Goal: Information Seeking & Learning: Learn about a topic

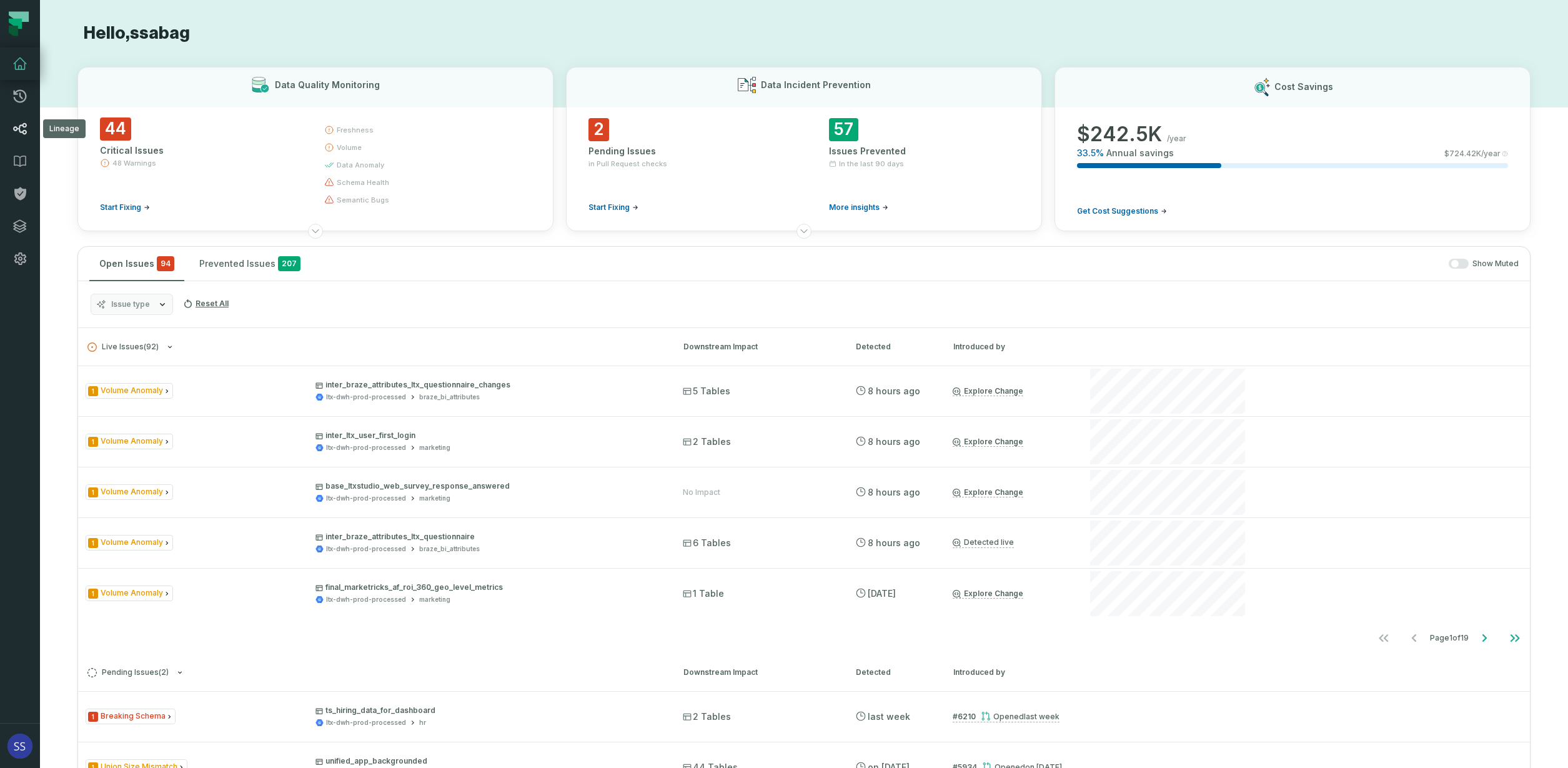
click at [26, 129] on icon at bounding box center [20, 129] width 15 height 15
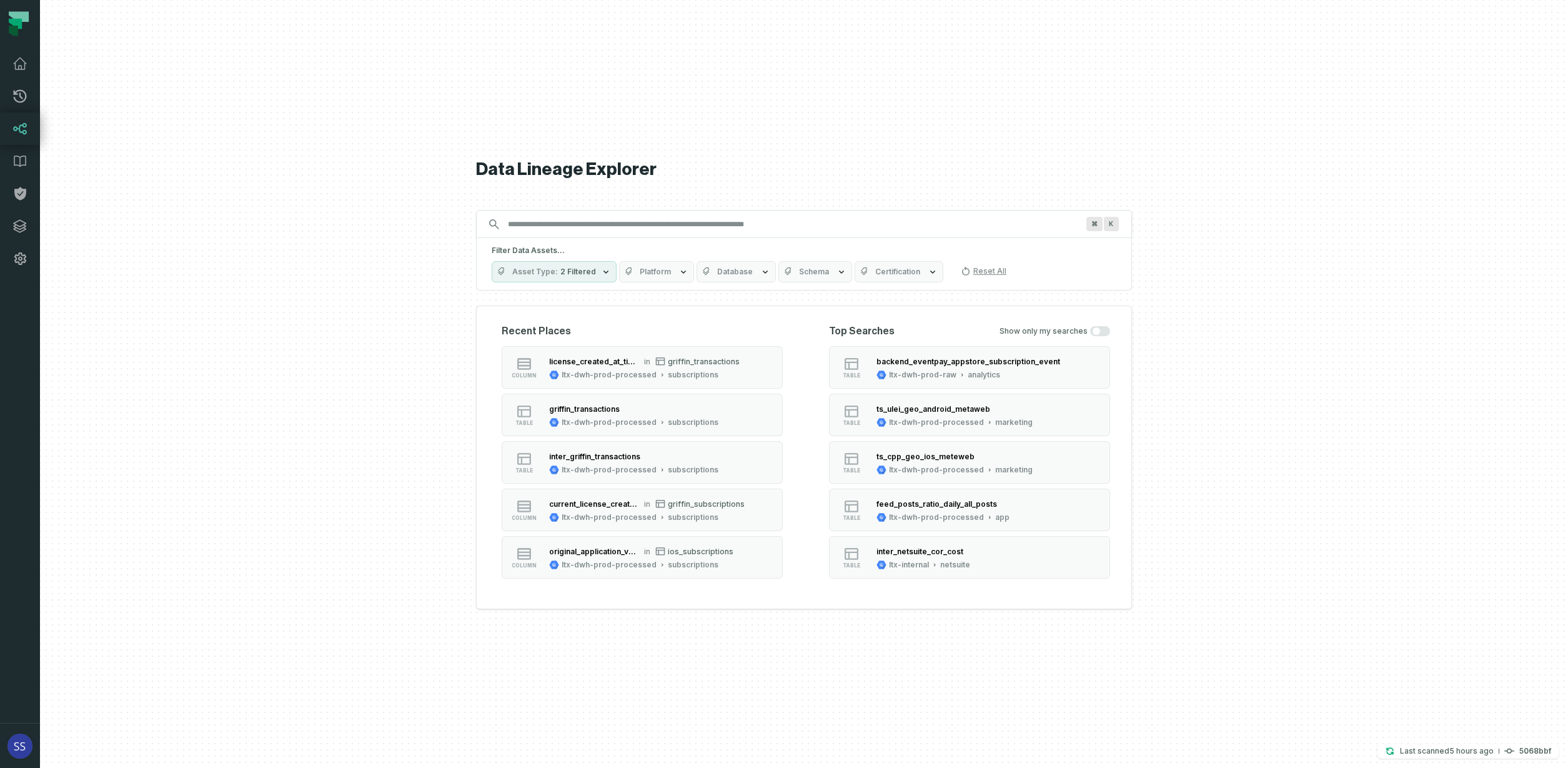
click at [622, 225] on input "Discovery Provider cmdk menu" at bounding box center [792, 224] width 584 height 20
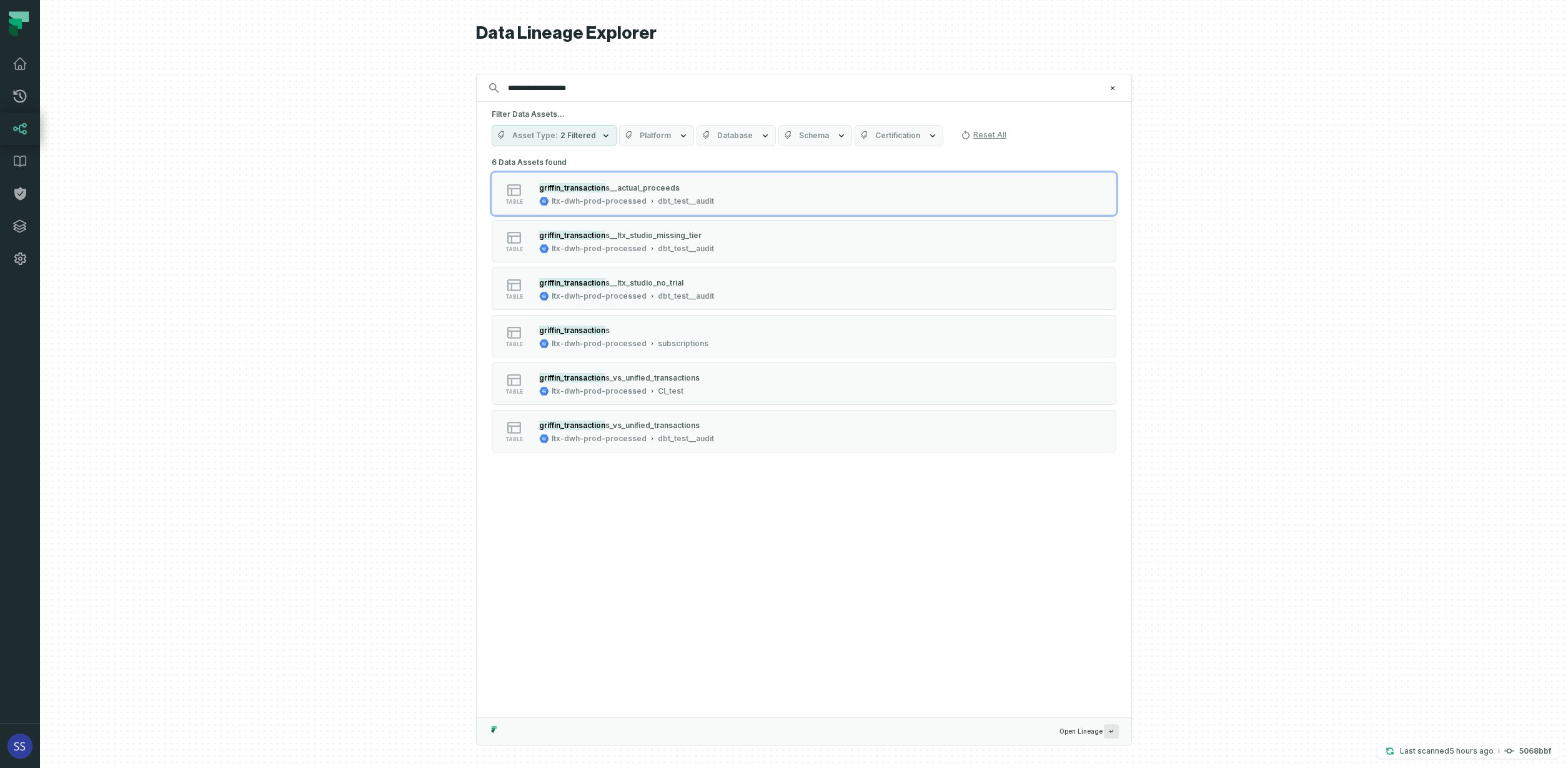
type input "**********"
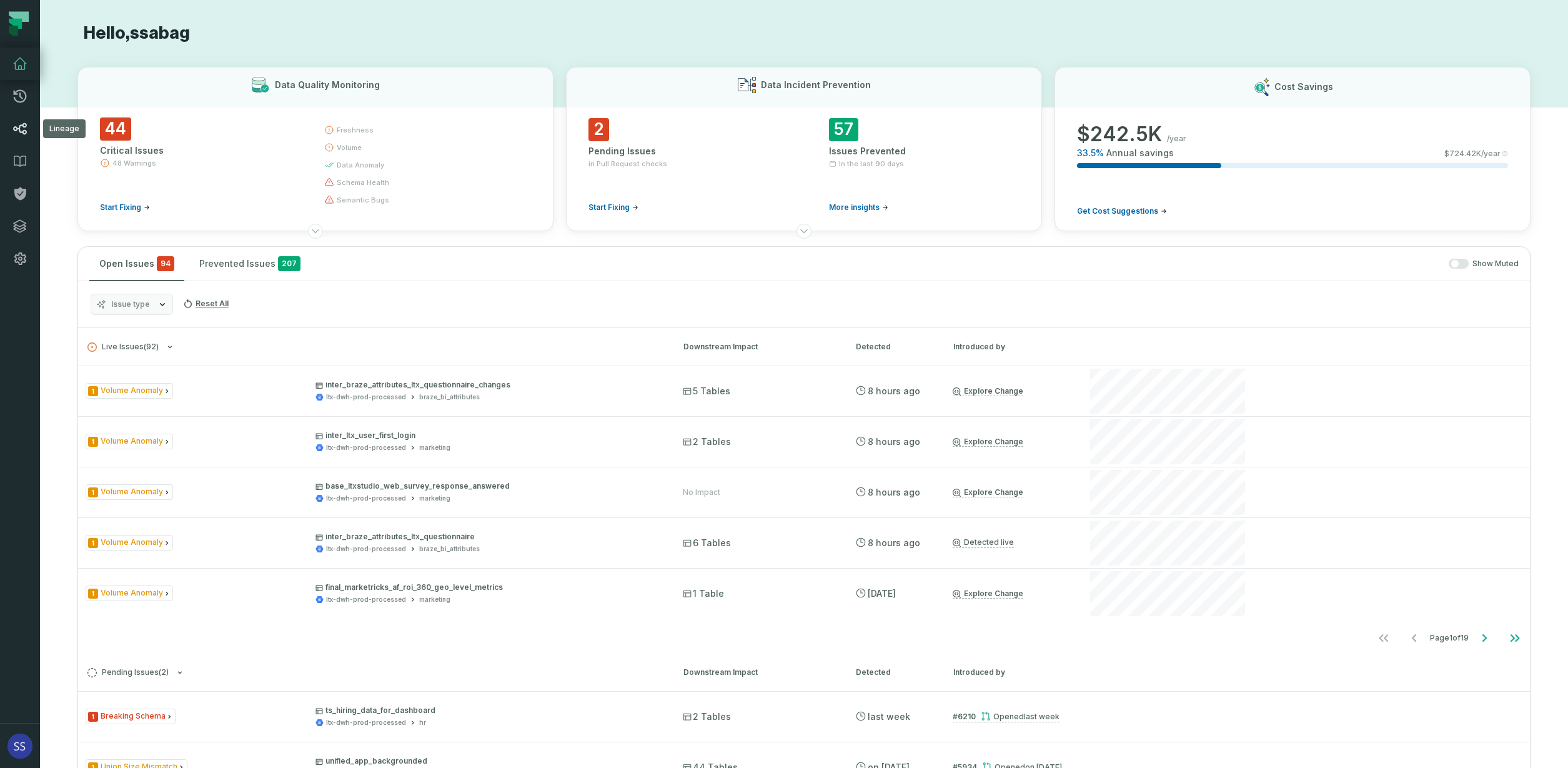
click at [17, 123] on icon at bounding box center [20, 129] width 15 height 15
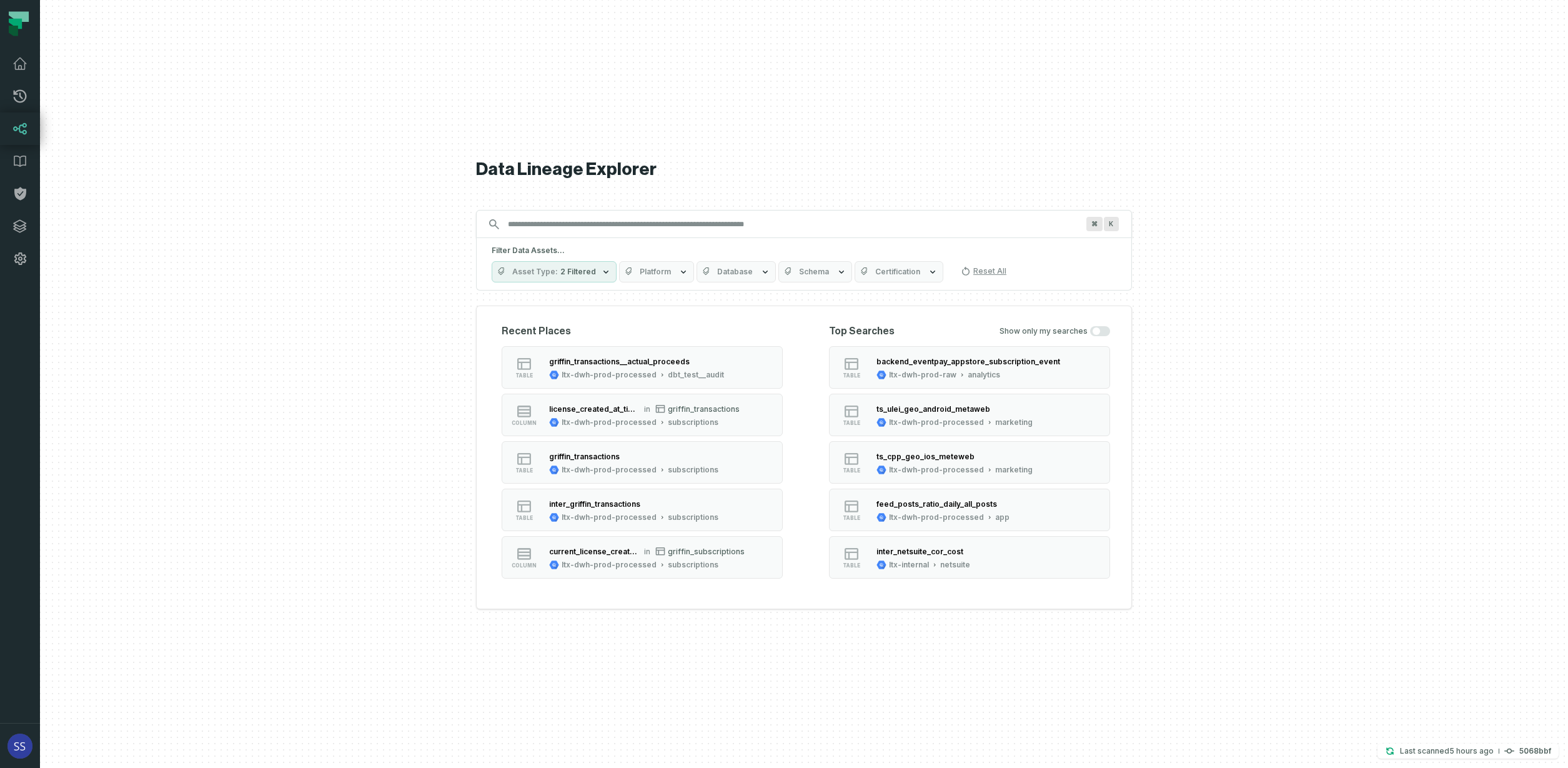
click at [600, 274] on icon "button" at bounding box center [605, 272] width 10 height 10
click at [507, 368] on button "Executed query (125)" at bounding box center [505, 372] width 10 height 10
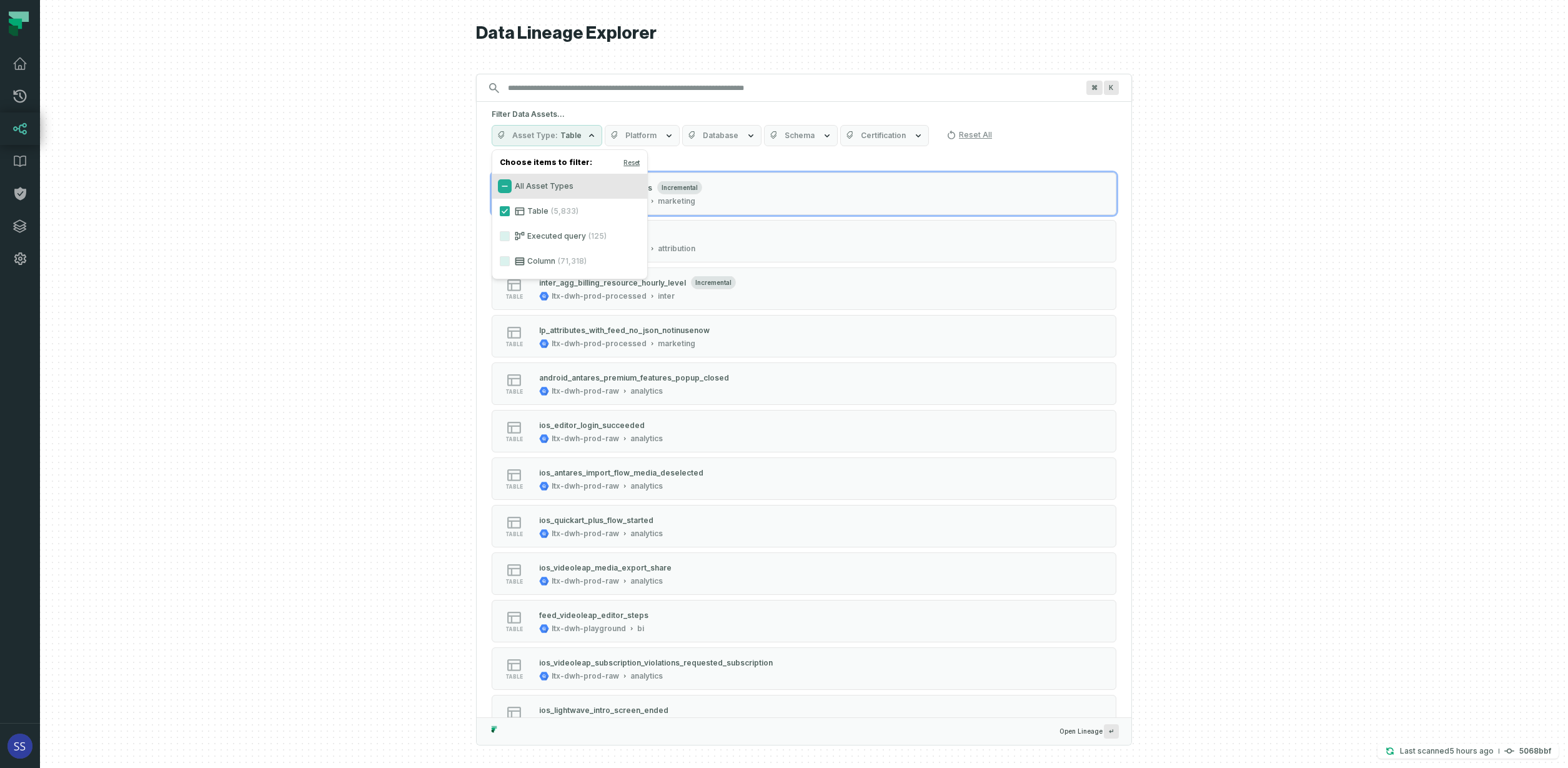
click at [504, 186] on button "All Asset Types" at bounding box center [505, 186] width 10 height 10
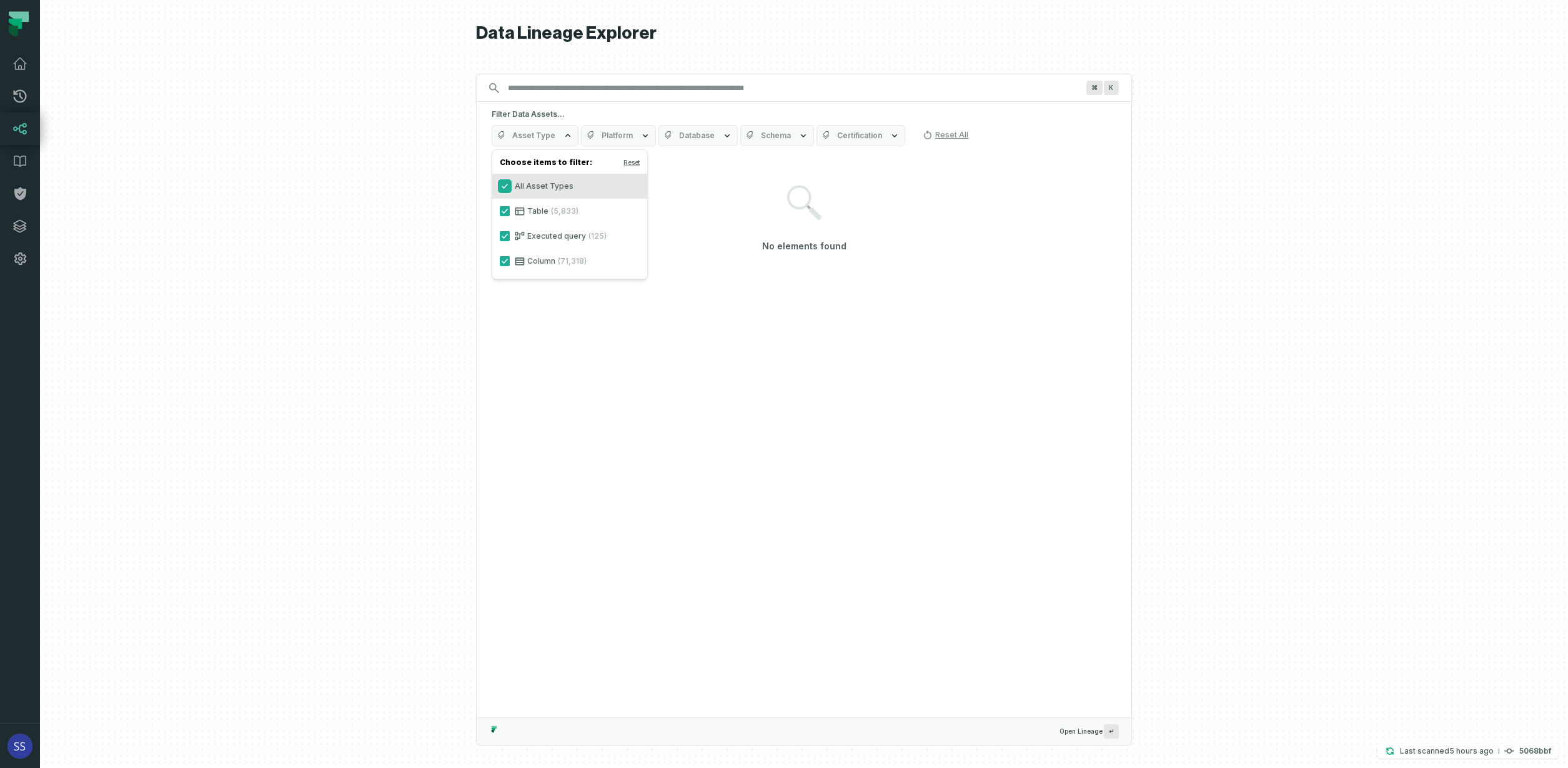
click at [502, 184] on button "All Asset Types" at bounding box center [505, 186] width 10 height 10
click at [504, 211] on button "Table (5,833)" at bounding box center [505, 211] width 10 height 10
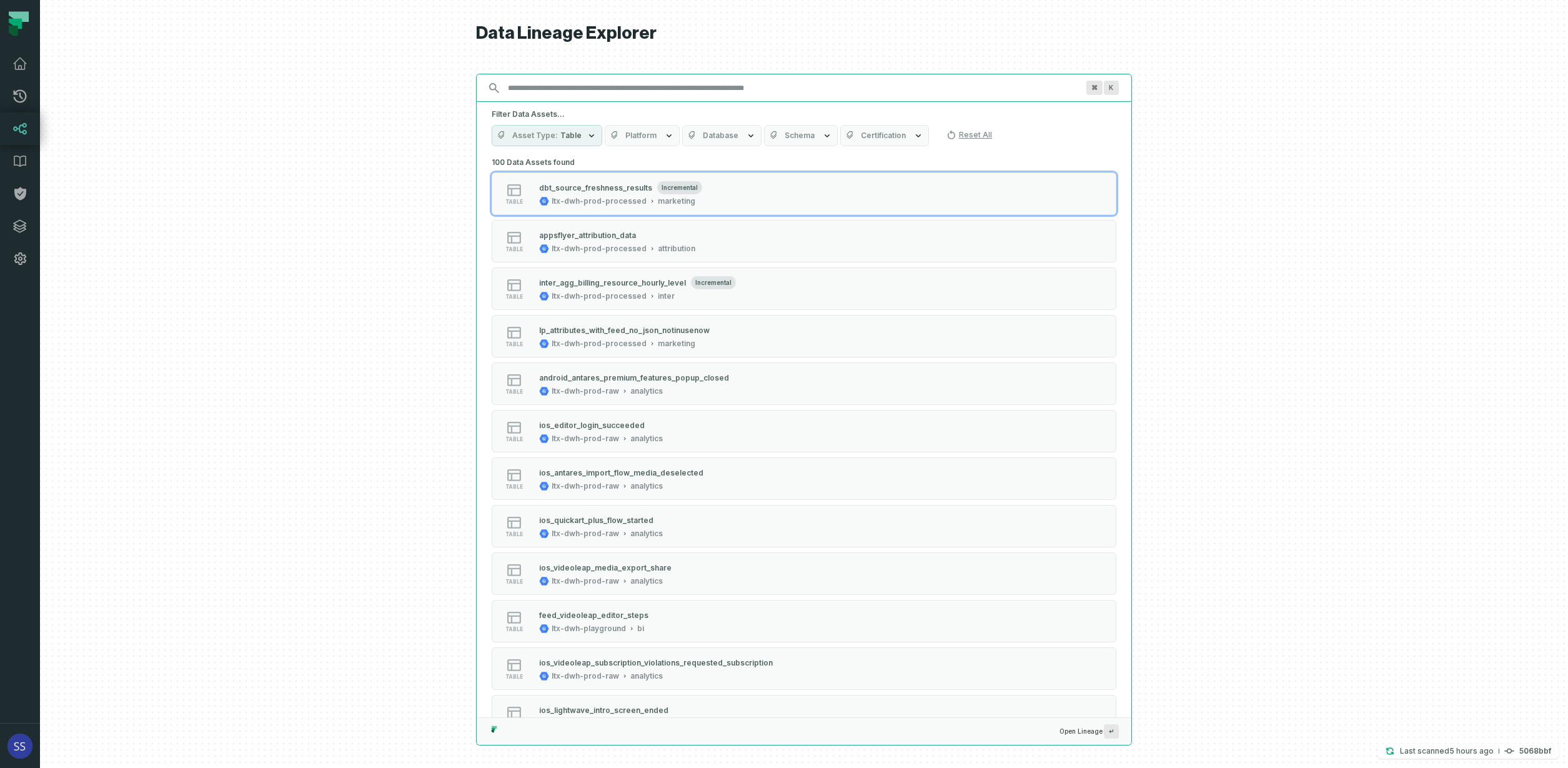
click at [626, 93] on input "Discovery Provider cmdk menu" at bounding box center [792, 88] width 584 height 20
click at [622, 93] on input "Discovery Provider cmdk menu" at bounding box center [792, 88] width 584 height 20
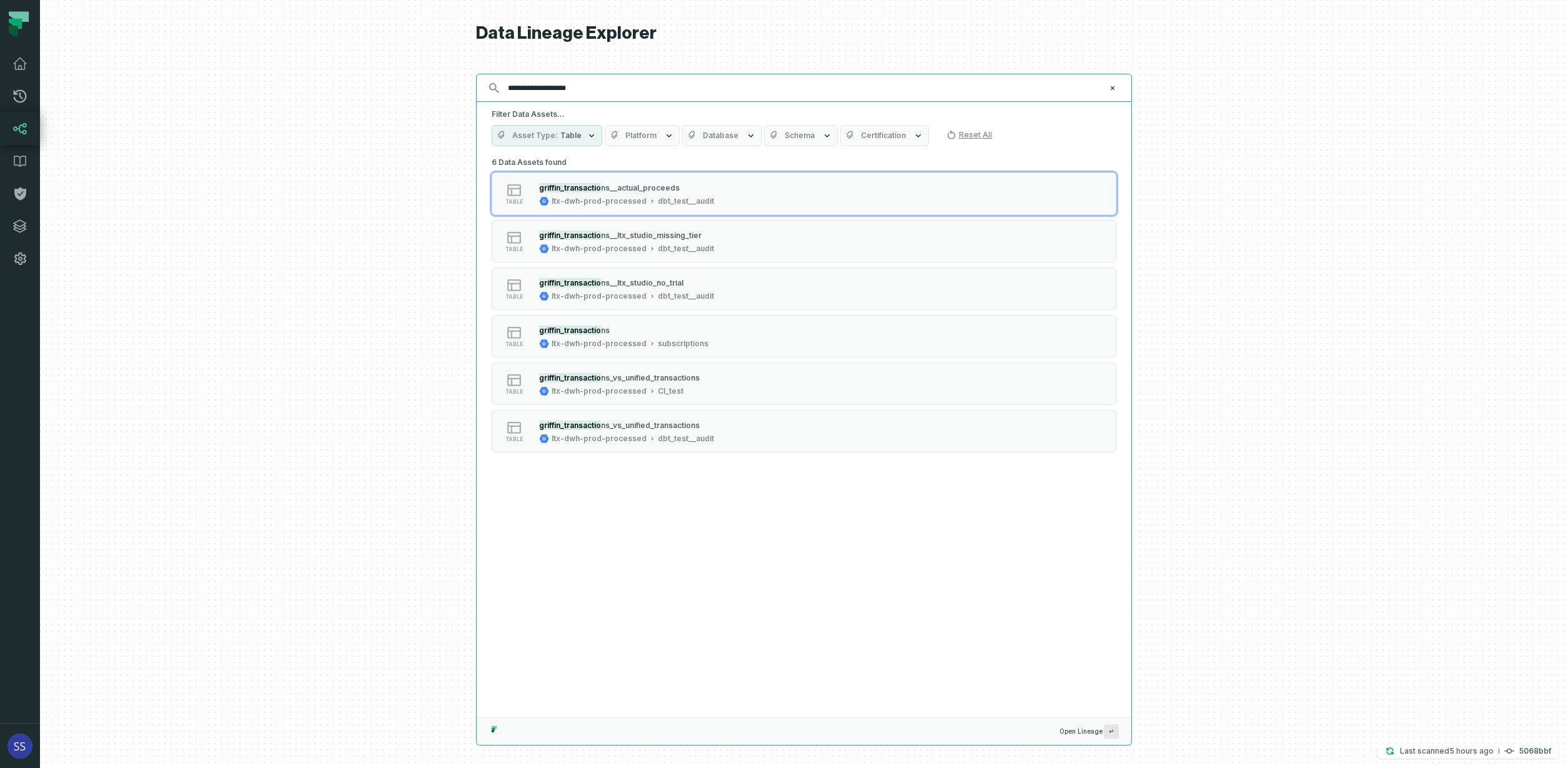
type input "**********"
click at [1006, 94] on input "**********" at bounding box center [802, 88] width 604 height 20
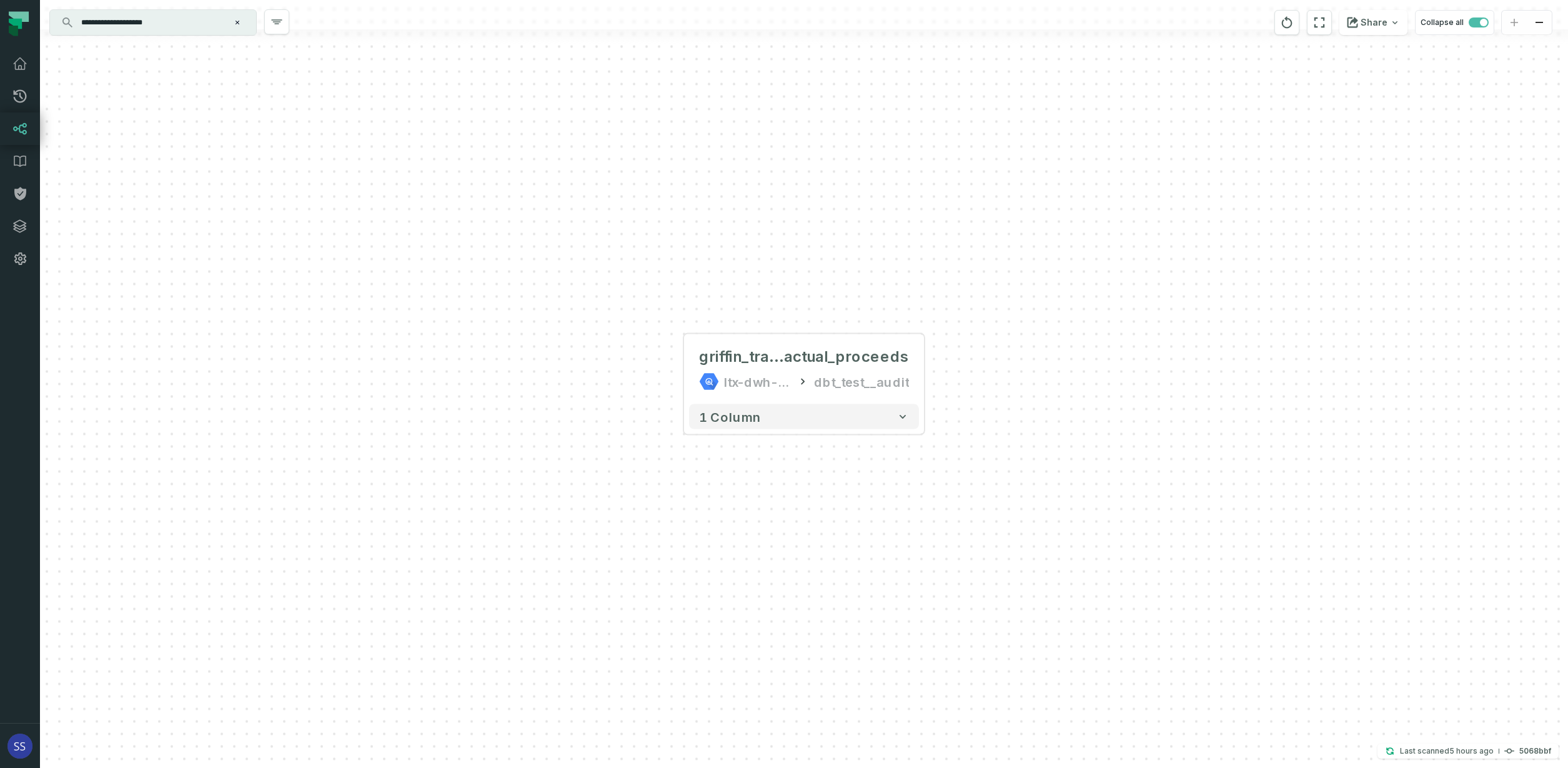
click at [158, 20] on input "**********" at bounding box center [151, 22] width 156 height 20
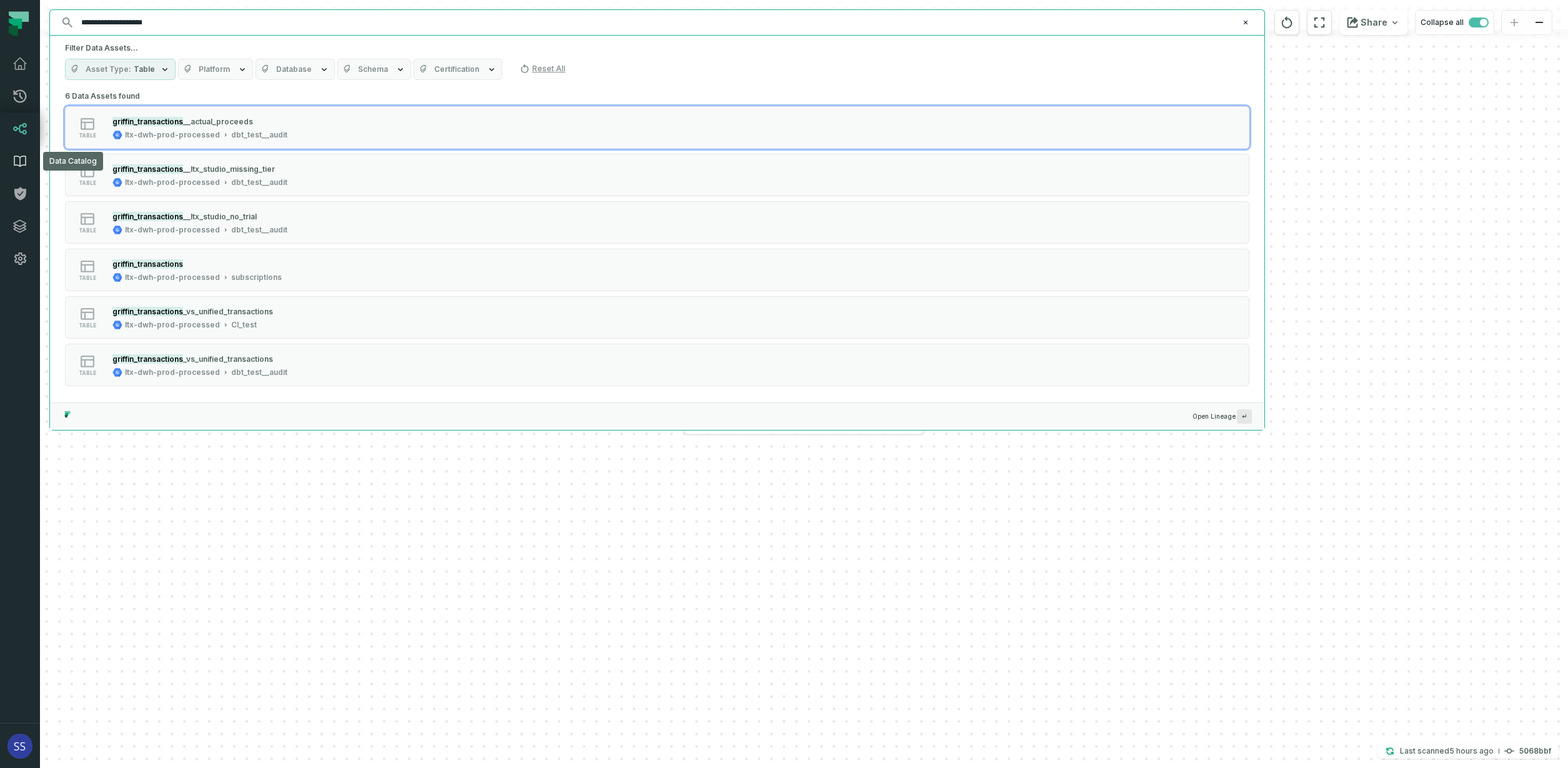
click at [18, 161] on icon at bounding box center [20, 162] width 15 height 15
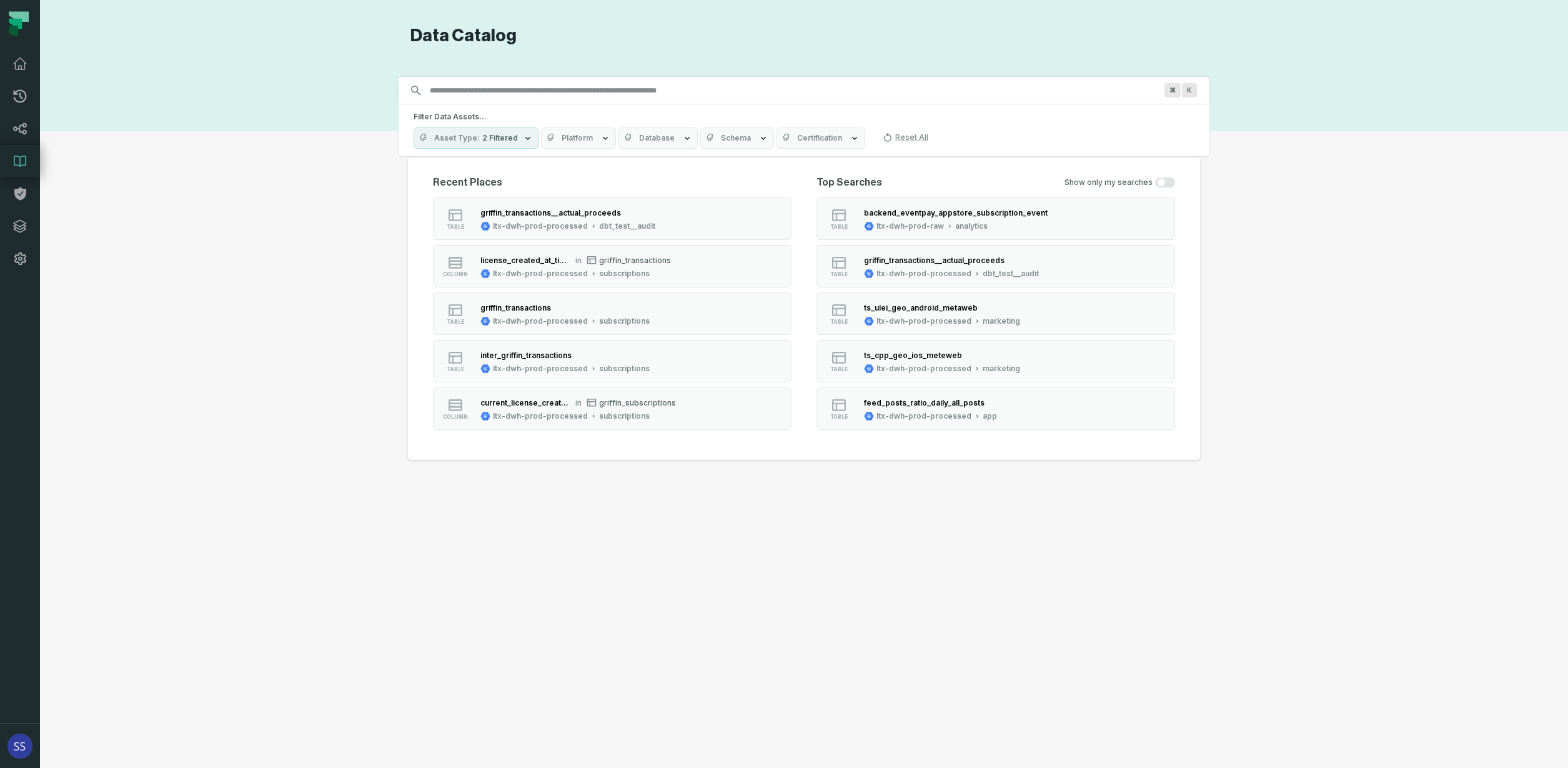
click at [529, 92] on input "Discovery Provider cmdk menu" at bounding box center [793, 90] width 741 height 20
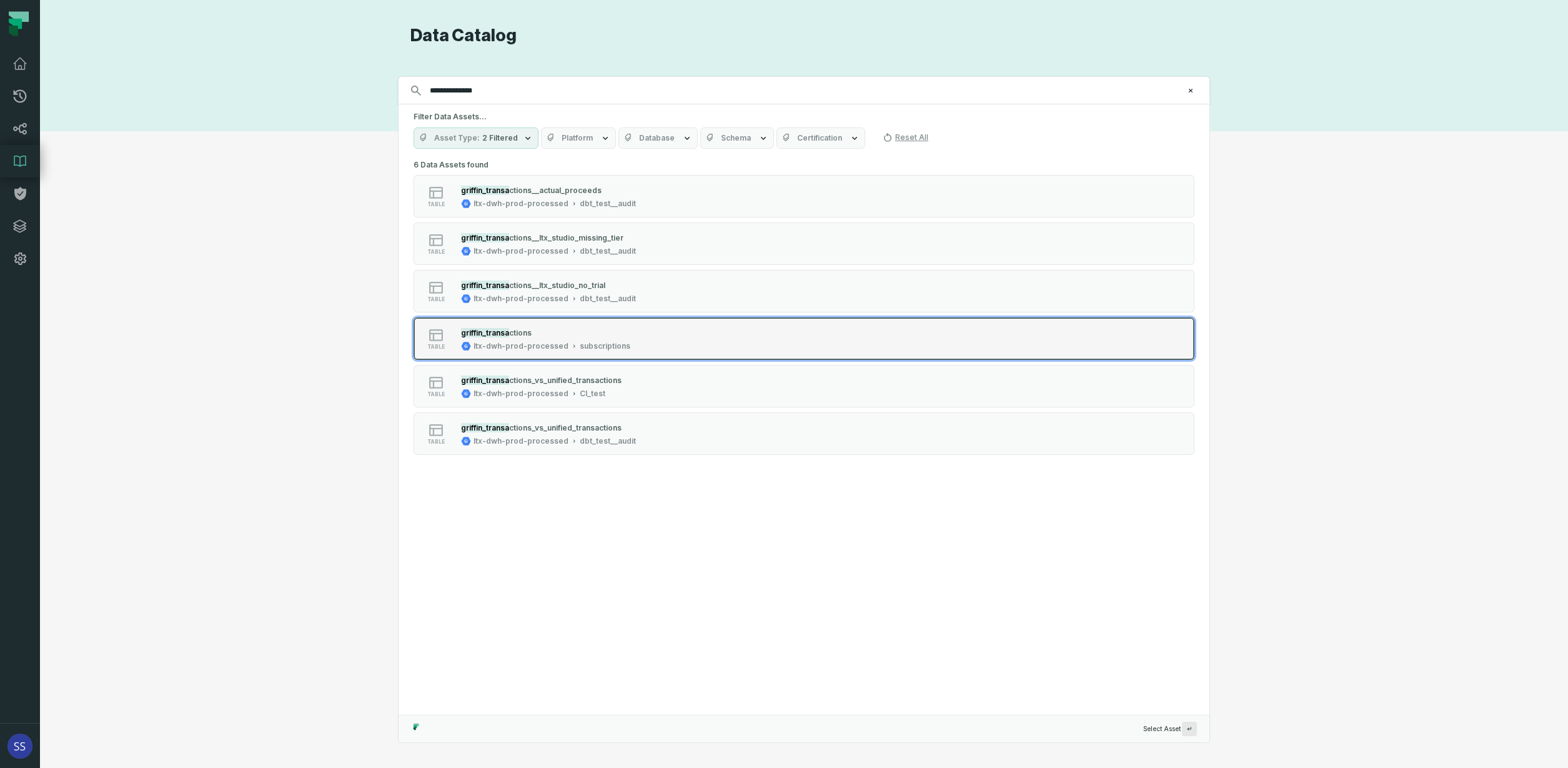
type input "**********"
click at [668, 340] on div "table griffin_transa ctions ltx-dwh-prod-processed subscriptions" at bounding box center [572, 339] width 313 height 25
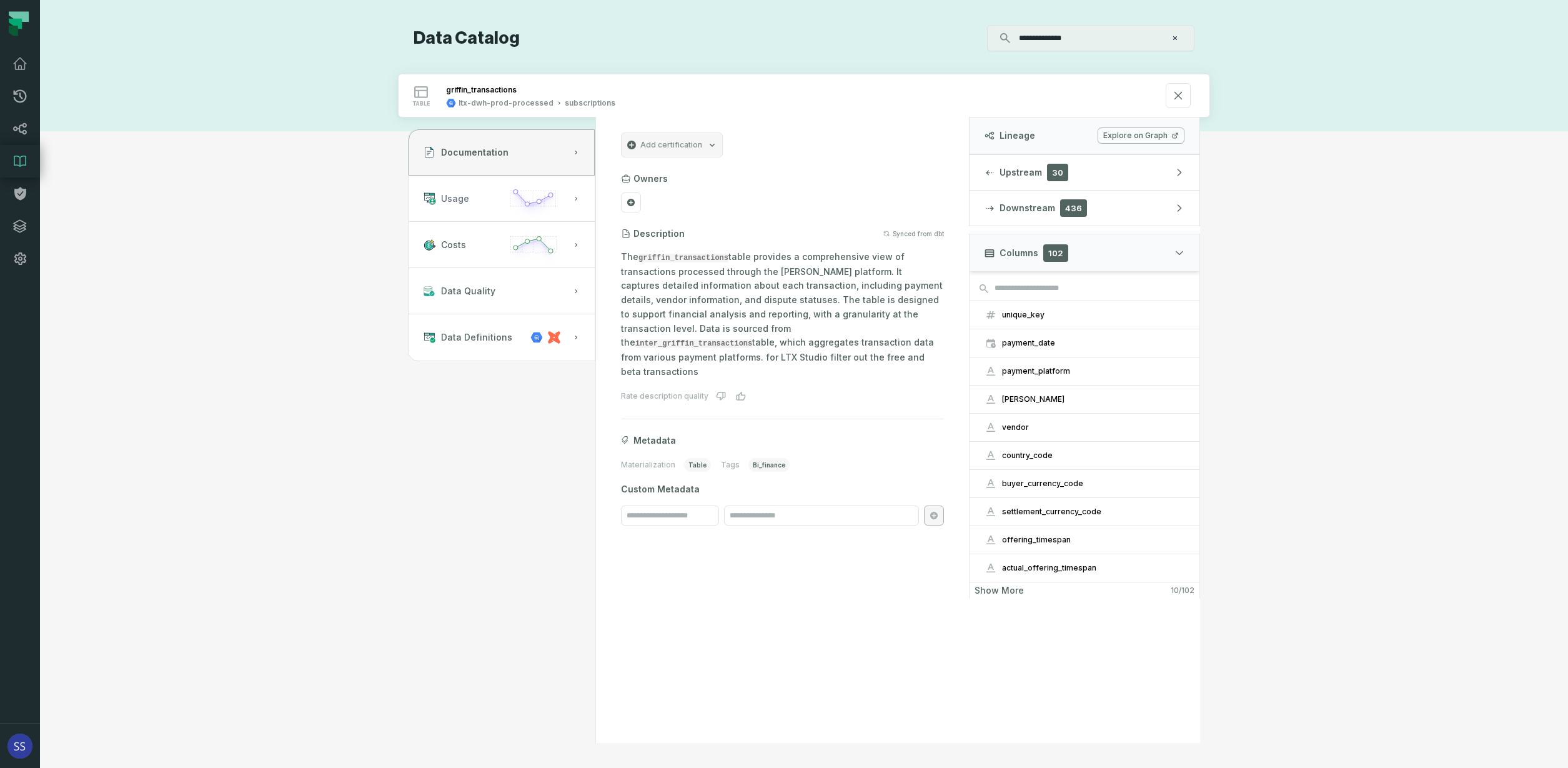
click at [574, 199] on icon "button" at bounding box center [576, 199] width 8 height 8
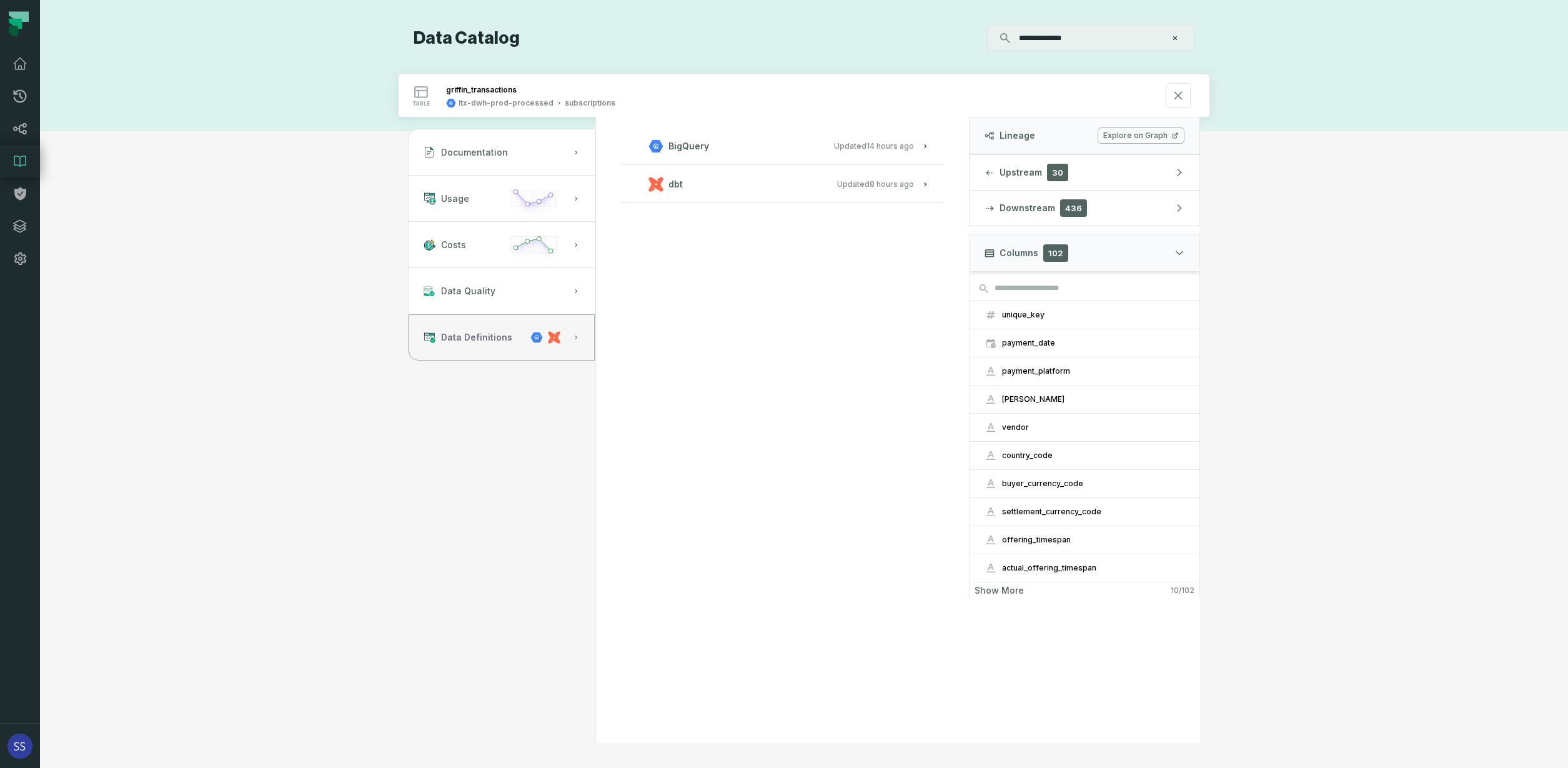
click at [505, 338] on span "Data Definitions" at bounding box center [476, 337] width 71 height 12
click at [490, 201] on button "Usage" at bounding box center [501, 199] width 186 height 46
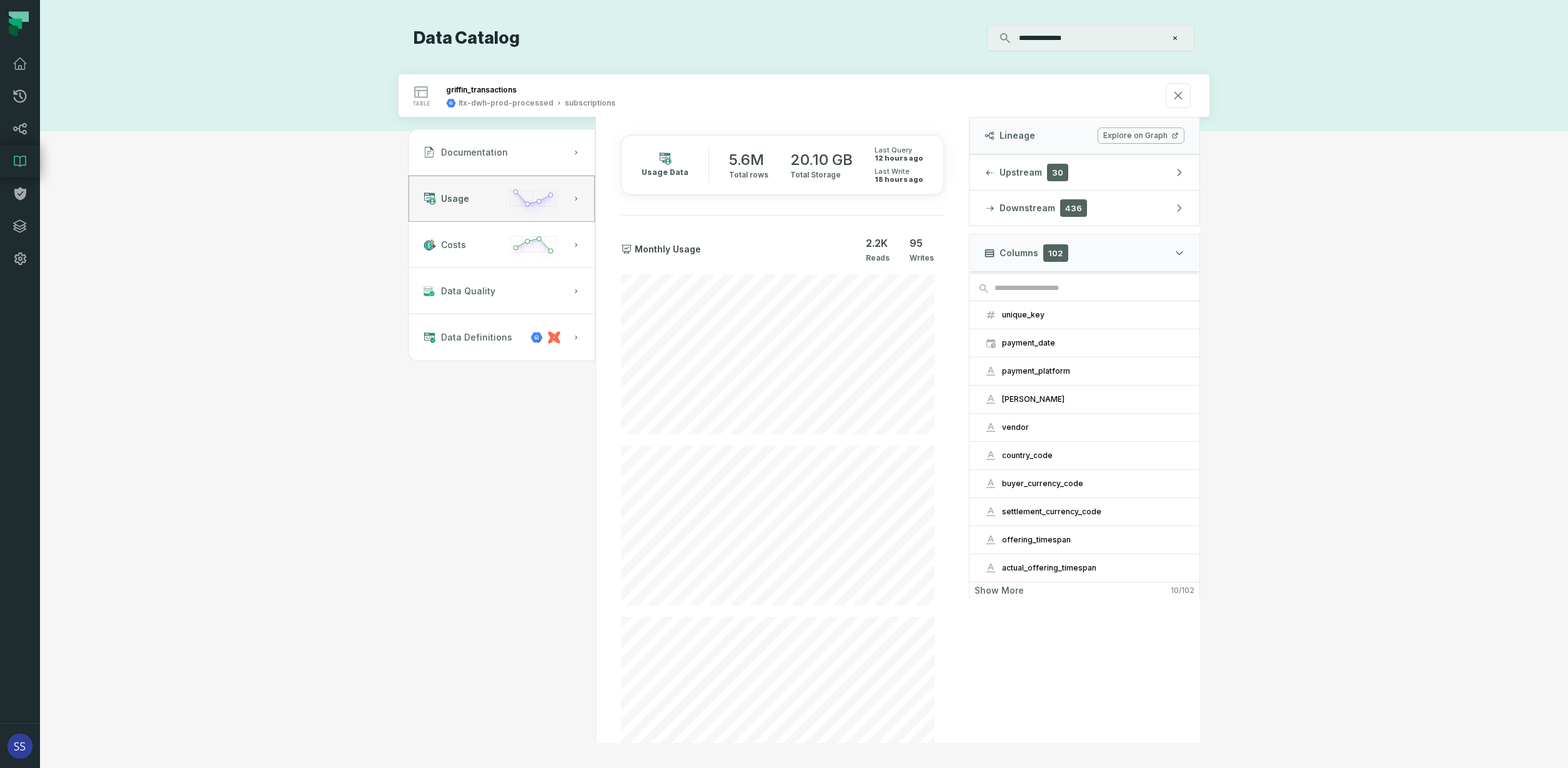
scroll to position [52, 0]
click at [1078, 351] on button "payment_date" at bounding box center [1084, 342] width 229 height 28
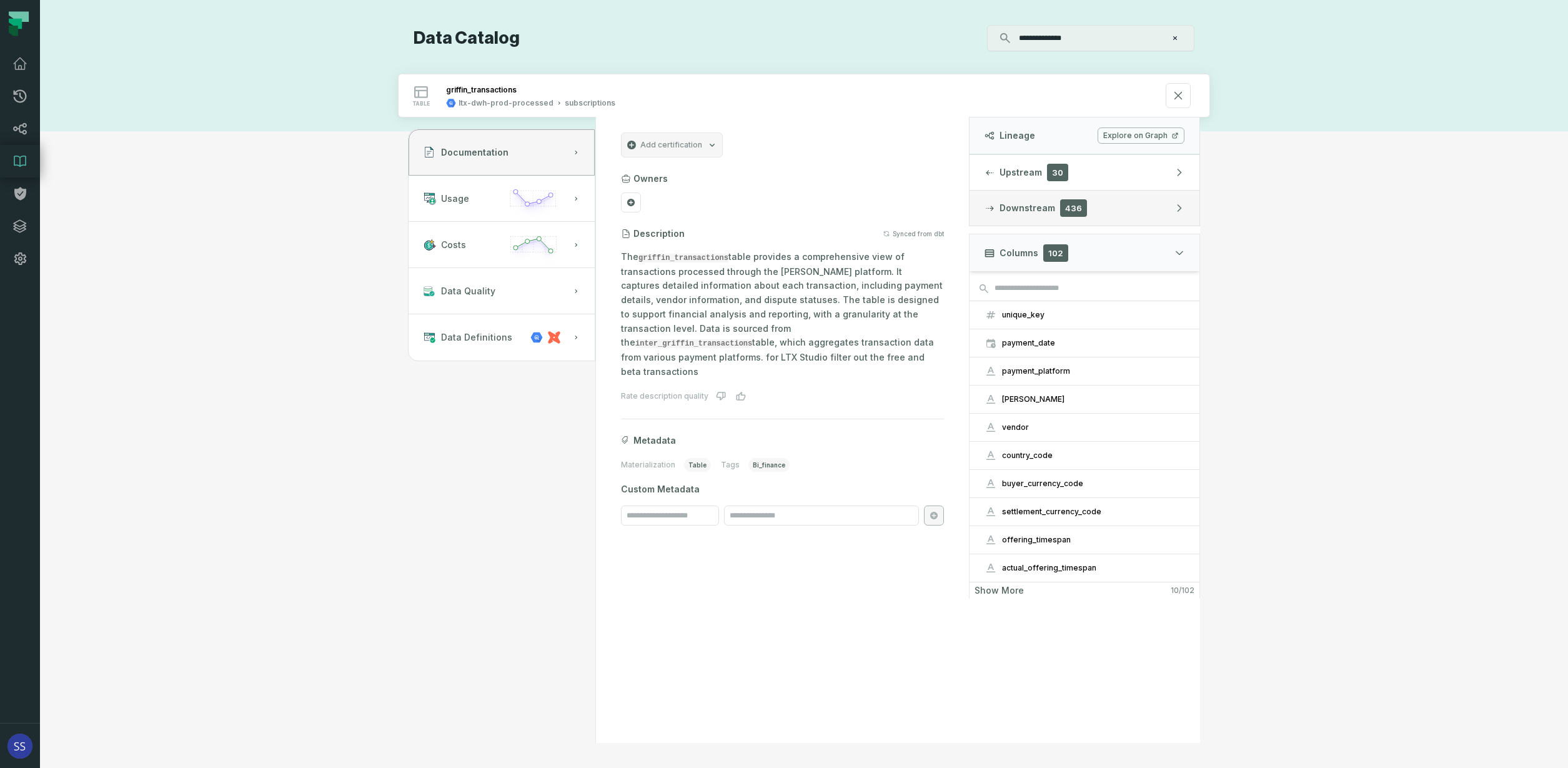
click at [1161, 205] on button "Downstream 436" at bounding box center [1084, 208] width 229 height 35
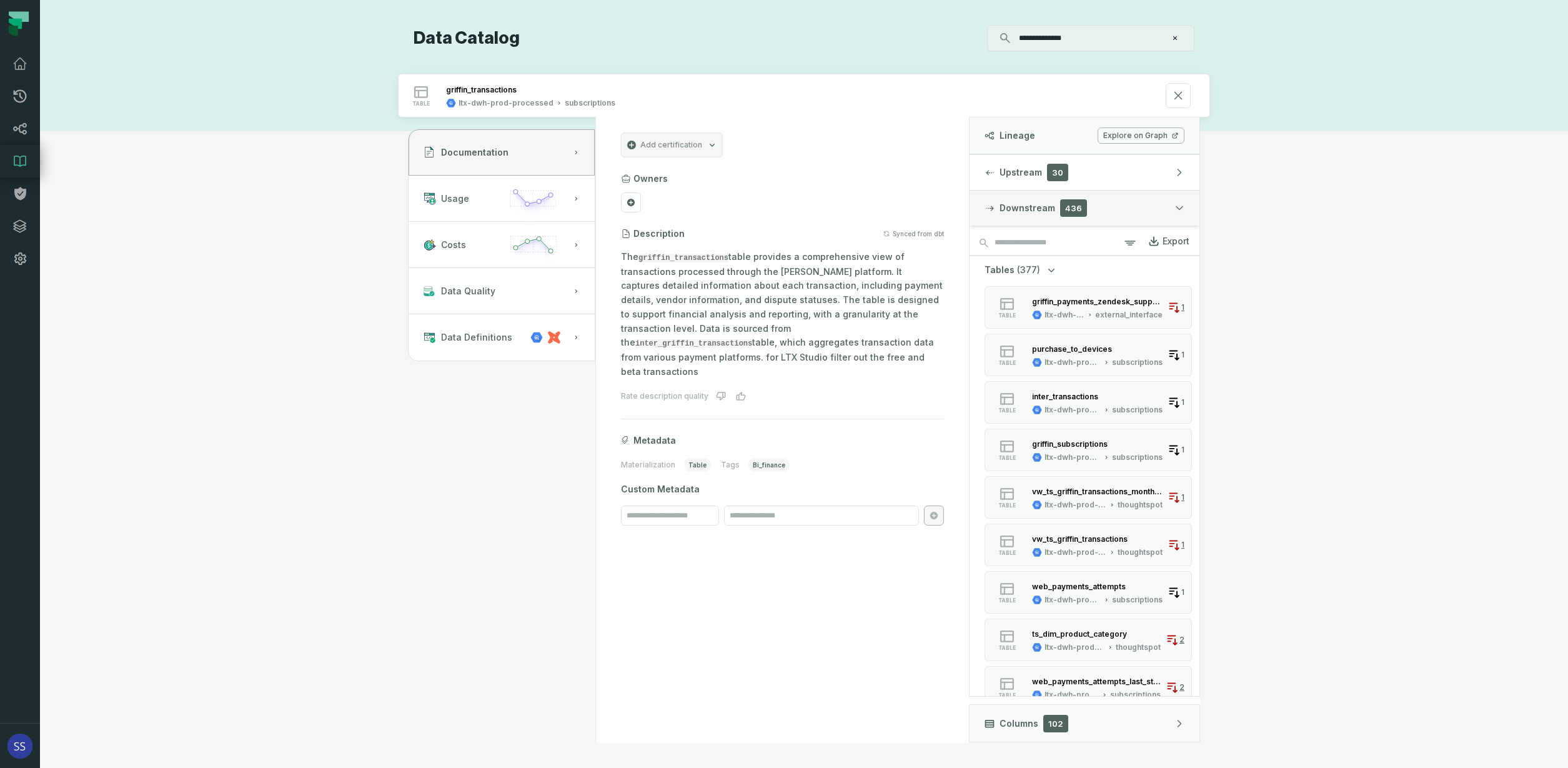
click at [1123, 205] on button "Downstream 436" at bounding box center [1084, 208] width 229 height 35
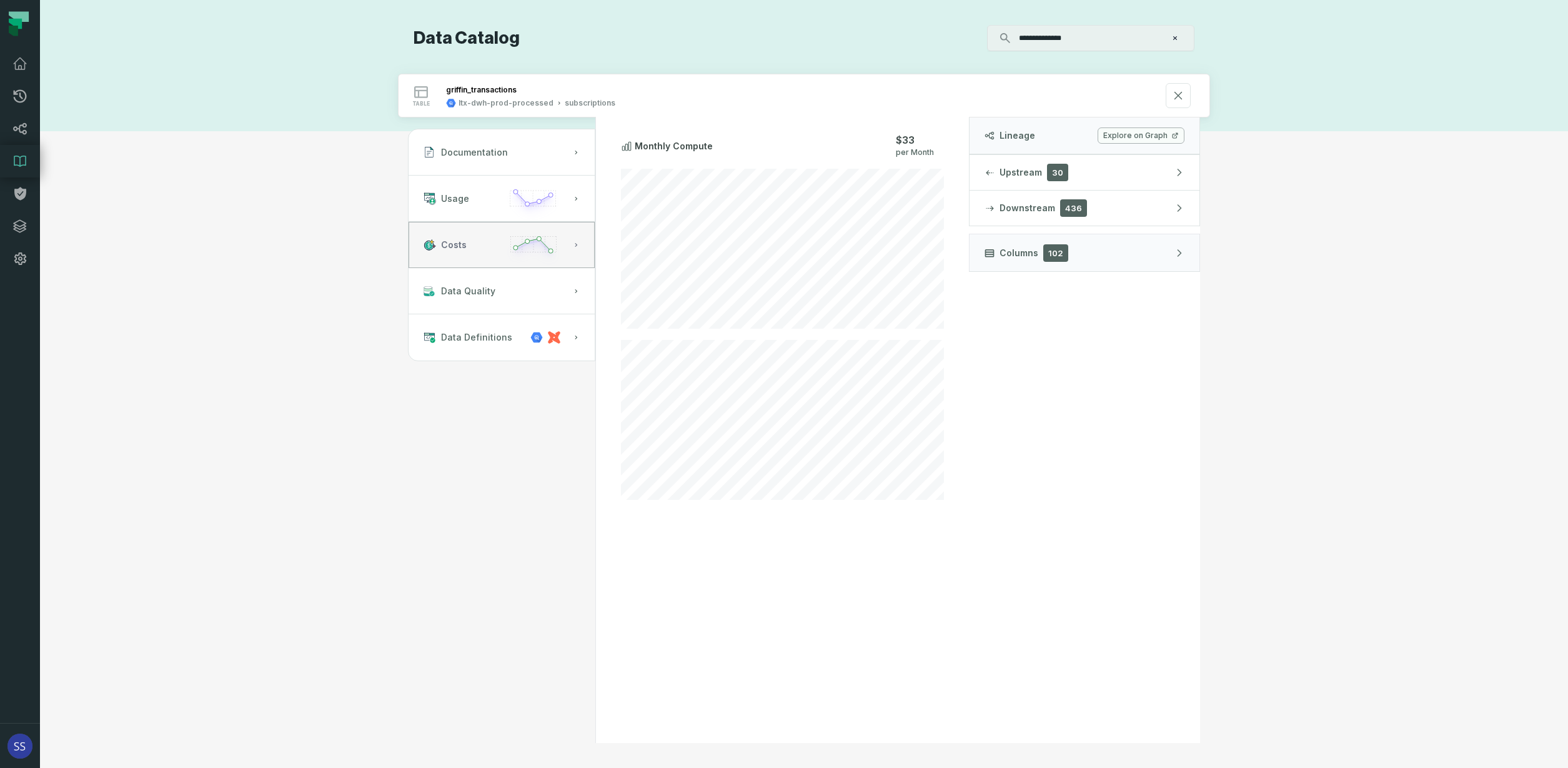
click at [490, 250] on button "Costs" at bounding box center [501, 245] width 186 height 46
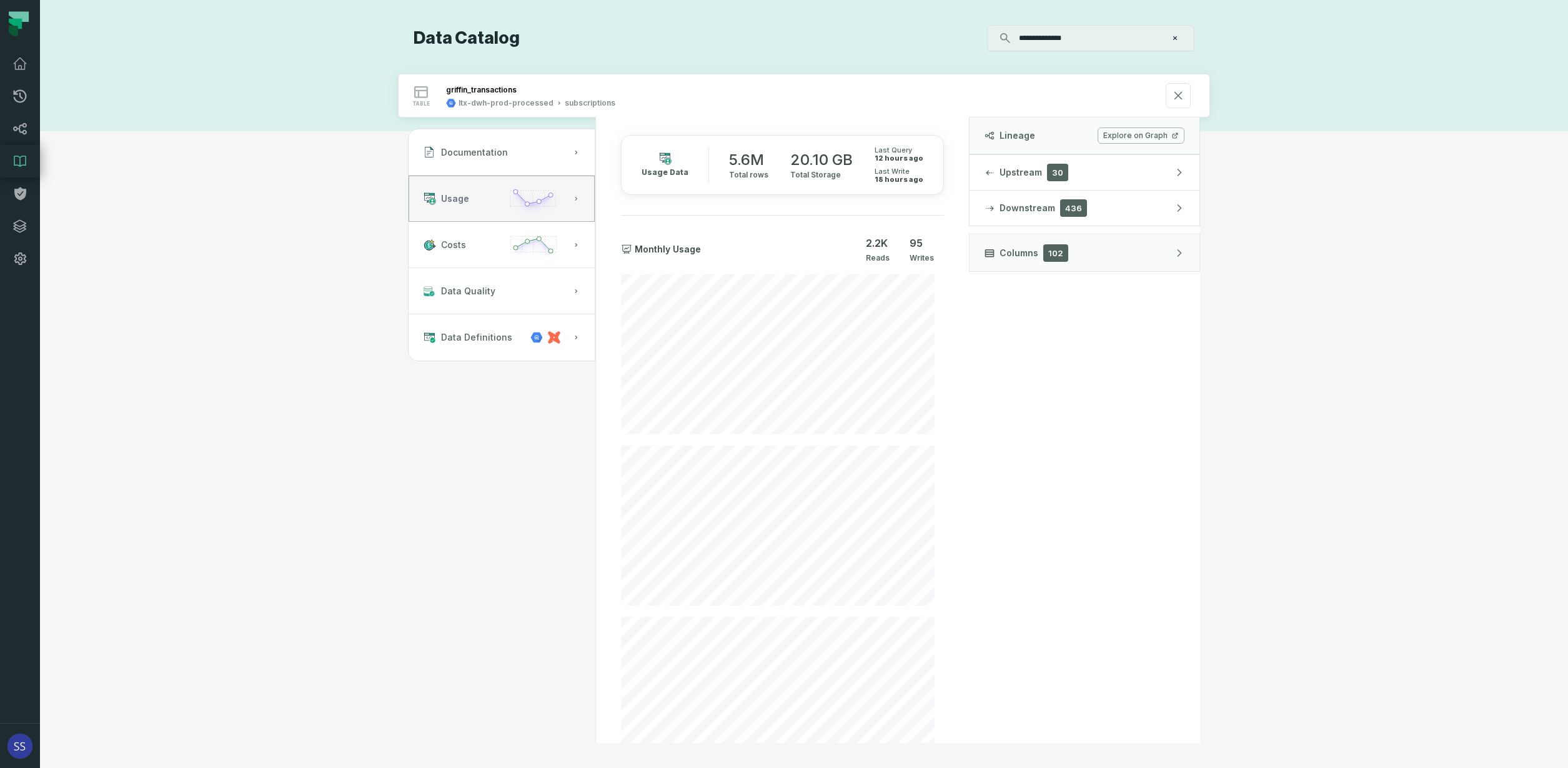
click at [502, 200] on button "Usage" at bounding box center [501, 199] width 186 height 46
click at [1122, 209] on button "Downstream 436" at bounding box center [1084, 208] width 229 height 35
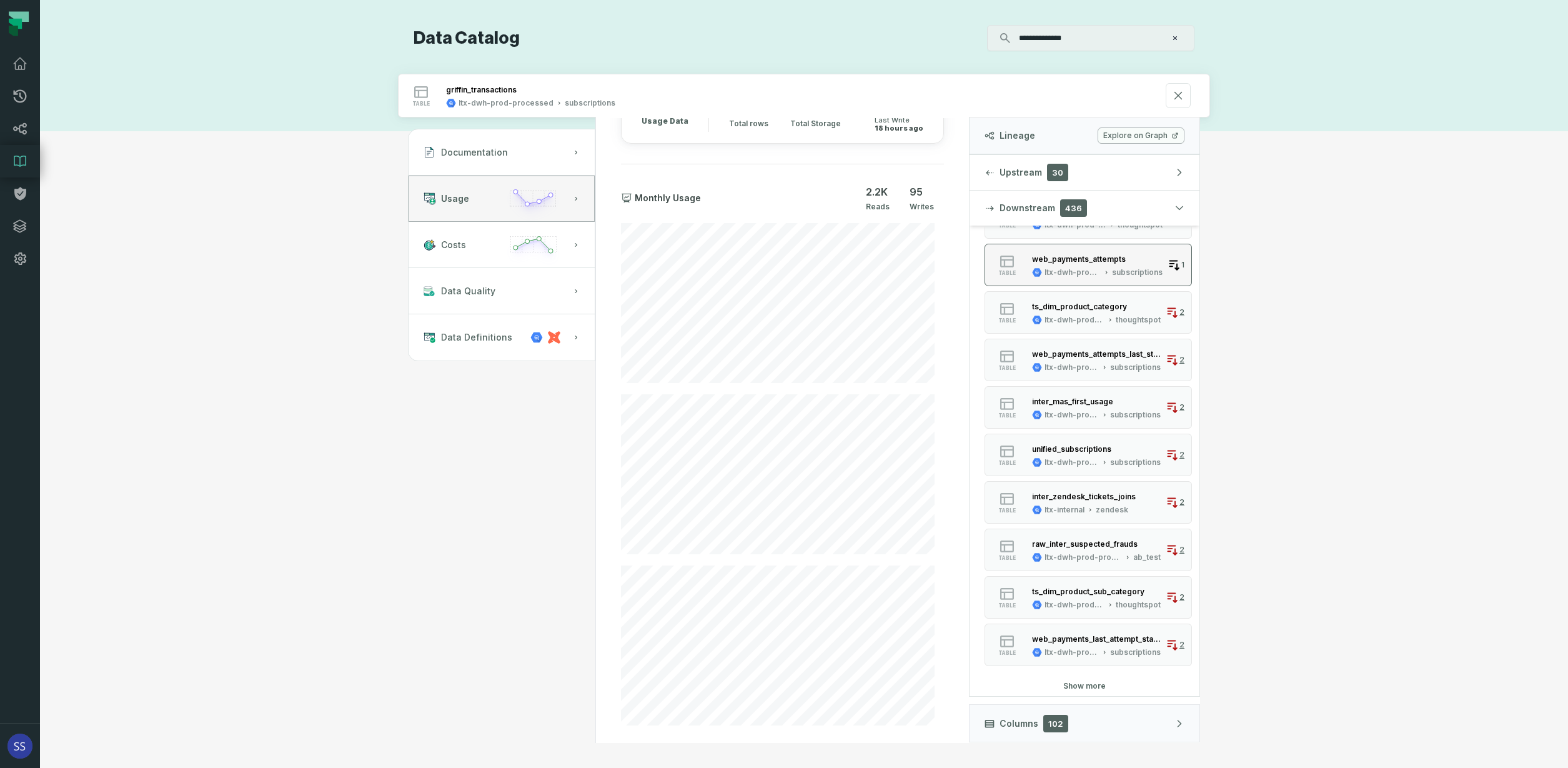
scroll to position [0, 0]
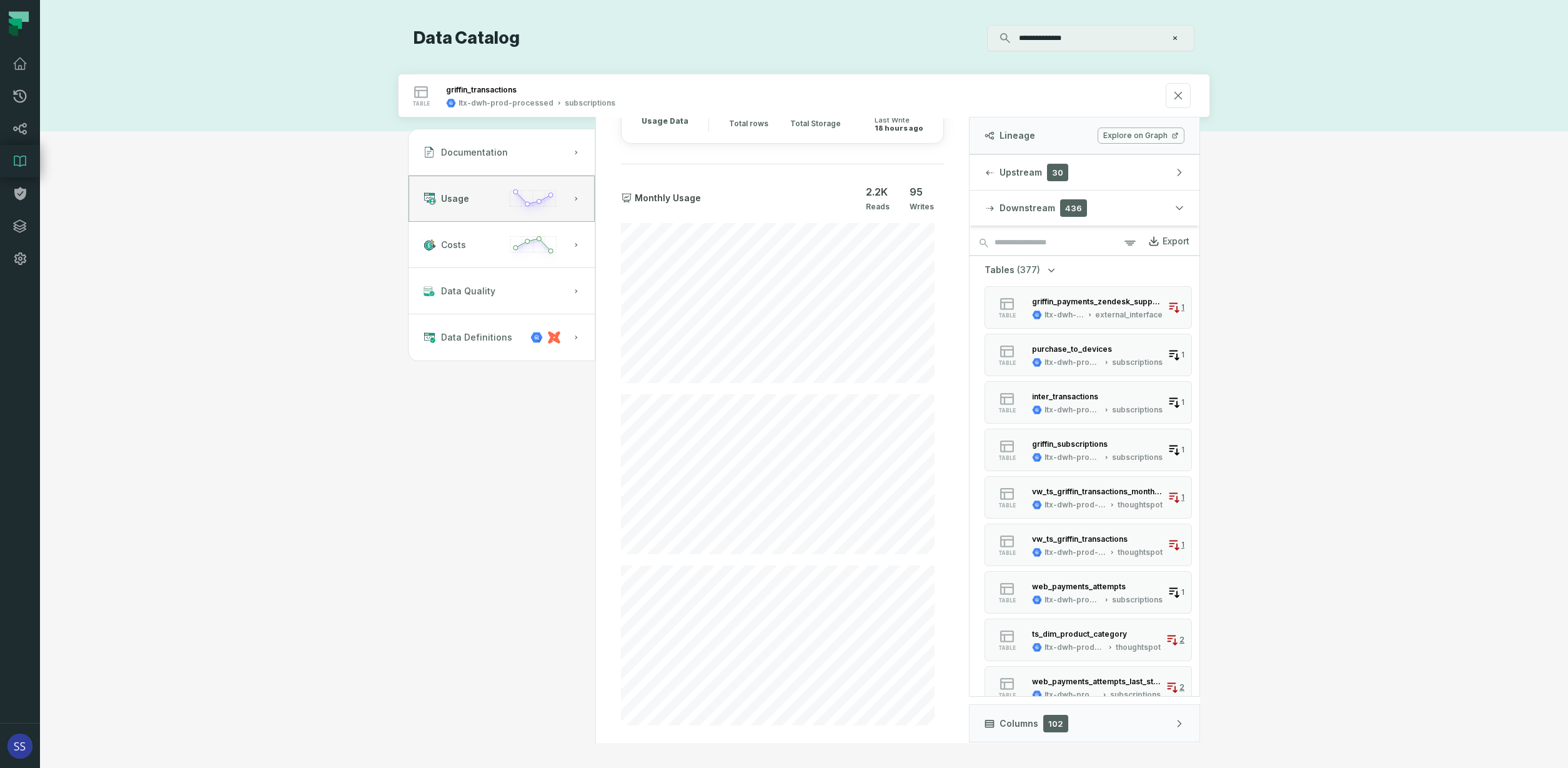
click at [1088, 35] on input "**********" at bounding box center [1089, 37] width 156 height 20
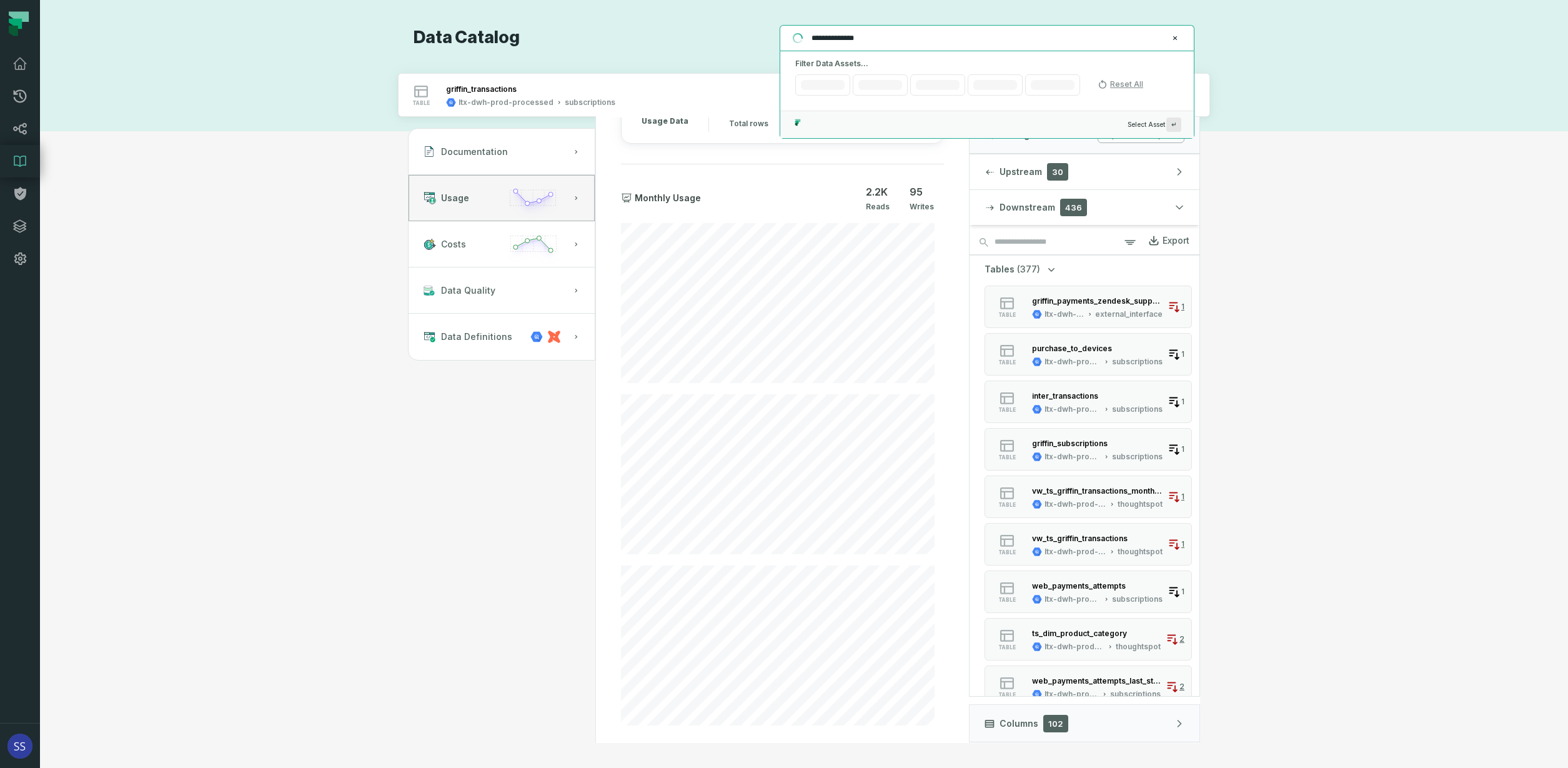
scroll to position [51, 0]
click at [1375, 99] on div "**********" at bounding box center [803, 384] width 1483 height 718
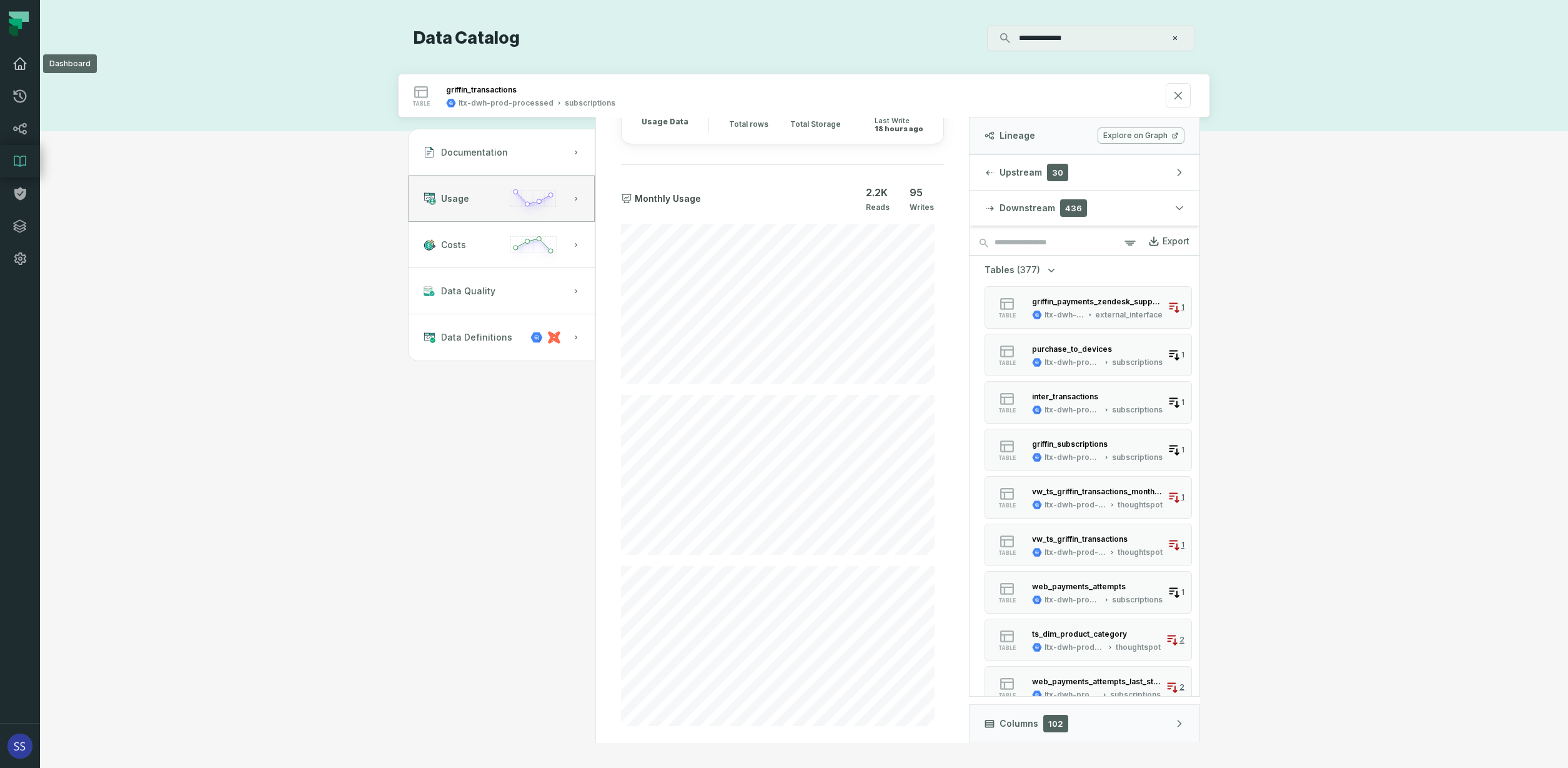
click at [25, 72] on link "Dashboard" at bounding box center [20, 64] width 40 height 33
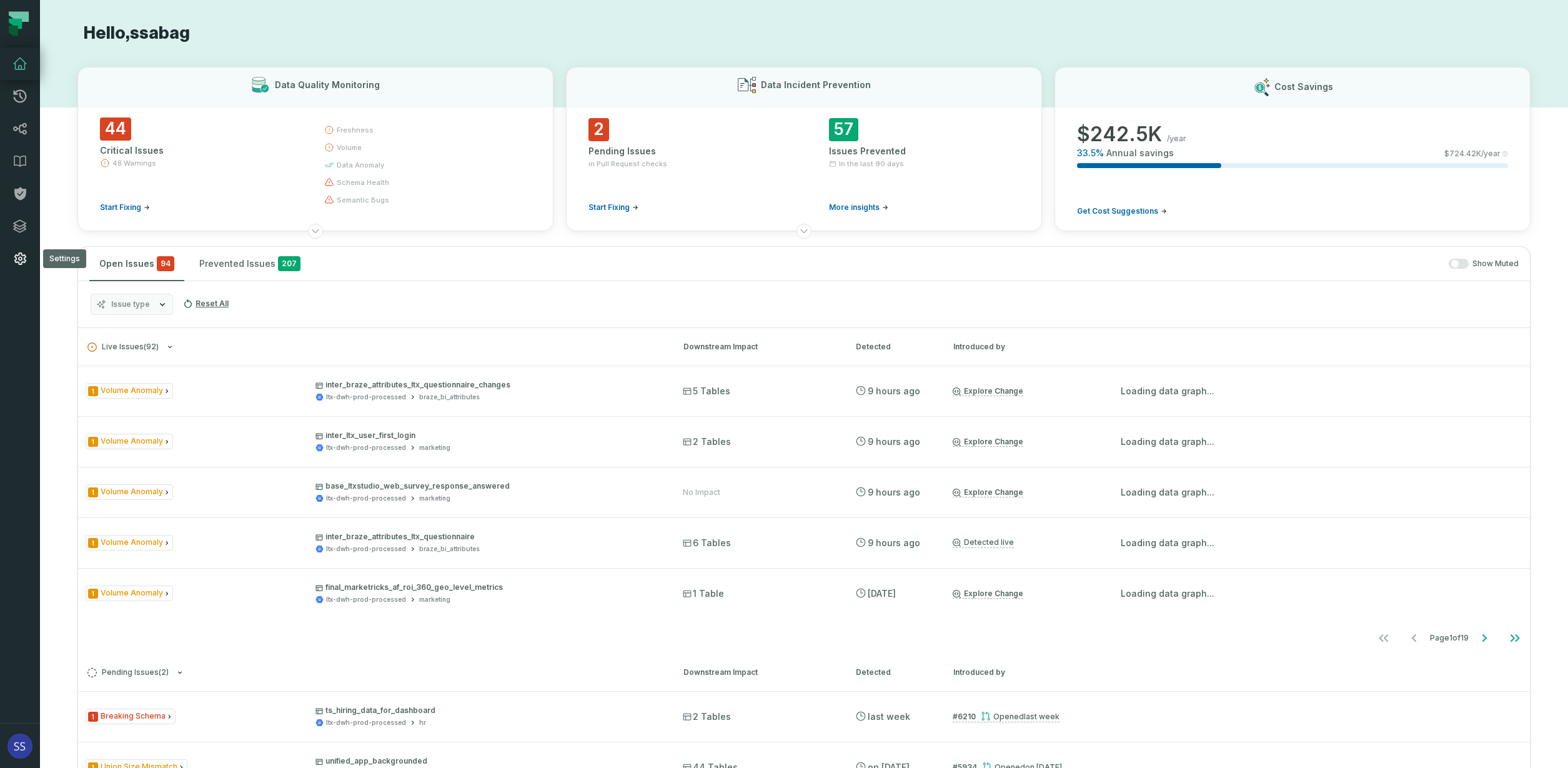
click at [18, 259] on icon at bounding box center [20, 259] width 15 height 15
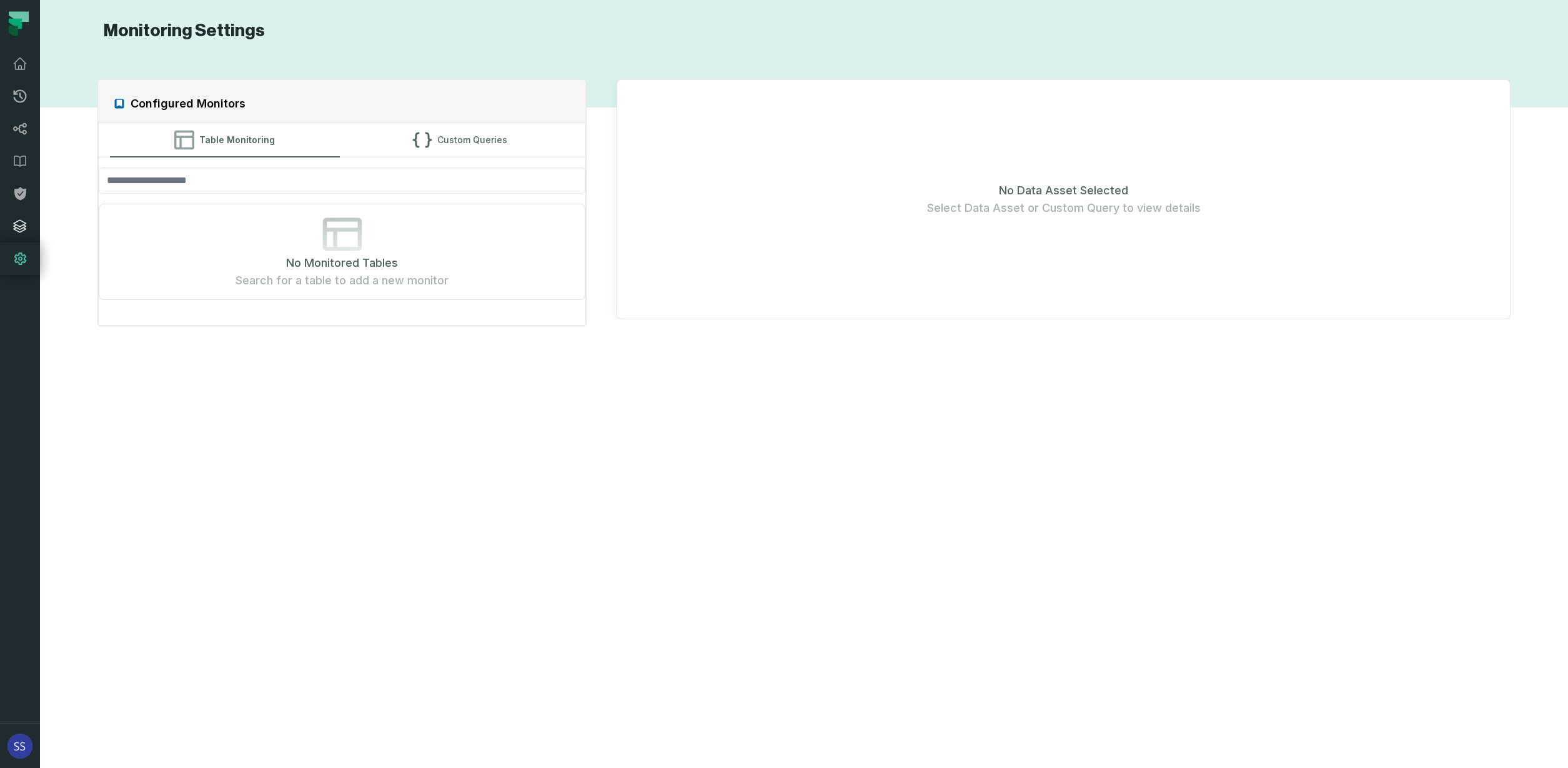
click at [17, 230] on icon at bounding box center [20, 227] width 15 height 15
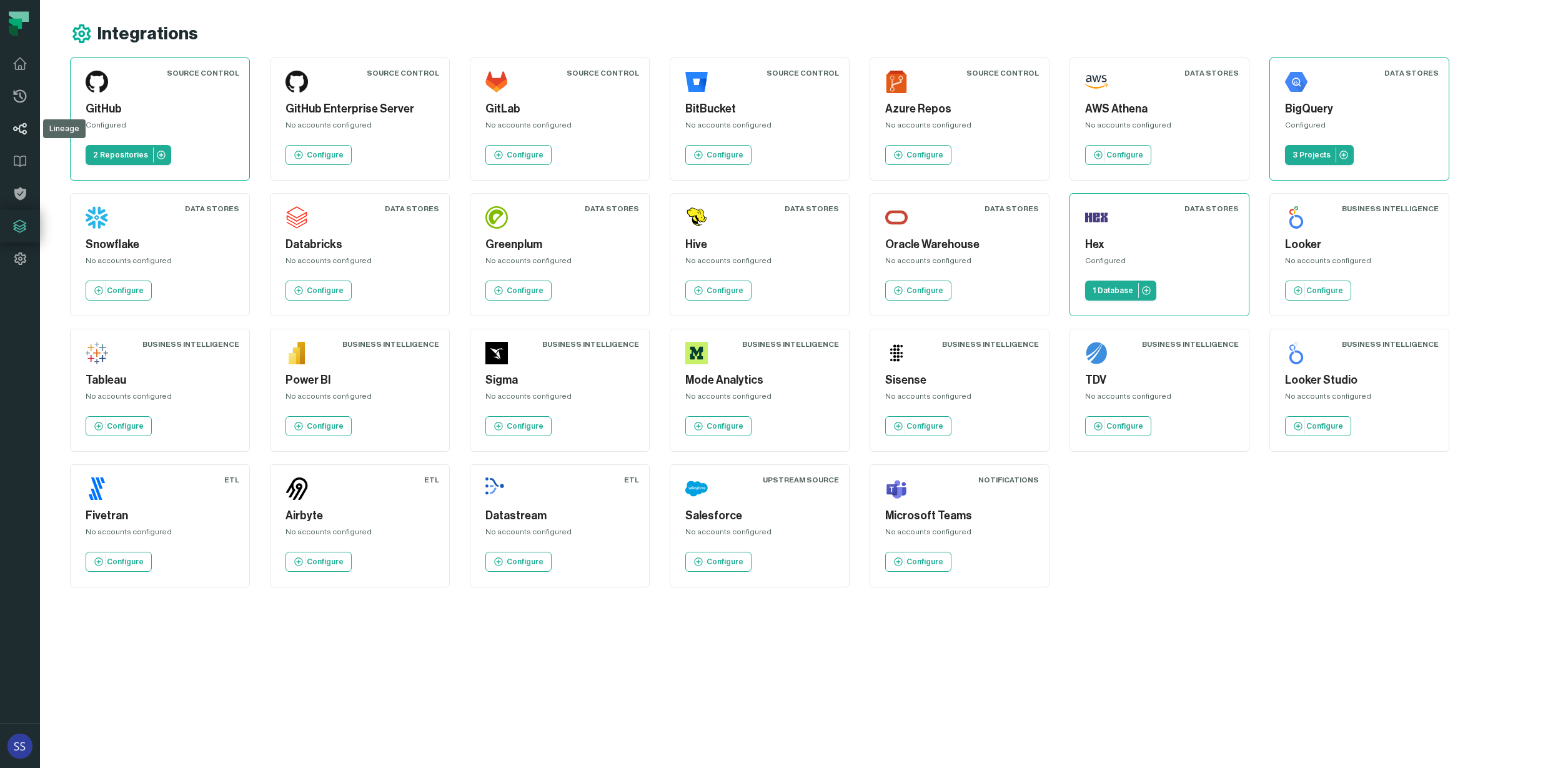
click at [24, 130] on icon at bounding box center [20, 129] width 13 height 11
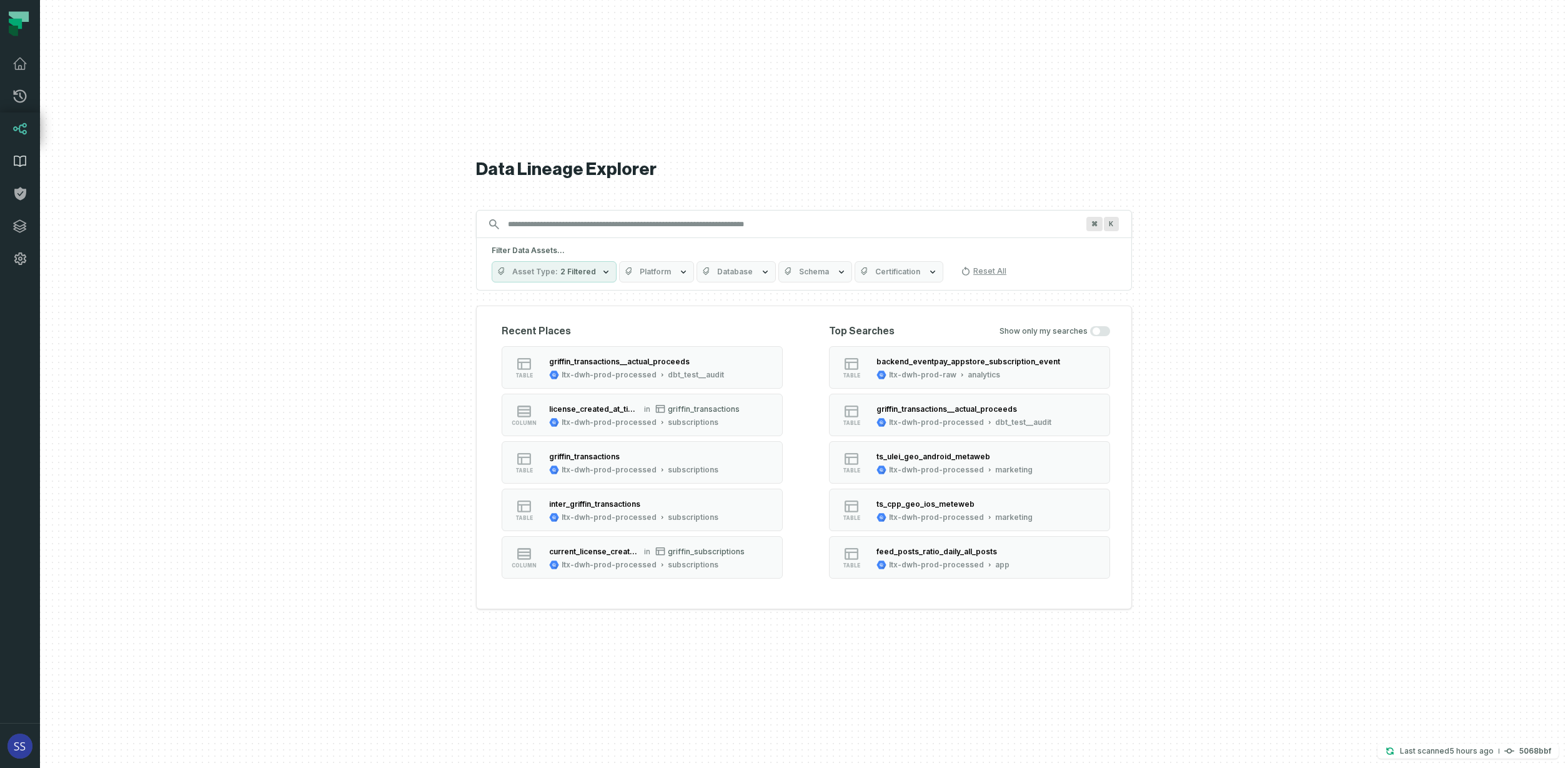
click at [19, 164] on icon at bounding box center [20, 162] width 15 height 15
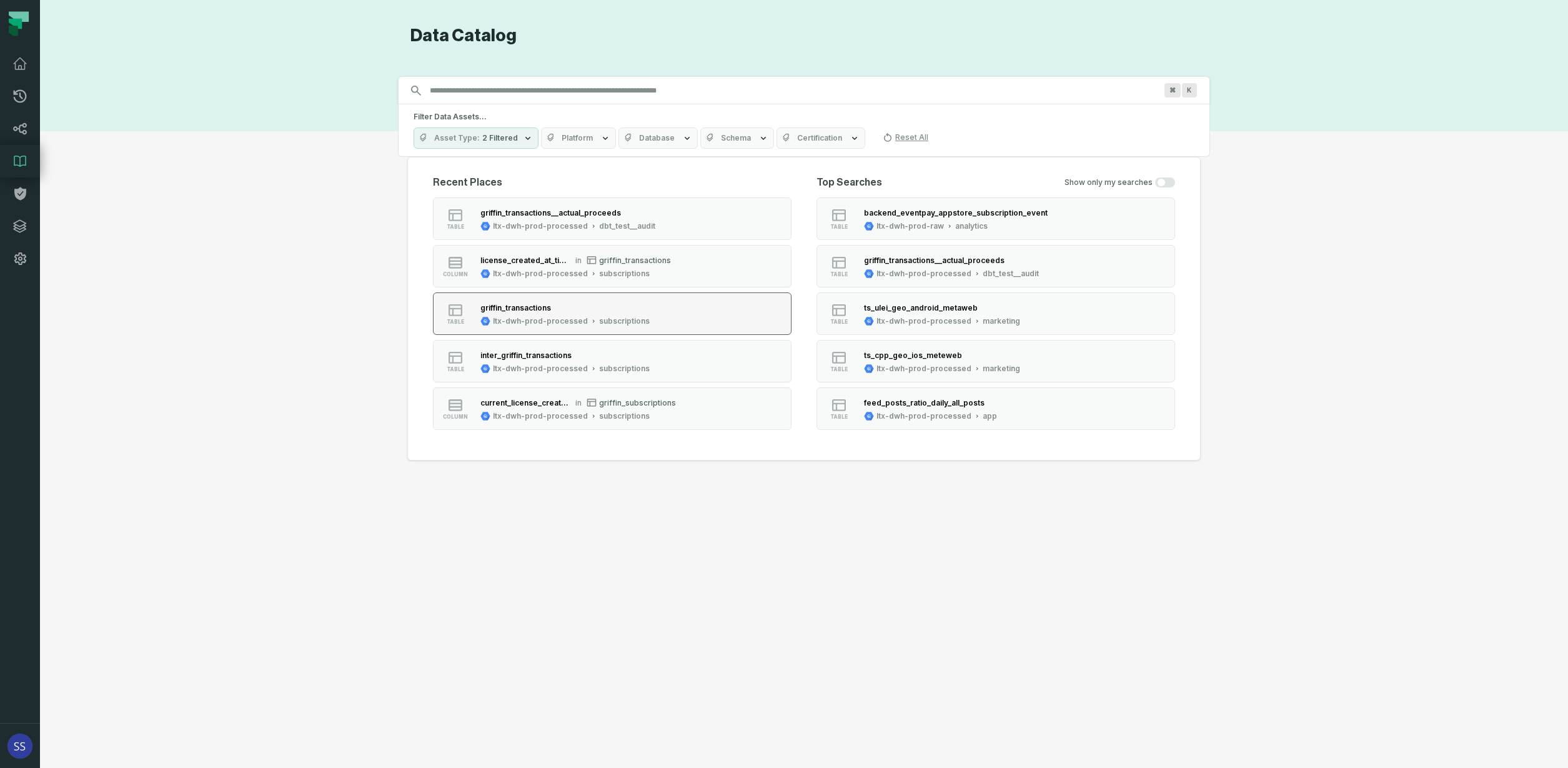
click at [663, 316] on button "table griffin_transactions ltx-dwh-prod-processed subscriptions" at bounding box center [612, 314] width 359 height 42
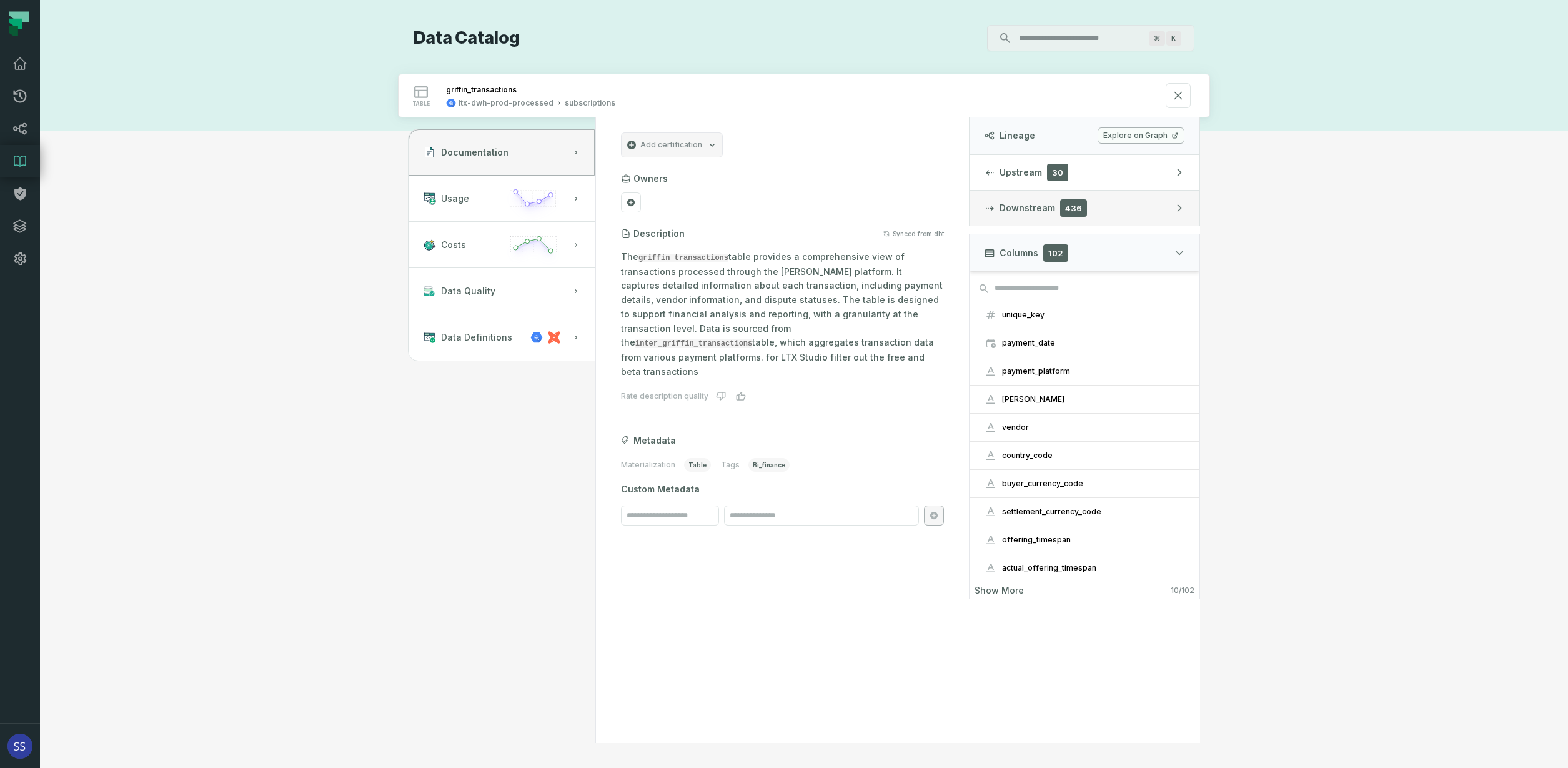
click at [1166, 205] on button "Downstream 436" at bounding box center [1084, 208] width 229 height 35
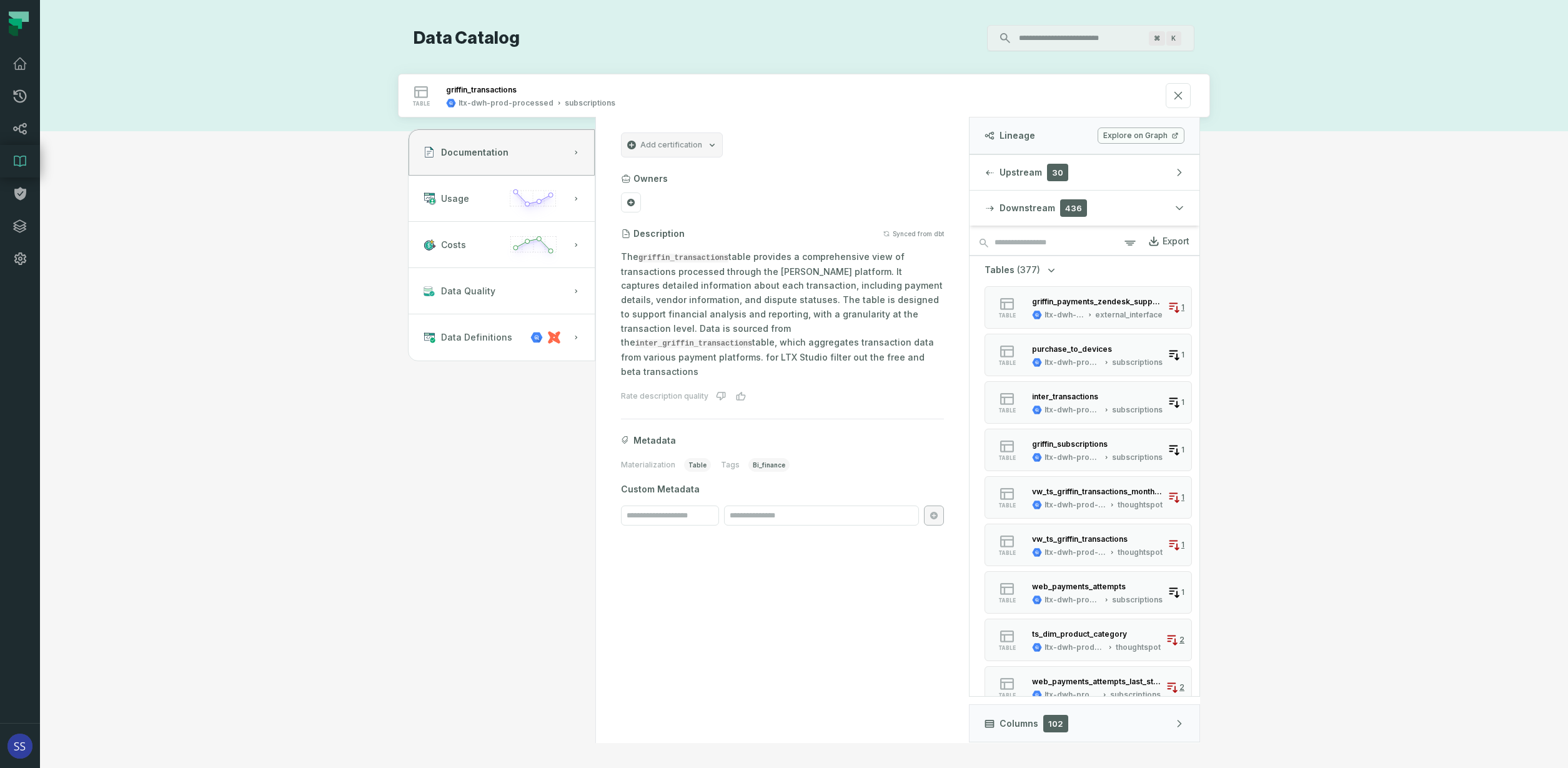
click at [1049, 267] on icon "button" at bounding box center [1051, 270] width 12 height 12
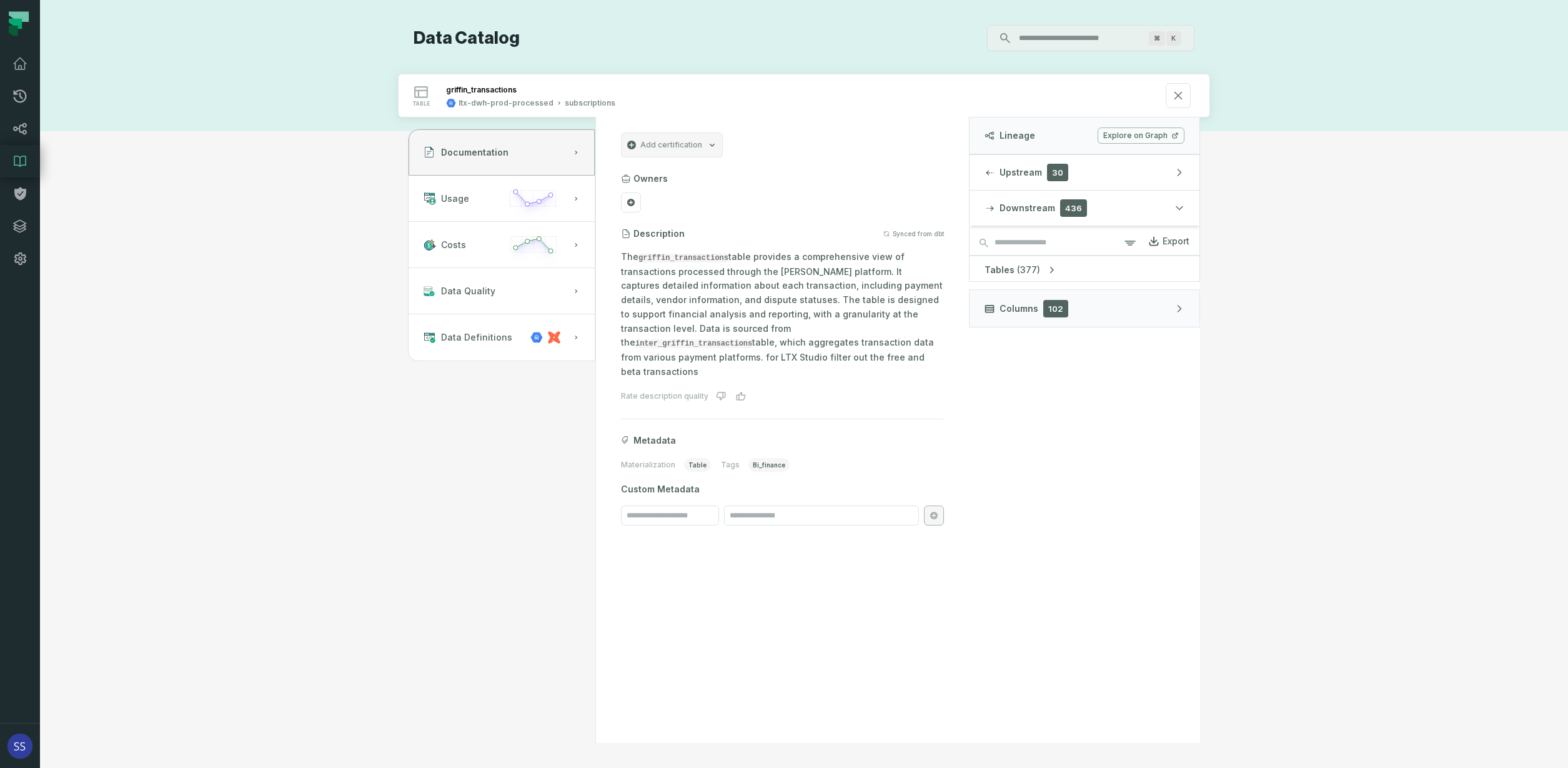
click at [1049, 267] on icon "button" at bounding box center [1051, 270] width 12 height 12
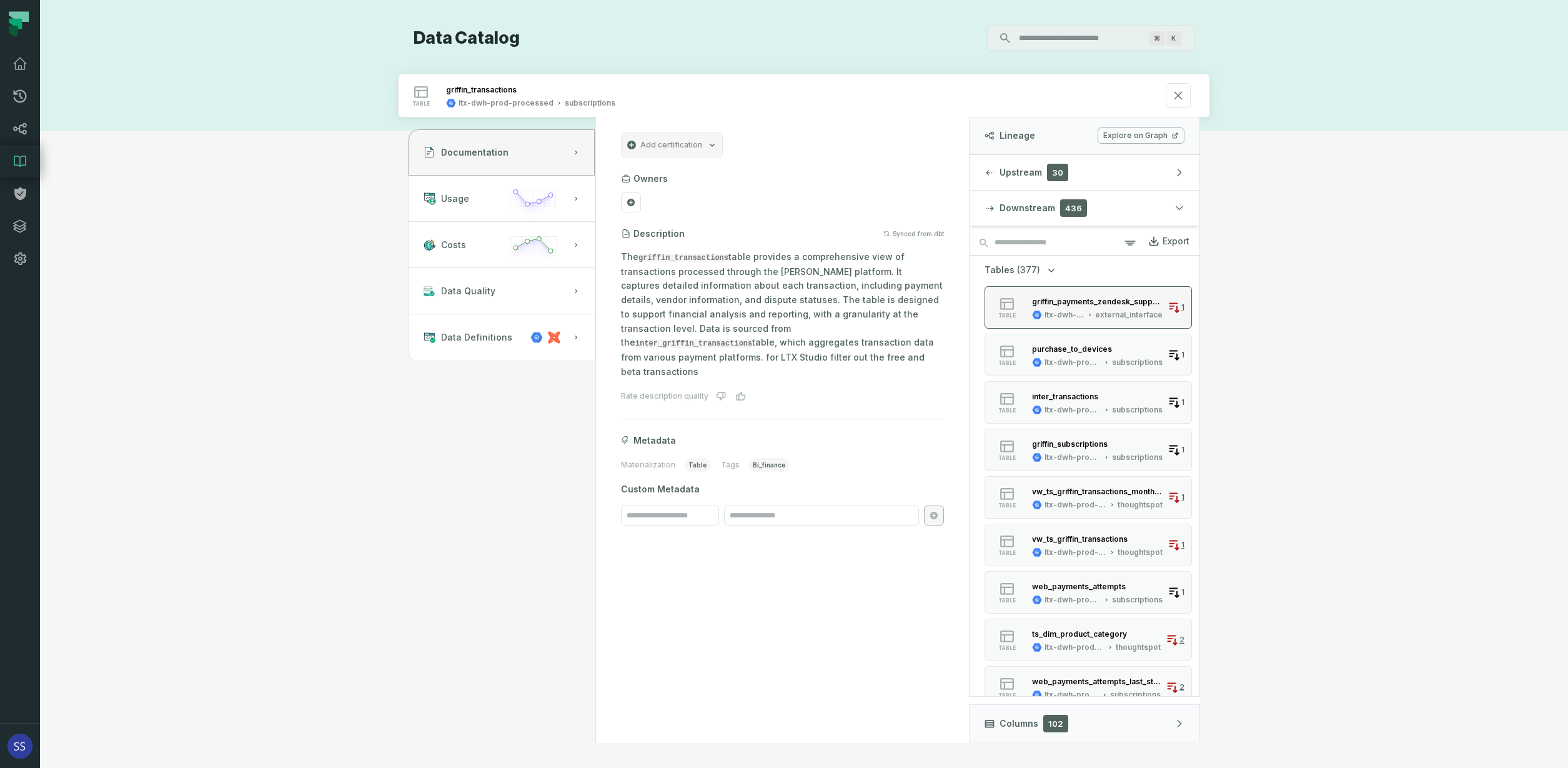
click at [1091, 306] on div "griffin_payments_zendesk_support" at bounding box center [1097, 300] width 131 height 12
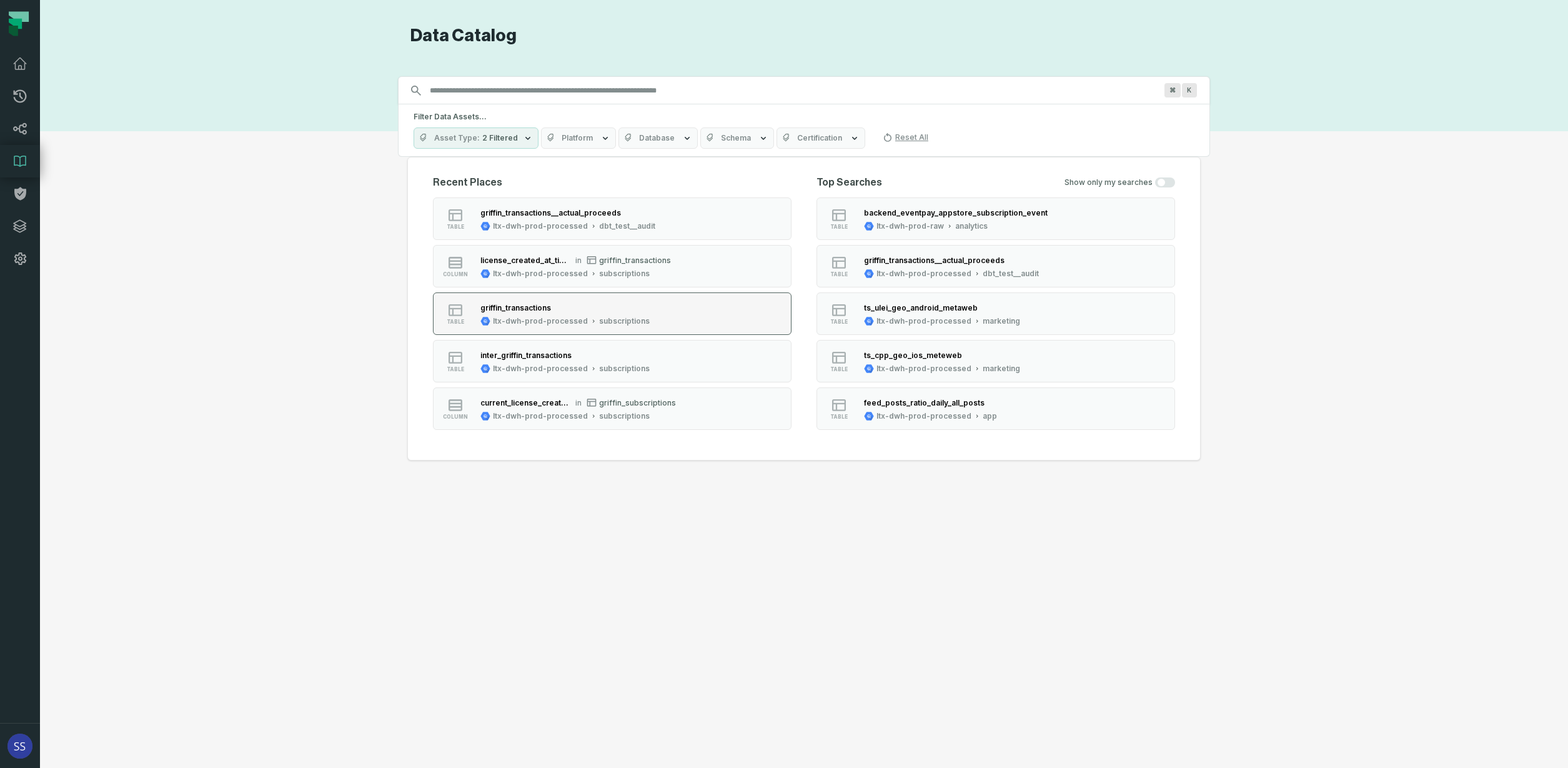
click at [592, 317] on div "ltx-dwh-prod-processed subscriptions" at bounding box center [564, 321] width 169 height 10
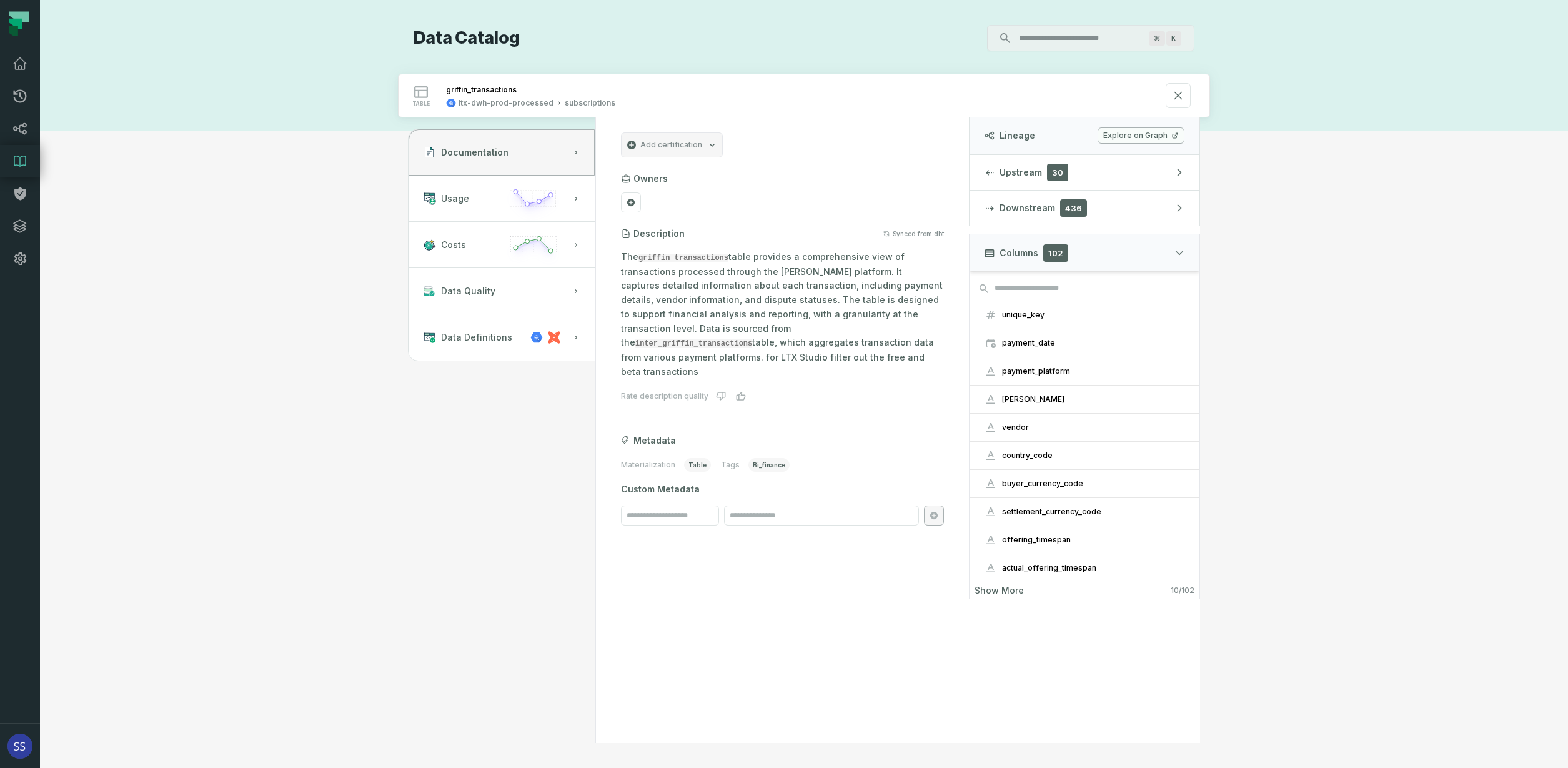
click at [995, 588] on span "Show more" at bounding box center [999, 590] width 50 height 11
click at [1083, 317] on div "unique_key" at bounding box center [1093, 315] width 183 height 10
click at [1017, 589] on span "Show more" at bounding box center [999, 590] width 50 height 11
click at [1075, 341] on div "payment_date" at bounding box center [1093, 342] width 183 height 10
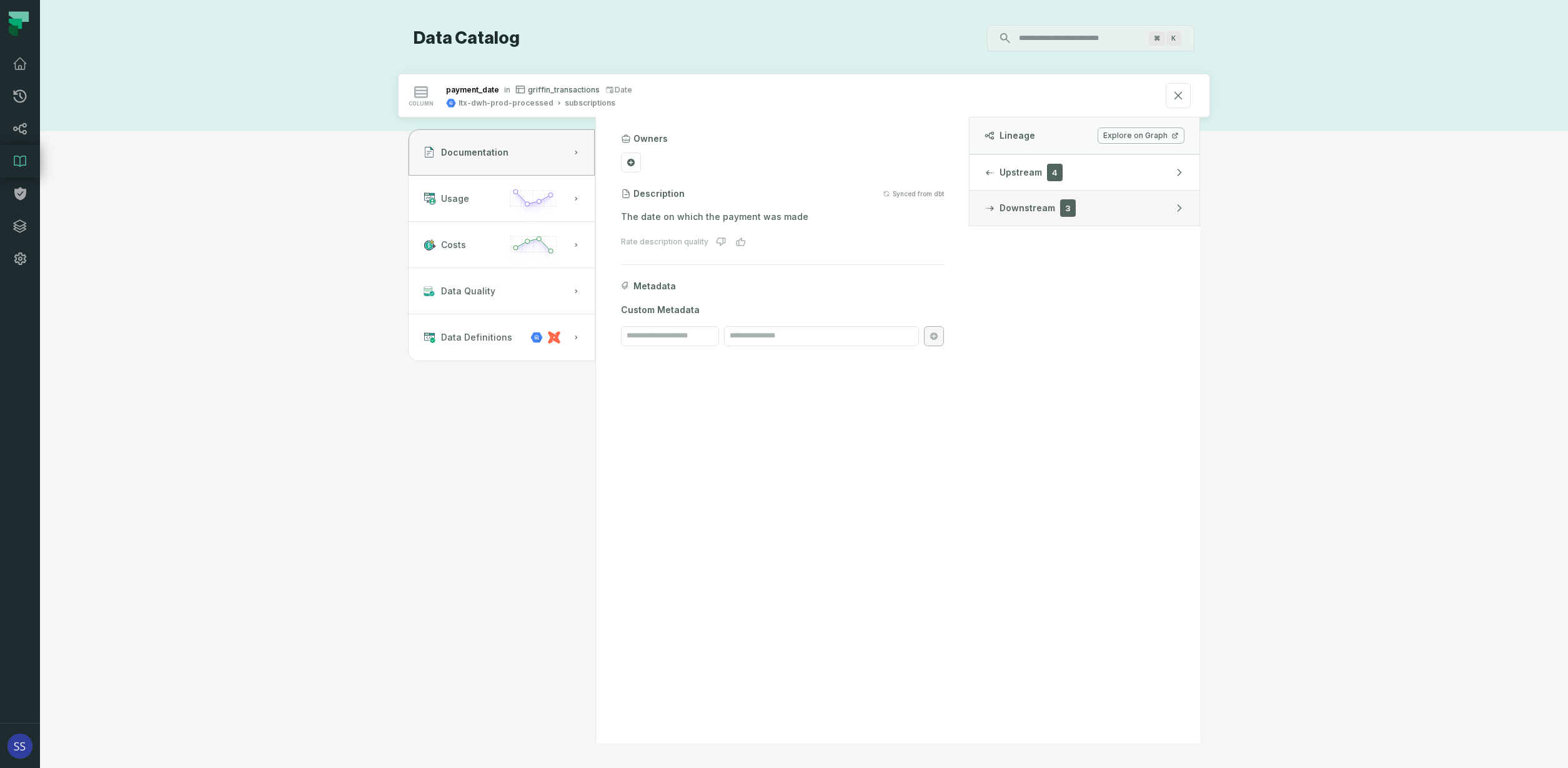
click at [1182, 208] on icon "button" at bounding box center [1179, 208] width 10 height 10
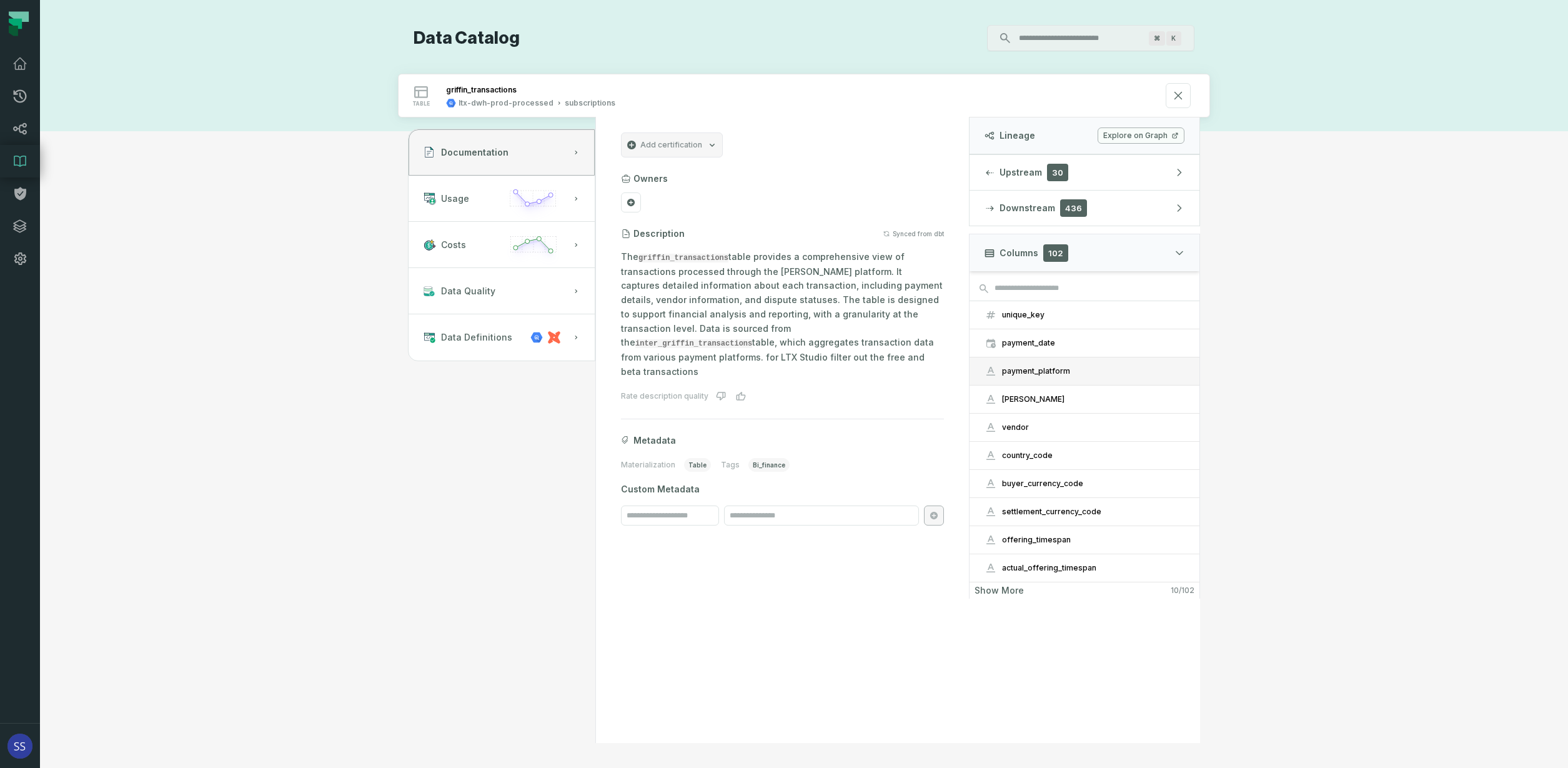
click at [1097, 367] on div "payment_platform" at bounding box center [1093, 371] width 183 height 10
click at [1080, 373] on div "payment_platform" at bounding box center [1093, 371] width 183 height 10
click at [1066, 401] on div "[PERSON_NAME]" at bounding box center [1093, 399] width 183 height 10
click at [1100, 424] on div "vendor" at bounding box center [1093, 428] width 183 height 10
click at [1020, 429] on div "vendor" at bounding box center [1093, 428] width 183 height 10
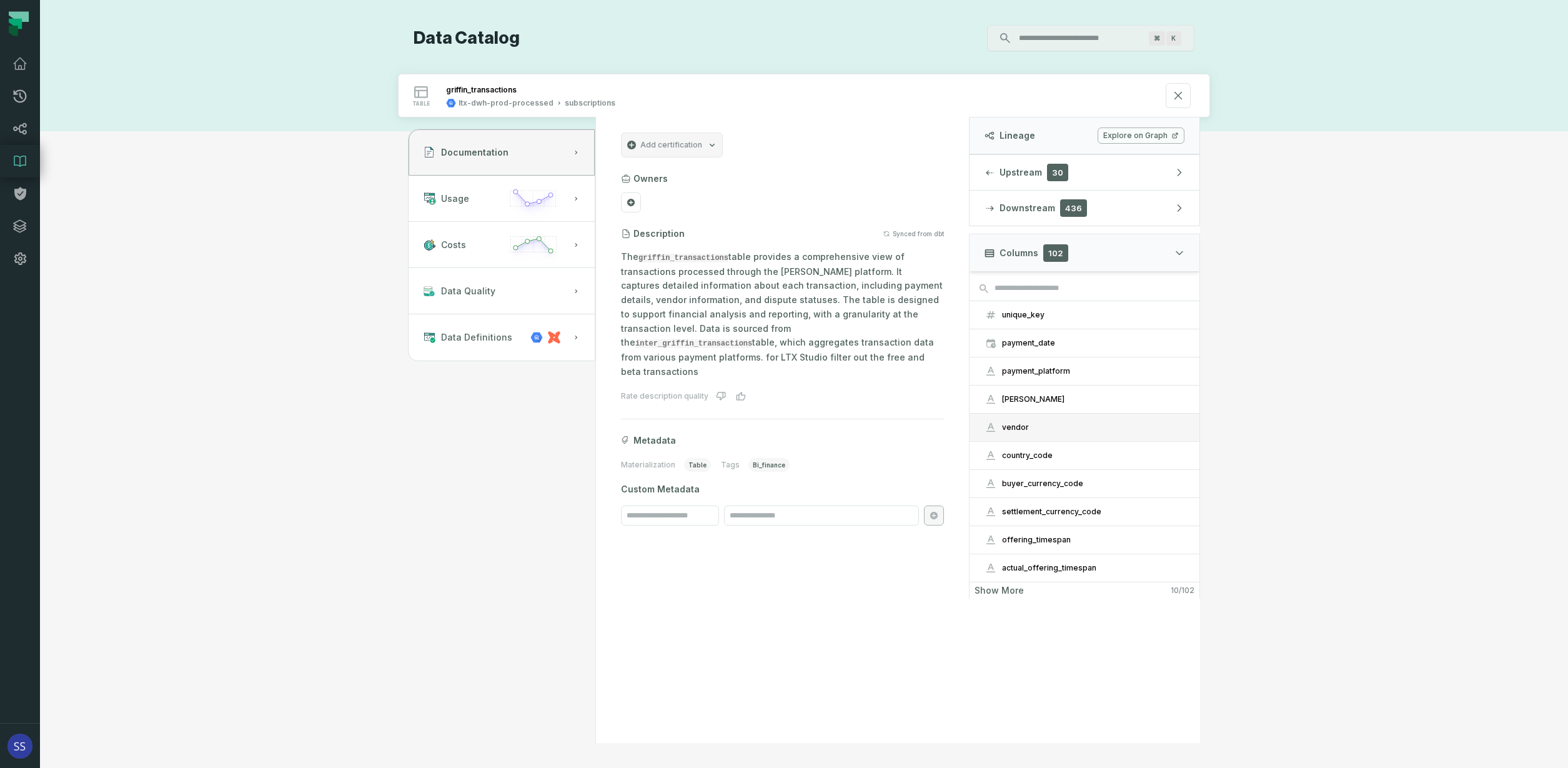
click at [1073, 421] on button "vendor" at bounding box center [1084, 427] width 229 height 28
click at [1008, 589] on span "Show more" at bounding box center [999, 590] width 50 height 11
click at [1071, 426] on div "vendor" at bounding box center [1093, 428] width 183 height 10
click at [1067, 403] on div "[PERSON_NAME]" at bounding box center [1093, 399] width 183 height 10
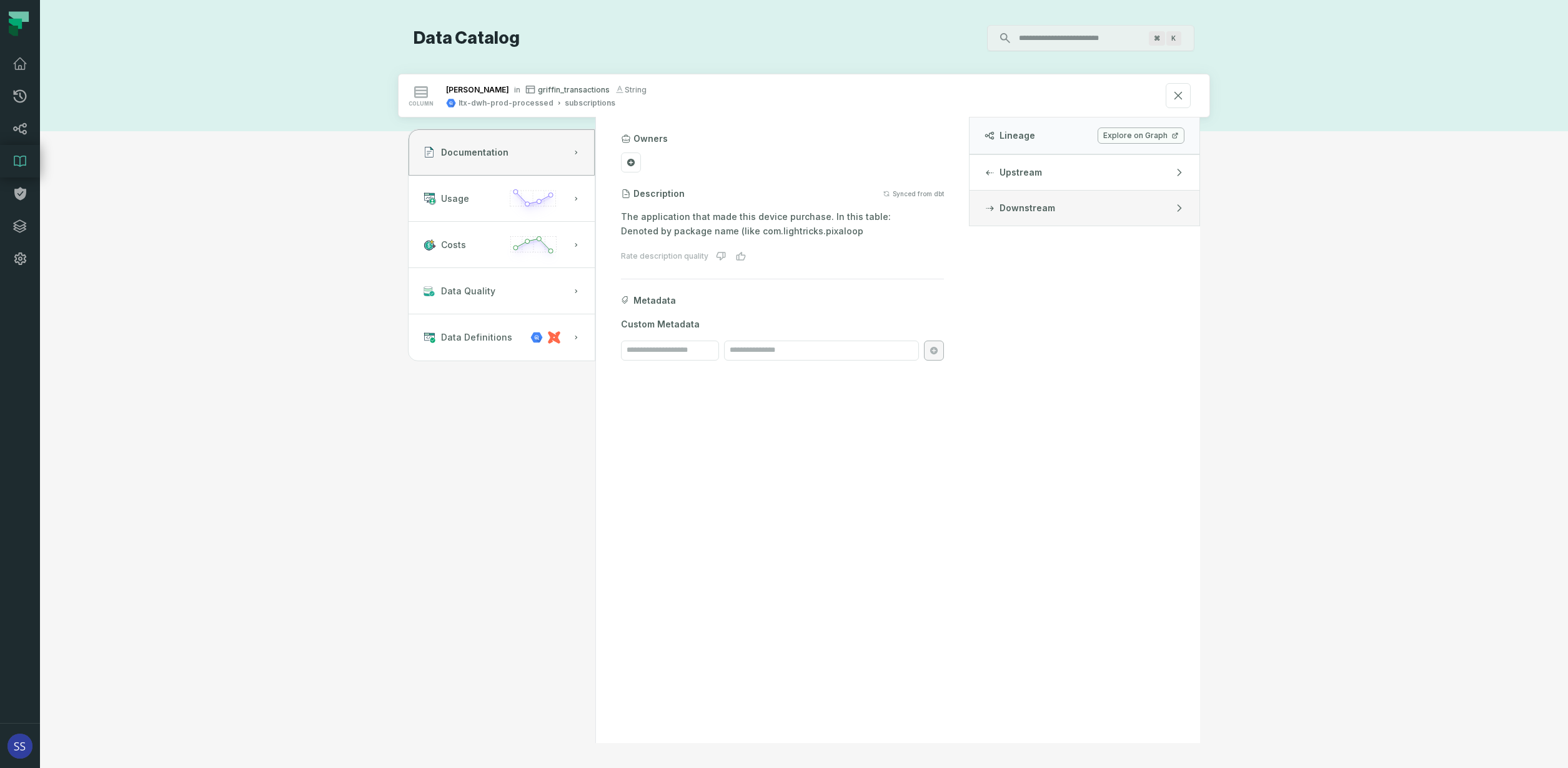
click at [1069, 195] on button "Downstream" at bounding box center [1084, 208] width 229 height 35
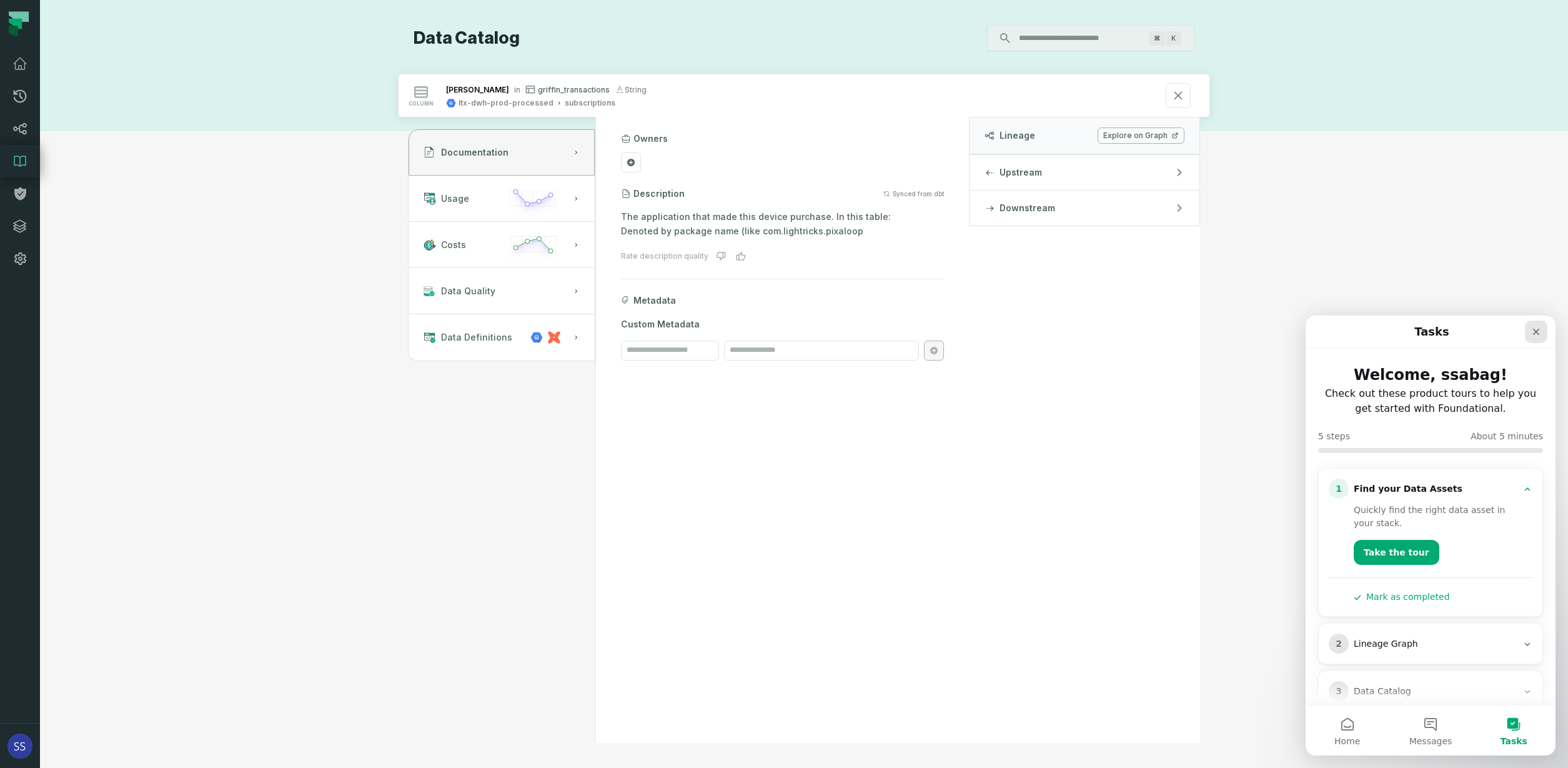
click at [1537, 327] on icon "Close" at bounding box center [1535, 332] width 10 height 10
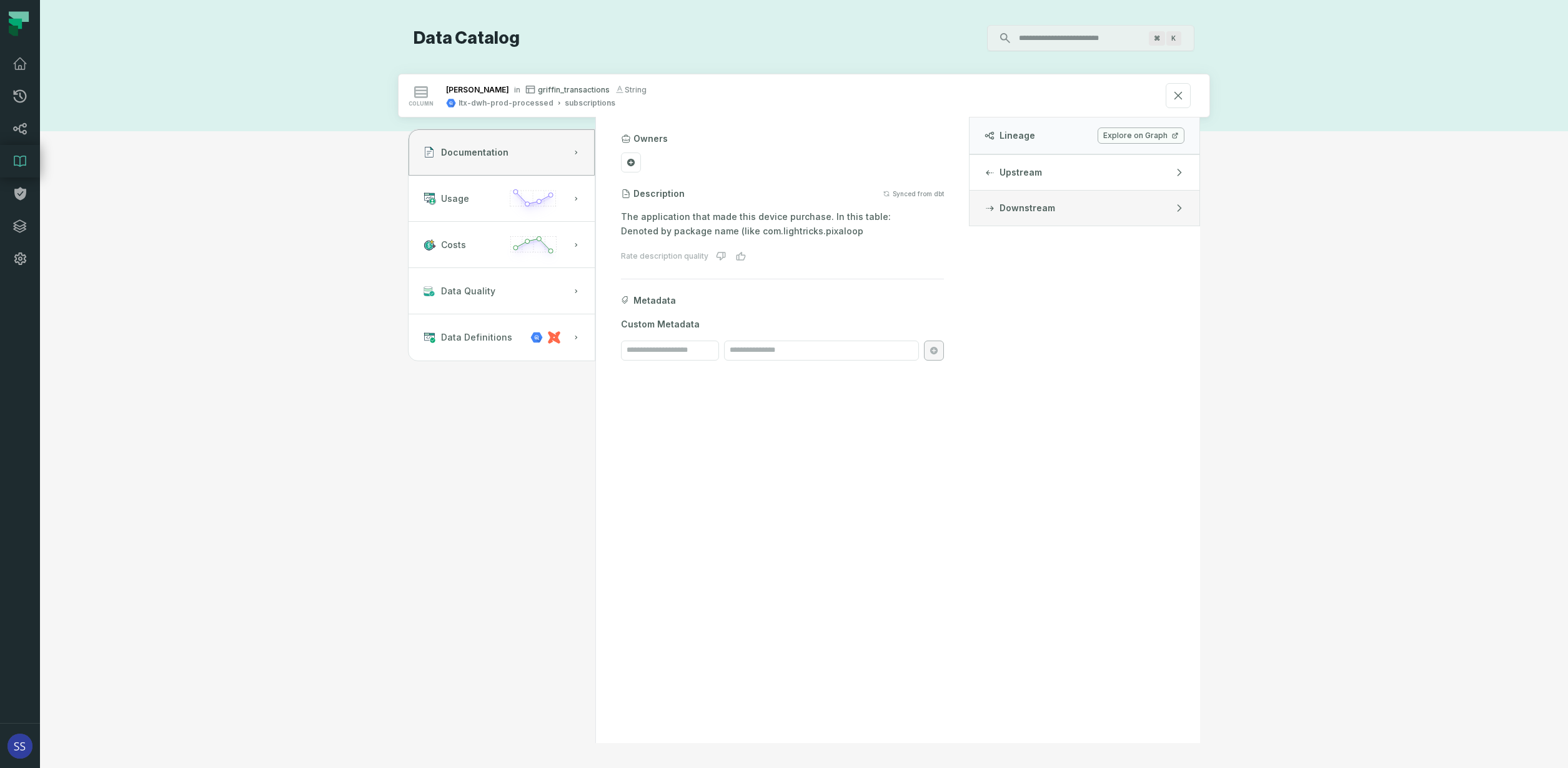
click at [1036, 218] on button "Downstream" at bounding box center [1084, 208] width 229 height 35
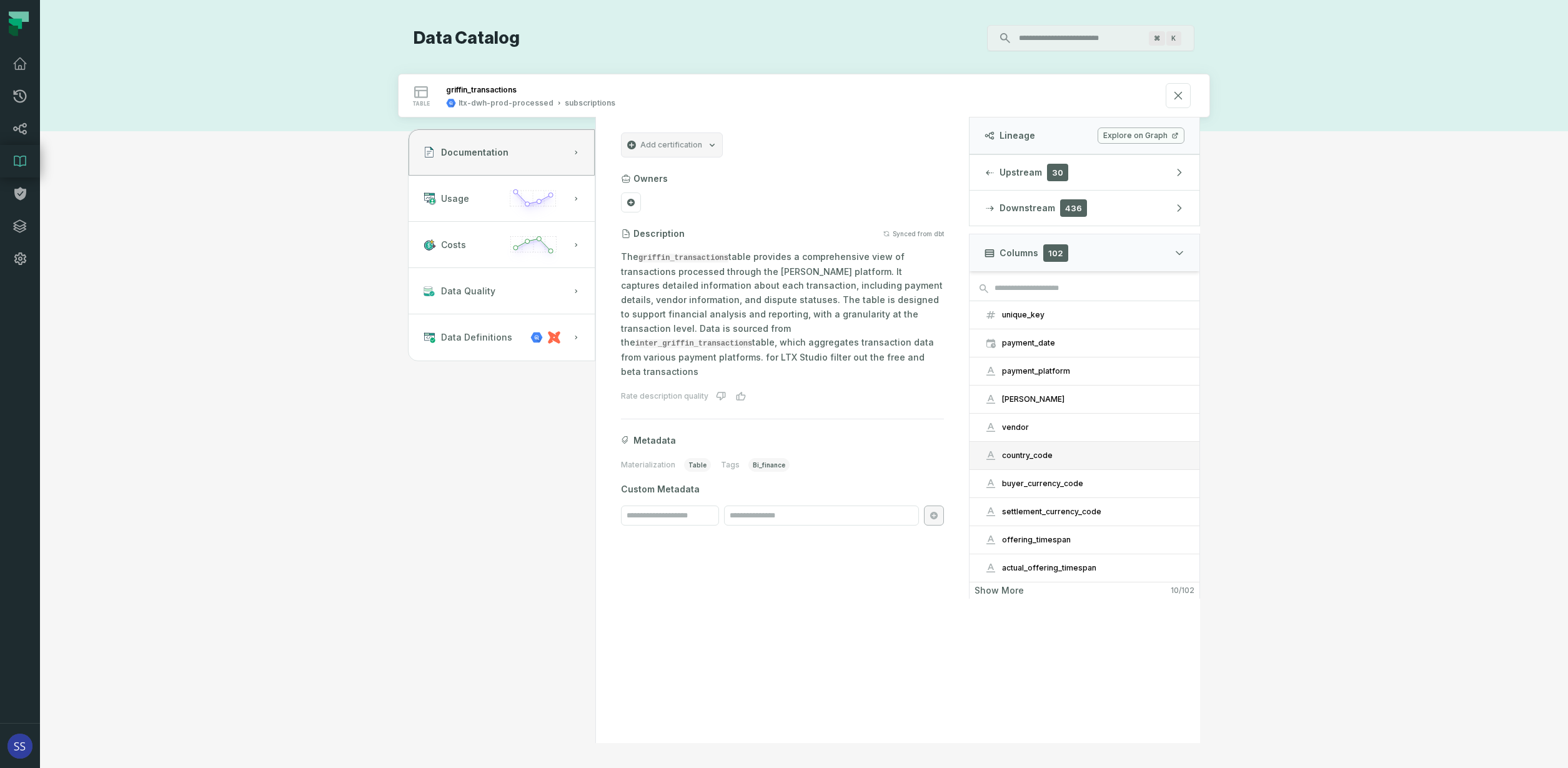
click at [1069, 462] on button "country_code" at bounding box center [1084, 455] width 229 height 28
click at [1095, 319] on button "unique_key" at bounding box center [1084, 315] width 229 height 28
click at [1095, 425] on div "vendor" at bounding box center [1093, 428] width 183 height 10
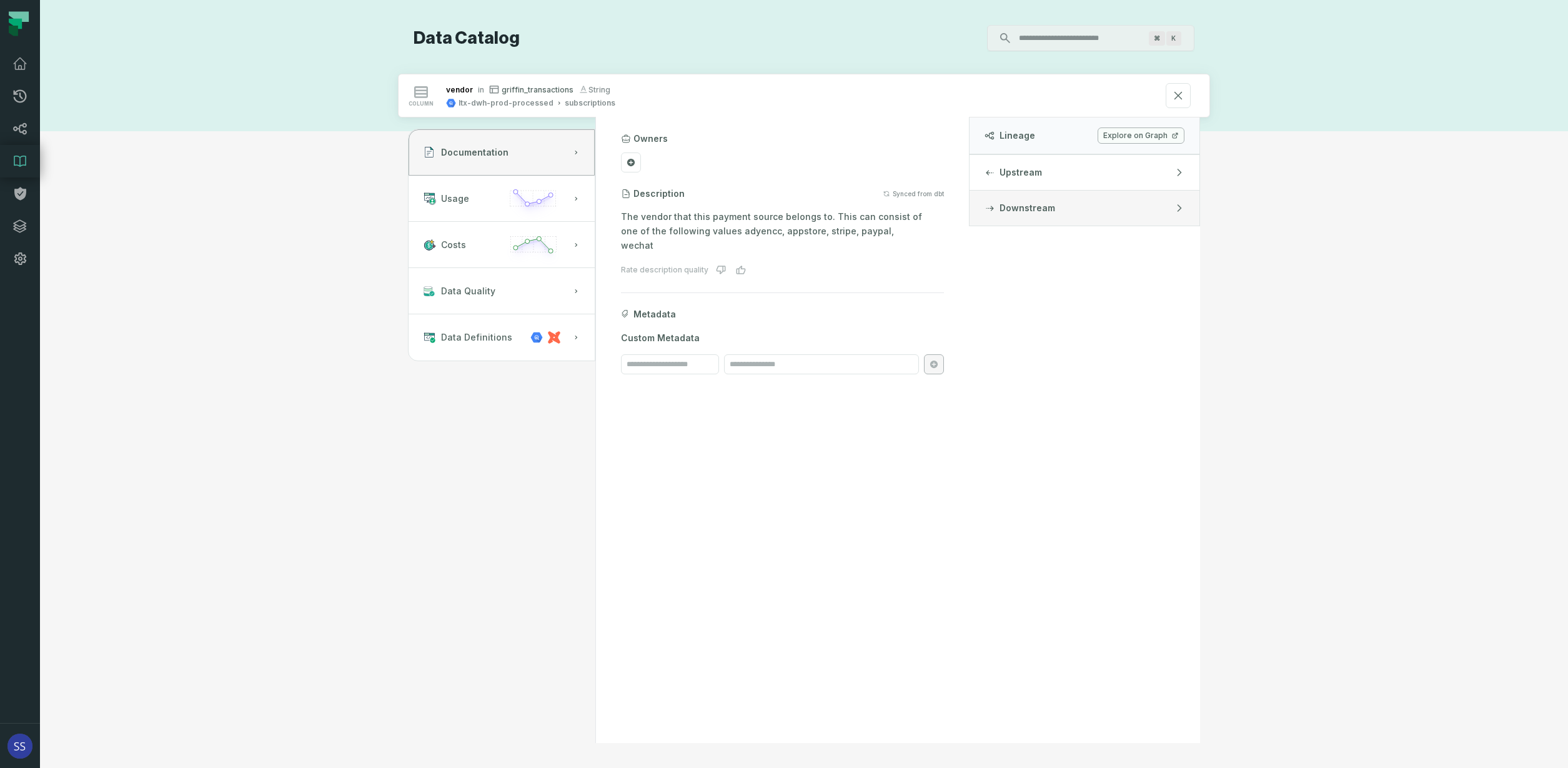
click at [1045, 201] on button "Downstream" at bounding box center [1084, 208] width 229 height 35
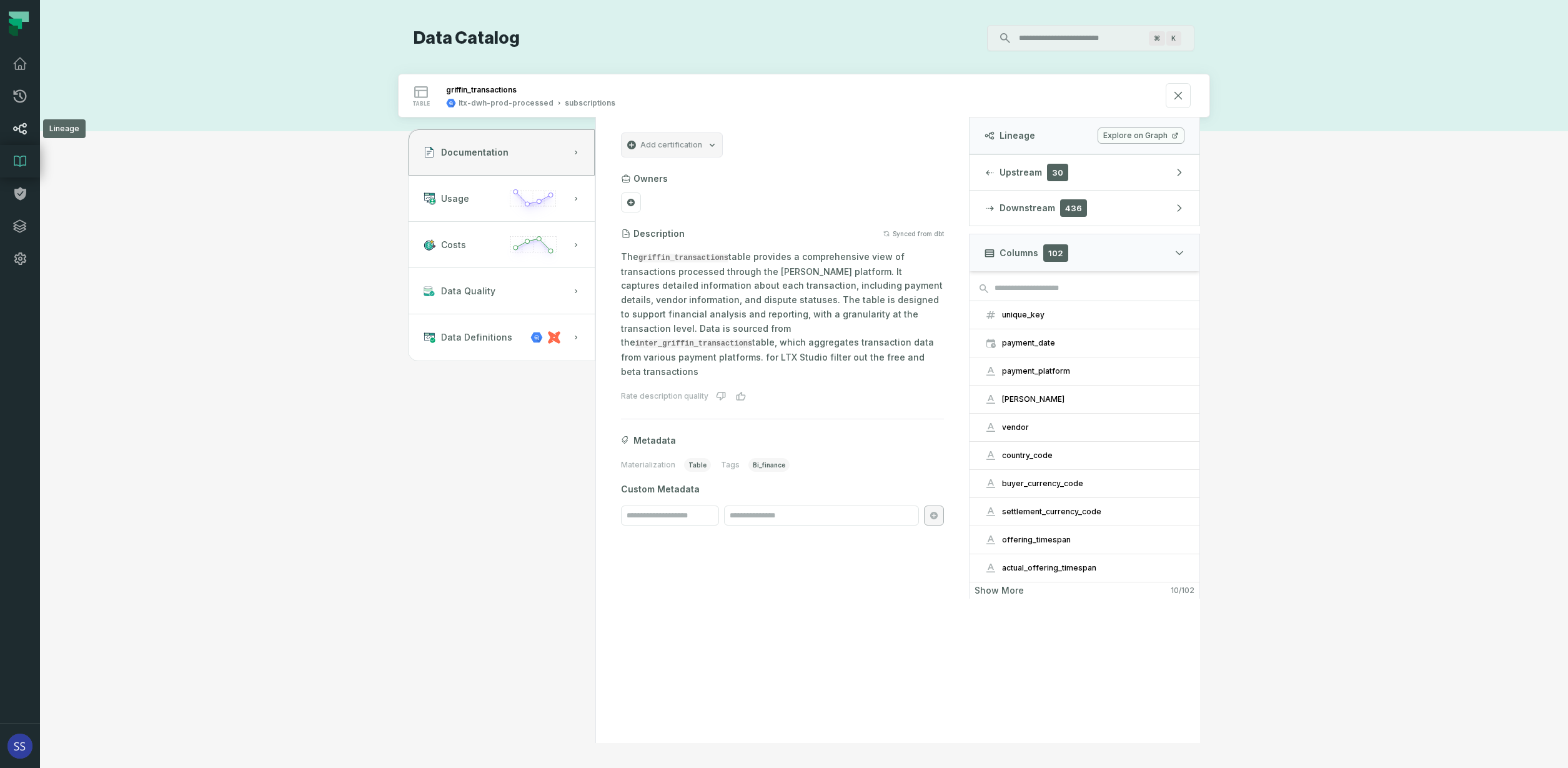
click at [15, 129] on icon at bounding box center [20, 129] width 15 height 15
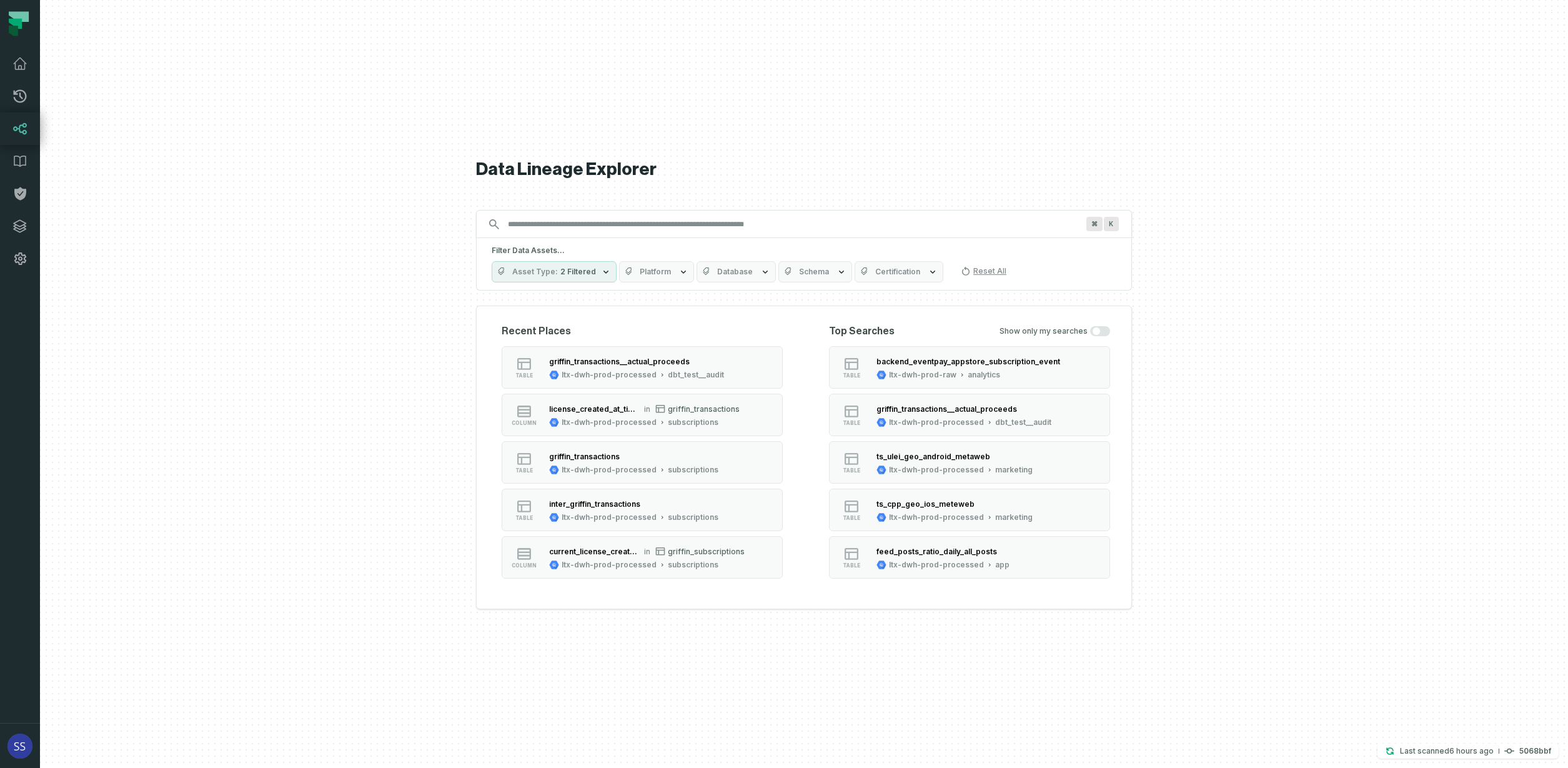
click at [677, 228] on input "Discovery Provider cmdk menu" at bounding box center [792, 224] width 584 height 20
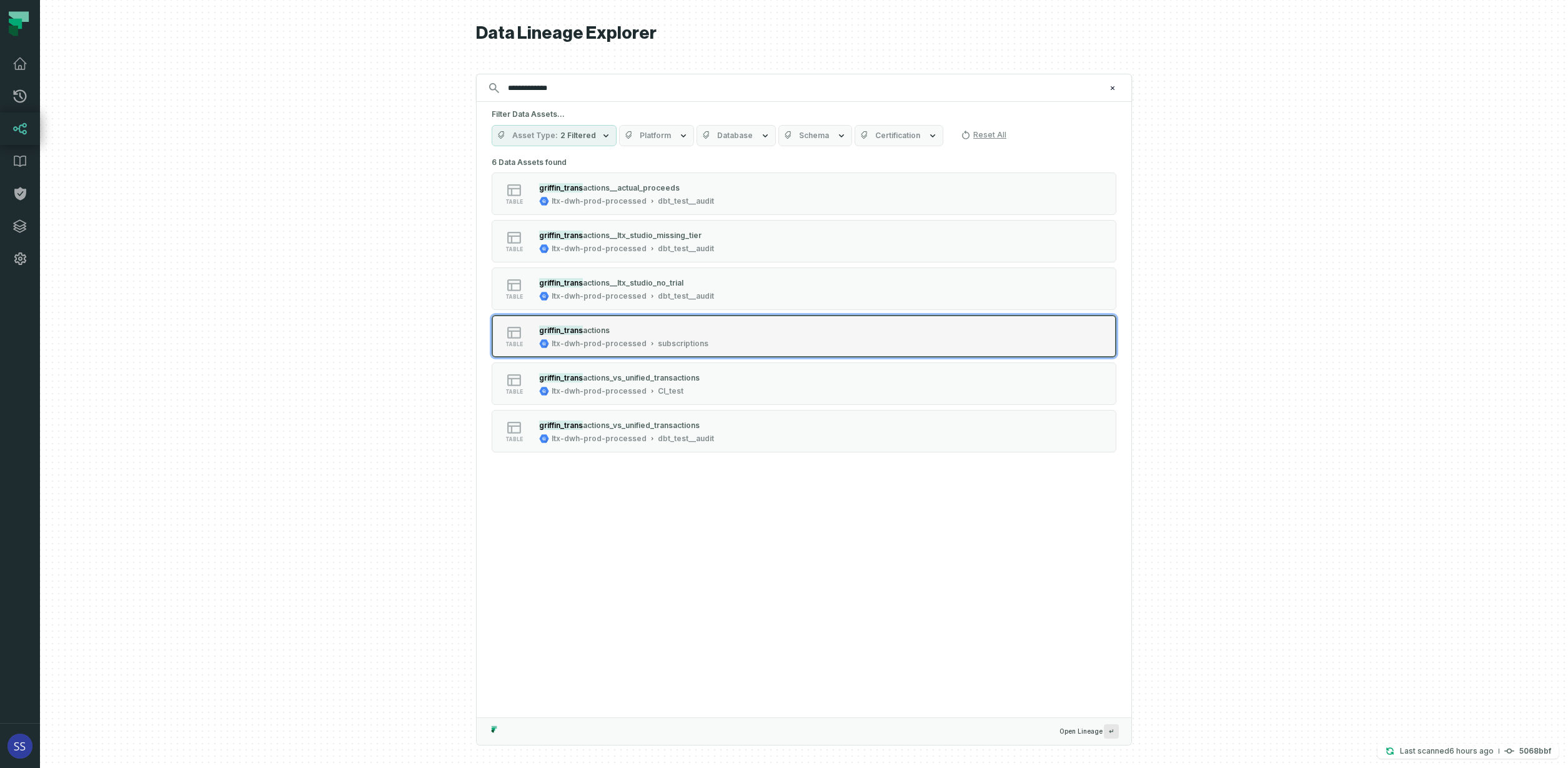
type input "**********"
click at [659, 333] on div "griffin_trans actions" at bounding box center [623, 329] width 169 height 12
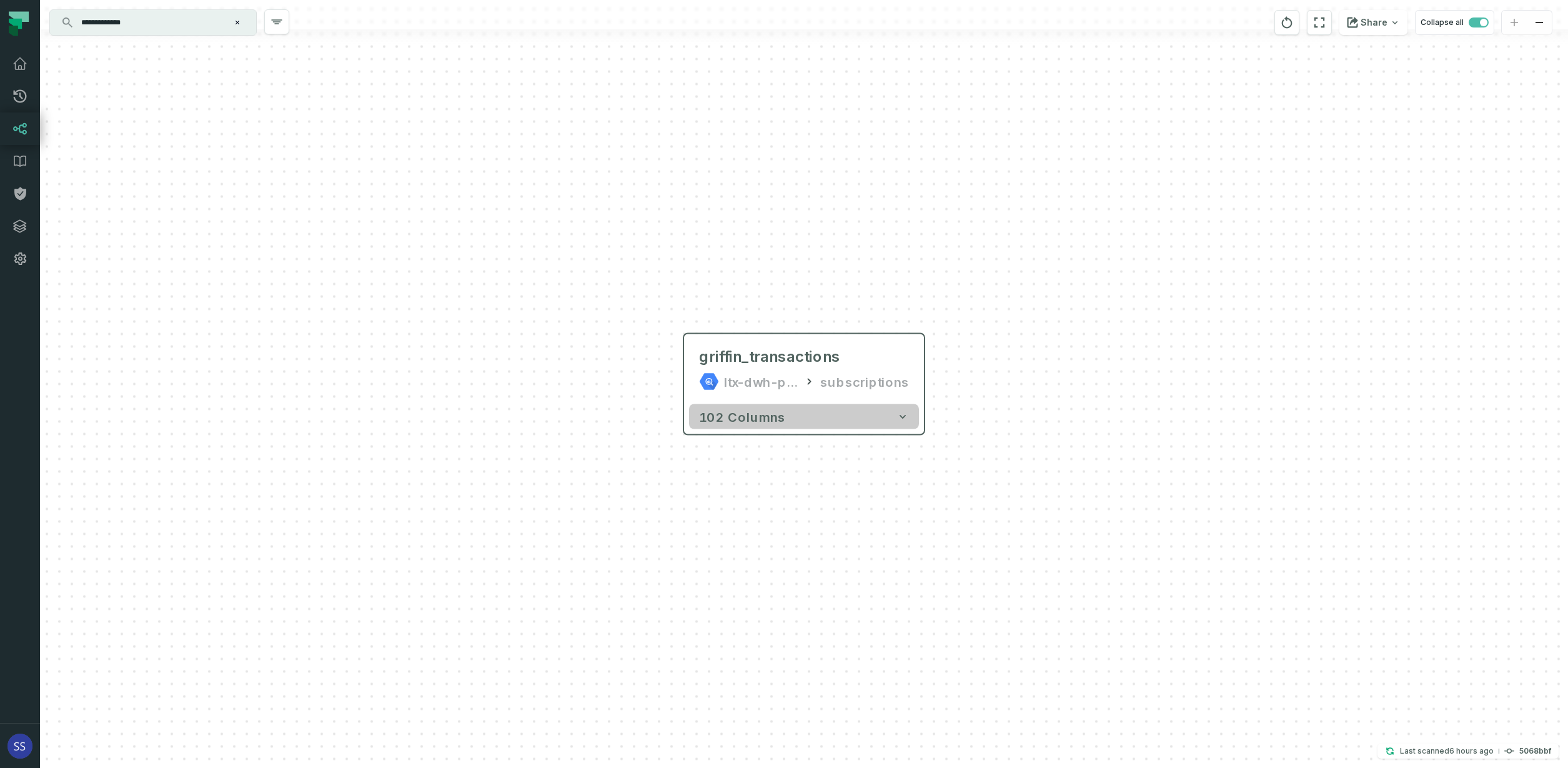
click at [901, 416] on icon "button" at bounding box center [903, 417] width 7 height 4
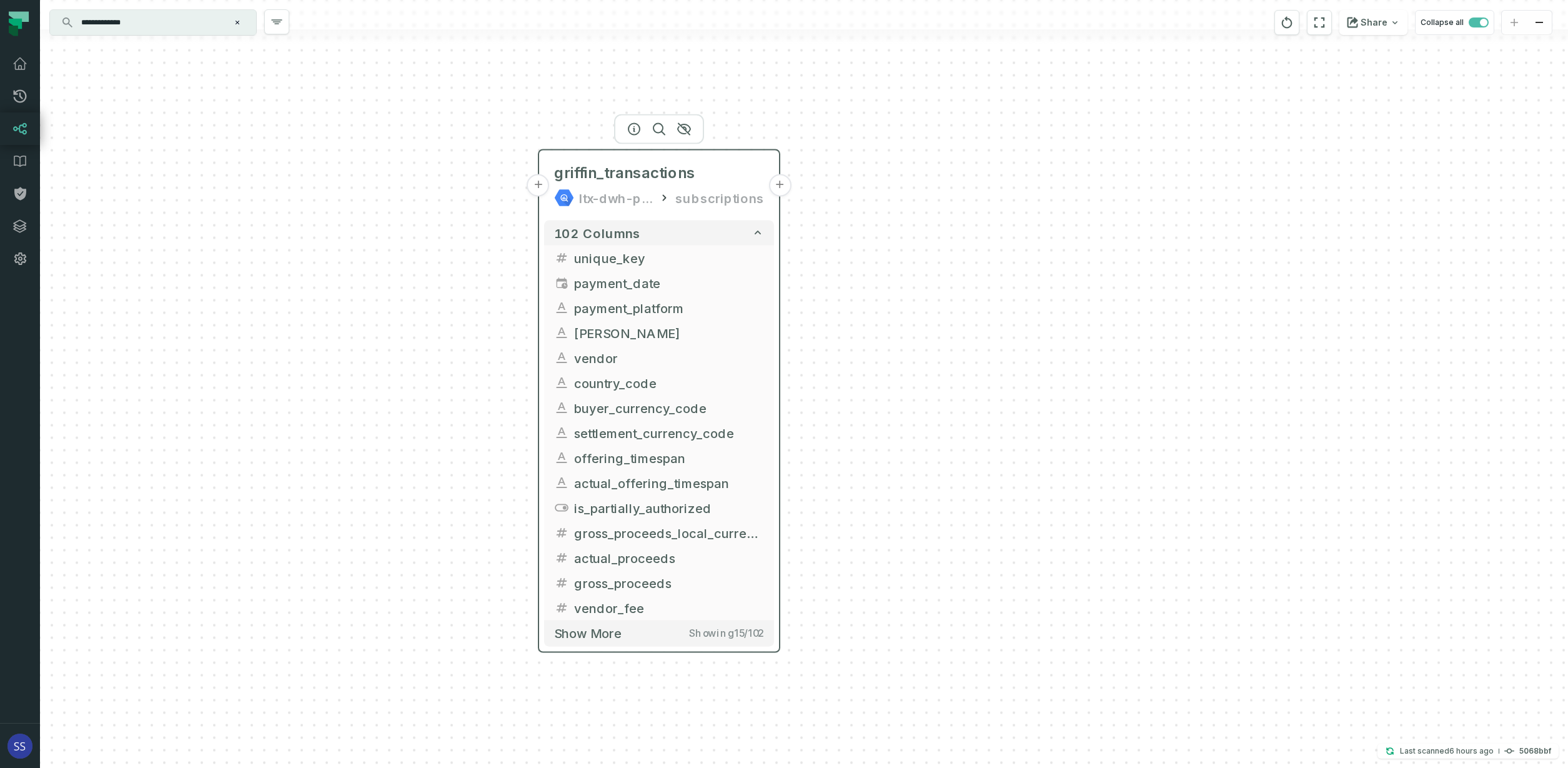
drag, startPoint x: 851, startPoint y: 338, endPoint x: 720, endPoint y: 185, distance: 201.4
click at [707, 150] on header "+ griffin_transactions ltx-dwh-prod-processed subscriptions +" at bounding box center [659, 183] width 240 height 65
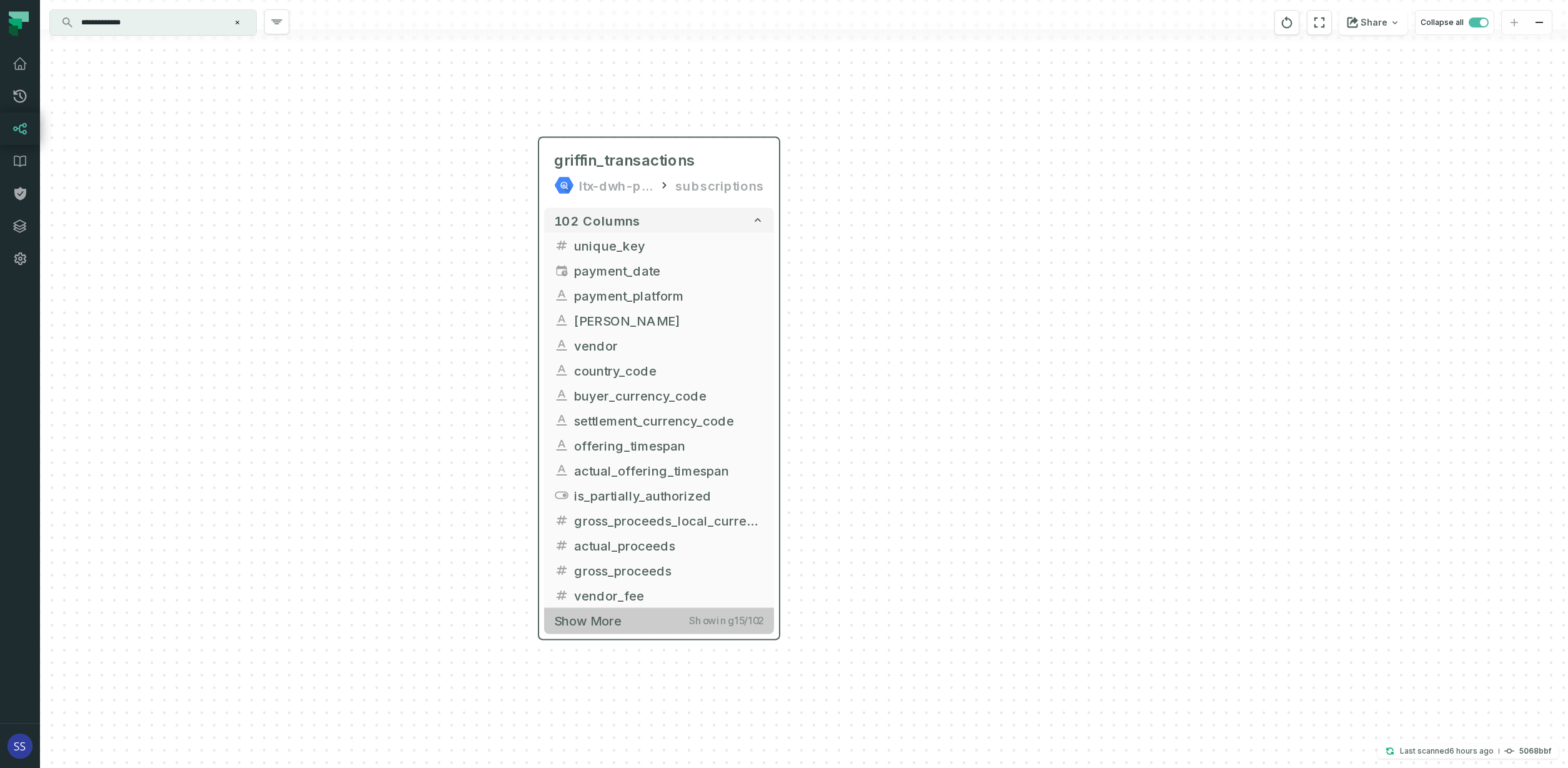
click at [589, 617] on span "Show more" at bounding box center [587, 621] width 68 height 15
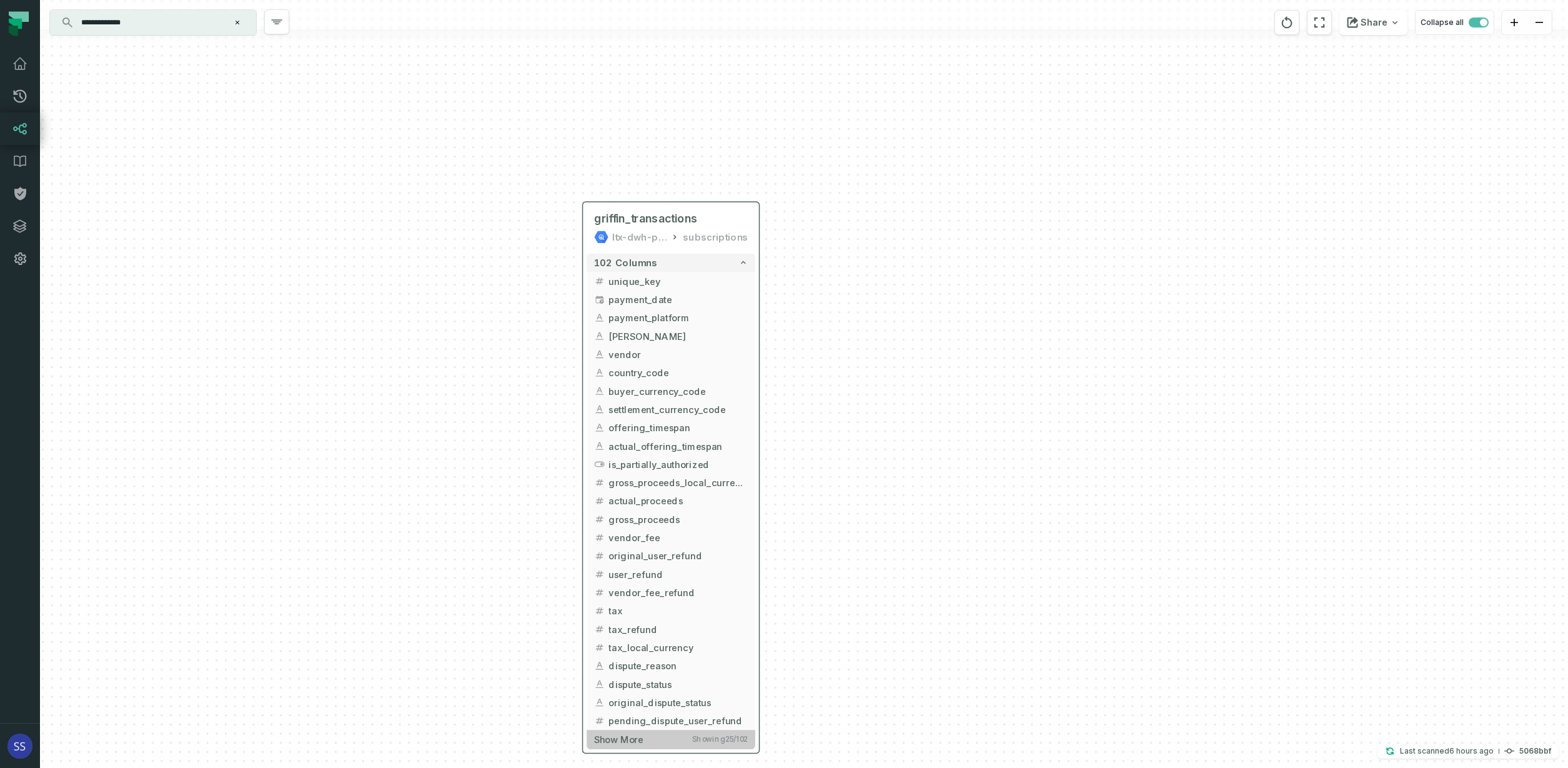
click at [651, 744] on button "Show more Showing 25 / 102" at bounding box center [670, 739] width 168 height 19
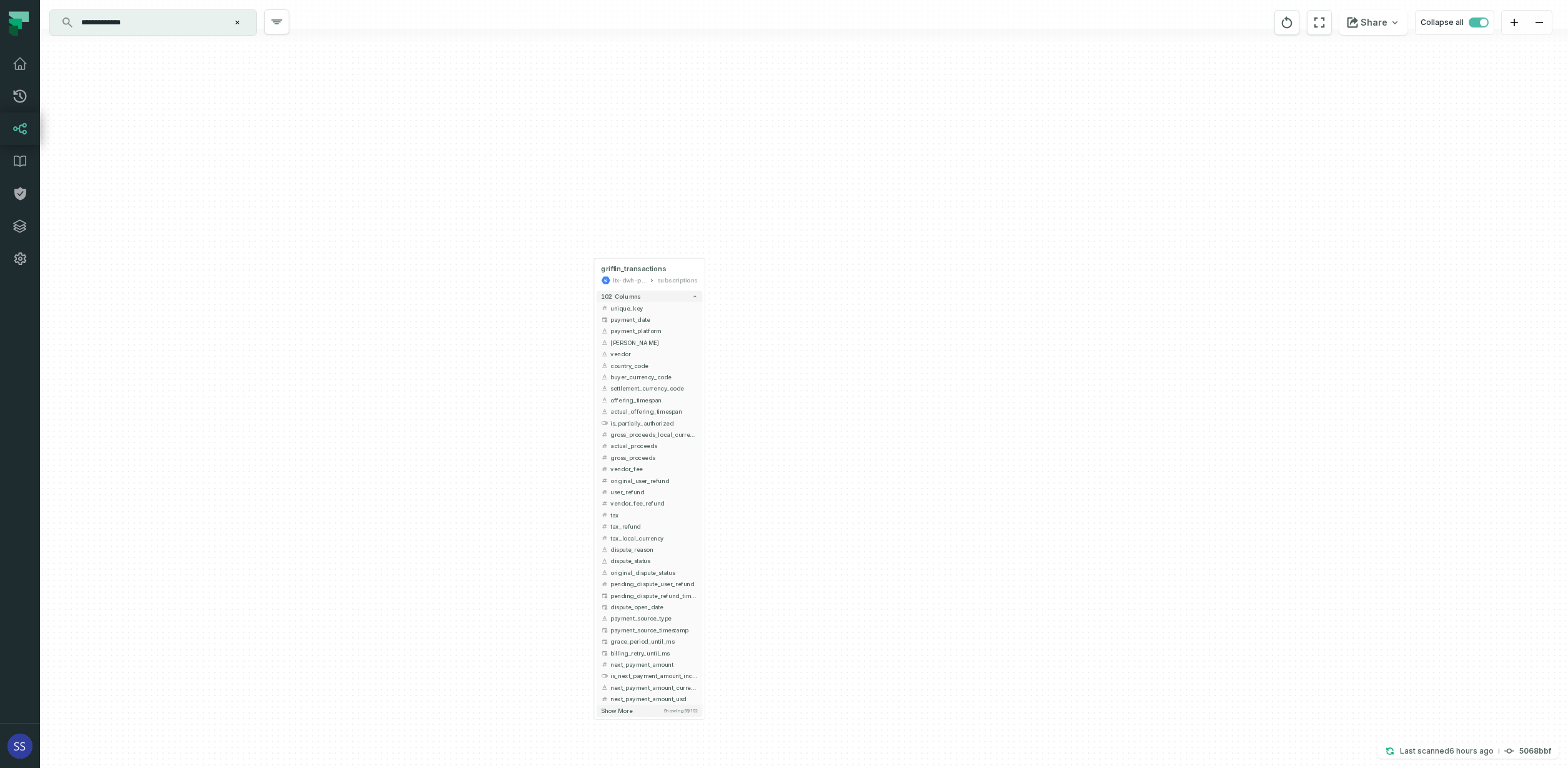
drag, startPoint x: 533, startPoint y: 608, endPoint x: 504, endPoint y: 251, distance: 358.2
click at [501, 309] on div "+ griffin_transactions ltx-dwh-prod-processed subscriptions + 102 columns + uni…" at bounding box center [804, 384] width 1528 height 768
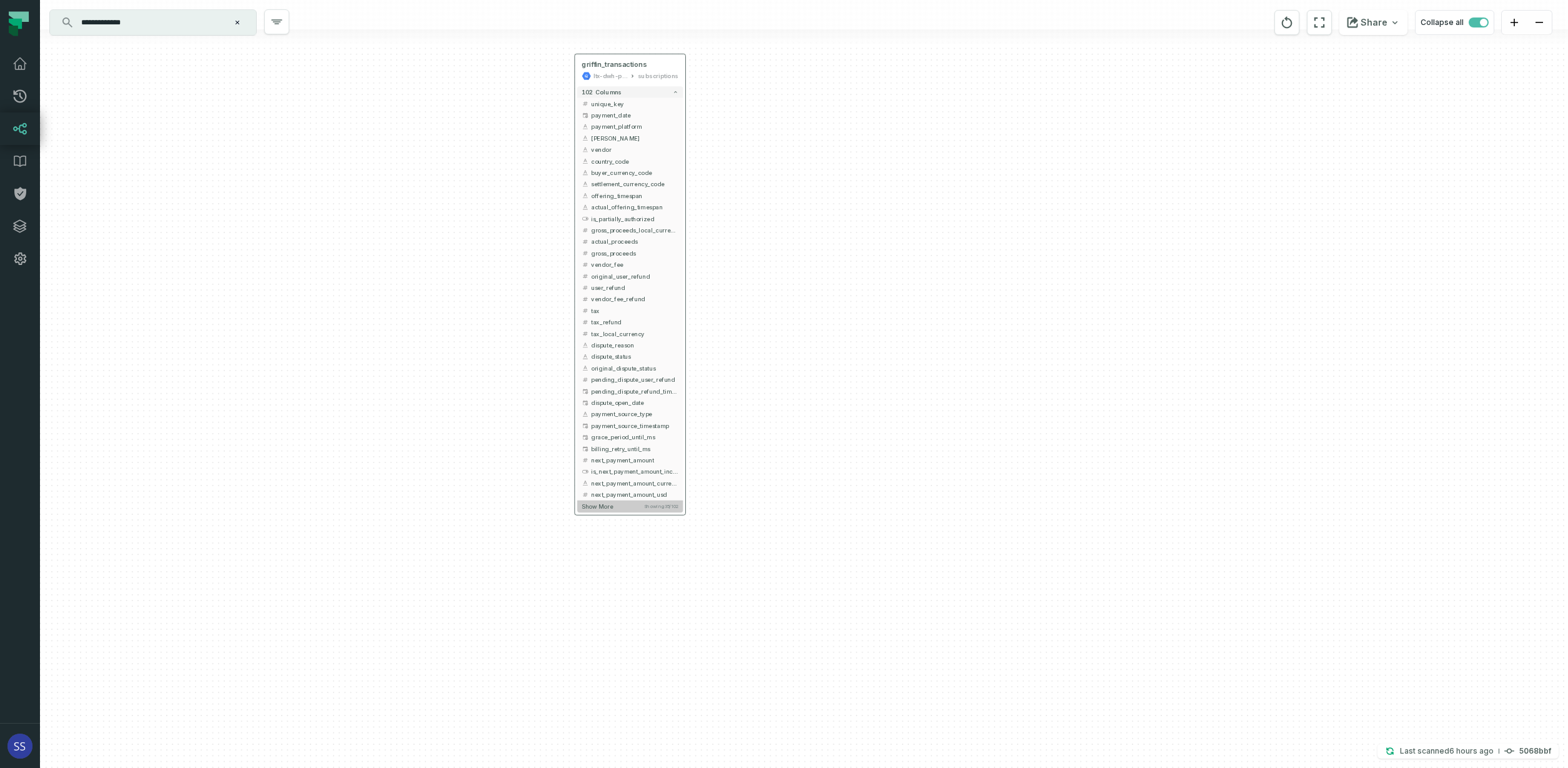
click at [617, 510] on button "Show more Showing 35 / 102" at bounding box center [630, 506] width 105 height 11
click at [609, 623] on span "Show more" at bounding box center [597, 622] width 32 height 8
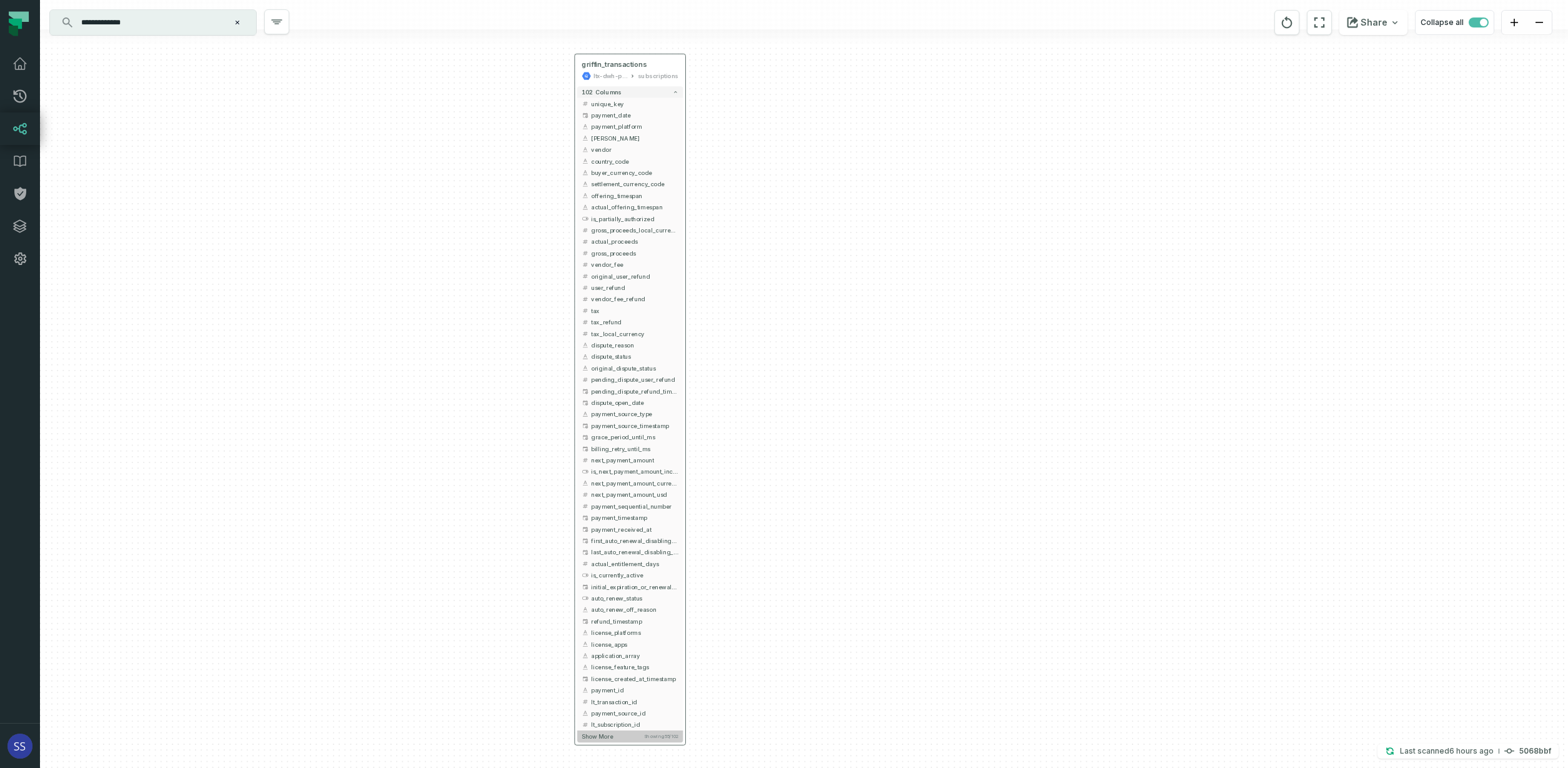
click at [616, 737] on button "Show more Showing 55 / 102" at bounding box center [630, 736] width 105 height 11
drag, startPoint x: 505, startPoint y: 629, endPoint x: 494, endPoint y: 438, distance: 191.3
click at [501, 497] on div "+ griffin_transactions ltx-dwh-prod-processed subscriptions + 102 columns + uni…" at bounding box center [804, 384] width 1528 height 768
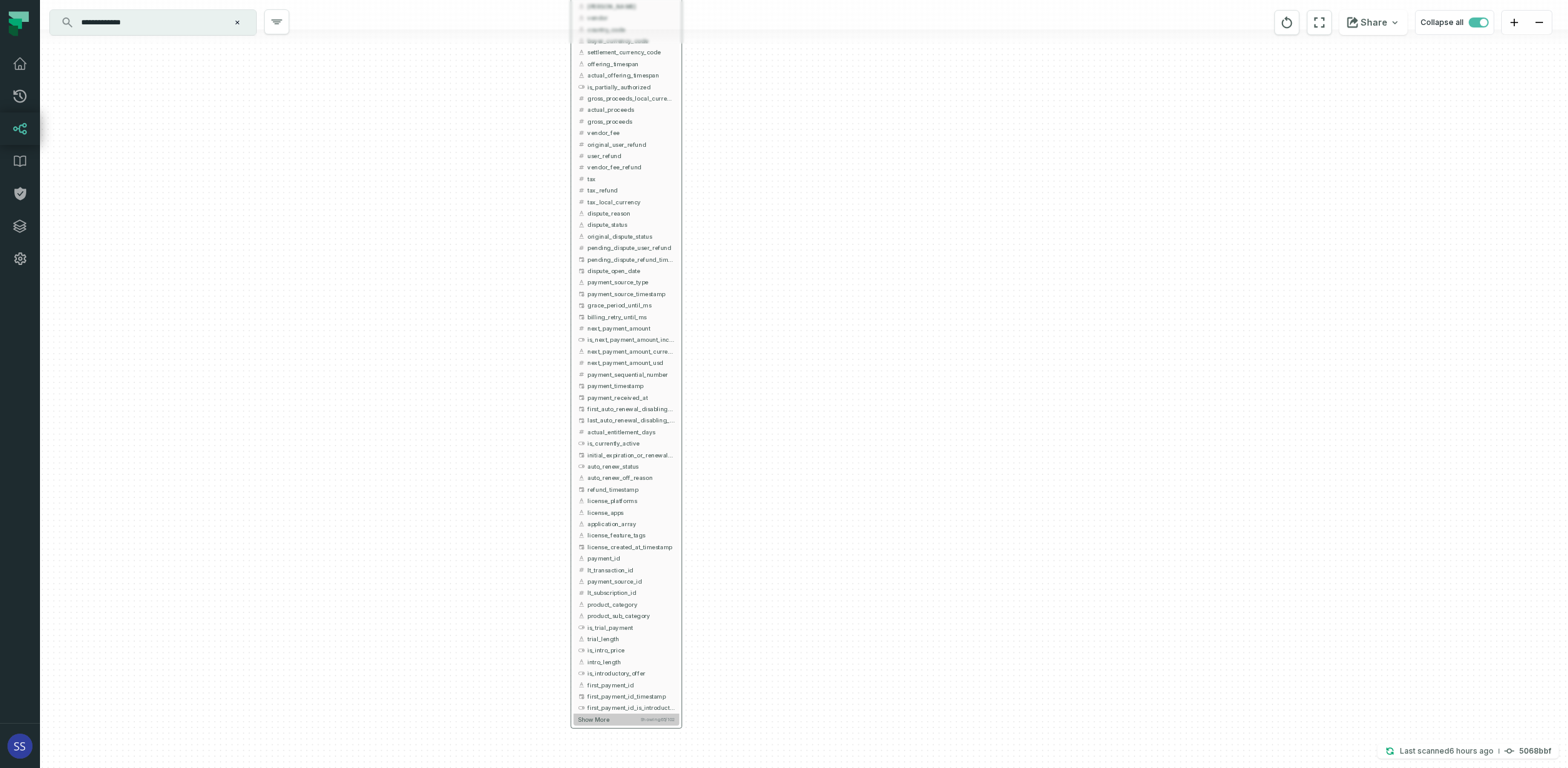
click at [621, 722] on button "Show more Showing 65 / 102" at bounding box center [626, 719] width 105 height 11
drag, startPoint x: 504, startPoint y: 539, endPoint x: 523, endPoint y: 558, distance: 26.9
click at [502, 526] on div "+ griffin_transactions ltx-dwh-prod-processed subscriptions + 102 columns + uni…" at bounding box center [804, 384] width 1528 height 768
click at [616, 712] on button "Show more Showing 75 / 102" at bounding box center [621, 713] width 105 height 11
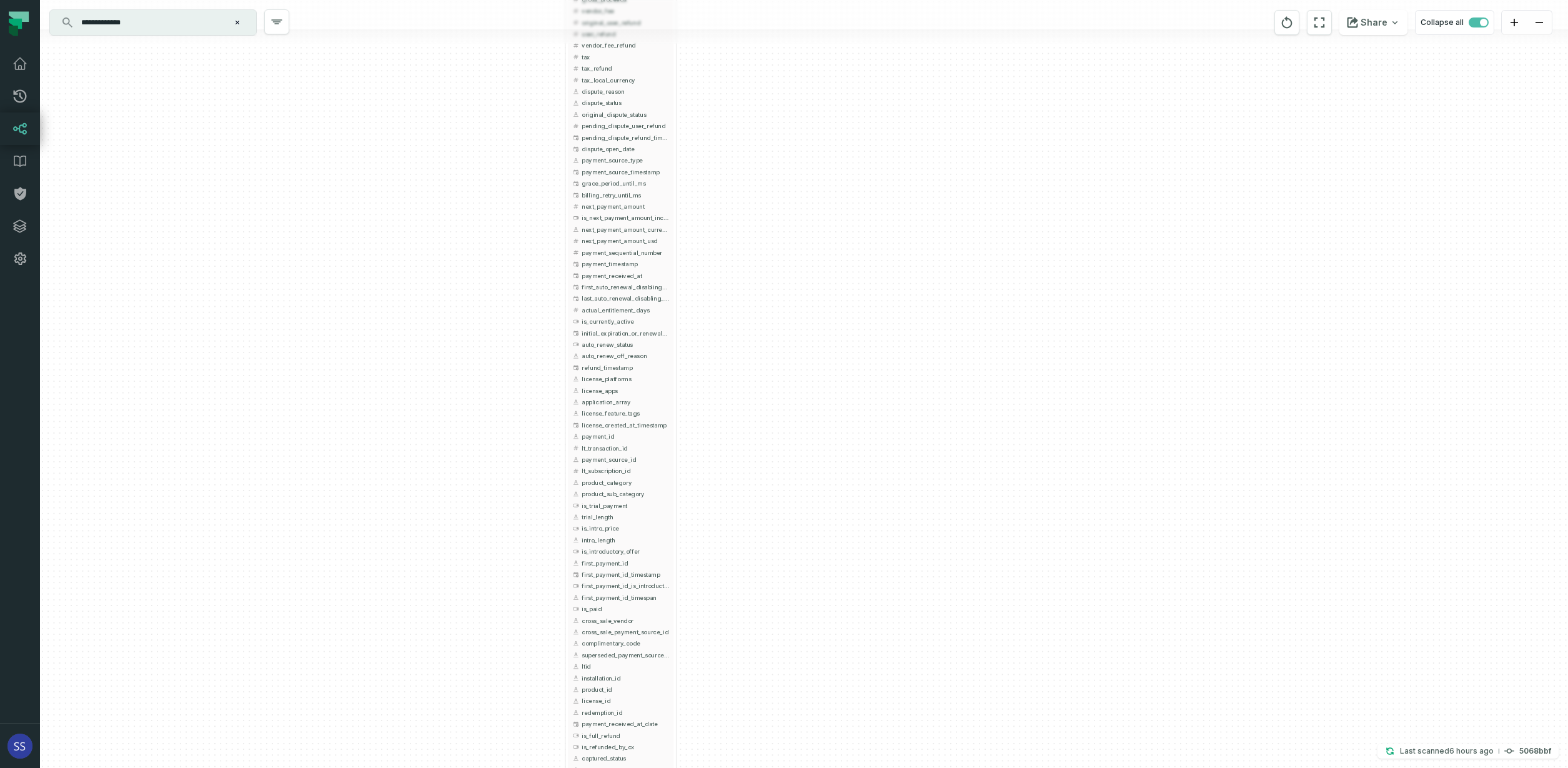
drag, startPoint x: 495, startPoint y: 618, endPoint x: 465, endPoint y: 468, distance: 153.0
click at [466, 472] on div "+ griffin_transactions ltx-dwh-prod-processed subscriptions + 102 columns + uni…" at bounding box center [804, 384] width 1528 height 768
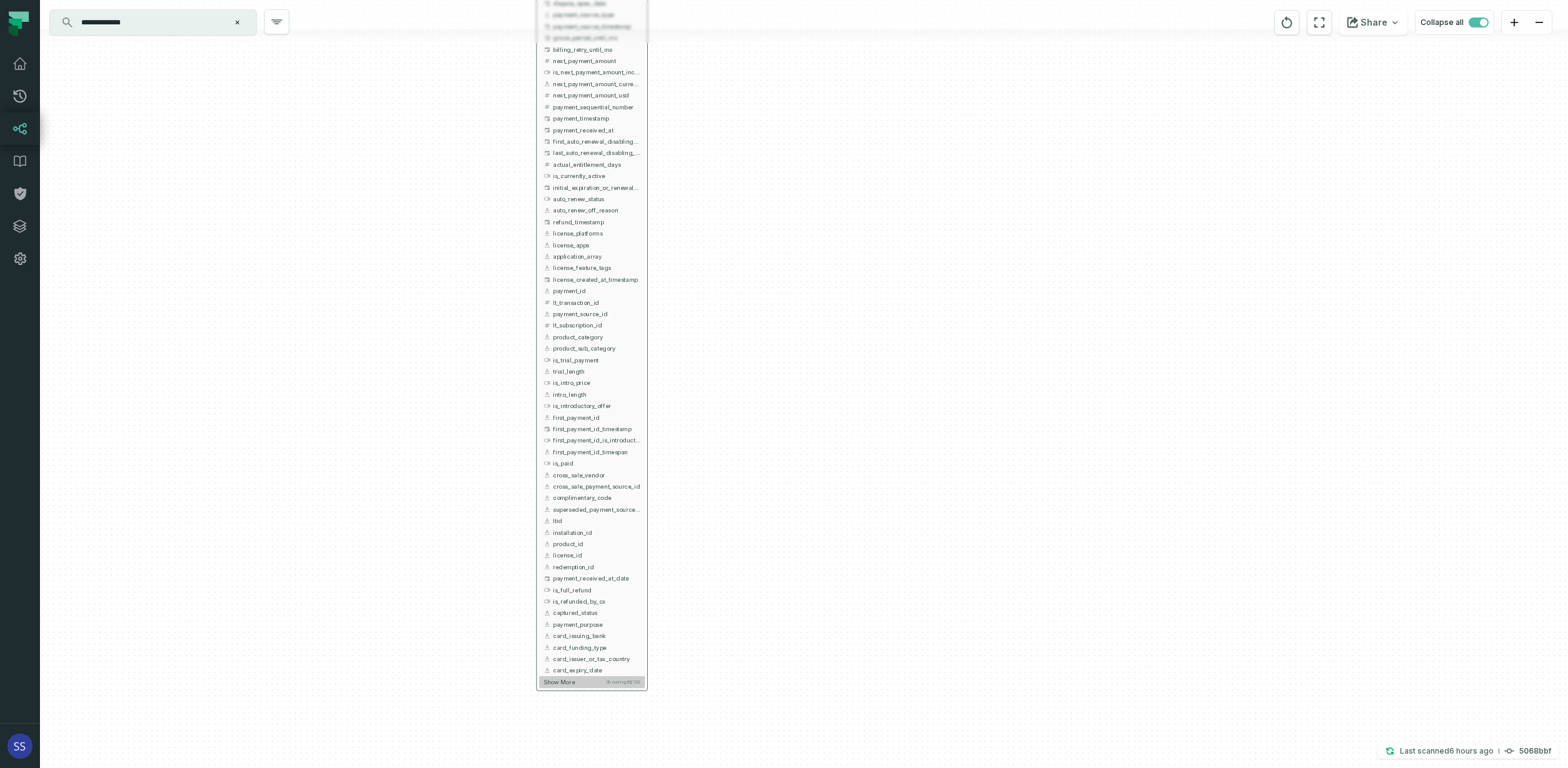
click at [574, 679] on span "Show more" at bounding box center [558, 682] width 32 height 8
click at [579, 683] on button "Show more Showing 85 / 102" at bounding box center [592, 682] width 105 height 11
drag, startPoint x: 714, startPoint y: 255, endPoint x: 710, endPoint y: 465, distance: 210.0
click at [710, 460] on div "+ griffin_transactions ltx-dwh-prod-processed subscriptions + 102 columns + uni…" at bounding box center [804, 384] width 1528 height 768
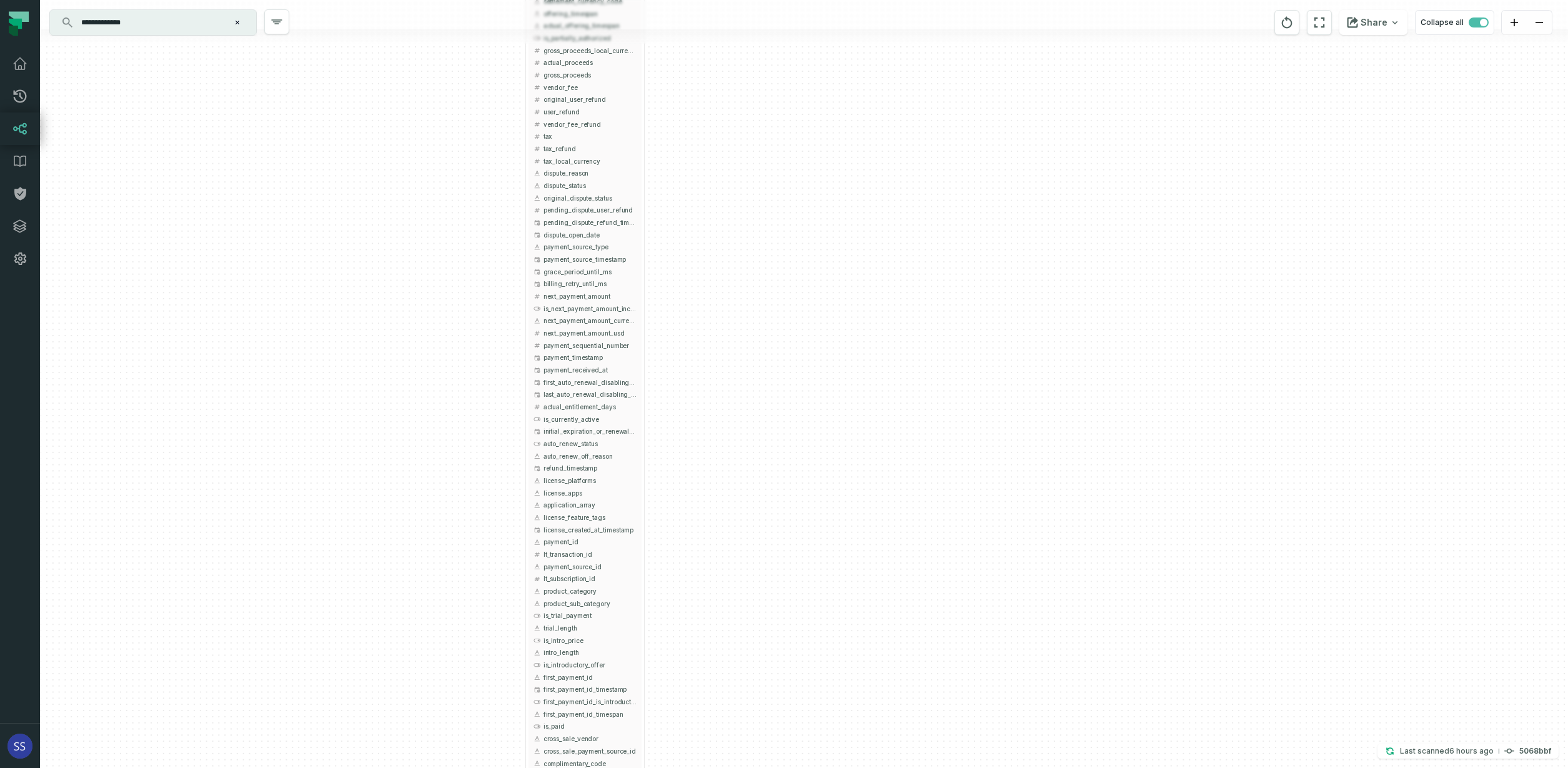
drag, startPoint x: 691, startPoint y: 282, endPoint x: 718, endPoint y: 457, distance: 177.1
click at [718, 450] on div "+ griffin_transactions ltx-dwh-prod-processed subscriptions + 102 columns + uni…" at bounding box center [804, 384] width 1528 height 768
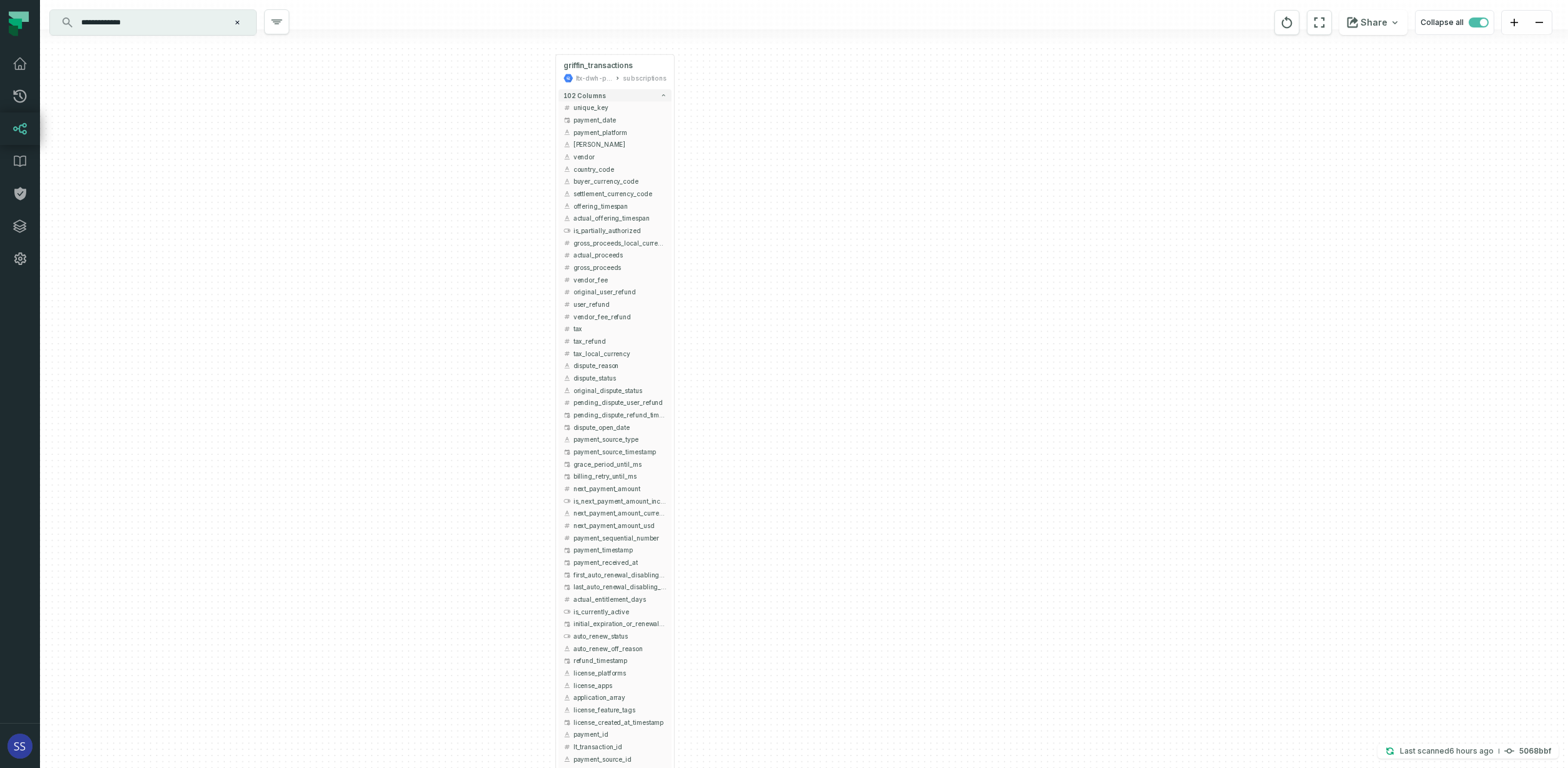
click at [738, 413] on div "+ griffin_transactions ltx-dwh-prod-processed subscriptions + 102 columns + uni…" at bounding box center [804, 384] width 1528 height 768
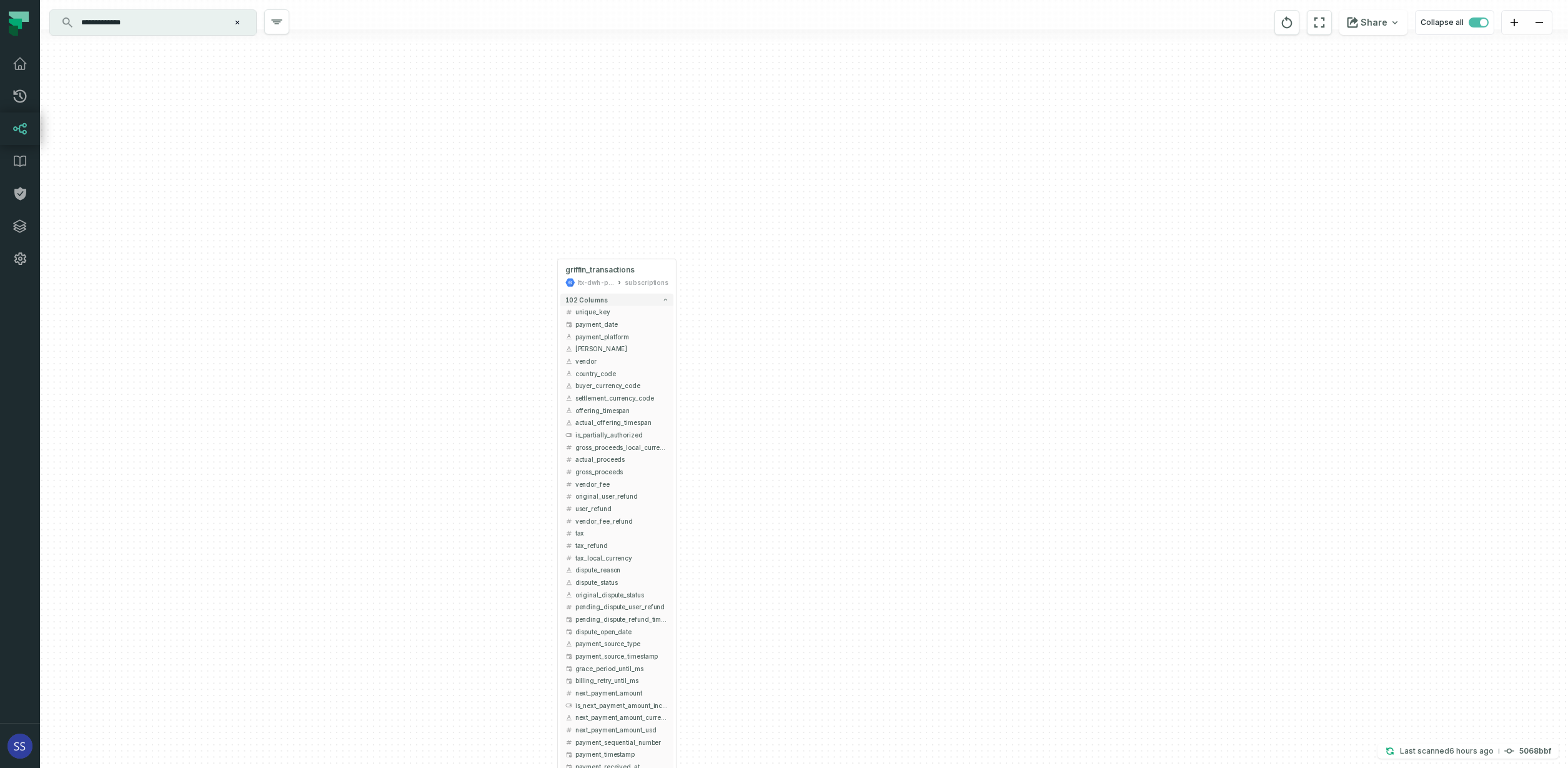
drag, startPoint x: 791, startPoint y: 340, endPoint x: 786, endPoint y: 382, distance: 42.3
click at [787, 380] on div "+ griffin_transactions ltx-dwh-prod-processed subscriptions + 102 columns + uni…" at bounding box center [804, 384] width 1528 height 768
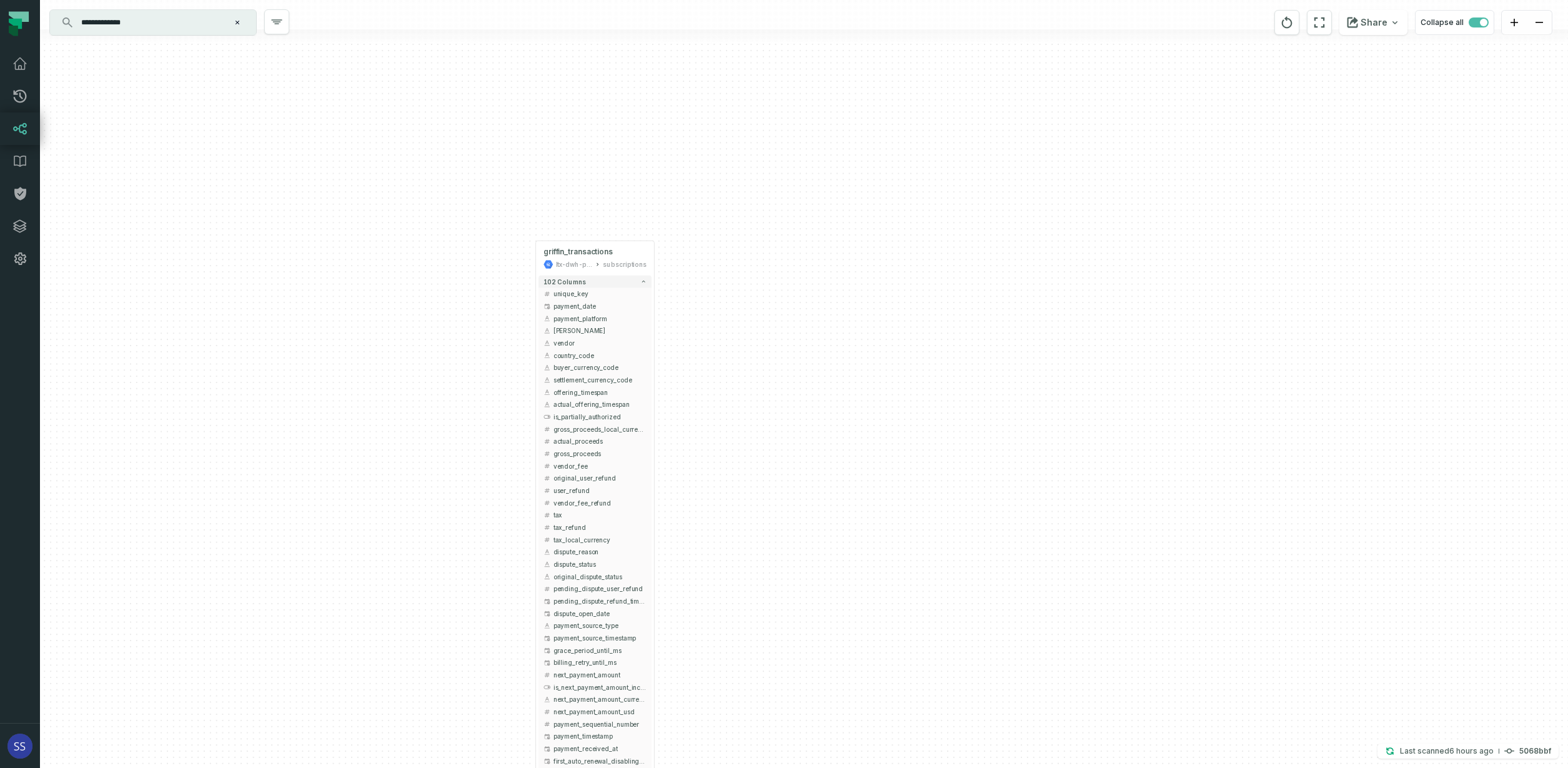
drag, startPoint x: 783, startPoint y: 535, endPoint x: 720, endPoint y: 338, distance: 206.8
click at [720, 338] on div "+ griffin_transactions ltx-dwh-prod-processed subscriptions + 102 columns + uni…" at bounding box center [804, 384] width 1528 height 768
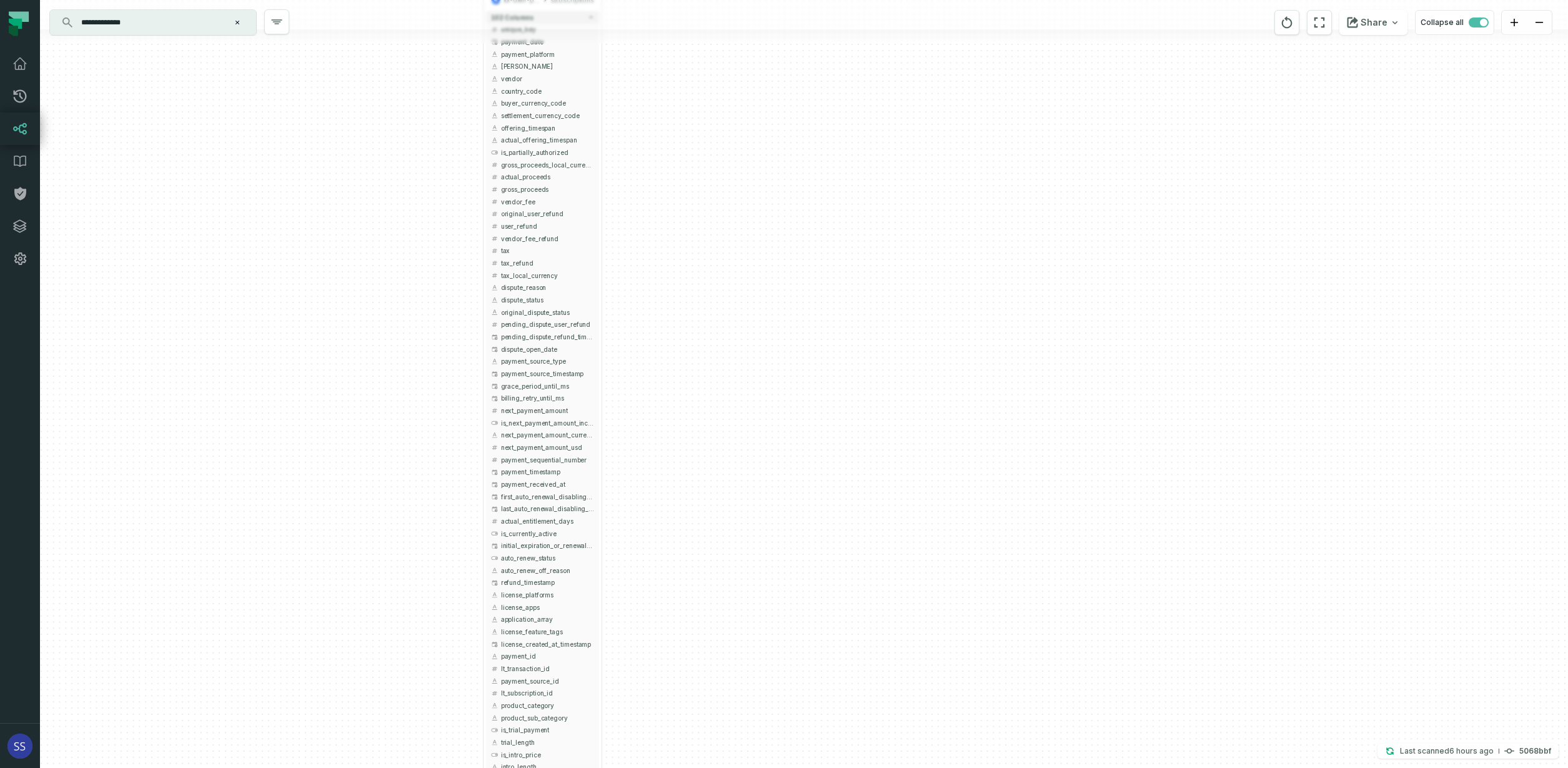
drag, startPoint x: 659, startPoint y: 581, endPoint x: 679, endPoint y: 410, distance: 172.2
click at [661, 439] on div "+ griffin_transactions ltx-dwh-prod-processed subscriptions + 102 columns + uni…" at bounding box center [804, 384] width 1528 height 768
drag, startPoint x: 697, startPoint y: 607, endPoint x: 731, endPoint y: 493, distance: 119.0
click at [724, 506] on div "+ griffin_transactions ltx-dwh-prod-processed subscriptions + 102 columns + uni…" at bounding box center [804, 384] width 1528 height 768
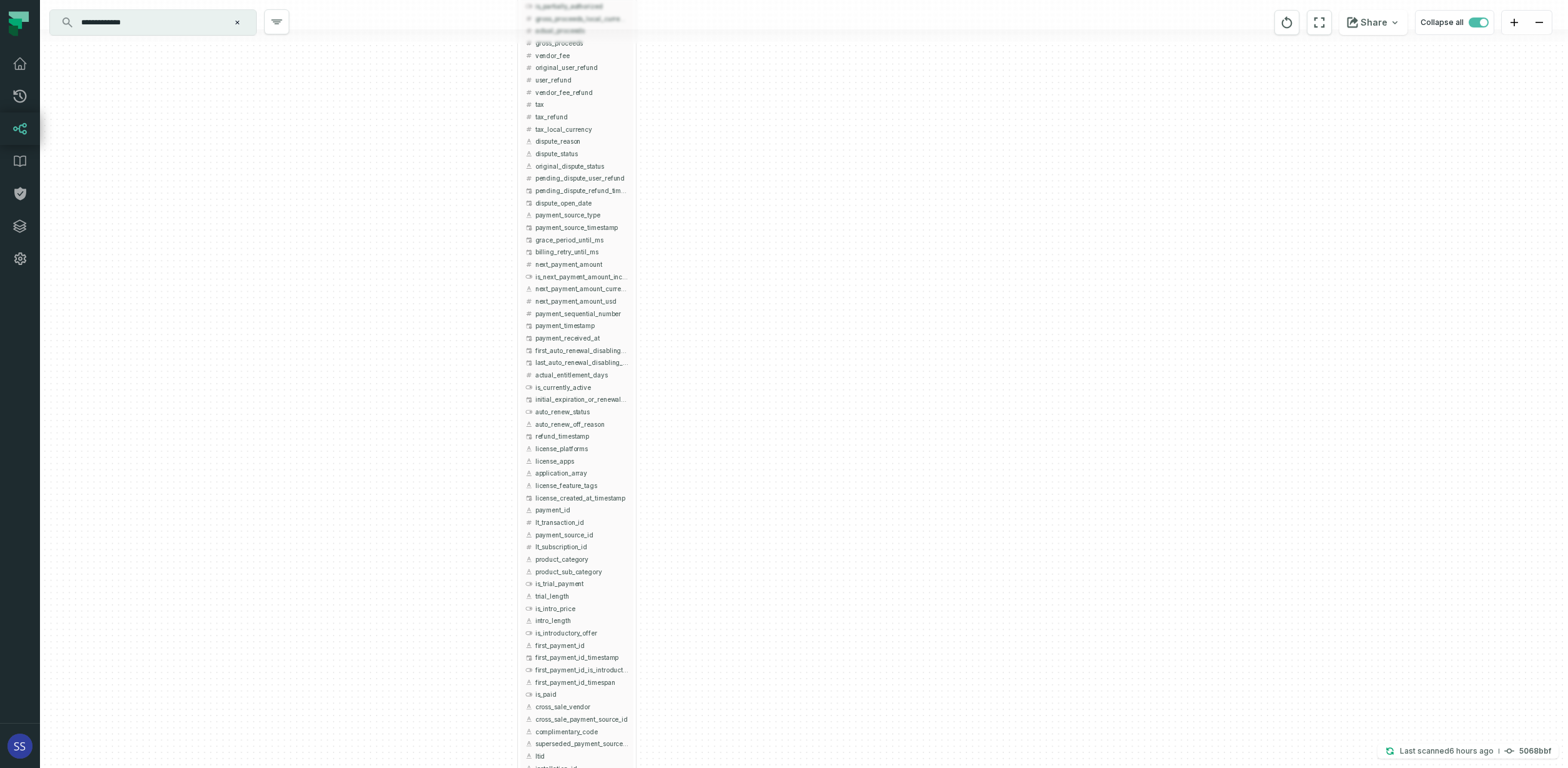
click at [720, 504] on div "+ griffin_transactions ltx-dwh-prod-processed subscriptions + 102 columns + uni…" at bounding box center [804, 384] width 1528 height 768
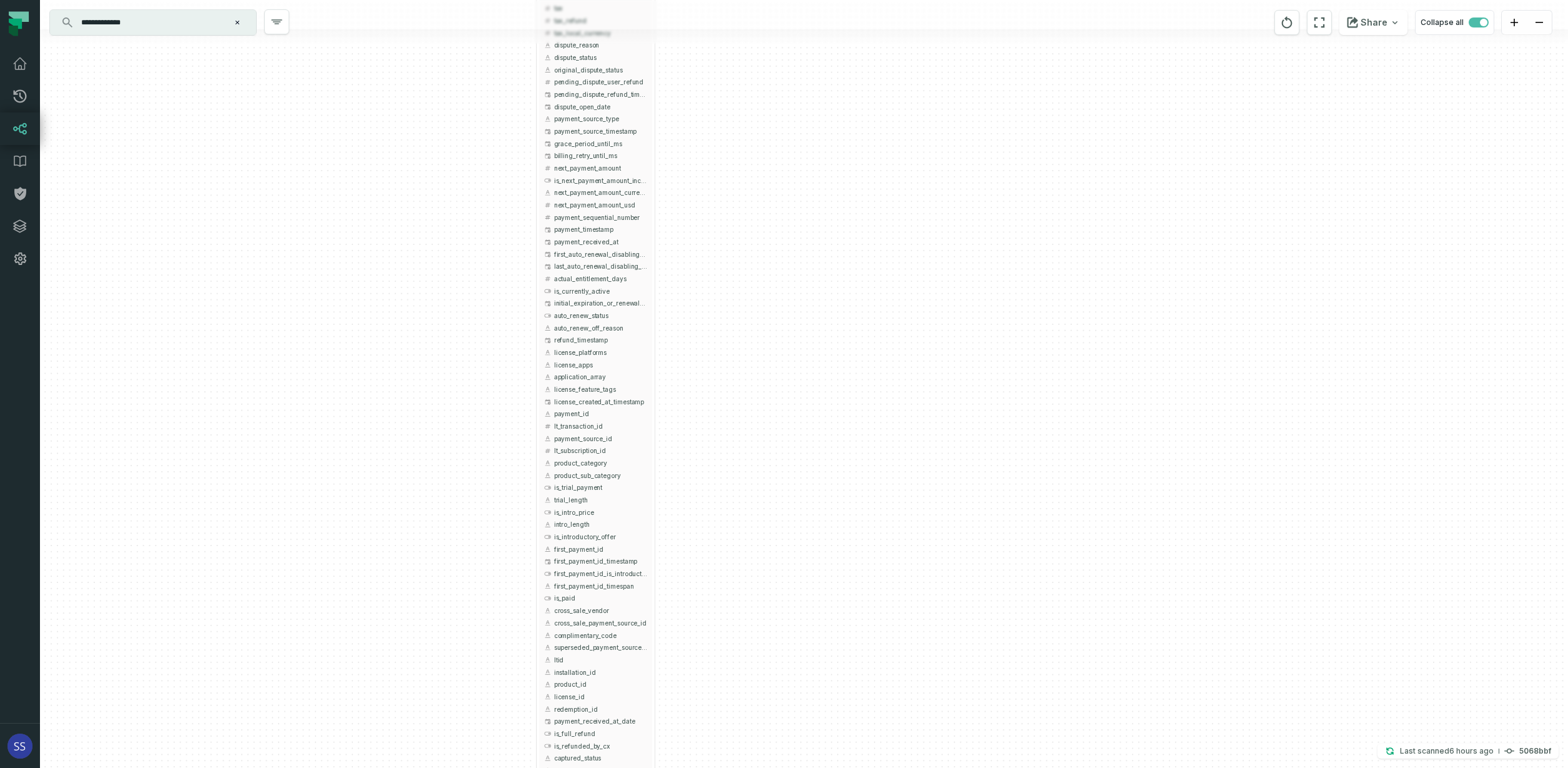
click at [739, 515] on div "+ griffin_transactions ltx-dwh-prod-processed subscriptions + 102 columns + uni…" at bounding box center [804, 384] width 1528 height 768
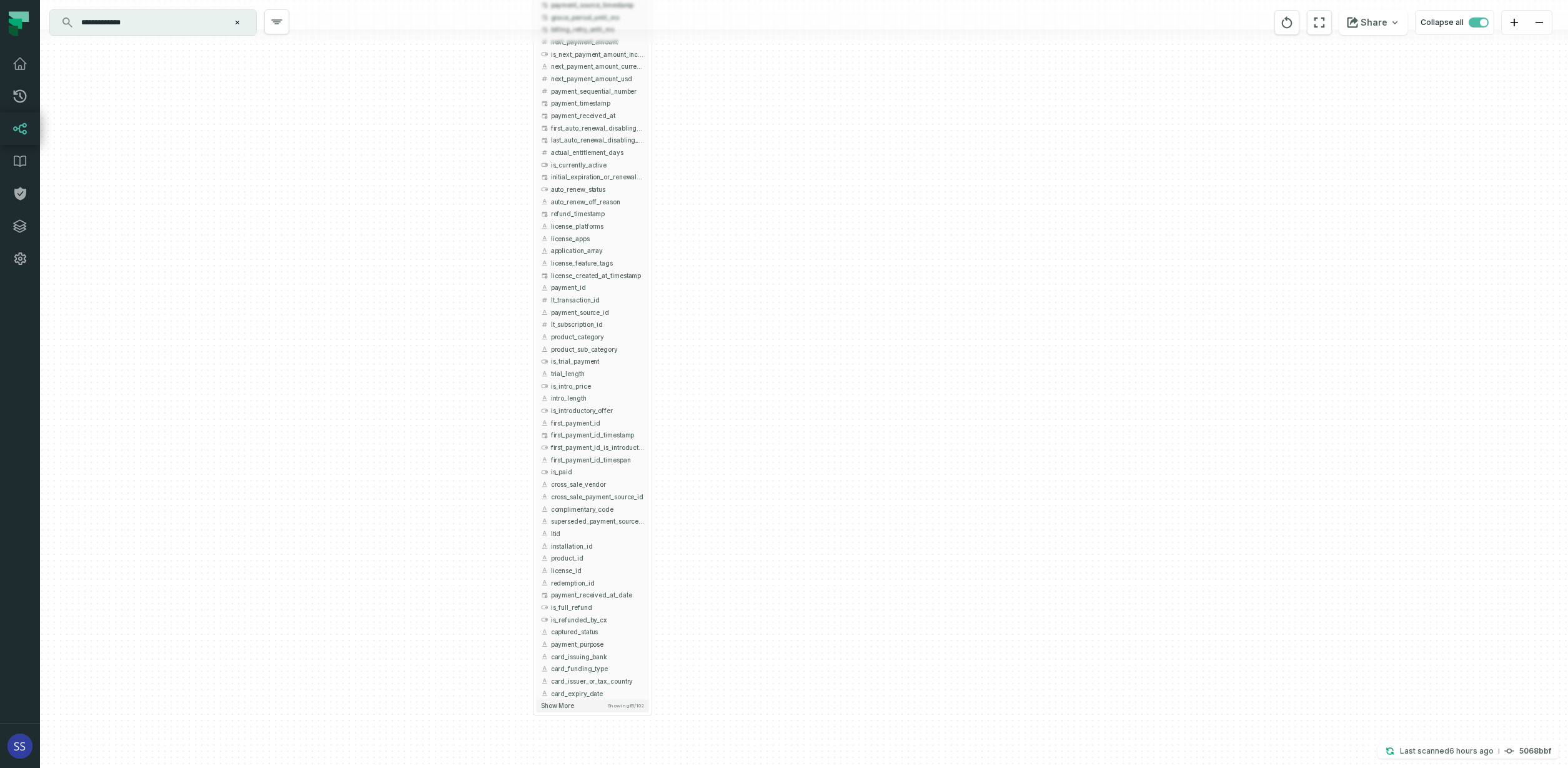
click at [732, 507] on div "+ griffin_transactions ltx-dwh-prod-processed subscriptions + 102 columns + uni…" at bounding box center [804, 384] width 1528 height 768
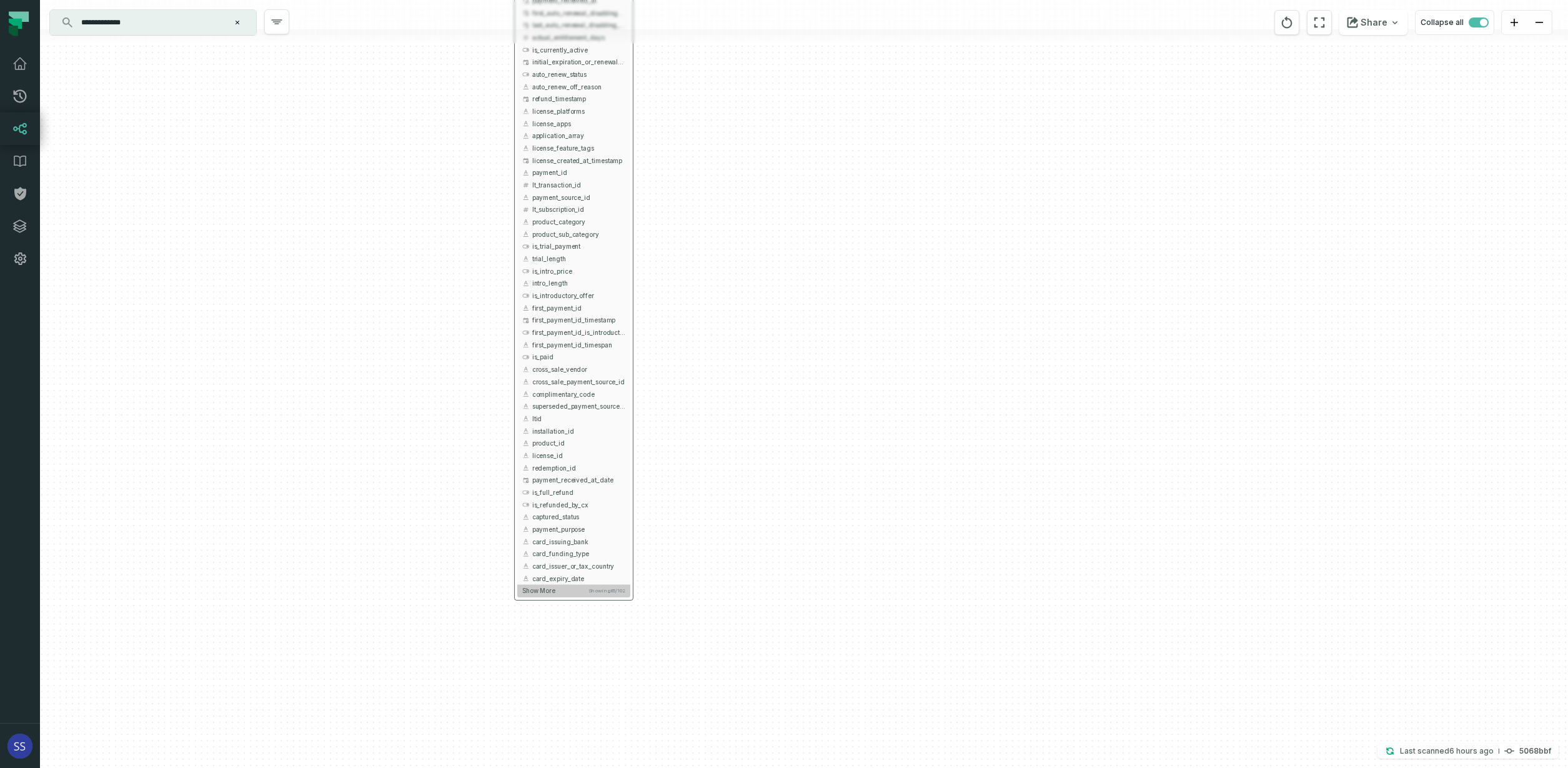
click at [564, 588] on button "Show more Showing 85 / 102" at bounding box center [574, 590] width 113 height 12
click at [551, 717] on span "Show more" at bounding box center [538, 713] width 33 height 8
click at [699, 538] on div "+ griffin_transactions ltx-dwh-prod-processed subscriptions + 102 columns + uni…" at bounding box center [804, 384] width 1528 height 768
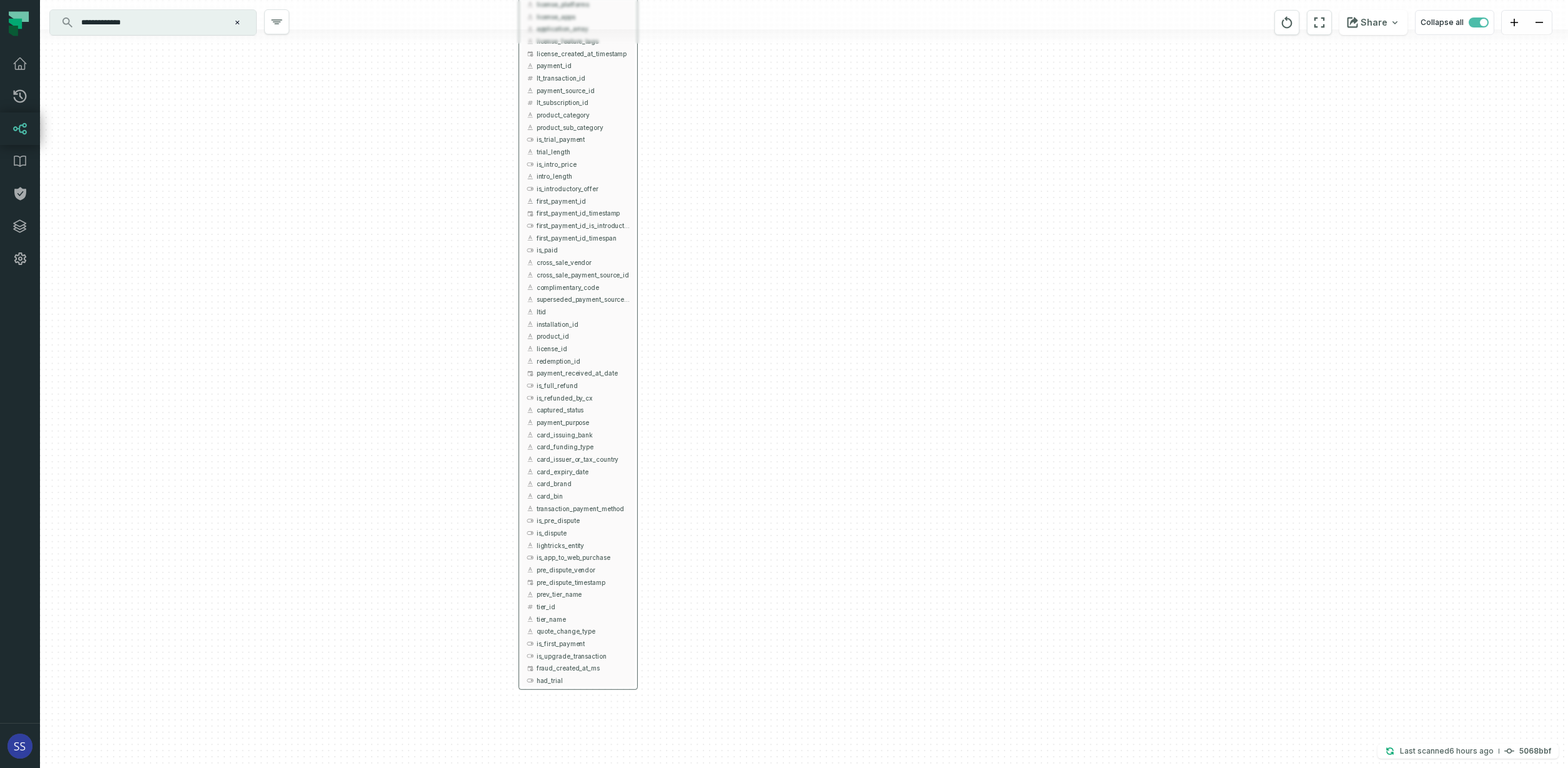
drag, startPoint x: 698, startPoint y: 657, endPoint x: 708, endPoint y: 565, distance: 92.5
click at [705, 588] on div "+ griffin_transactions ltx-dwh-prod-processed subscriptions + 102 columns + uni…" at bounding box center [804, 384] width 1528 height 768
drag, startPoint x: 708, startPoint y: 466, endPoint x: 721, endPoint y: 679, distance: 213.4
click at [721, 678] on div "+ griffin_transactions ltx-dwh-prod-processed subscriptions + 102 columns + uni…" at bounding box center [804, 384] width 1528 height 768
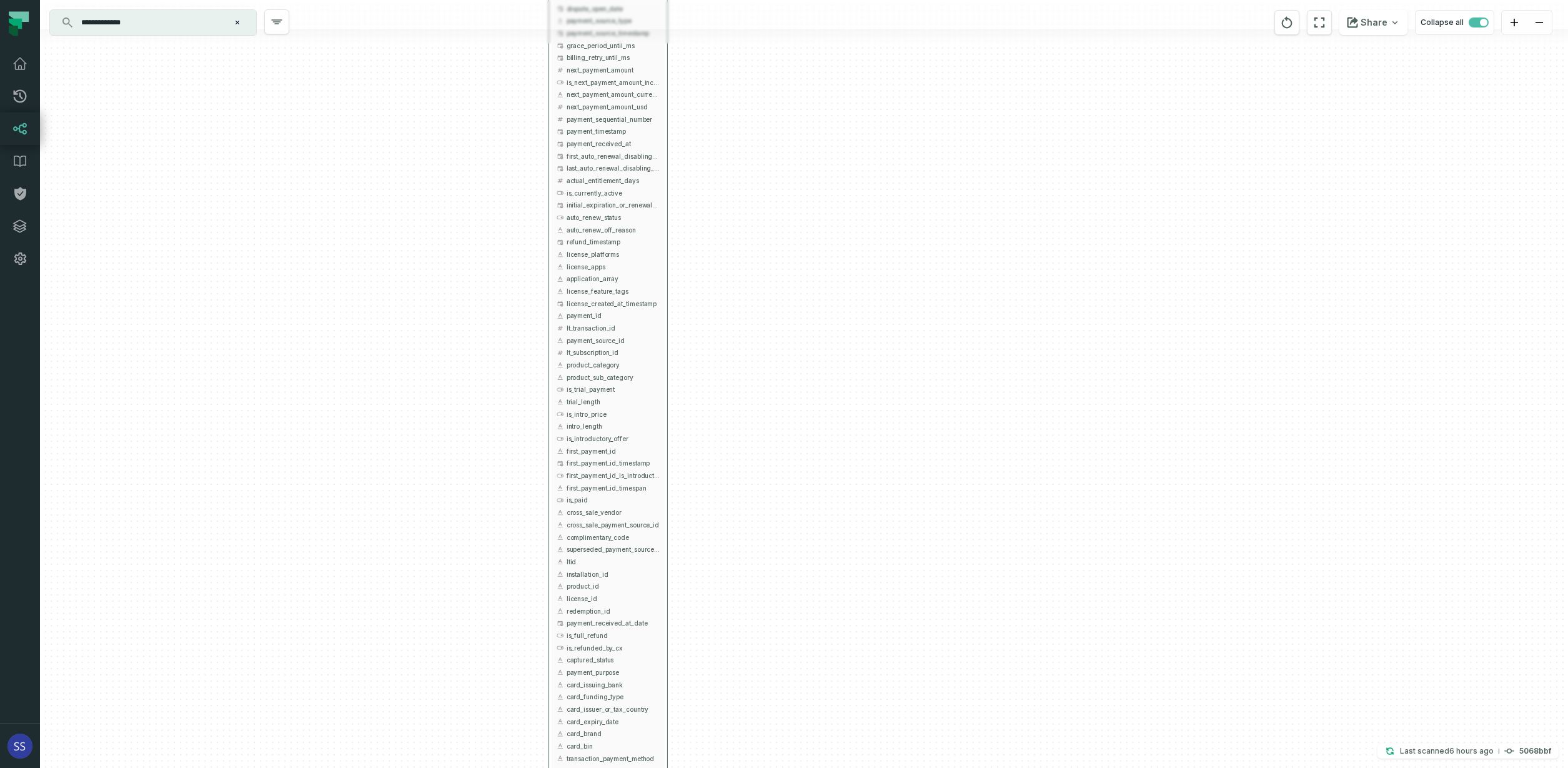
drag, startPoint x: 769, startPoint y: 481, endPoint x: 792, endPoint y: 366, distance: 117.3
click at [770, 509] on div "+ griffin_transactions ltx-dwh-prod-processed subscriptions + 102 columns + uni…" at bounding box center [804, 384] width 1528 height 768
drag, startPoint x: 792, startPoint y: 366, endPoint x: 804, endPoint y: 478, distance: 112.6
click at [804, 478] on div "+ griffin_transactions ltx-dwh-prod-processed subscriptions + 102 columns + uni…" at bounding box center [804, 384] width 1528 height 768
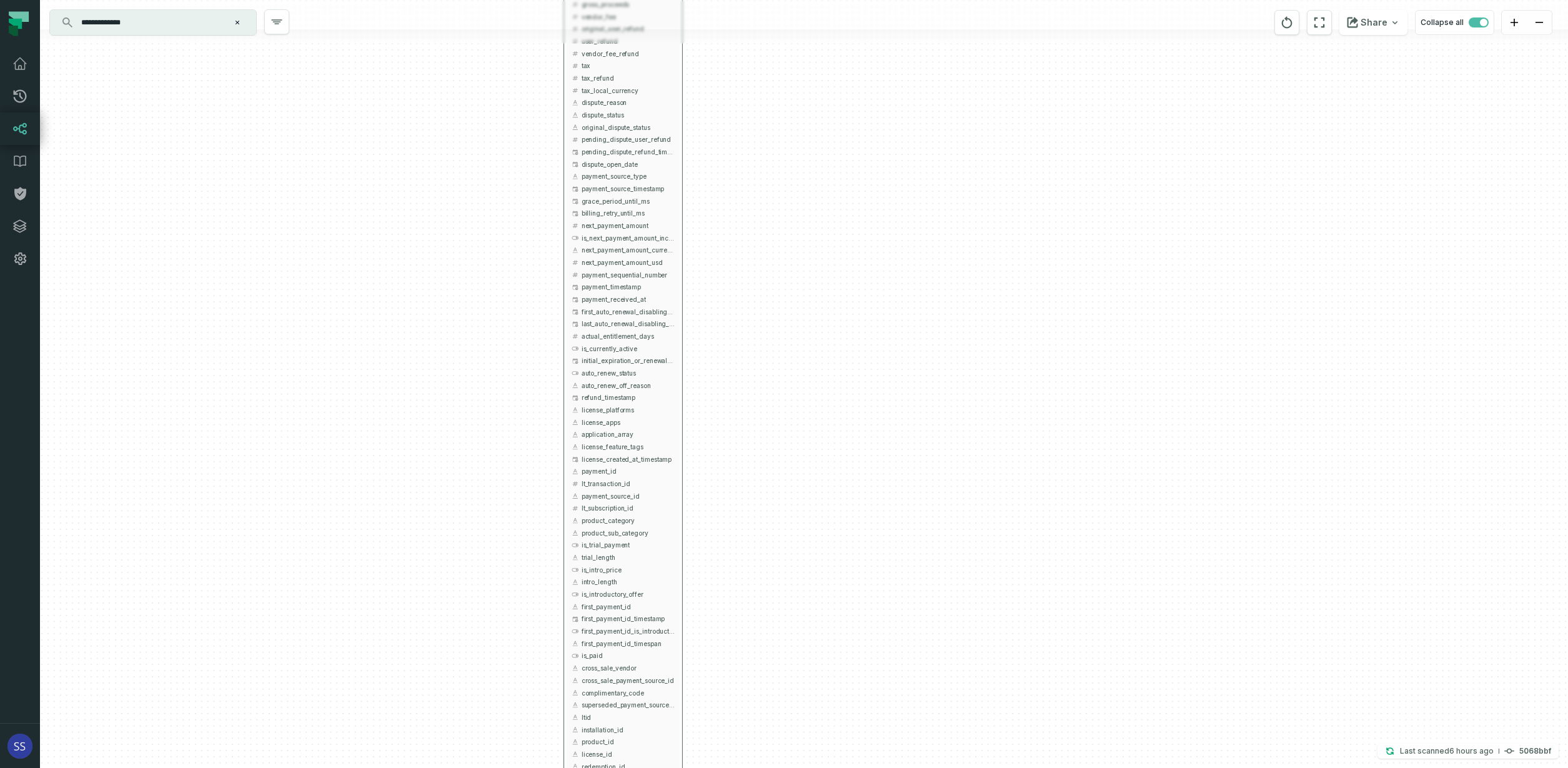
drag, startPoint x: 773, startPoint y: 244, endPoint x: 747, endPoint y: 384, distance: 142.4
click at [759, 464] on div "+ griffin_transactions ltx-dwh-prod-processed subscriptions + 102 columns + uni…" at bounding box center [804, 384] width 1528 height 768
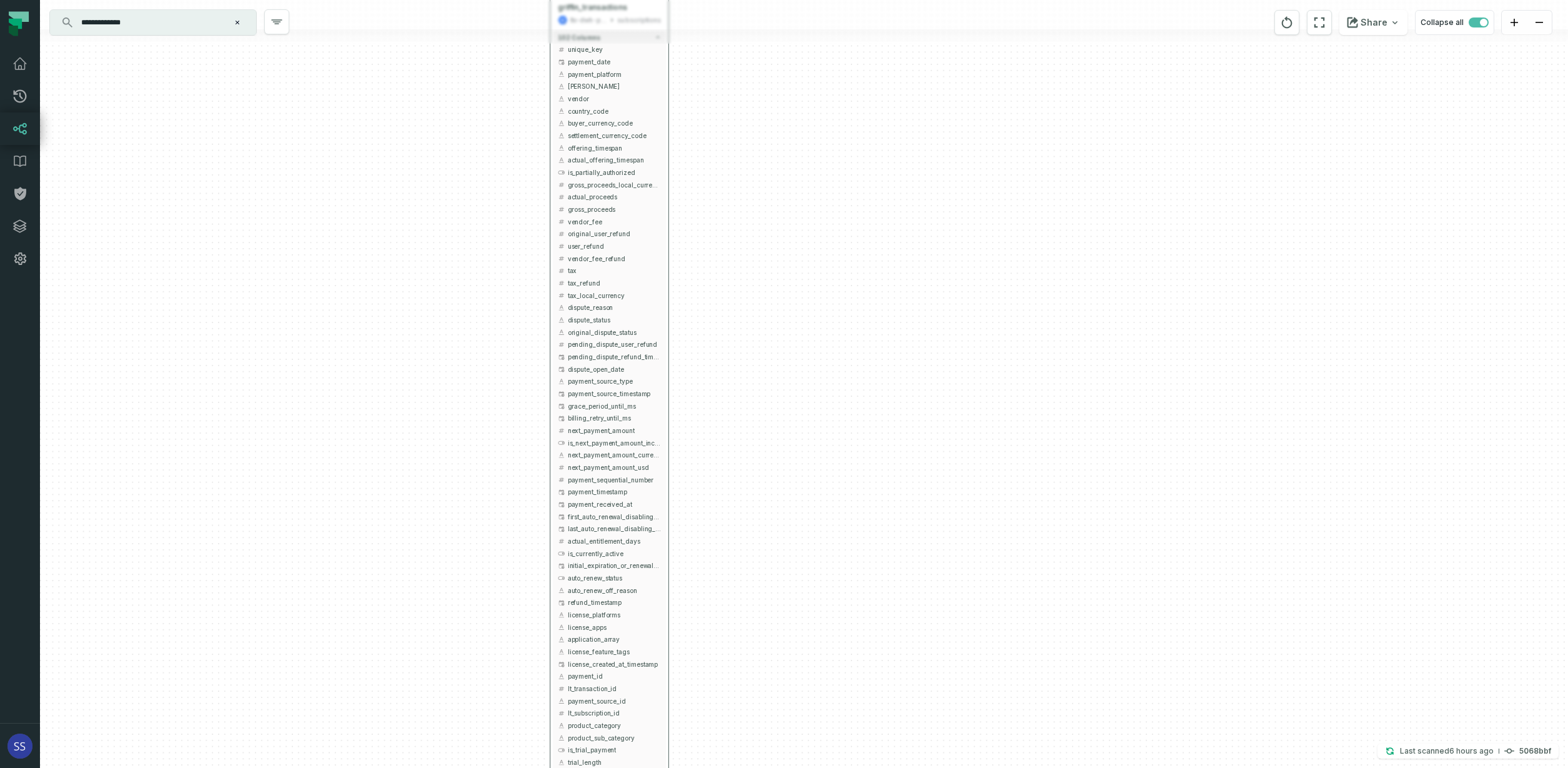
drag, startPoint x: 752, startPoint y: 295, endPoint x: 749, endPoint y: 405, distance: 110.0
click at [749, 405] on div "+ griffin_transactions ltx-dwh-prod-processed subscriptions + 102 columns + uni…" at bounding box center [804, 384] width 1528 height 768
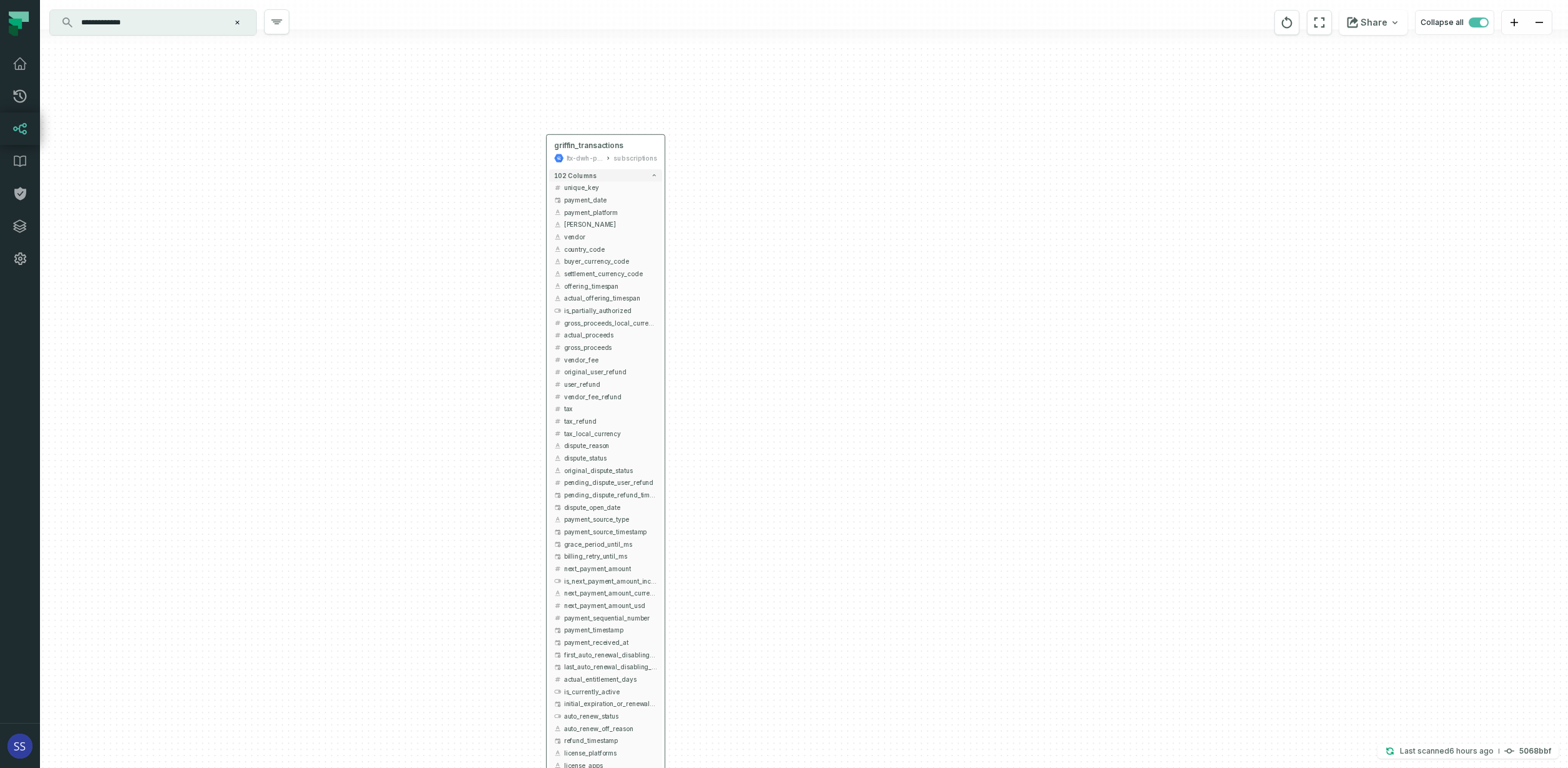
drag, startPoint x: 764, startPoint y: 331, endPoint x: 760, endPoint y: 362, distance: 31.3
click at [761, 361] on div "+ griffin_transactions ltx-dwh-prod-processed subscriptions + 102 columns + uni…" at bounding box center [804, 384] width 1528 height 768
drag, startPoint x: 741, startPoint y: 347, endPoint x: 751, endPoint y: 262, distance: 85.6
click at [747, 256] on div "+ griffin_transactions ltx-dwh-prod-processed subscriptions + 102 columns + uni…" at bounding box center [804, 384] width 1528 height 768
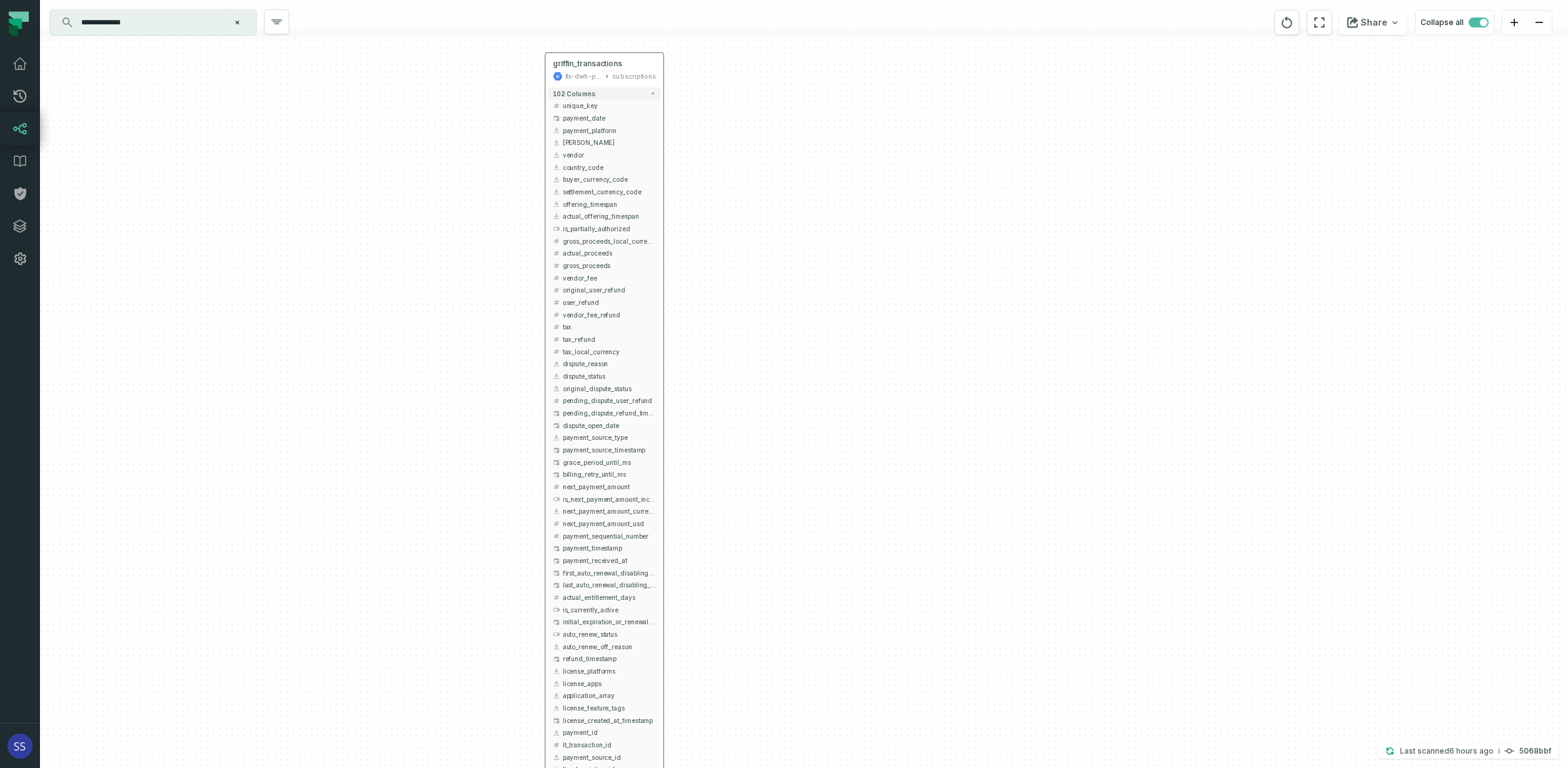
drag, startPoint x: 763, startPoint y: 368, endPoint x: 772, endPoint y: 321, distance: 47.9
click at [761, 276] on div "+ griffin_transactions ltx-dwh-prod-processed subscriptions + 102 columns + uni…" at bounding box center [804, 384] width 1528 height 768
drag, startPoint x: 759, startPoint y: 328, endPoint x: 759, endPoint y: 291, distance: 37.0
click at [758, 295] on div "+ griffin_transactions ltx-dwh-prod-processed subscriptions + 102 columns + uni…" at bounding box center [804, 384] width 1528 height 768
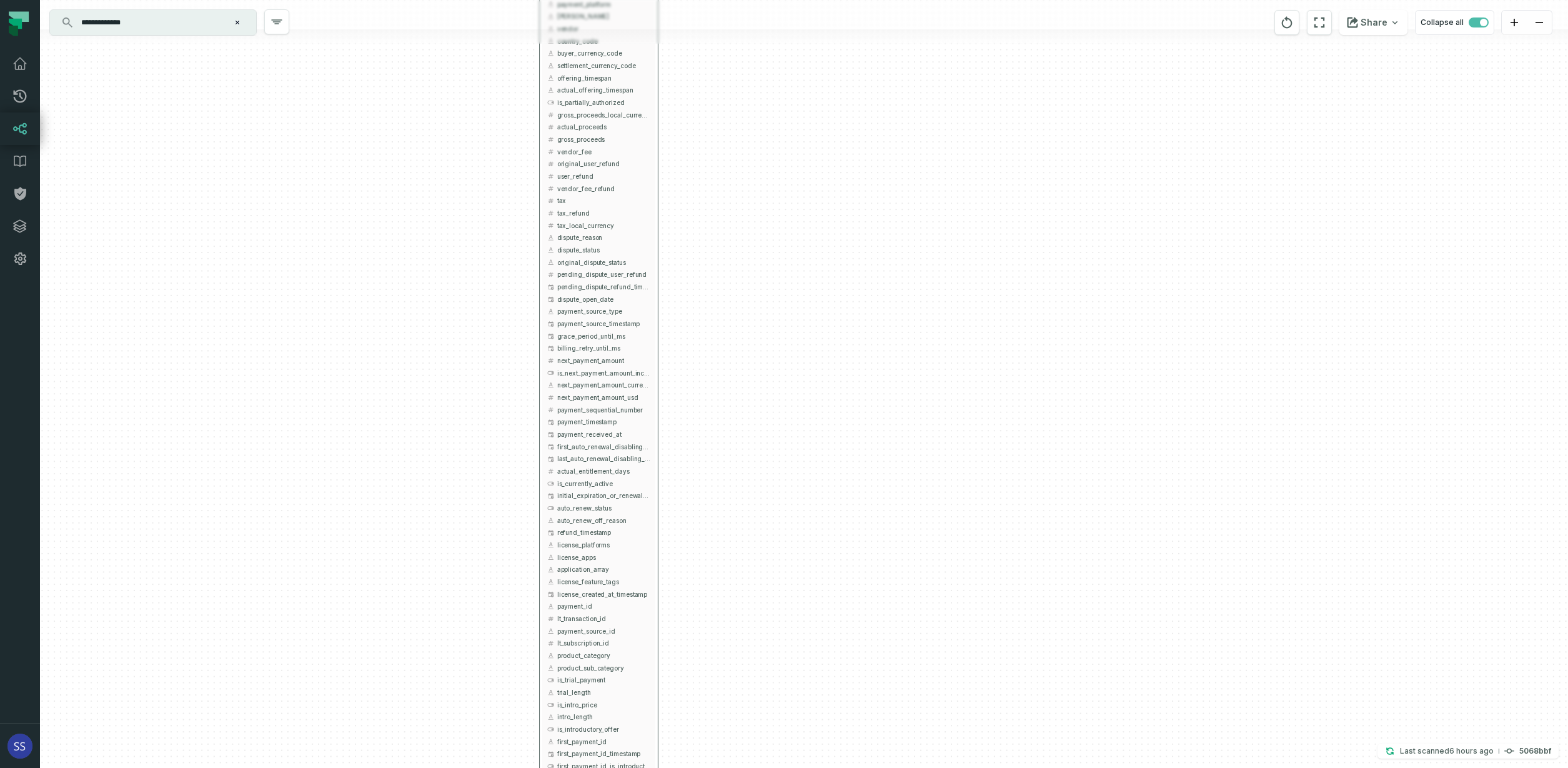
drag, startPoint x: 757, startPoint y: 178, endPoint x: 761, endPoint y: 345, distance: 167.0
click at [761, 340] on div "+ griffin_transactions ltx-dwh-prod-processed subscriptions + 102 columns + uni…" at bounding box center [804, 384] width 1528 height 768
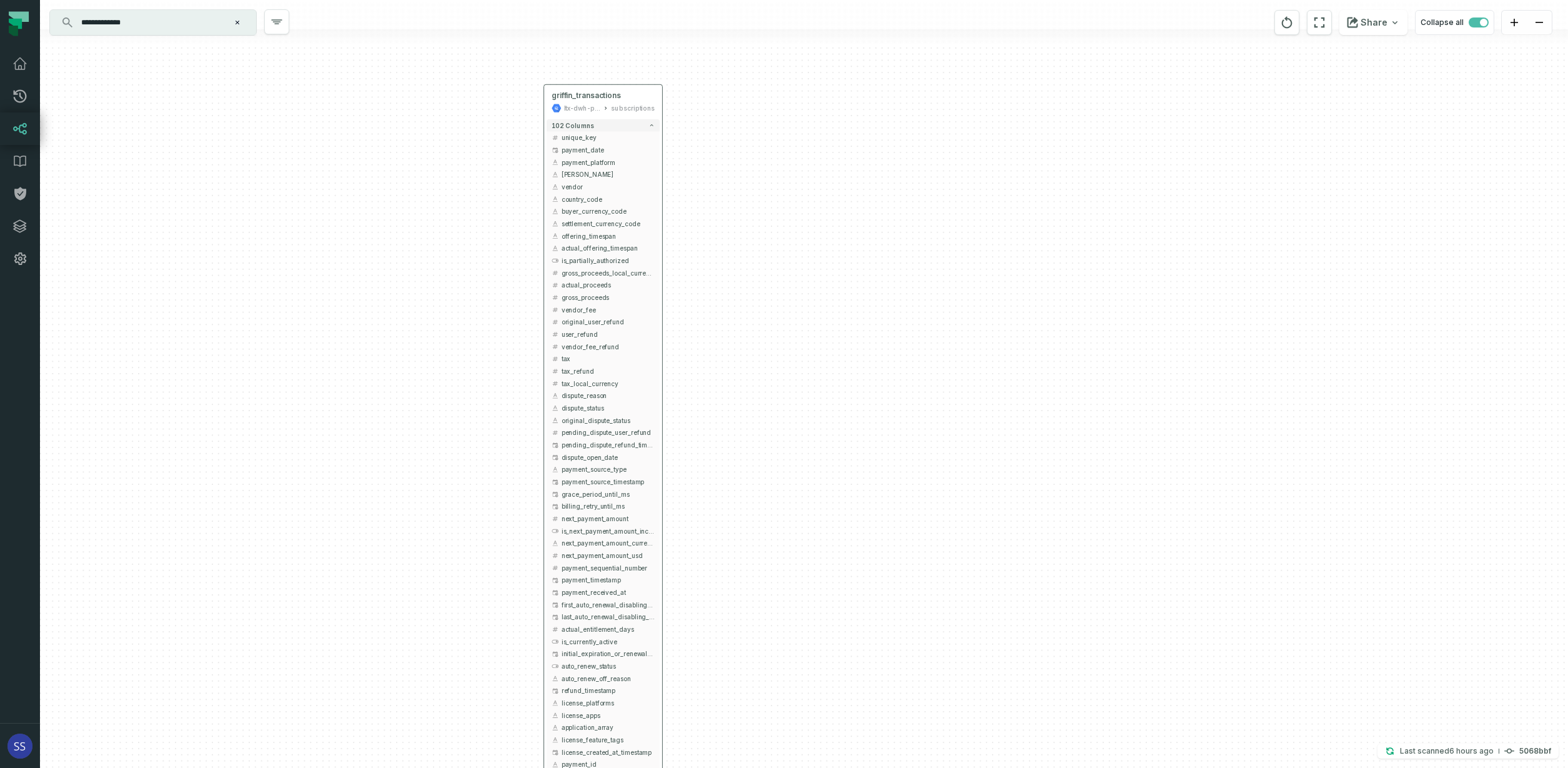
drag, startPoint x: 730, startPoint y: 179, endPoint x: 741, endPoint y: 270, distance: 91.7
click at [742, 260] on div "+ griffin_transactions ltx-dwh-prod-processed subscriptions + 102 columns + uni…" at bounding box center [804, 384] width 1528 height 768
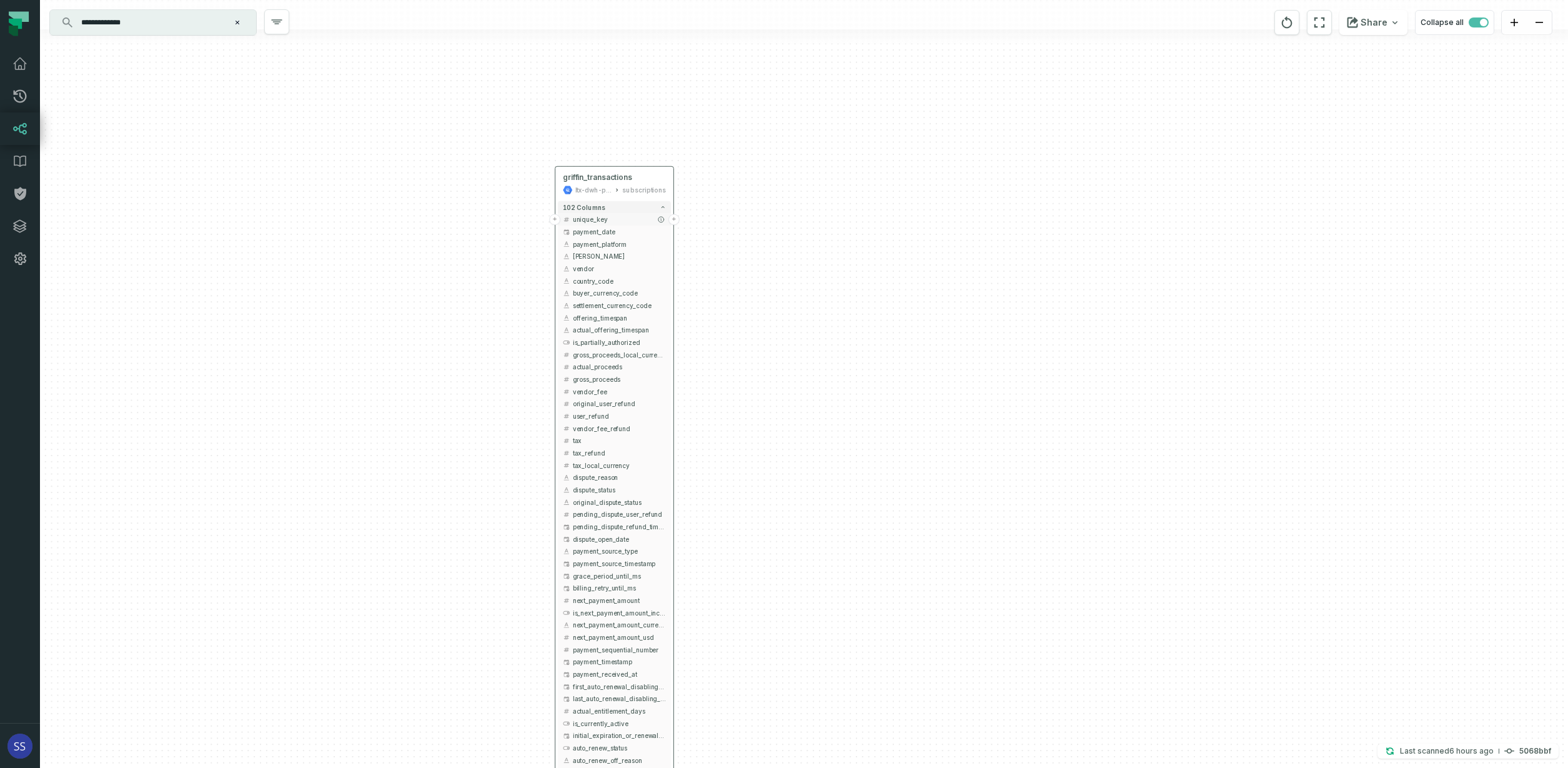
click at [599, 217] on span "unique_key" at bounding box center [619, 220] width 93 height 10
click at [677, 219] on button "+" at bounding box center [674, 219] width 11 height 11
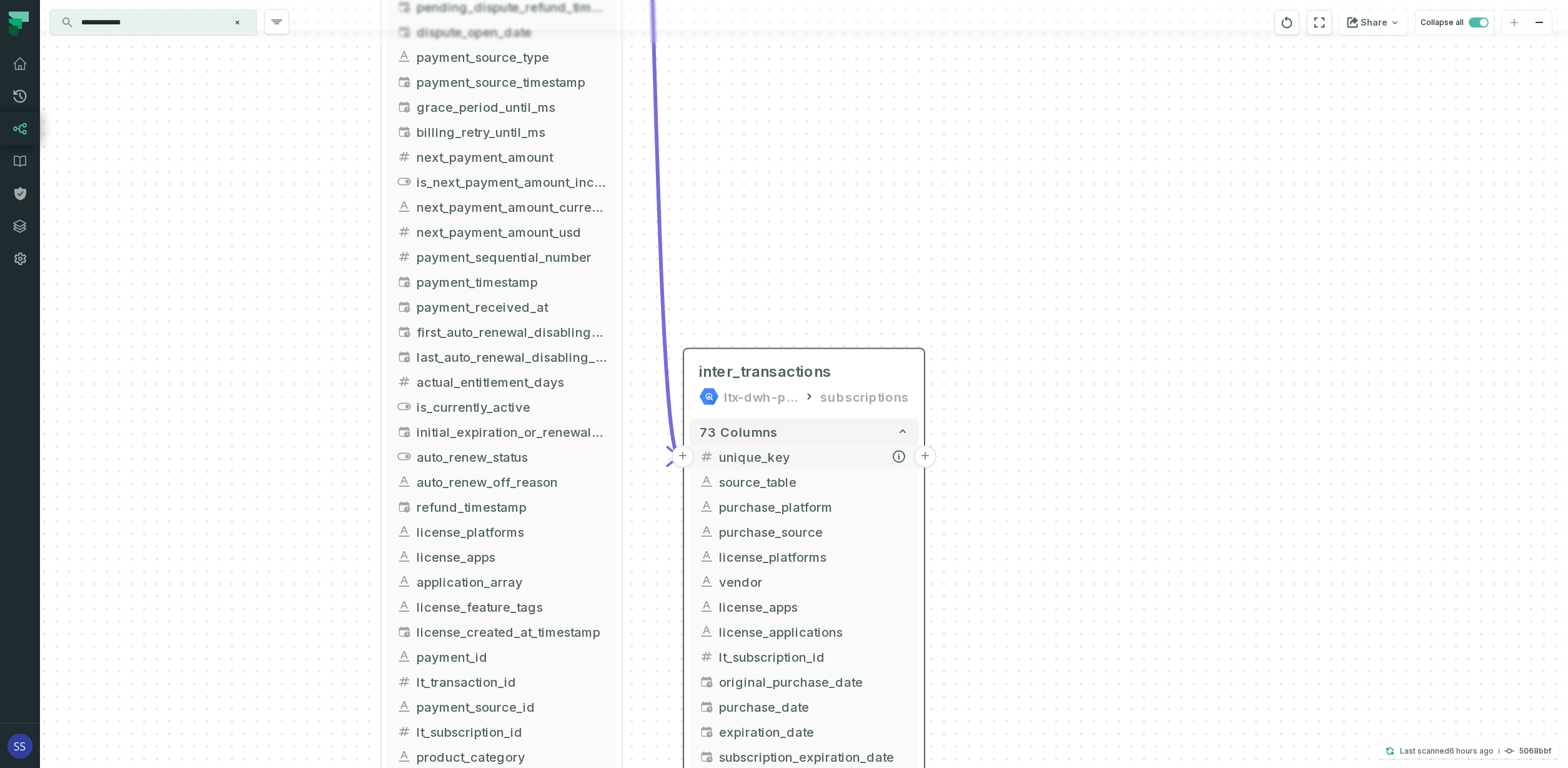
click at [926, 457] on button "+" at bounding box center [926, 457] width 23 height 23
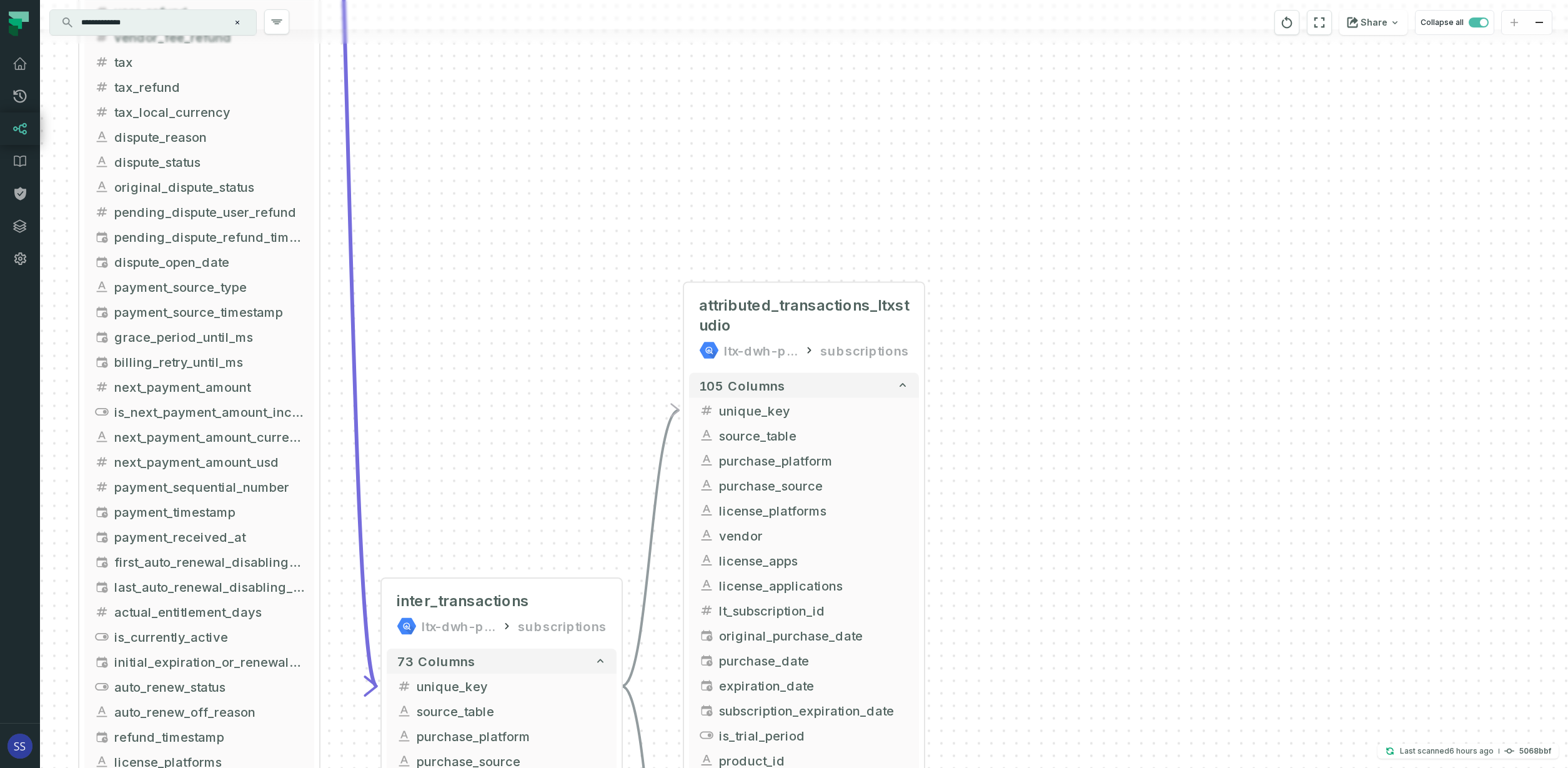
drag, startPoint x: 1020, startPoint y: 460, endPoint x: 1036, endPoint y: 340, distance: 121.1
click at [1036, 340] on div "+ attributed_transactions_ltxstudio ltx-dwh-prod-processed subscriptions + 105 …" at bounding box center [804, 384] width 1528 height 768
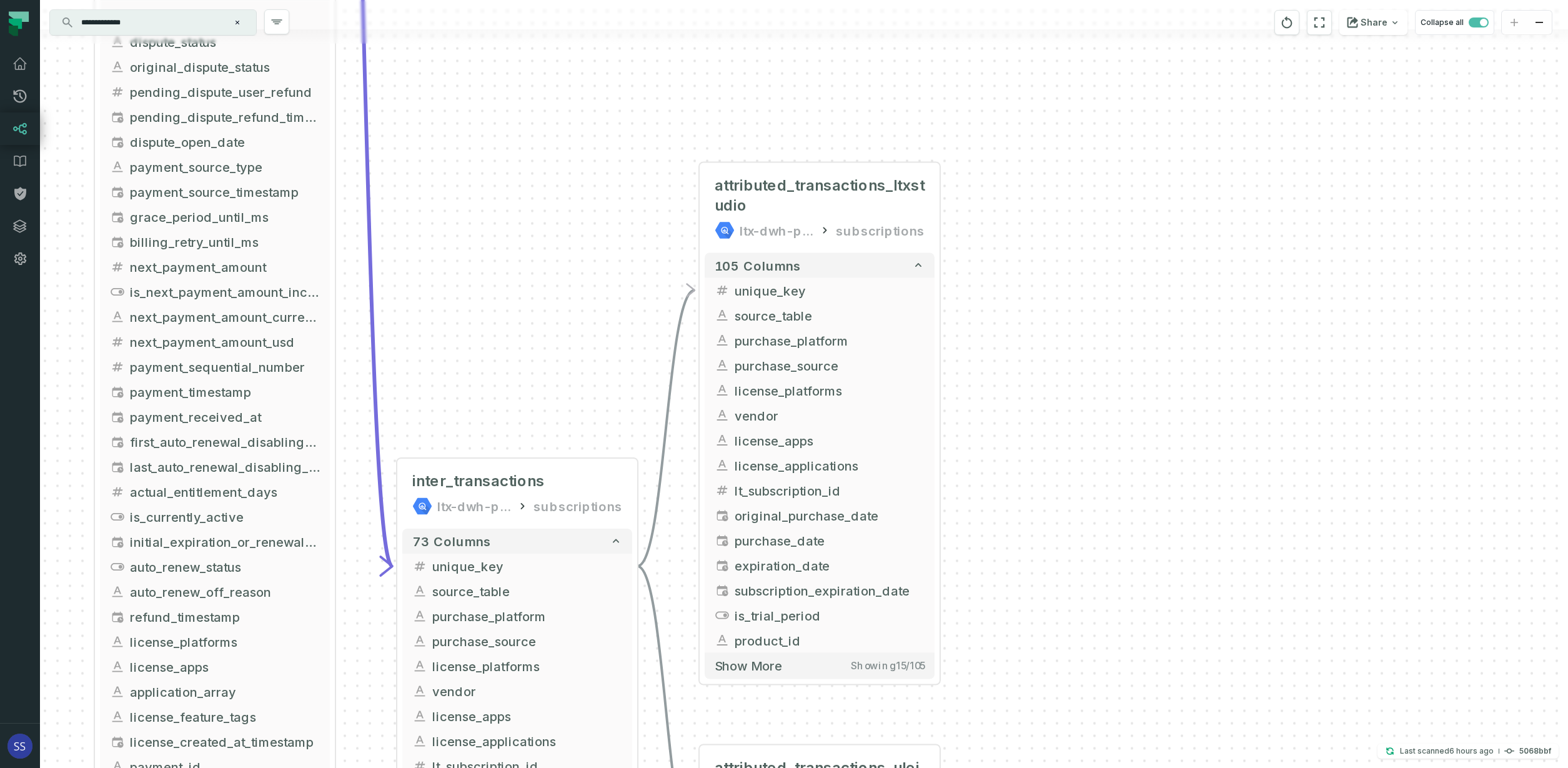
drag, startPoint x: 1053, startPoint y: 370, endPoint x: 1060, endPoint y: 329, distance: 41.6
click at [1059, 327] on div "+ attributed_transactions_ltxstudio ltx-dwh-prod-processed subscriptions + 105 …" at bounding box center [804, 384] width 1528 height 768
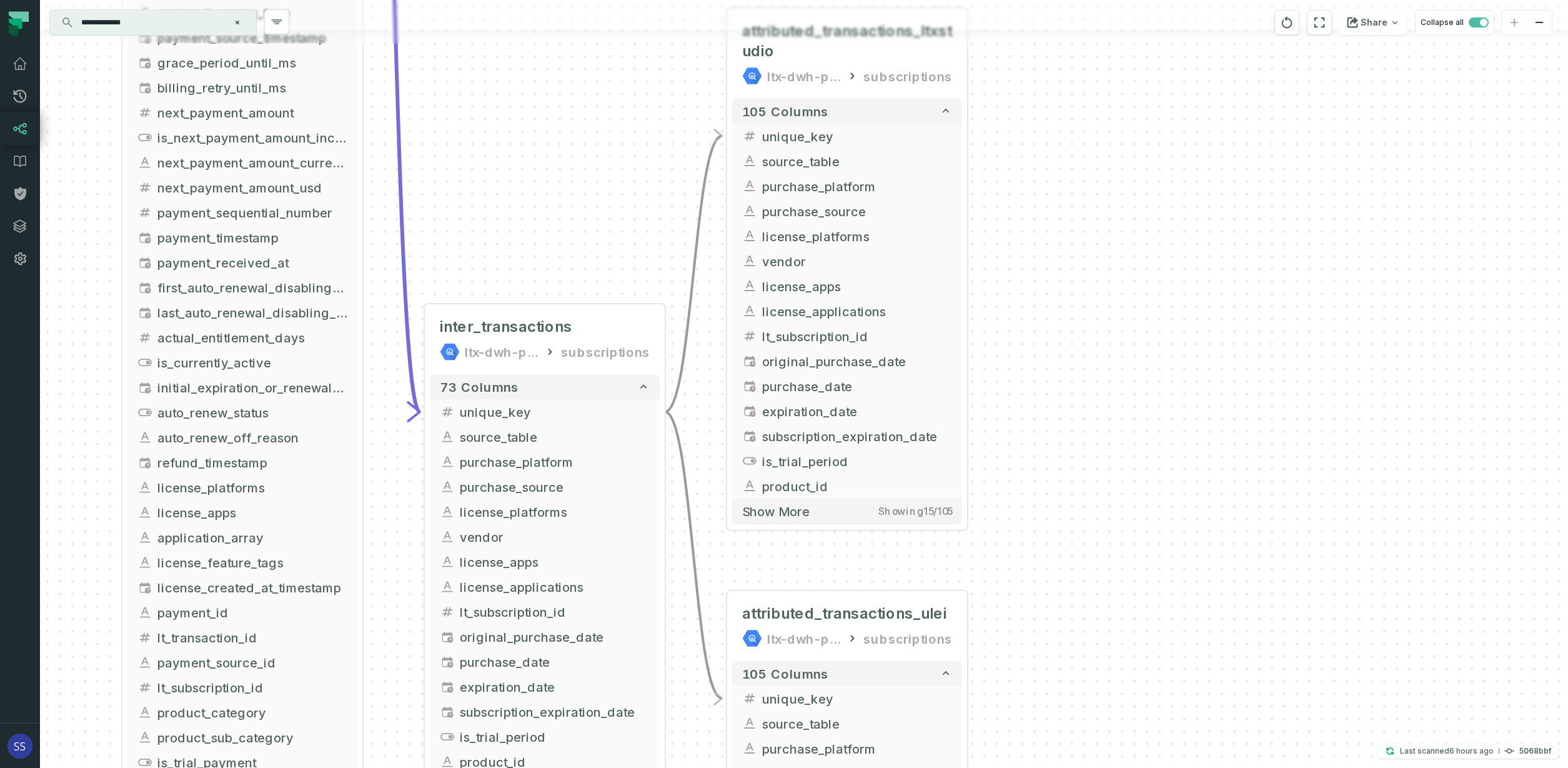
drag, startPoint x: 1051, startPoint y: 431, endPoint x: 1067, endPoint y: 338, distance: 94.4
click at [1066, 340] on div "+ attributed_transactions_ltxstudio ltx-dwh-prod-processed subscriptions + 105 …" at bounding box center [804, 384] width 1528 height 768
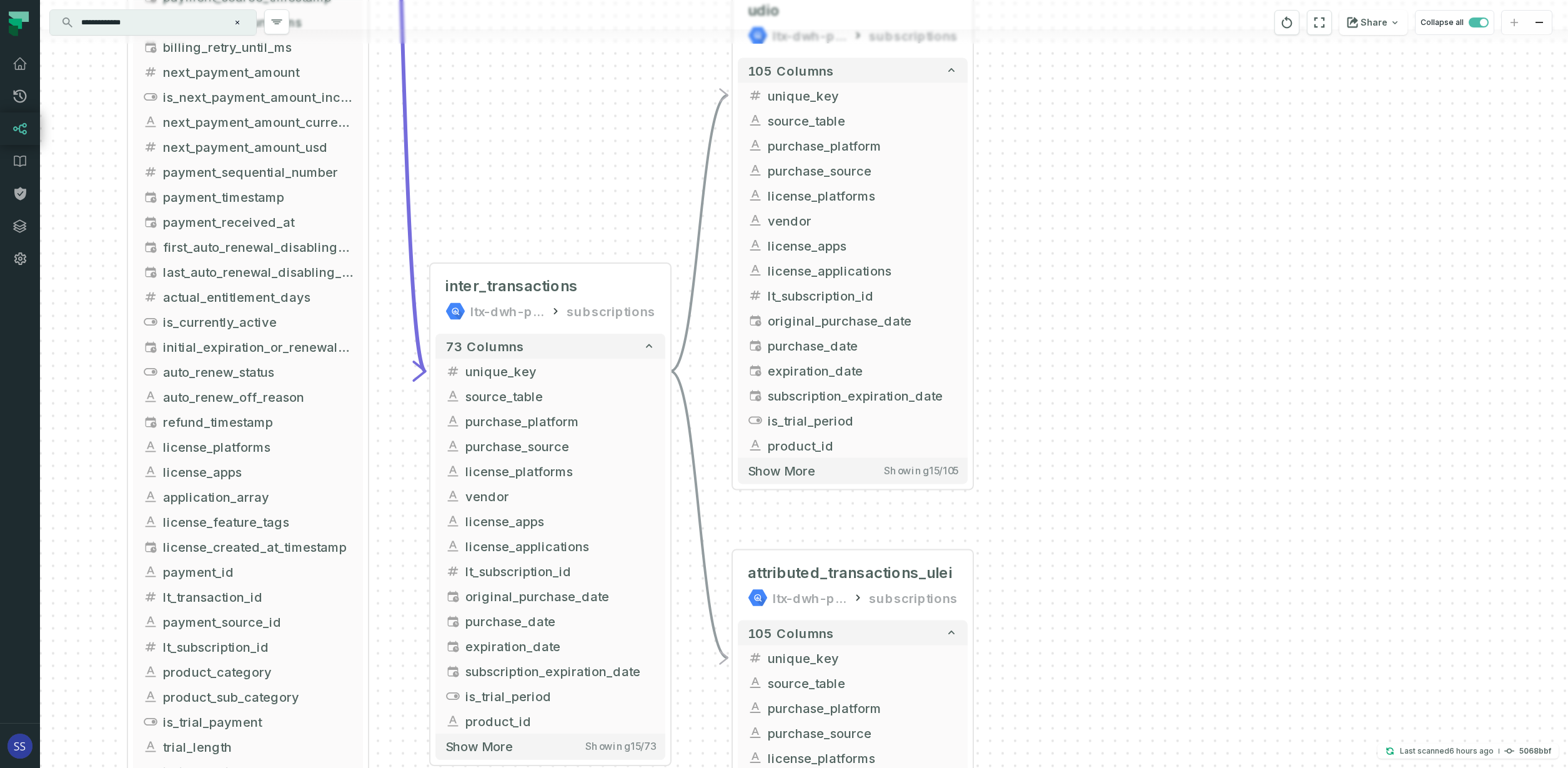
click at [1066, 396] on div "+ attributed_transactions_ltxstudio ltx-dwh-prod-processed subscriptions + 105 …" at bounding box center [804, 384] width 1528 height 768
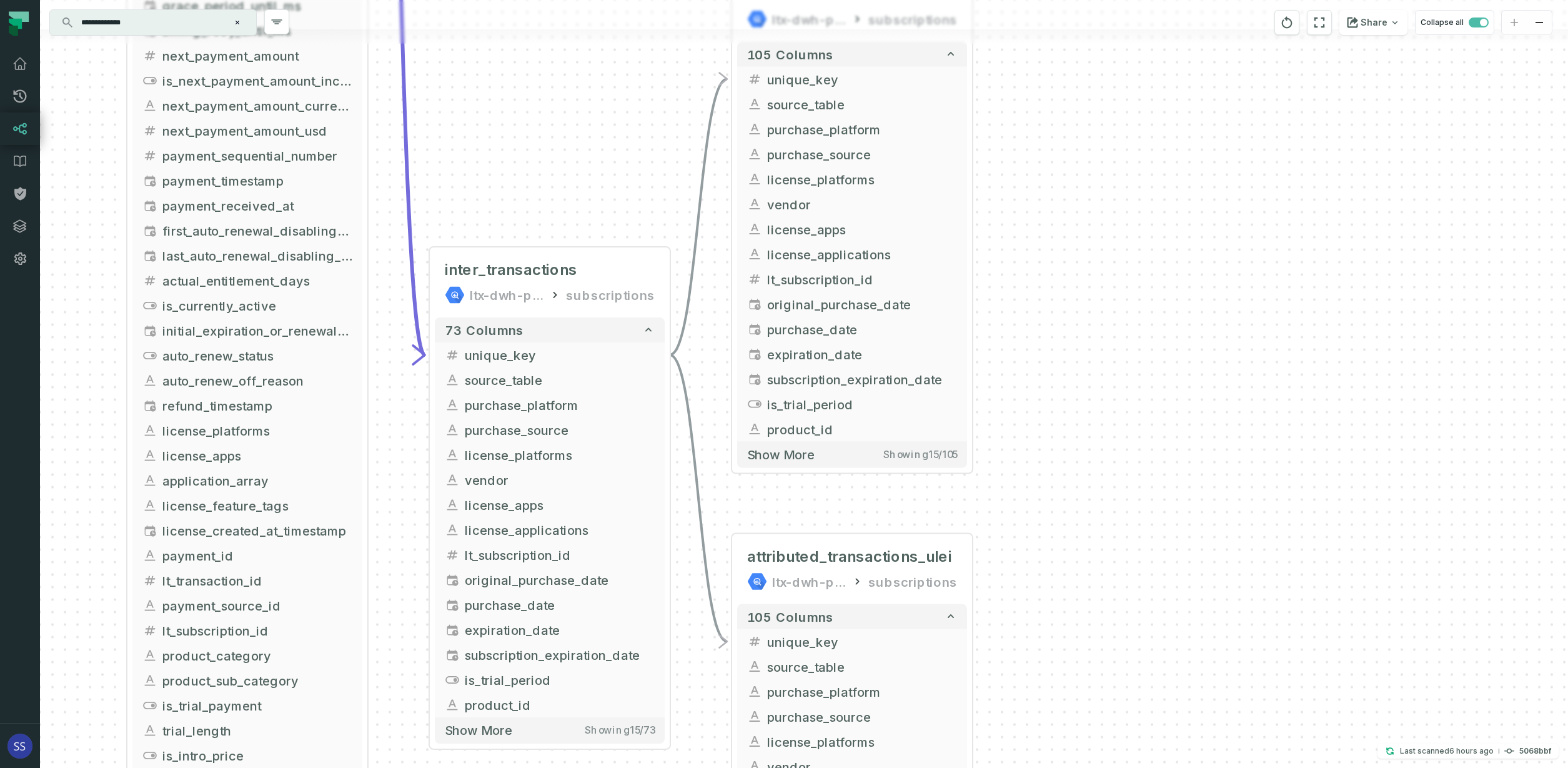
drag, startPoint x: 1085, startPoint y: 455, endPoint x: 1104, endPoint y: 491, distance: 40.7
click at [1101, 486] on div "+ attributed_transactions_ltxstudio ltx-dwh-prod-processed subscriptions + 105 …" at bounding box center [804, 384] width 1528 height 768
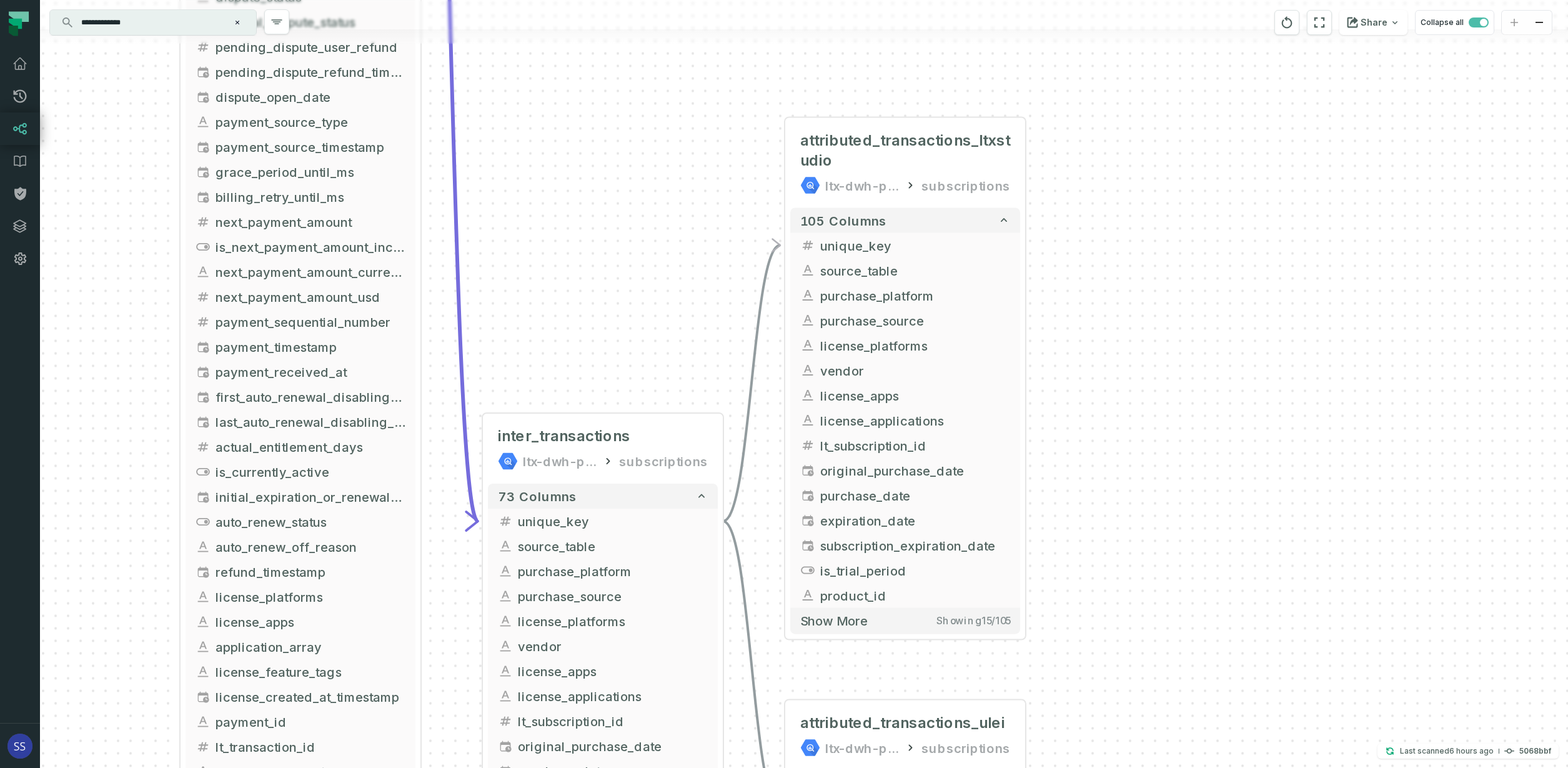
drag, startPoint x: 534, startPoint y: 144, endPoint x: 634, endPoint y: 290, distance: 177.0
click at [631, 285] on div "+ attributed_transactions_ltxstudio ltx-dwh-prod-processed subscriptions + 105 …" at bounding box center [804, 384] width 1528 height 768
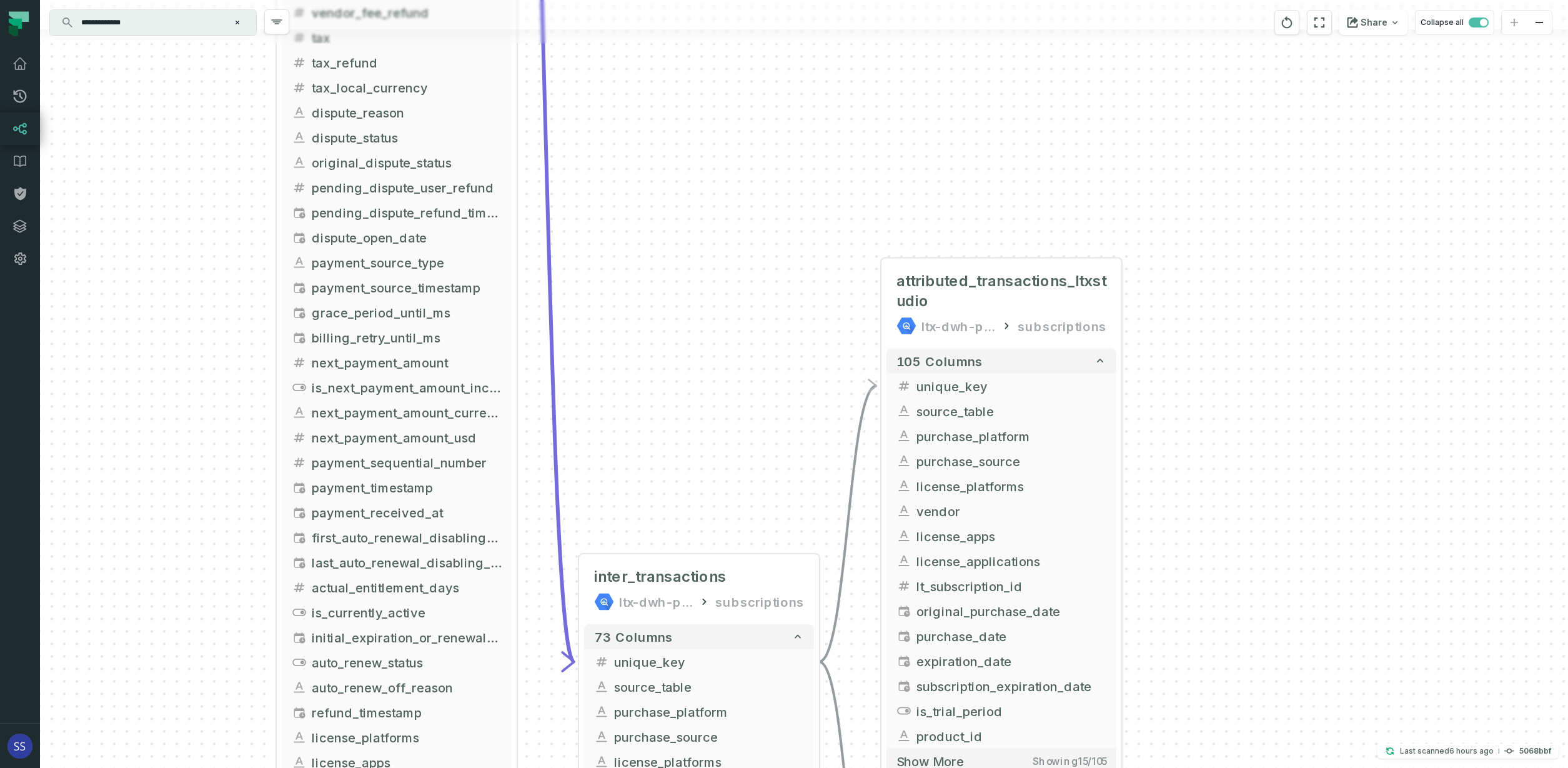
drag, startPoint x: 553, startPoint y: 153, endPoint x: 653, endPoint y: 242, distance: 133.9
click at [637, 278] on div "+ attributed_transactions_ltxstudio ltx-dwh-prod-processed subscriptions + 105 …" at bounding box center [804, 384] width 1528 height 768
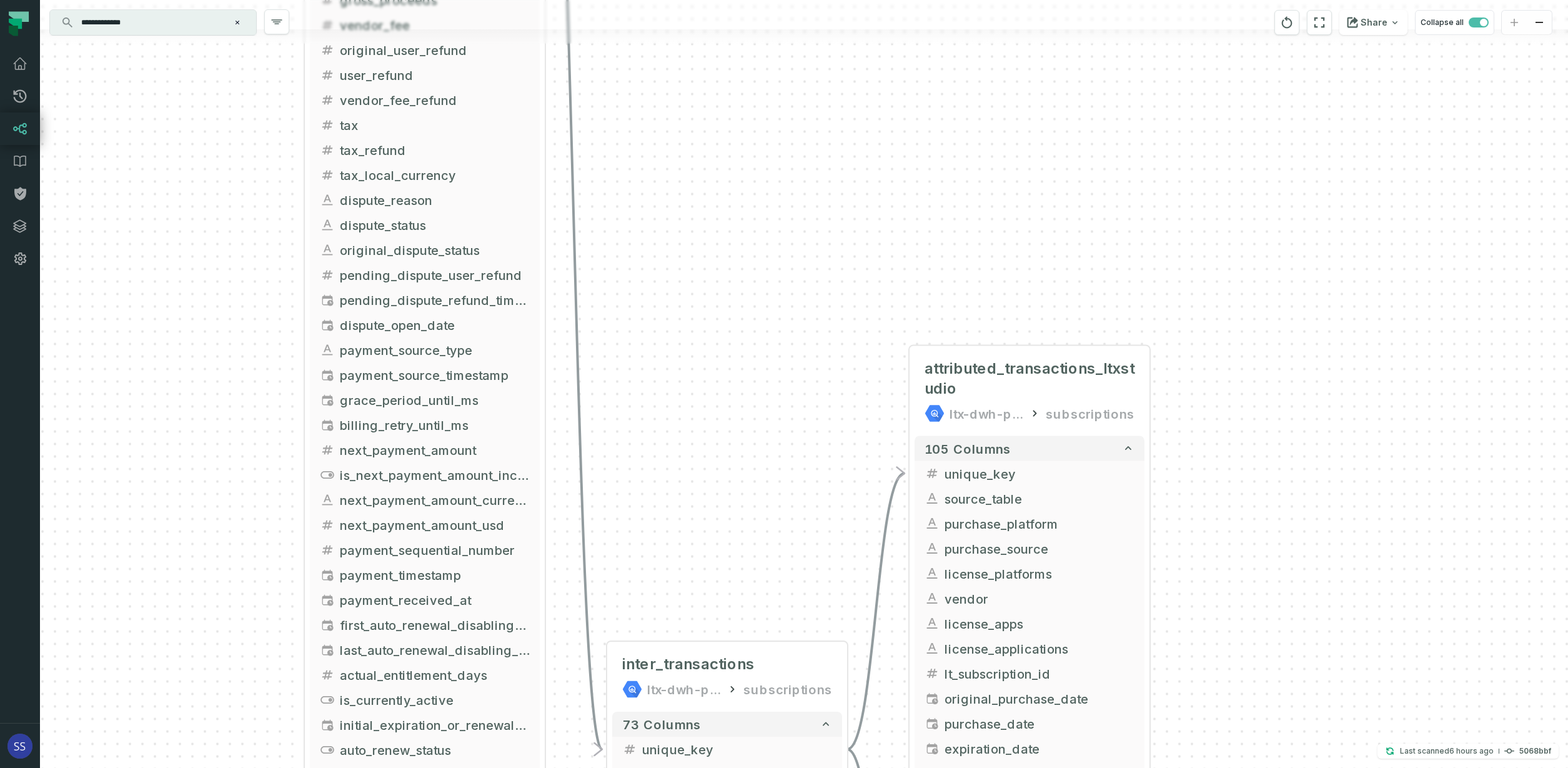
drag, startPoint x: 684, startPoint y: 250, endPoint x: 687, endPoint y: 187, distance: 63.1
click at [696, 289] on div "+ attributed_transactions_ltxstudio ltx-dwh-prod-processed subscriptions + 105 …" at bounding box center [804, 384] width 1528 height 768
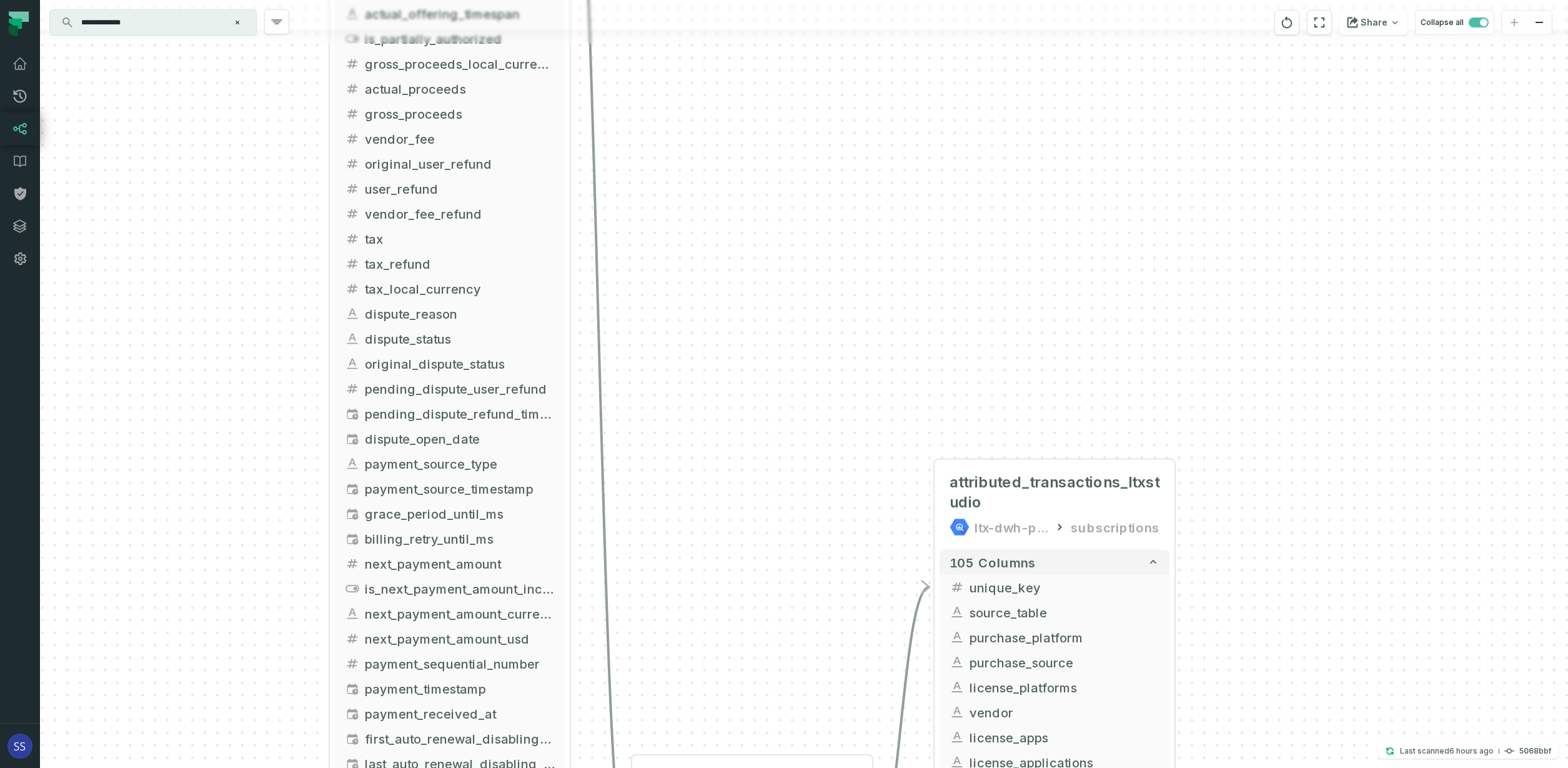
drag, startPoint x: 707, startPoint y: 280, endPoint x: 684, endPoint y: 235, distance: 50.5
click at [712, 313] on div "+ attributed_transactions_ltxstudio ltx-dwh-prod-processed subscriptions + 105 …" at bounding box center [804, 384] width 1528 height 768
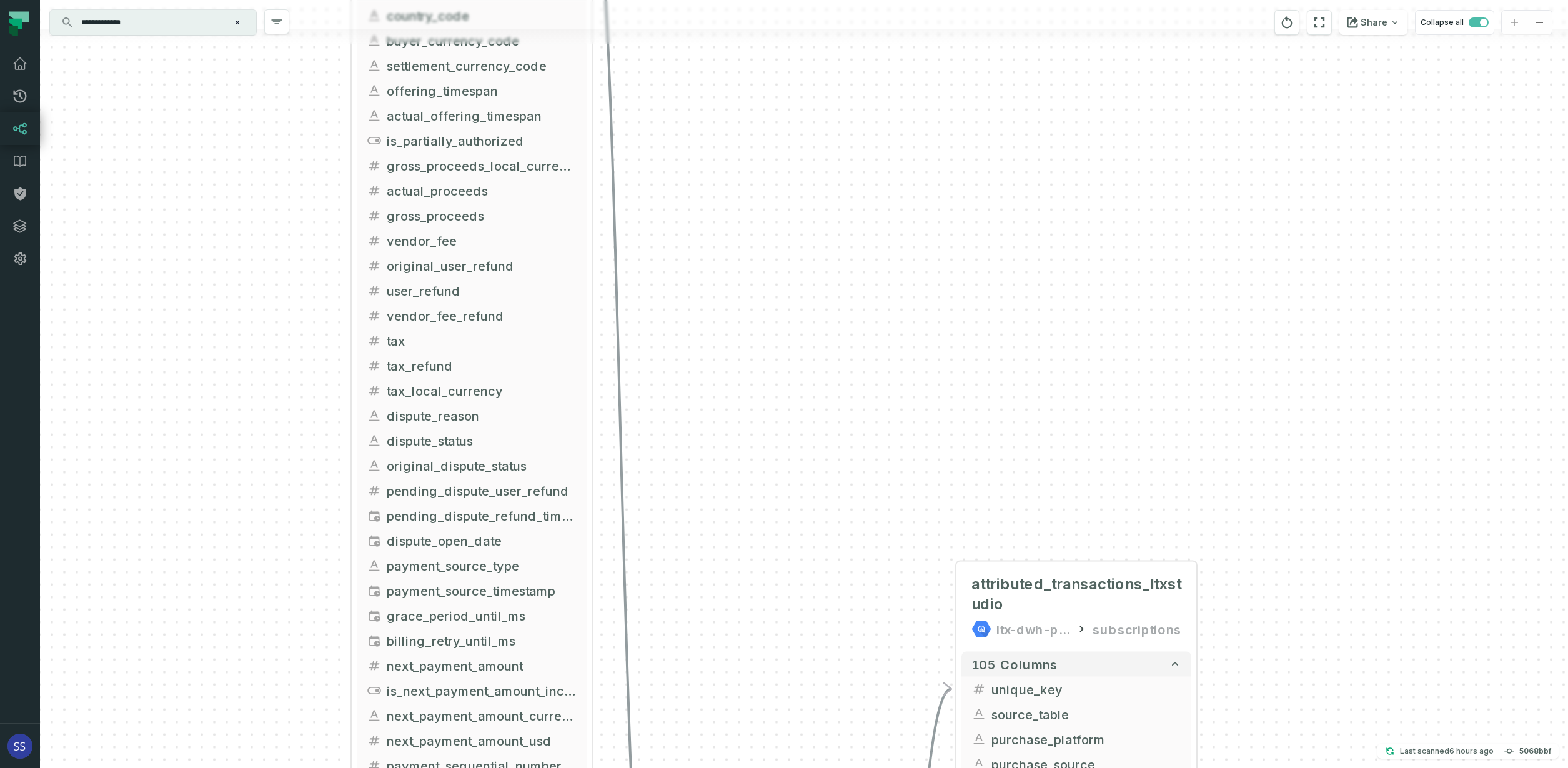
drag, startPoint x: 684, startPoint y: 235, endPoint x: 706, endPoint y: 338, distance: 105.3
click at [706, 335] on div "+ attributed_transactions_ltxstudio ltx-dwh-prod-processed subscriptions + 105 …" at bounding box center [804, 384] width 1528 height 768
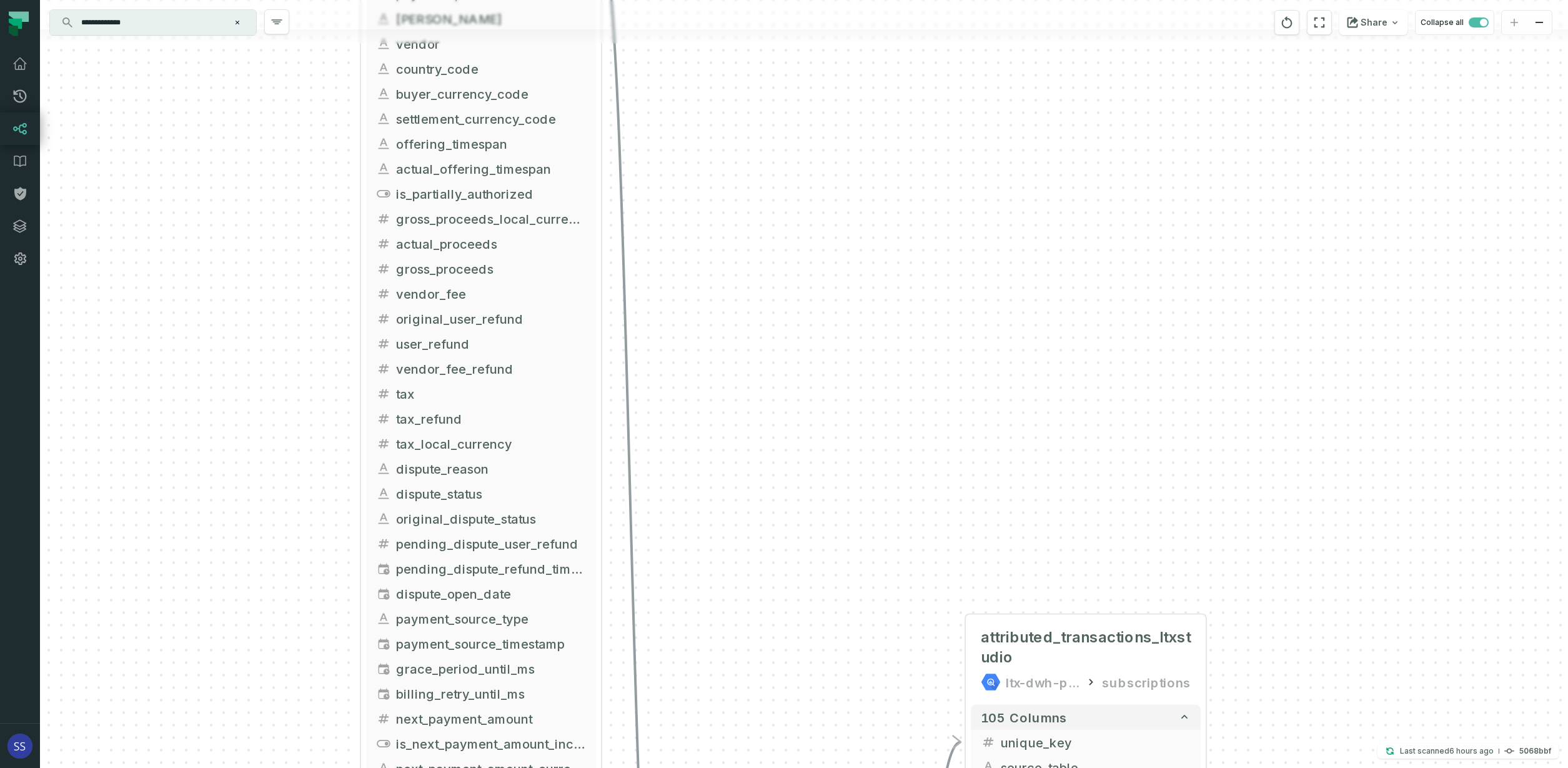
drag, startPoint x: 686, startPoint y: 255, endPoint x: 664, endPoint y: 241, distance: 26.1
click at [689, 284] on div "+ attributed_transactions_ltxstudio ltx-dwh-prod-processed subscriptions + 105 …" at bounding box center [804, 384] width 1528 height 768
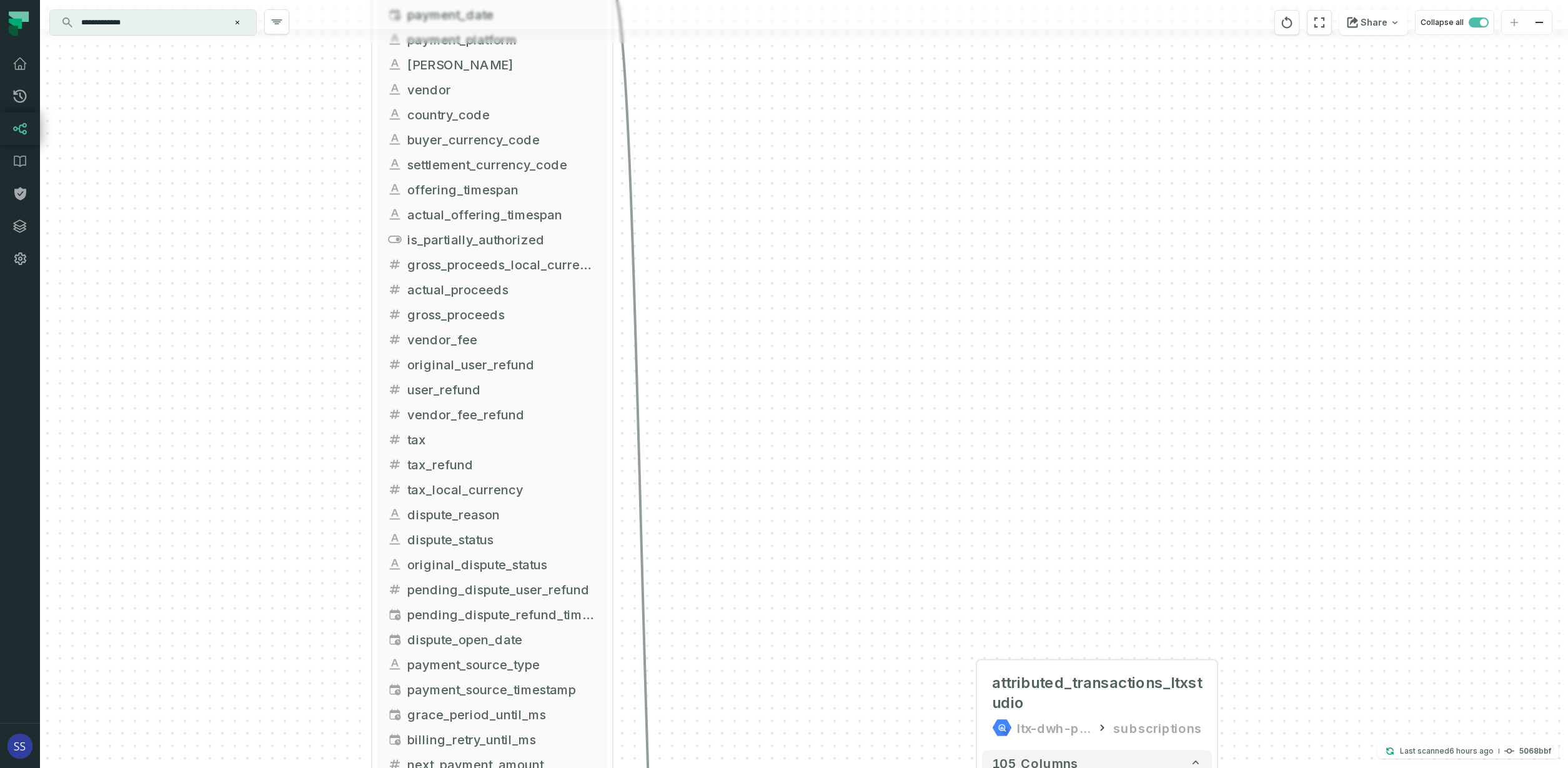
drag, startPoint x: 647, startPoint y: 212, endPoint x: 701, endPoint y: 210, distance: 54.0
click at [675, 288] on div "+ attributed_transactions_ltxstudio ltx-dwh-prod-processed subscriptions + 105 …" at bounding box center [804, 384] width 1528 height 768
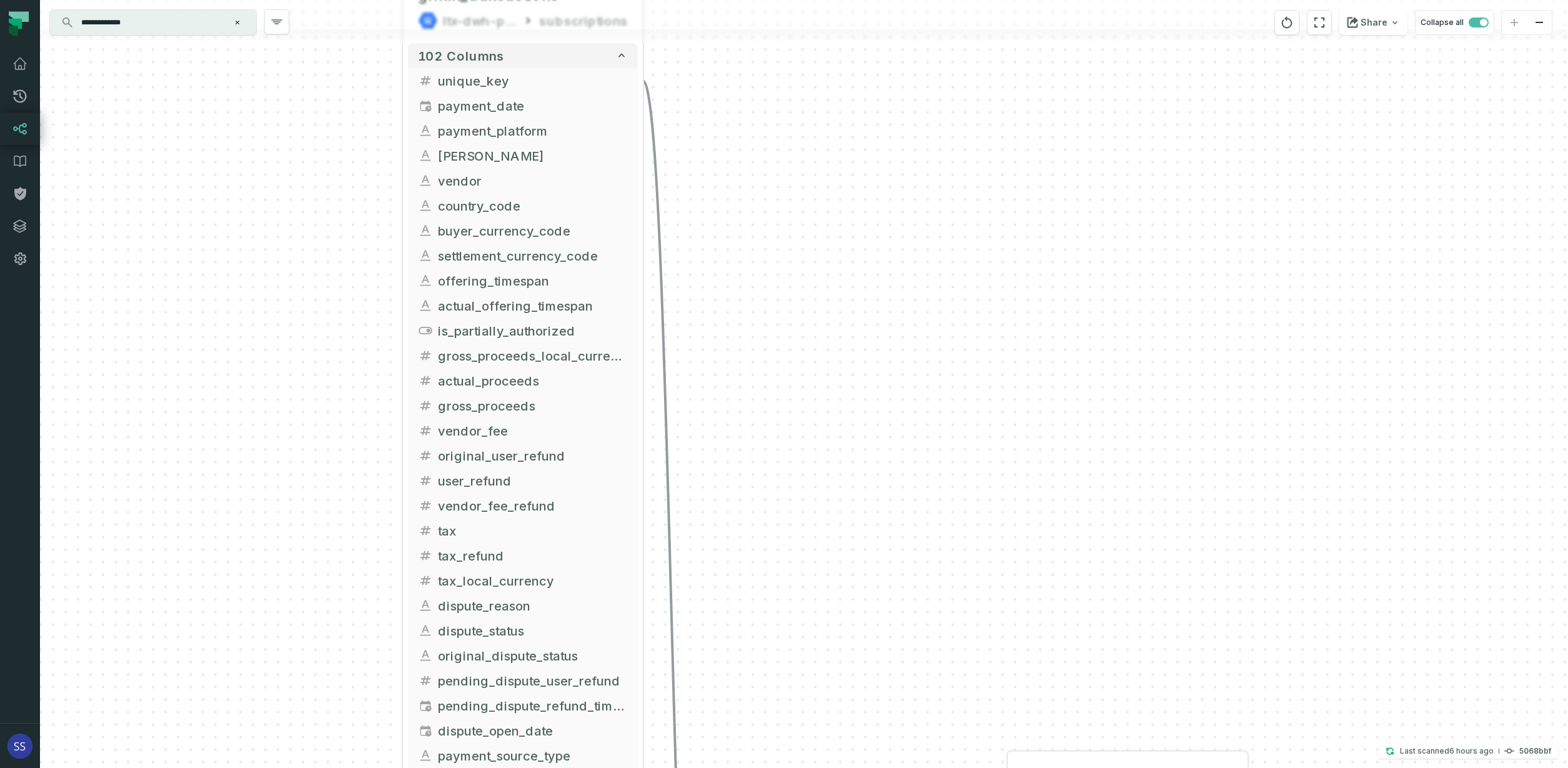
drag, startPoint x: 714, startPoint y: 203, endPoint x: 708, endPoint y: 225, distance: 22.8
click at [721, 278] on div "+ attributed_transactions_ltxstudio ltx-dwh-prod-processed subscriptions + 105 …" at bounding box center [804, 384] width 1528 height 768
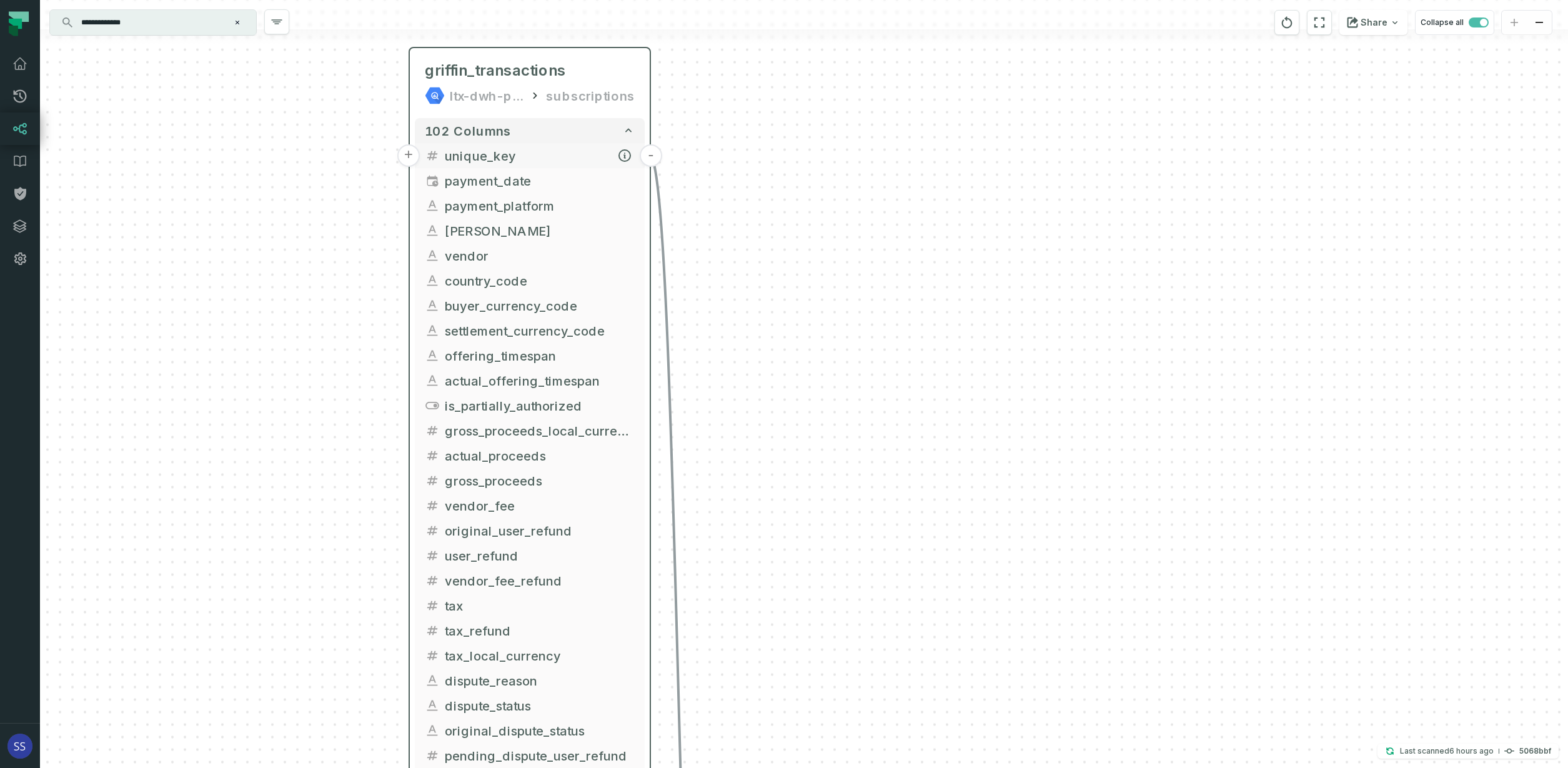
click at [655, 151] on button "-" at bounding box center [651, 156] width 23 height 23
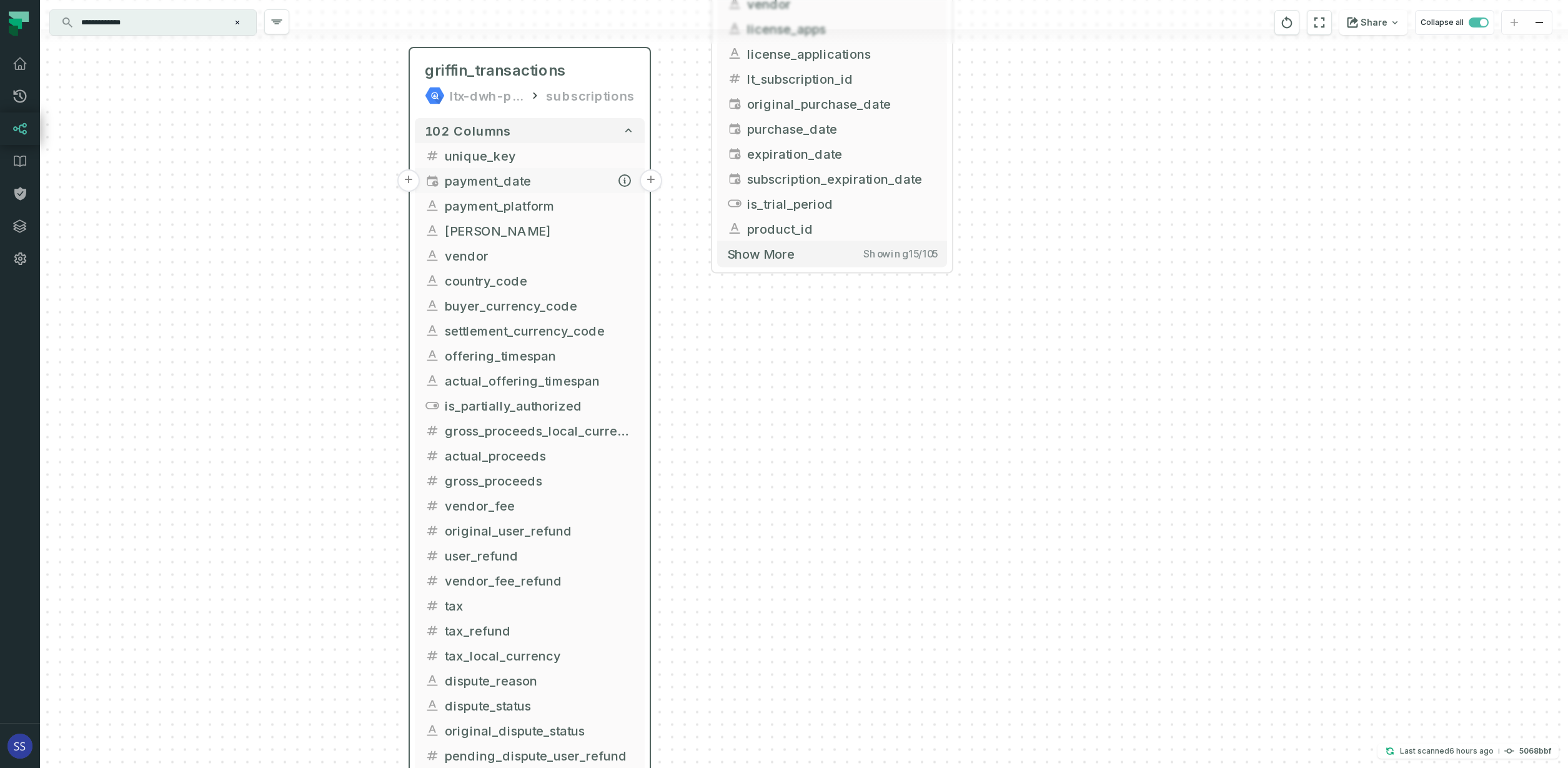
click at [648, 182] on button "+" at bounding box center [651, 181] width 23 height 23
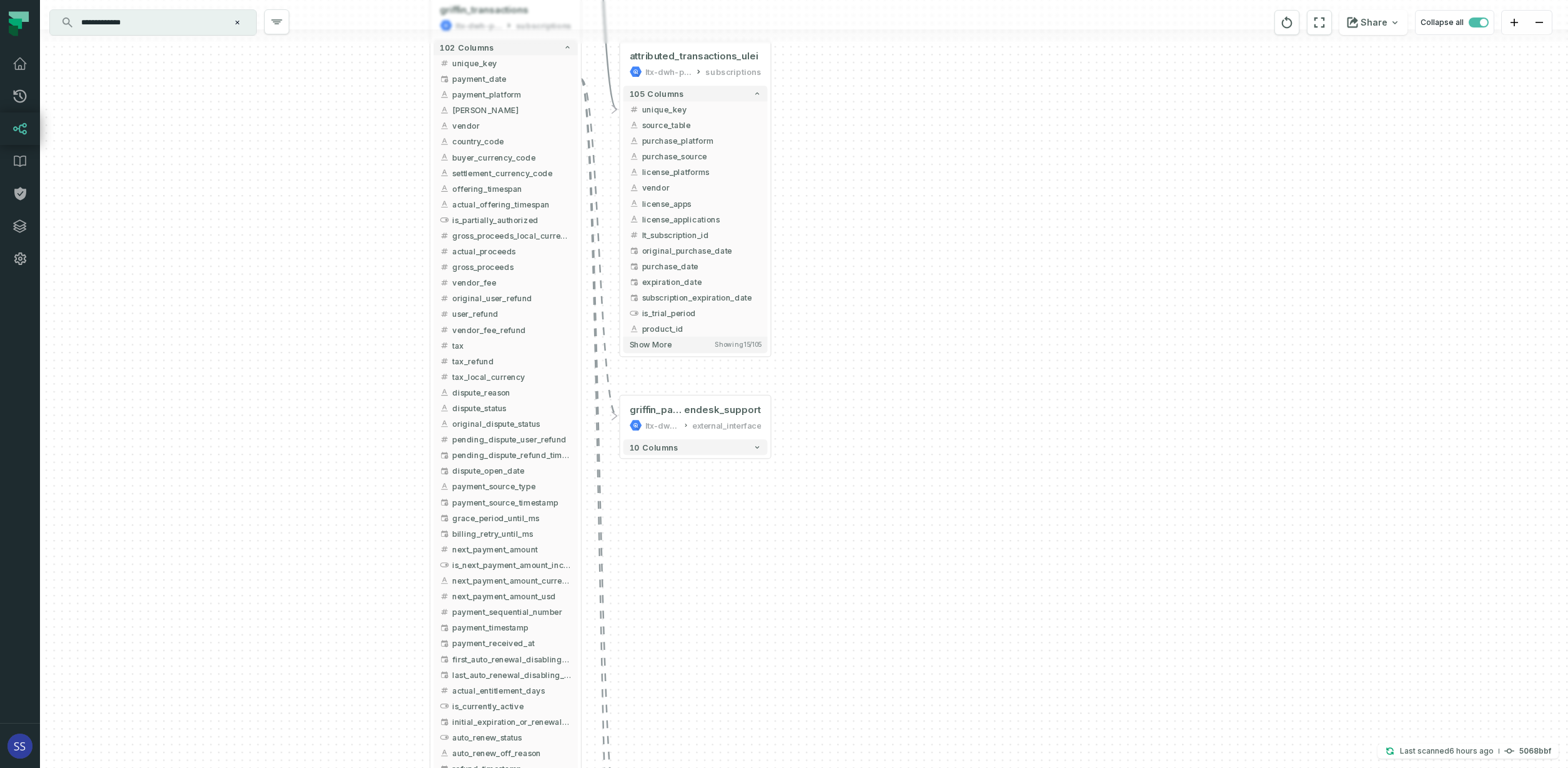
drag, startPoint x: 769, startPoint y: 208, endPoint x: 657, endPoint y: 522, distance: 333.4
click at [657, 522] on div "+ griffin_payments_z endesk_support ltx-dwh-prod-processed external_interface 1…" at bounding box center [804, 384] width 1528 height 768
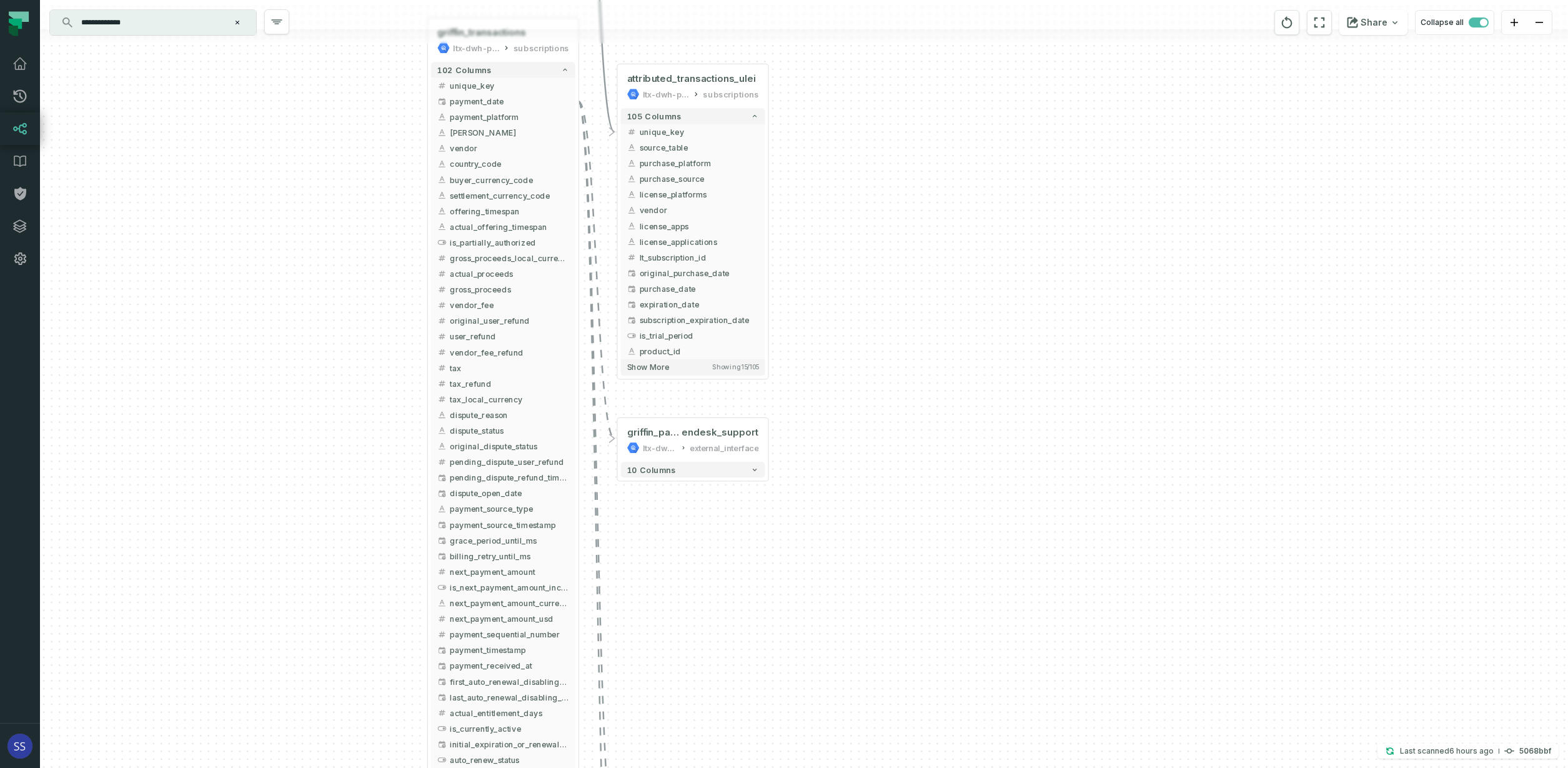
drag, startPoint x: 850, startPoint y: 263, endPoint x: 857, endPoint y: 399, distance: 136.2
click at [859, 432] on div "+ griffin_payments_z endesk_support ltx-dwh-prod-processed external_interface 1…" at bounding box center [804, 384] width 1528 height 768
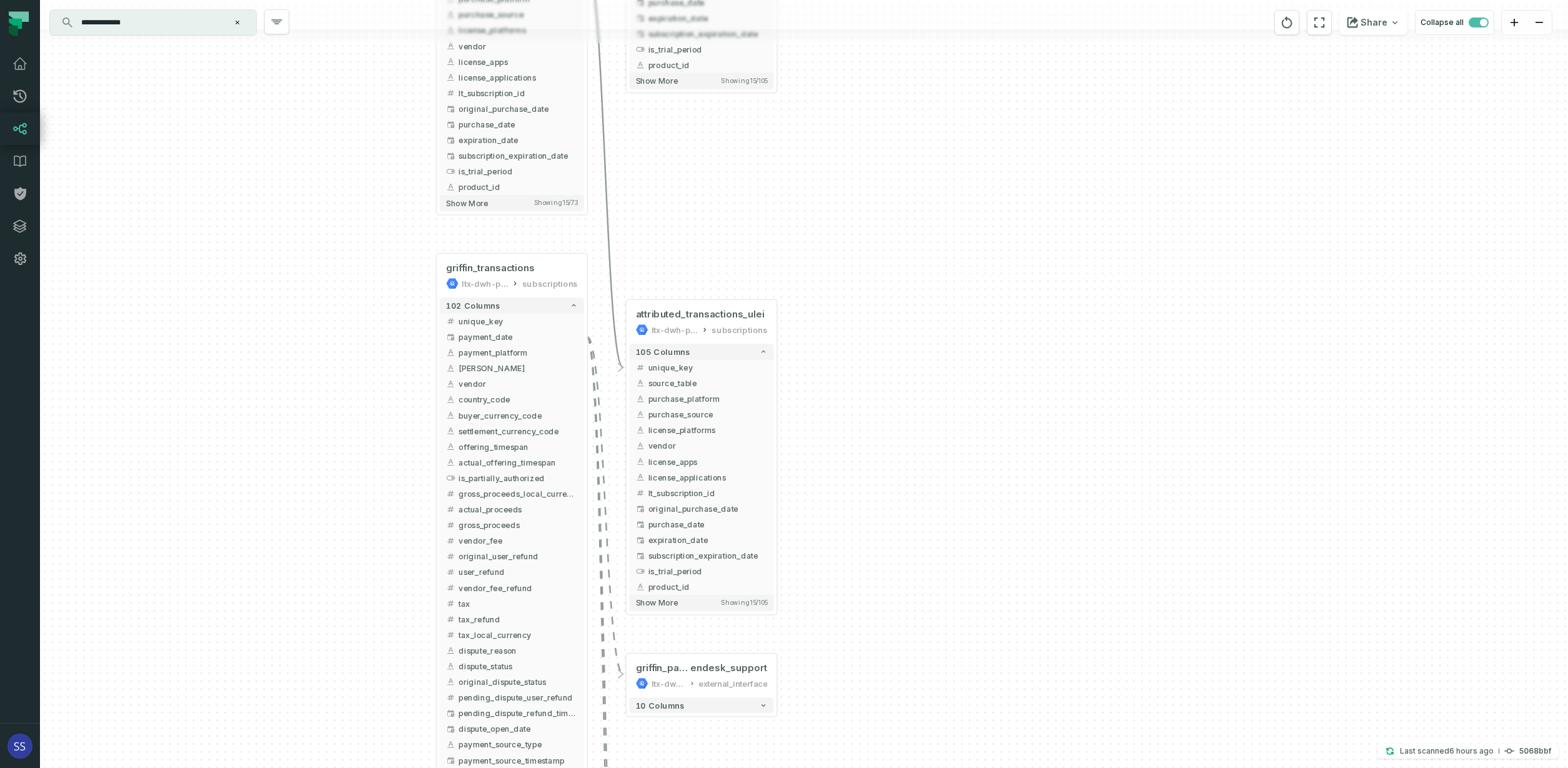
drag, startPoint x: 854, startPoint y: 288, endPoint x: 857, endPoint y: 418, distance: 130.0
click at [857, 418] on div "+ griffin_payments_z endesk_support ltx-dwh-prod-processed external_interface 1…" at bounding box center [804, 384] width 1528 height 768
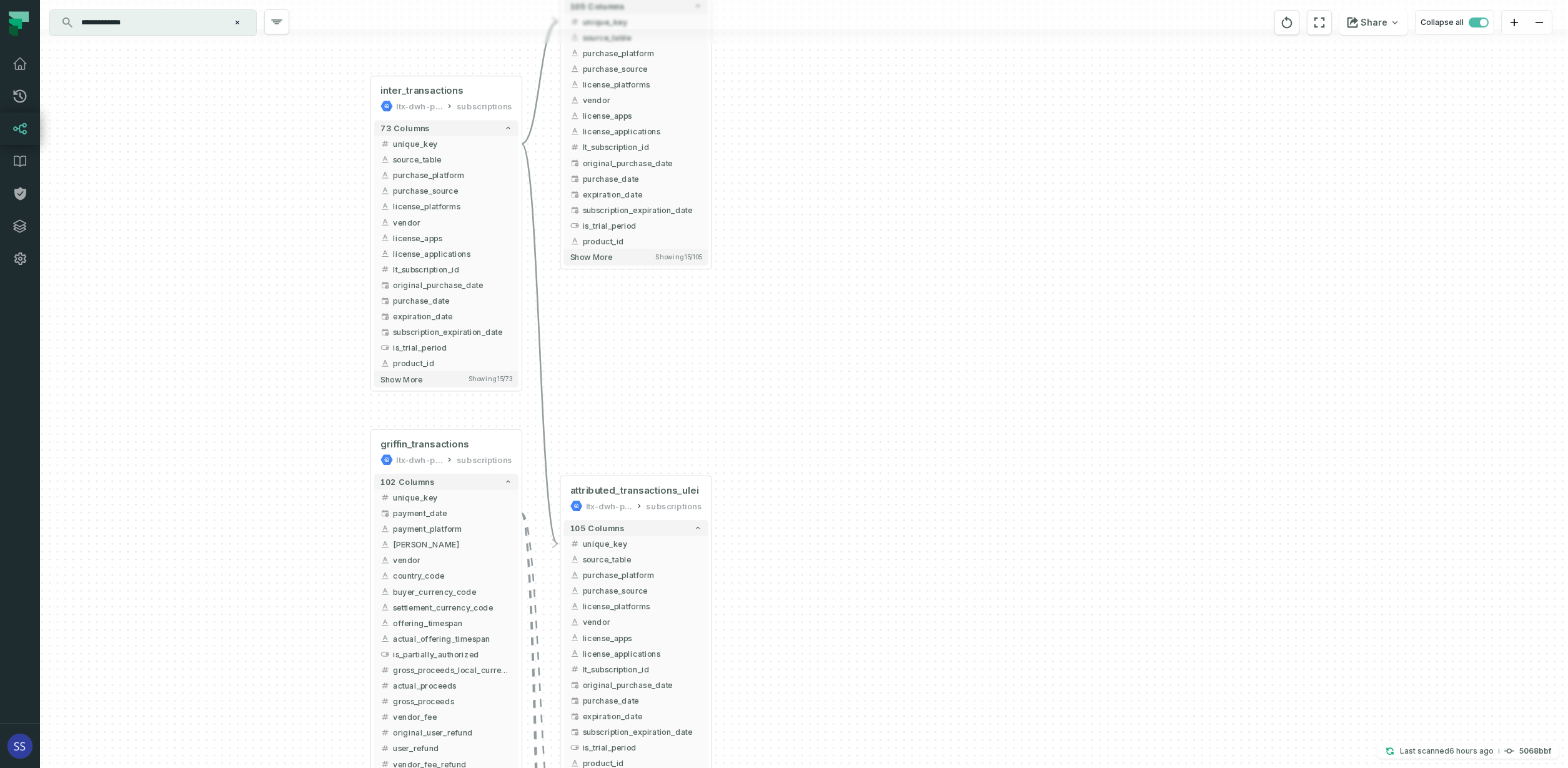
drag, startPoint x: 818, startPoint y: 275, endPoint x: 751, endPoint y: 394, distance: 136.6
click at [751, 394] on div "+ griffin_payments_z endesk_support ltx-dwh-prod-processed external_interface 1…" at bounding box center [804, 384] width 1528 height 768
click at [523, 512] on button "-" at bounding box center [522, 513] width 14 height 14
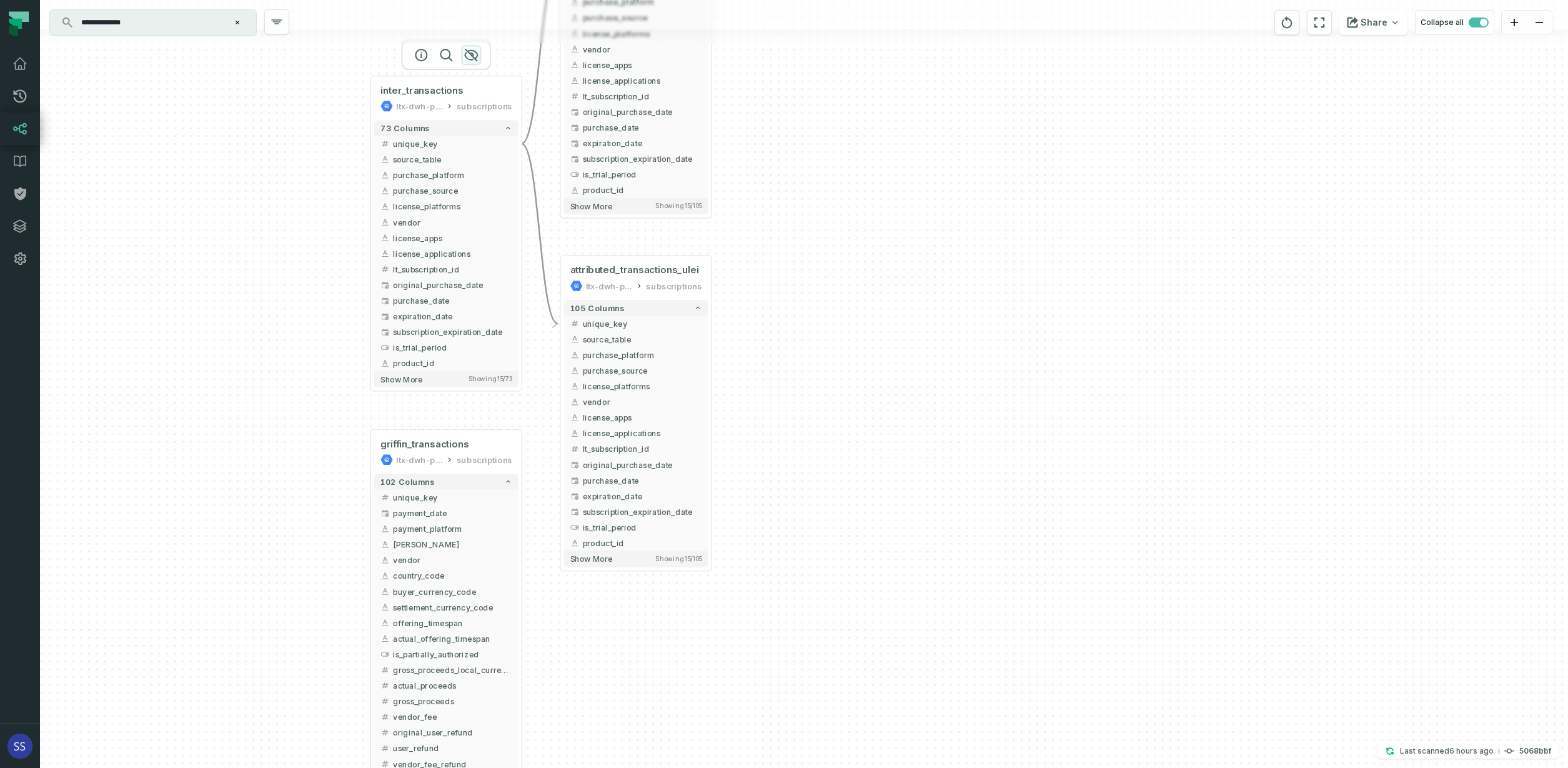
click at [472, 52] on icon "button" at bounding box center [471, 55] width 15 height 15
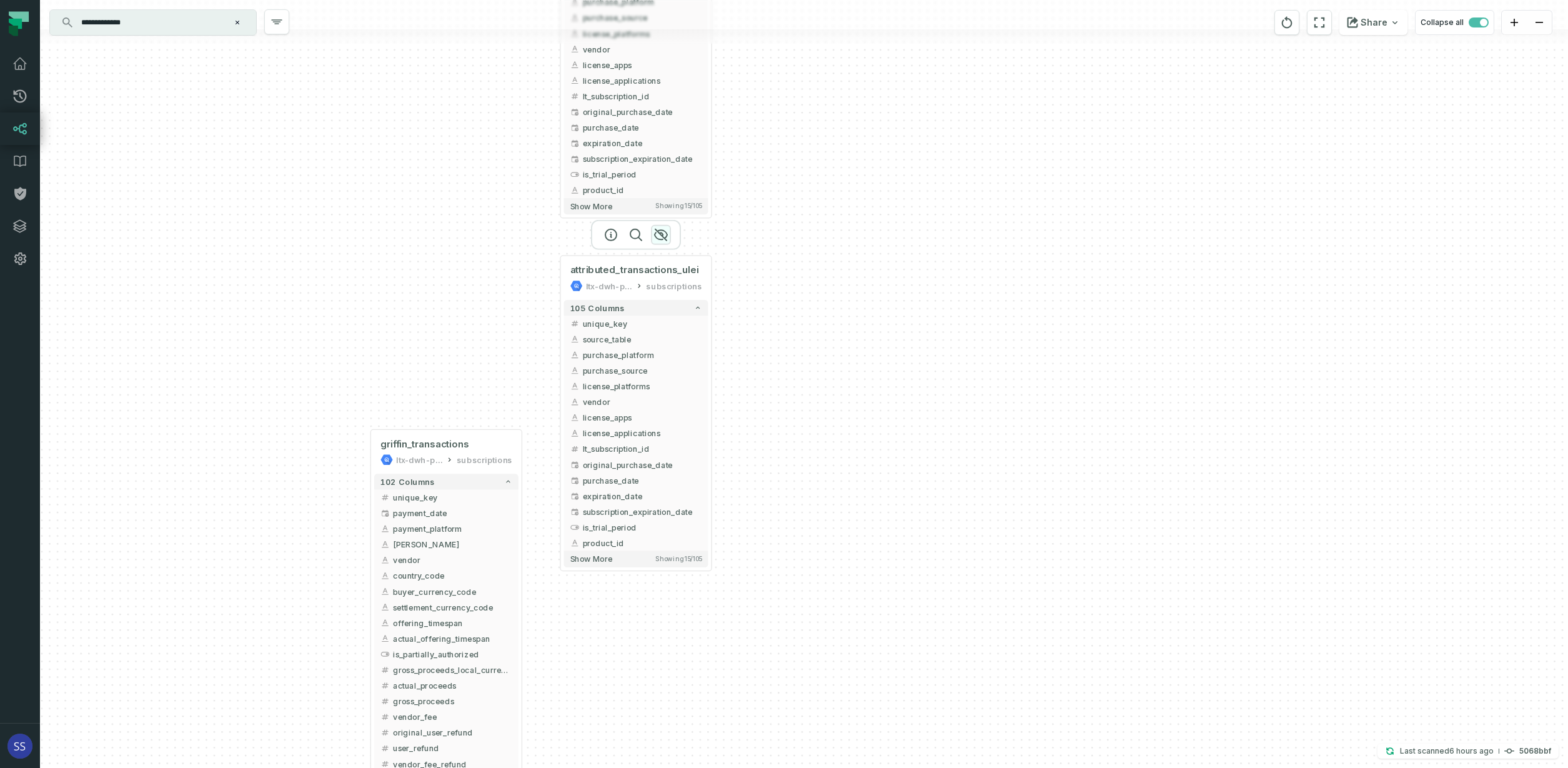
click at [663, 230] on icon "button" at bounding box center [661, 235] width 12 height 11
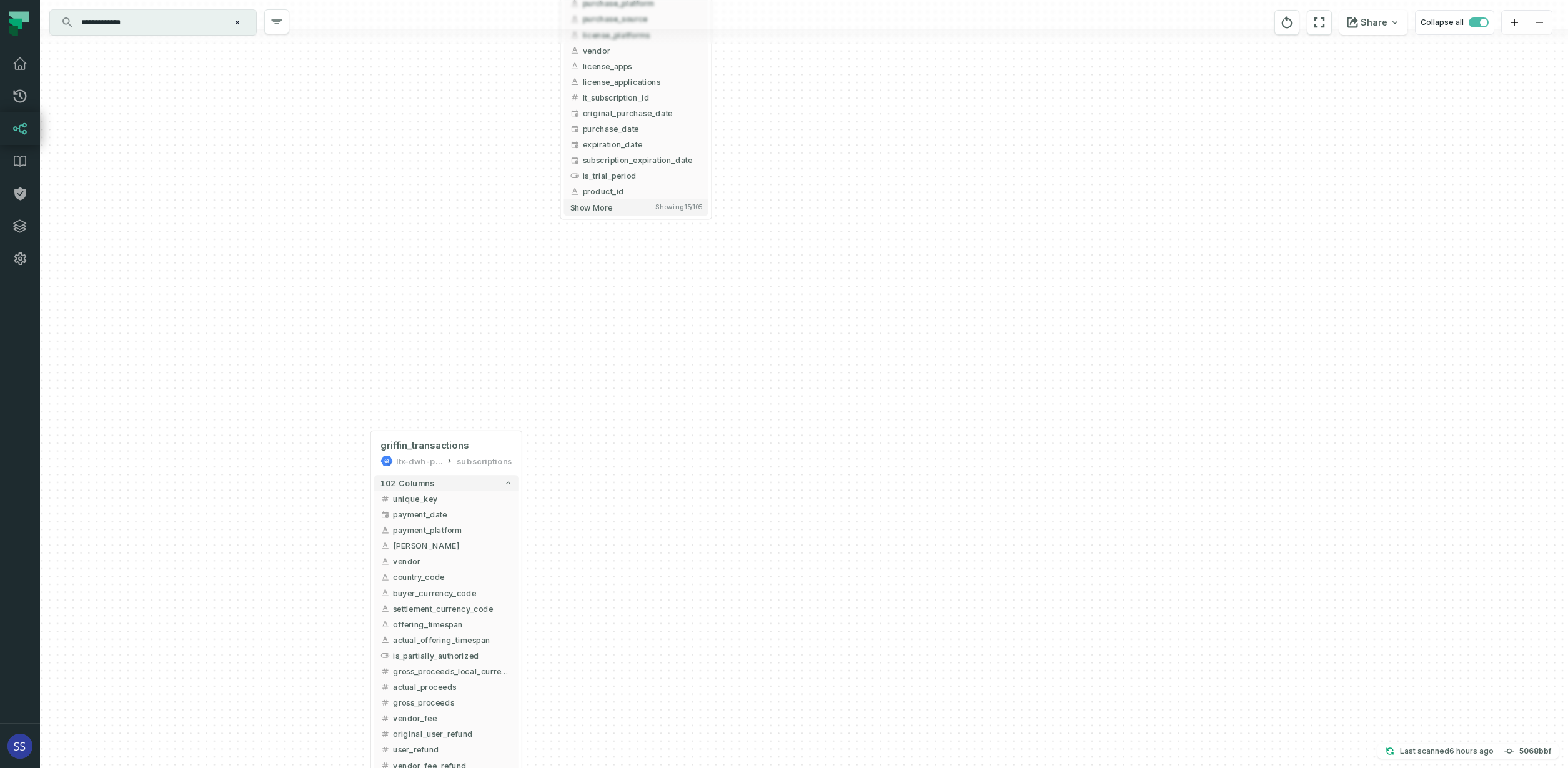
drag, startPoint x: 783, startPoint y: 89, endPoint x: 795, endPoint y: 284, distance: 195.4
click at [795, 286] on div "+ attributed_transactions_ltxstudio ltx-dwh-prod-processed subscriptions + 105 …" at bounding box center [804, 384] width 1528 height 768
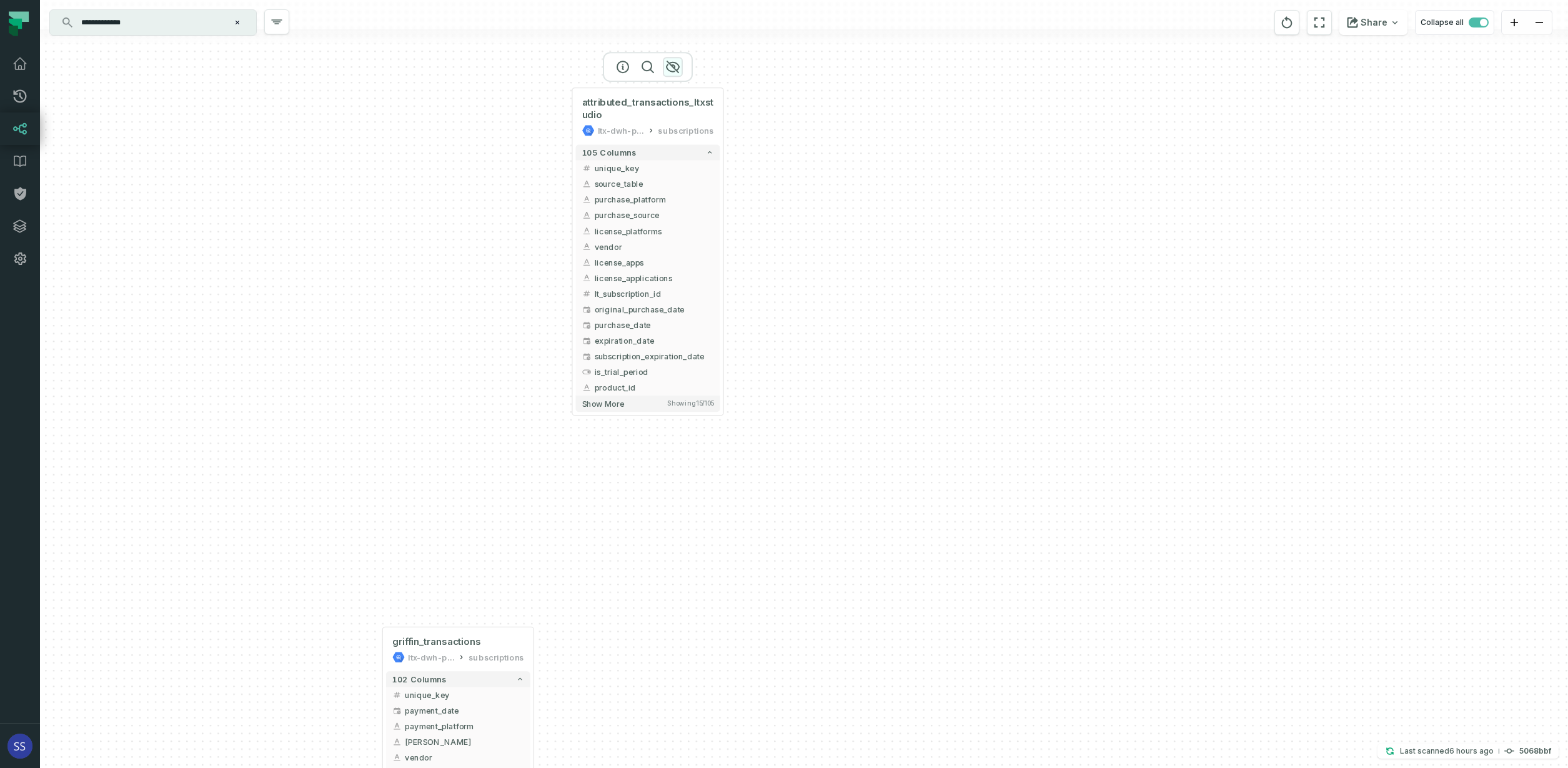
click at [677, 72] on icon "button" at bounding box center [673, 67] width 15 height 15
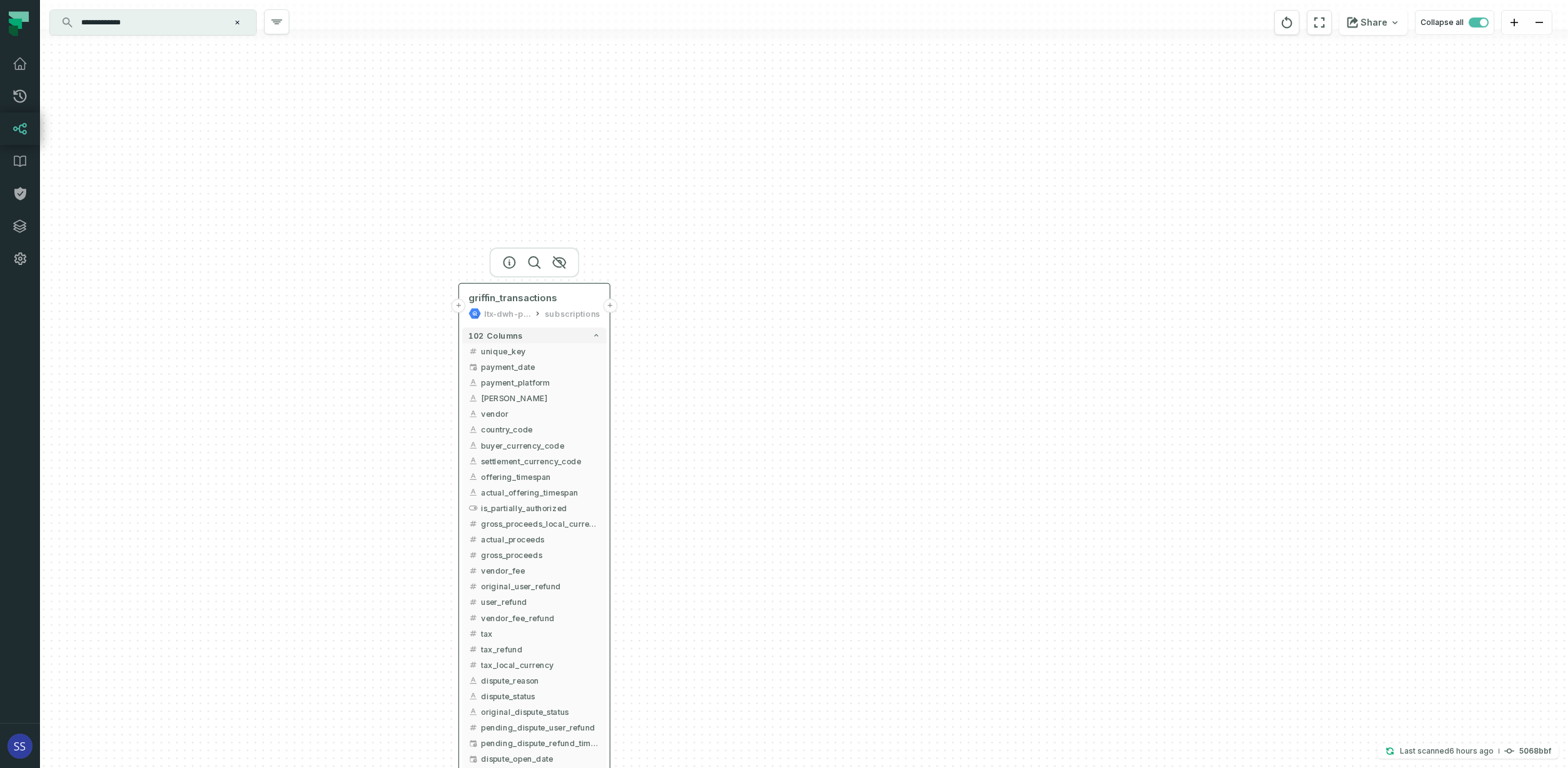
drag, startPoint x: 493, startPoint y: 635, endPoint x: 595, endPoint y: 213, distance: 434.2
click at [594, 287] on div "griffin_transactions ltx-dwh-prod-processed subscriptions" at bounding box center [534, 305] width 144 height 37
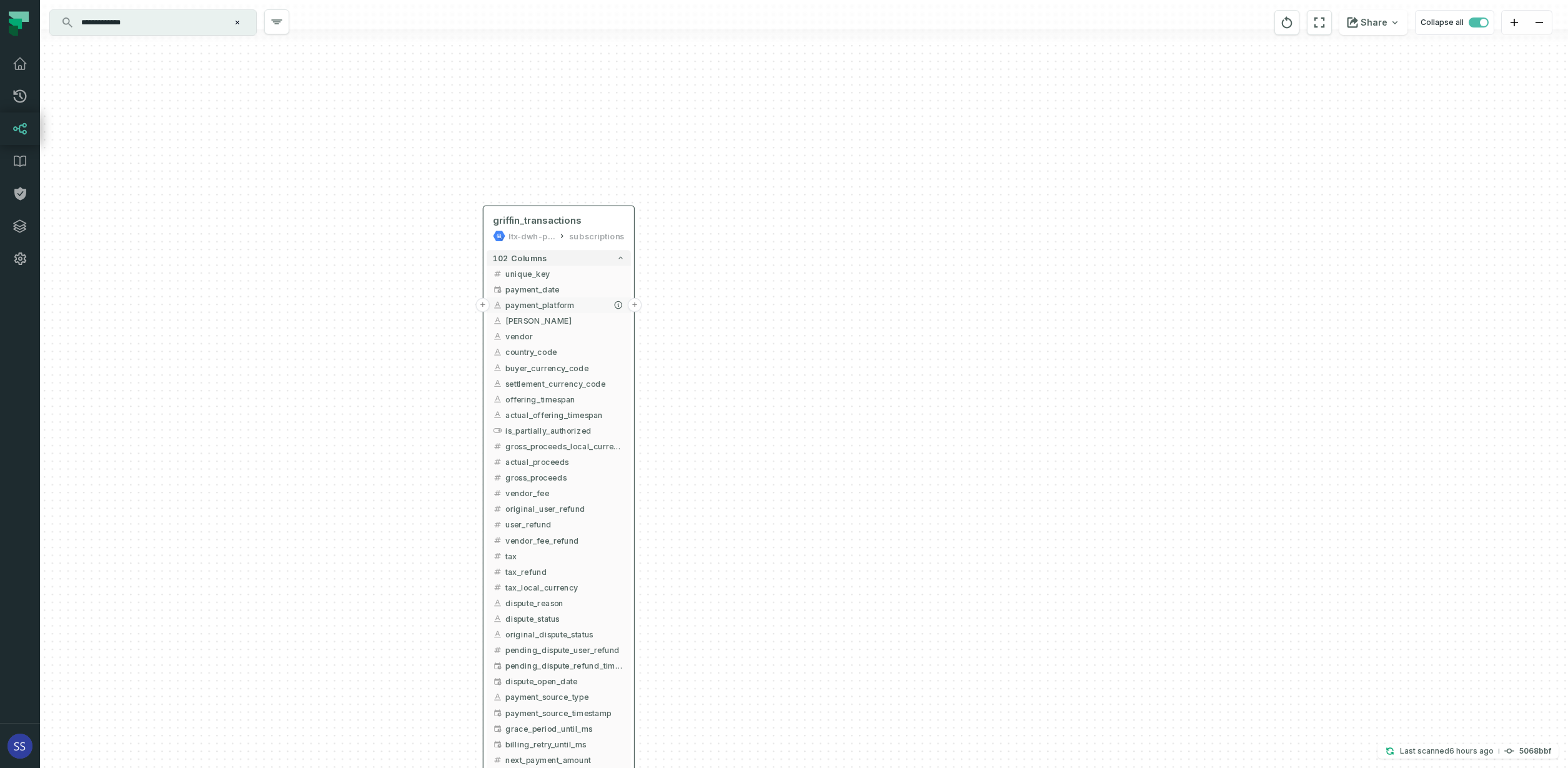
click at [635, 305] on button "+" at bounding box center [635, 305] width 14 height 14
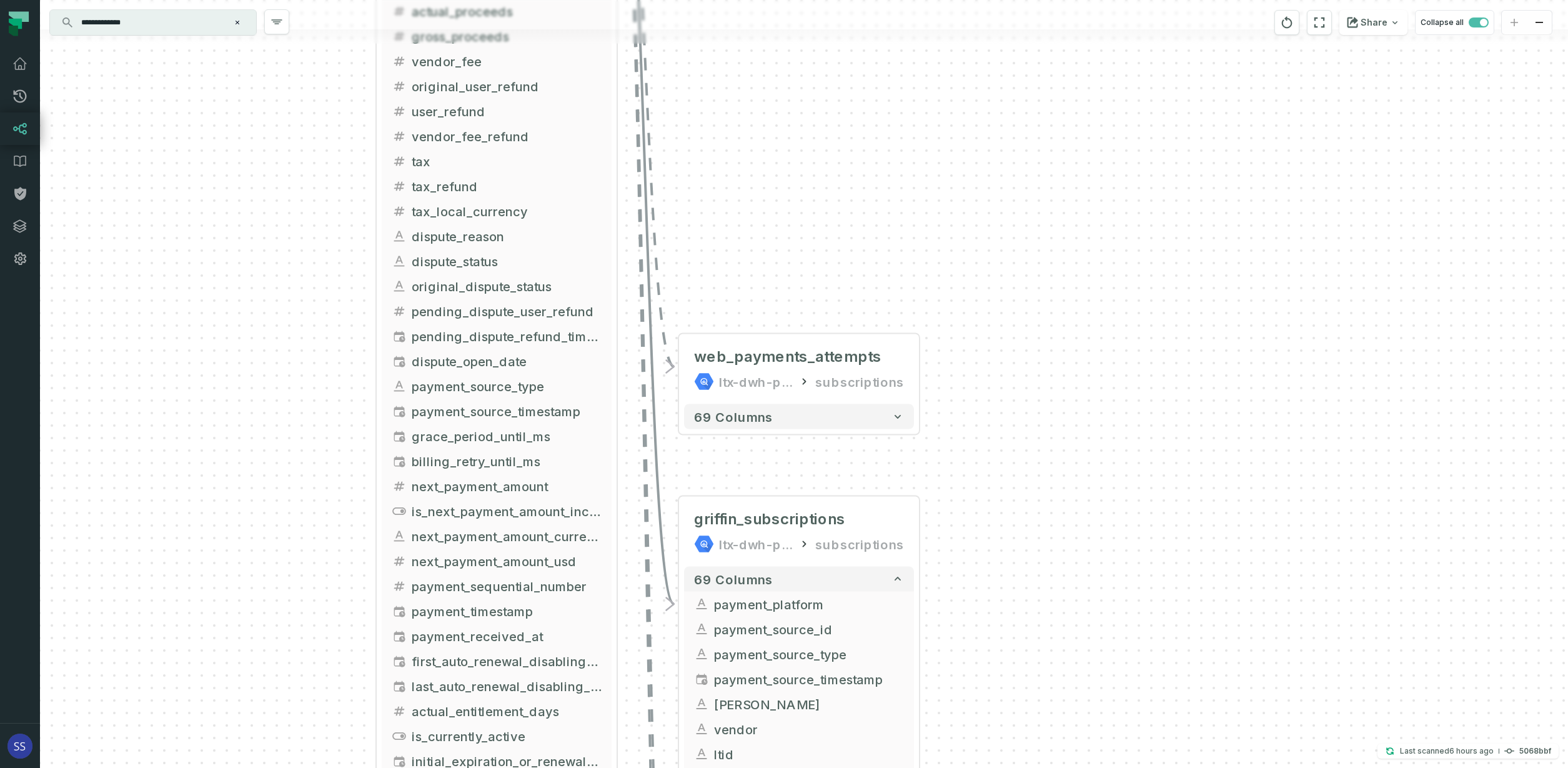
drag, startPoint x: 759, startPoint y: 81, endPoint x: 757, endPoint y: 355, distance: 274.0
click at [752, 385] on div "+ web_payments_attempts ltx-dwh-prod-processed subscriptions + 69 columns + gri…" at bounding box center [804, 384] width 1528 height 768
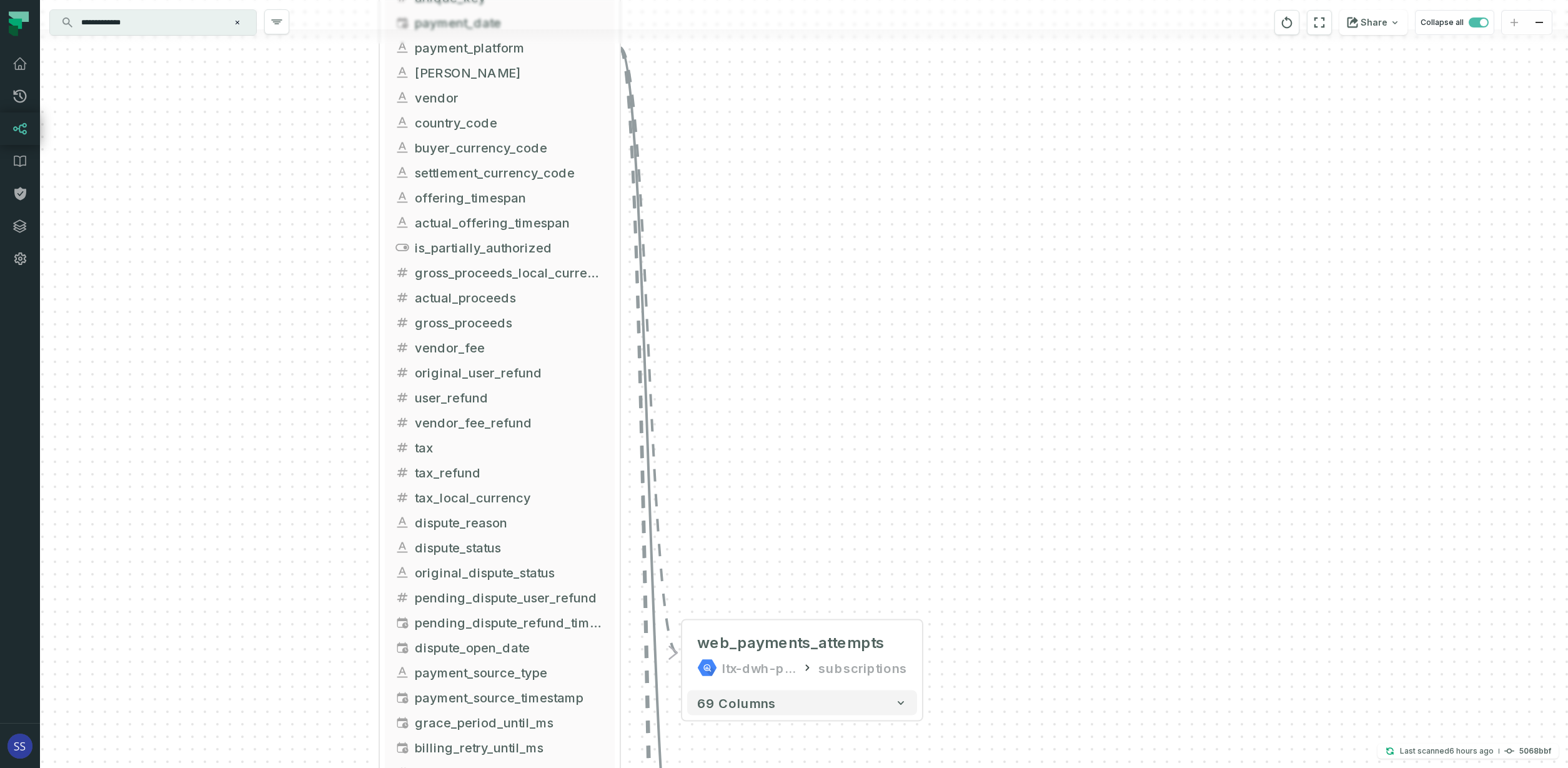
drag, startPoint x: 763, startPoint y: 376, endPoint x: 756, endPoint y: 314, distance: 62.4
click at [763, 408] on div "+ web_payments_attempts ltx-dwh-prod-processed subscriptions + 69 columns + gri…" at bounding box center [804, 384] width 1528 height 768
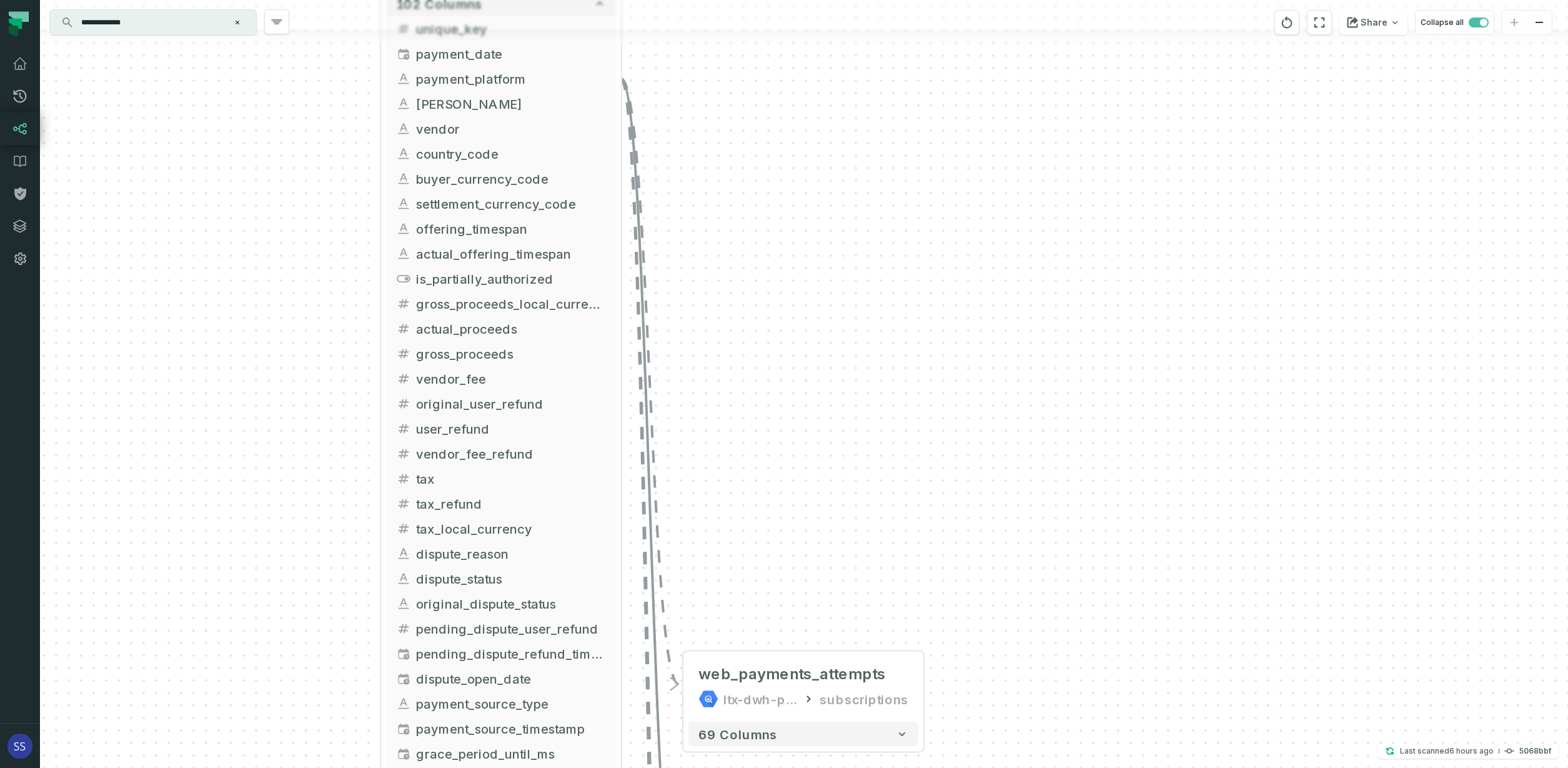
drag, startPoint x: 754, startPoint y: 259, endPoint x: 758, endPoint y: 373, distance: 114.1
click at [763, 384] on div "+ web_payments_attempts ltx-dwh-prod-processed subscriptions + 69 columns + gri…" at bounding box center [804, 384] width 1528 height 768
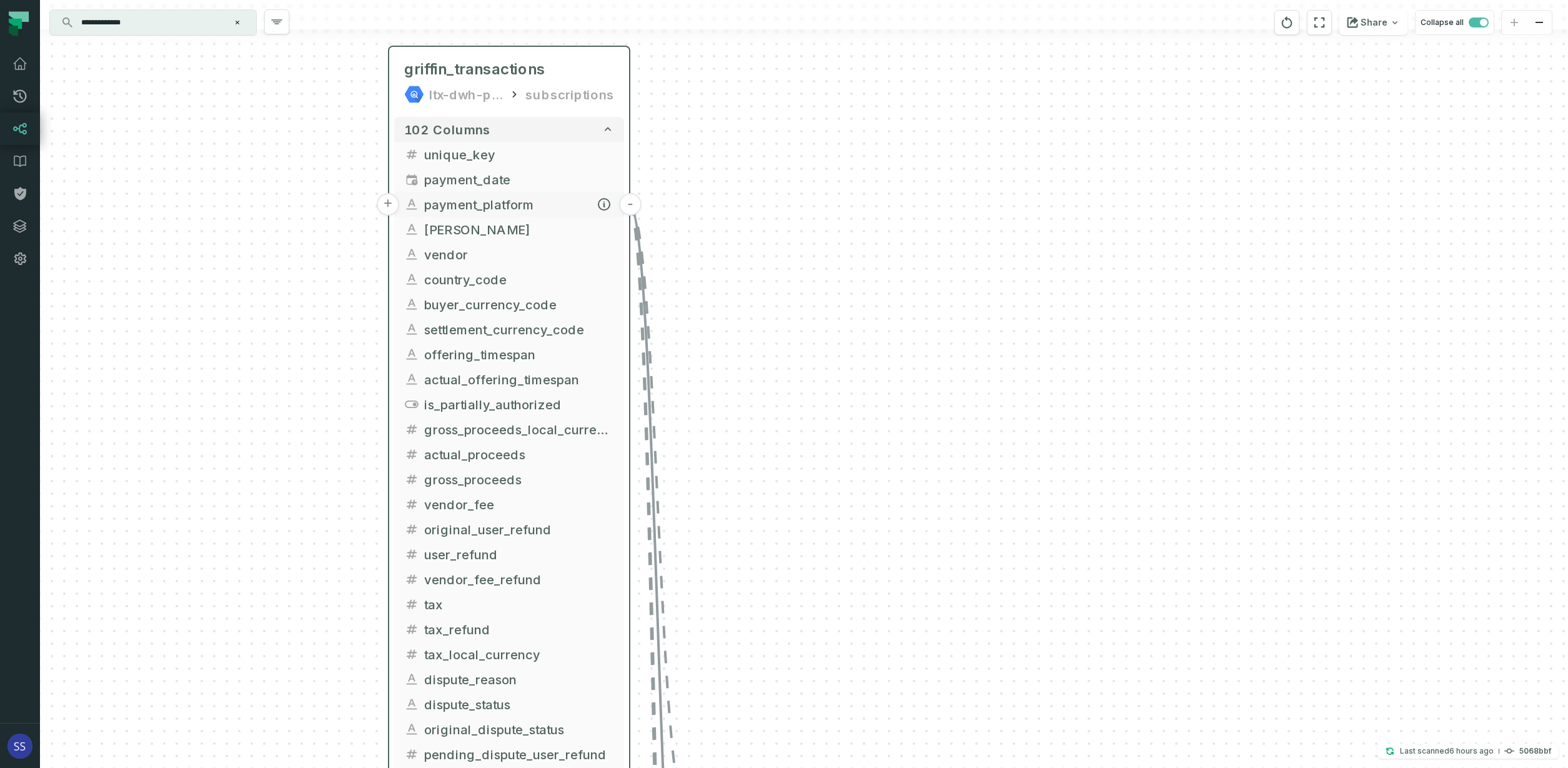
click at [630, 203] on button "-" at bounding box center [630, 205] width 23 height 23
click at [633, 226] on button "+" at bounding box center [630, 229] width 23 height 23
click at [631, 226] on button "+" at bounding box center [630, 229] width 23 height 23
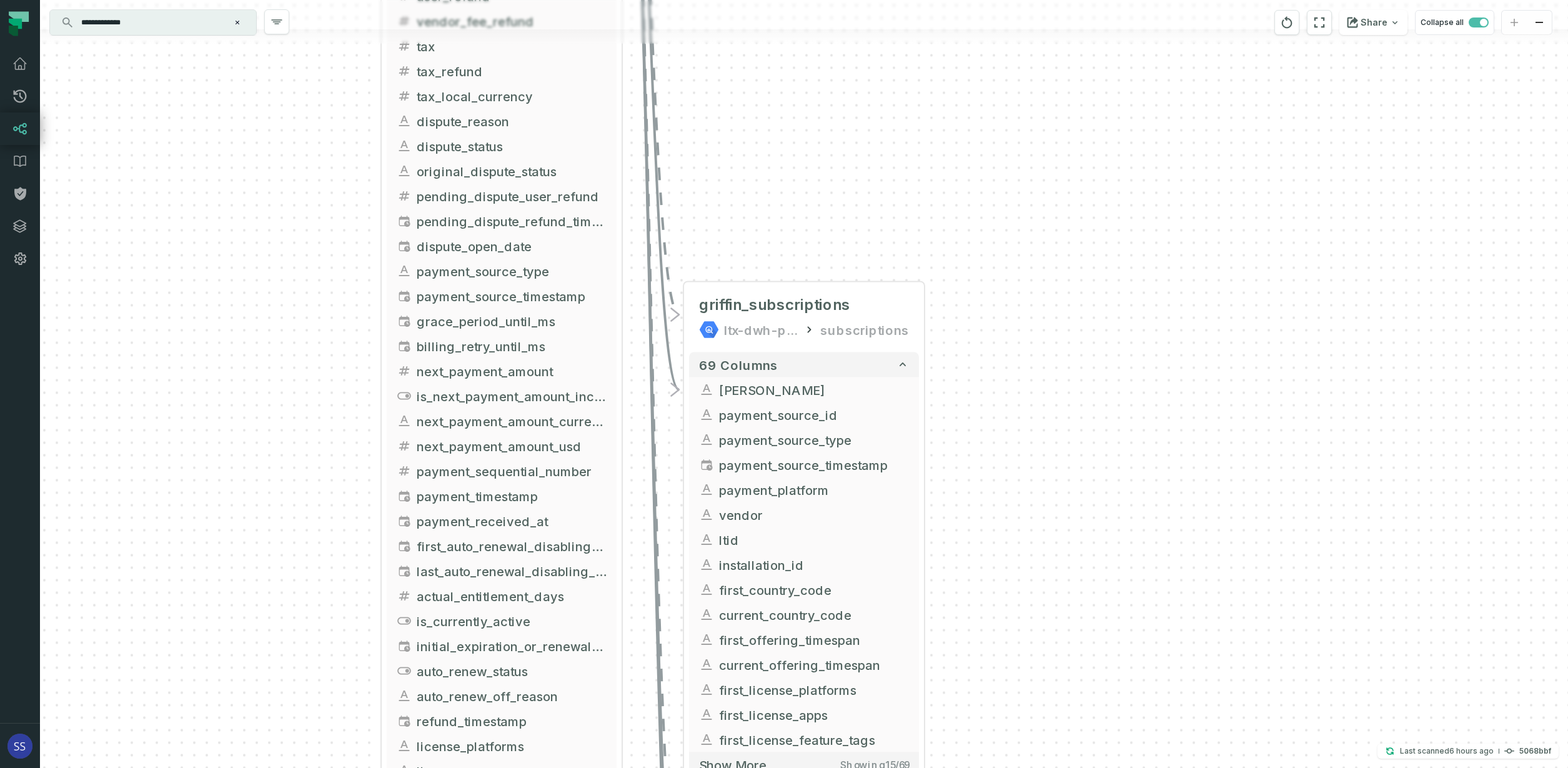
drag, startPoint x: 1015, startPoint y: 526, endPoint x: 1020, endPoint y: 352, distance: 174.1
click at [1025, 417] on div "+ griffin_subscriptions ltx-dwh-prod-processed subscriptions + 69 columns - gri…" at bounding box center [804, 384] width 1528 height 768
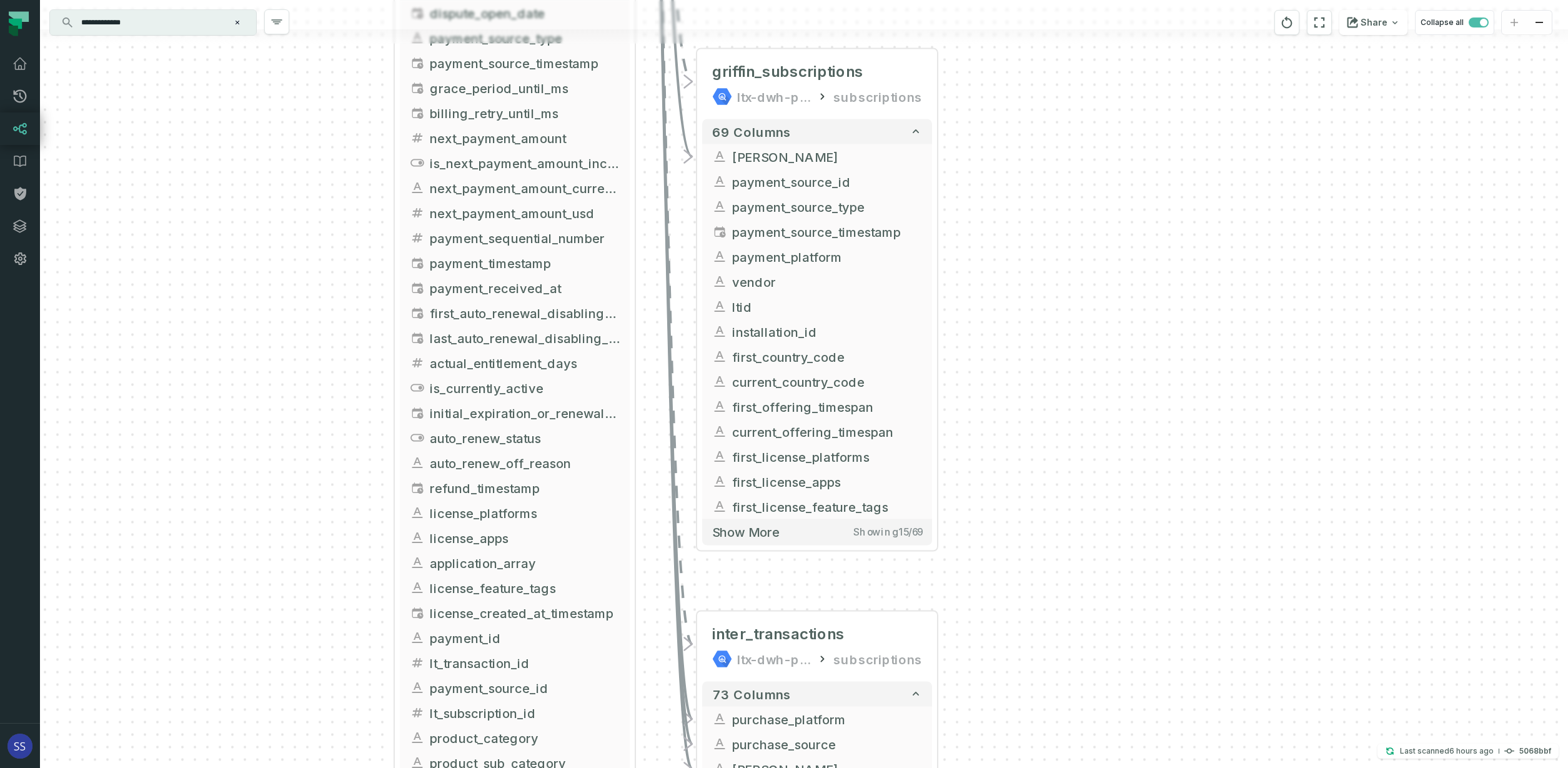
drag, startPoint x: 1010, startPoint y: 368, endPoint x: 1017, endPoint y: 433, distance: 65.4
click at [1010, 358] on div "+ griffin_subscriptions ltx-dwh-prod-processed subscriptions + 69 columns - gri…" at bounding box center [804, 384] width 1528 height 768
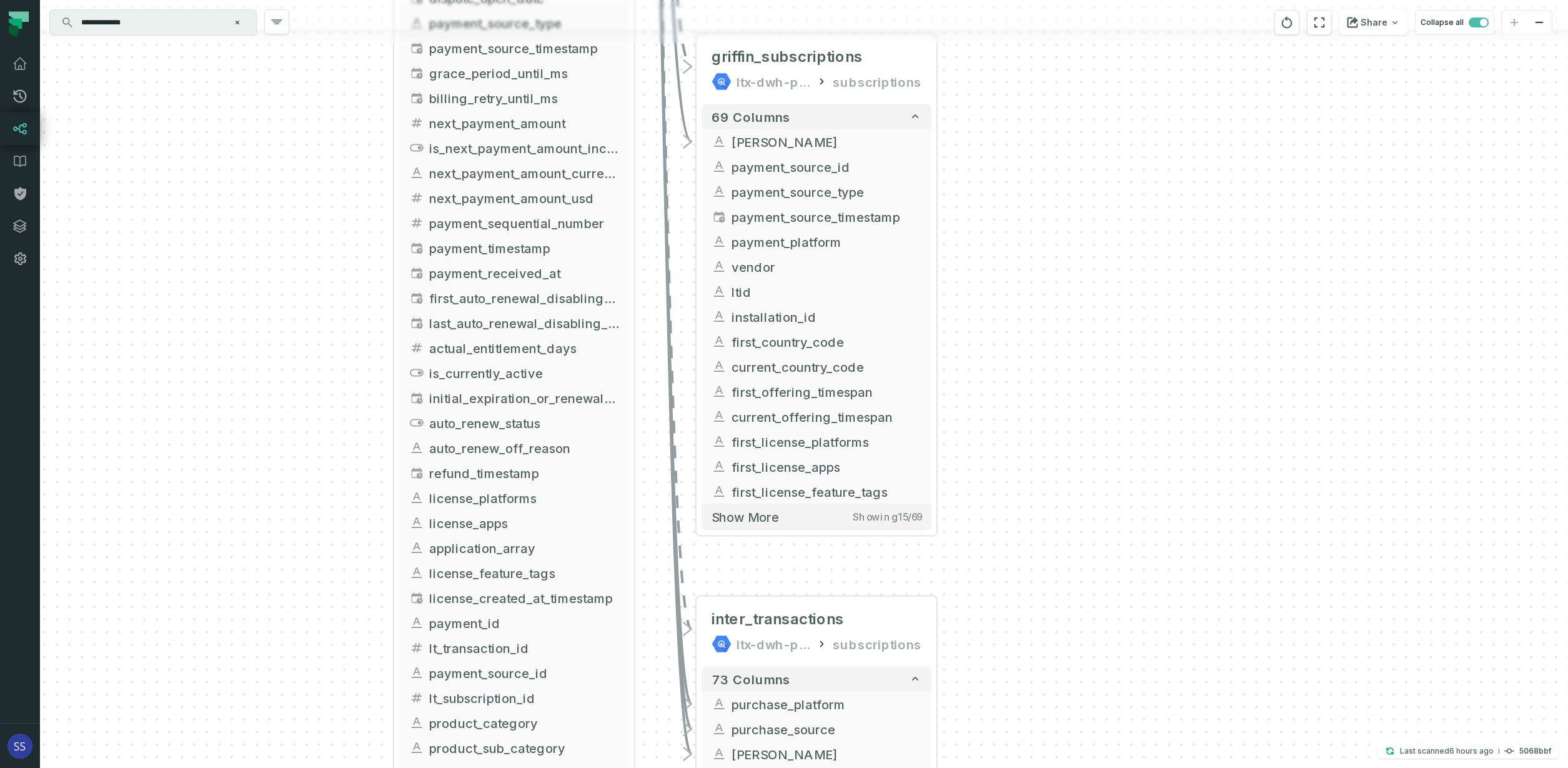
drag, startPoint x: 1016, startPoint y: 459, endPoint x: 999, endPoint y: 361, distance: 99.5
click at [1000, 368] on div "+ griffin_subscriptions ltx-dwh-prod-processed subscriptions + 69 columns - gri…" at bounding box center [804, 384] width 1528 height 768
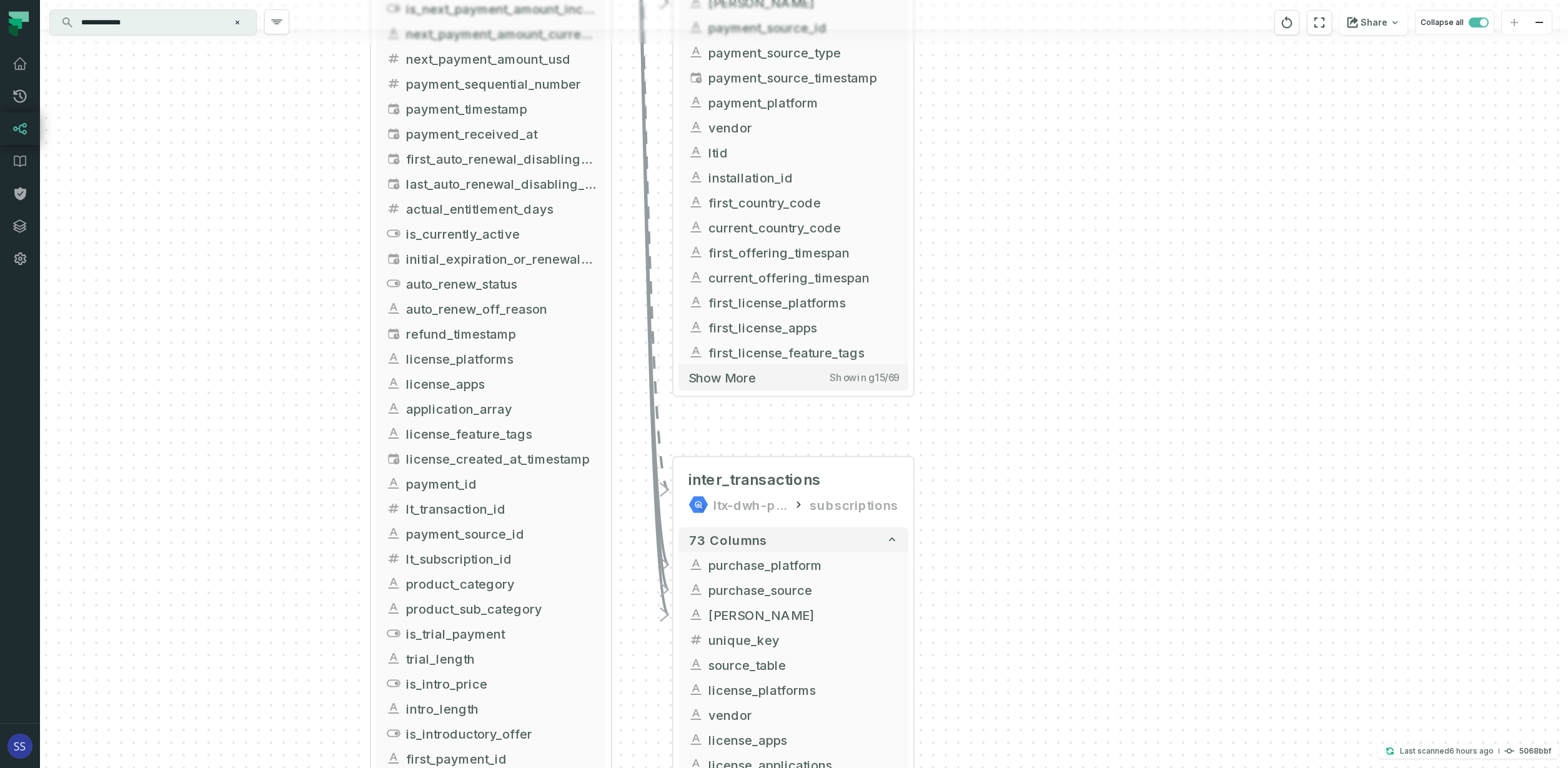
drag, startPoint x: 996, startPoint y: 383, endPoint x: 993, endPoint y: 318, distance: 65.1
click at [993, 318] on div "+ griffin_subscriptions ltx-dwh-prod-processed subscriptions + 69 columns - gri…" at bounding box center [804, 384] width 1528 height 768
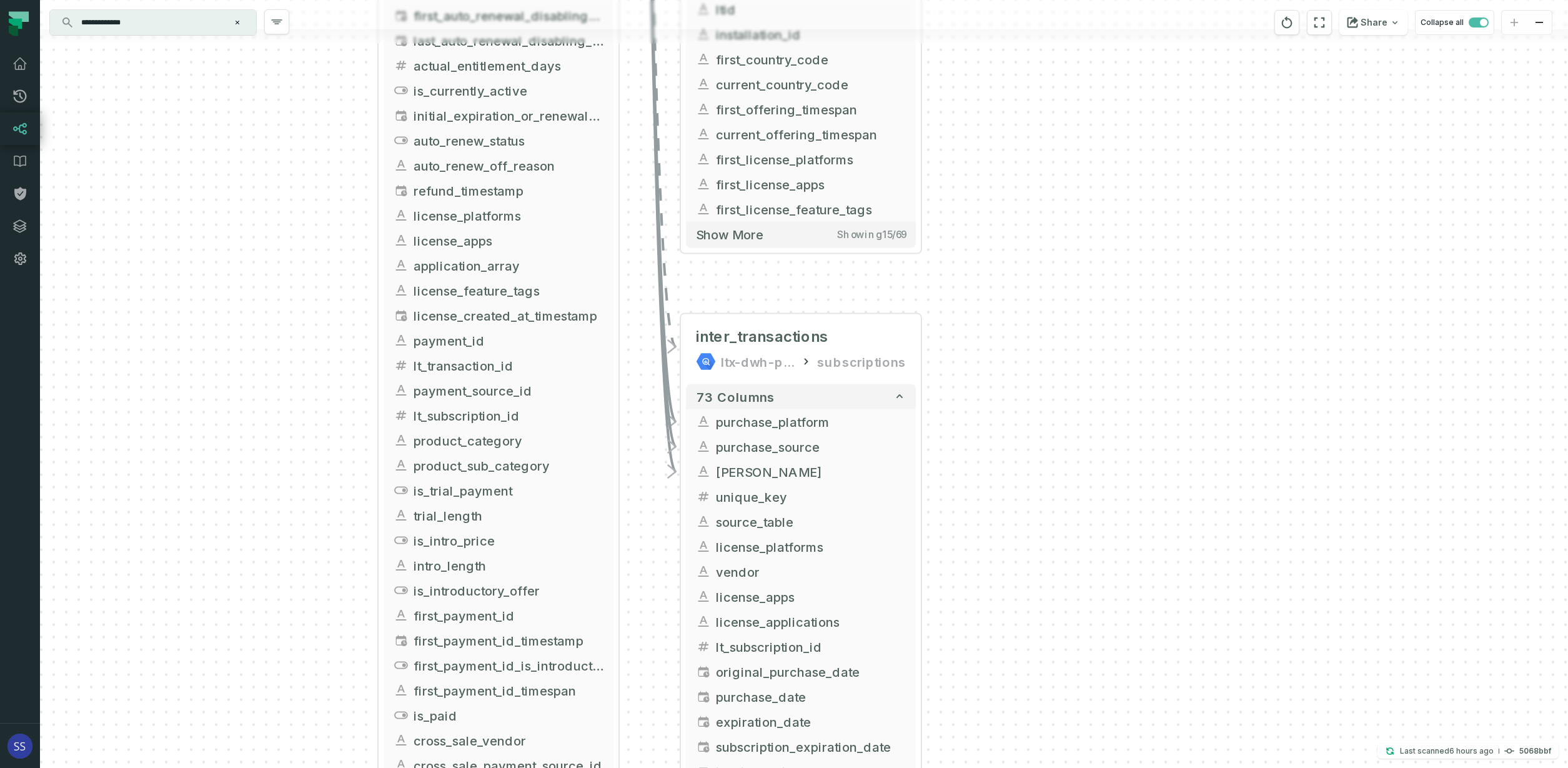
drag, startPoint x: 954, startPoint y: 400, endPoint x: 963, endPoint y: 327, distance: 73.6
click at [964, 322] on div "+ griffin_subscriptions ltx-dwh-prod-processed subscriptions + 69 columns - gri…" at bounding box center [804, 384] width 1528 height 768
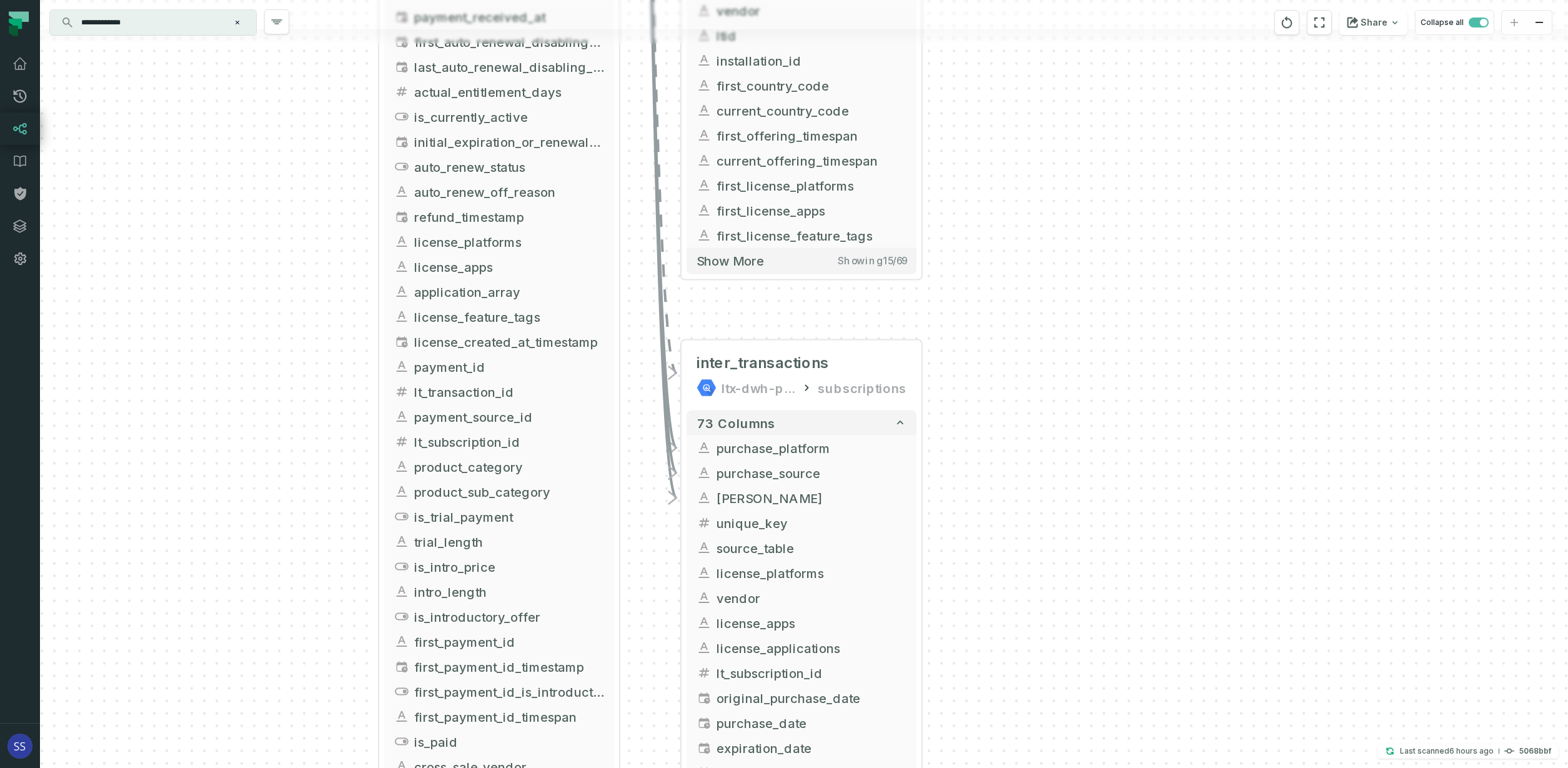
drag, startPoint x: 990, startPoint y: 169, endPoint x: 1002, endPoint y: 199, distance: 32.3
click at [1030, 415] on div "+ griffin_subscriptions ltx-dwh-prod-processed subscriptions + 69 columns - gri…" at bounding box center [804, 384] width 1528 height 768
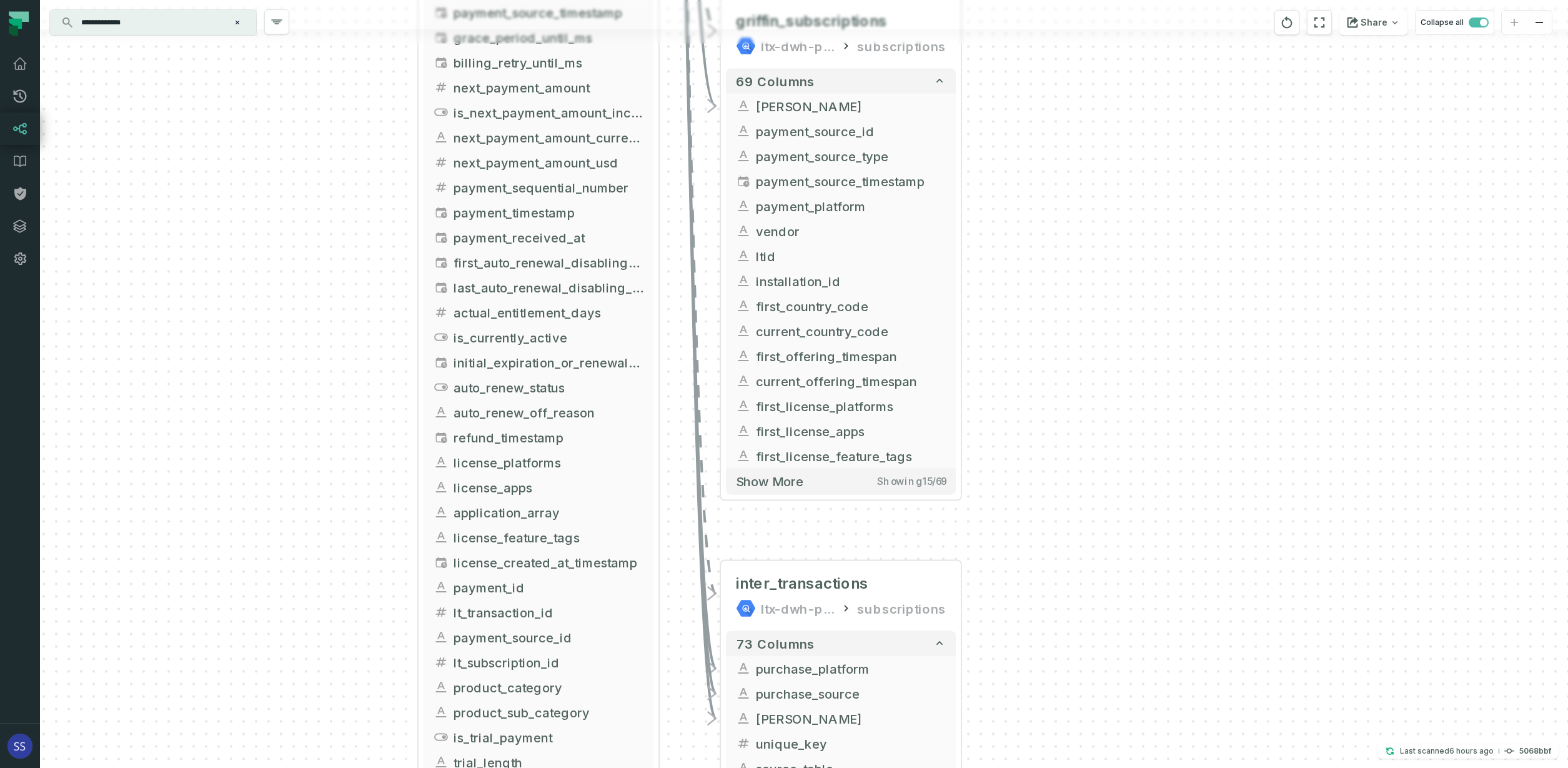
drag, startPoint x: 1013, startPoint y: 309, endPoint x: 1020, endPoint y: 280, distance: 29.8
click at [1019, 357] on div "+ griffin_subscriptions ltx-dwh-prod-processed subscriptions + 69 columns - gri…" at bounding box center [804, 384] width 1528 height 768
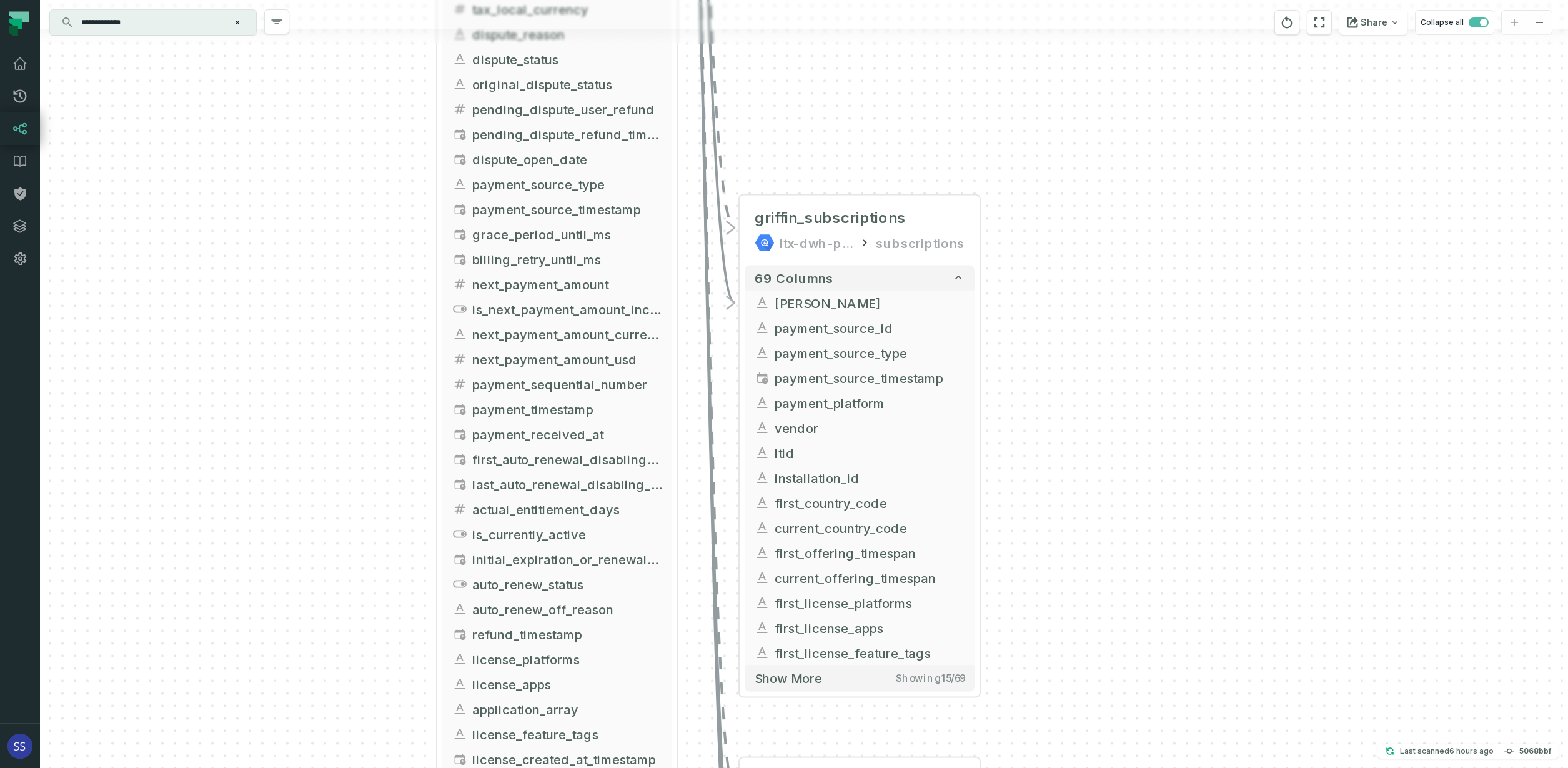
click at [1052, 373] on div "+ griffin_subscriptions ltx-dwh-prod-processed subscriptions + 69 columns - gri…" at bounding box center [804, 384] width 1528 height 768
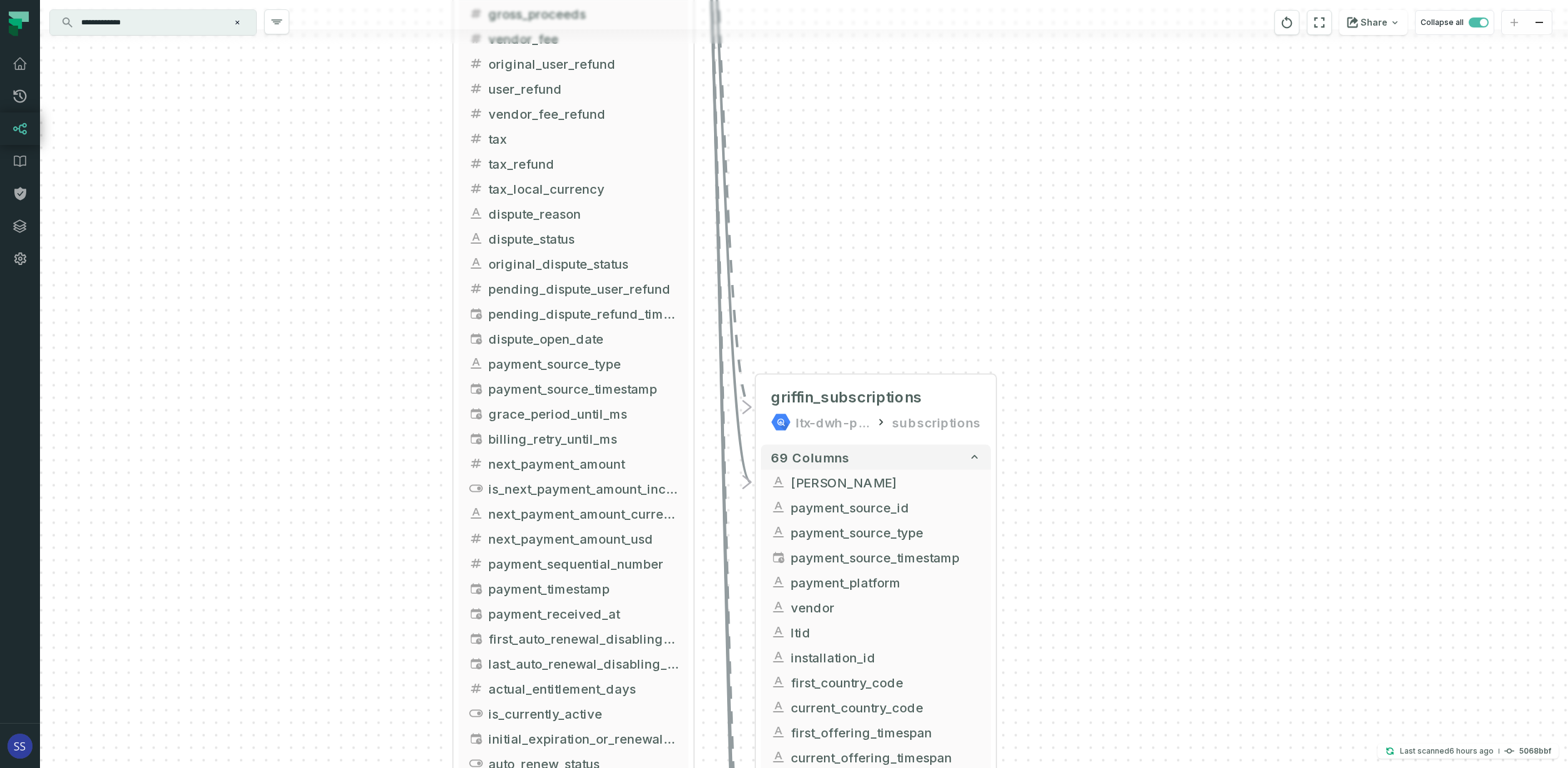
drag, startPoint x: 1062, startPoint y: 243, endPoint x: 1040, endPoint y: 316, distance: 76.2
click at [1048, 316] on div "+ griffin_subscriptions ltx-dwh-prod-processed subscriptions + 69 columns - gri…" at bounding box center [804, 384] width 1528 height 768
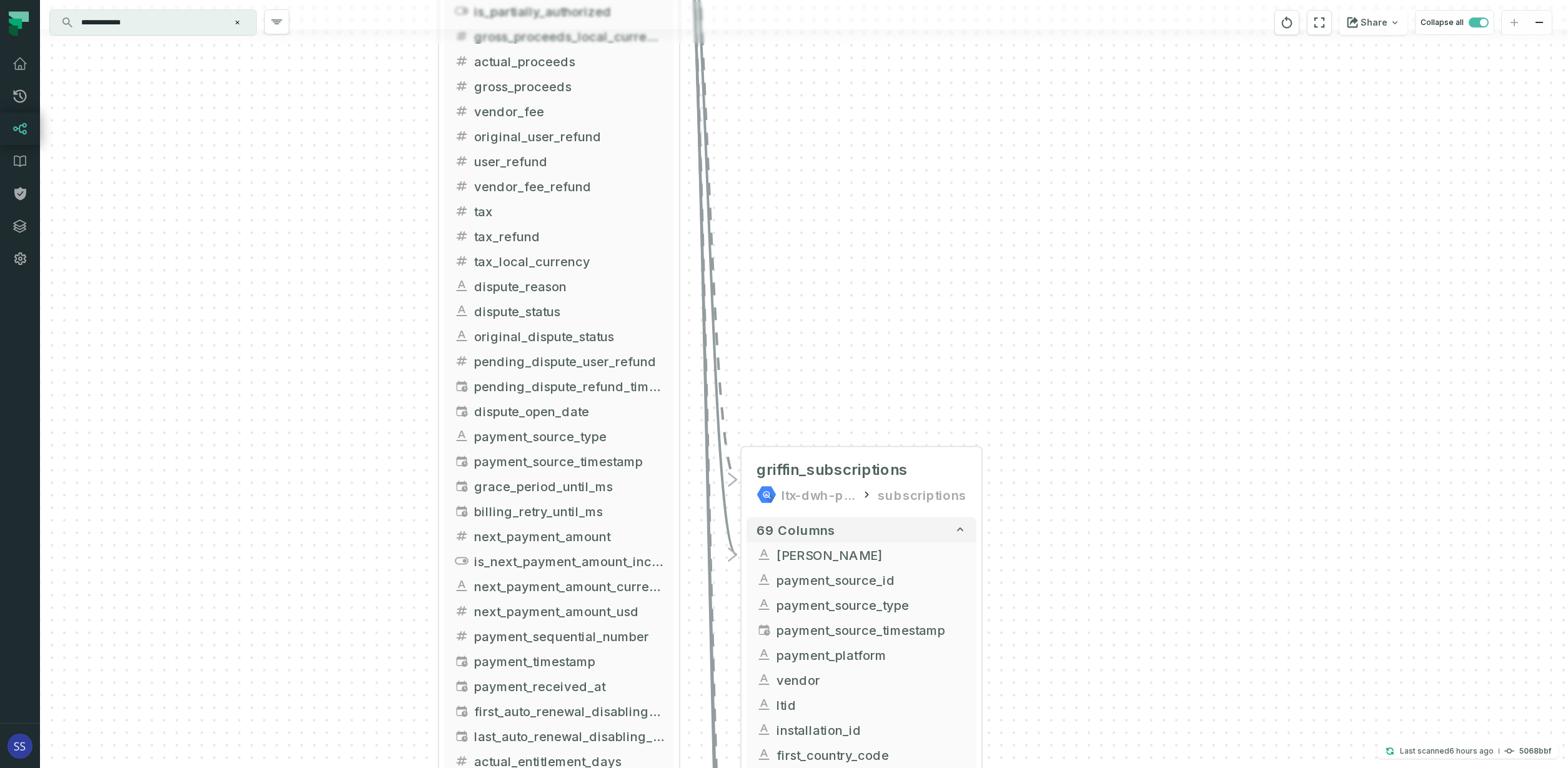
drag, startPoint x: 941, startPoint y: 260, endPoint x: 940, endPoint y: 348, distance: 88.0
click at [943, 343] on div "+ griffin_subscriptions ltx-dwh-prod-processed subscriptions + 69 columns - gri…" at bounding box center [804, 384] width 1528 height 768
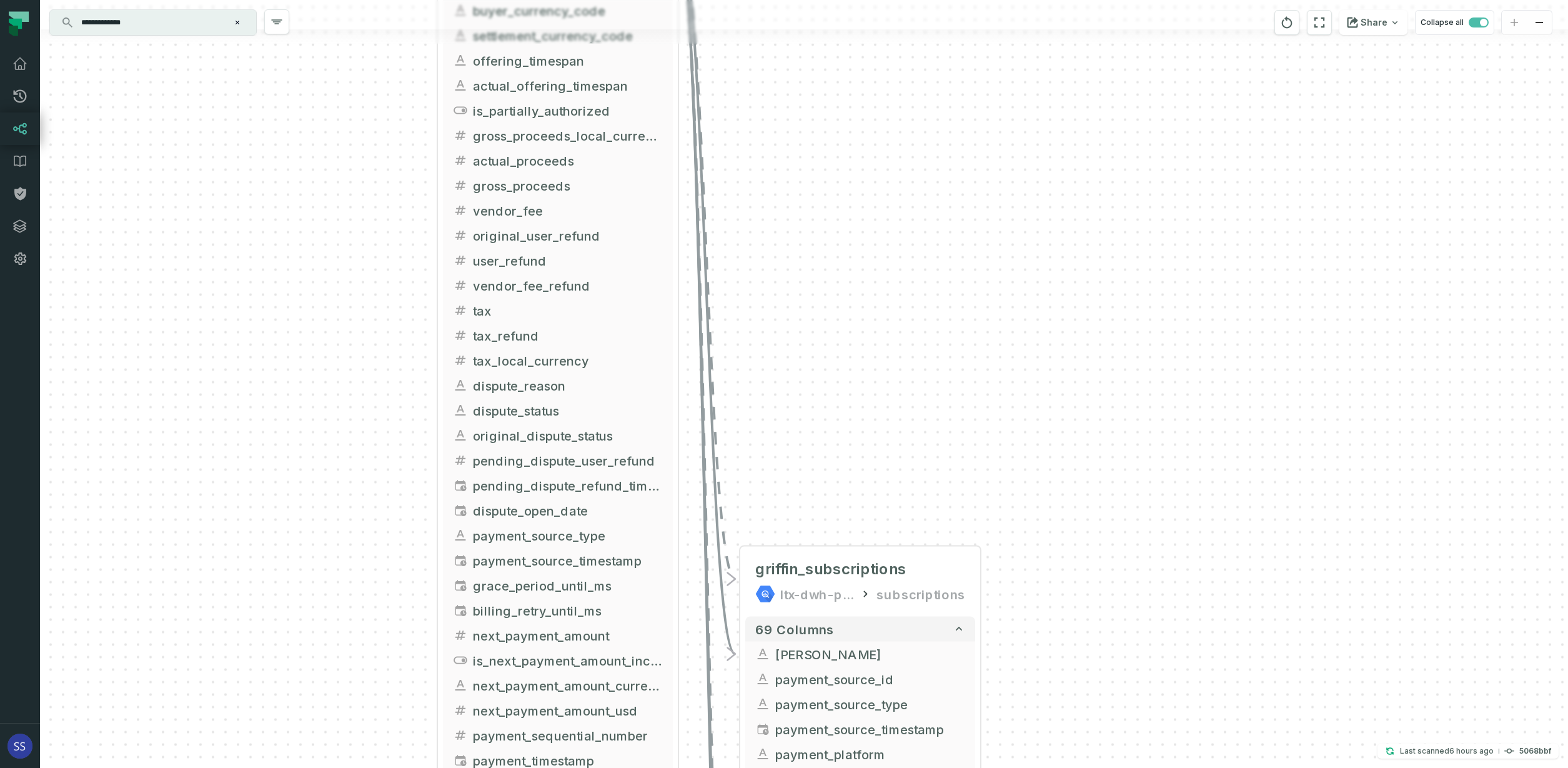
drag
click at [886, 347] on div "+ griffin_subscriptions ltx-dwh-prod-processed subscriptions + 69 columns - gri…" at bounding box center [804, 384] width 1528 height 768
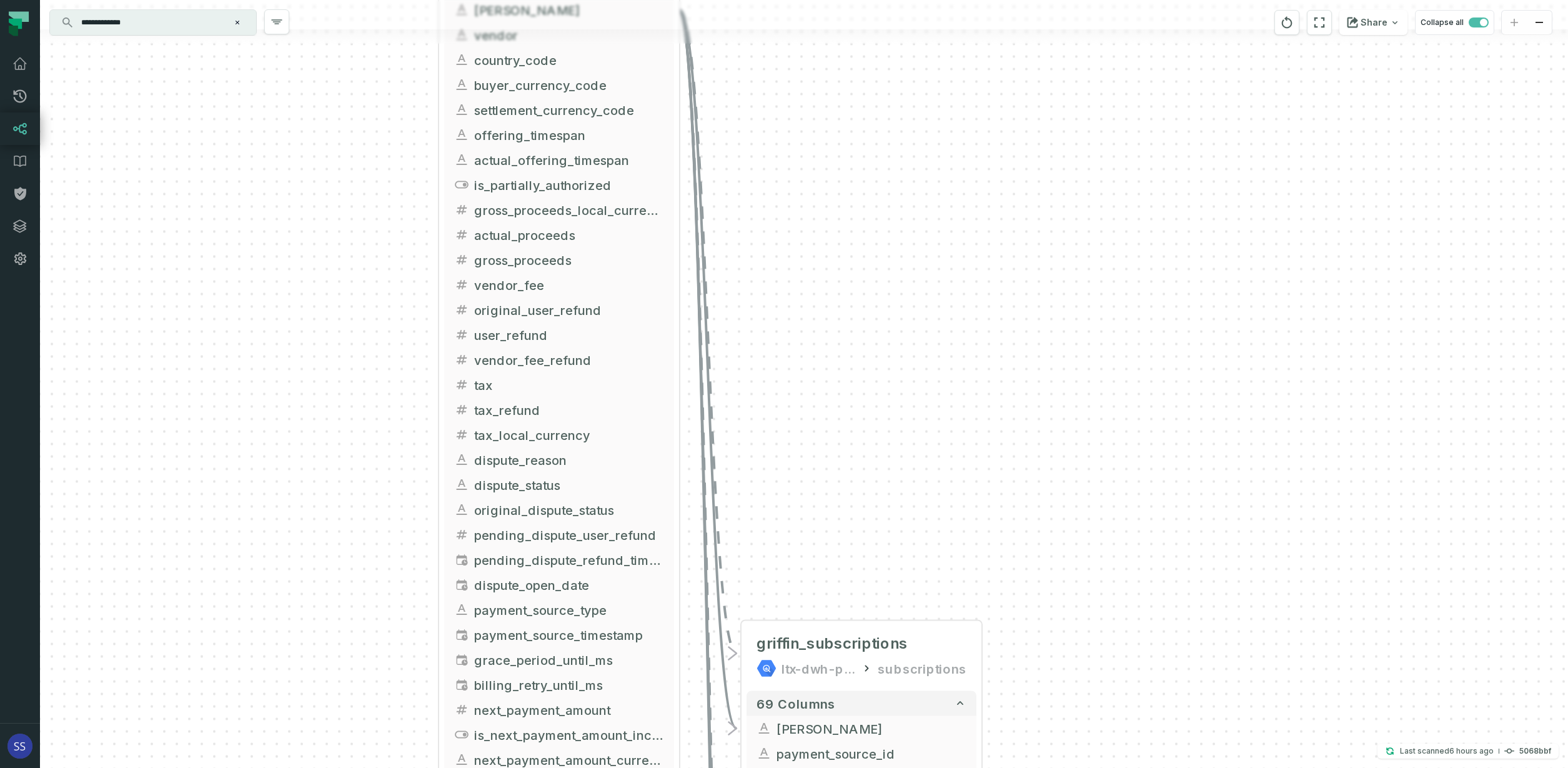
click at [826, 347] on div "+ griffin_subscriptions ltx-dwh-prod-processed subscriptions + 69 columns - gri…" at bounding box center [804, 384] width 1528 height 768
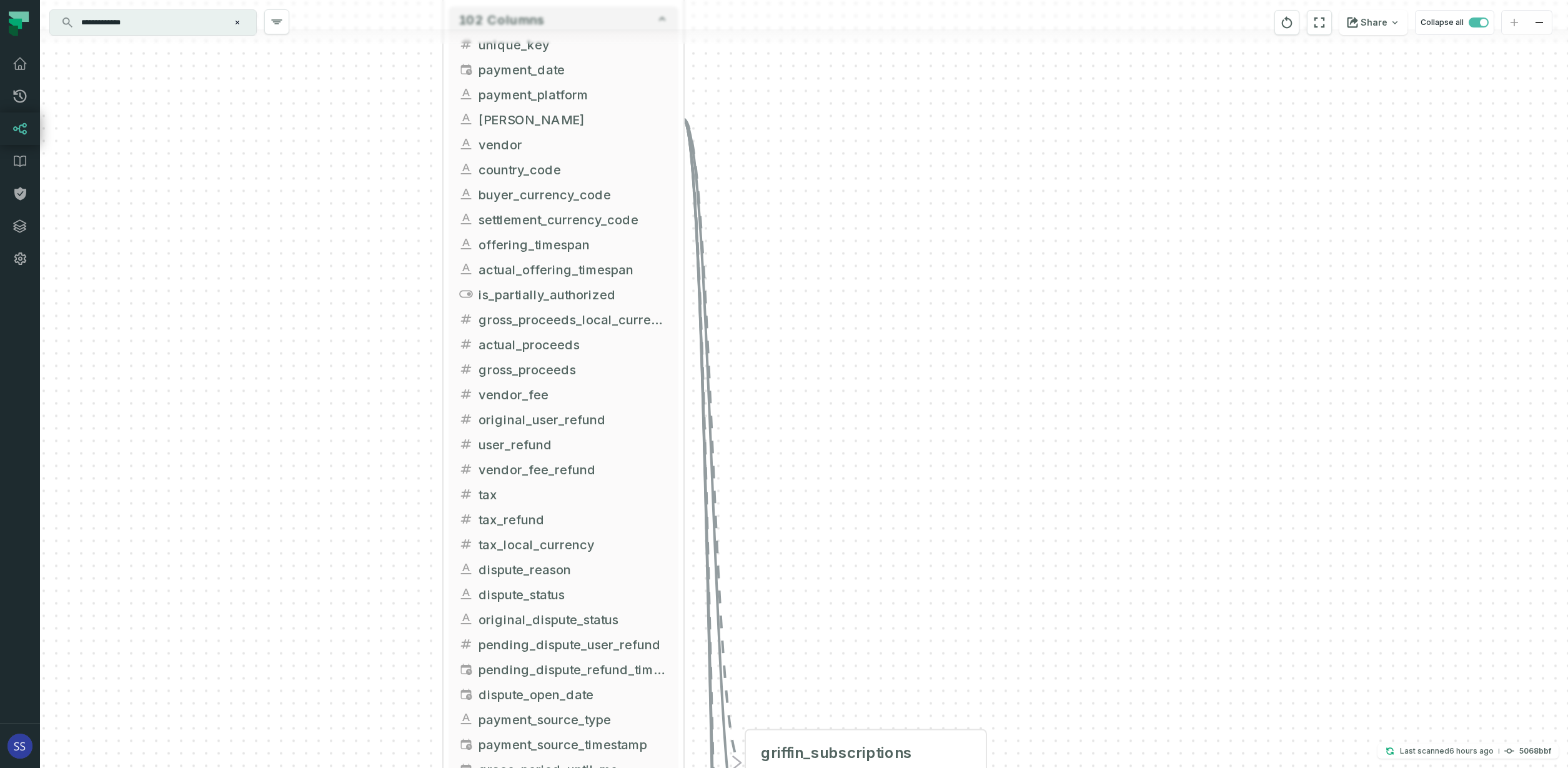
click at [789, 303] on div "+ griffin_subscriptions ltx-dwh-prod-processed subscriptions + 69 columns - gri…" at bounding box center [804, 384] width 1528 height 768
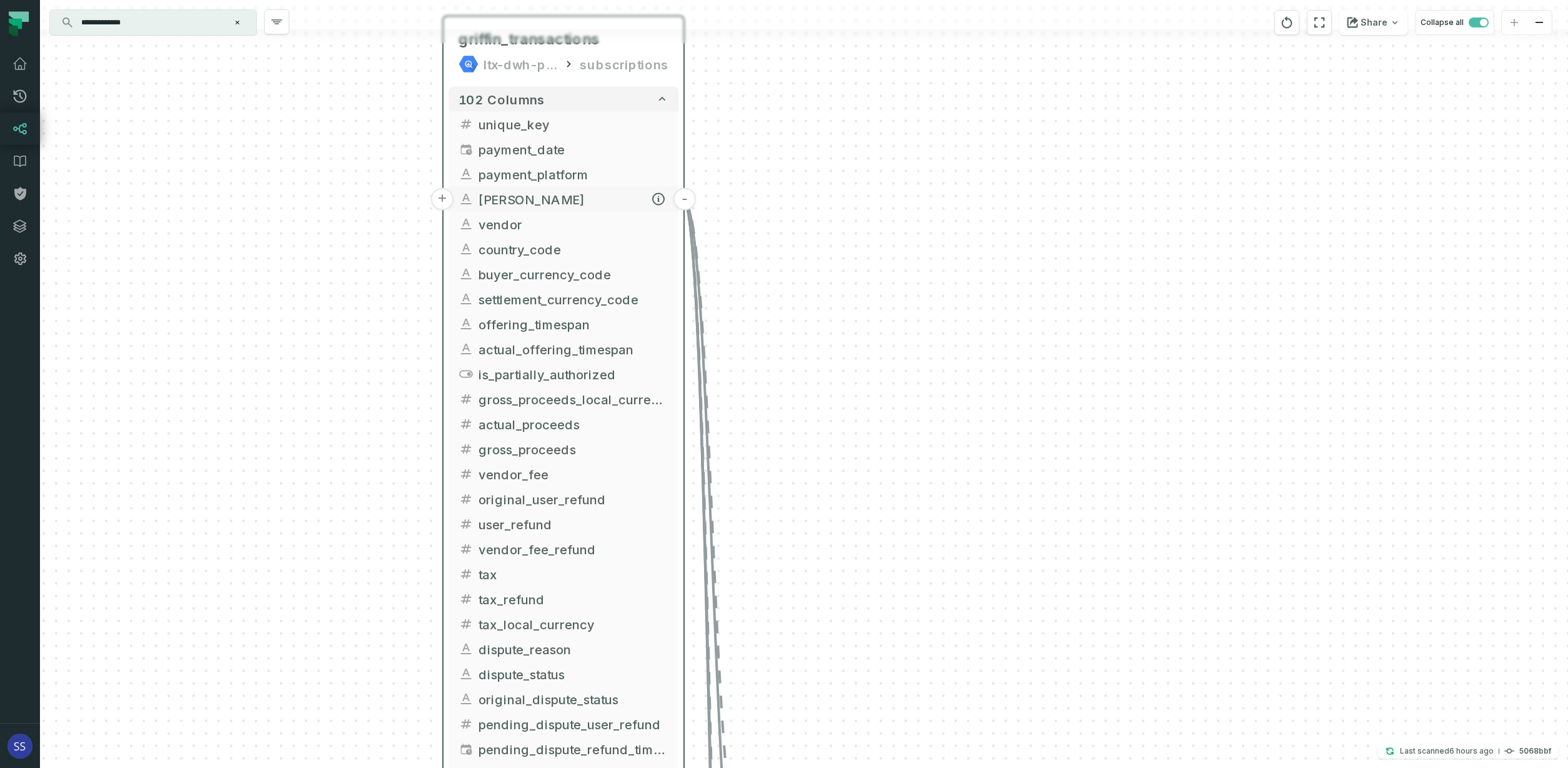
click at [686, 198] on button "-" at bounding box center [685, 200] width 23 height 23
click at [685, 227] on button "+" at bounding box center [685, 225] width 23 height 23
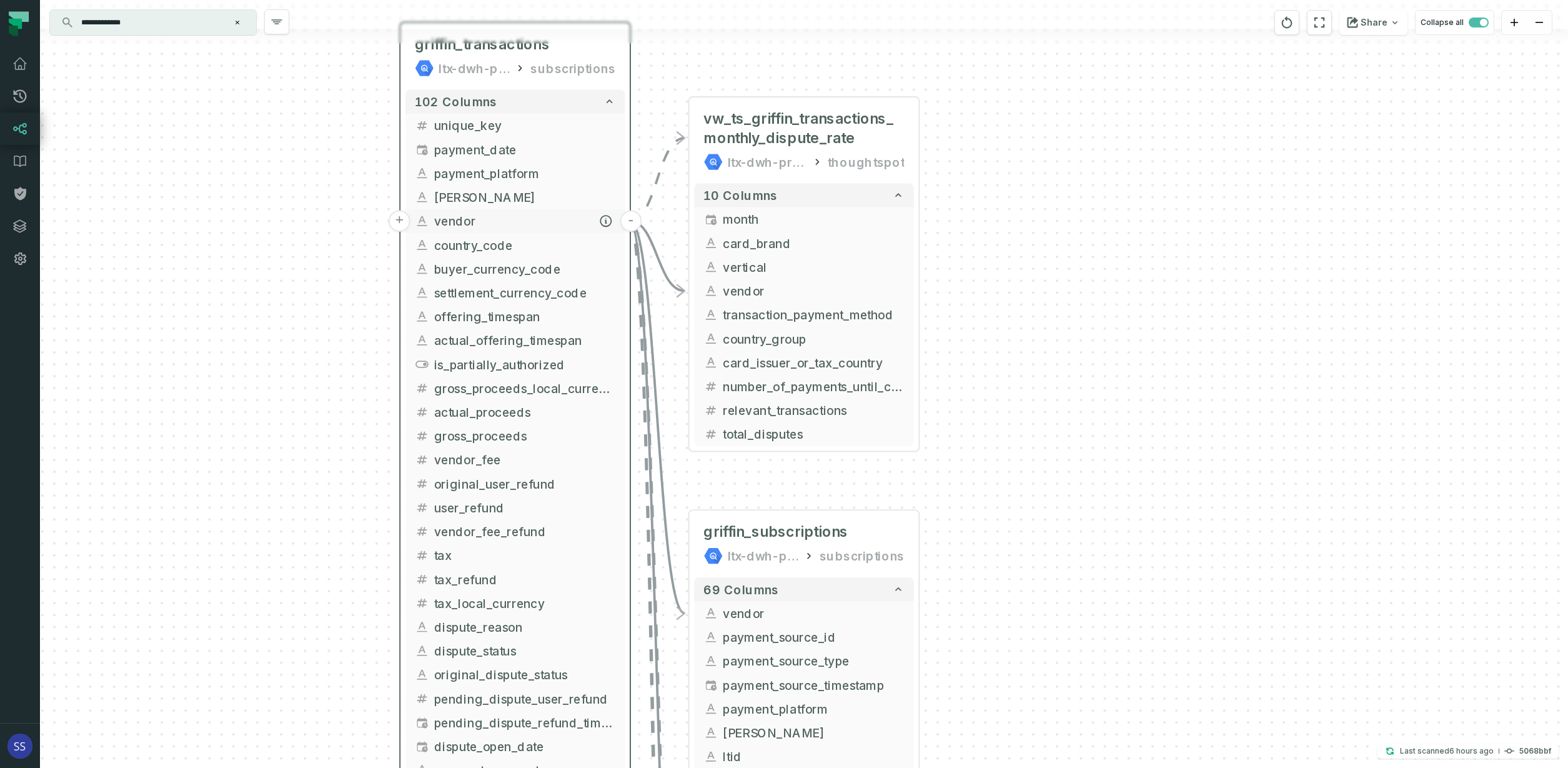
click at [631, 221] on button "-" at bounding box center [631, 221] width 21 height 21
click at [629, 220] on button "-" at bounding box center [632, 221] width 21 height 21
click at [630, 223] on button "-" at bounding box center [632, 221] width 21 height 21
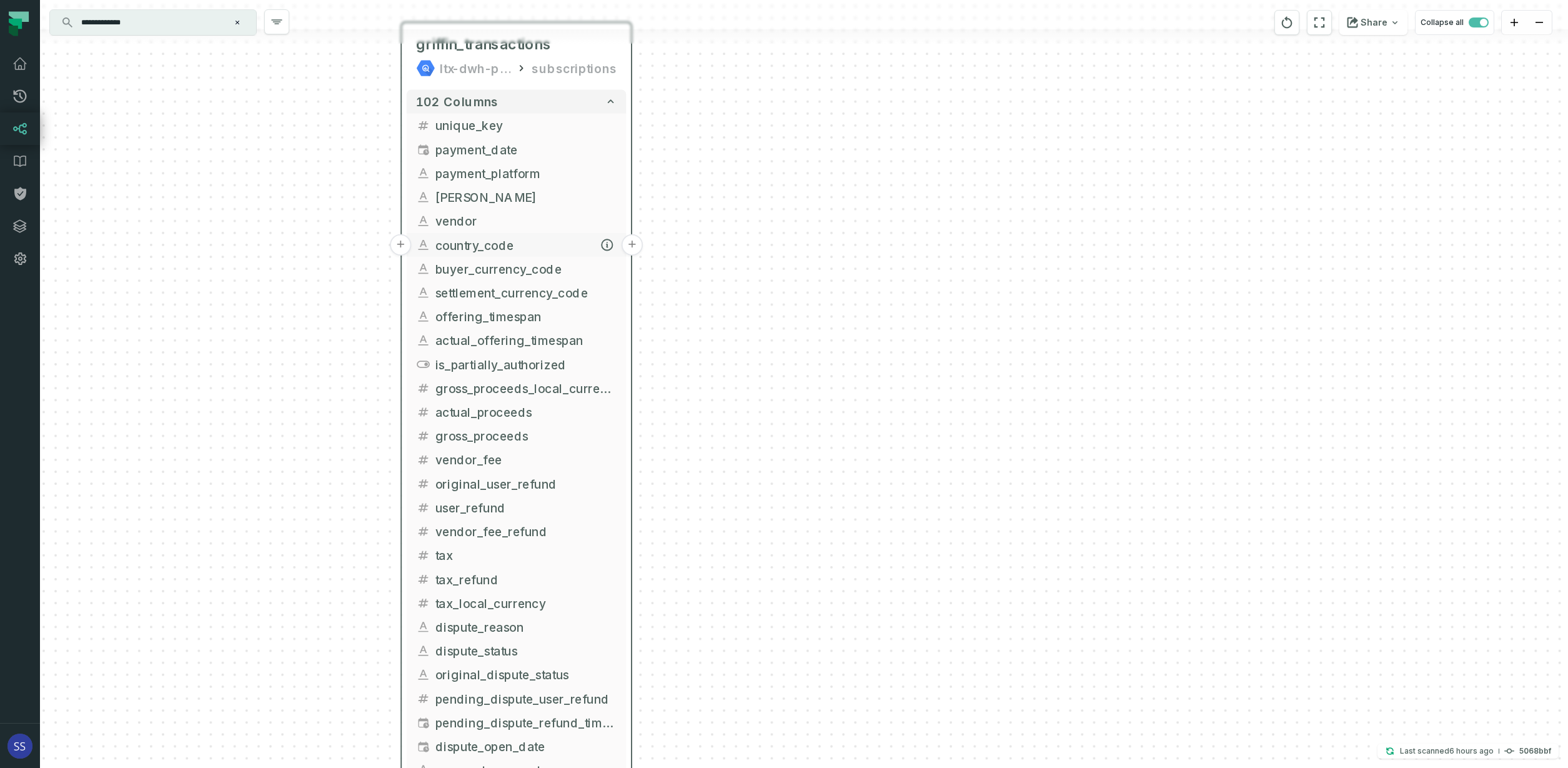
click at [630, 242] on button "+" at bounding box center [632, 245] width 21 height 21
click at [634, 246] on button "+" at bounding box center [633, 245] width 21 height 21
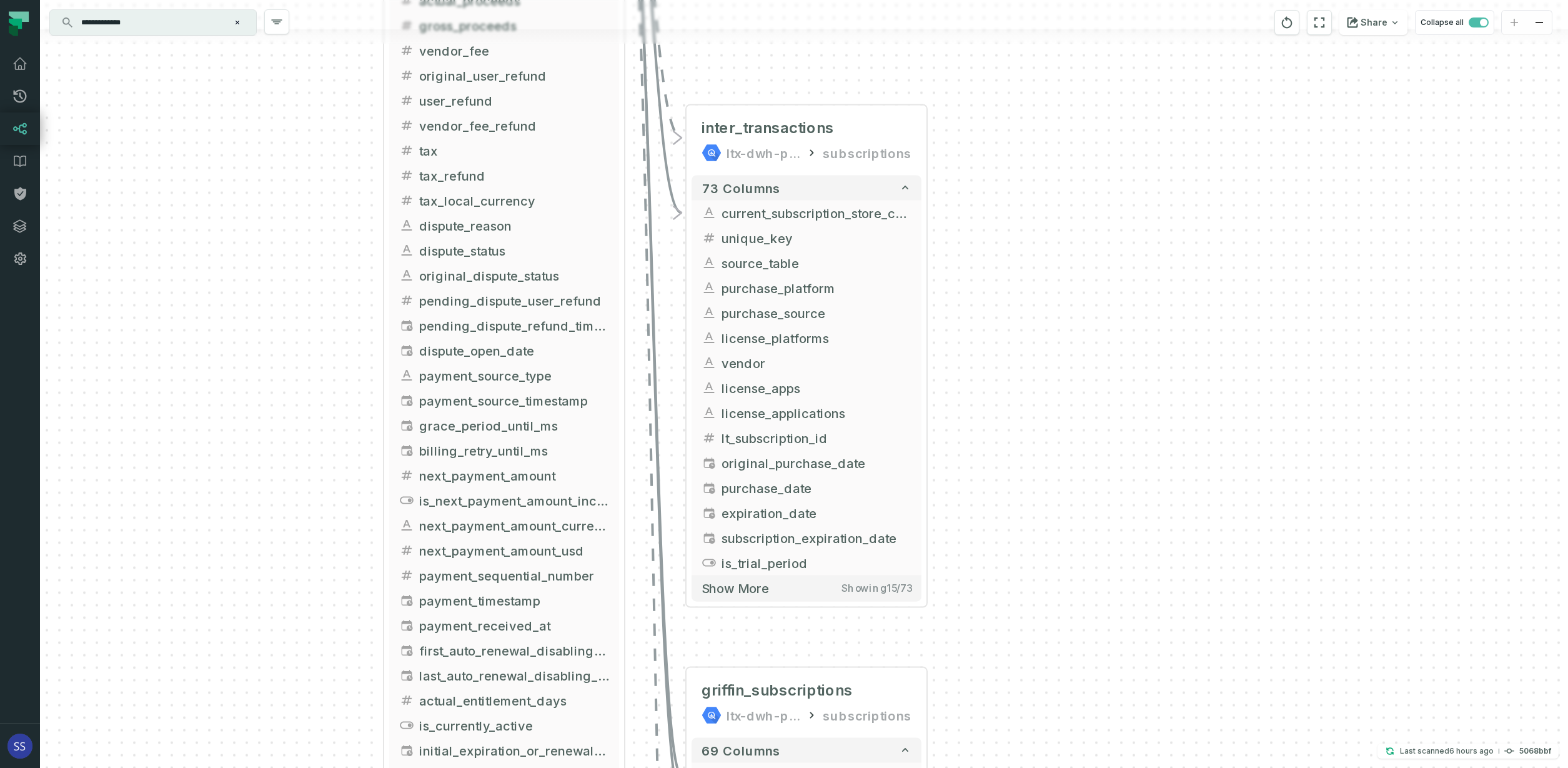
drag, startPoint x: 969, startPoint y: 304, endPoint x: 966, endPoint y: 276, distance: 28.2
click at [967, 274] on div "+ inter_transactions ltx-dwh-prod-processed subscriptions + 73 columns + curren…" at bounding box center [804, 384] width 1528 height 768
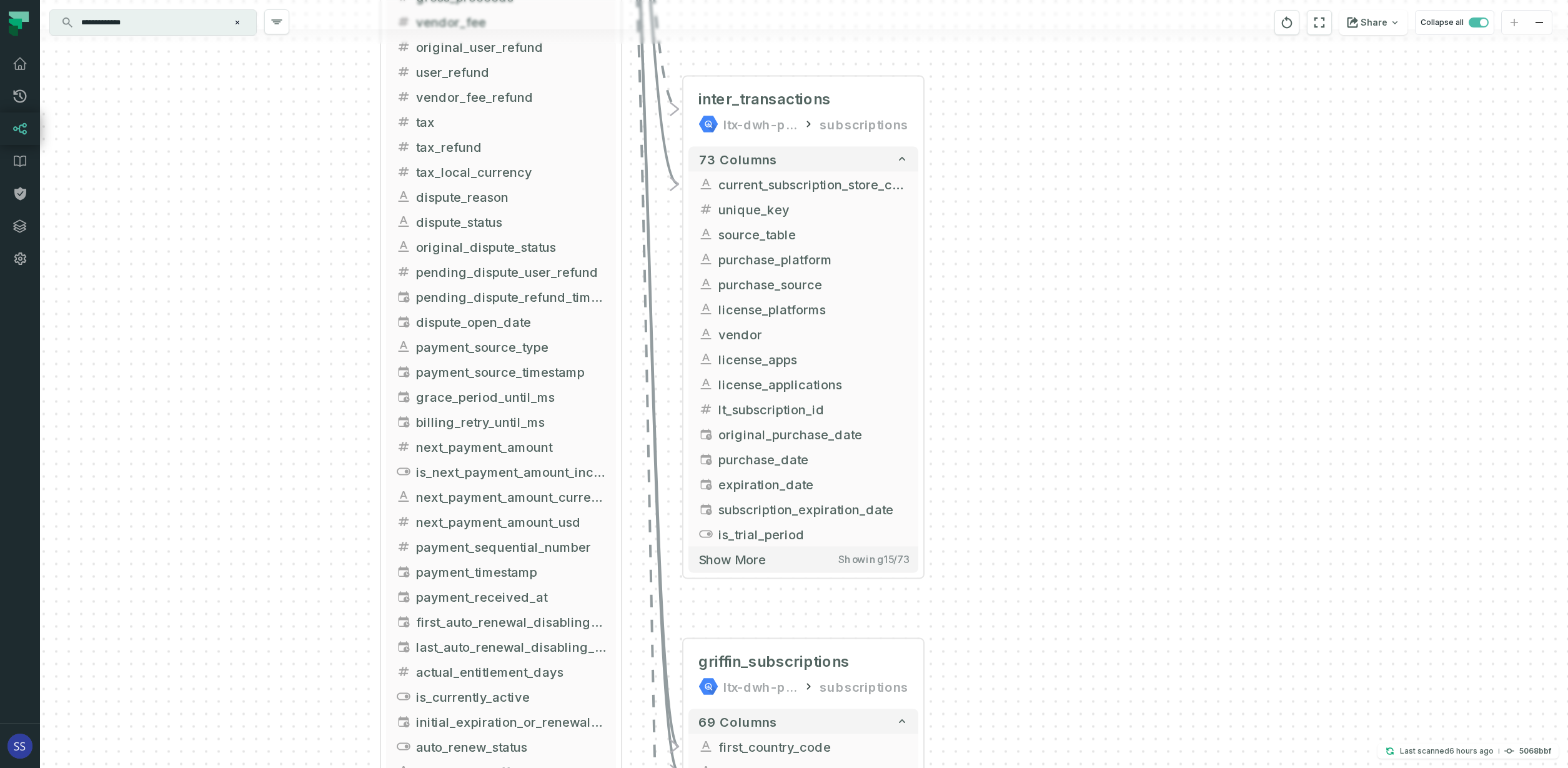
drag, startPoint x: 991, startPoint y: 410, endPoint x: 986, endPoint y: 288, distance: 122.1
click at [989, 330] on div "+ inter_transactions ltx-dwh-prod-processed subscriptions + 73 columns + curren…" at bounding box center [804, 384] width 1528 height 768
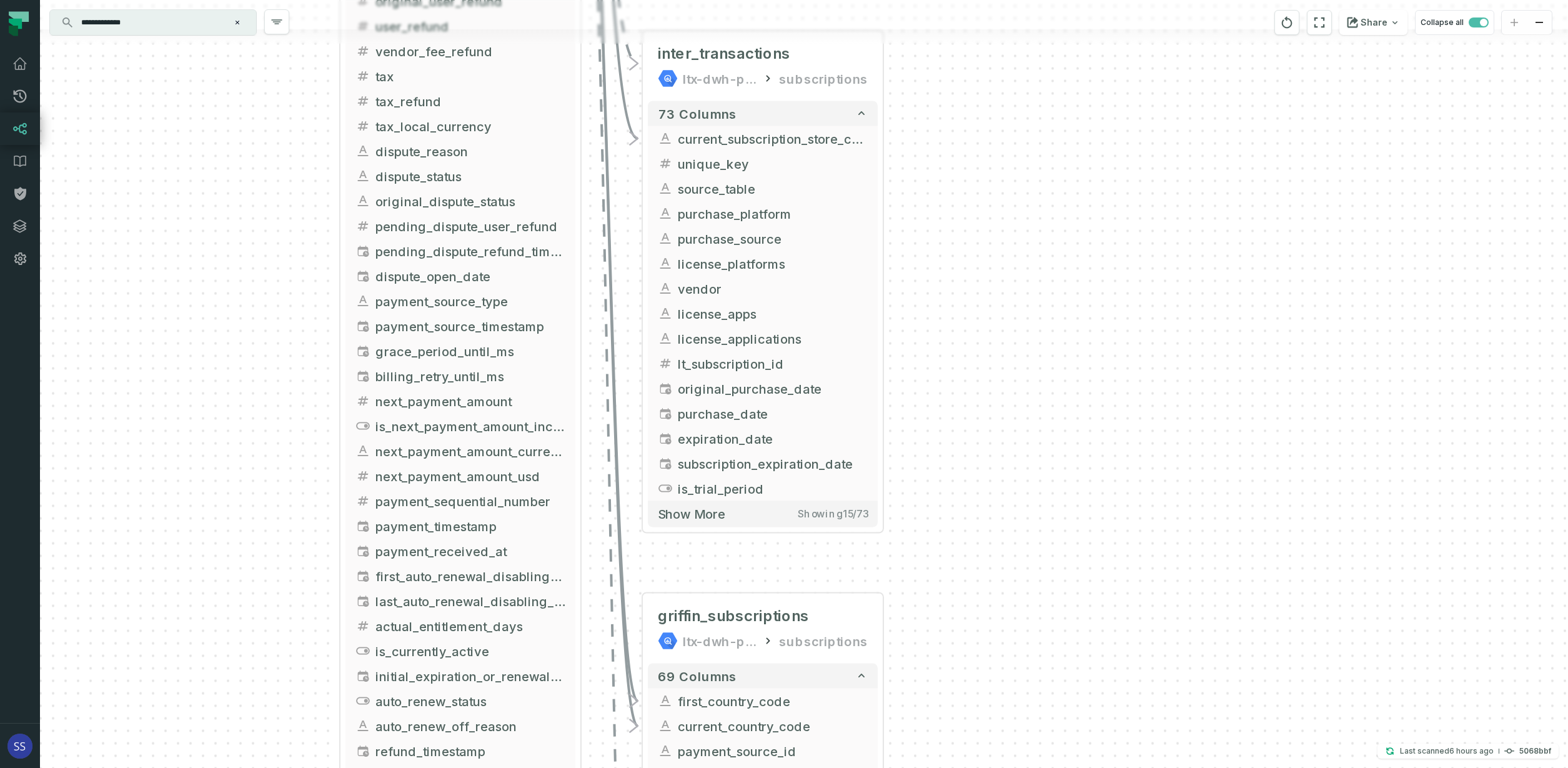
drag, startPoint x: 998, startPoint y: 429, endPoint x: 956, endPoint y: 446, distance: 45.3
click at [960, 466] on div "+ inter_transactions ltx-dwh-prod-processed subscriptions + 73 columns + curren…" at bounding box center [804, 384] width 1528 height 768
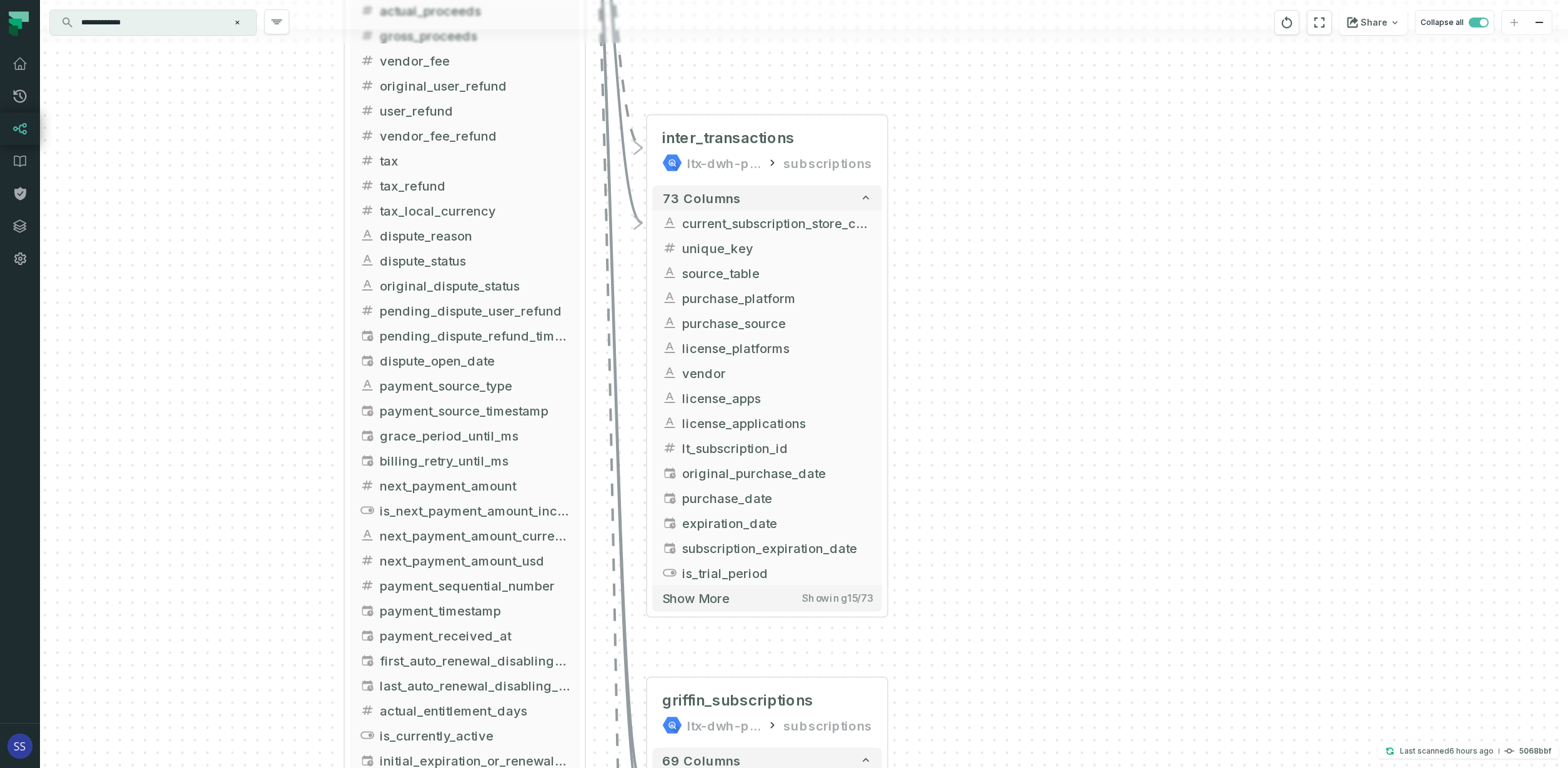
drag, startPoint x: 945, startPoint y: 331, endPoint x: 948, endPoint y: 413, distance: 82.1
click at [948, 413] on div "+ inter_transactions ltx-dwh-prod-processed subscriptions + 73 columns + curren…" at bounding box center [804, 384] width 1528 height 768
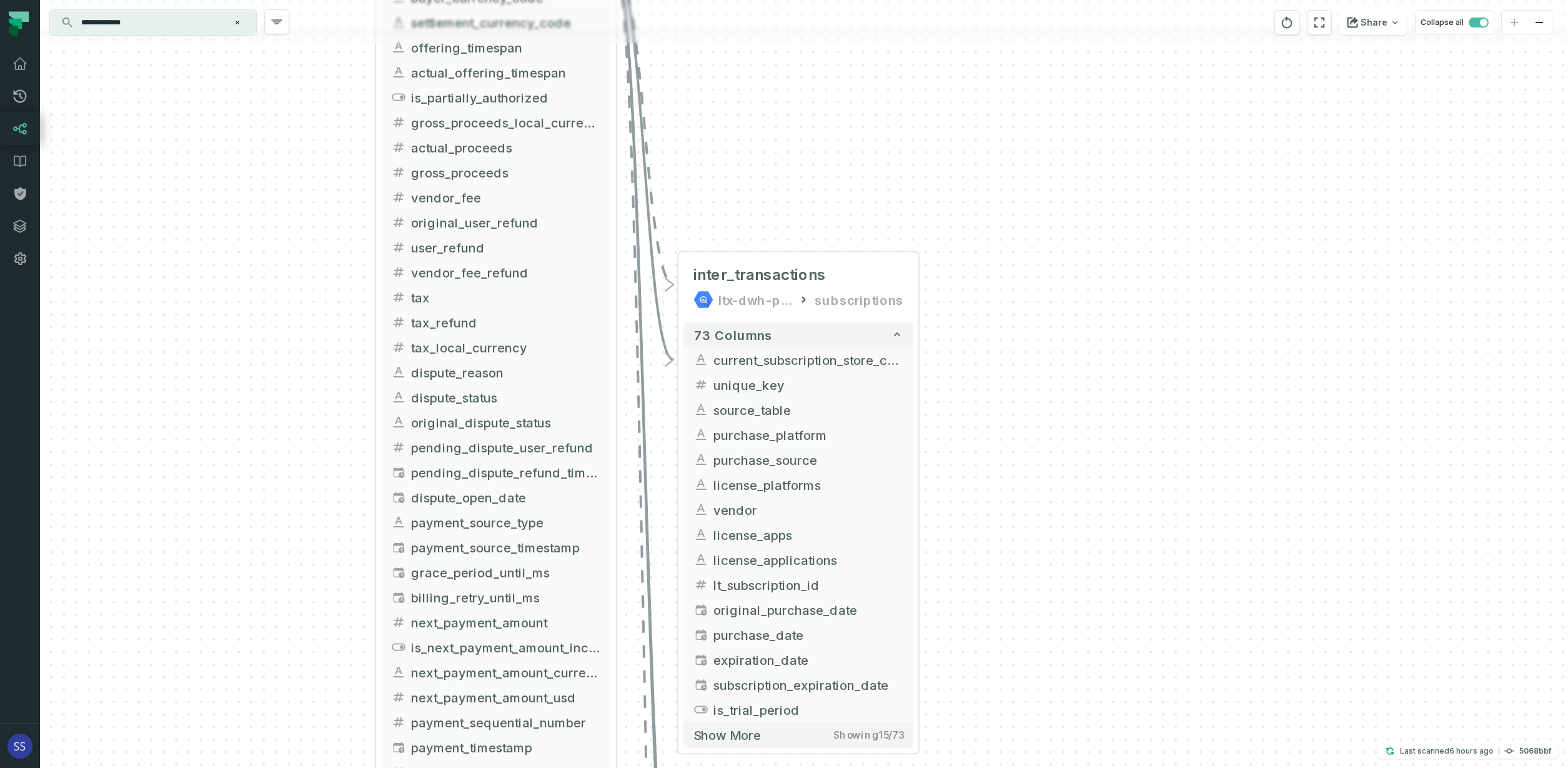
drag, startPoint x: 667, startPoint y: 73, endPoint x: 727, endPoint y: 333, distance: 266.8
click at [727, 332] on div "+ inter_transactions ltx-dwh-prod-processed subscriptions + 73 columns + curren…" at bounding box center [804, 384] width 1528 height 768
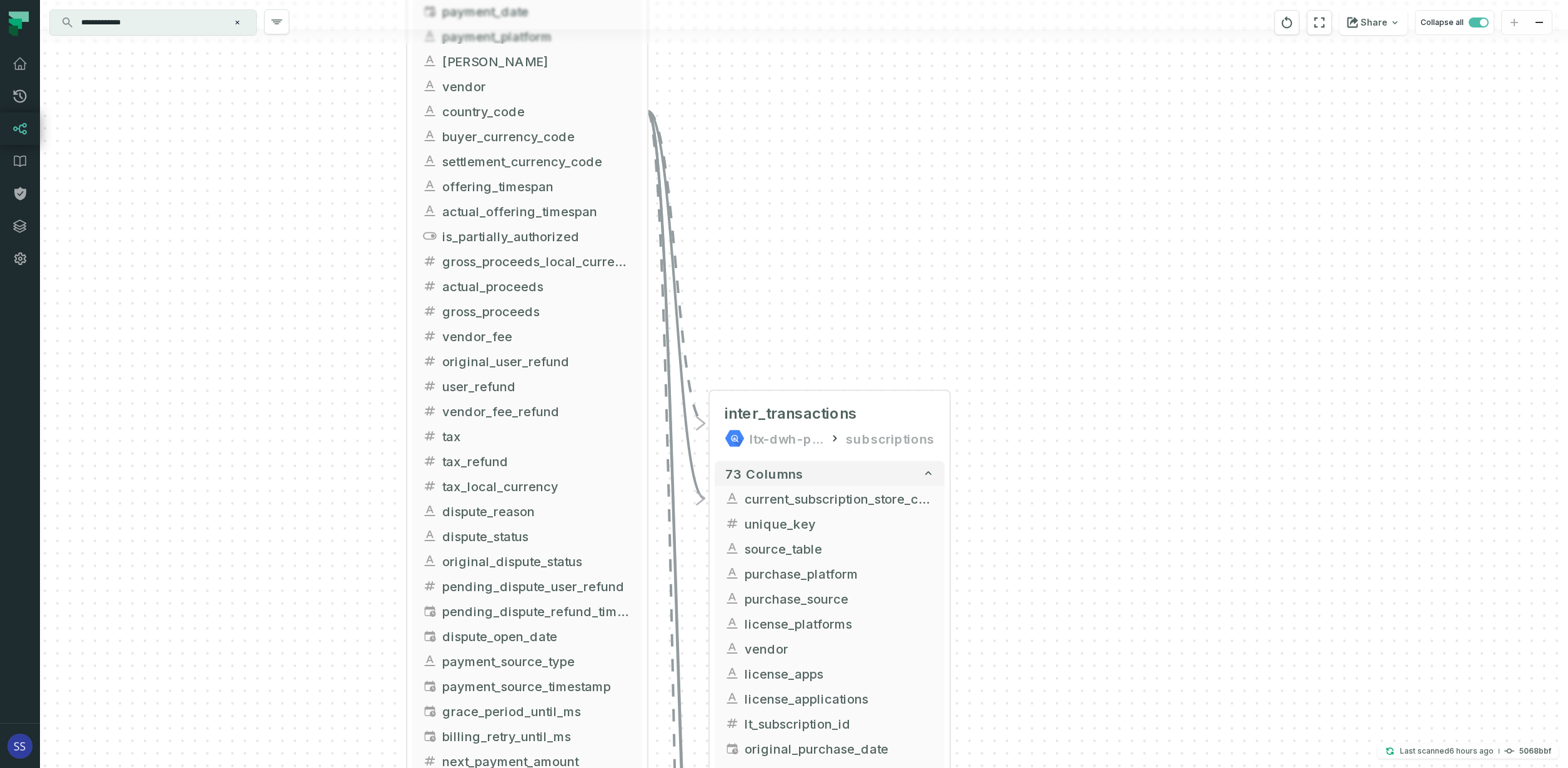
drag, startPoint x: 703, startPoint y: 270, endPoint x: 698, endPoint y: 278, distance: 9.4
click at [704, 289] on div "+ inter_transactions ltx-dwh-prod-processed subscriptions + 73 columns + curren…" at bounding box center [804, 384] width 1528 height 768
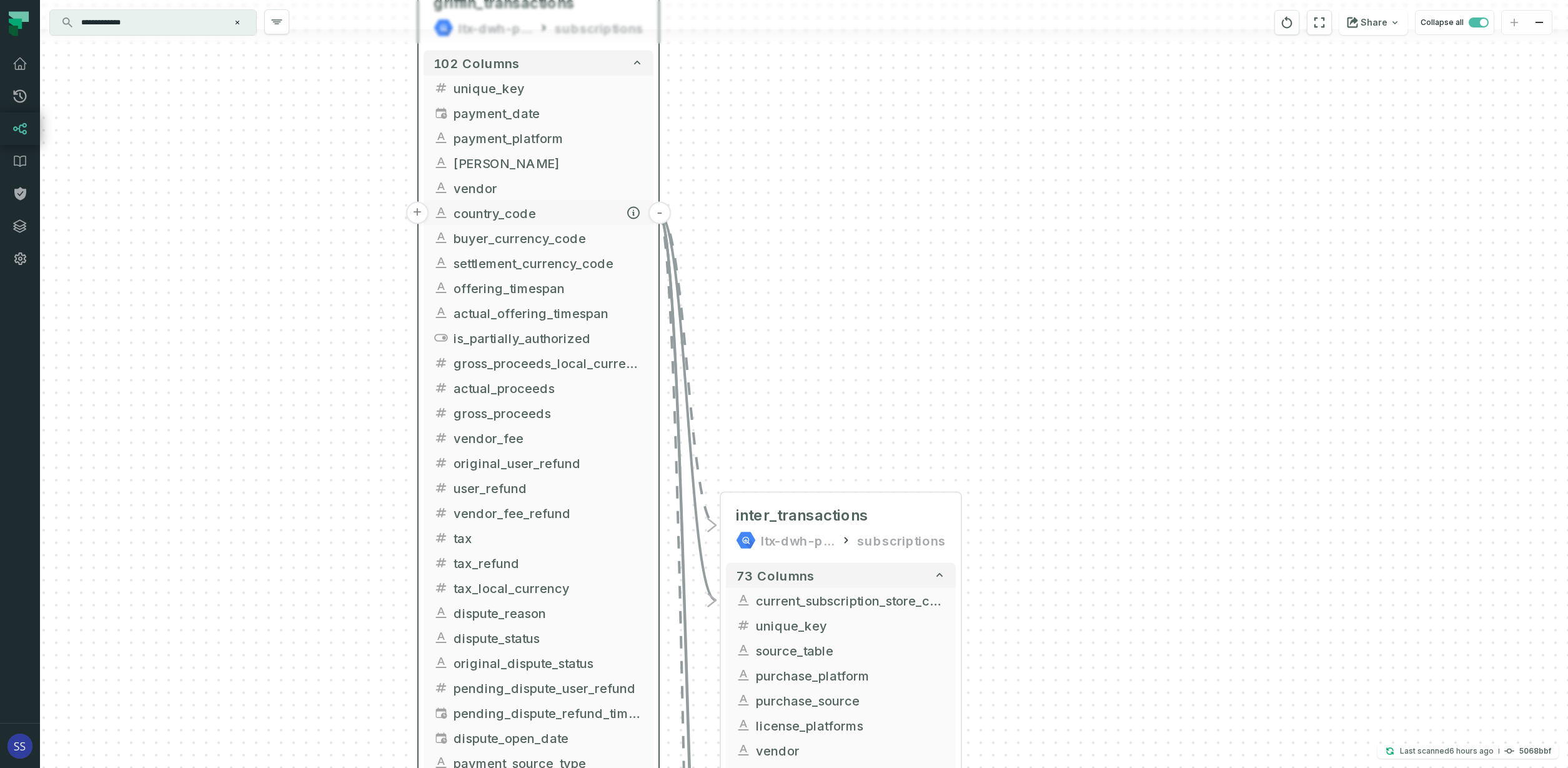
click at [659, 210] on button "-" at bounding box center [660, 213] width 23 height 23
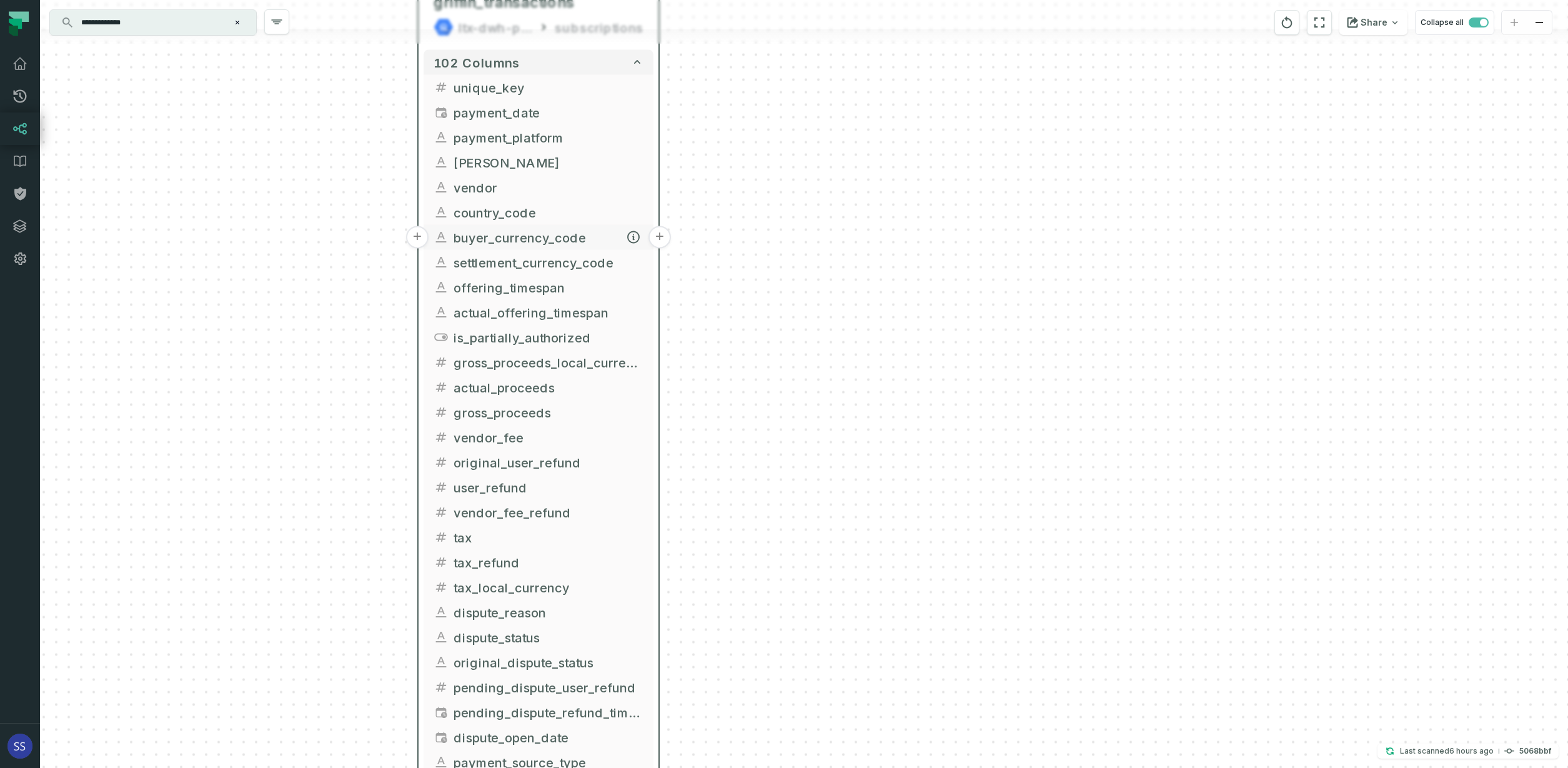
click at [655, 240] on button "+" at bounding box center [660, 237] width 23 height 23
click at [662, 235] on button "+" at bounding box center [660, 237] width 23 height 23
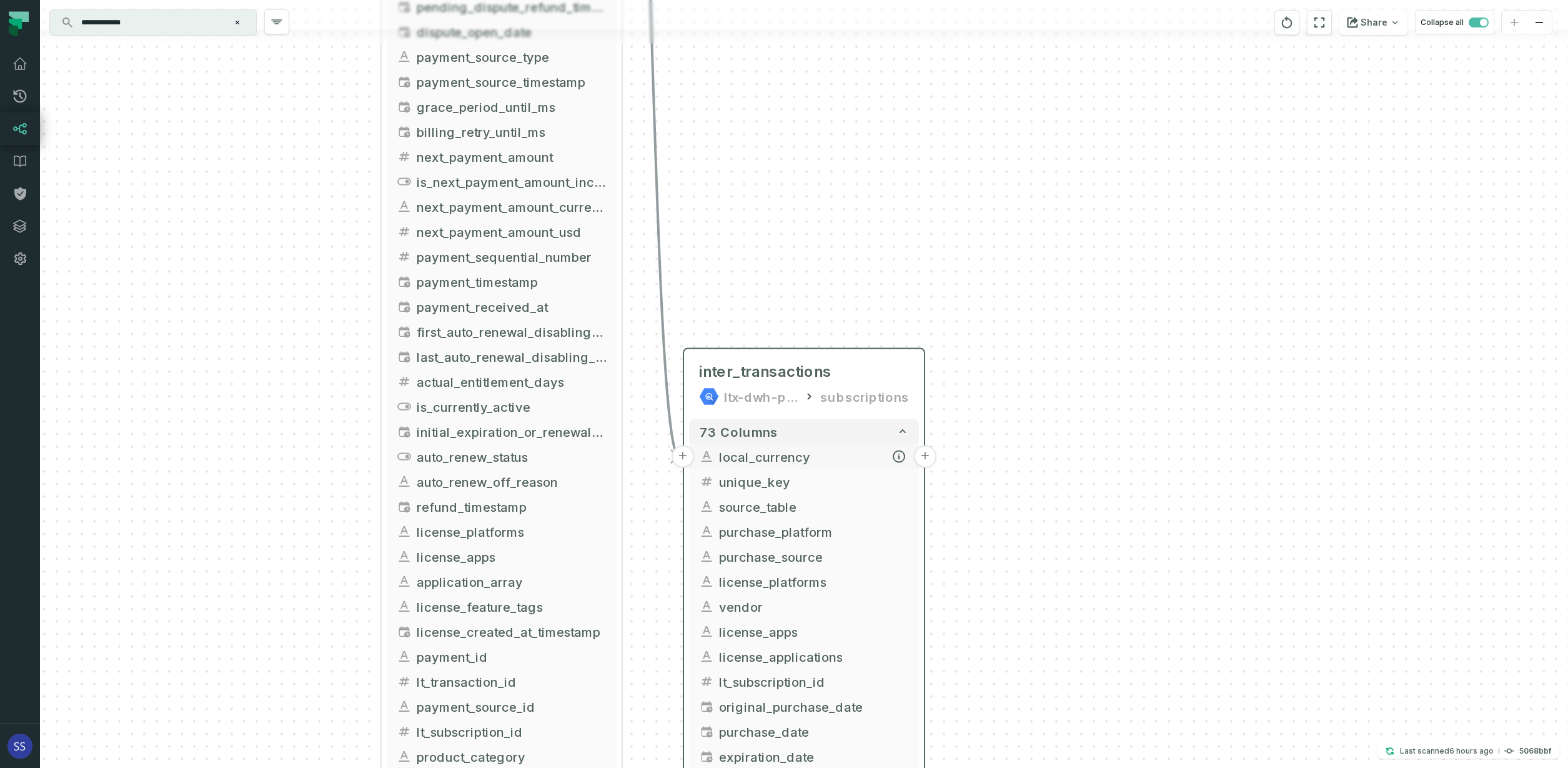
click at [925, 457] on button "+" at bounding box center [926, 457] width 23 height 23
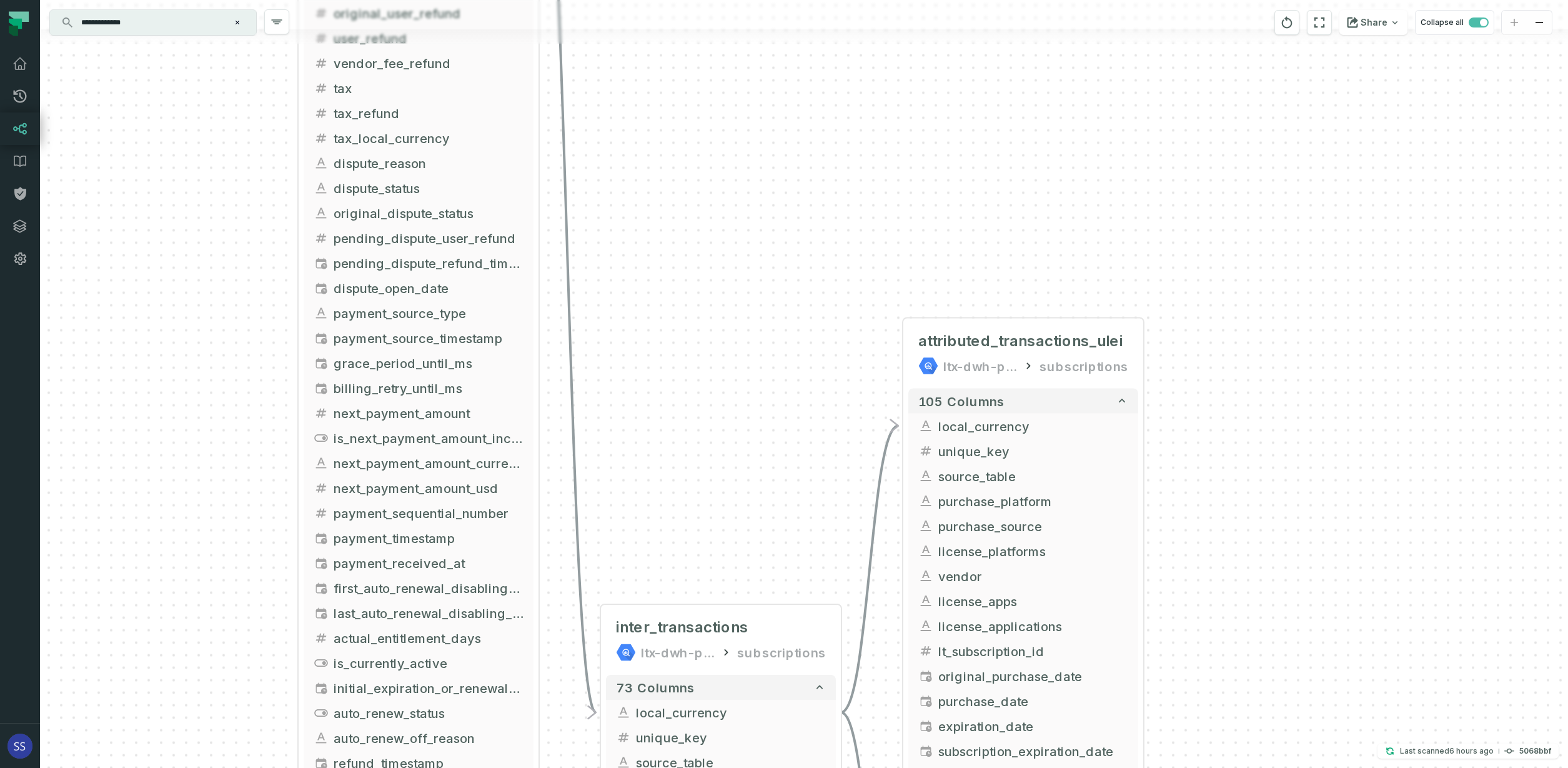
drag, startPoint x: 565, startPoint y: 307, endPoint x: 815, endPoint y: 348, distance: 253.3
click at [846, 386] on div "+ attributed_transactions_ulei ltx-dwh-prod-processed subscriptions + 105 colum…" at bounding box center [804, 384] width 1528 height 768
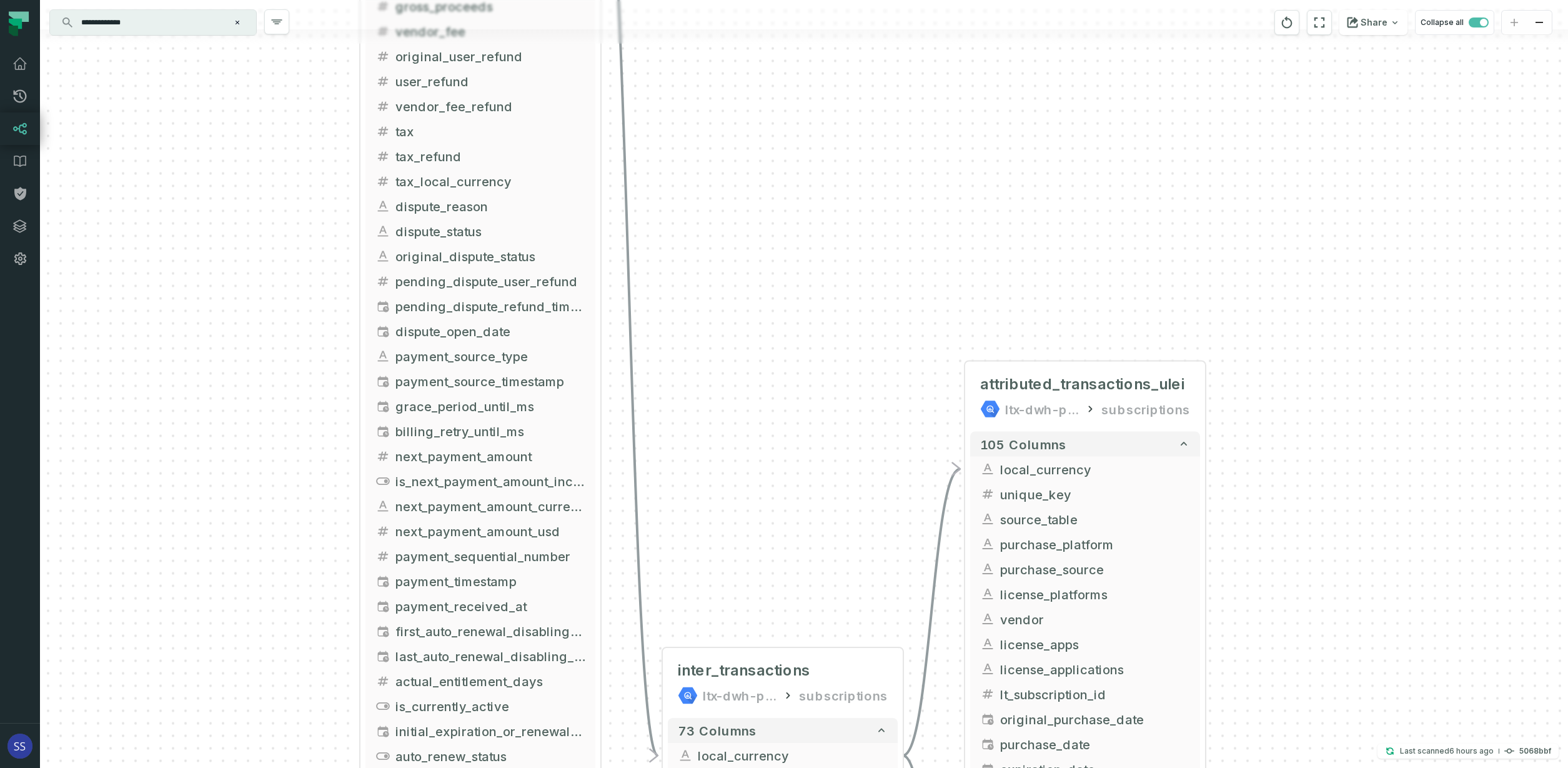
drag, startPoint x: 770, startPoint y: 234, endPoint x: 836, endPoint y: 401, distance: 179.6
click at [834, 397] on div "+ attributed_transactions_ulei ltx-dwh-prod-processed subscriptions + 105 colum…" at bounding box center [804, 384] width 1528 height 768
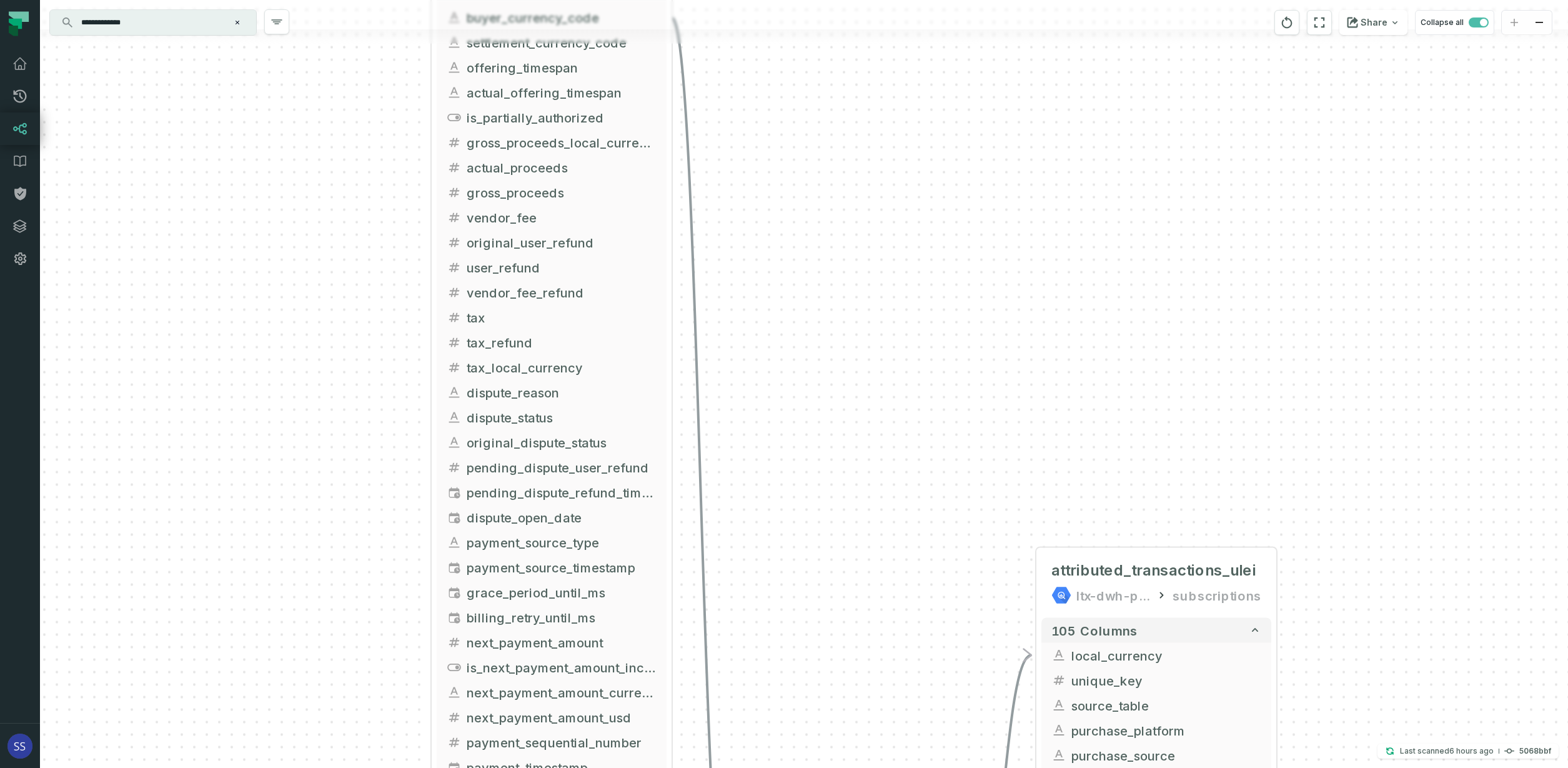
drag, startPoint x: 799, startPoint y: 294, endPoint x: 842, endPoint y: 421, distance: 134.1
click at [849, 450] on div "+ attributed_transactions_ulei ltx-dwh-prod-processed subscriptions + 105 colum…" at bounding box center [804, 384] width 1528 height 768
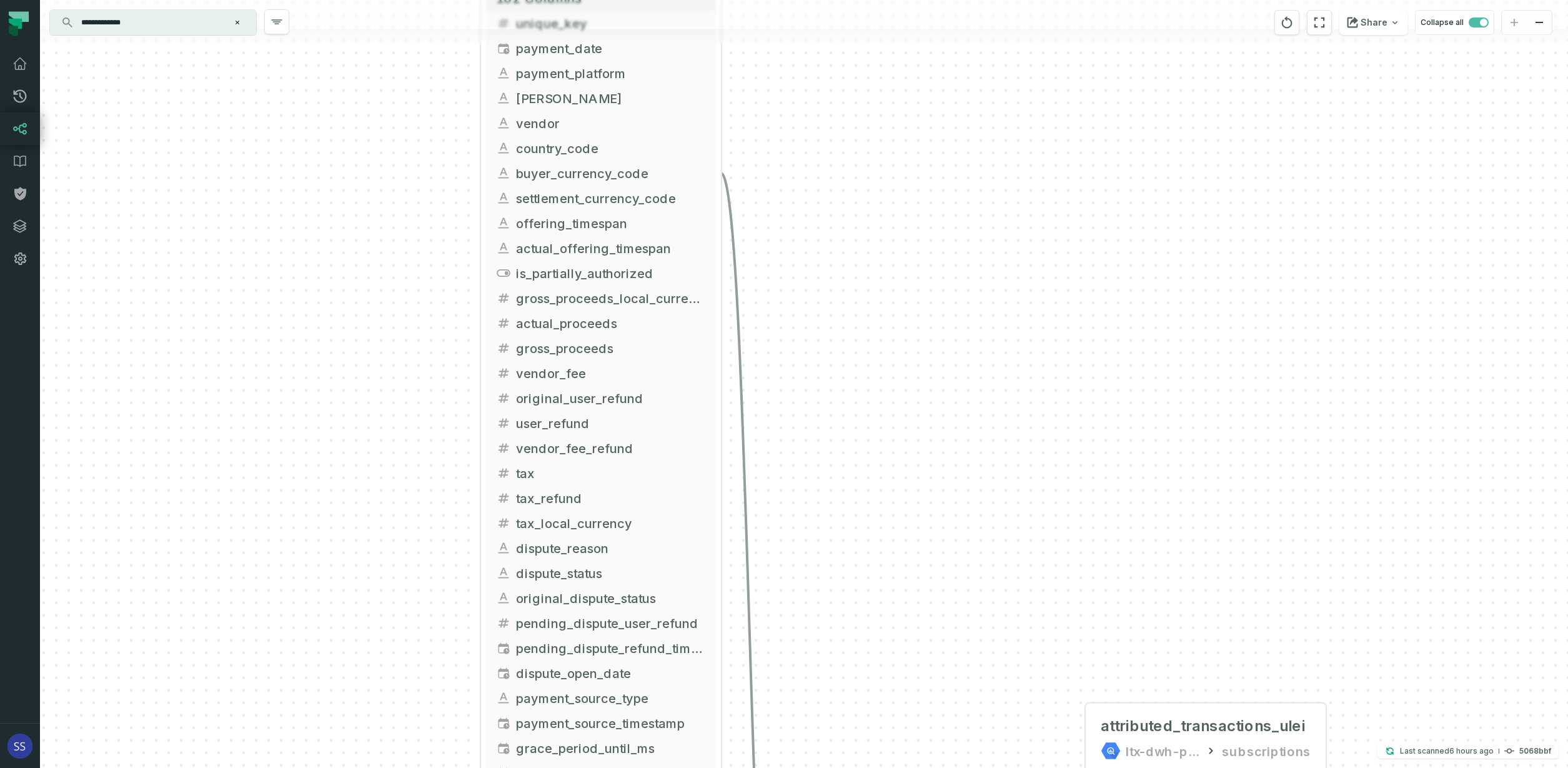
drag, startPoint x: 798, startPoint y: 306, endPoint x: 817, endPoint y: 381, distance: 77.4
click at [817, 381] on div "+ attributed_transactions_ulei ltx-dwh-prod-processed subscriptions + 105 colum…" at bounding box center [804, 384] width 1528 height 768
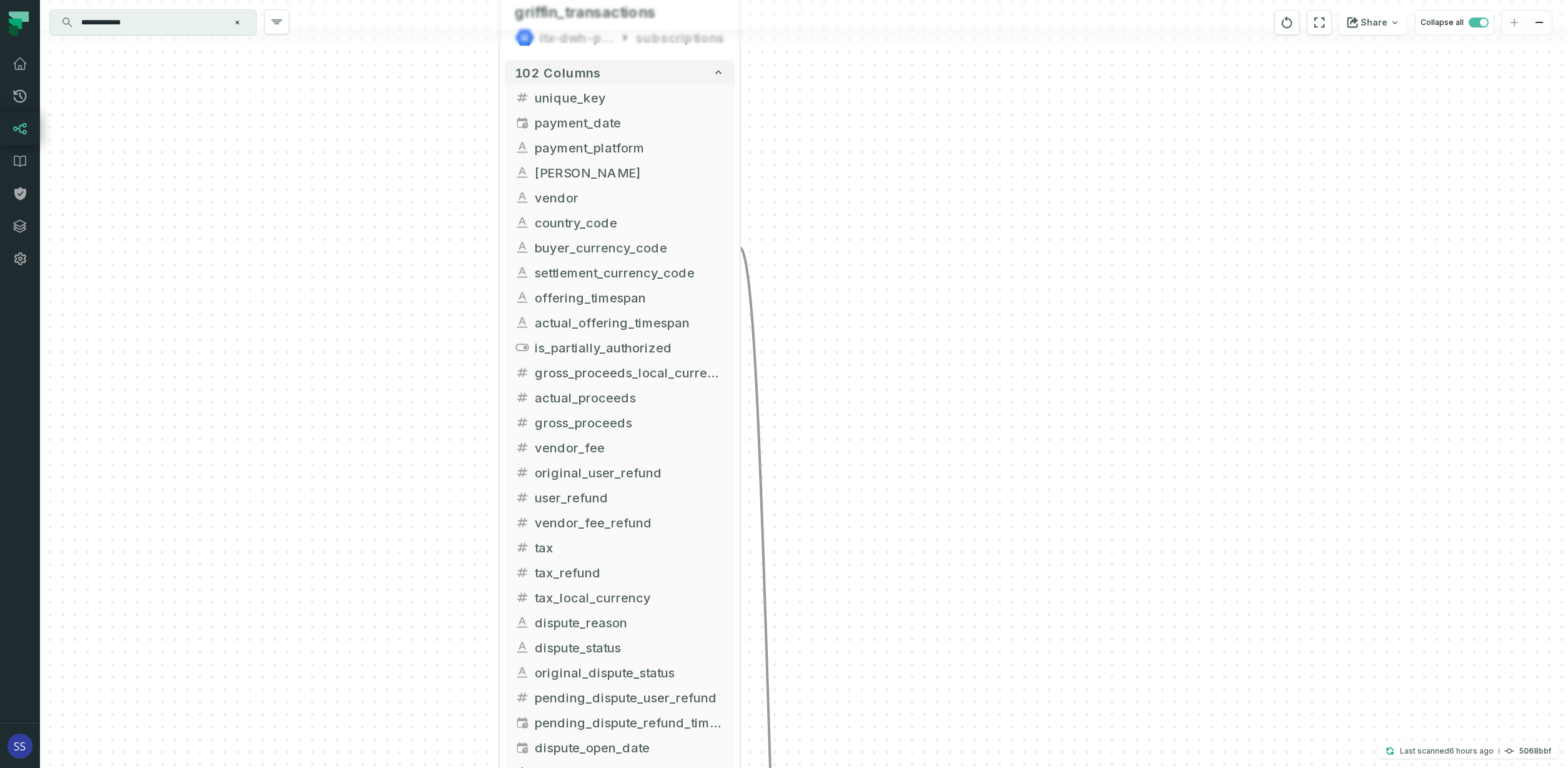
click at [742, 248] on icon "Edge from 1dde86780a9756321a2dd1318f568811 to 189493d0655794aa4073dc41ea1b9843" at bounding box center [769, 710] width 57 height 924
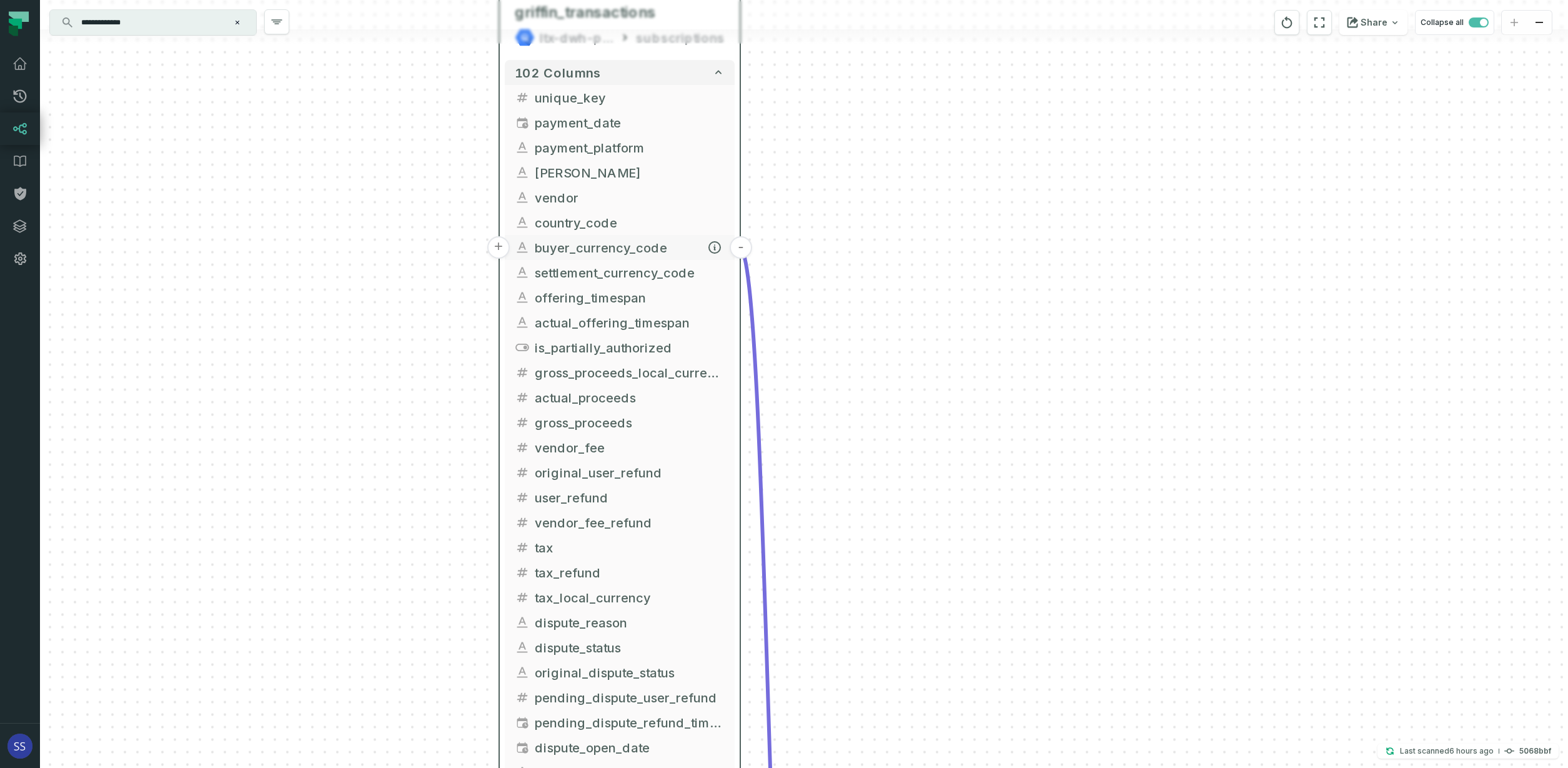
click at [747, 246] on button "-" at bounding box center [741, 248] width 23 height 23
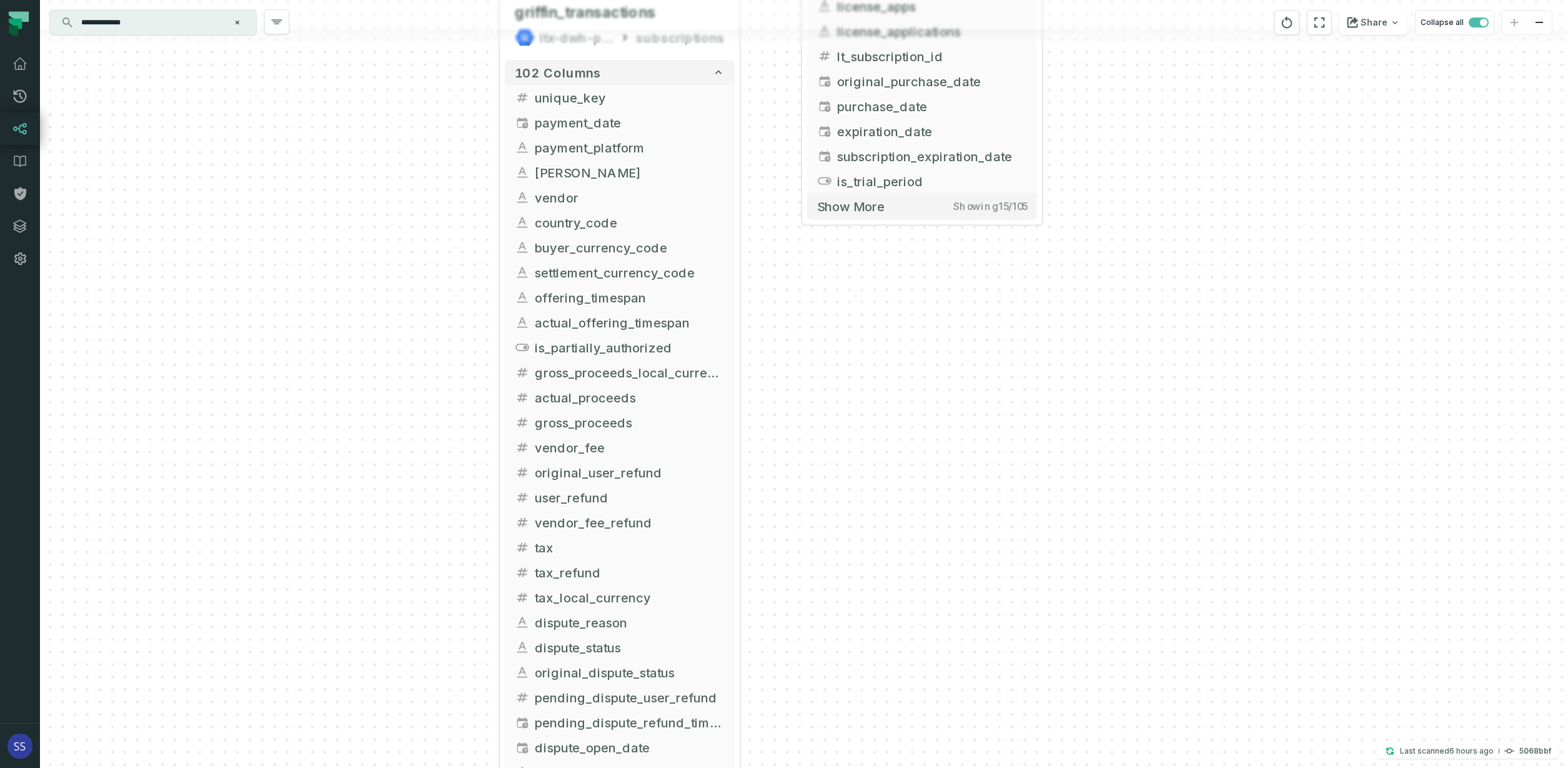
click at [791, 302] on div "+ attributed_transactions_ulei ltx-dwh-prod-processed subscriptions + 105 colum…" at bounding box center [804, 384] width 1528 height 768
drag, startPoint x: 885, startPoint y: 304, endPoint x: 800, endPoint y: 473, distance: 189.2
click at [801, 469] on div "+ attributed_transactions_ulei ltx-dwh-prod-processed subscriptions + 105 colum…" at bounding box center [804, 384] width 1528 height 768
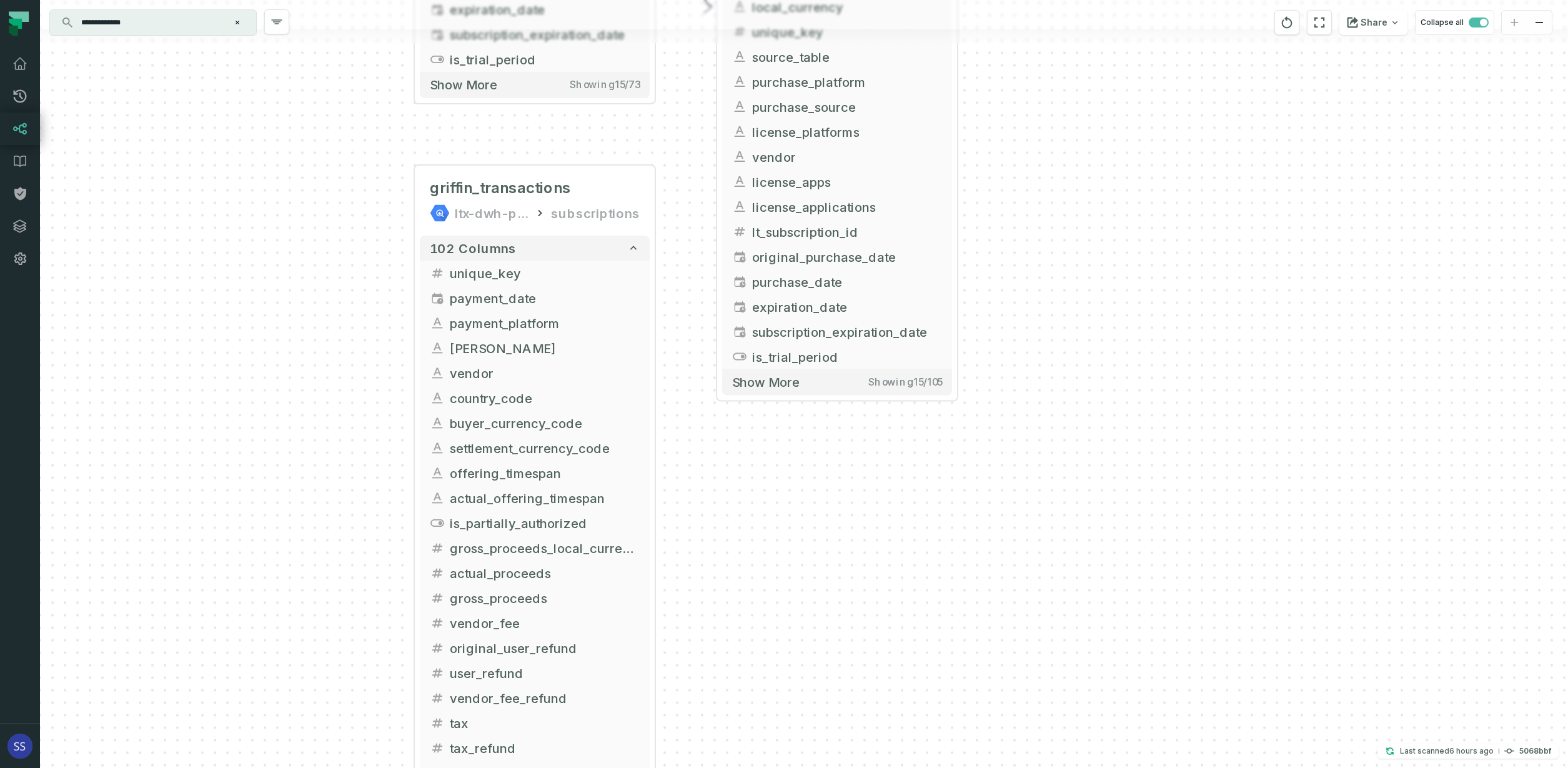
drag, startPoint x: 947, startPoint y: 420, endPoint x: 904, endPoint y: 523, distance: 111.6
click at [911, 529] on div "+ attributed_transactions_ulei ltx-dwh-prod-processed subscriptions + 105 colum…" at bounding box center [804, 384] width 1528 height 768
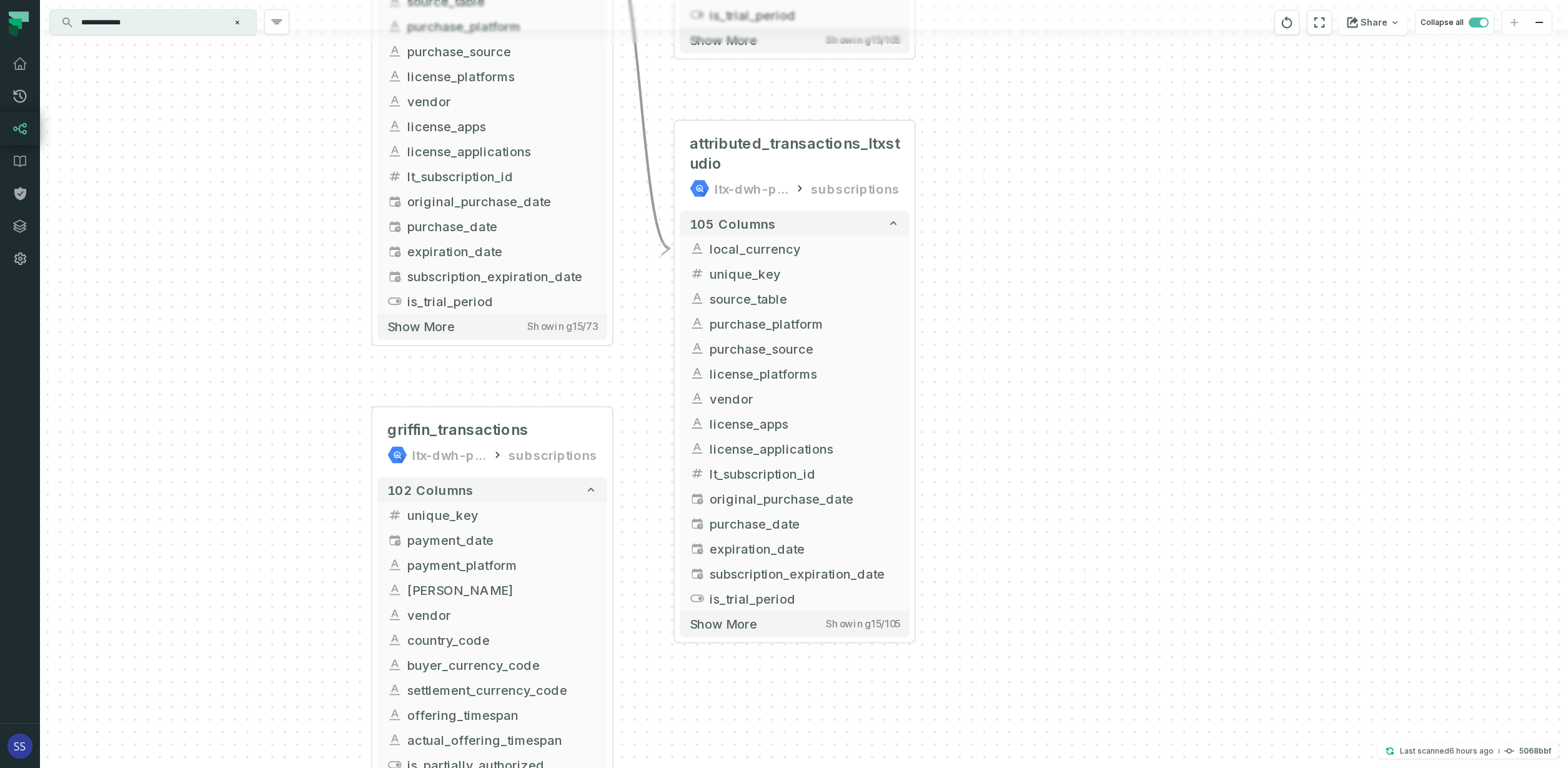
drag, startPoint x: 649, startPoint y: 203, endPoint x: 638, endPoint y: 270, distance: 67.9
click at [635, 375] on div "+ attributed_transactions_ulei ltx-dwh-prod-processed subscriptions + 105 colum…" at bounding box center [804, 384] width 1528 height 768
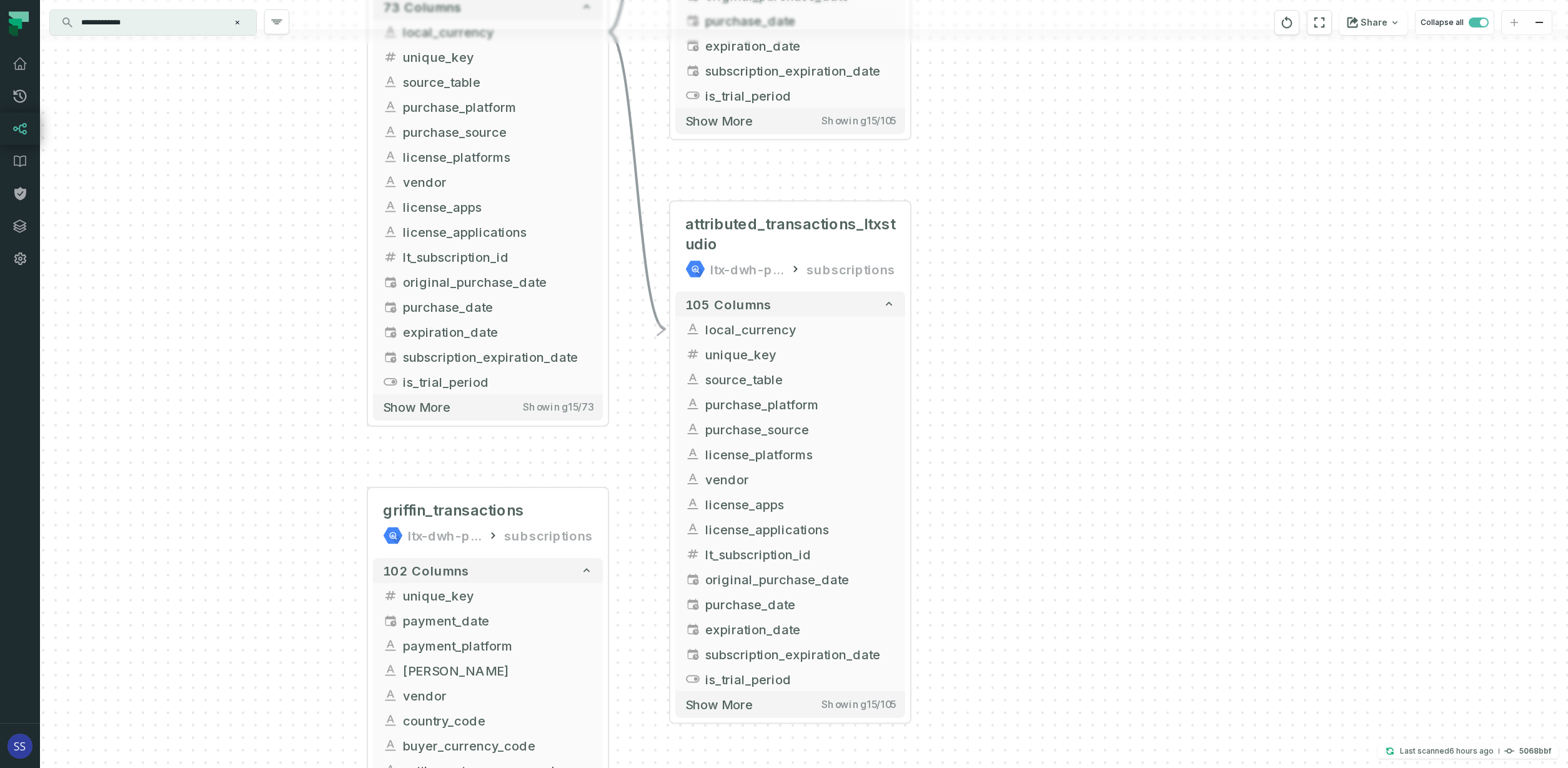
drag, startPoint x: 957, startPoint y: 109, endPoint x: 955, endPoint y: 295, distance: 186.0
click at [1001, 363] on div "+ attributed_transactions_ulei ltx-dwh-prod-processed subscriptions + 105 colum…" at bounding box center [804, 384] width 1528 height 768
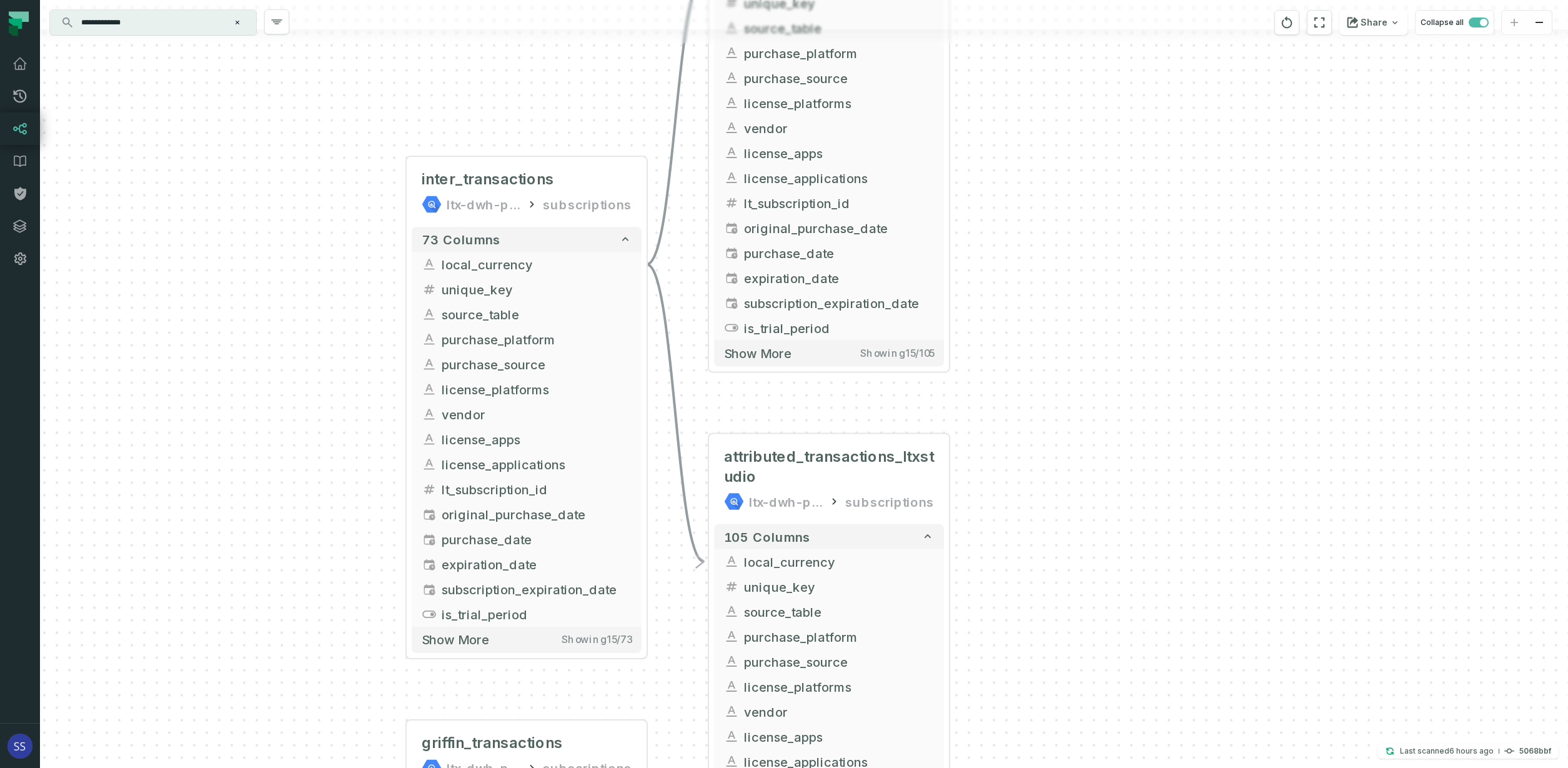
click at [0, 0] on icon "button" at bounding box center [0, 0] width 0 height 0
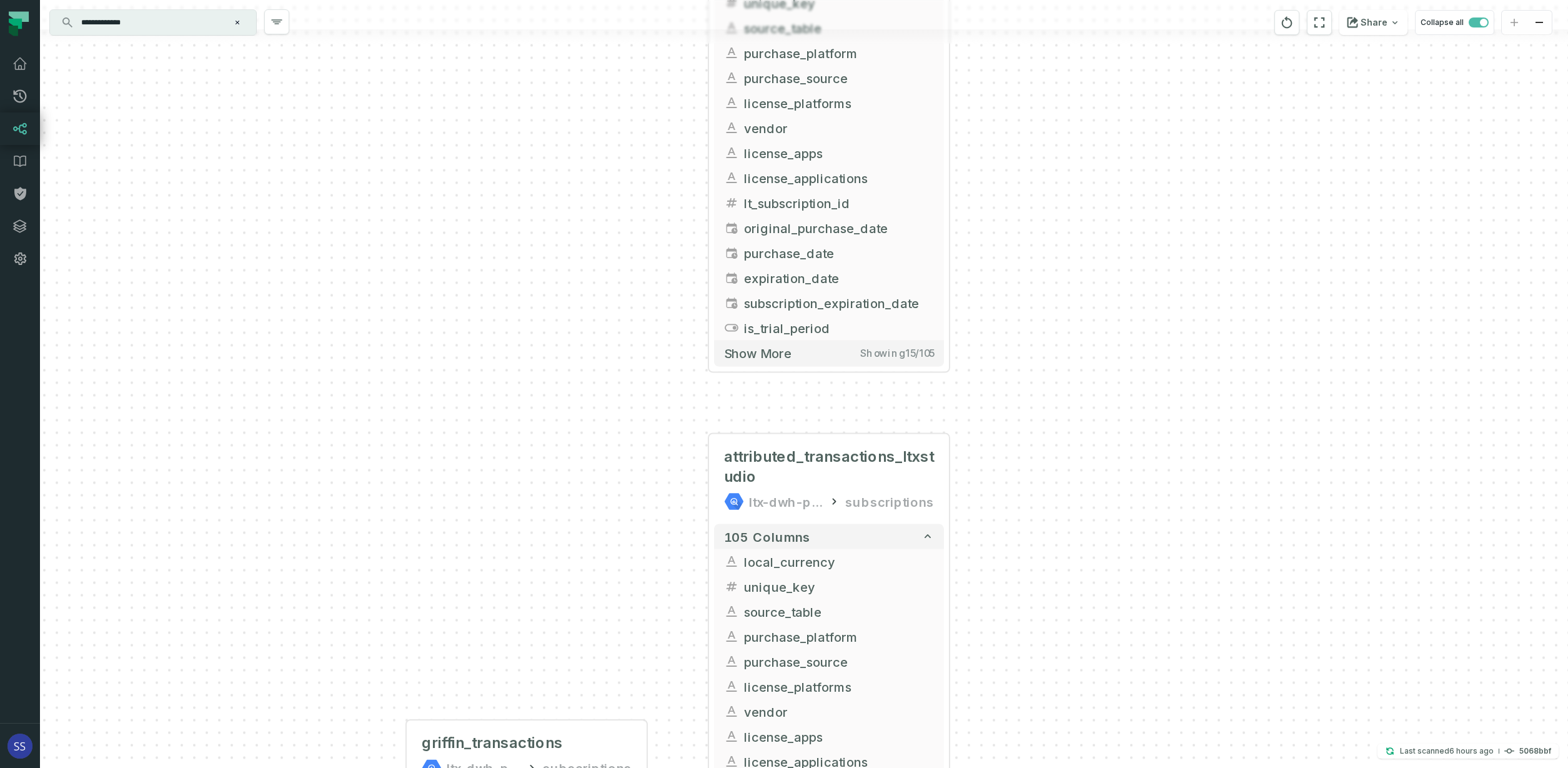
click at [0, 0] on icon "button" at bounding box center [0, 0] width 0 height 0
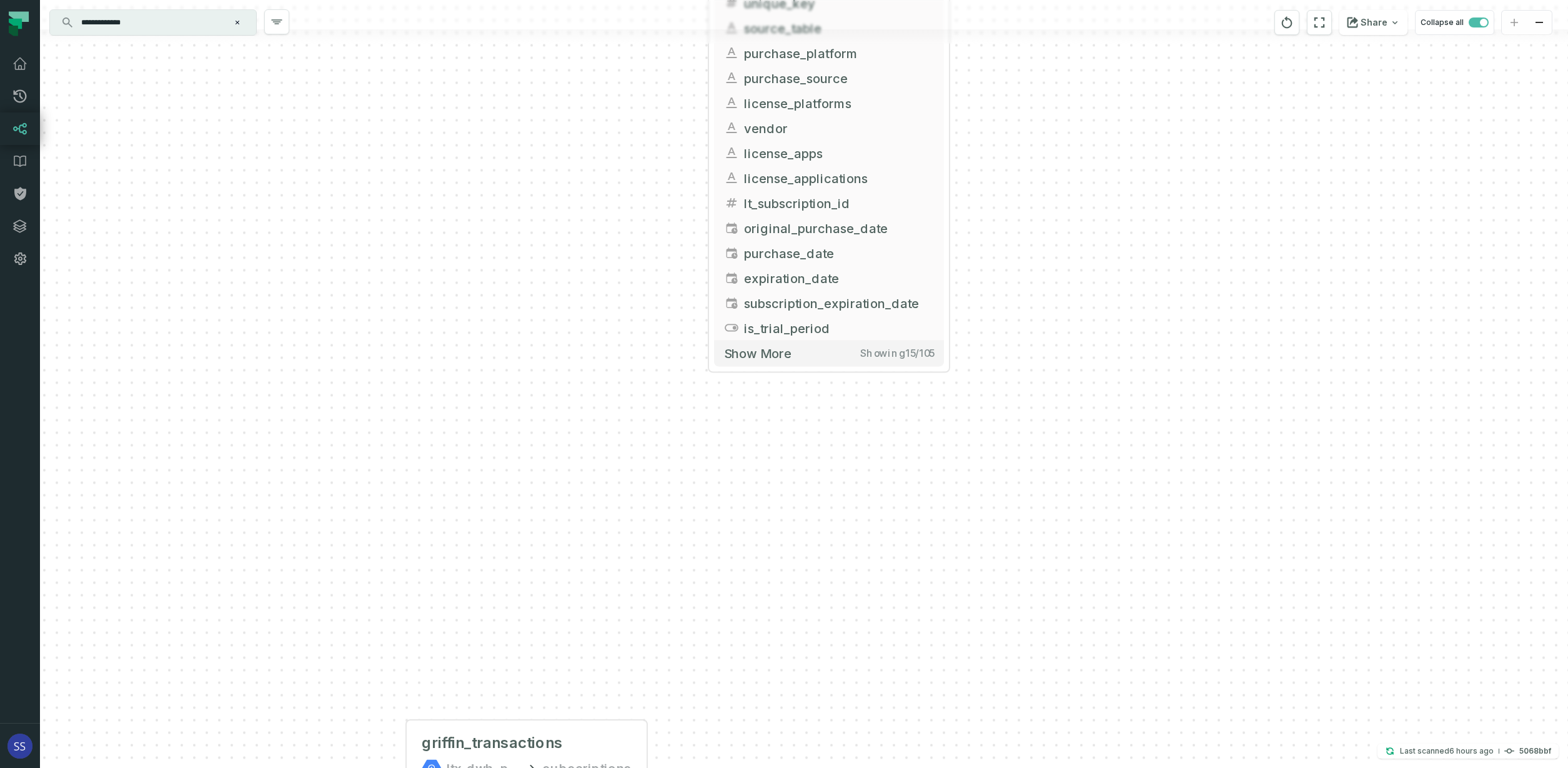
drag, startPoint x: 1026, startPoint y: 146, endPoint x: 987, endPoint y: 418, distance: 274.8
click at [1008, 406] on div "+ attributed_transactions_ulei ltx-dwh-prod-processed subscriptions + 105 colum…" at bounding box center [804, 384] width 1528 height 768
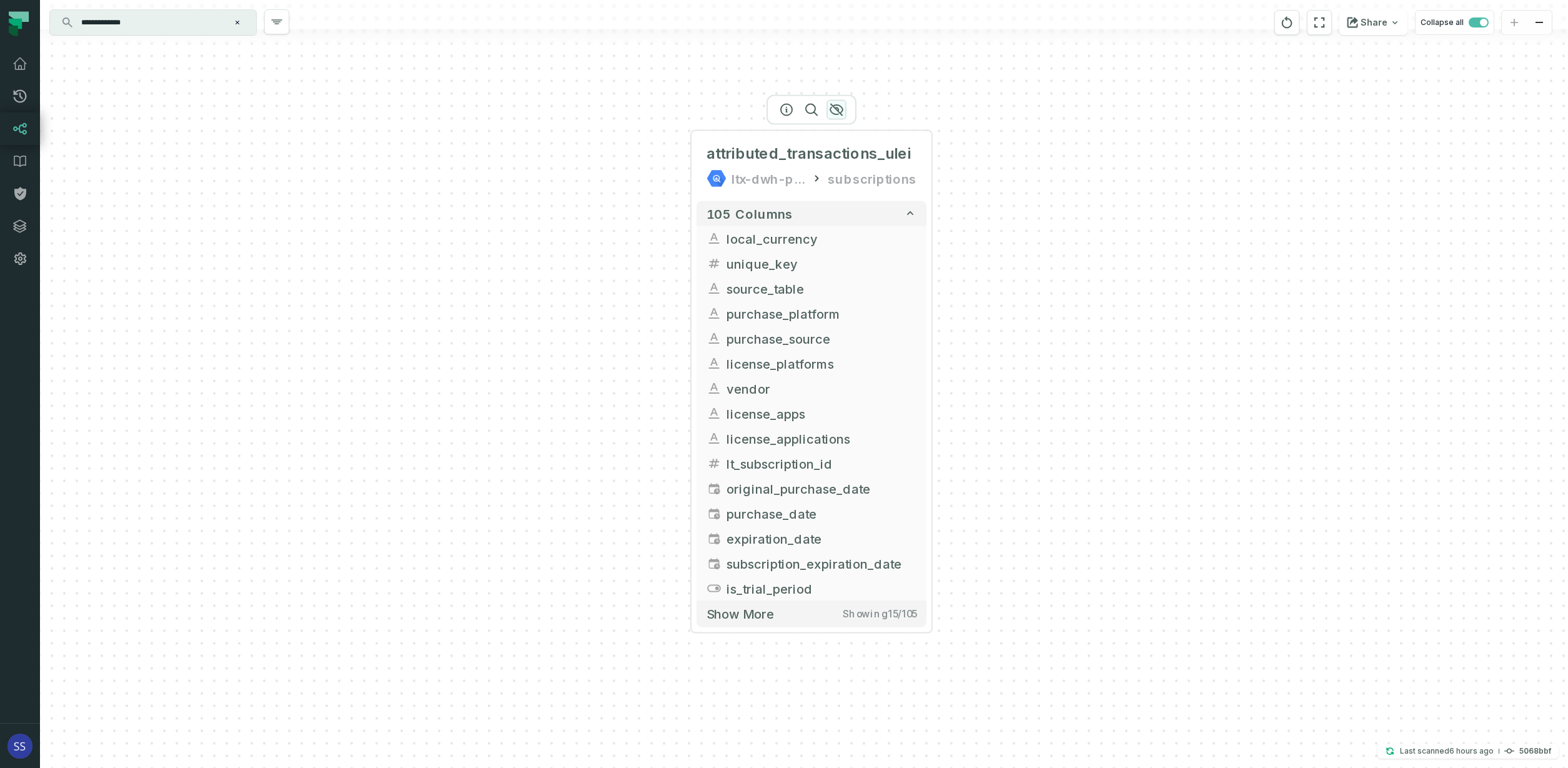
click at [838, 111] on icon "button" at bounding box center [836, 110] width 12 height 11
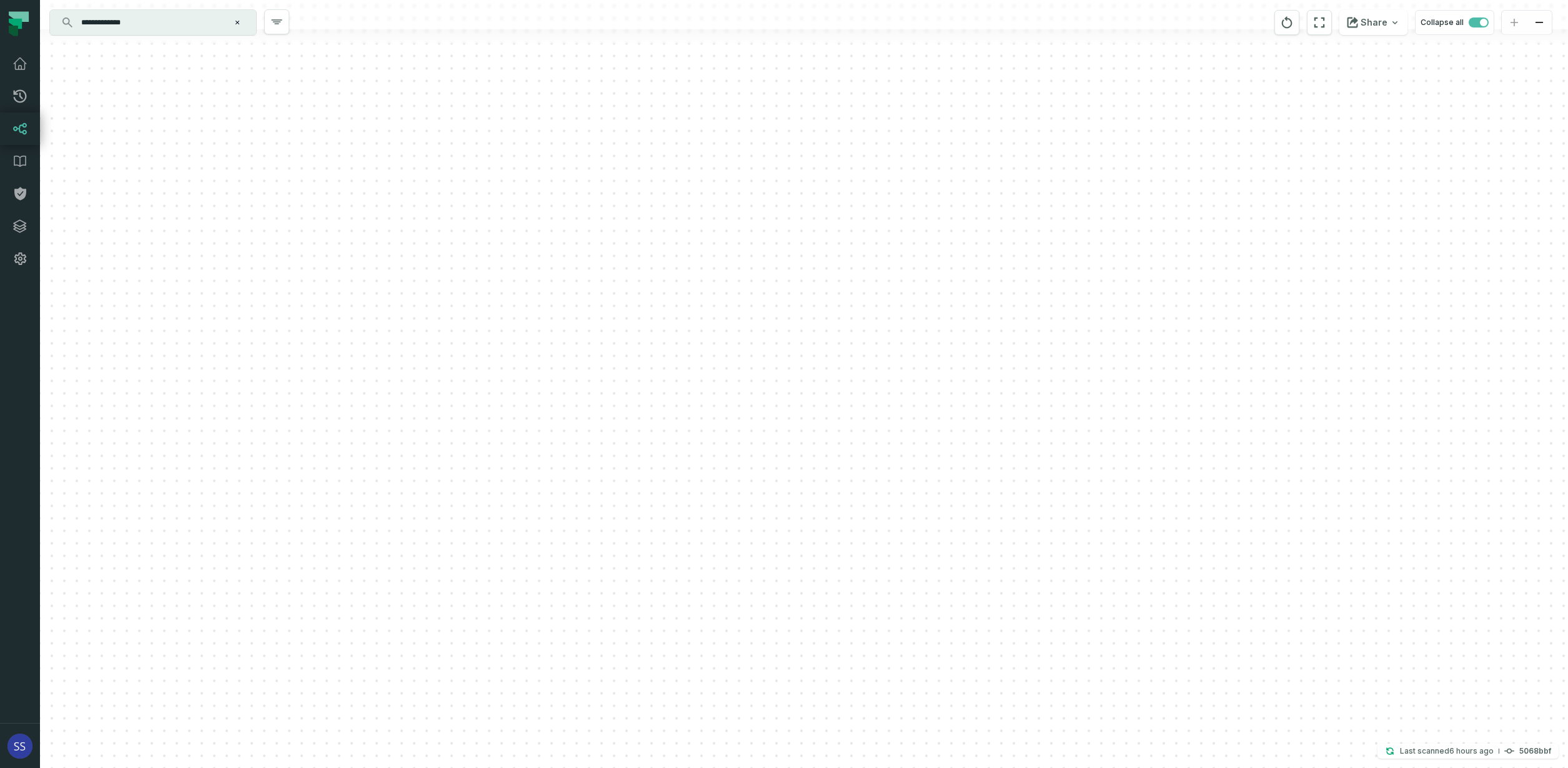
click at [887, 258] on div "+ griffin_transactions ltx-dwh-prod-processed subscriptions + 102 columns + uni…" at bounding box center [804, 384] width 1528 height 768
drag, startPoint x: 696, startPoint y: 567, endPoint x: 688, endPoint y: 325, distance: 242.1
click at [685, 375] on div "+ griffin_transactions ltx-dwh-prod-processed subscriptions + 102 columns + uni…" at bounding box center [804, 384] width 1528 height 768
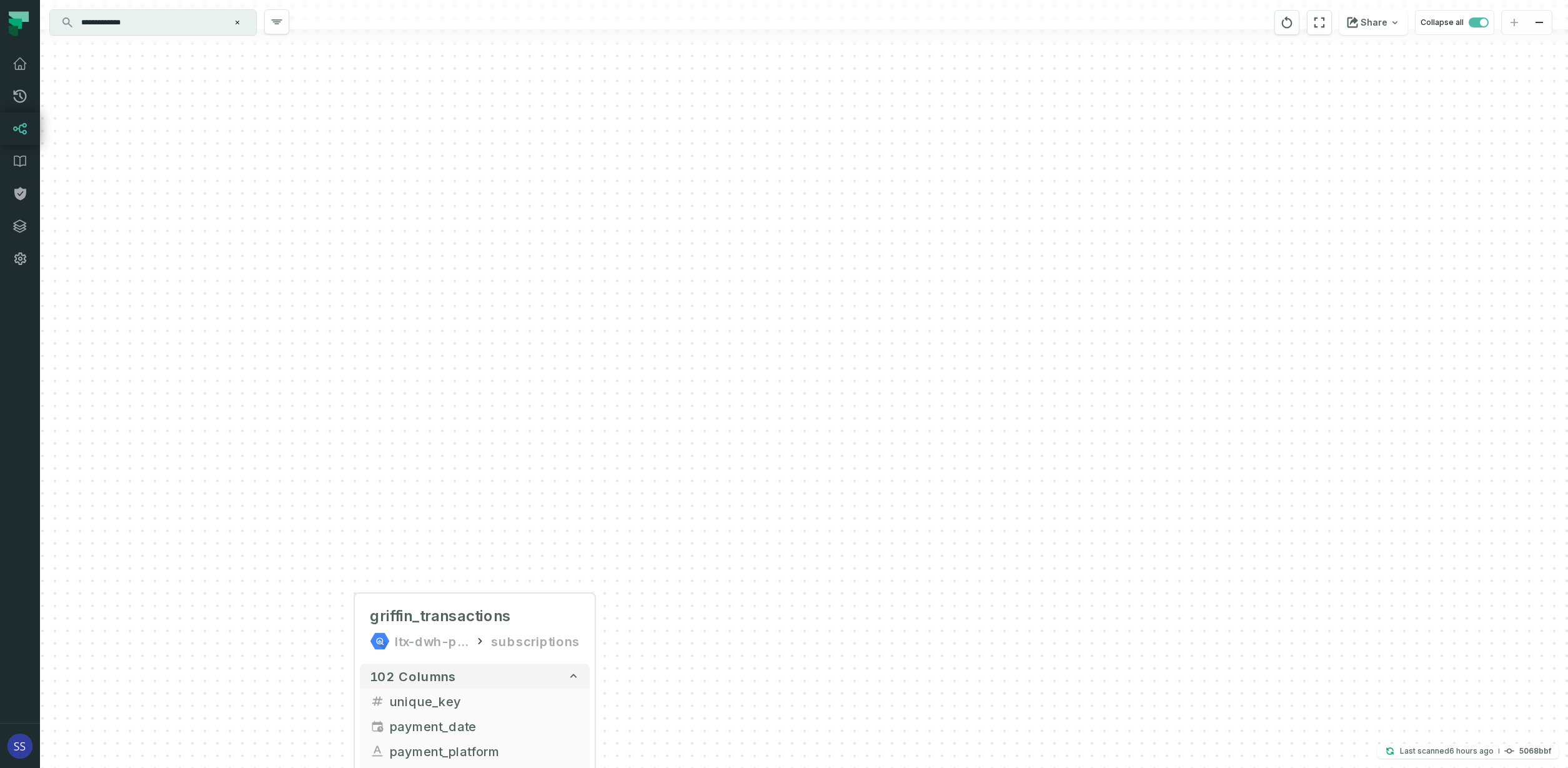
drag, startPoint x: 669, startPoint y: 569, endPoint x: 688, endPoint y: 405, distance: 165.1
click at [678, 449] on div "+ griffin_transactions ltx-dwh-prod-processed subscriptions + 102 columns + uni…" at bounding box center [804, 384] width 1528 height 768
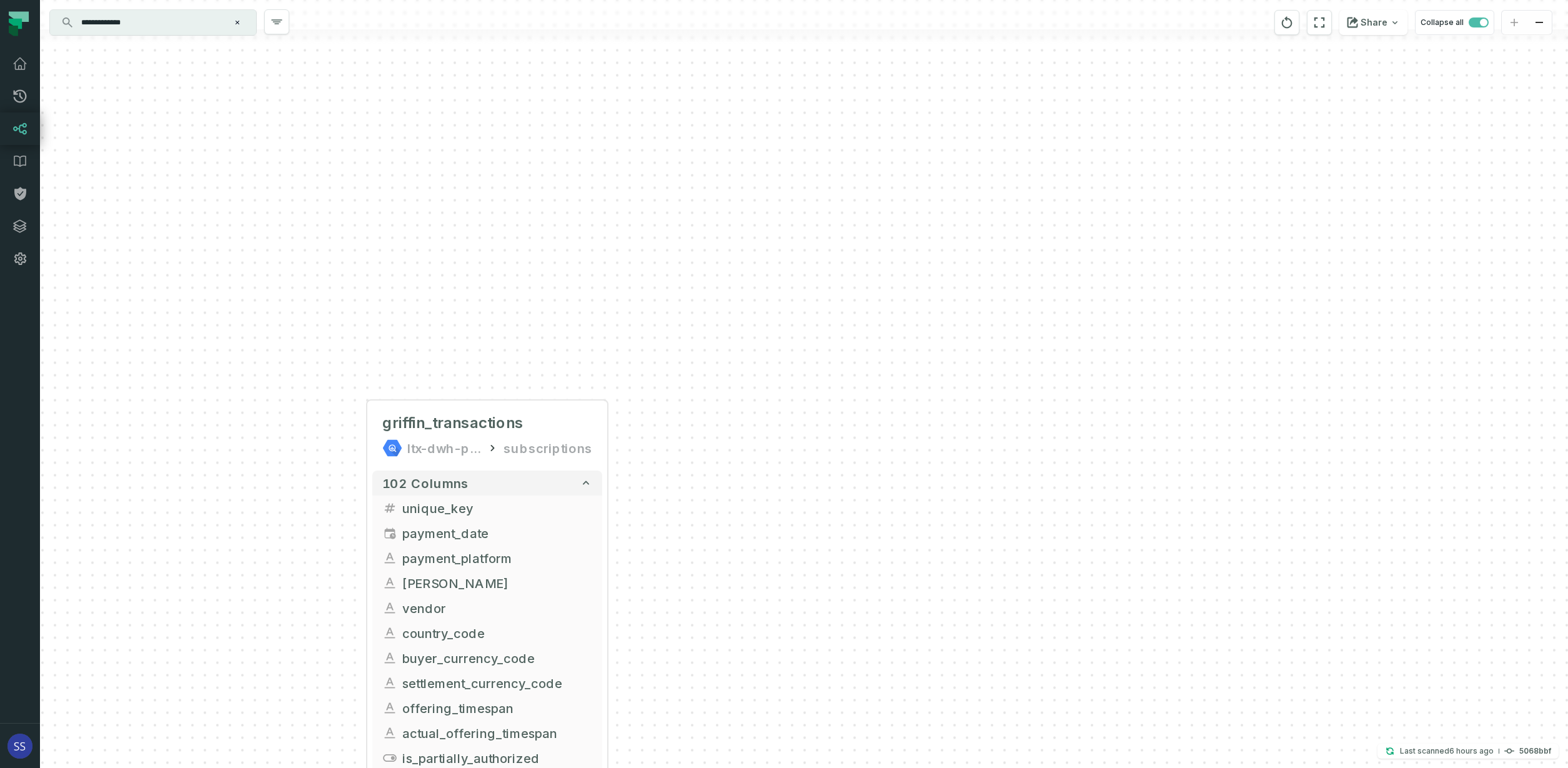
drag, startPoint x: 698, startPoint y: 548, endPoint x: 706, endPoint y: 462, distance: 86.4
click at [706, 462] on div "+ griffin_transactions ltx-dwh-prod-processed subscriptions + 102 columns + uni…" at bounding box center [804, 384] width 1528 height 768
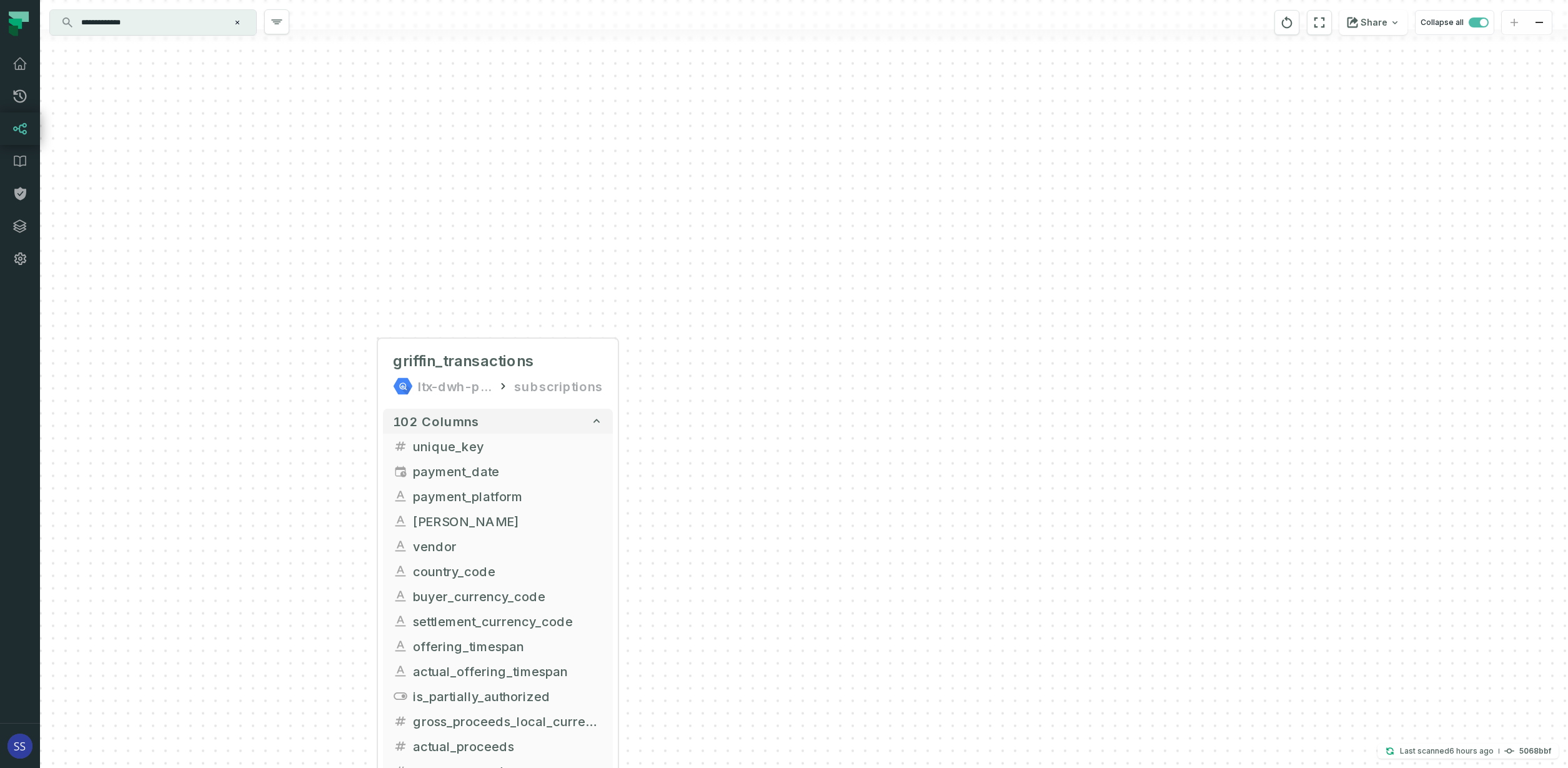
drag, startPoint x: 705, startPoint y: 457, endPoint x: 738, endPoint y: 329, distance: 132.2
click at [729, 355] on div "+ griffin_transactions ltx-dwh-prod-processed subscriptions + 102 columns + uni…" at bounding box center [804, 384] width 1528 height 768
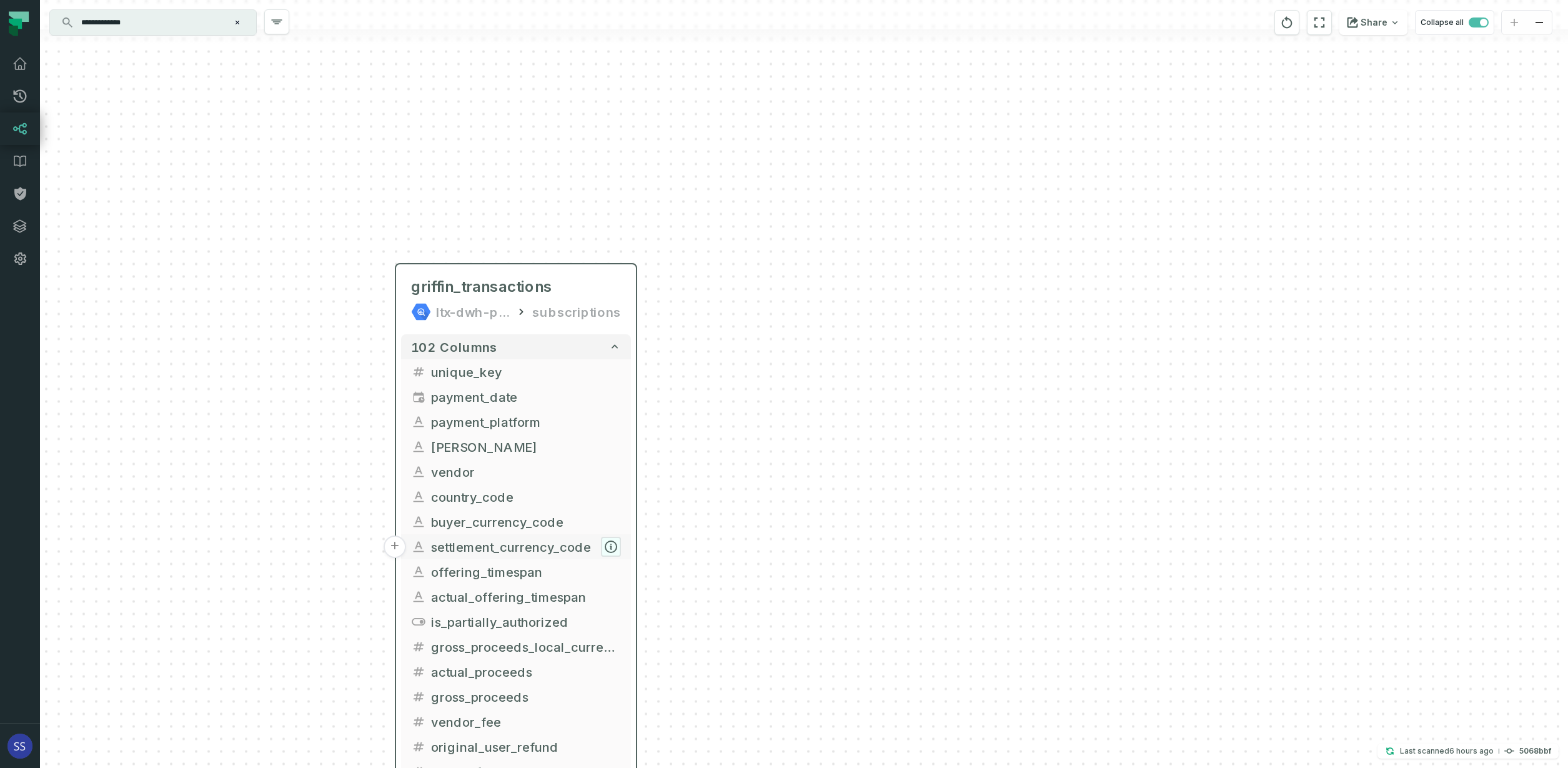
click at [613, 547] on icon "button" at bounding box center [611, 547] width 11 height 11
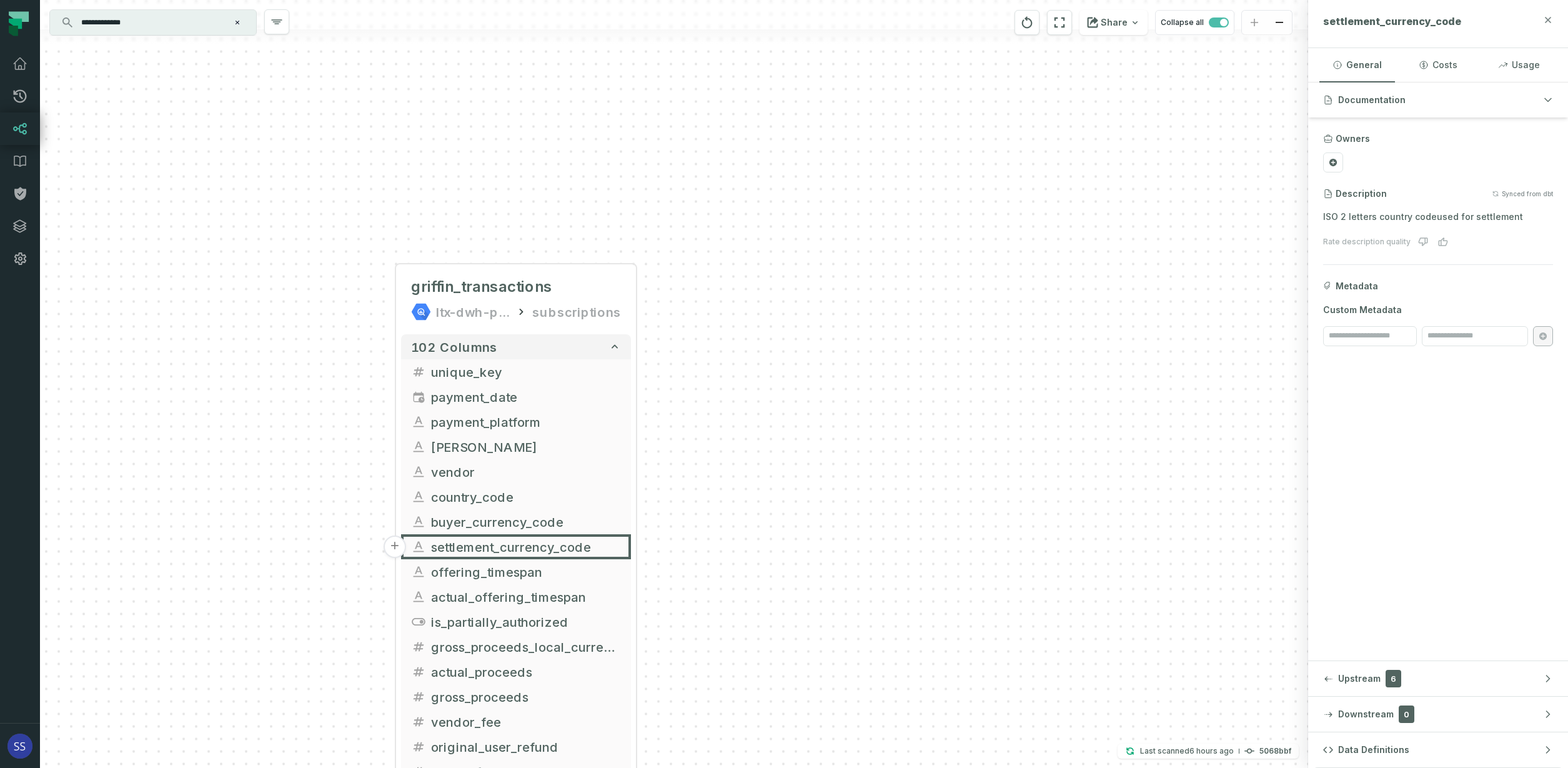
click at [1551, 19] on icon "button" at bounding box center [1548, 20] width 10 height 10
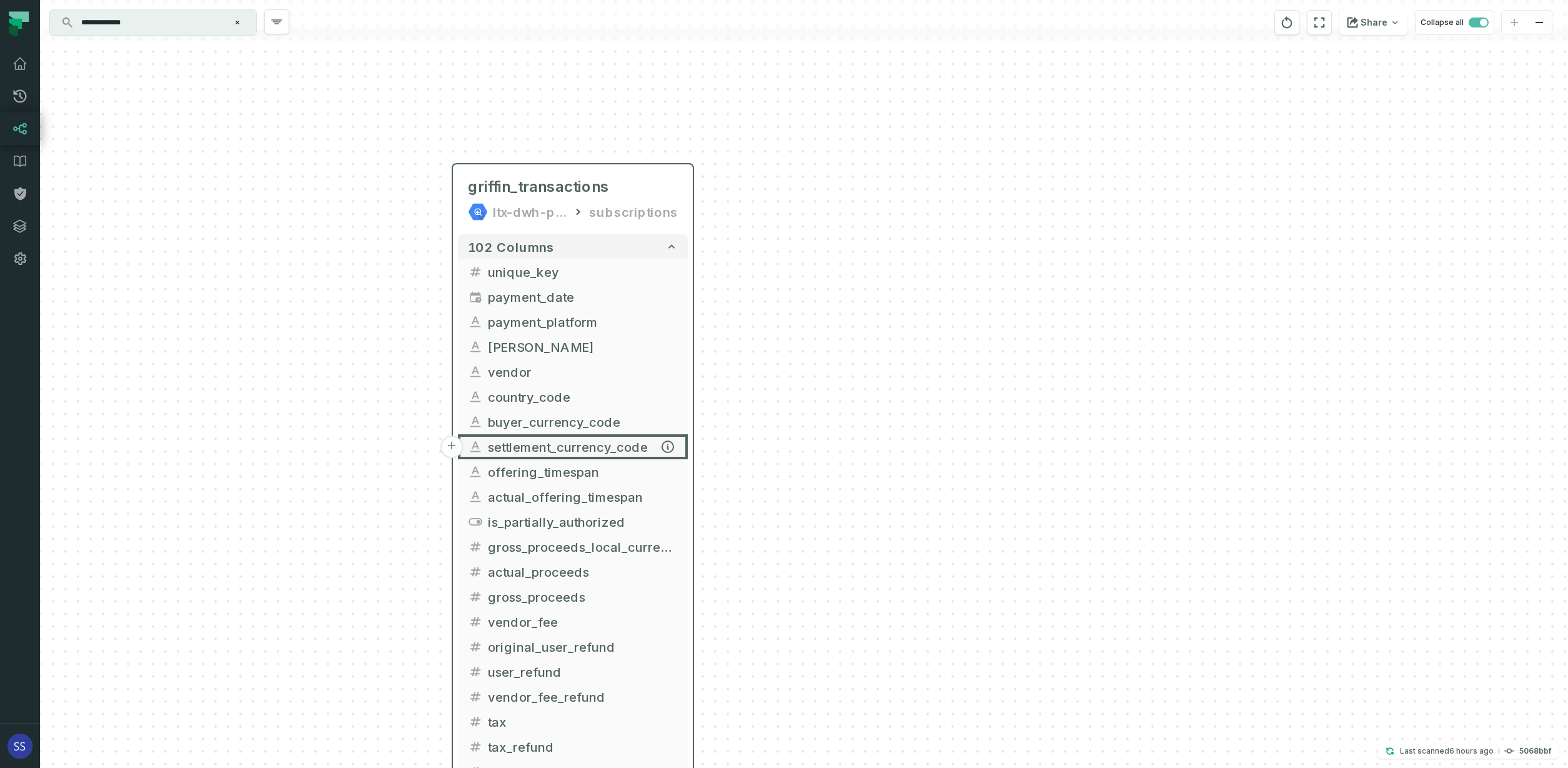
drag, startPoint x: 586, startPoint y: 546, endPoint x: 677, endPoint y: 410, distance: 163.6
click at [677, 437] on span "settlement_currency_code" at bounding box center [582, 447] width 190 height 19
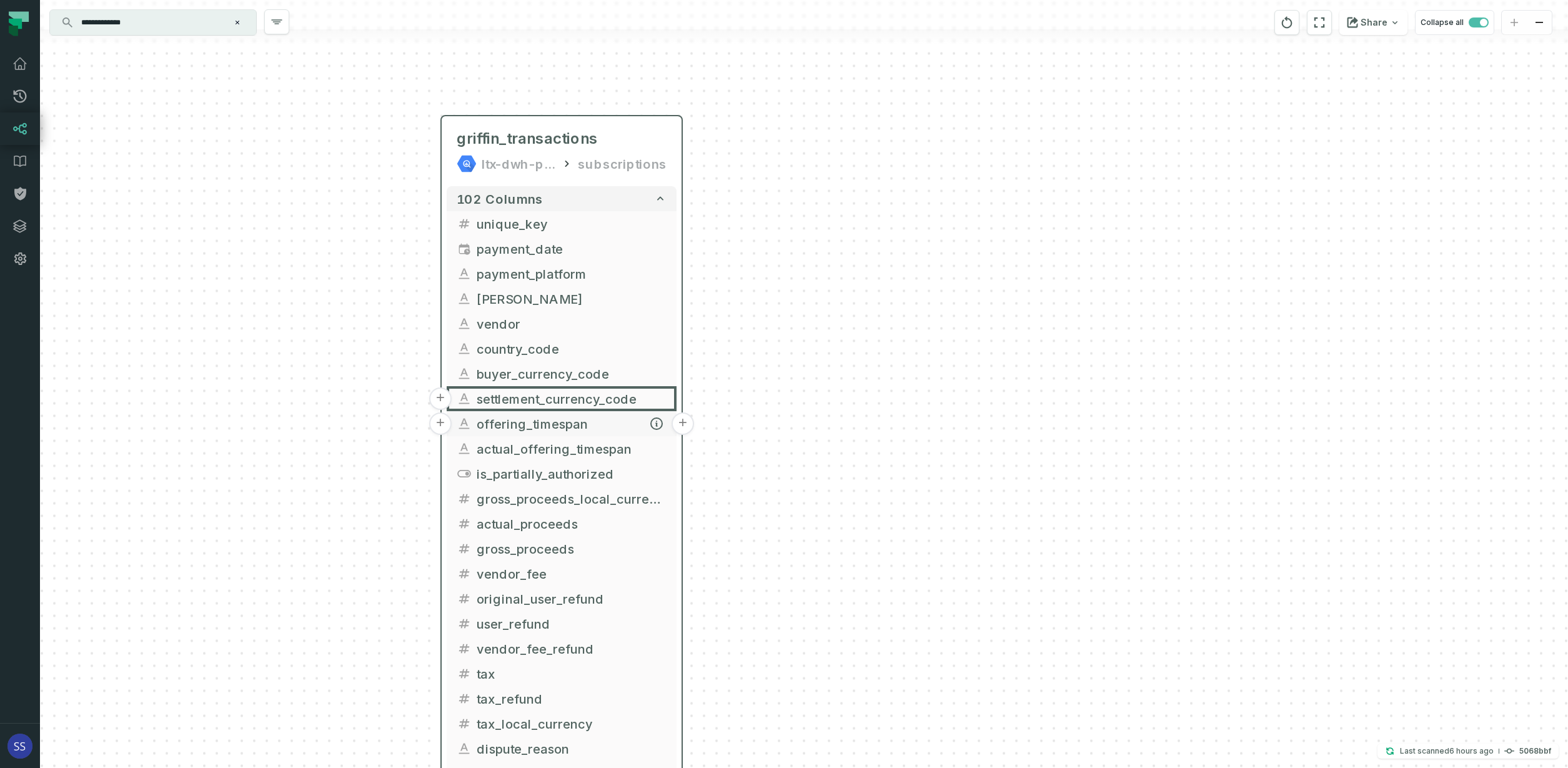
drag, startPoint x: 633, startPoint y: 436, endPoint x: 621, endPoint y: 424, distance: 17.0
click at [595, 422] on span "offering_timespan" at bounding box center [571, 424] width 190 height 19
click at [685, 450] on button "+" at bounding box center [685, 448] width 23 height 23
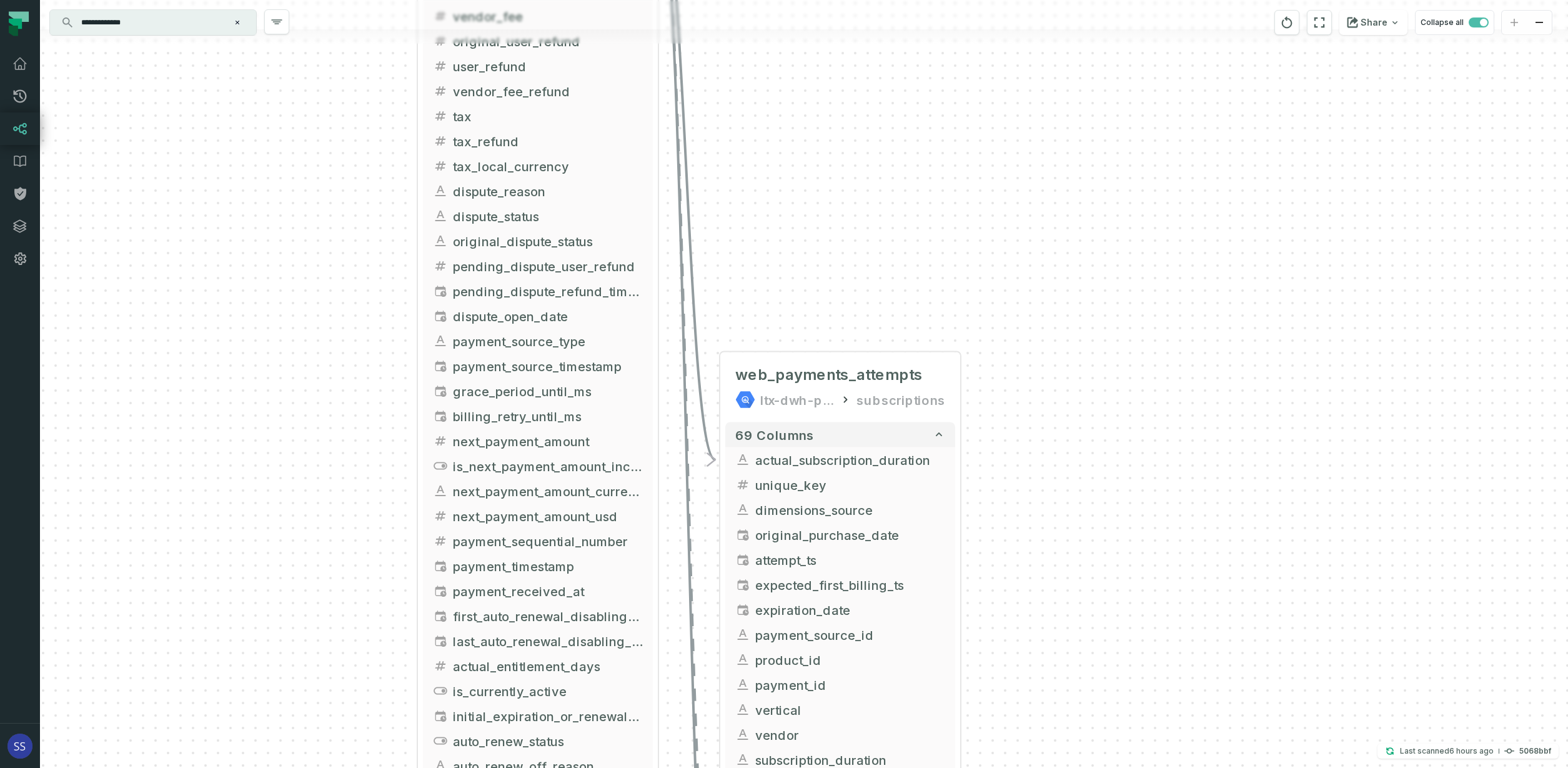
drag, startPoint x: 775, startPoint y: 148, endPoint x: 755, endPoint y: 150, distance: 20.1
click at [755, 148] on div "+ web_payments_attempts ltx-dwh-prod-processed subscriptions + 69 columns - act…" at bounding box center [804, 384] width 1528 height 768
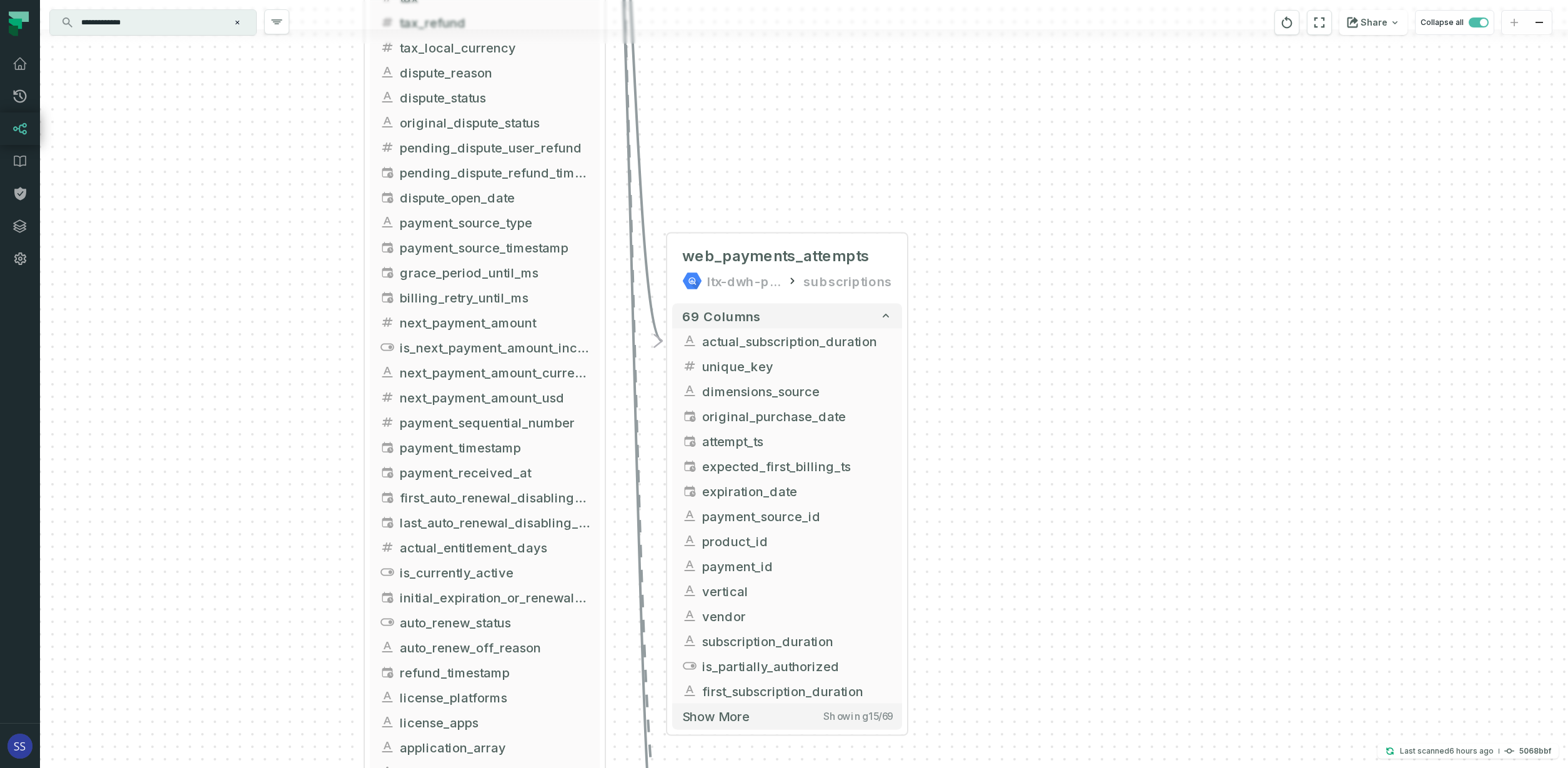
drag, startPoint x: 748, startPoint y: 166, endPoint x: 753, endPoint y: 117, distance: 49.3
click at [747, 103] on div "+ web_payments_attempts ltx-dwh-prod-processed subscriptions + 69 columns - act…" at bounding box center [804, 384] width 1528 height 768
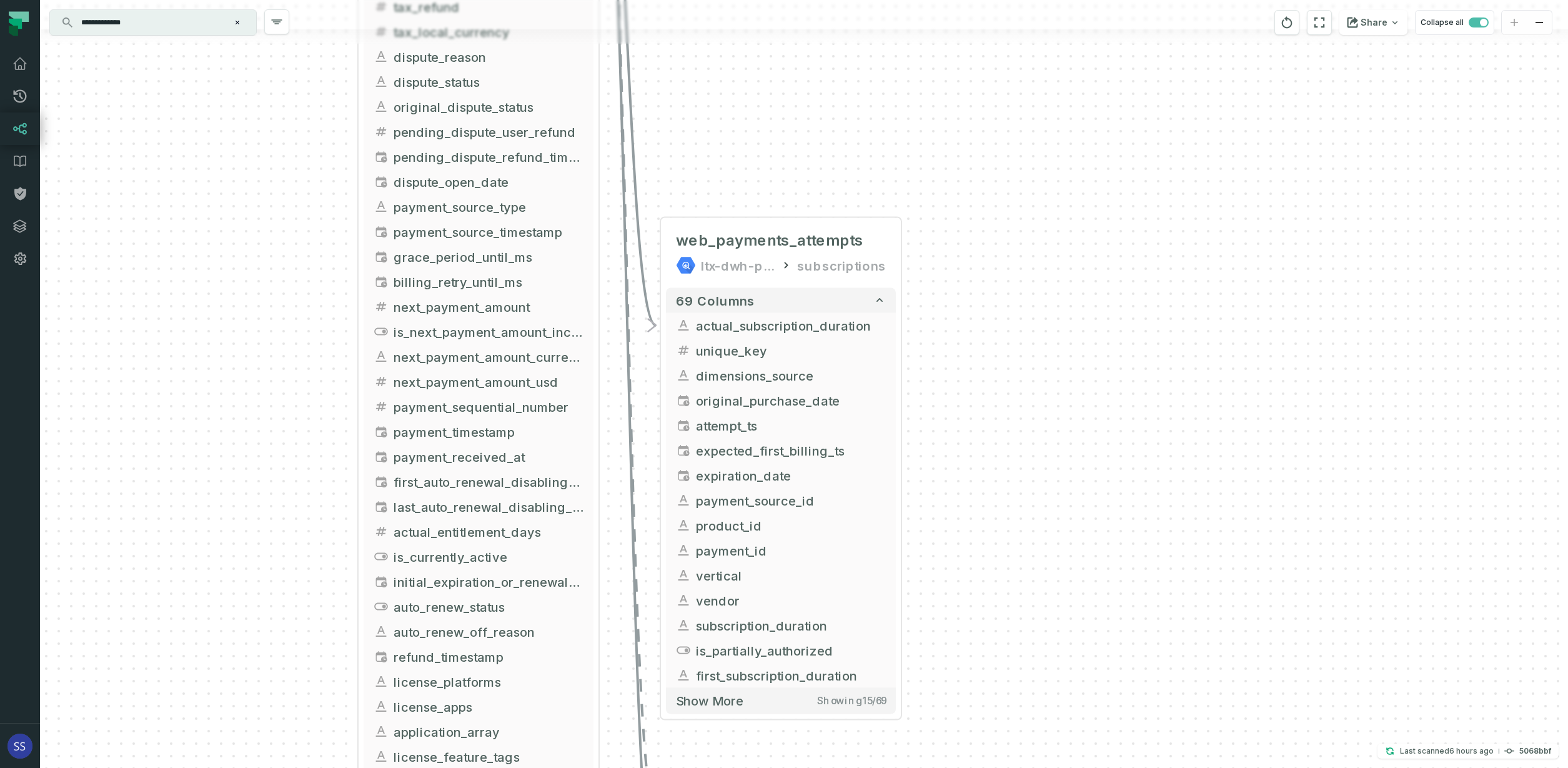
drag, startPoint x: 1037, startPoint y: 274, endPoint x: 993, endPoint y: 180, distance: 103.8
click at [989, 151] on div "+ web_payments_attempts ltx-dwh-prod-processed subscriptions + 69 columns - act…" at bounding box center [804, 384] width 1528 height 768
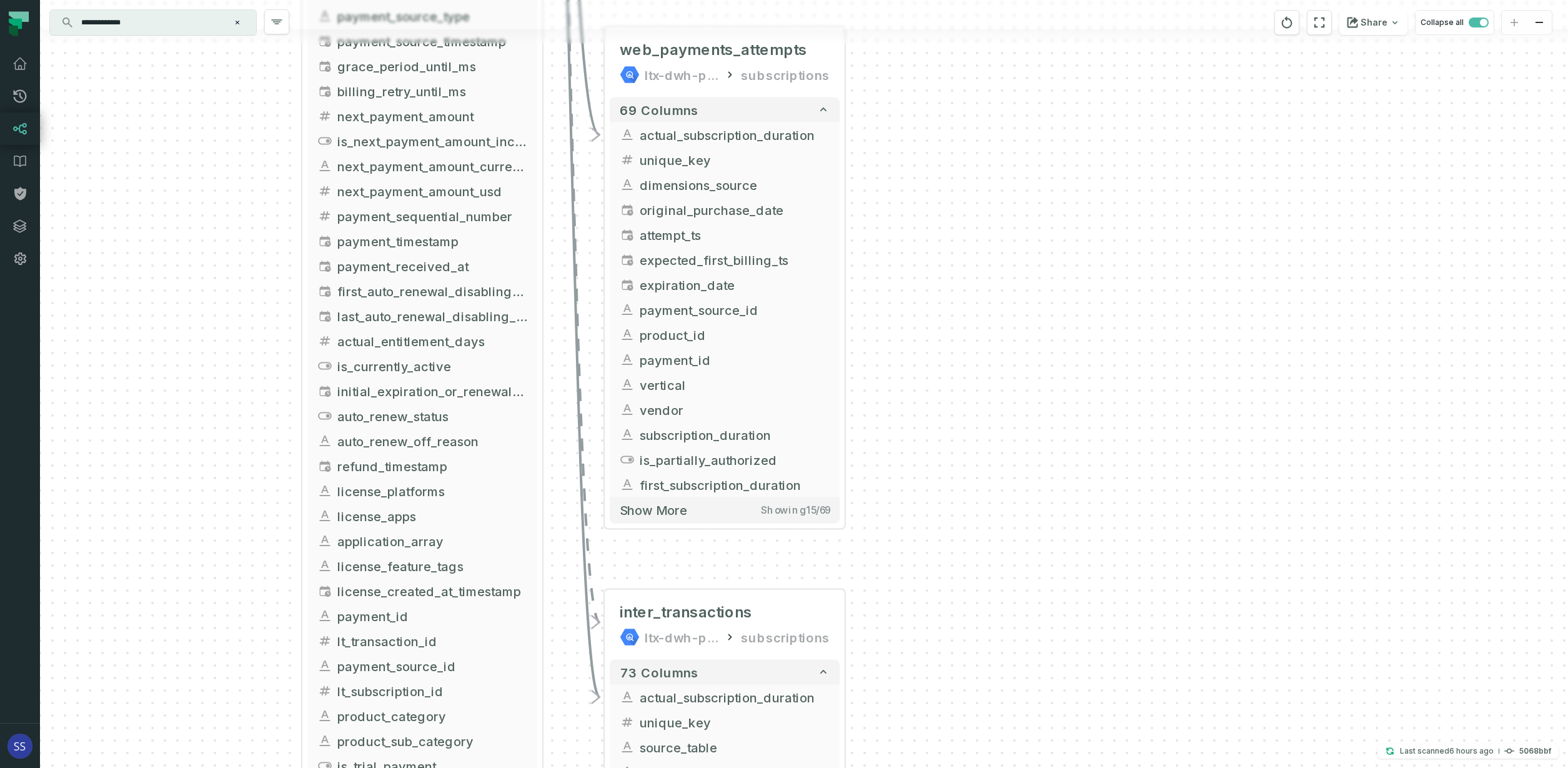
drag, startPoint x: 979, startPoint y: 372, endPoint x: 950, endPoint y: 236, distance: 139.1
click at [954, 247] on div "+ web_payments_attempts ltx-dwh-prod-processed subscriptions + 69 columns - act…" at bounding box center [804, 384] width 1528 height 768
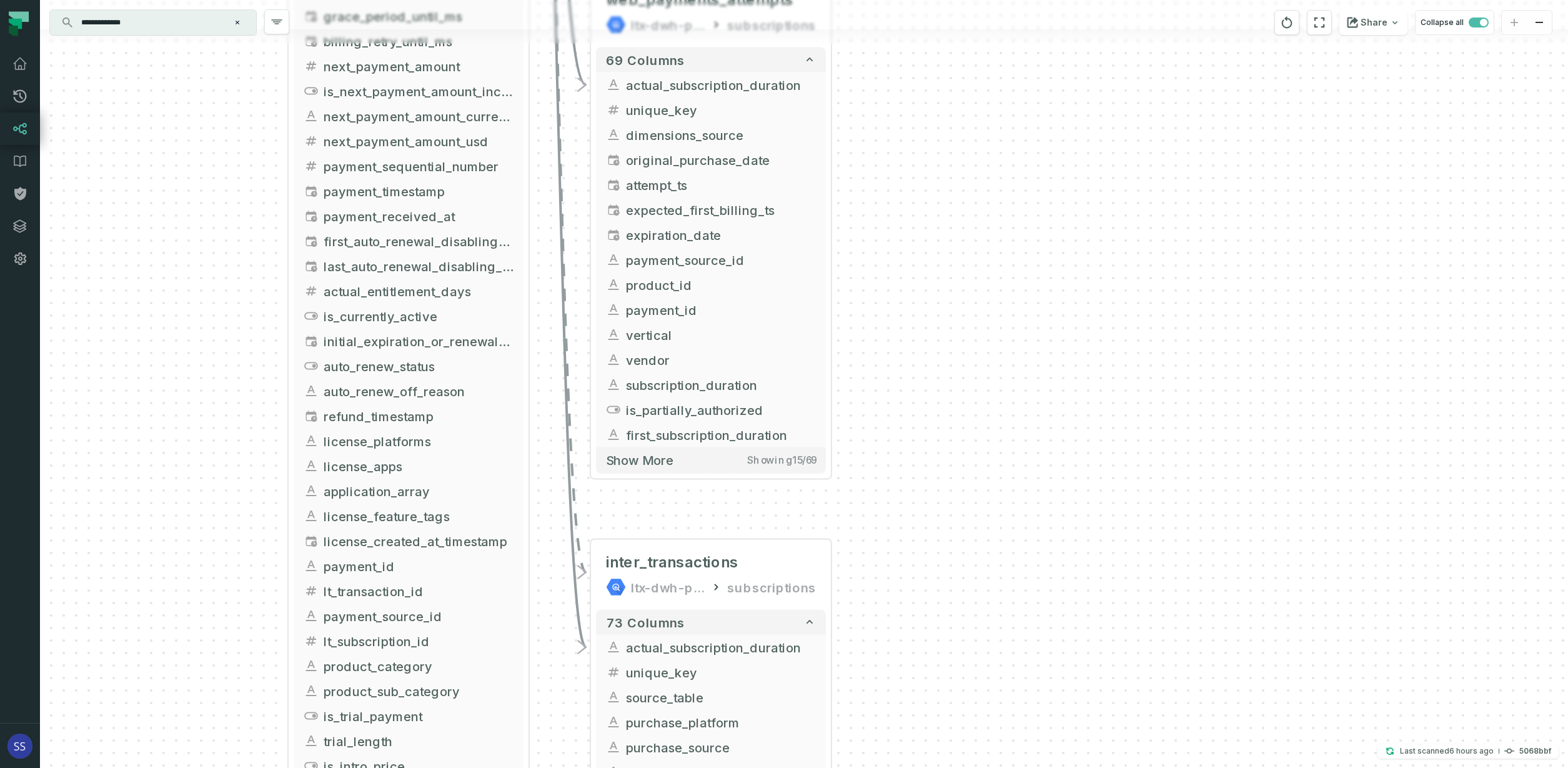
drag, startPoint x: 948, startPoint y: 371, endPoint x: 920, endPoint y: 252, distance: 122.2
click at [921, 258] on div "+ web_payments_attempts ltx-dwh-prod-processed subscriptions + 69 columns - act…" at bounding box center [804, 384] width 1528 height 768
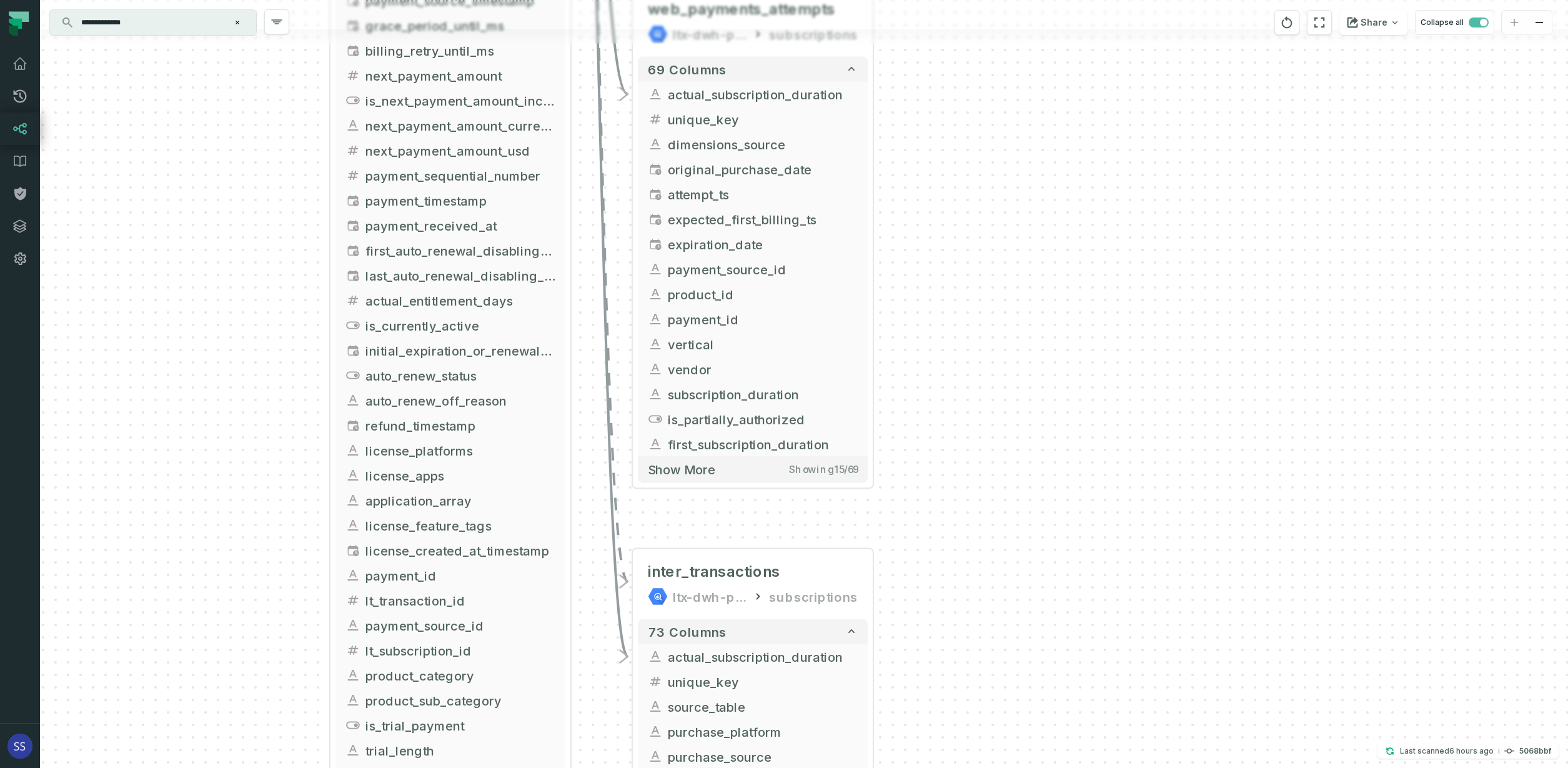
drag, startPoint x: 932, startPoint y: 346, endPoint x: 983, endPoint y: 435, distance: 102.6
click at [990, 447] on div "+ web_payments_attempts ltx-dwh-prod-processed subscriptions + 69 columns - act…" at bounding box center [804, 384] width 1528 height 768
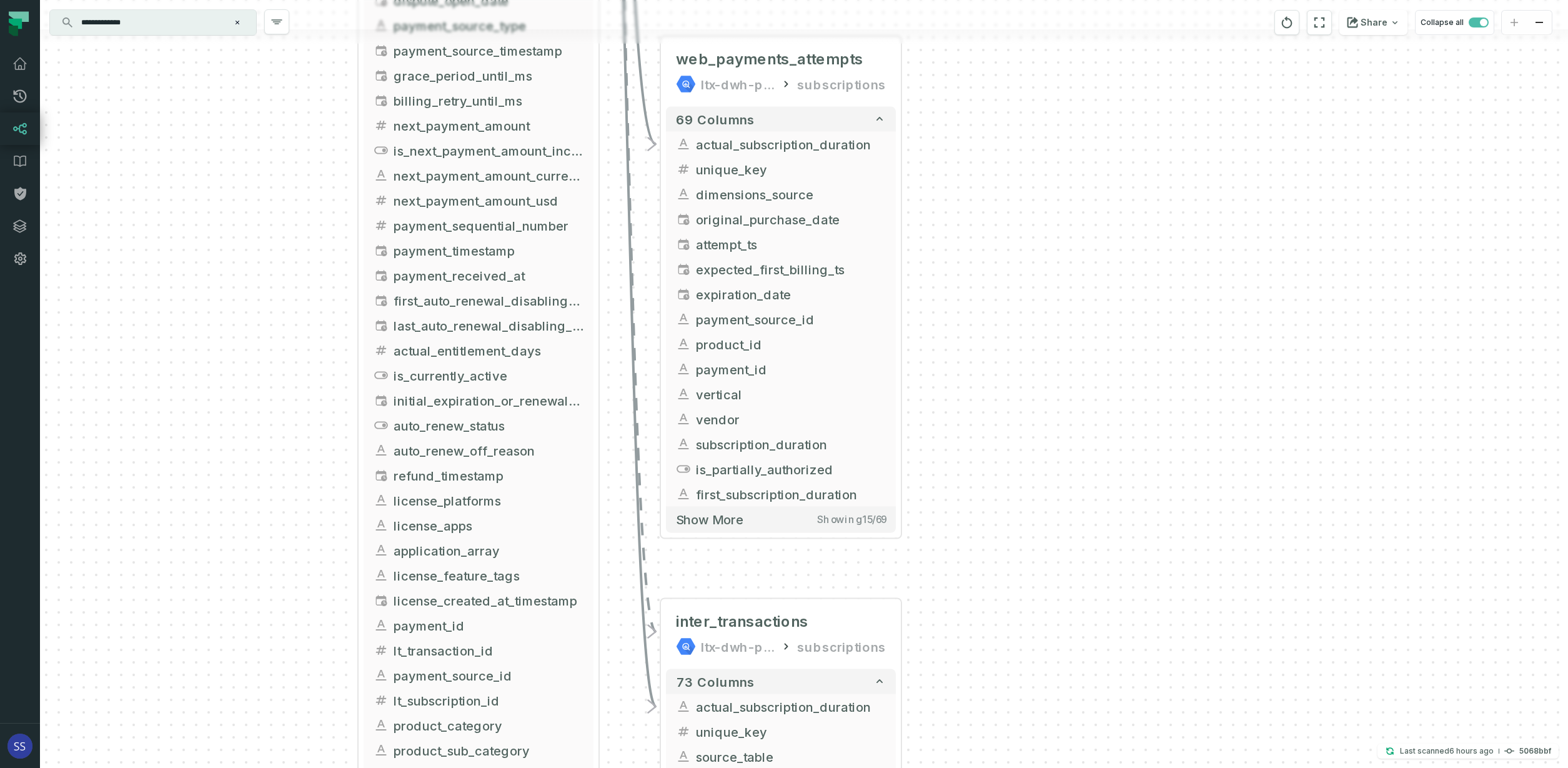
drag, startPoint x: 993, startPoint y: 349, endPoint x: 1005, endPoint y: 332, distance: 20.8
click at [1001, 377] on div "+ web_payments_attempts ltx-dwh-prod-processed subscriptions + 69 columns - act…" at bounding box center [804, 384] width 1528 height 768
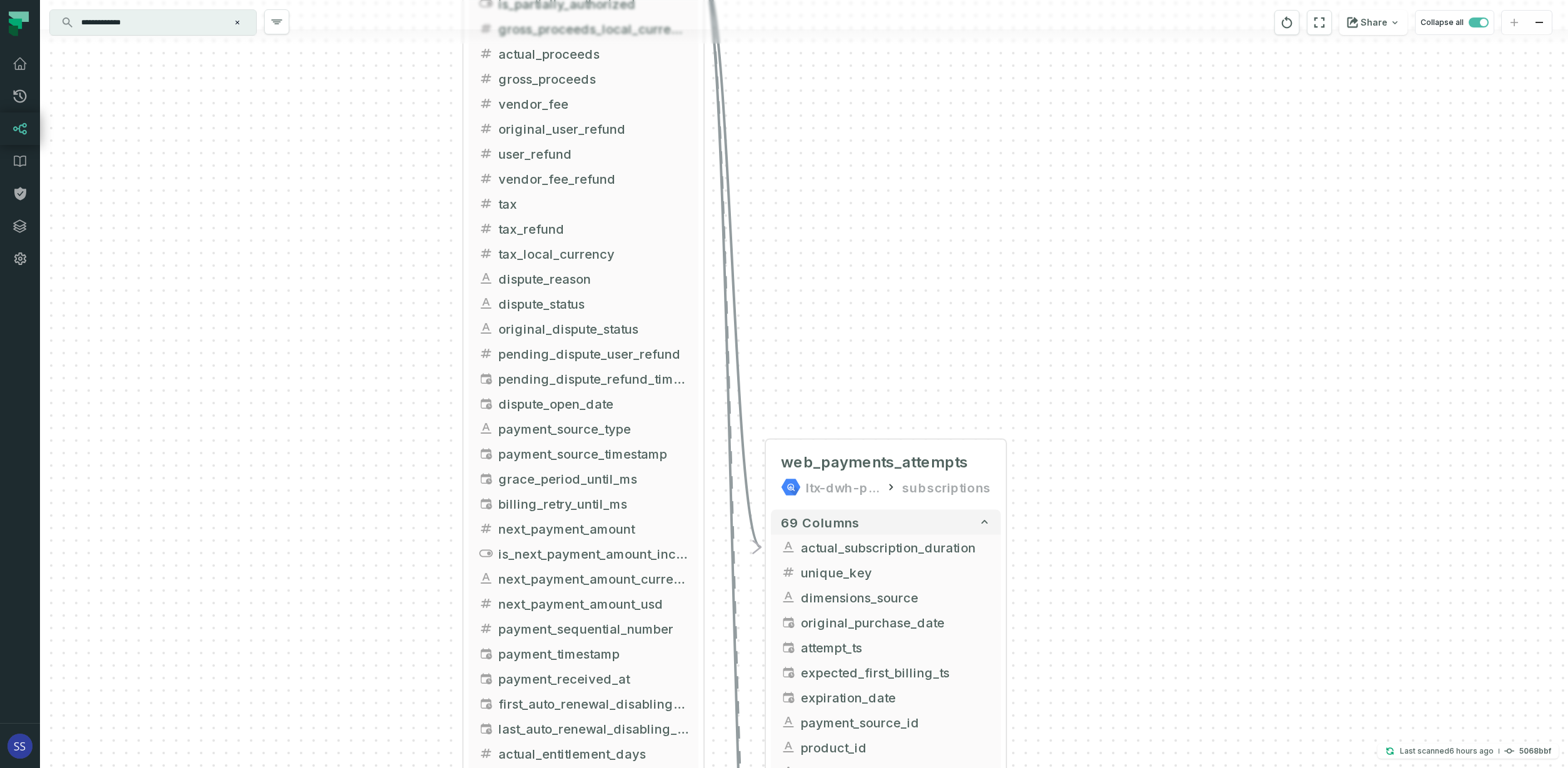
drag, startPoint x: 1032, startPoint y: 272, endPoint x: 1027, endPoint y: 296, distance: 24.5
click at [1038, 358] on div "+ web_payments_attempts ltx-dwh-prod-processed subscriptions + 69 columns - act…" at bounding box center [804, 384] width 1528 height 768
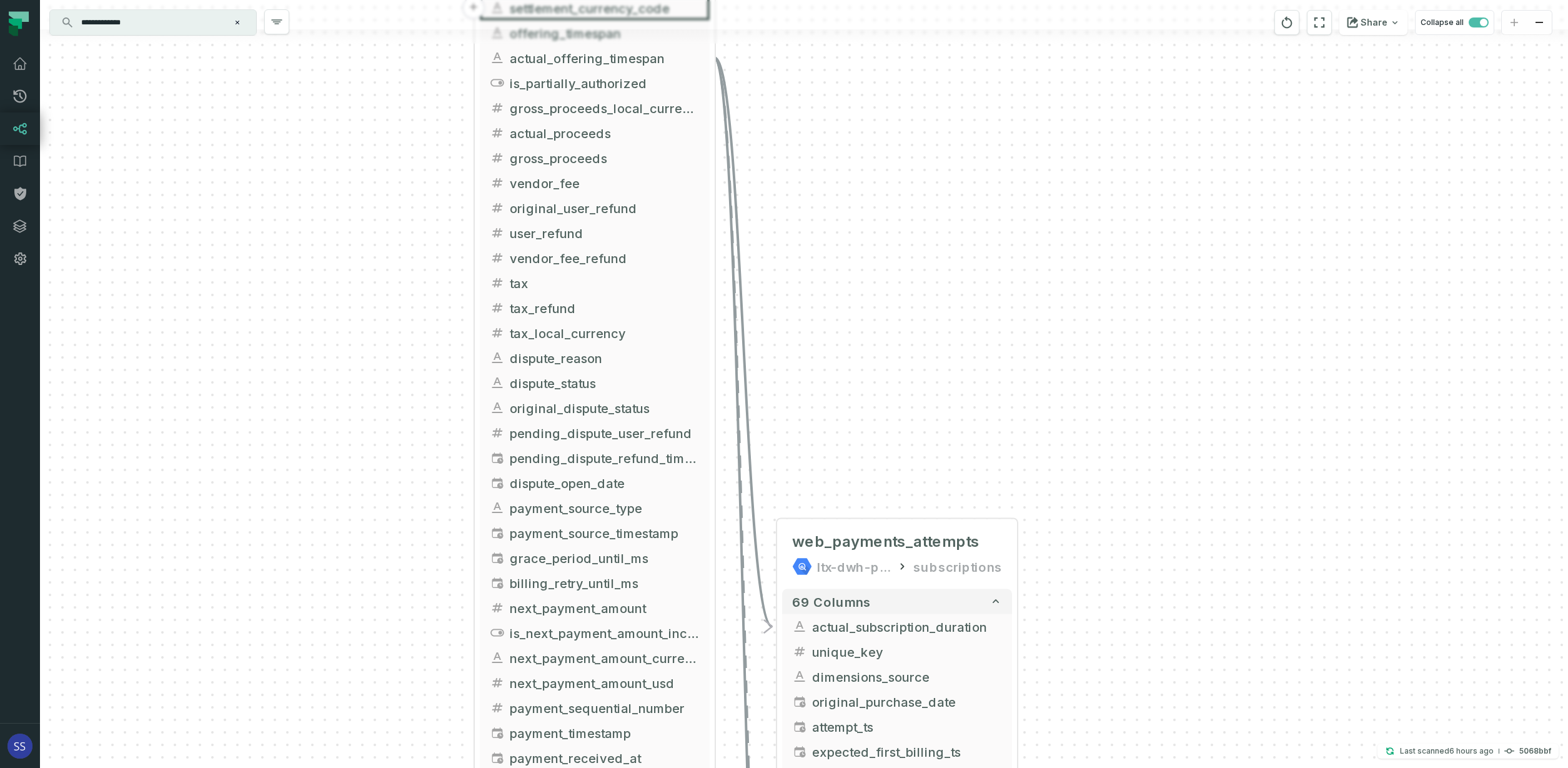
drag, startPoint x: 1015, startPoint y: 282, endPoint x: 1001, endPoint y: 351, distance: 70.4
click at [1017, 372] on div "+ web_payments_attempts ltx-dwh-prod-processed subscriptions + 69 columns - act…" at bounding box center [804, 384] width 1528 height 768
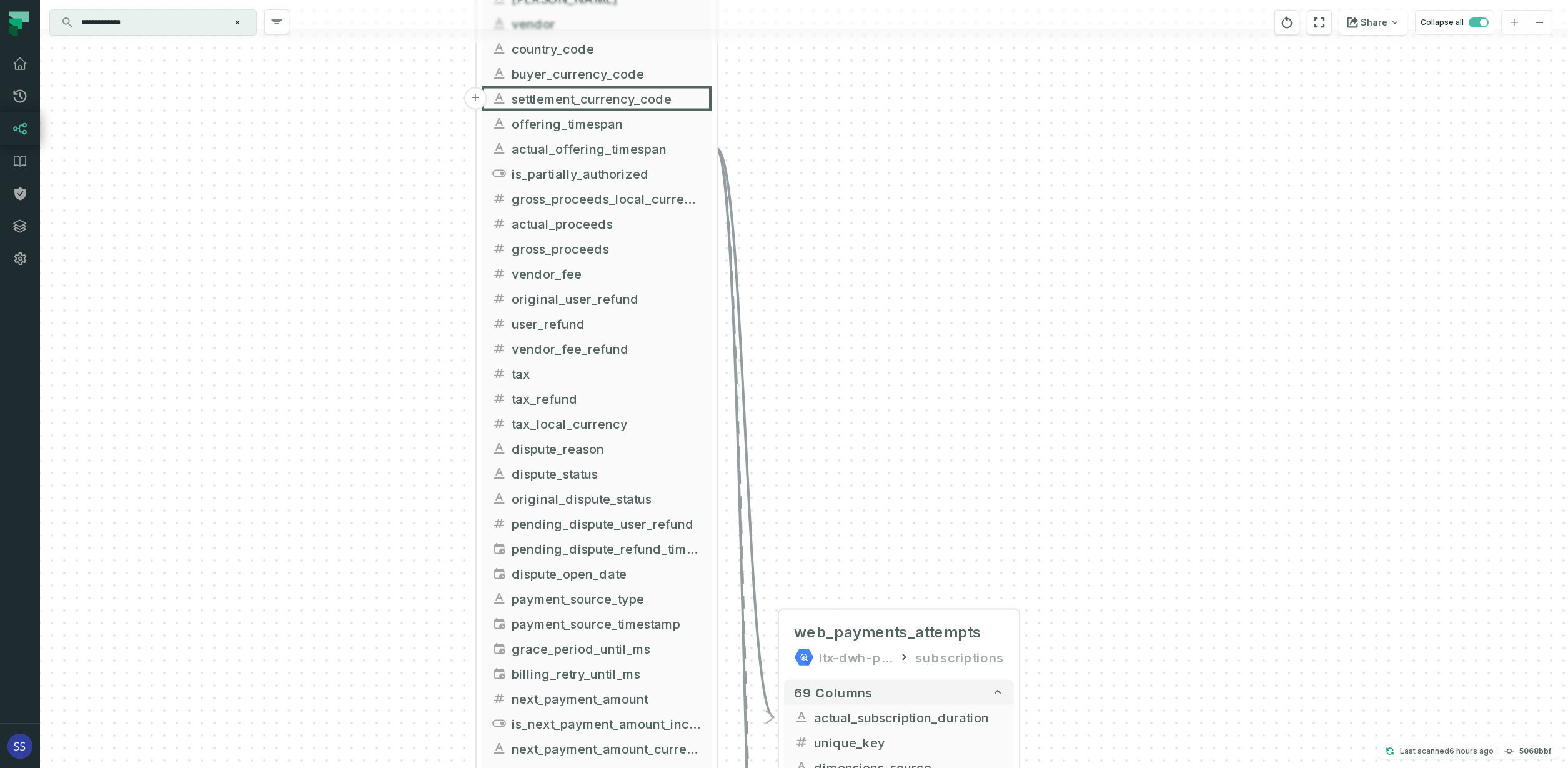
drag, startPoint x: 970, startPoint y: 270, endPoint x: 945, endPoint y: 341, distance: 75.3
click at [969, 355] on div "+ web_payments_attempts ltx-dwh-prod-processed subscriptions + 69 columns - act…" at bounding box center [804, 384] width 1528 height 768
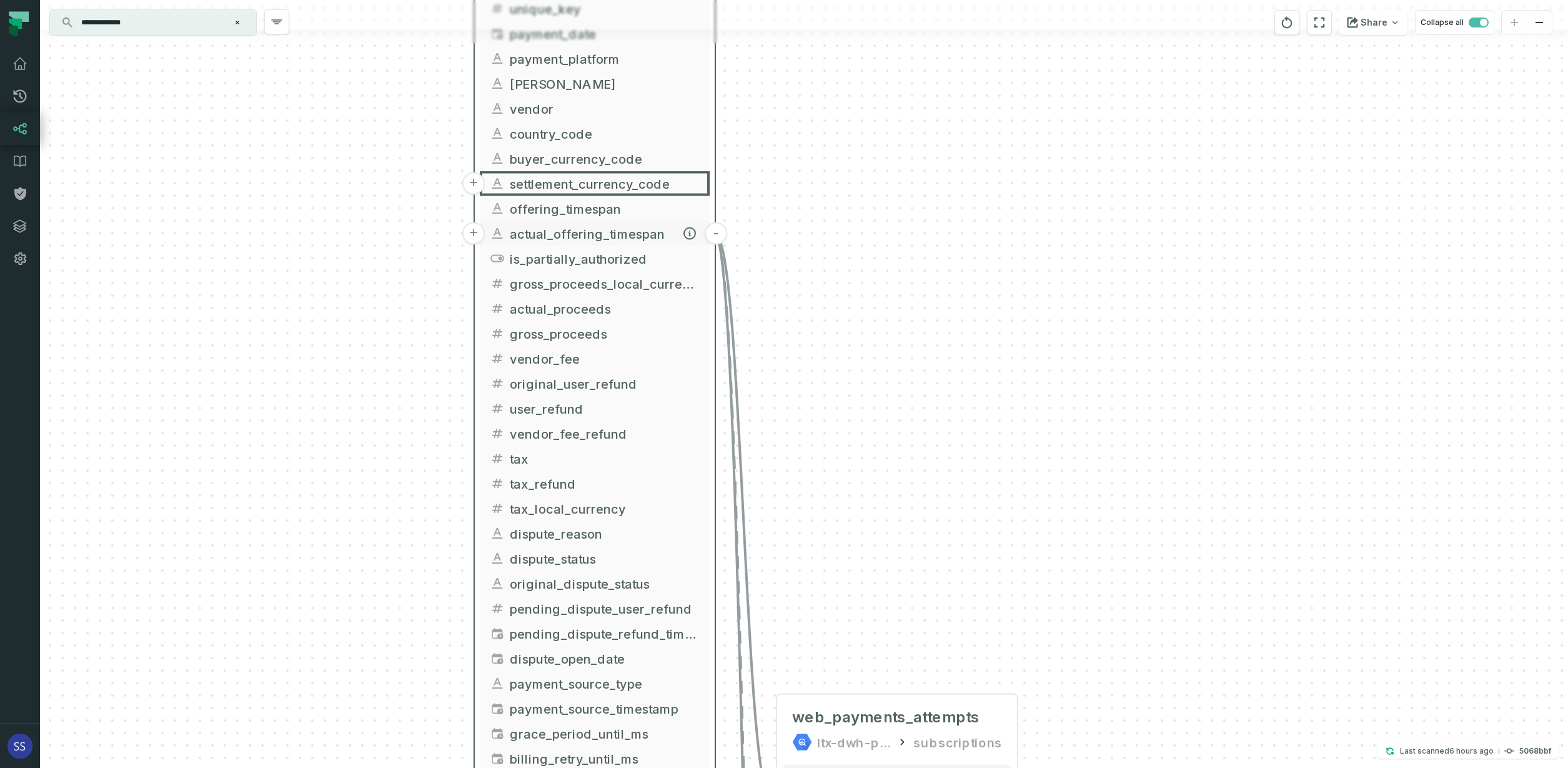
click at [717, 232] on button "-" at bounding box center [716, 234] width 23 height 23
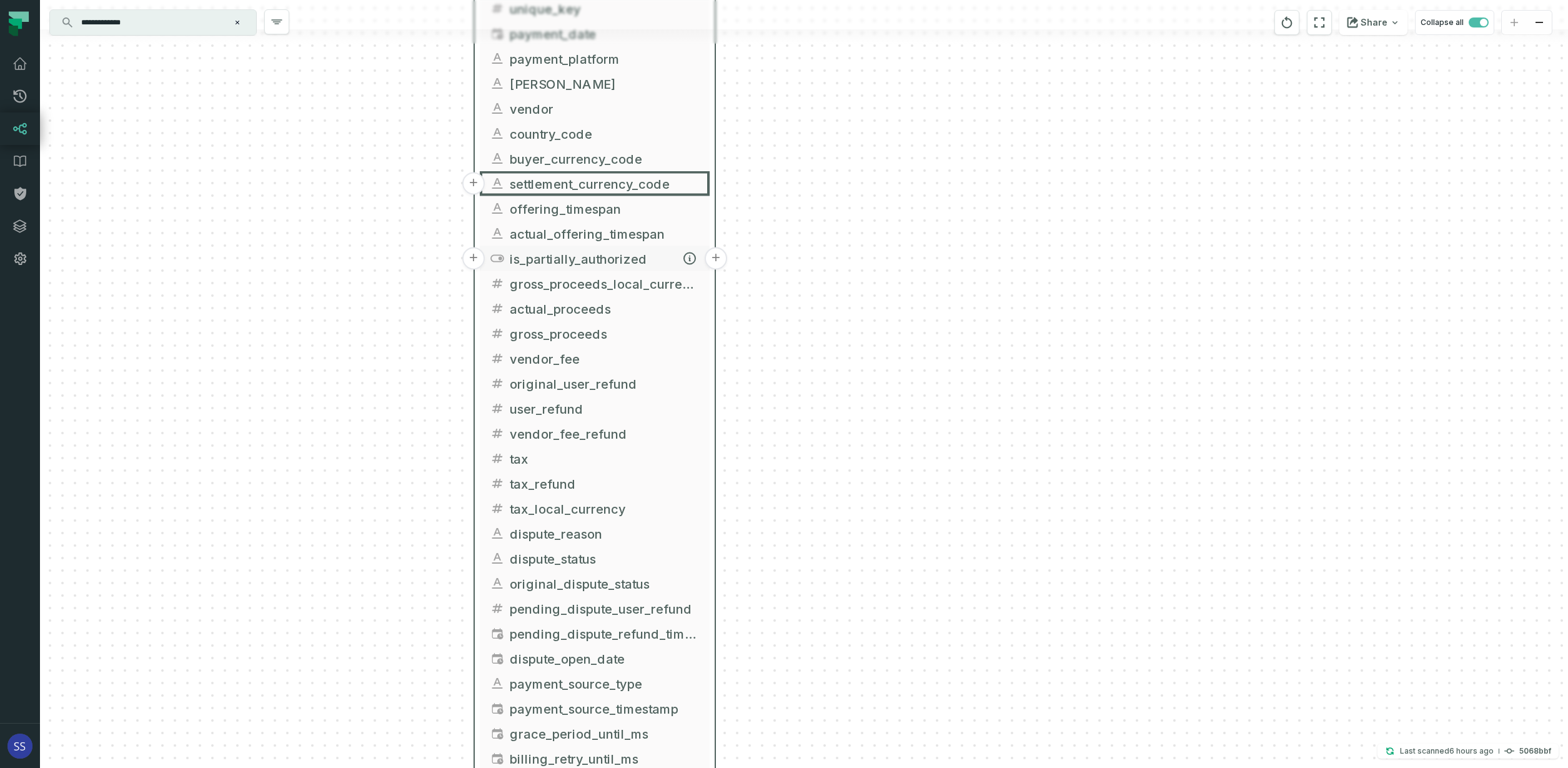
click at [714, 258] on button "+" at bounding box center [716, 259] width 23 height 23
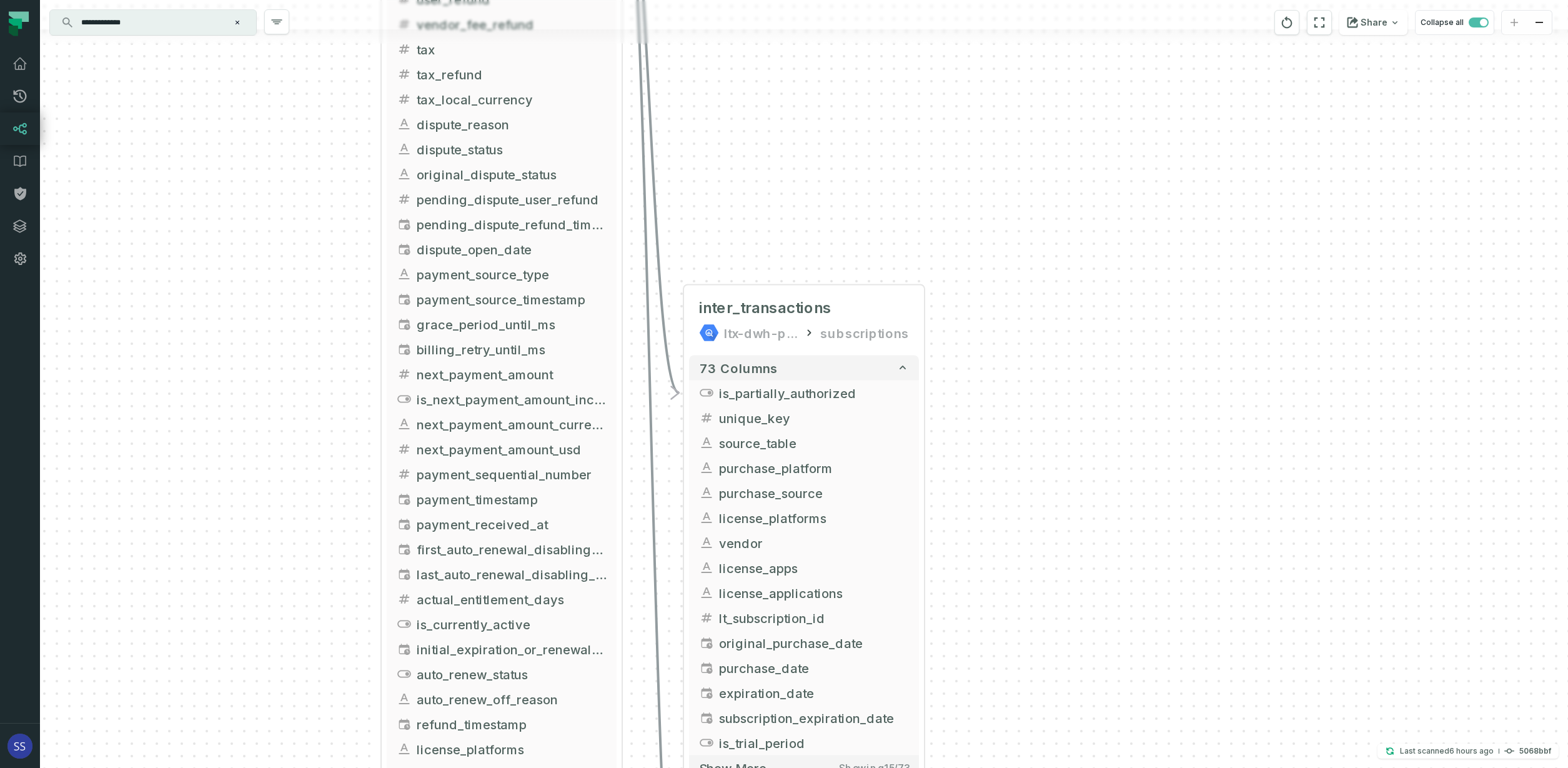
drag, startPoint x: 736, startPoint y: 93, endPoint x: 728, endPoint y: 340, distance: 247.1
click at [730, 358] on div "+ inter_transactions ltx-dwh-prod-processed subscriptions + 73 columns - is_par…" at bounding box center [804, 384] width 1528 height 768
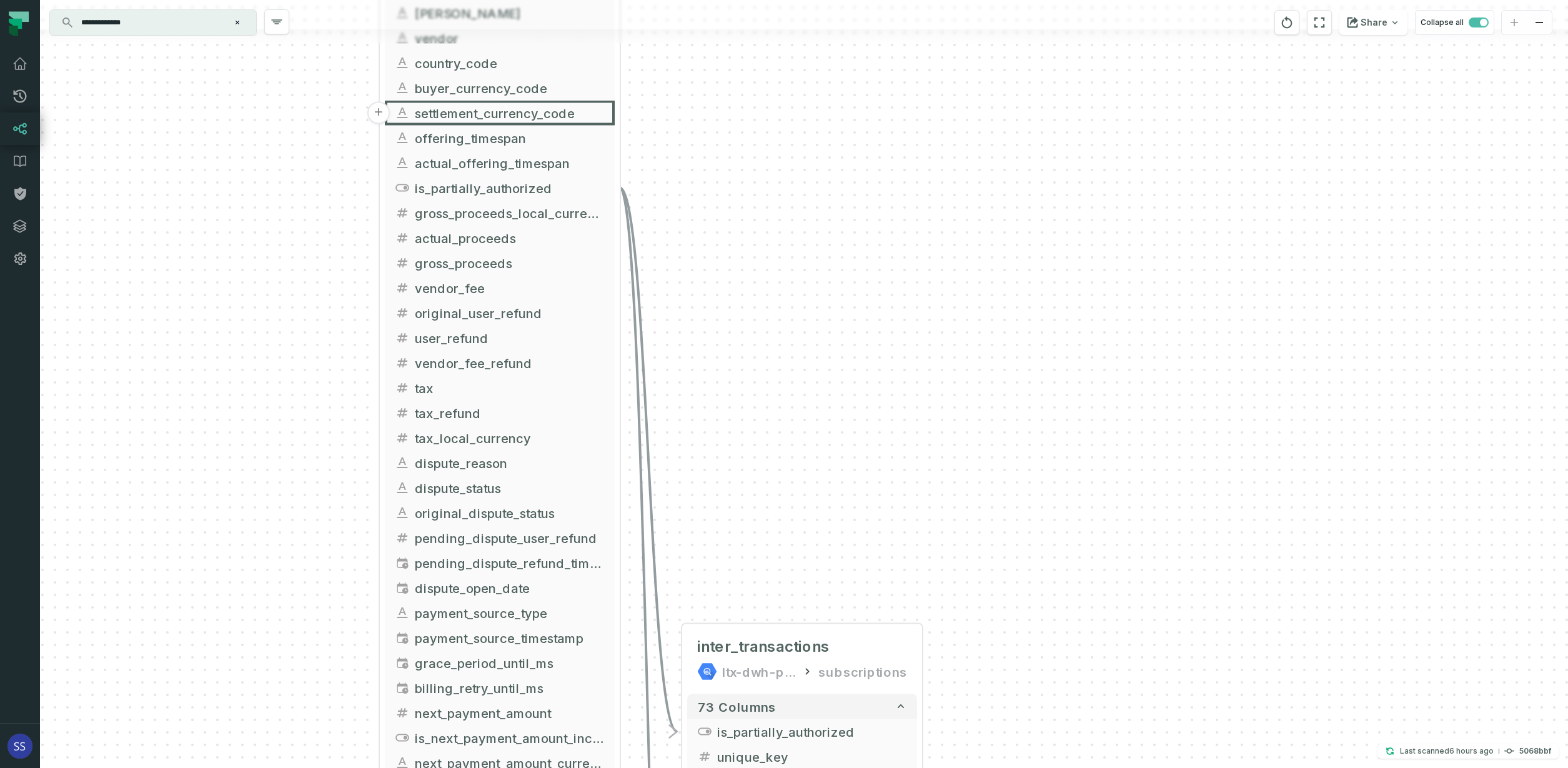
drag, startPoint x: 703, startPoint y: 183, endPoint x: 638, endPoint y: 190, distance: 65.4
click at [698, 233] on div "+ inter_transactions ltx-dwh-prod-processed subscriptions + 73 columns - is_par…" at bounding box center [804, 384] width 1528 height 768
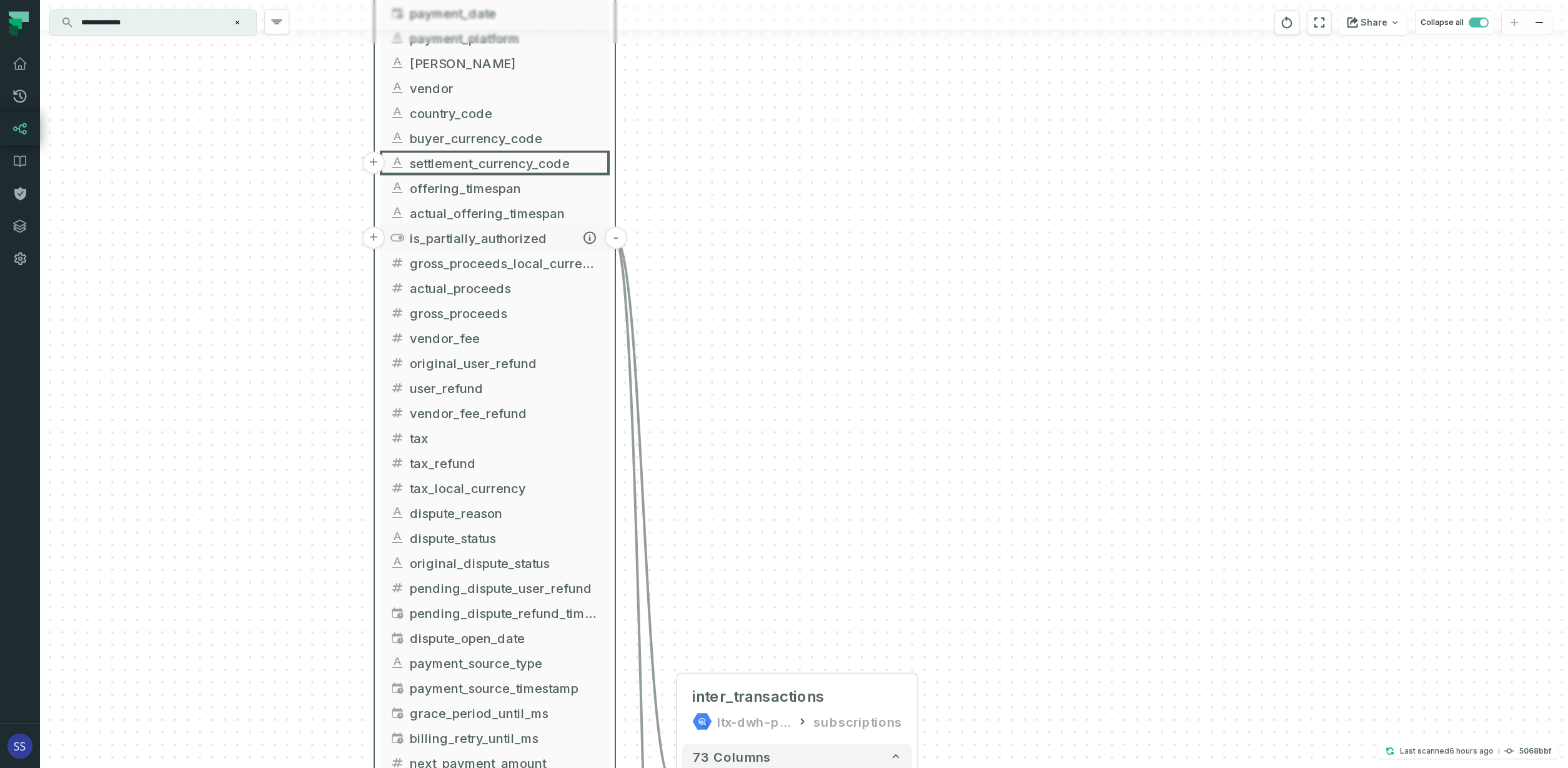
click at [617, 238] on button "-" at bounding box center [616, 238] width 23 height 23
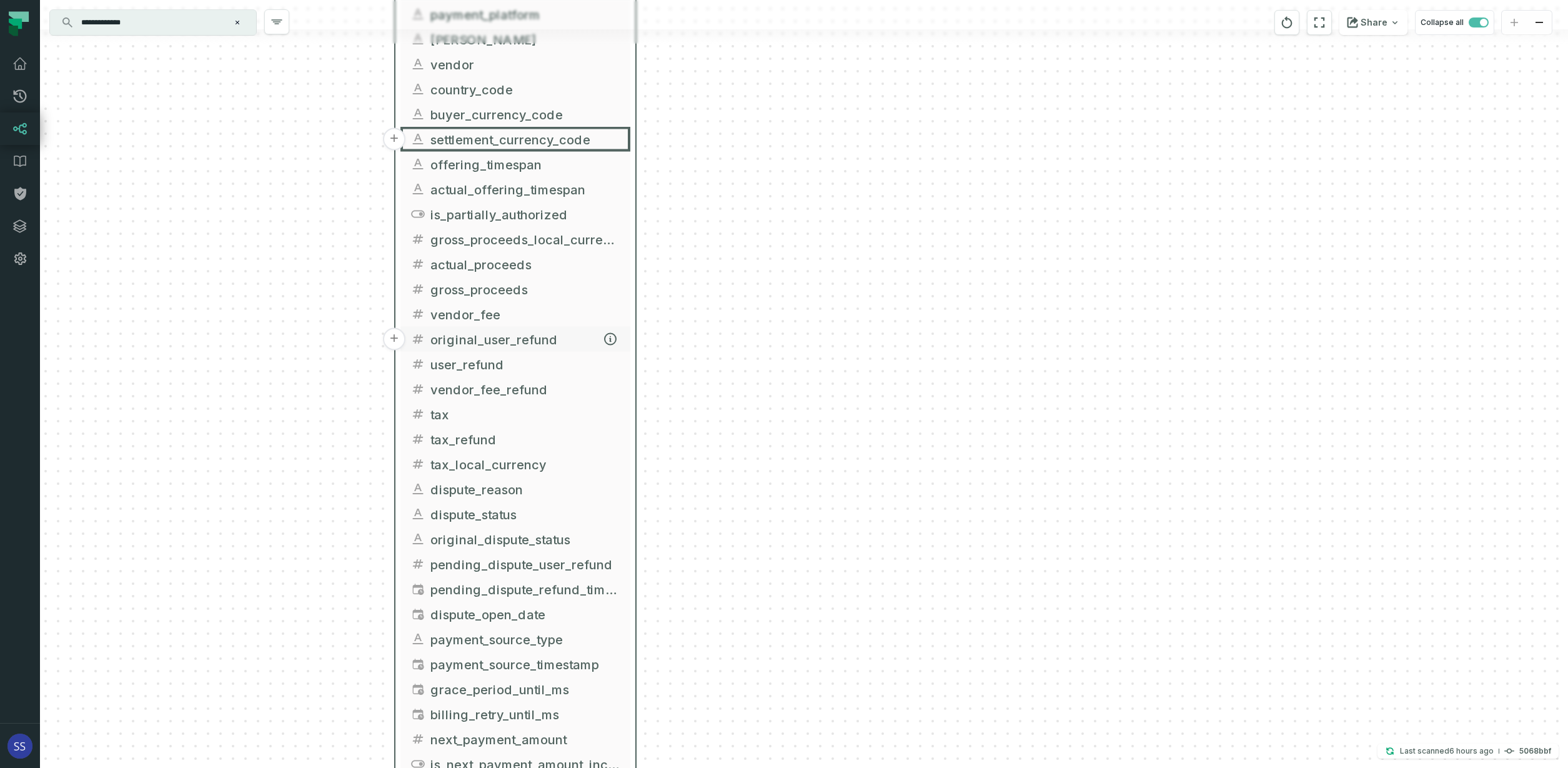
drag, startPoint x: 547, startPoint y: 365, endPoint x: 577, endPoint y: 340, distance: 39.1
click at [577, 340] on span "original_user_refund" at bounding box center [525, 340] width 190 height 19
click at [570, 136] on span "settlement_currency_code" at bounding box center [535, 139] width 190 height 19
click at [570, 141] on span "settlement_currency_code" at bounding box center [535, 139] width 190 height 19
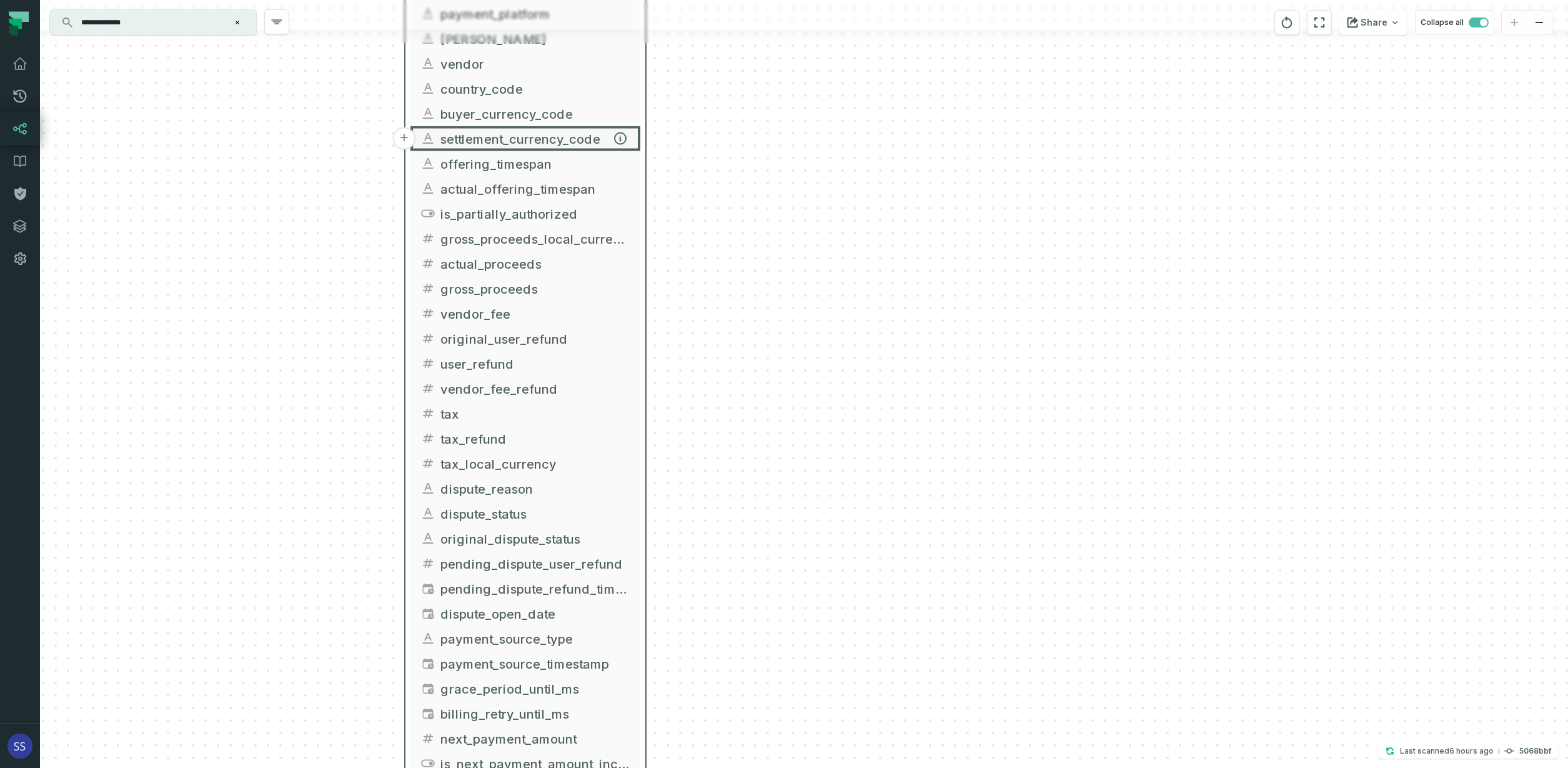
click at [570, 141] on span "settlement_currency_code" at bounding box center [535, 139] width 190 height 19
click at [570, 140] on span "settlement_currency_code" at bounding box center [535, 139] width 190 height 19
click at [583, 136] on span "settlement_currency_code" at bounding box center [535, 139] width 190 height 19
click at [617, 138] on icon "button" at bounding box center [621, 139] width 11 height 11
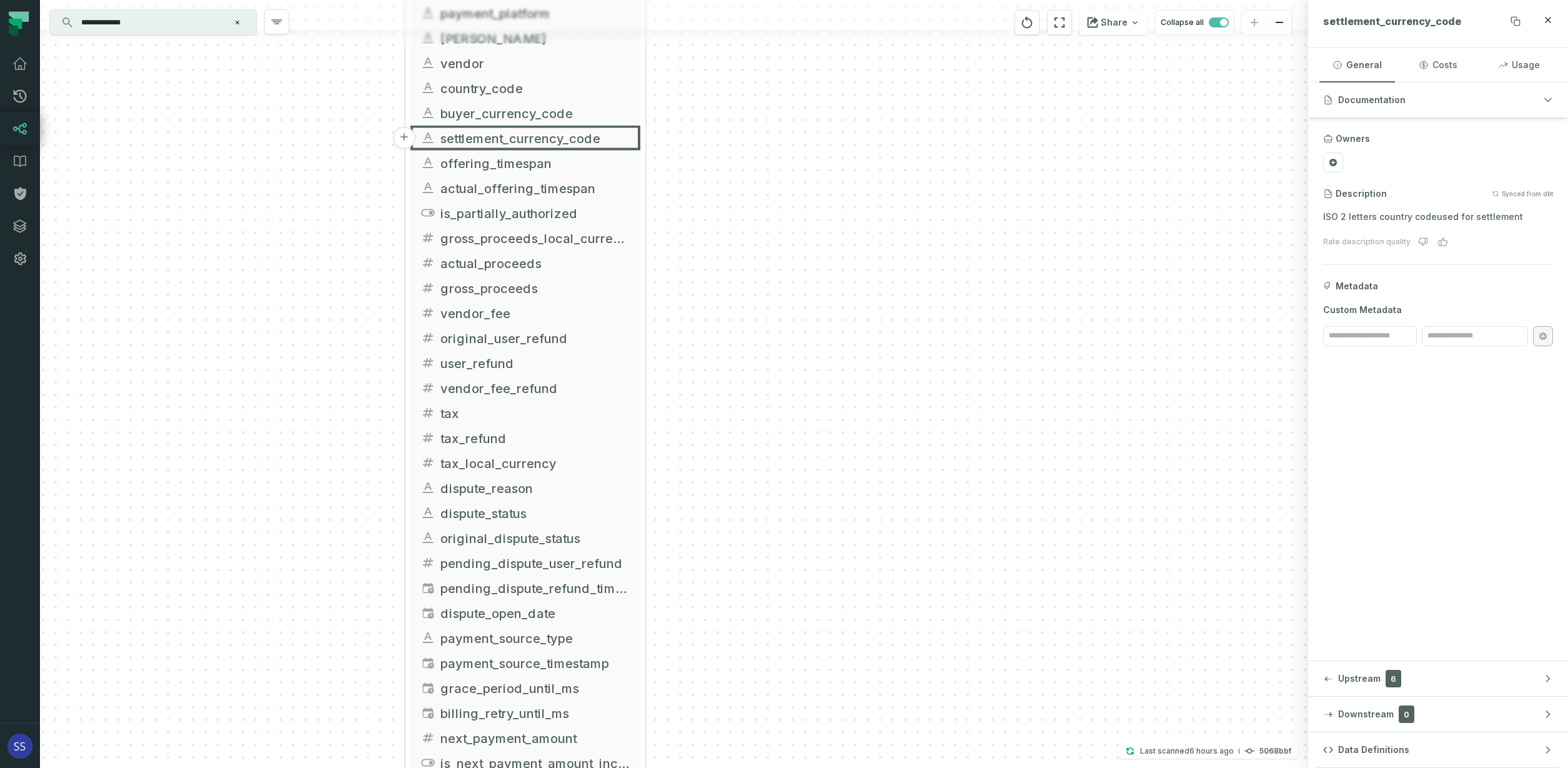
click at [1401, 19] on span "settlement_currency_code" at bounding box center [1392, 21] width 138 height 12
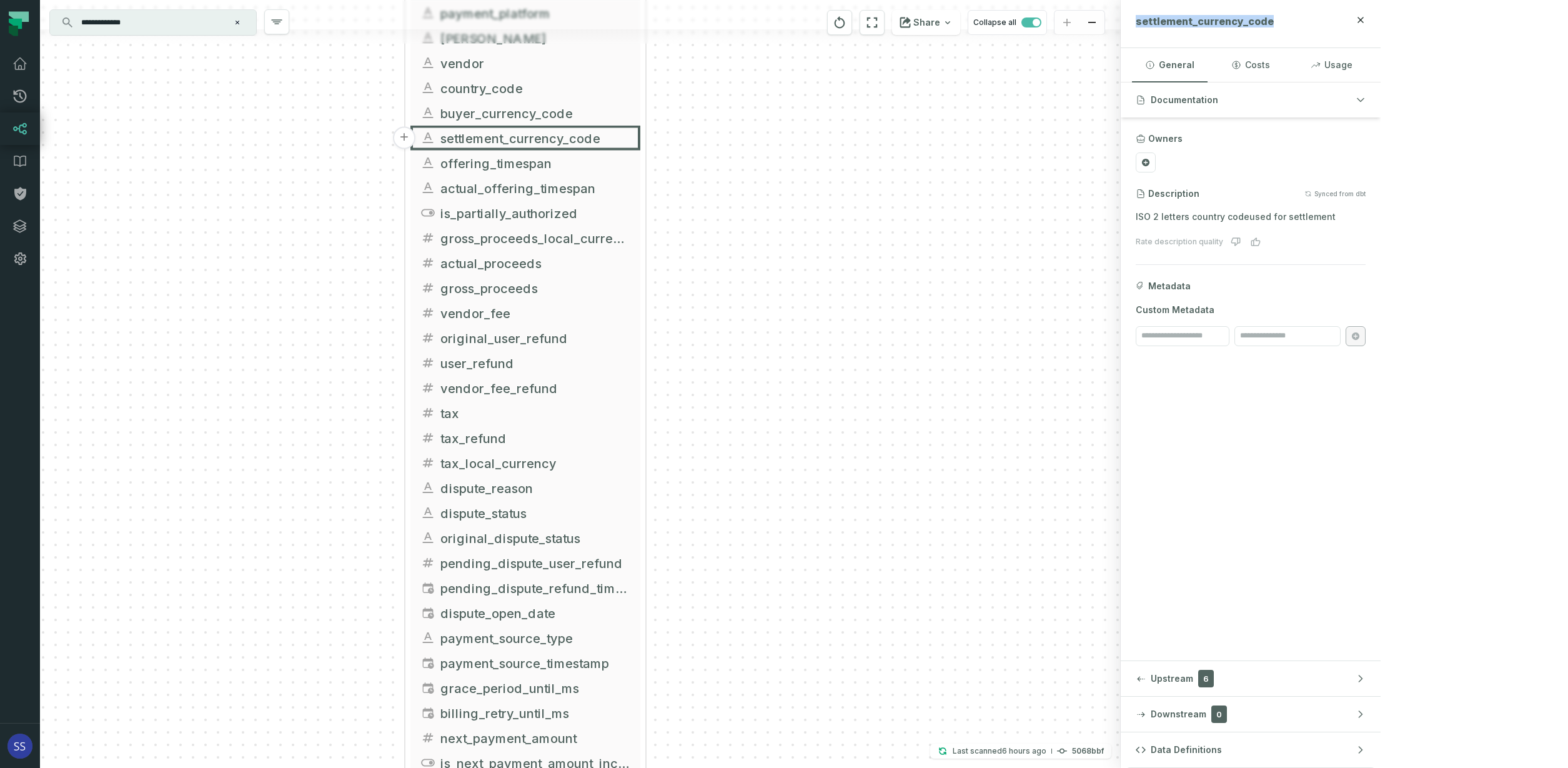
copy span "settlement_currency_code"
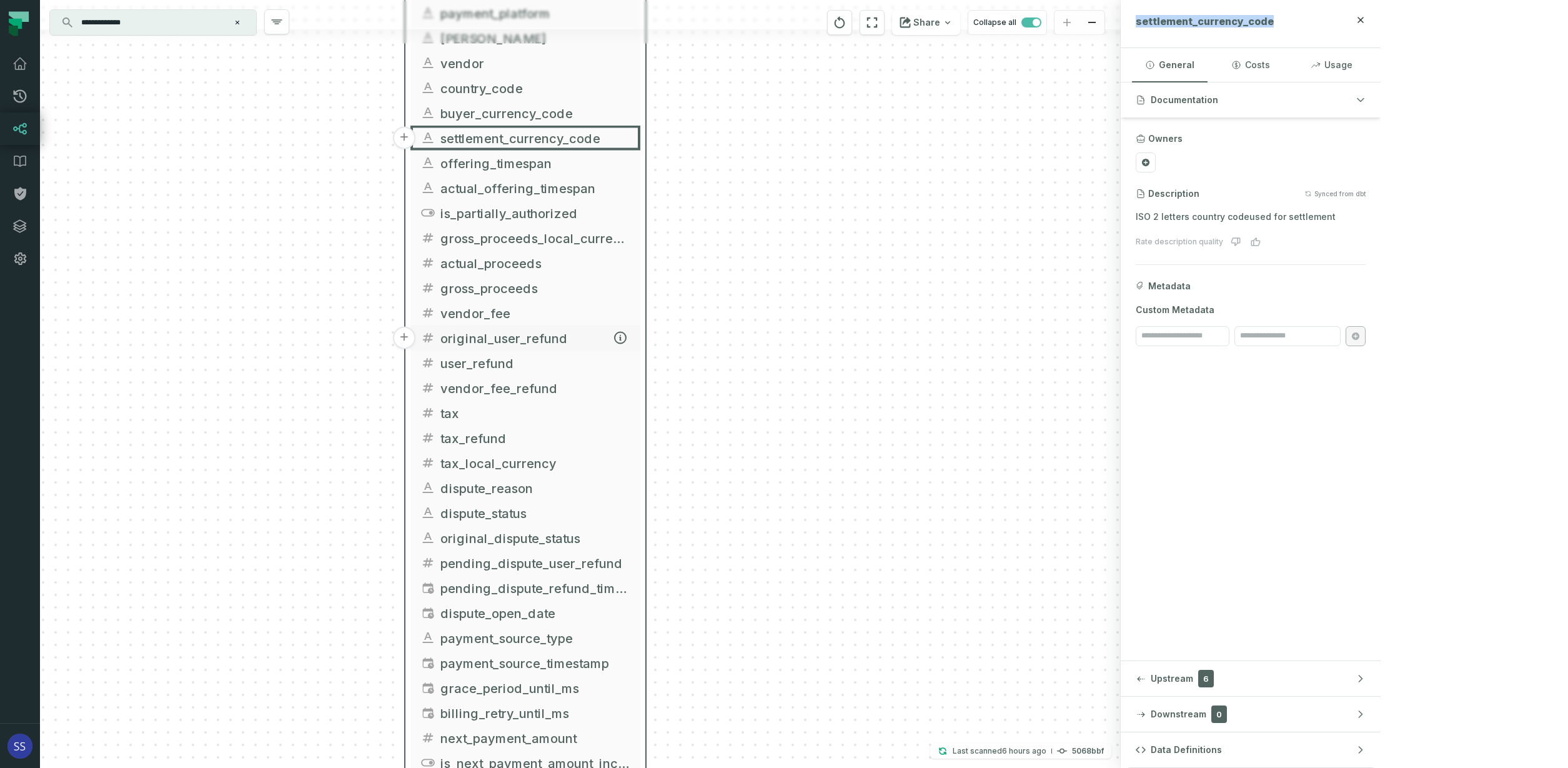
click at [585, 337] on span "original_user_refund" at bounding box center [535, 339] width 190 height 19
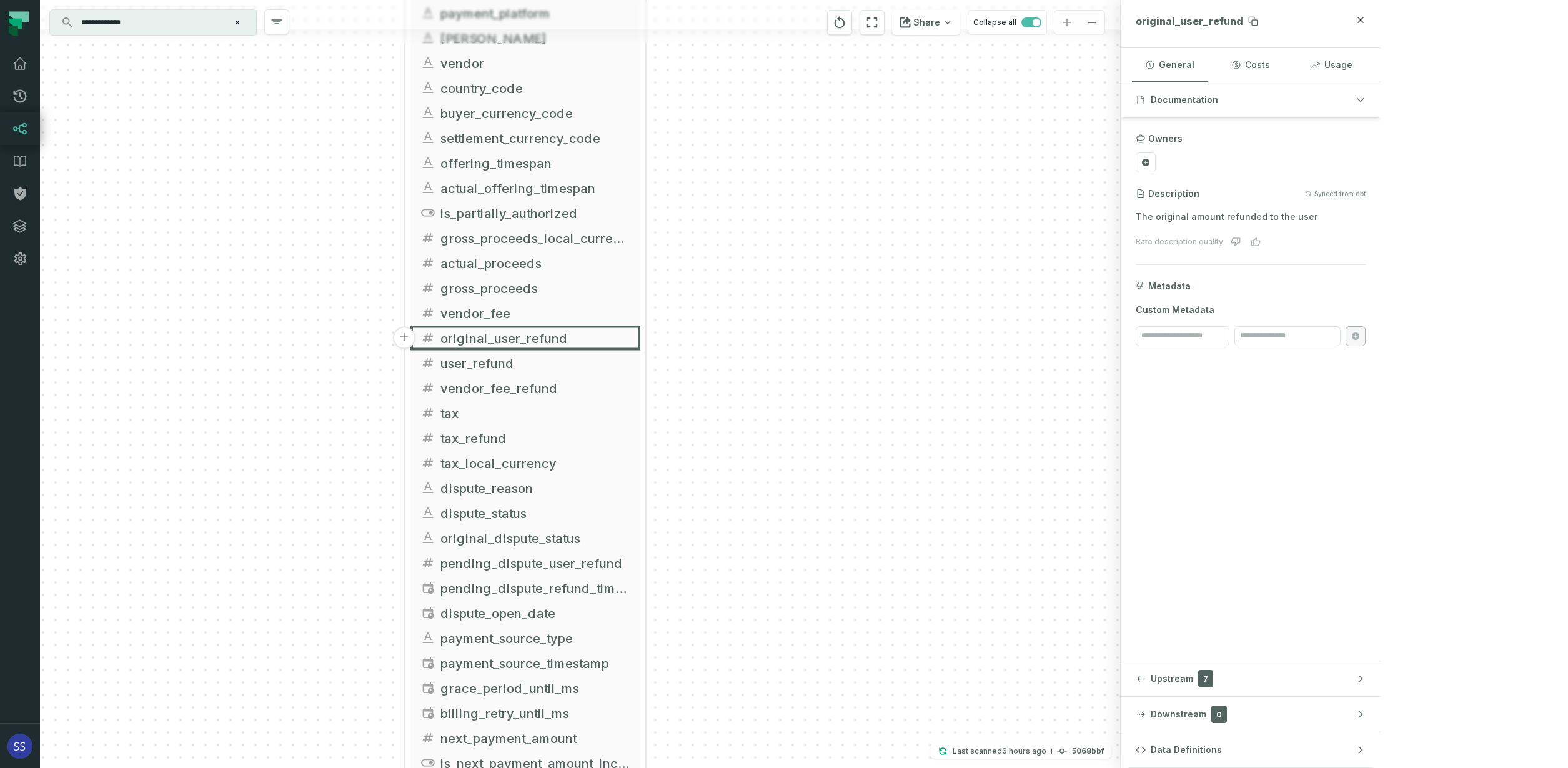
click at [1243, 19] on span "original_user_refund" at bounding box center [1189, 21] width 107 height 12
copy span "original_user_refund"
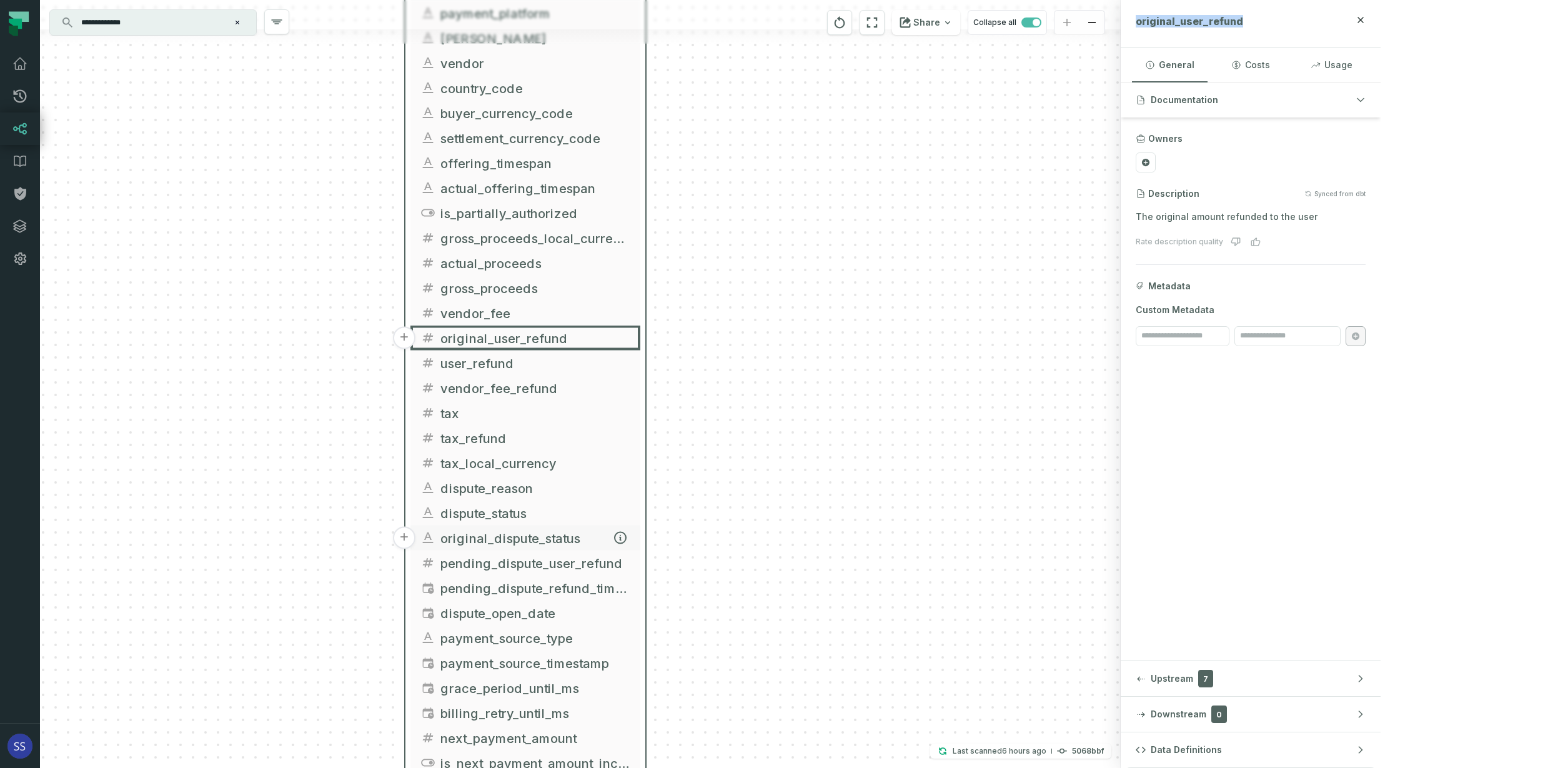
click at [559, 538] on span "original_dispute_status" at bounding box center [535, 538] width 190 height 19
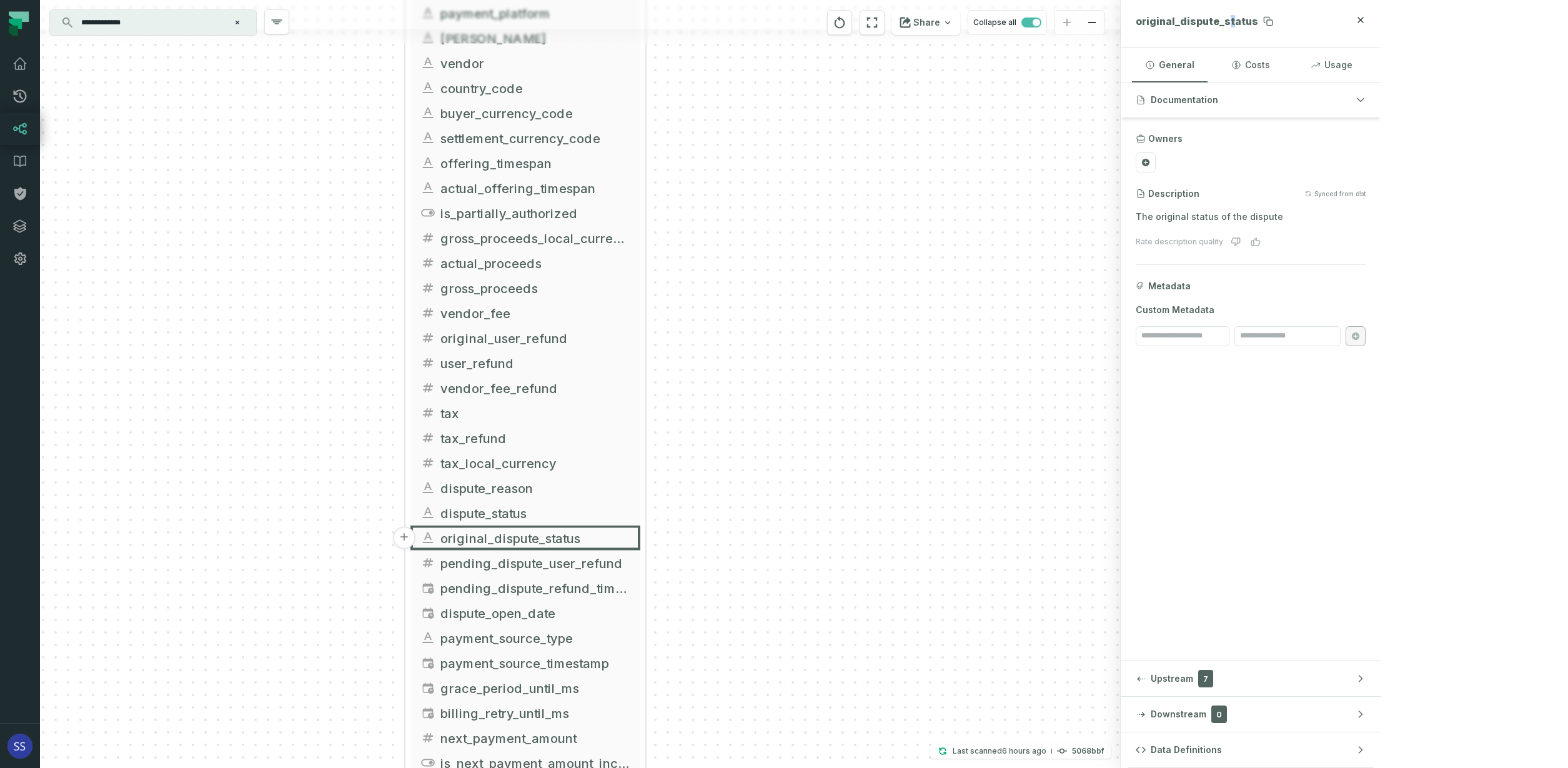
click at [1258, 17] on span "original_dispute_status" at bounding box center [1197, 21] width 122 height 12
click at [1258, 16] on span "original_dispute_status" at bounding box center [1197, 21] width 122 height 12
copy span "original_dispute_status"
click at [743, 524] on div "+ griffin_transactions ltx-dwh-prod-processed subscriptions + 102 columns + uni…" at bounding box center [580, 384] width 1080 height 768
drag, startPoint x: 770, startPoint y: 457, endPoint x: 761, endPoint y: 341, distance: 116.3
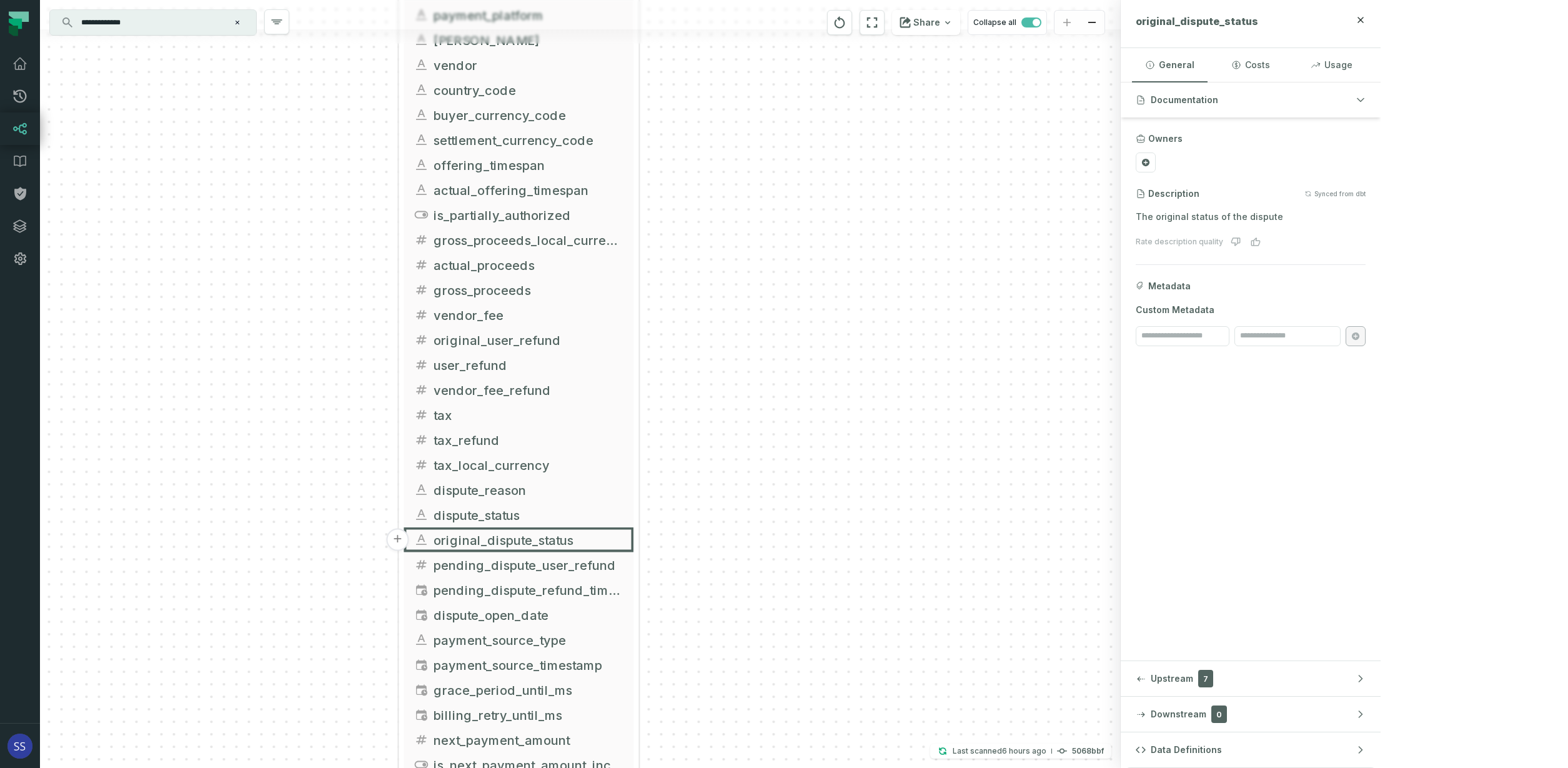
click at [761, 341] on div "+ griffin_transactions ltx-dwh-prod-processed subscriptions + 102 columns + uni…" at bounding box center [580, 384] width 1080 height 768
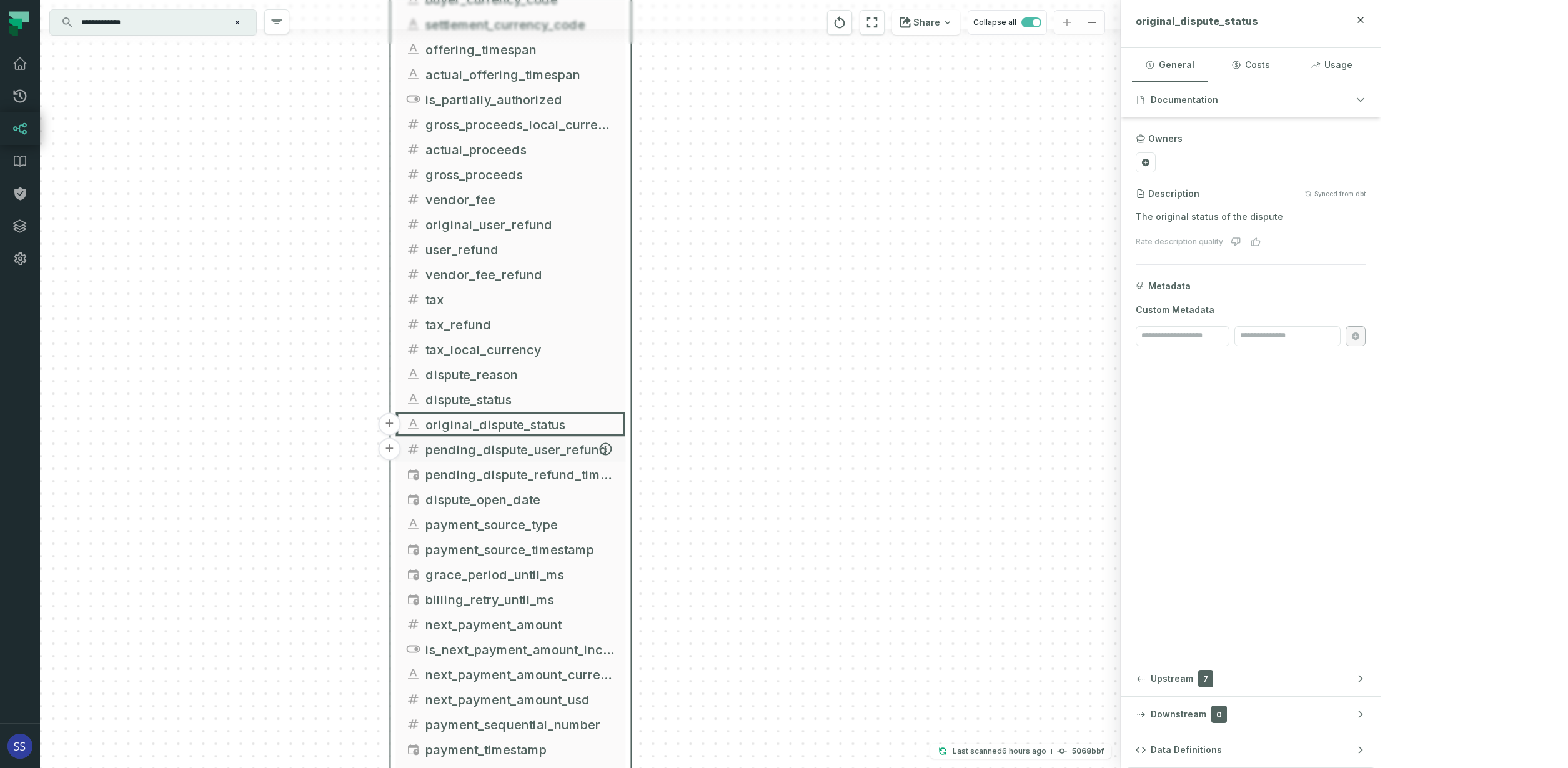
click at [559, 448] on span "pending_dispute_user_refund" at bounding box center [520, 450] width 190 height 19
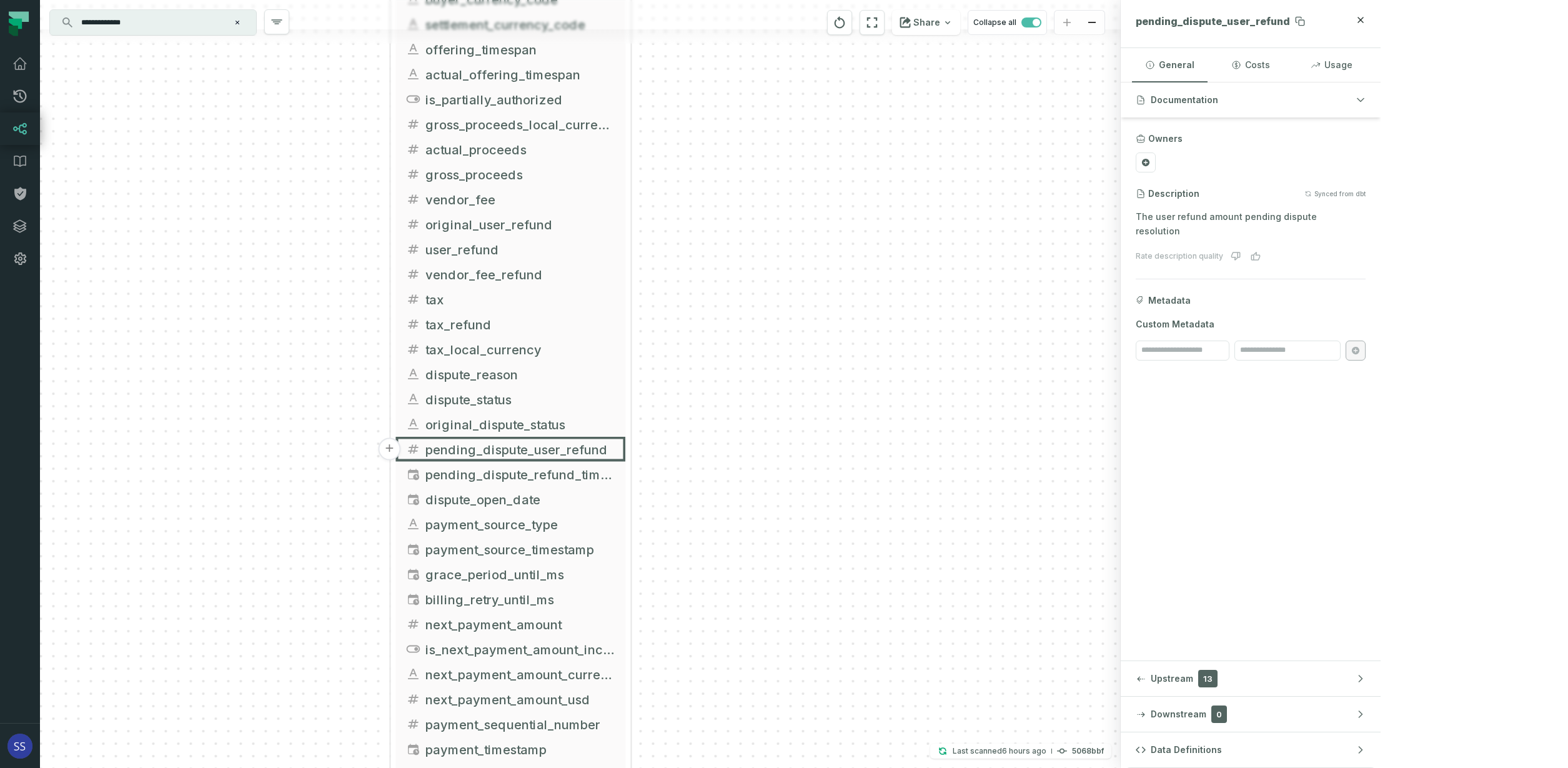
click at [1290, 23] on span "pending_dispute_user_refund" at bounding box center [1212, 21] width 154 height 12
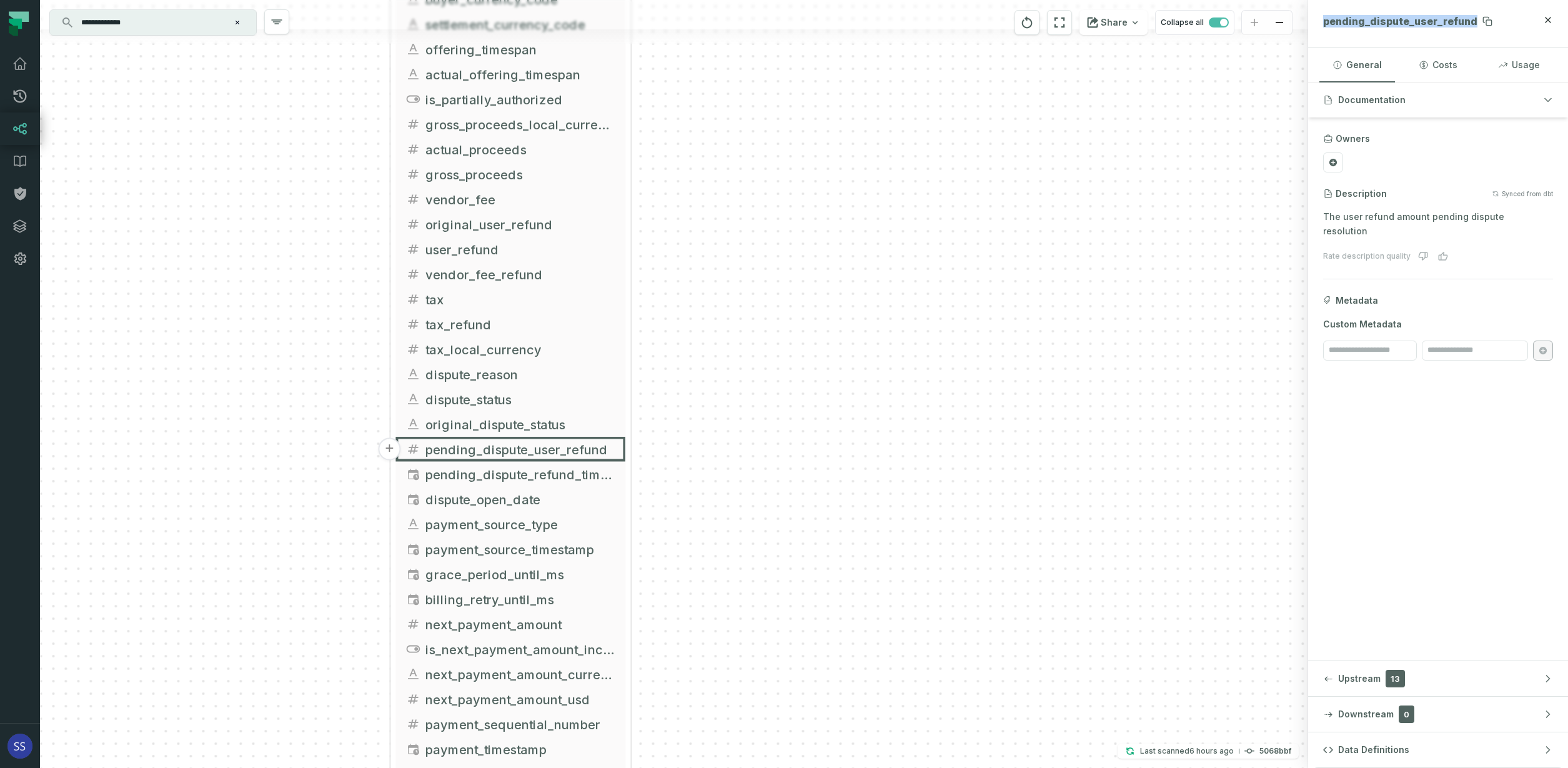
click at [1377, 23] on span "pending_dispute_user_refund" at bounding box center [1400, 21] width 154 height 12
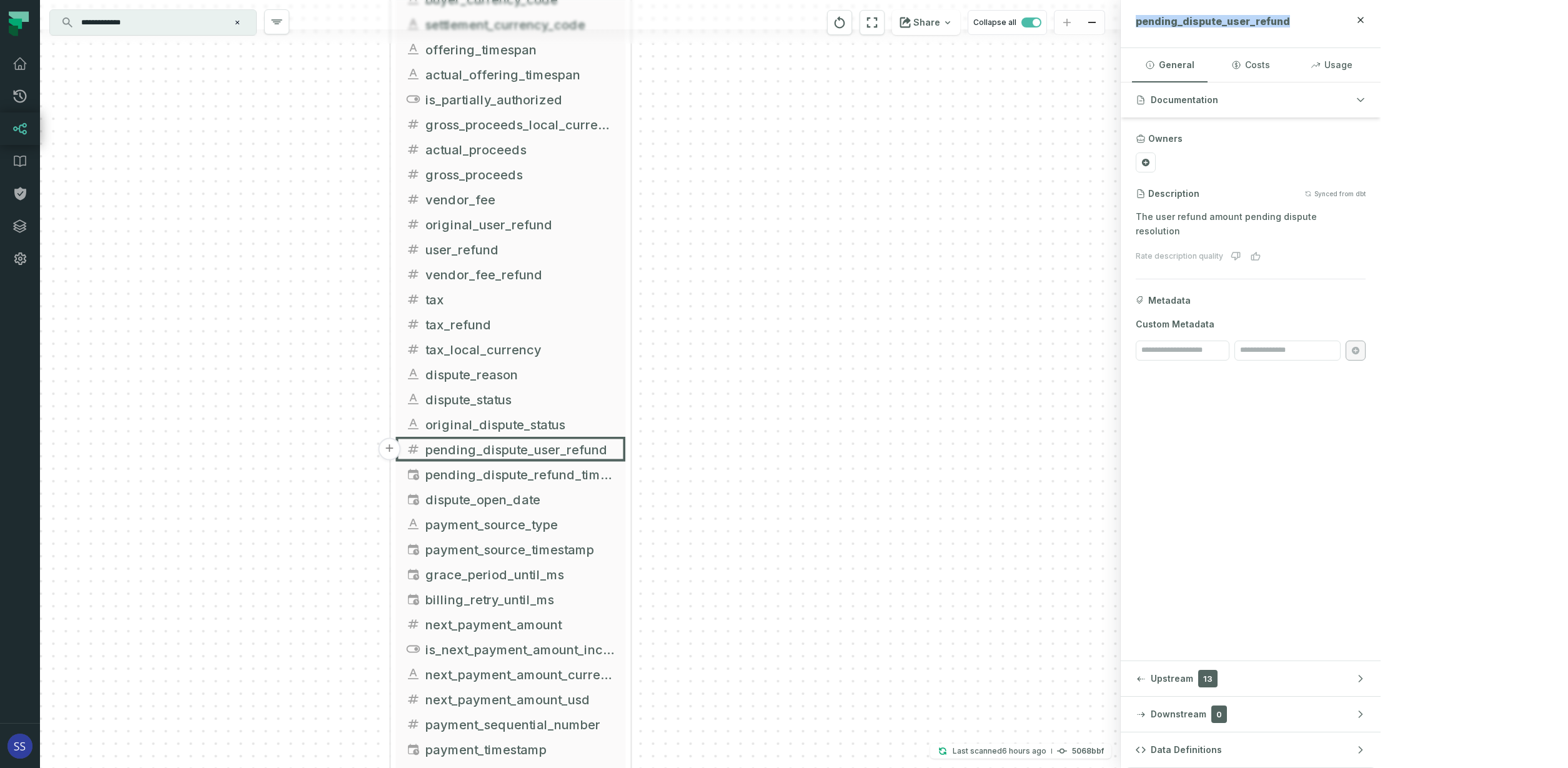
copy span "pending_dispute_user_refund"
click at [545, 473] on span "pending_dispute_refund_timestamp" at bounding box center [520, 474] width 190 height 19
click at [1322, 22] on span "pending_dispute_refund_timestamp" at bounding box center [1229, 21] width 186 height 12
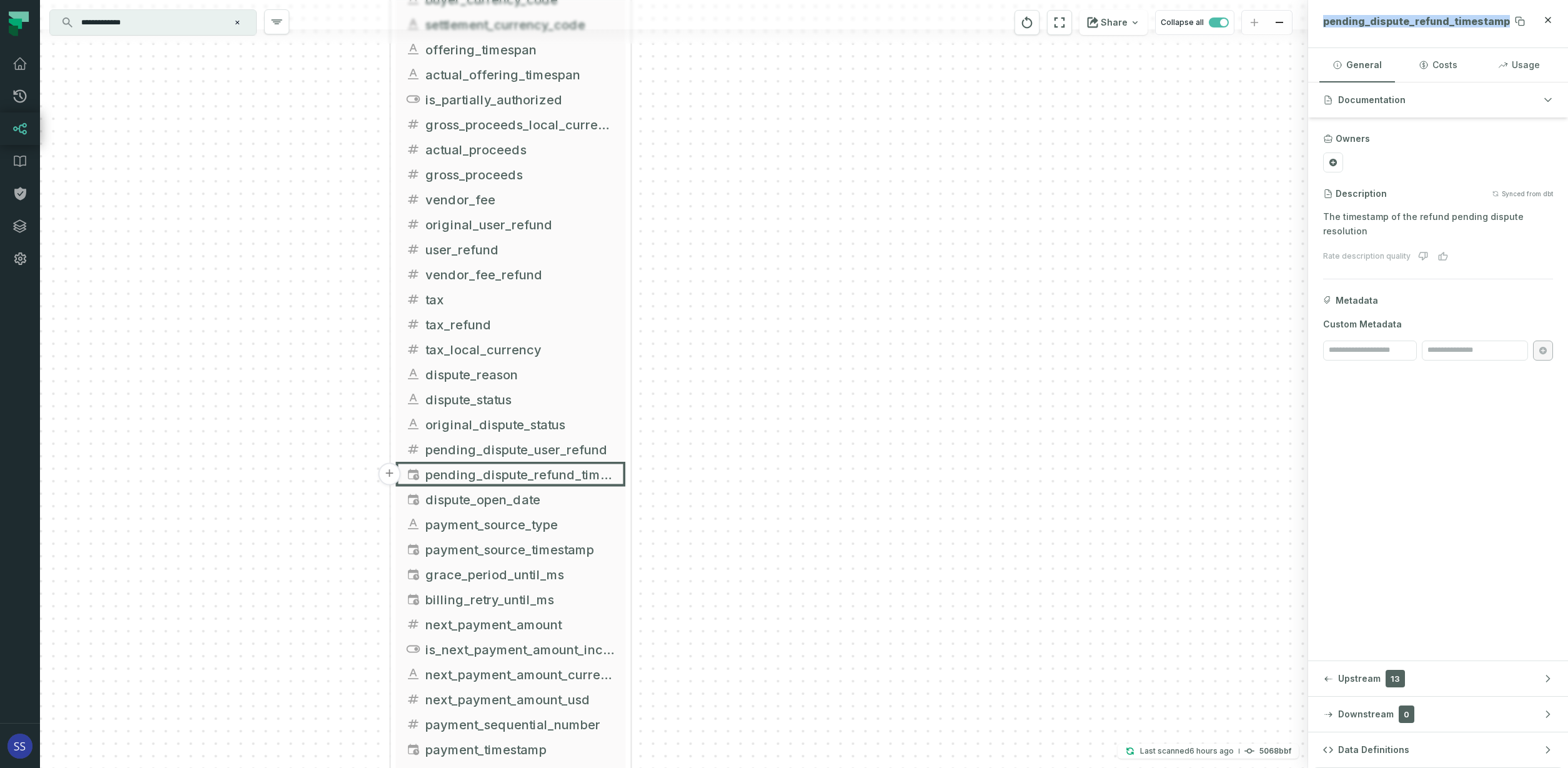
click at [1441, 21] on span "pending_dispute_refund_timestamp" at bounding box center [1416, 21] width 186 height 12
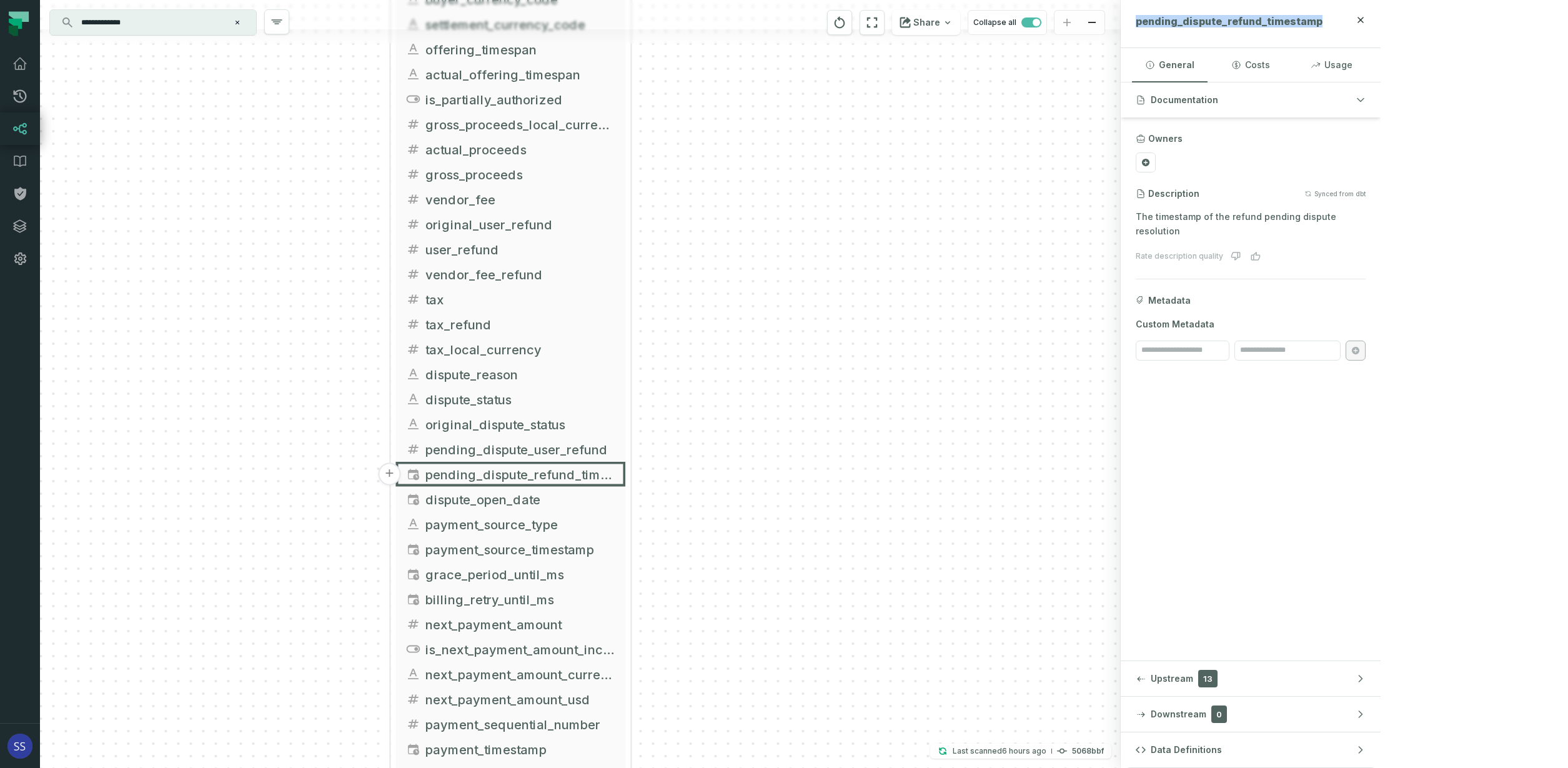
copy span "pending_dispute_refund_timestamp"
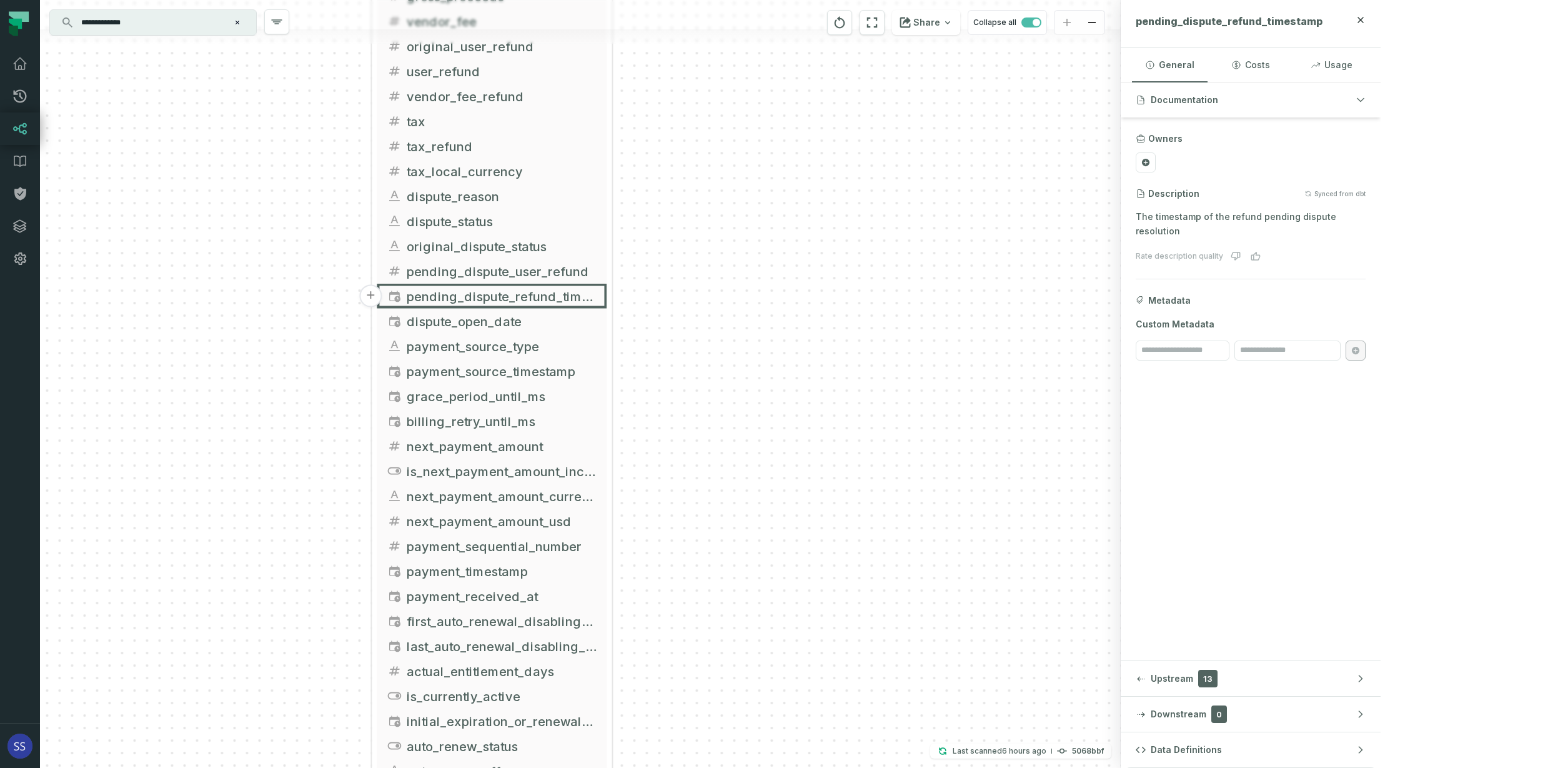
drag, startPoint x: 653, startPoint y: 658, endPoint x: 631, endPoint y: 432, distance: 227.1
click at [623, 422] on div "+ griffin_transactions ltx-dwh-prod-processed subscriptions + 102 columns + uni…" at bounding box center [580, 384] width 1080 height 768
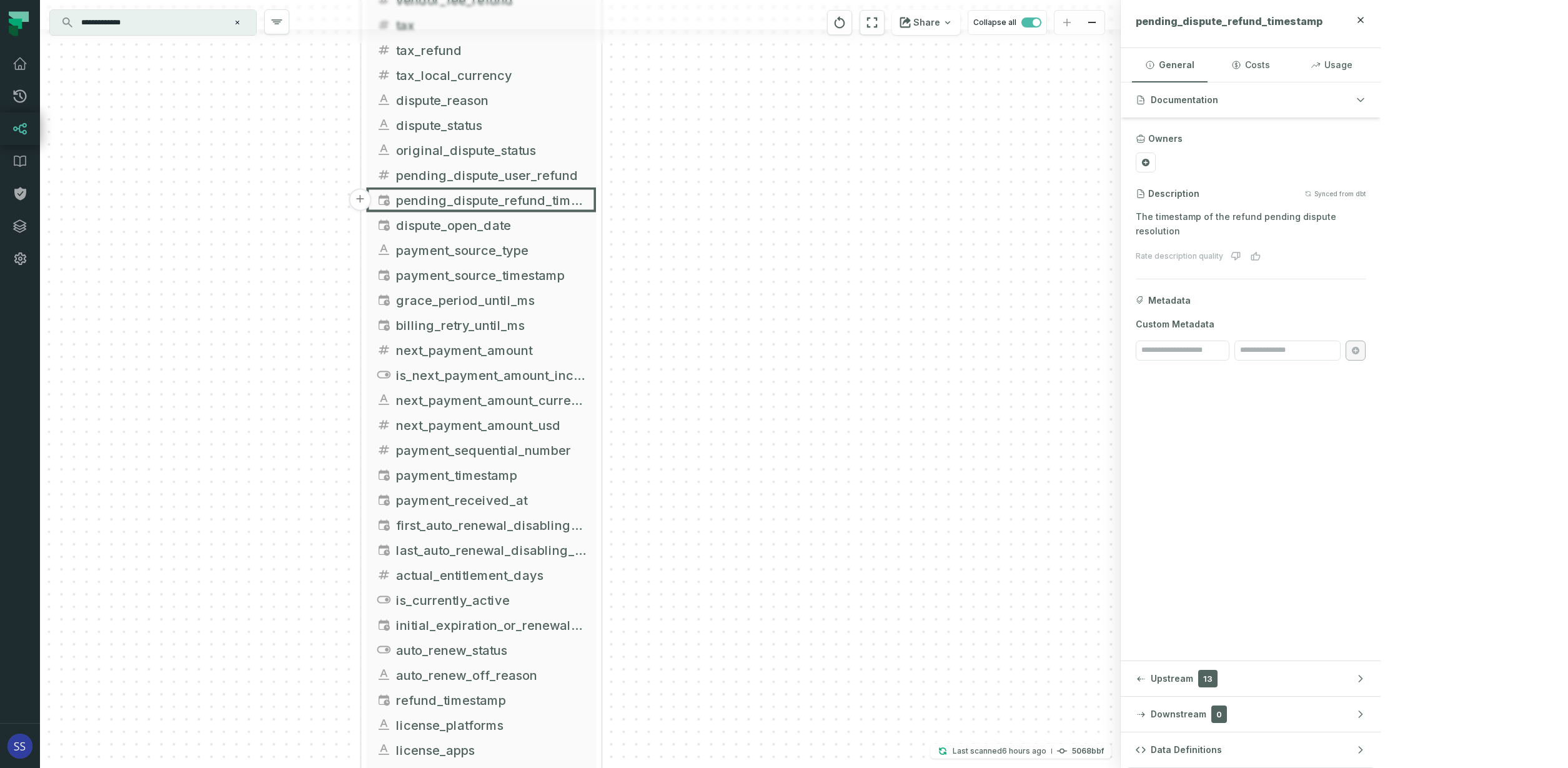
drag, startPoint x: 709, startPoint y: 564, endPoint x: 759, endPoint y: 405, distance: 166.7
click at [751, 394] on div "+ griffin_transactions ltx-dwh-prod-processed subscriptions + 102 columns + uni…" at bounding box center [580, 384] width 1080 height 768
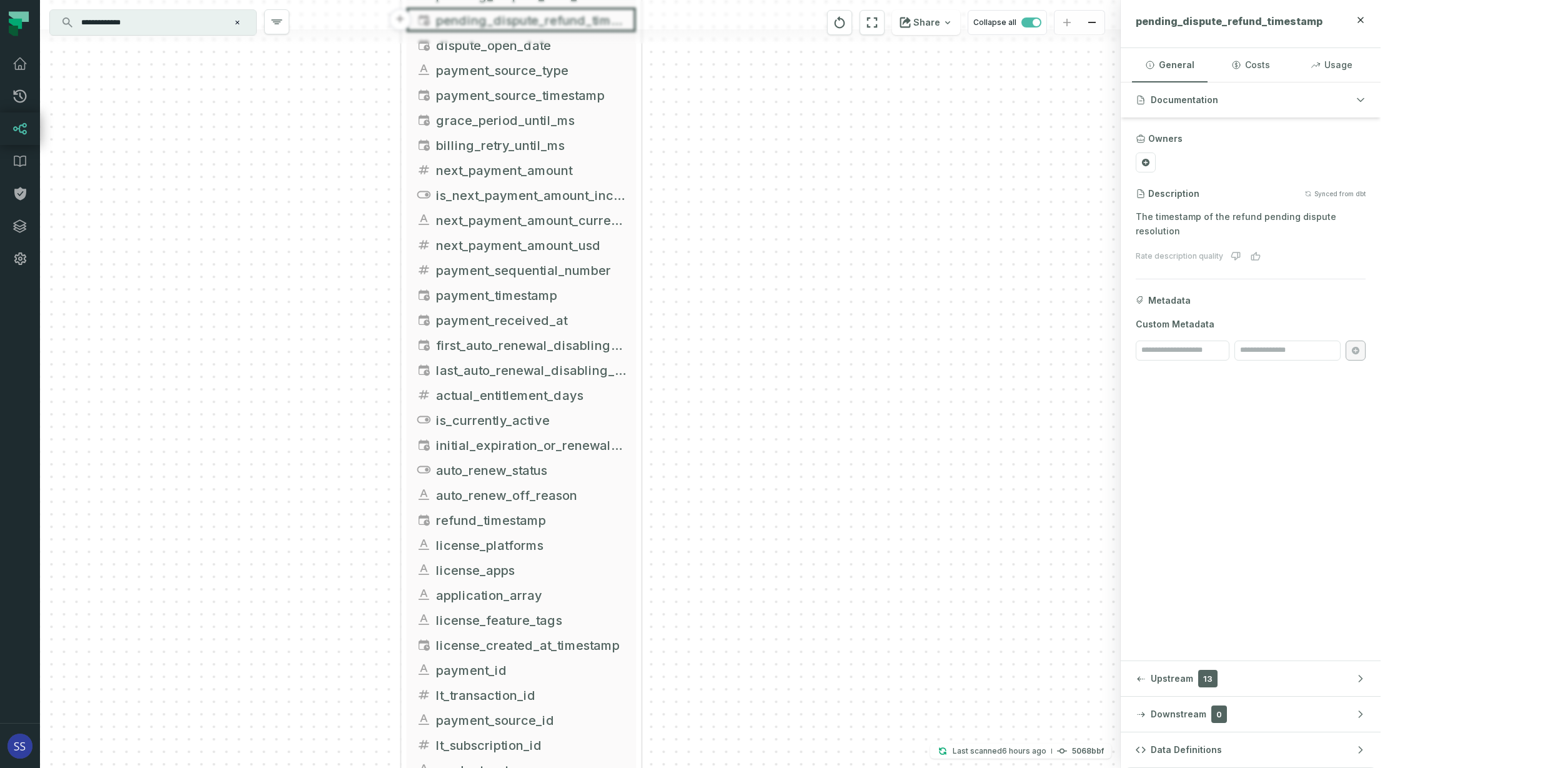
drag, startPoint x: 775, startPoint y: 498, endPoint x: 790, endPoint y: 366, distance: 132.8
click at [790, 366] on div "+ griffin_transactions ltx-dwh-prod-processed subscriptions + 102 columns + uni…" at bounding box center [580, 384] width 1080 height 768
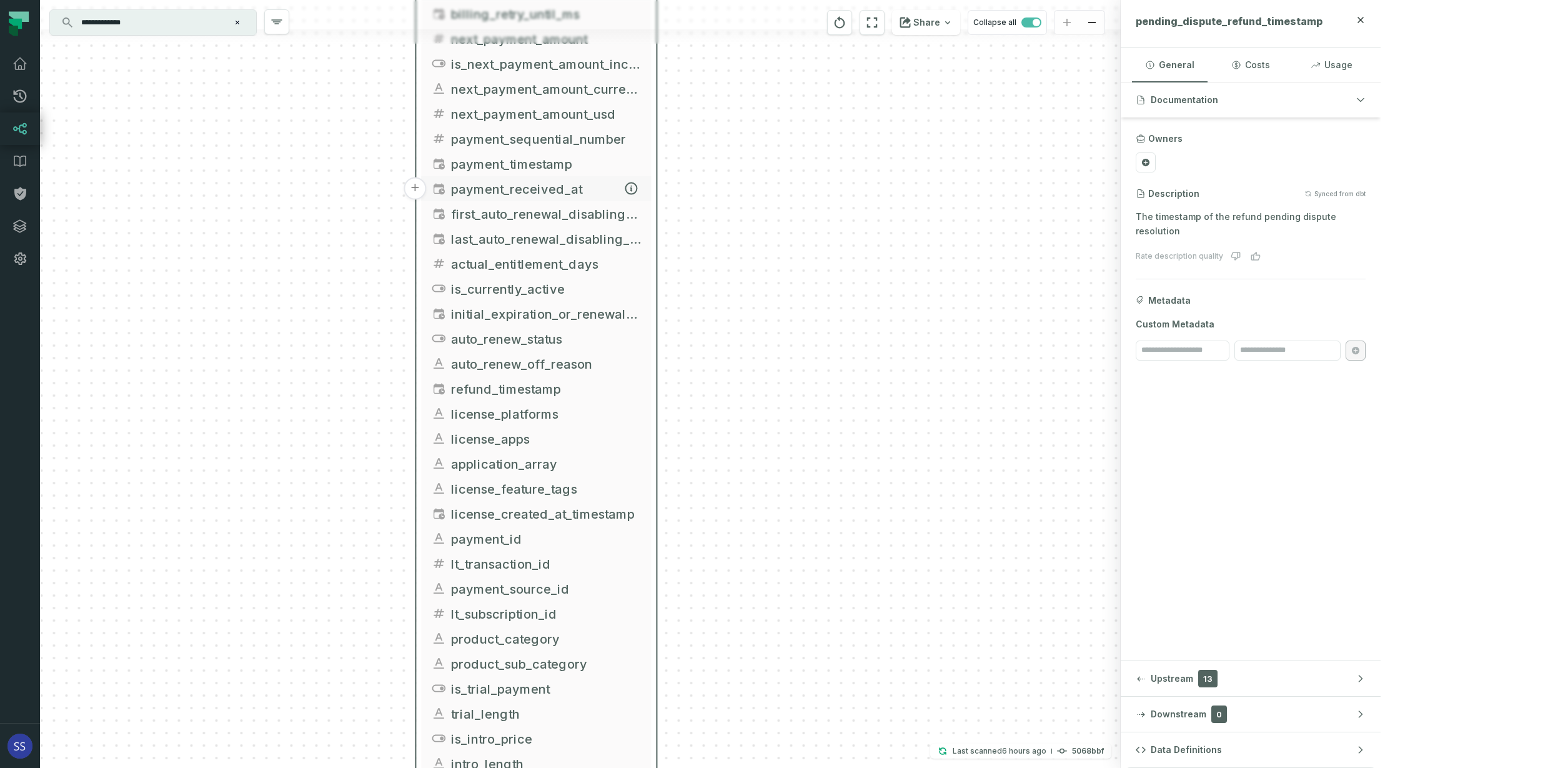
click at [592, 191] on span "payment_received_at" at bounding box center [546, 188] width 190 height 19
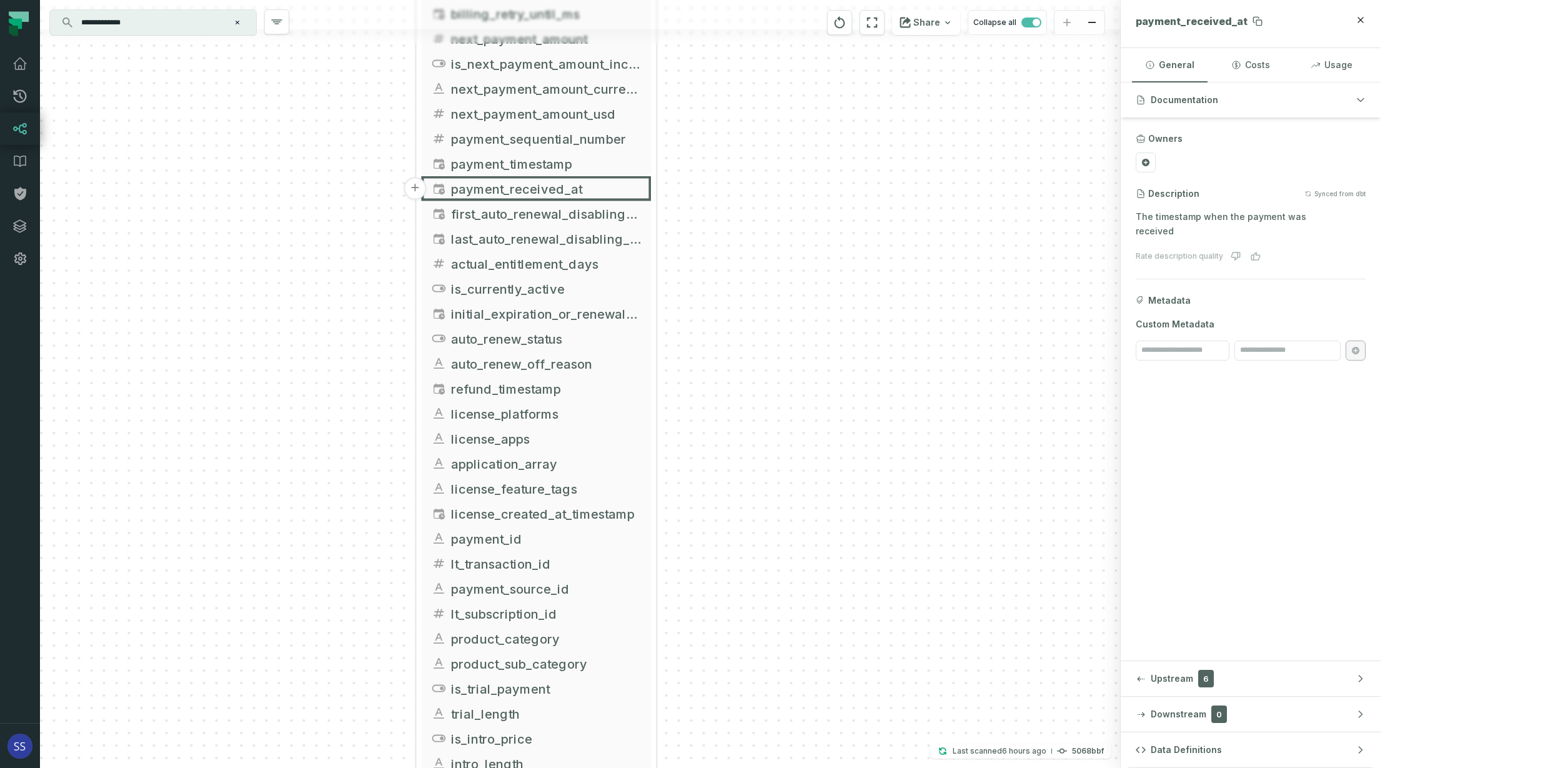
click at [1248, 23] on span "payment_received_at" at bounding box center [1191, 21] width 112 height 12
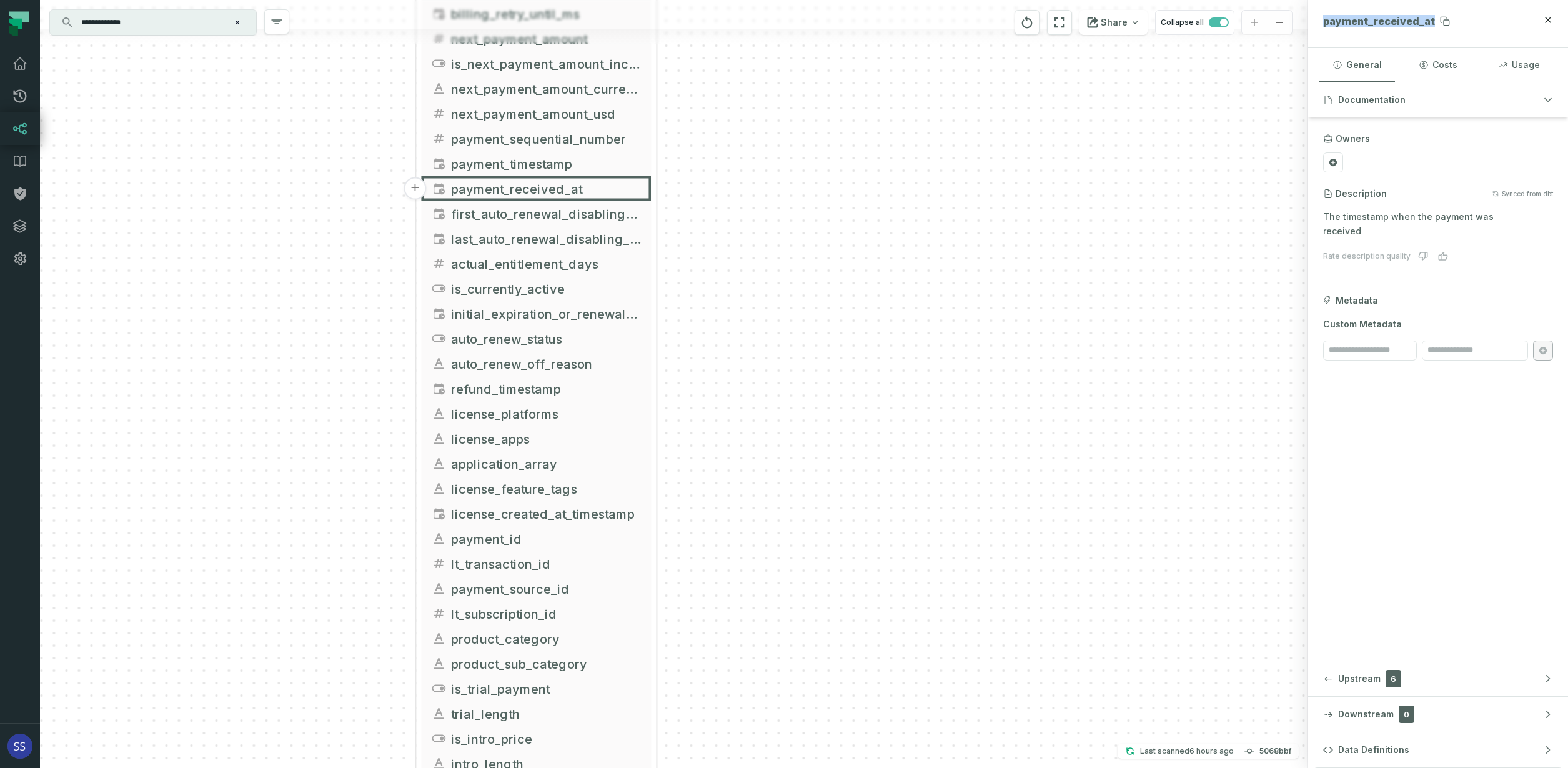
click at [1394, 23] on span "payment_received_at" at bounding box center [1379, 21] width 112 height 12
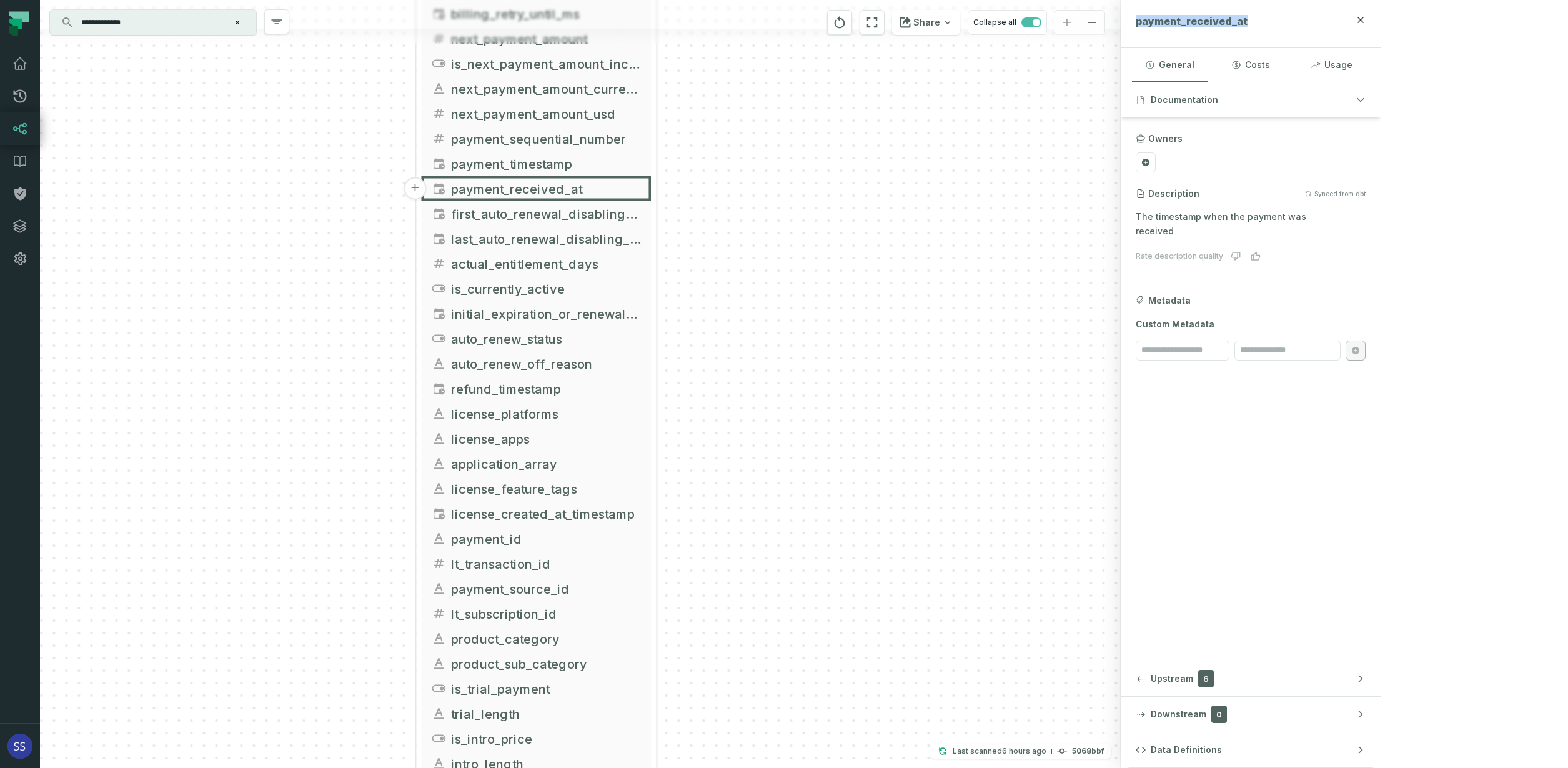
copy span "payment_received_at"
click at [573, 265] on span "actual_entitlement_days" at bounding box center [546, 264] width 190 height 19
click at [555, 266] on span "actual_entitlement_days" at bounding box center [546, 263] width 190 height 19
click at [560, 256] on span "actual_entitlement_days" at bounding box center [546, 263] width 190 height 19
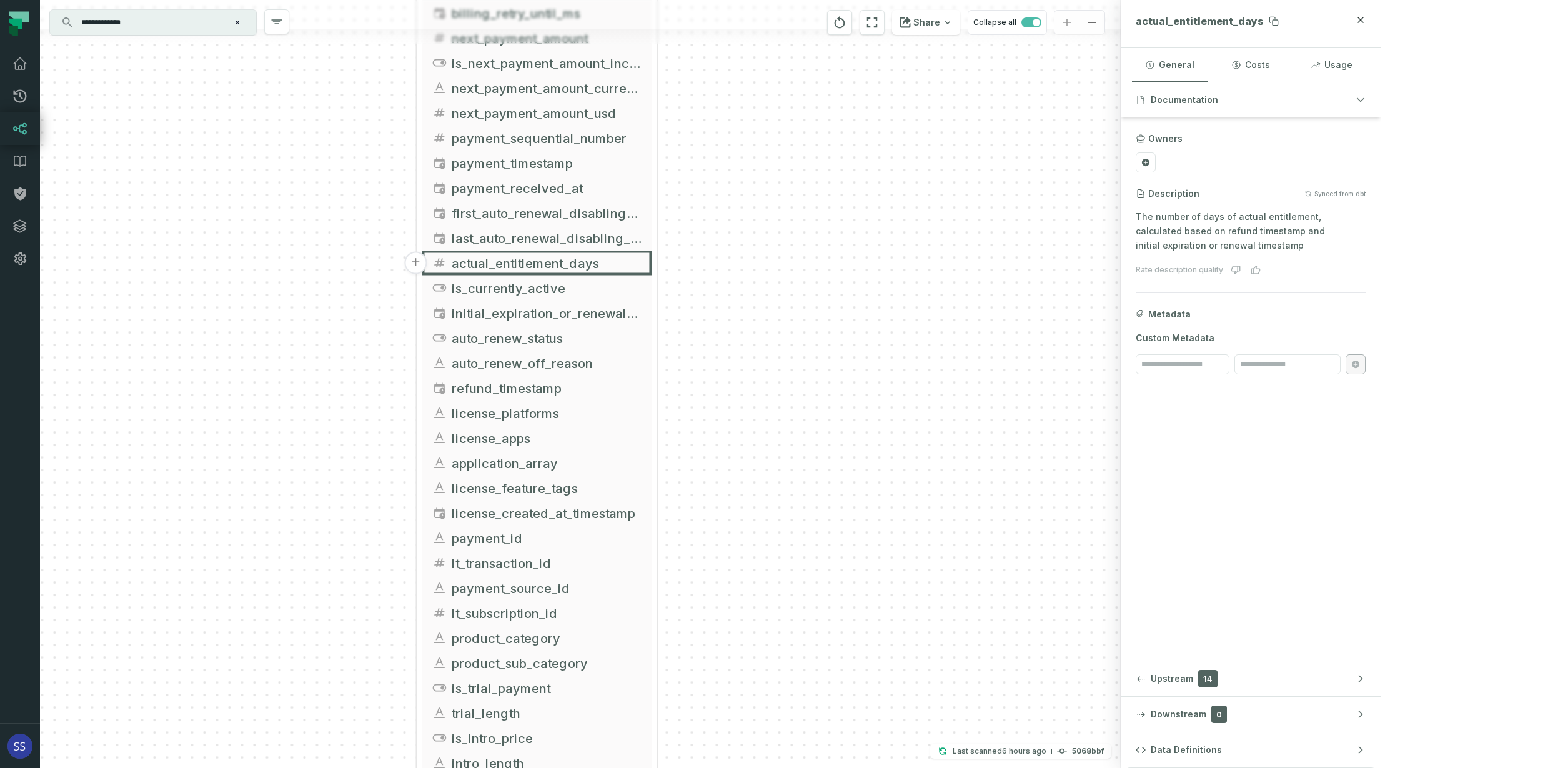
click at [1264, 24] on span "actual_entitlement_days" at bounding box center [1200, 21] width 128 height 12
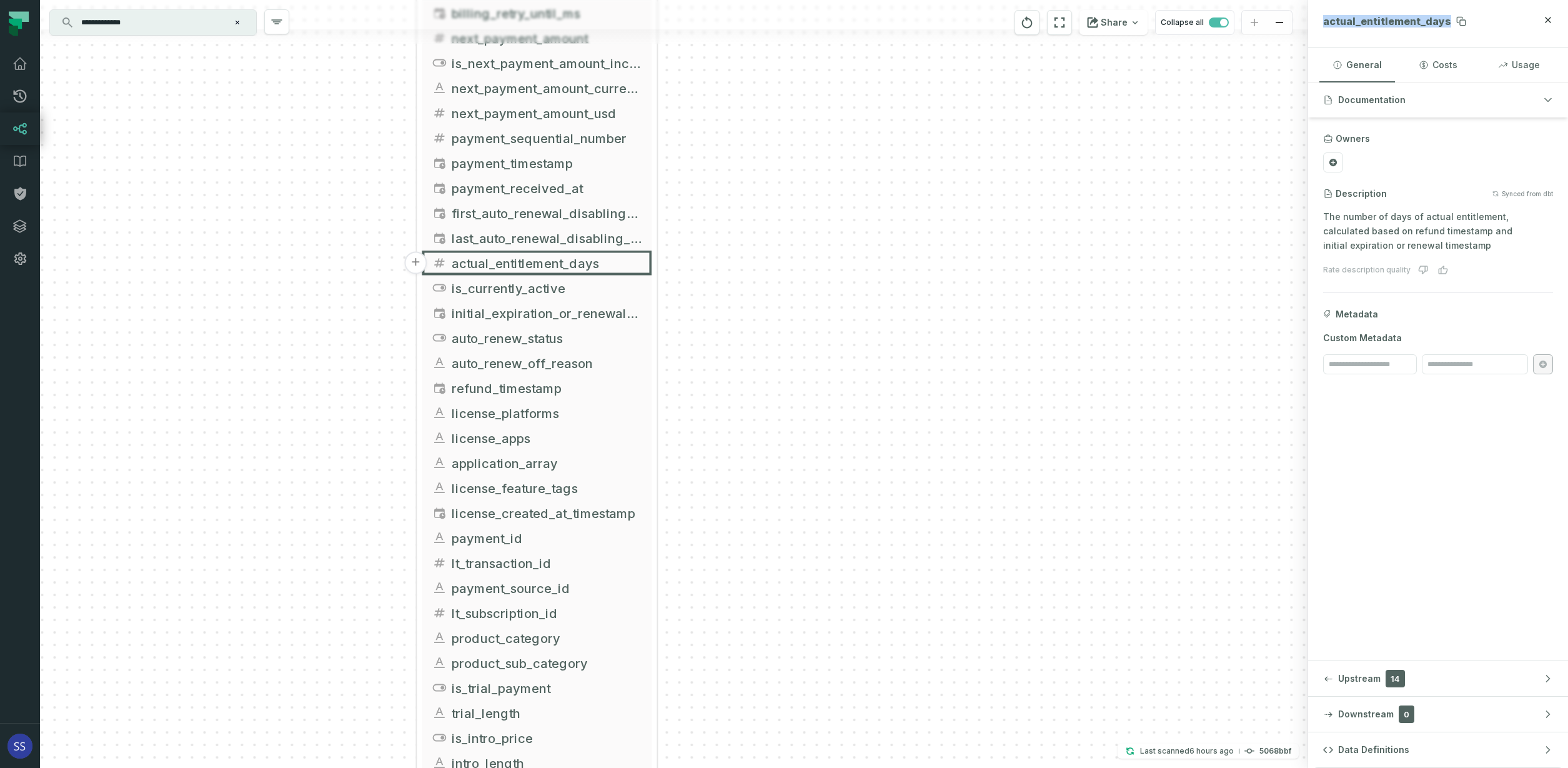
click at [1363, 24] on span "actual_entitlement_days" at bounding box center [1387, 21] width 128 height 12
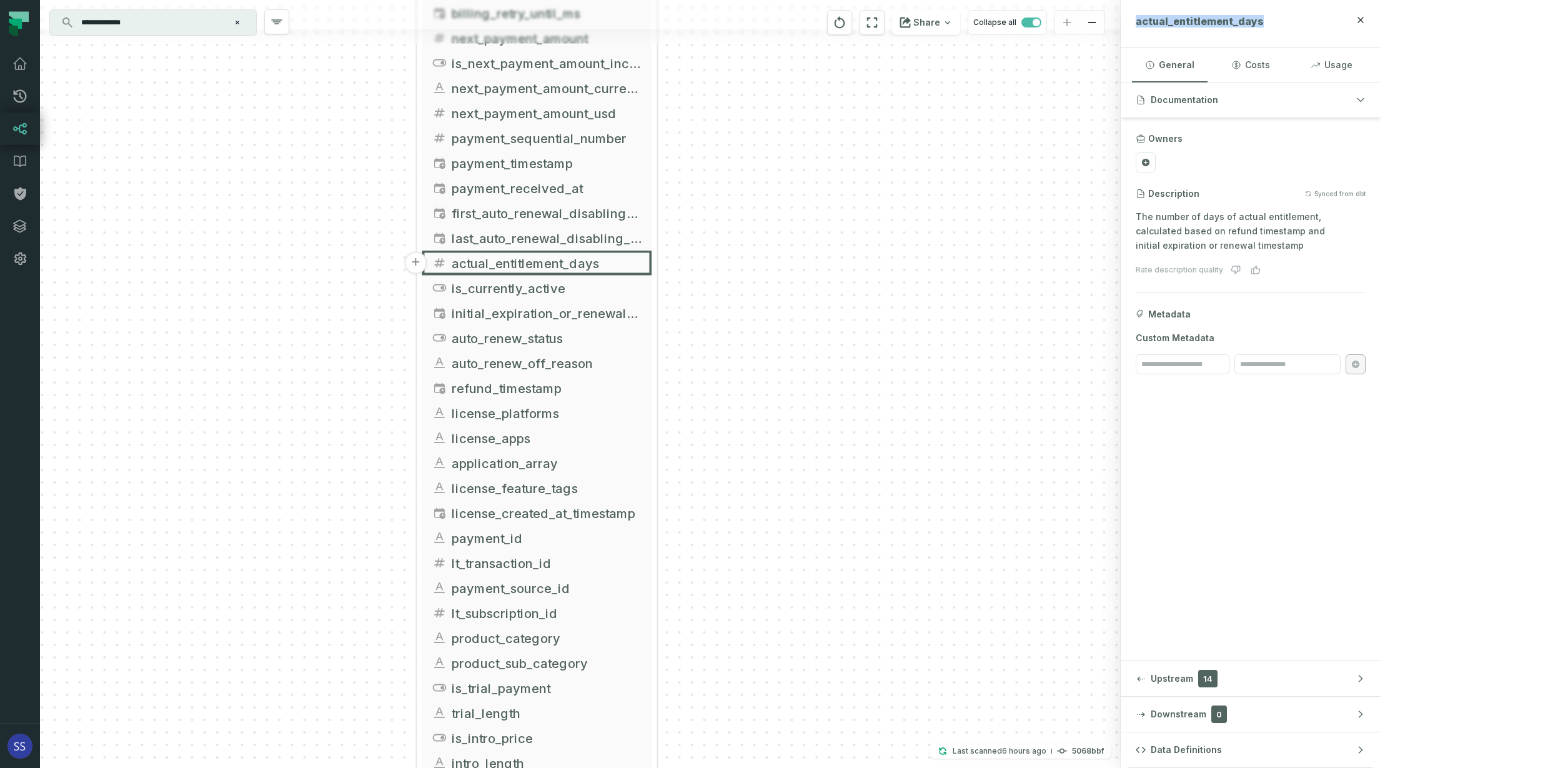
copy span "actual_entitlement_days"
click at [529, 289] on span "is_currently_active" at bounding box center [546, 288] width 190 height 19
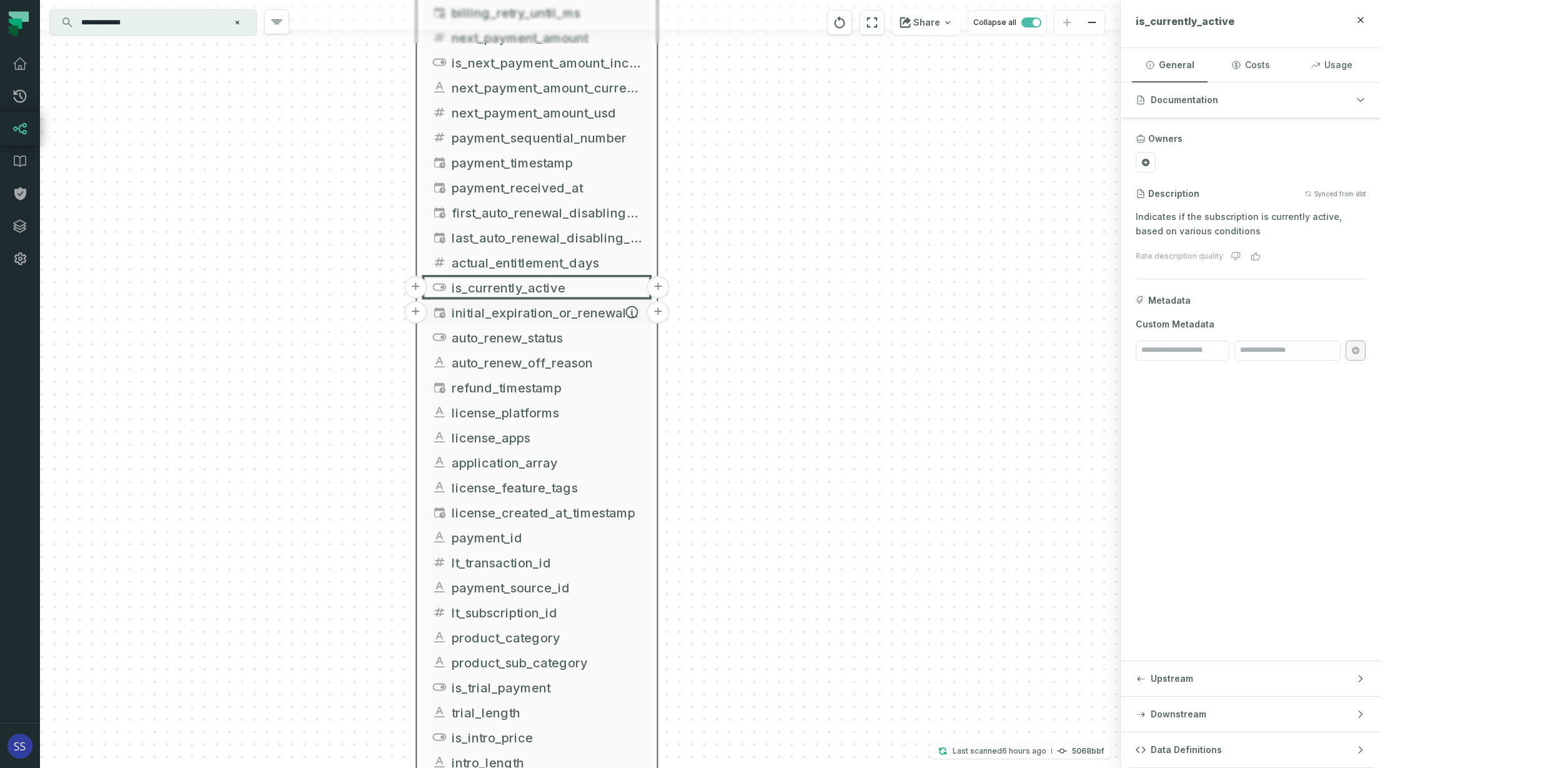
click at [557, 313] on span "initial_expiration_or_renewal_timestamp" at bounding box center [546, 313] width 190 height 19
click at [593, 310] on span "initial_expiration_or_renewal_timestamp" at bounding box center [546, 312] width 190 height 19
click at [530, 307] on span "initial_expiration_or_renewal_timestamp" at bounding box center [546, 312] width 190 height 19
click at [828, 239] on div "+ griffin_transactions ltx-dwh-prod-processed subscriptions + 102 columns + uni…" at bounding box center [580, 384] width 1080 height 768
click at [560, 310] on span "initial_expiration_or_renewal_timestamp" at bounding box center [546, 312] width 190 height 19
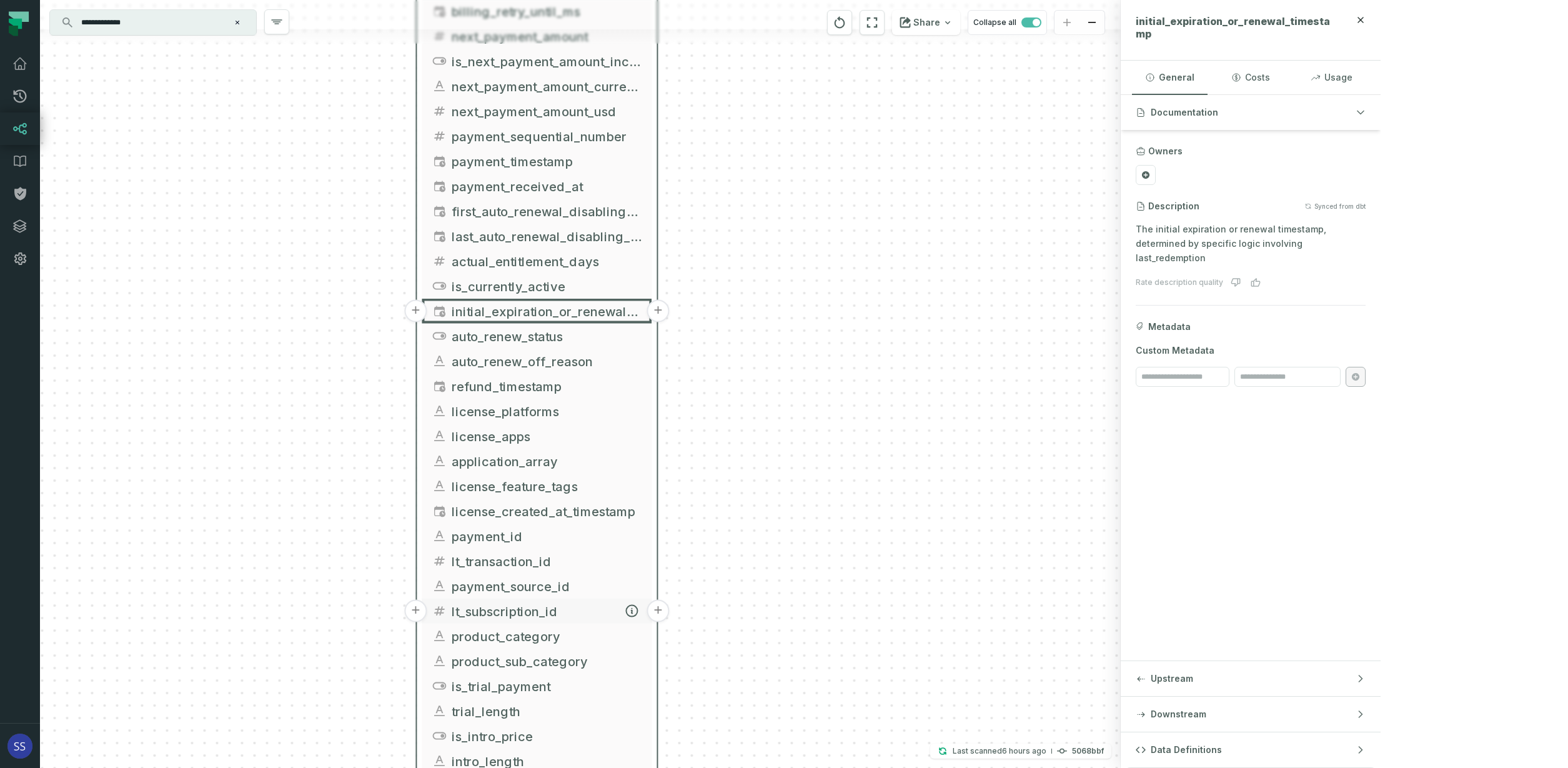
click at [558, 607] on span "lt_subscription_id" at bounding box center [546, 611] width 190 height 19
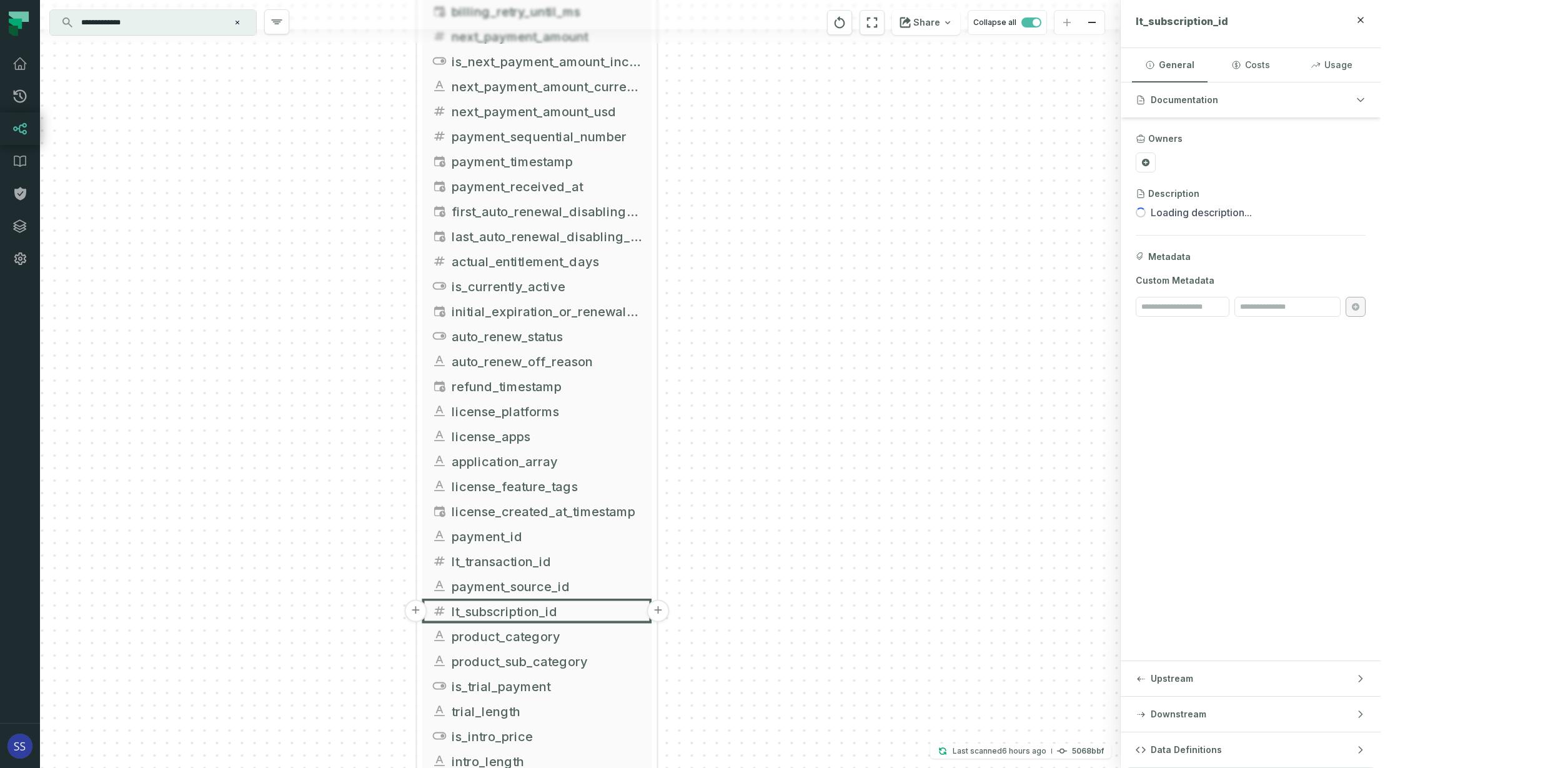
drag, startPoint x: 747, startPoint y: 509, endPoint x: 805, endPoint y: 261, distance: 254.7
click at [803, 274] on div "+ griffin_transactions ltx-dwh-prod-processed subscriptions + 102 columns + uni…" at bounding box center [580, 384] width 1080 height 768
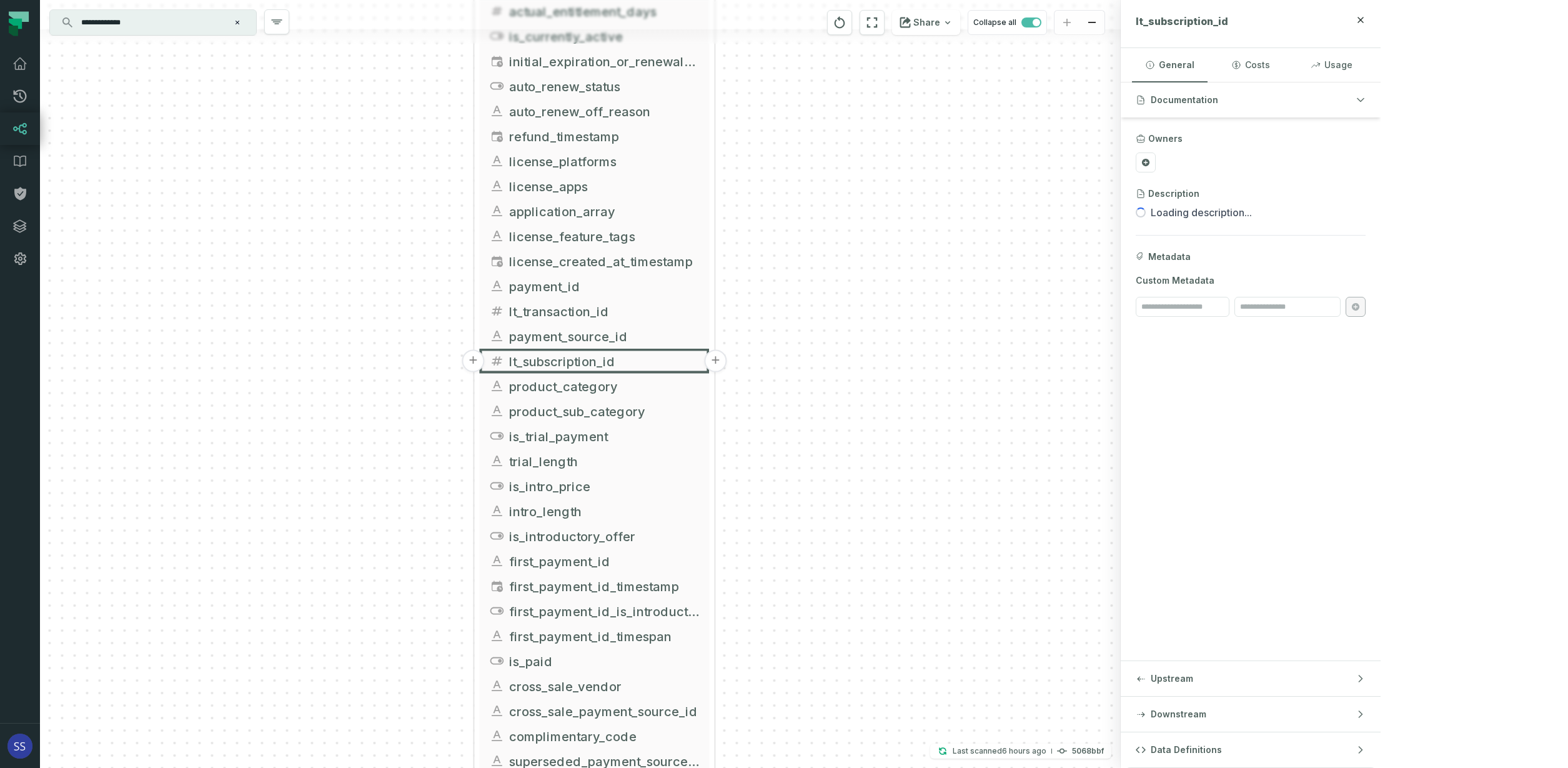
drag, startPoint x: 822, startPoint y: 466, endPoint x: 824, endPoint y: 381, distance: 85.0
click at [825, 384] on div "+ griffin_transactions ltx-dwh-prod-processed subscriptions + 102 columns + uni…" at bounding box center [580, 384] width 1080 height 768
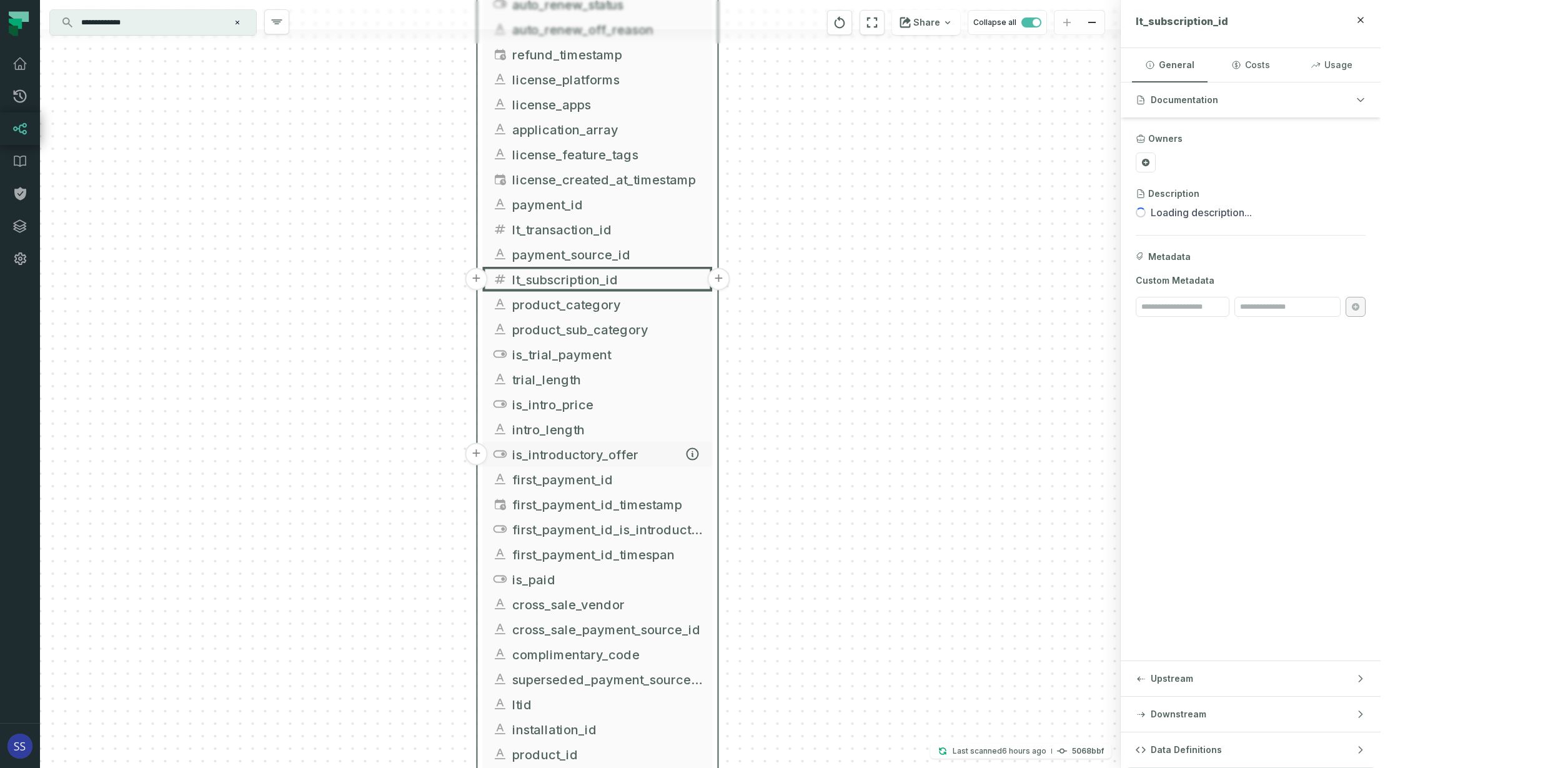
click at [618, 455] on span "is_introductory_offer" at bounding box center [607, 454] width 190 height 19
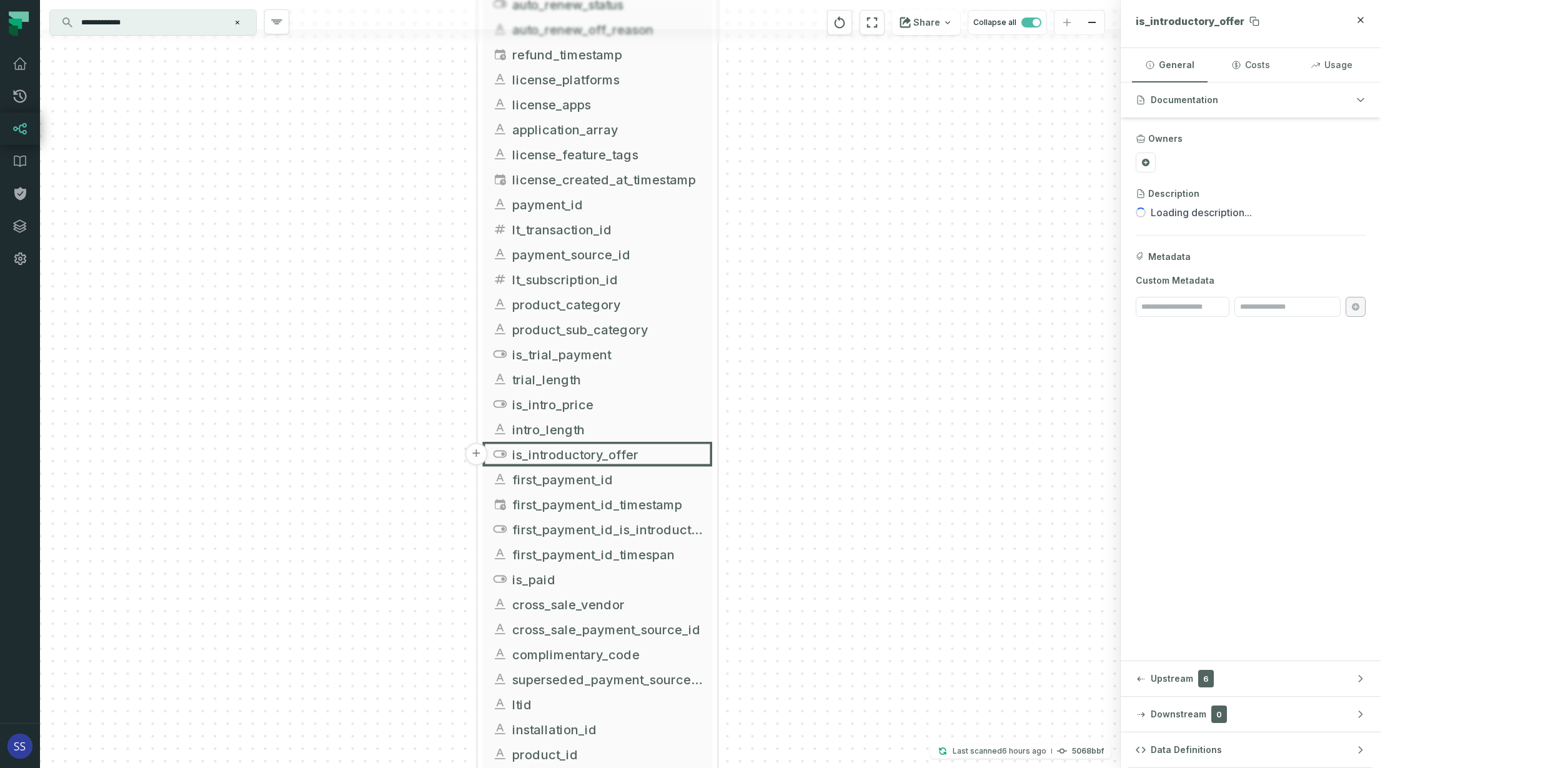
click at [1244, 19] on span "is_introductory_offer" at bounding box center [1190, 21] width 109 height 12
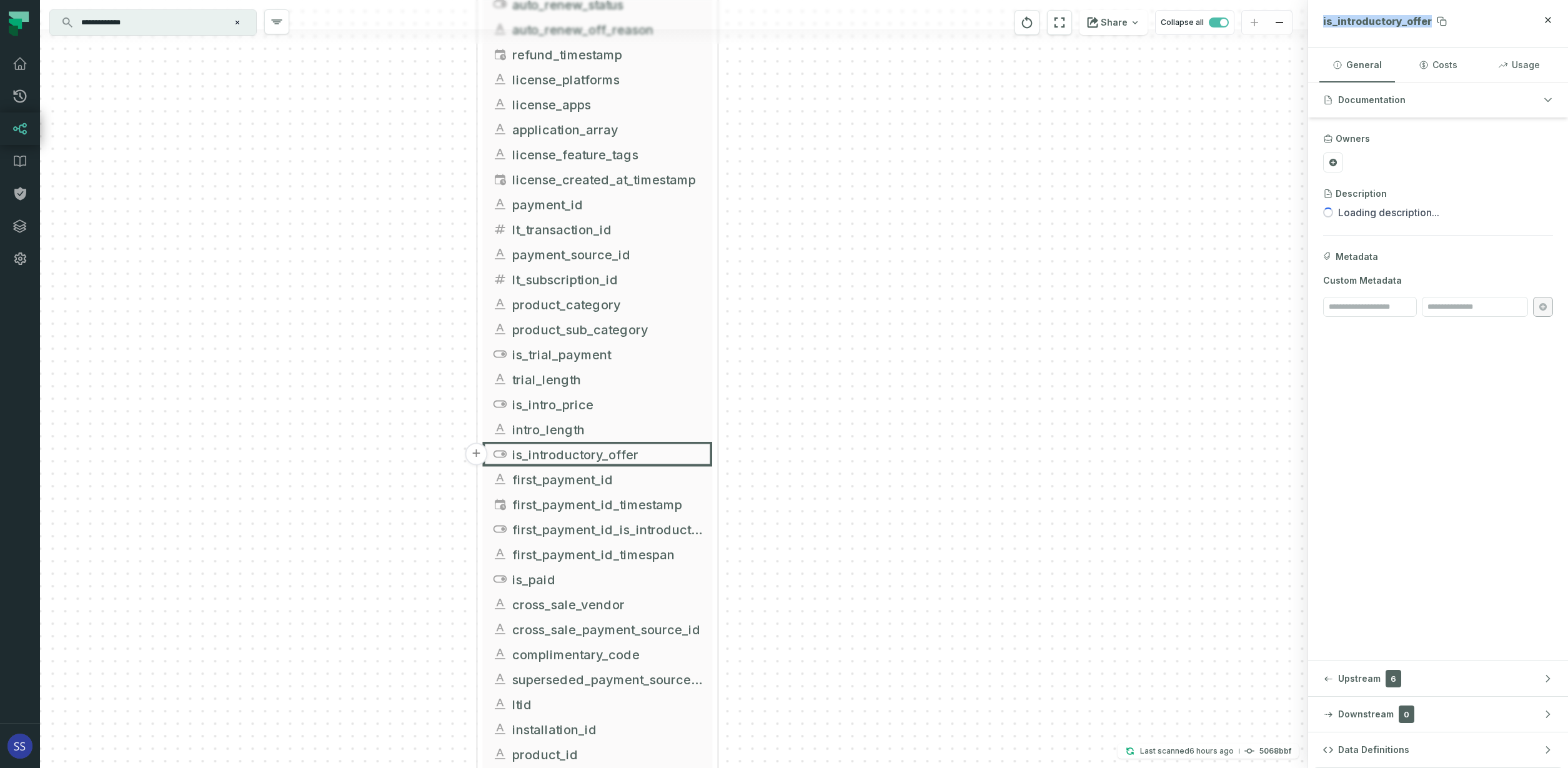
click at [1374, 19] on span "is_introductory_offer" at bounding box center [1378, 21] width 109 height 12
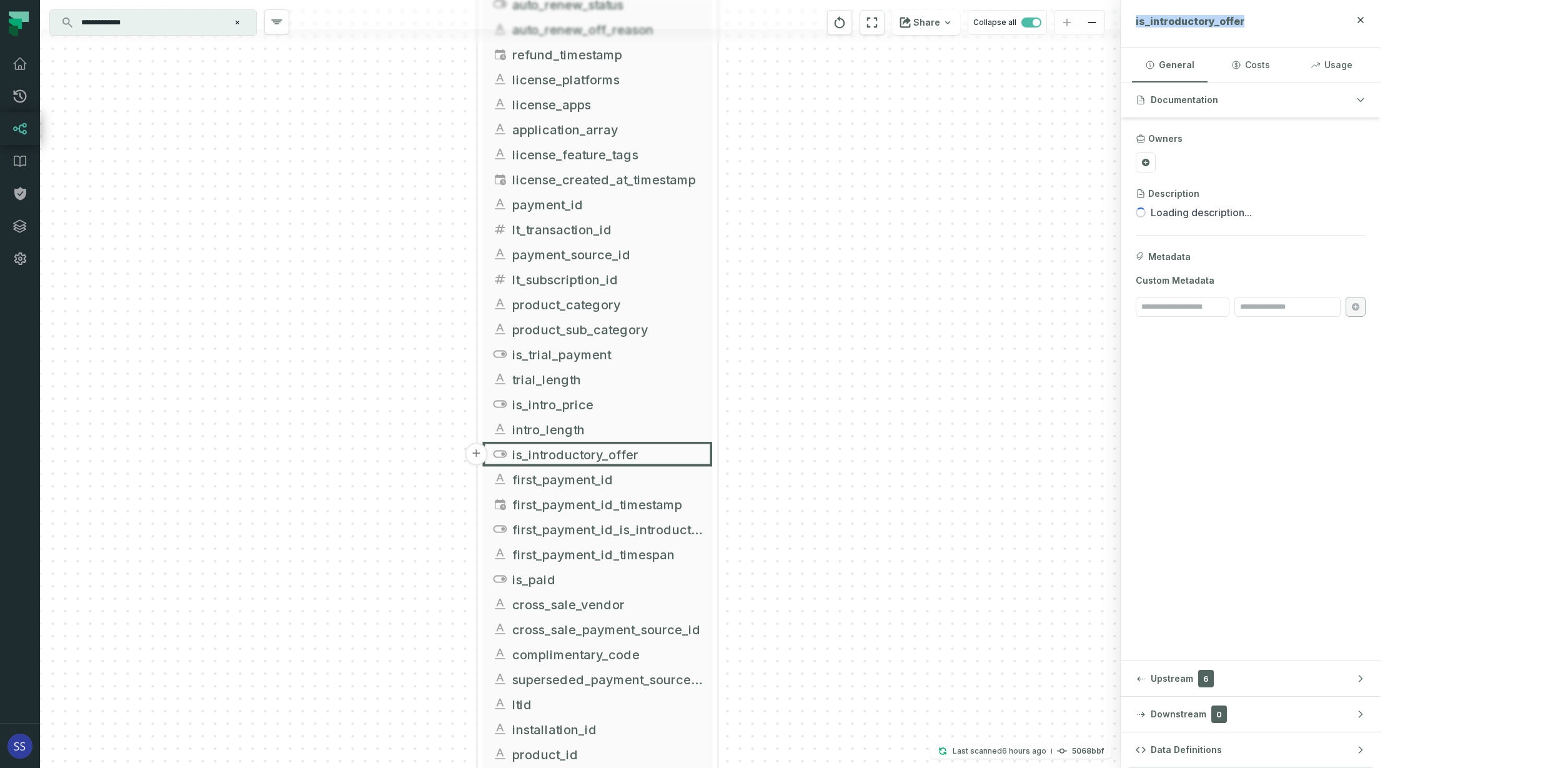
copy span "is_introductory_offer"
click at [792, 457] on div "+ griffin_transactions ltx-dwh-prod-processed subscriptions + 102 columns + uni…" at bounding box center [580, 384] width 1080 height 768
click at [604, 485] on span "first_payment_id" at bounding box center [607, 479] width 190 height 19
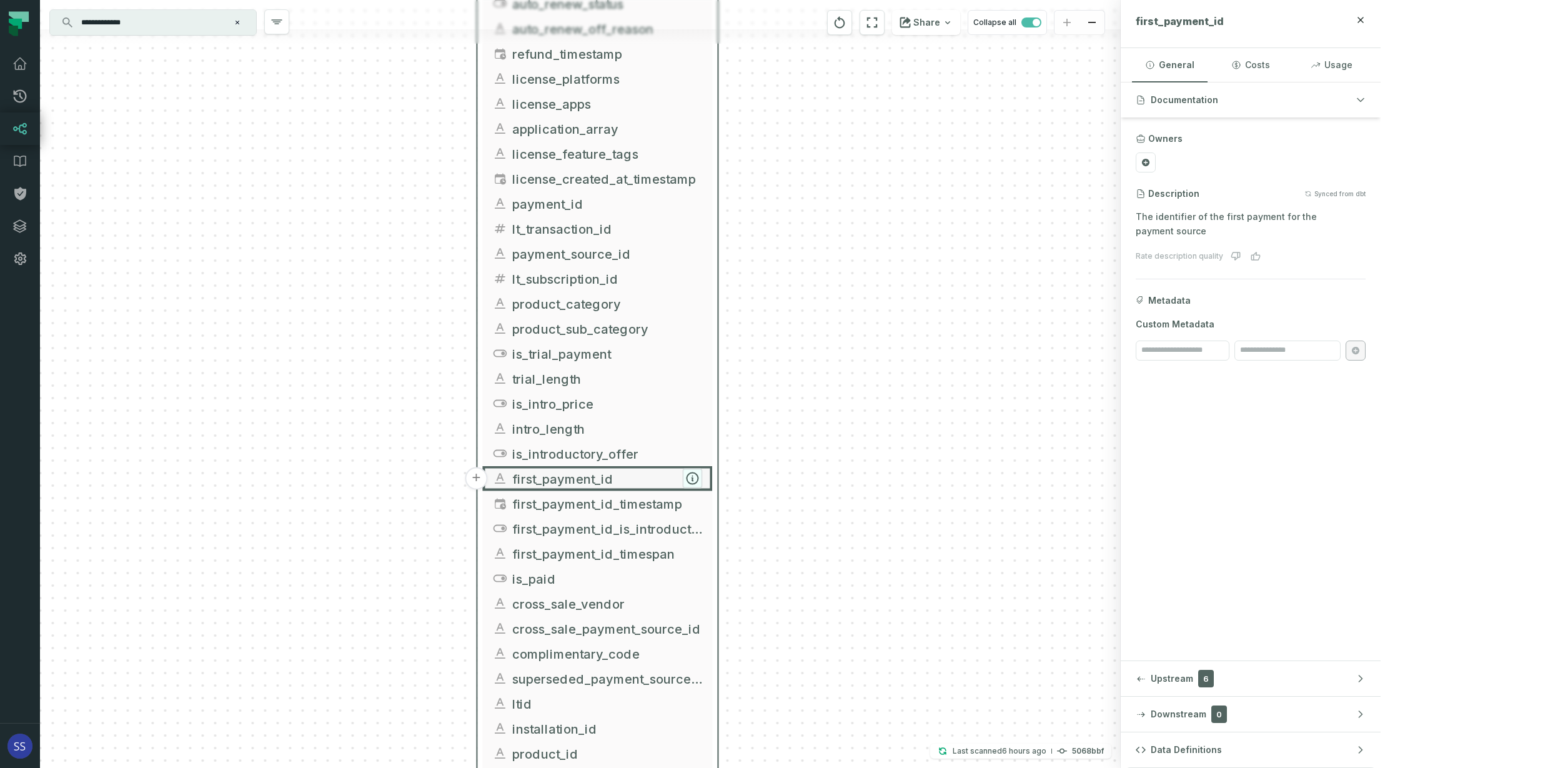
click at [691, 479] on icon "button" at bounding box center [692, 479] width 11 height 11
click at [1224, 23] on span "first_payment_id" at bounding box center [1180, 21] width 88 height 12
copy span "first_payment_id"
click at [651, 506] on span "first_payment_id_timestamp" at bounding box center [607, 504] width 190 height 19
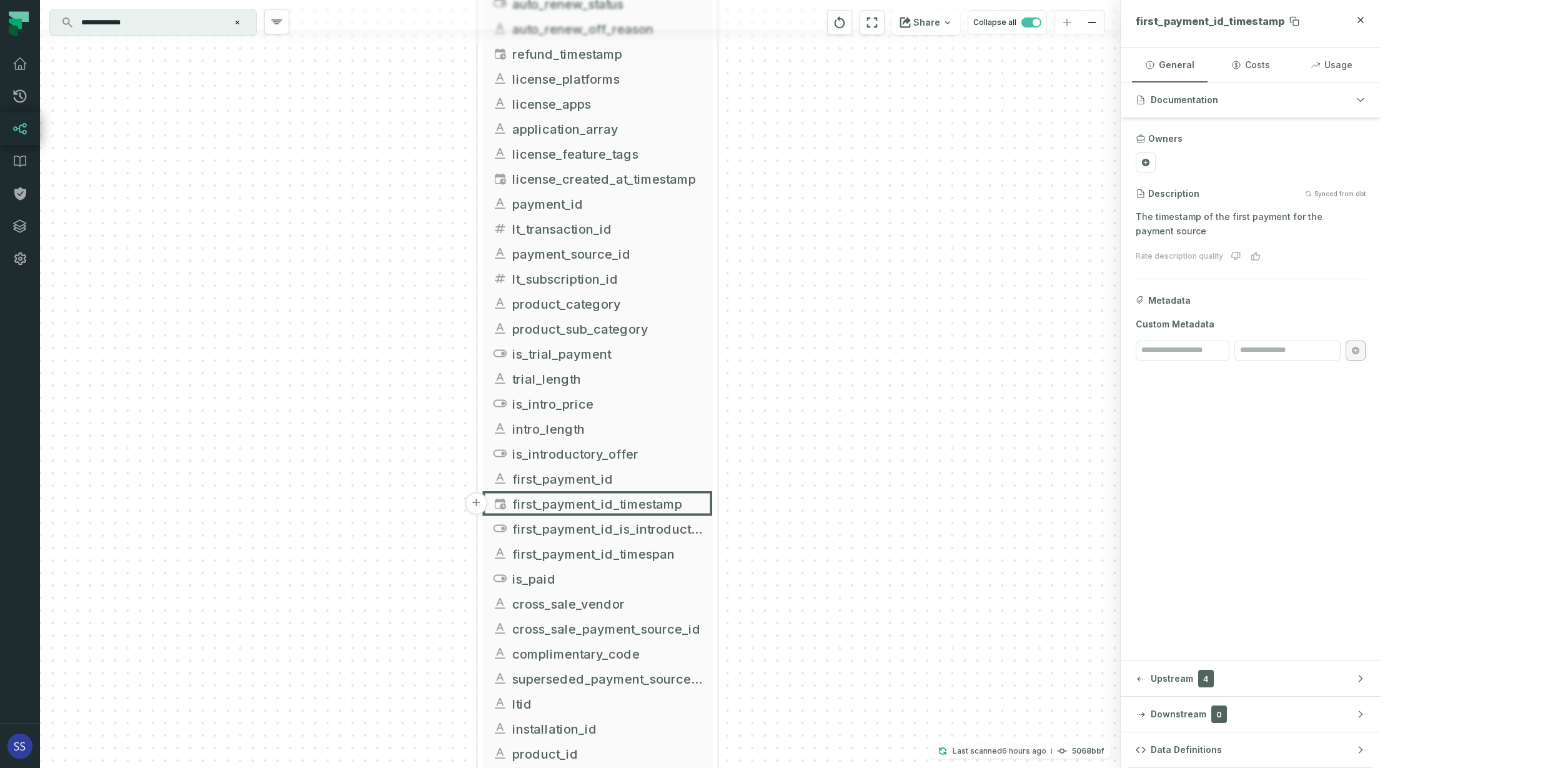
click at [1284, 25] on span "first_payment_id_timestamp" at bounding box center [1209, 21] width 148 height 12
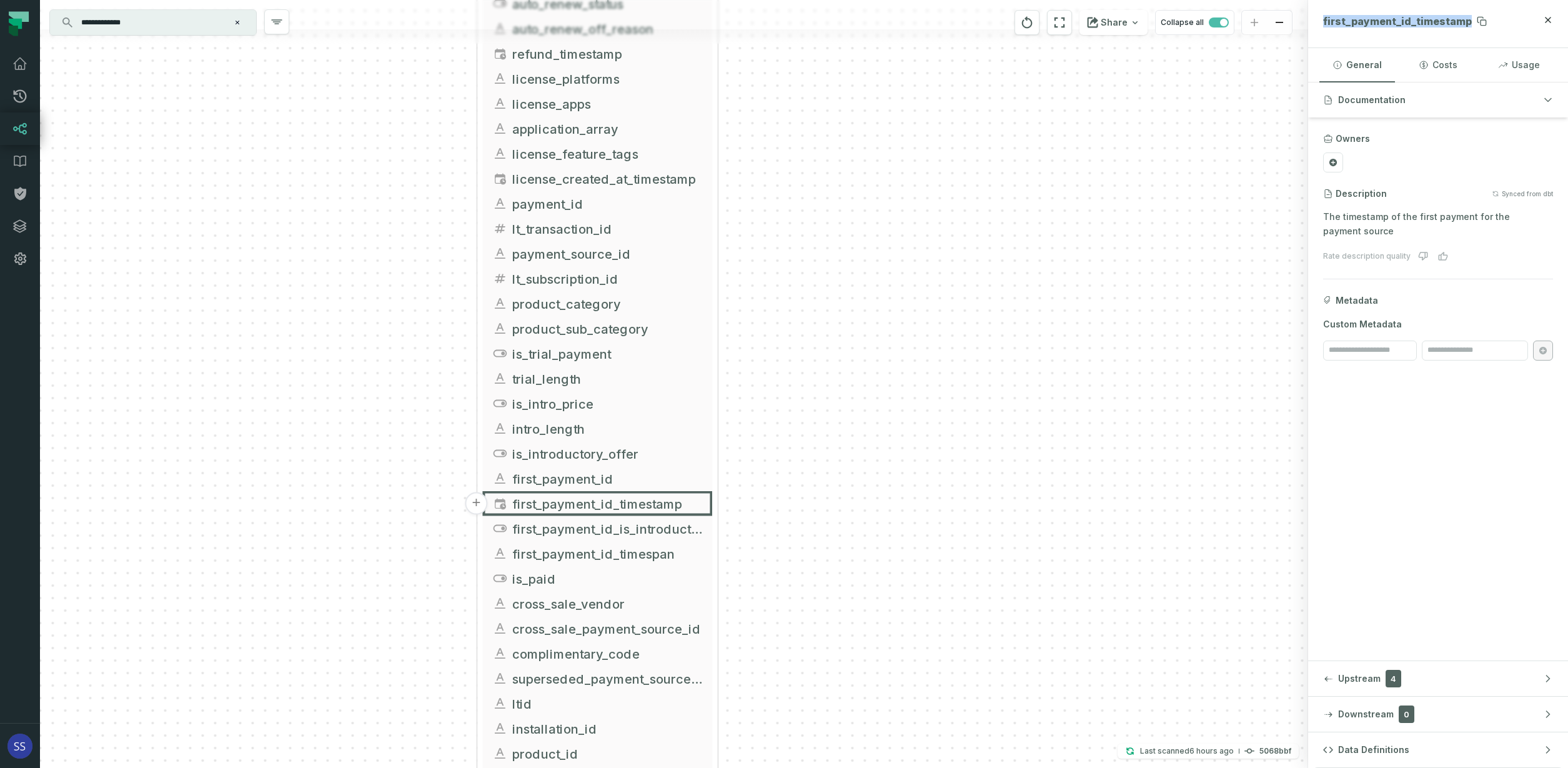
click at [1362, 25] on span "first_payment_id_timestamp" at bounding box center [1397, 21] width 148 height 12
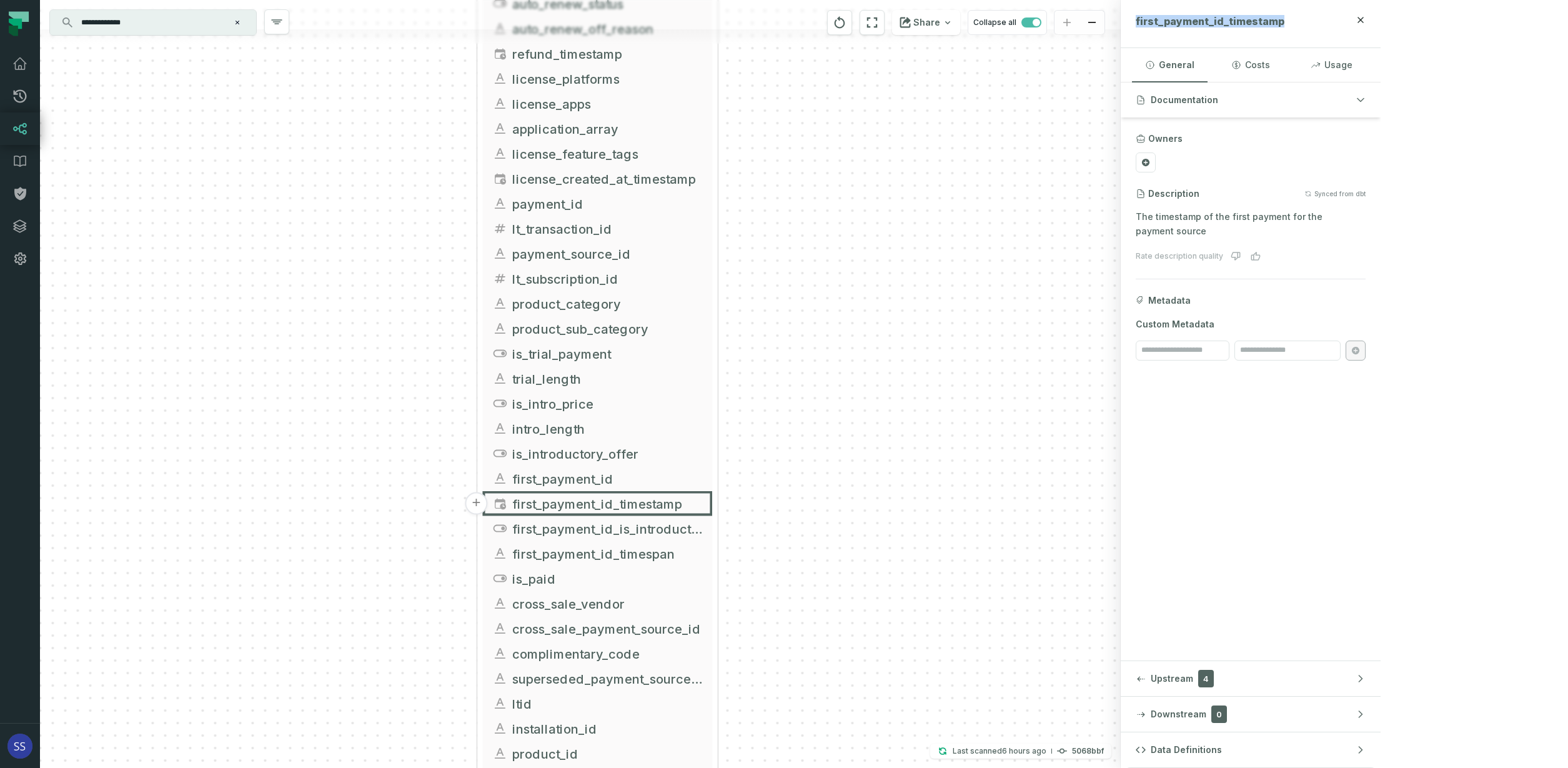
copy span "first_payment_id_timestamp"
click at [657, 526] on span "first_payment_id_is_introductory_offer" at bounding box center [607, 529] width 190 height 19
click at [642, 527] on span "first_payment_id_is_introductory_offer" at bounding box center [607, 528] width 190 height 19
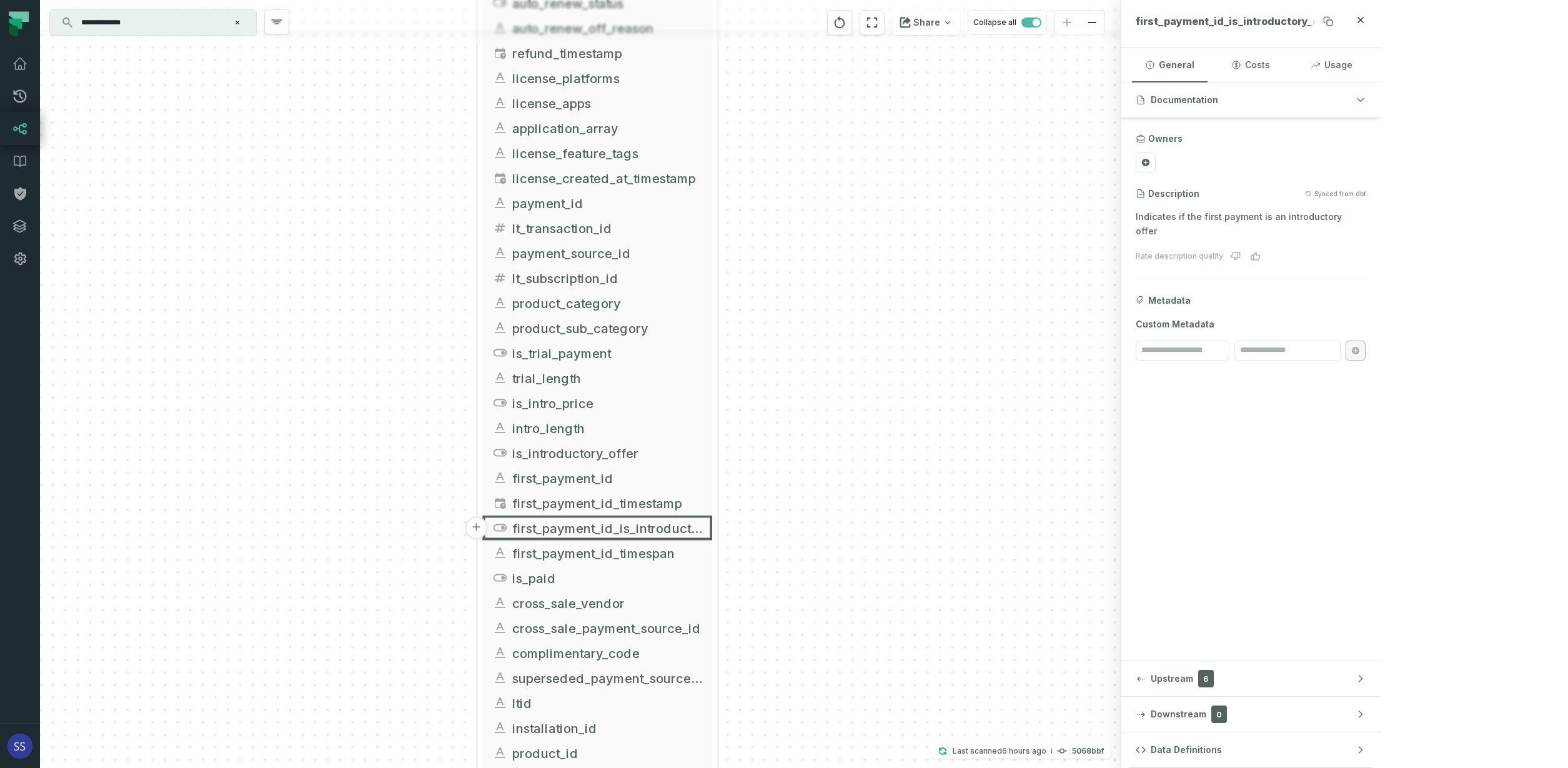
click at [1338, 19] on span "first_payment_id_is_introductory_offer" at bounding box center [1236, 21] width 202 height 12
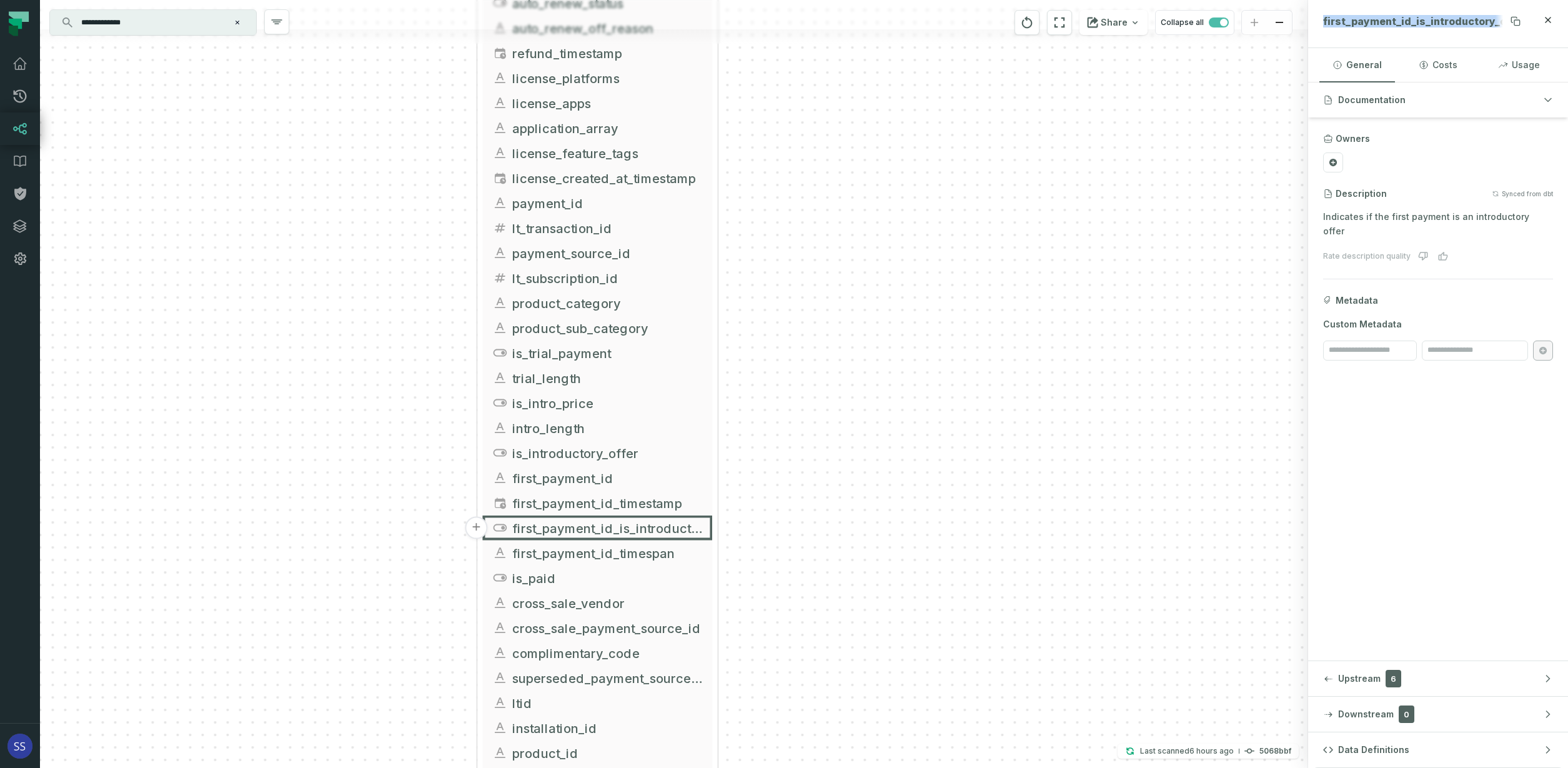
click at [1440, 19] on span "first_payment_id_is_introductory_offer" at bounding box center [1424, 21] width 202 height 12
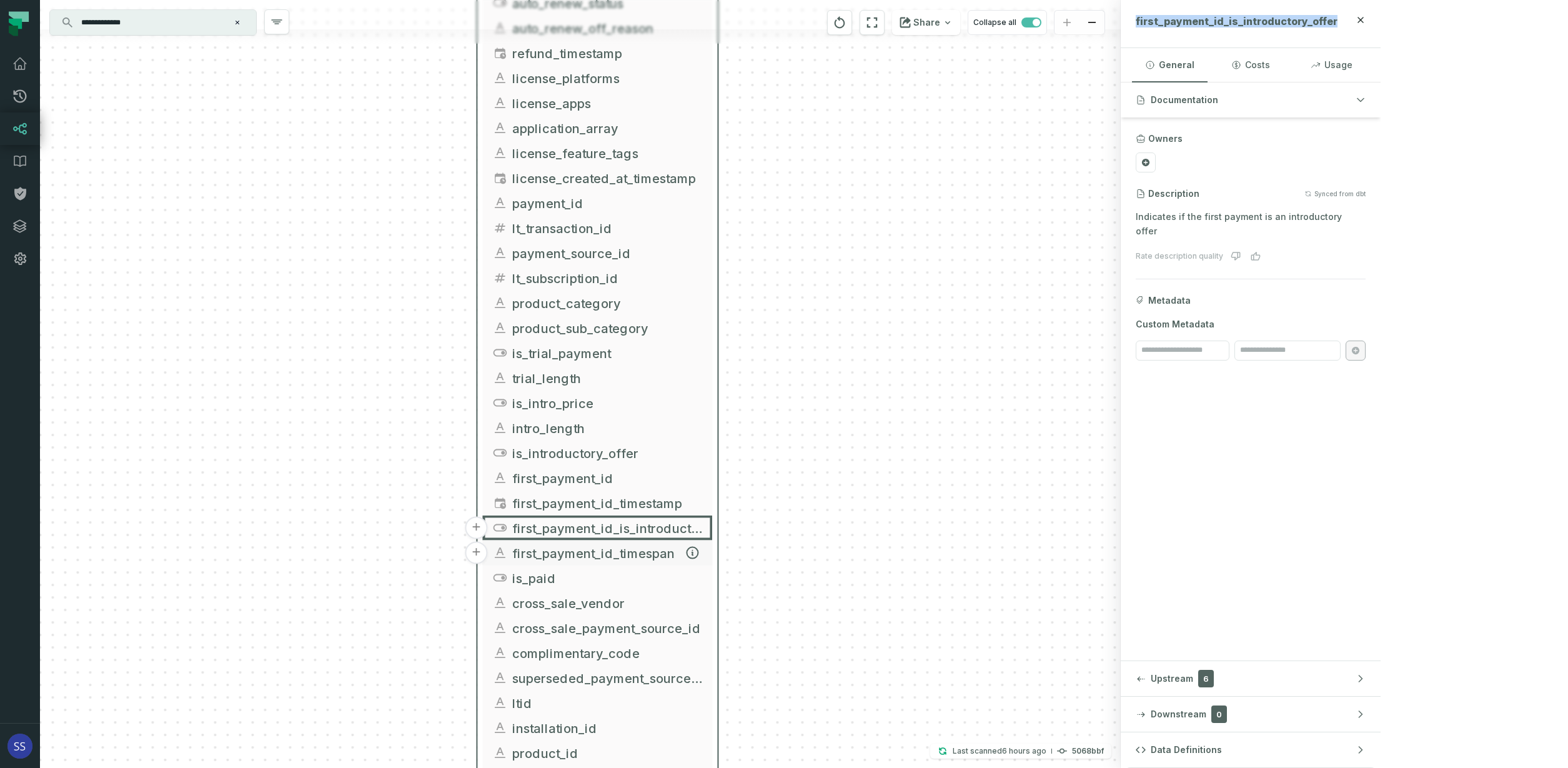
click at [599, 555] on span "first_payment_id_timespan" at bounding box center [607, 553] width 190 height 19
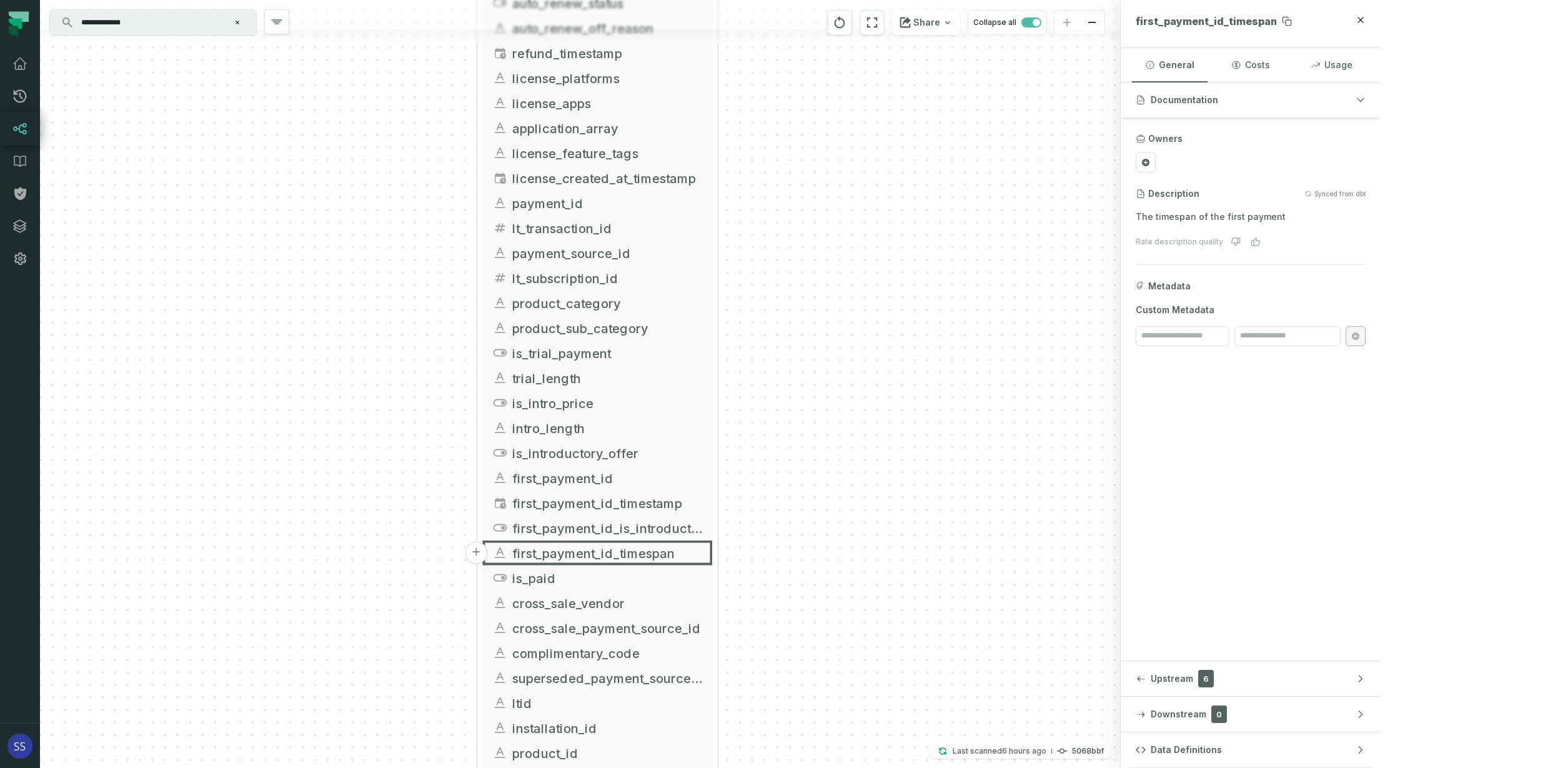
click at [1276, 24] on span "first_payment_id_timespan" at bounding box center [1207, 21] width 142 height 12
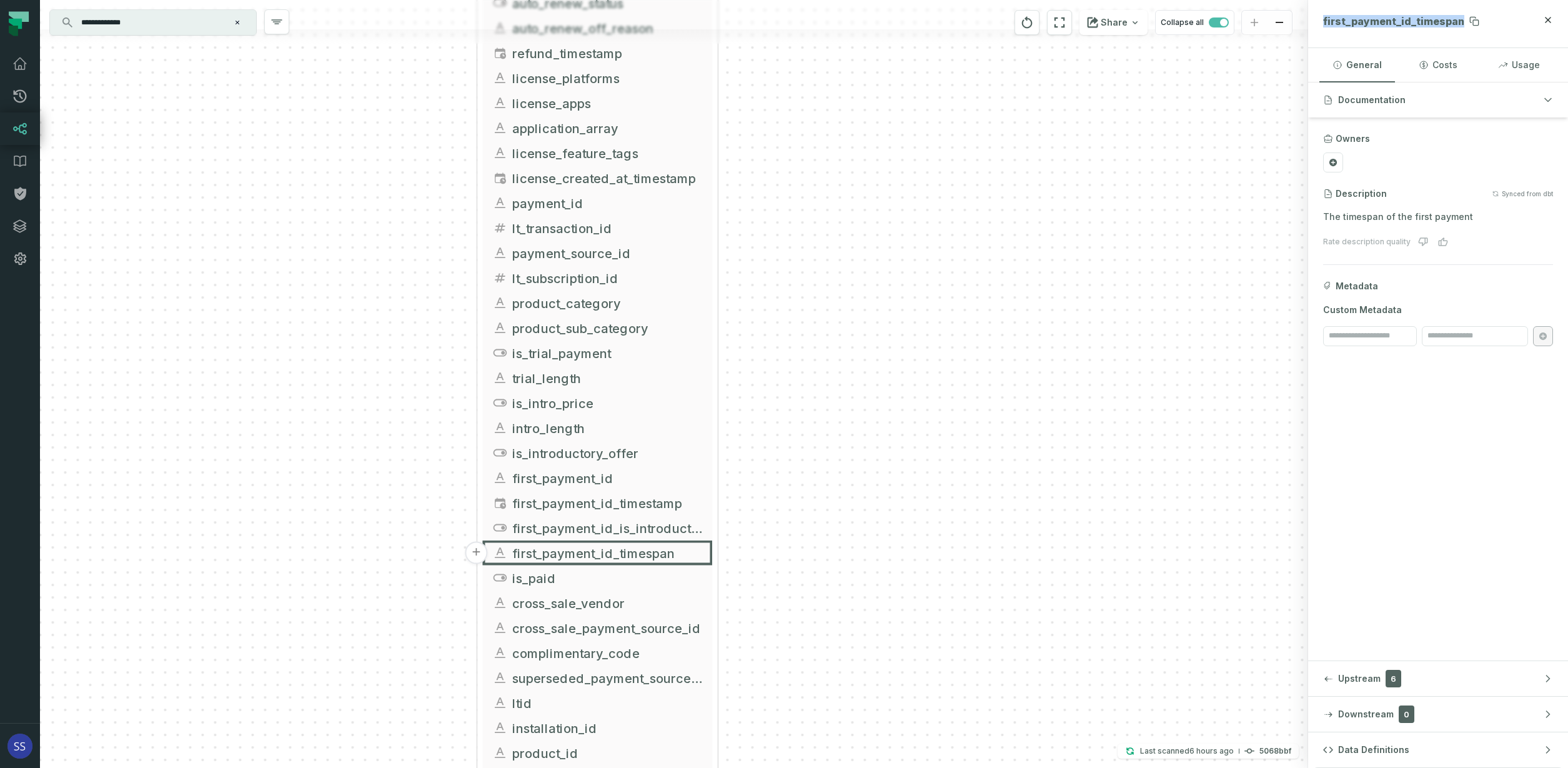
click at [1400, 24] on span "first_payment_id_timespan" at bounding box center [1394, 21] width 142 height 12
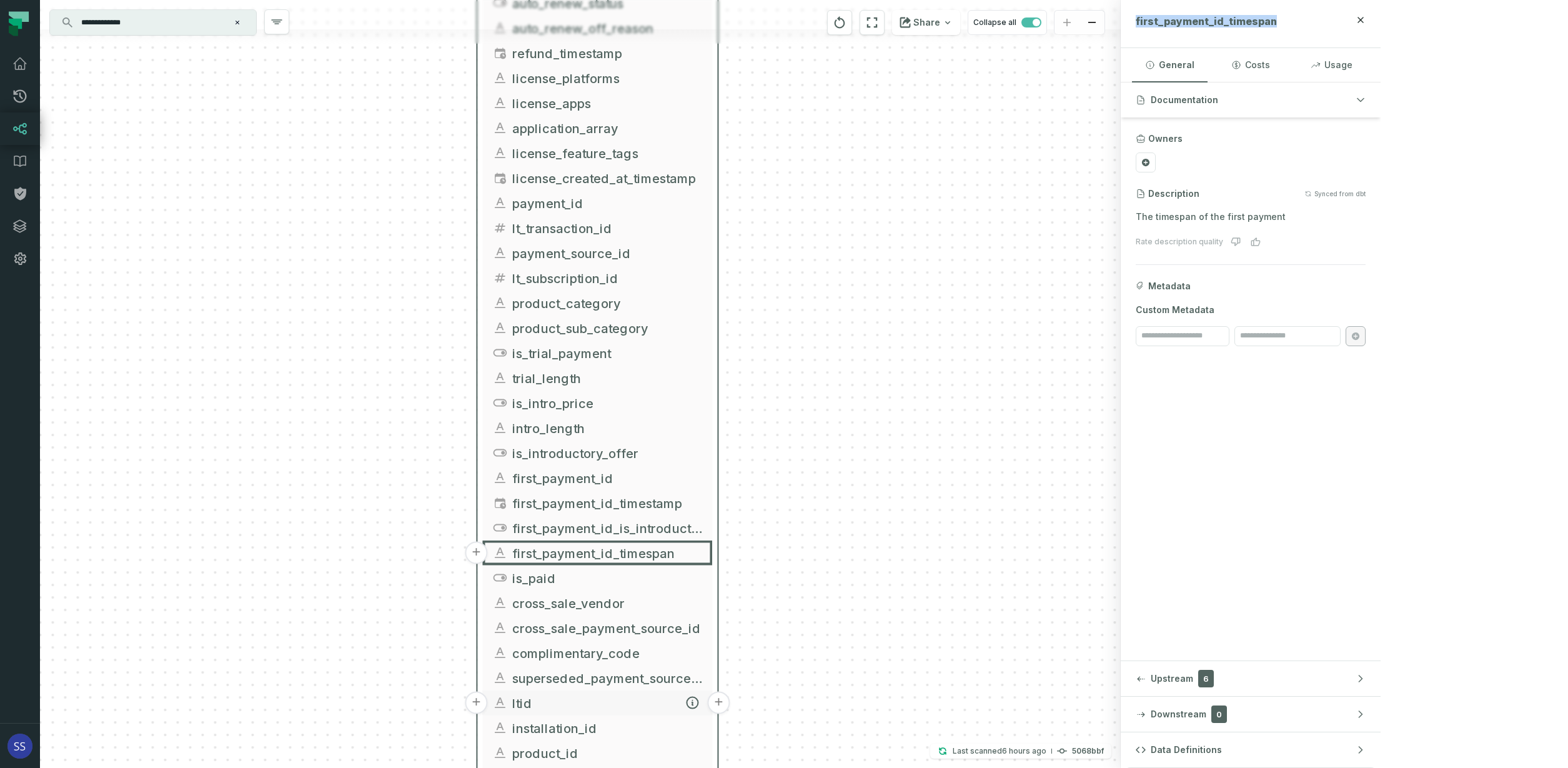
click at [621, 702] on span "ltid" at bounding box center [607, 703] width 190 height 19
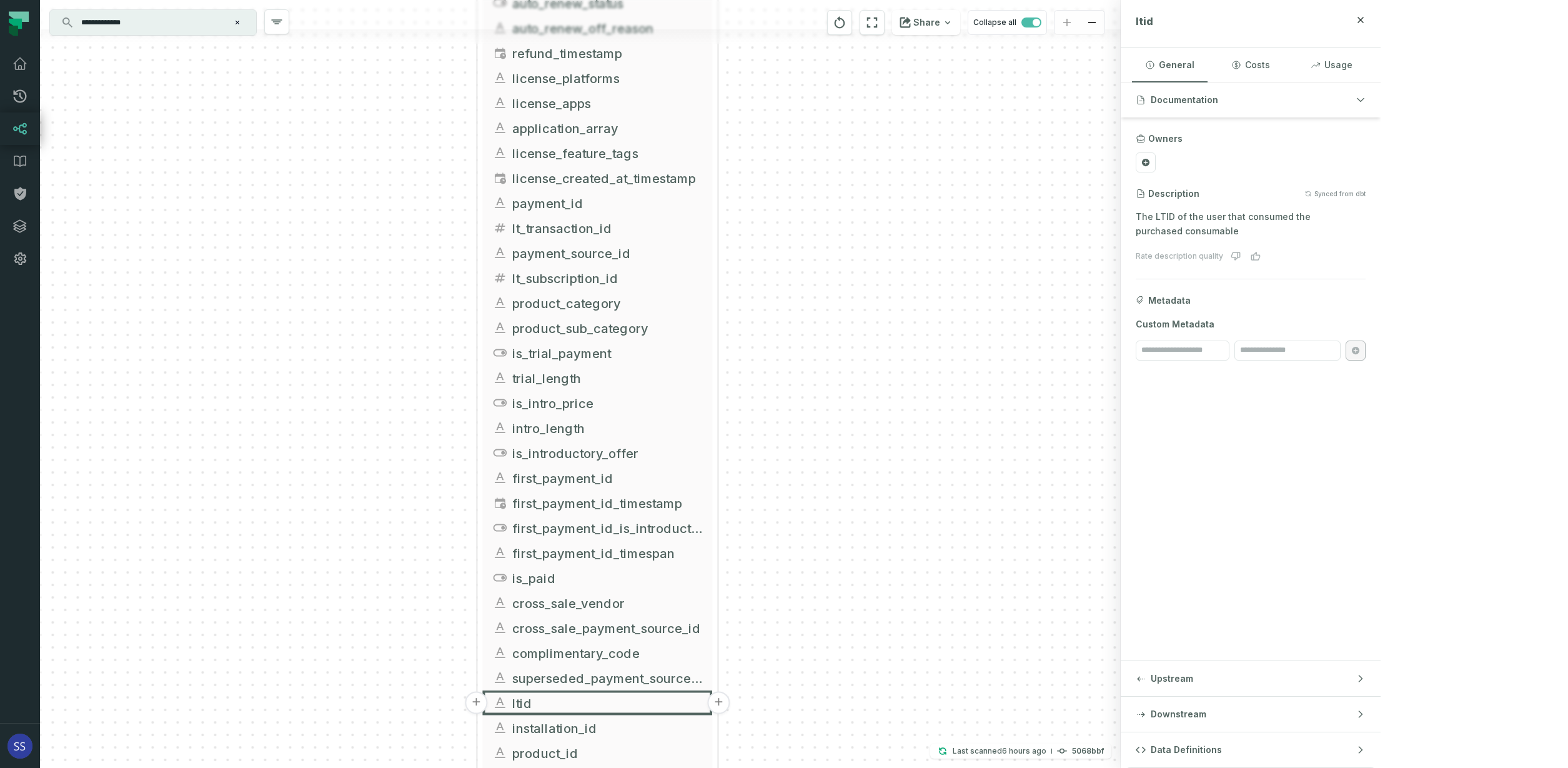
drag, startPoint x: 822, startPoint y: 652, endPoint x: 825, endPoint y: 437, distance: 215.0
click at [825, 437] on div "+ griffin_transactions ltx-dwh-prod-processed subscriptions + 102 columns + uni…" at bounding box center [580, 384] width 1080 height 768
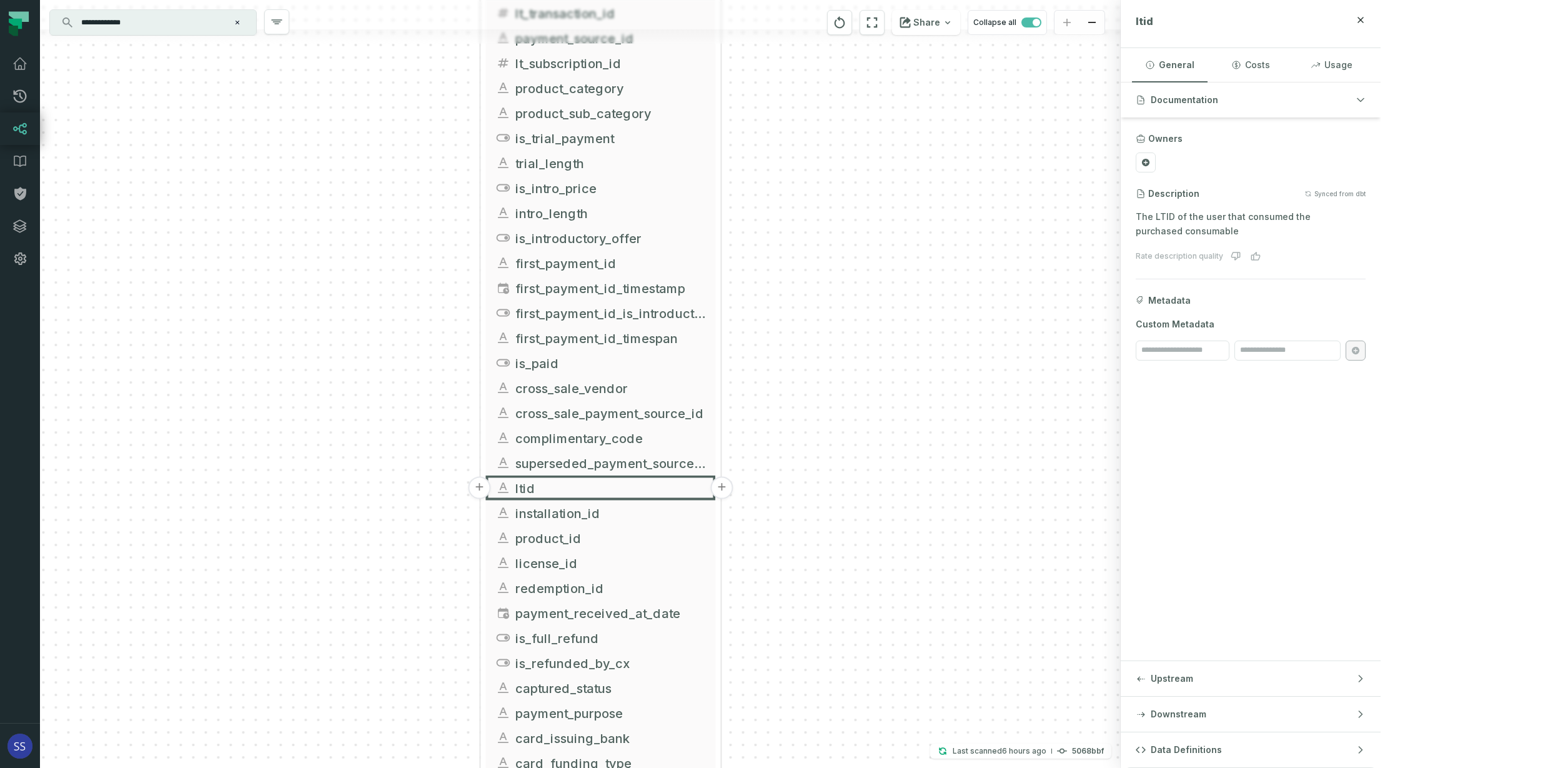
drag, startPoint x: 815, startPoint y: 560, endPoint x: 814, endPoint y: 468, distance: 92.0
click at [815, 474] on div "+ griffin_transactions ltx-dwh-prod-processed subscriptions + 102 columns + uni…" at bounding box center [580, 384] width 1080 height 768
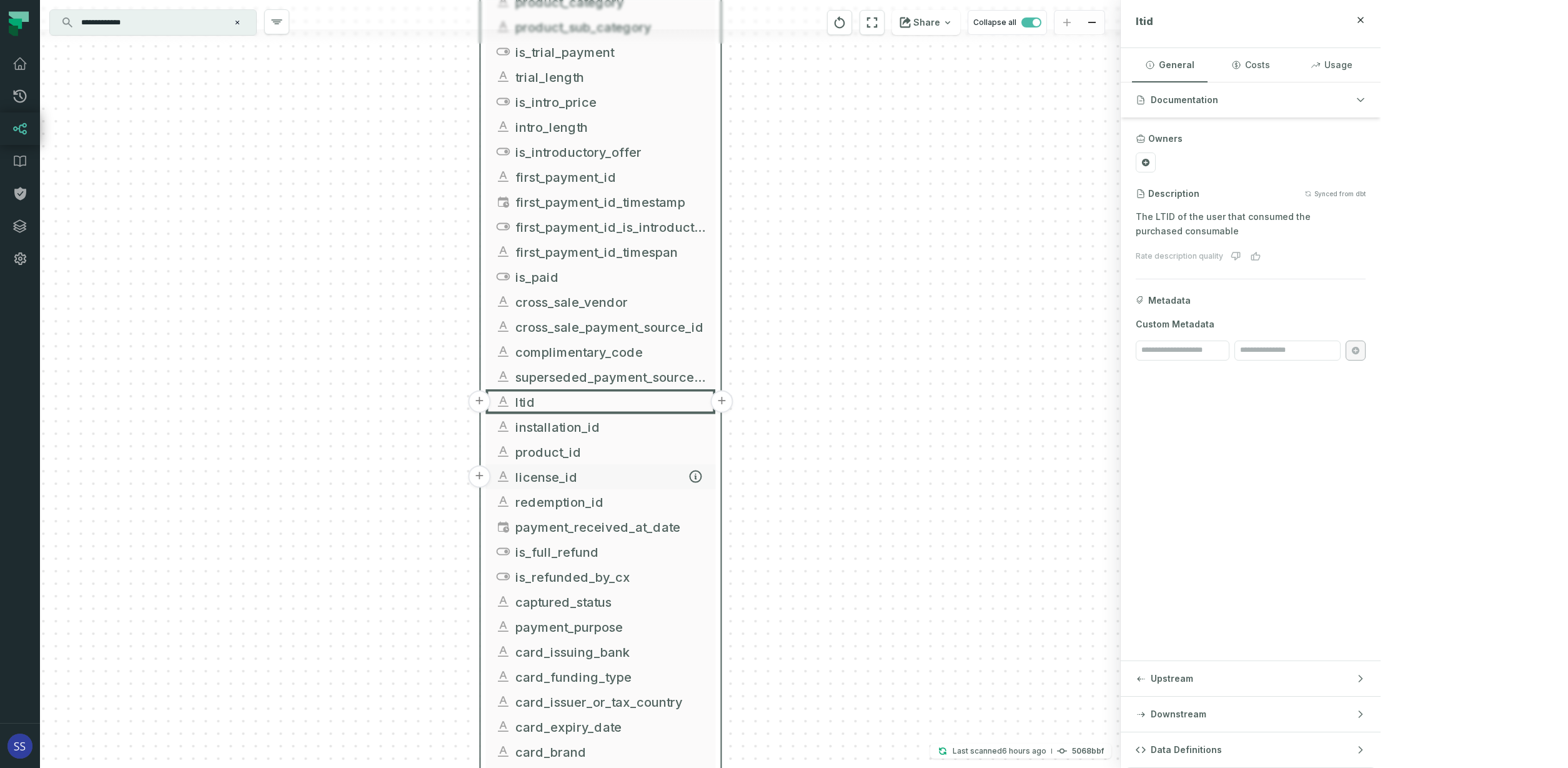
click at [598, 474] on span "license_id" at bounding box center [610, 477] width 190 height 19
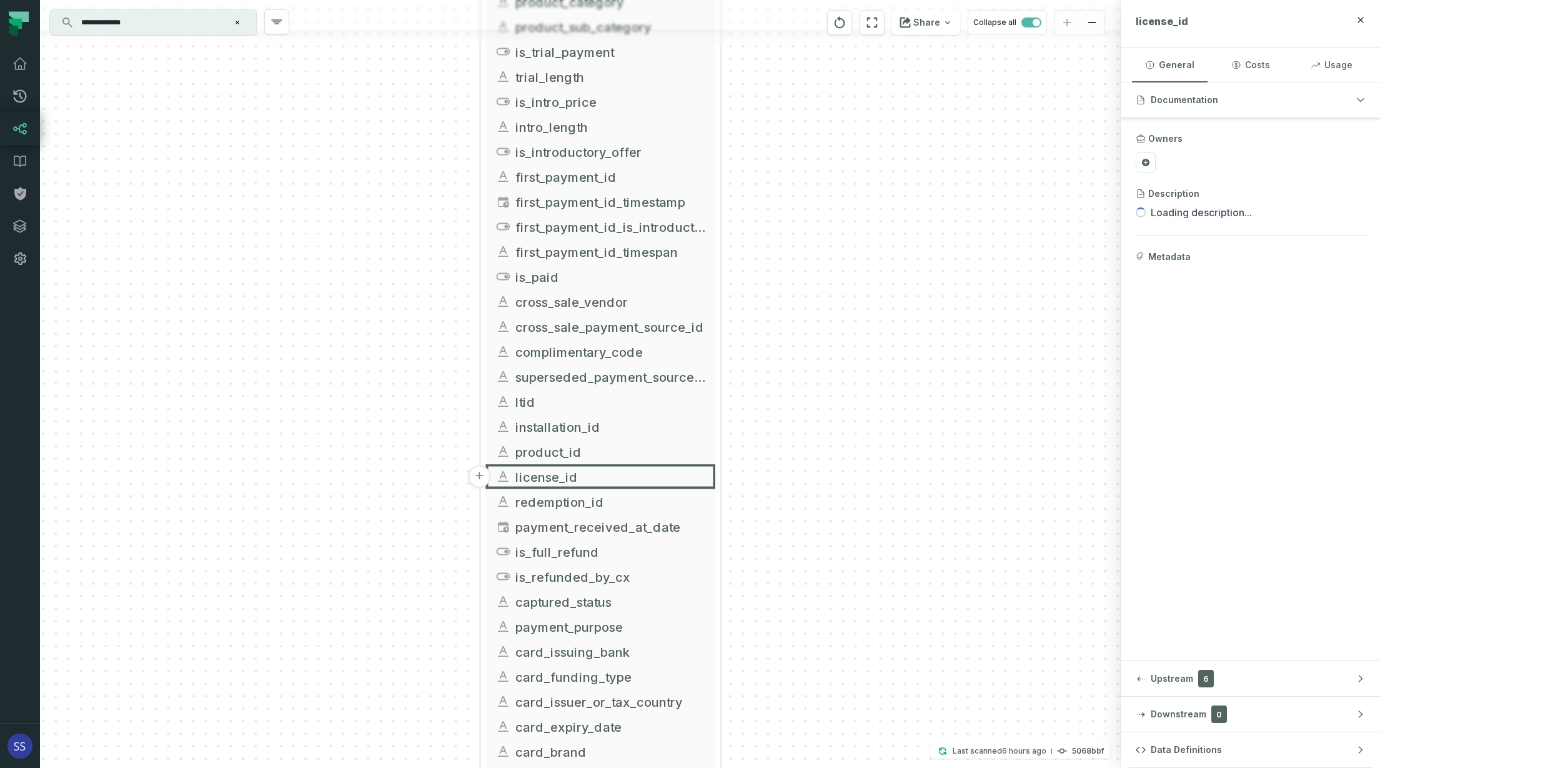
click at [1338, 31] on div "license_id" at bounding box center [1237, 24] width 203 height 17
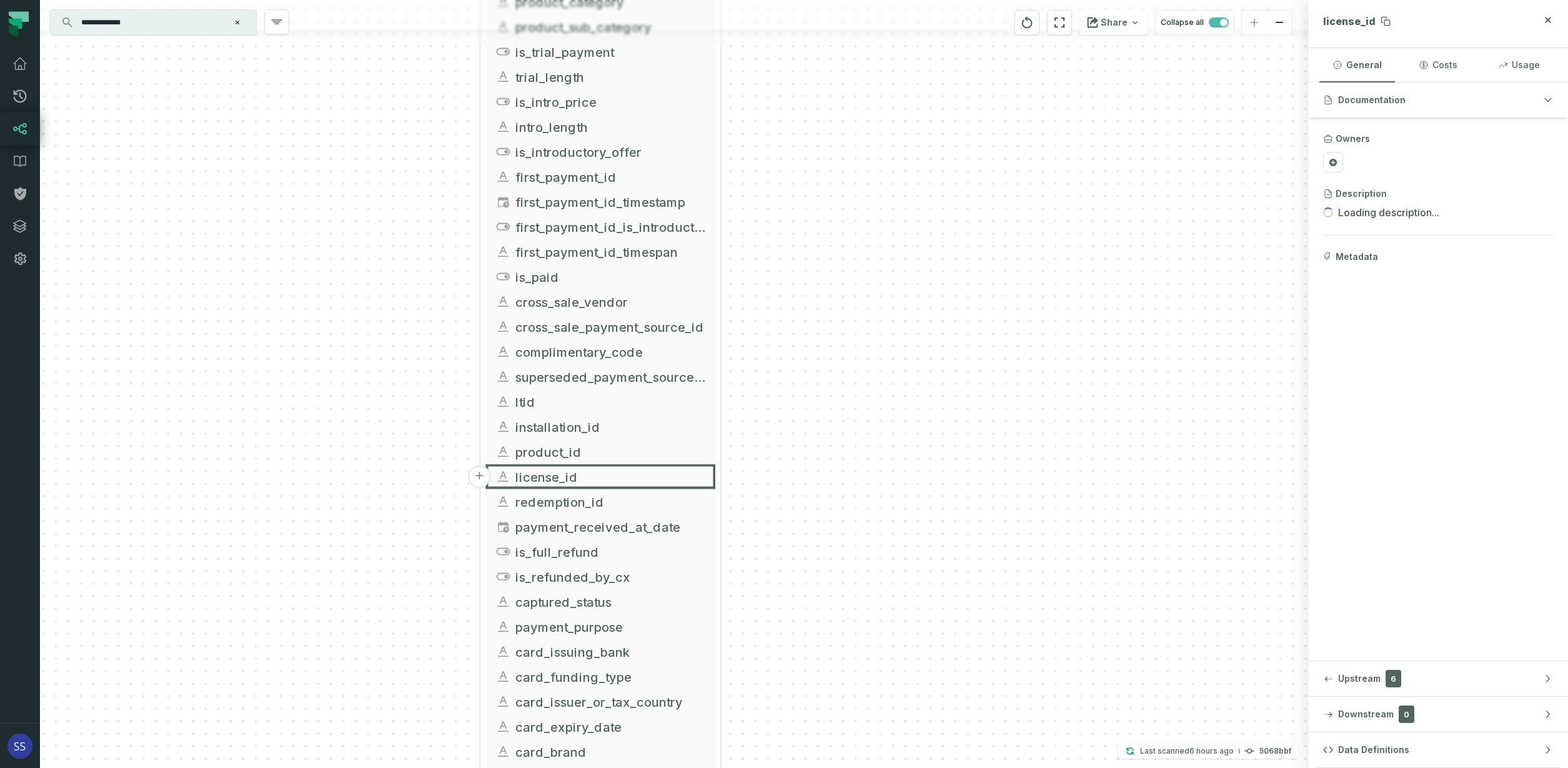
click at [1347, 26] on span "license_id" at bounding box center [1349, 21] width 53 height 12
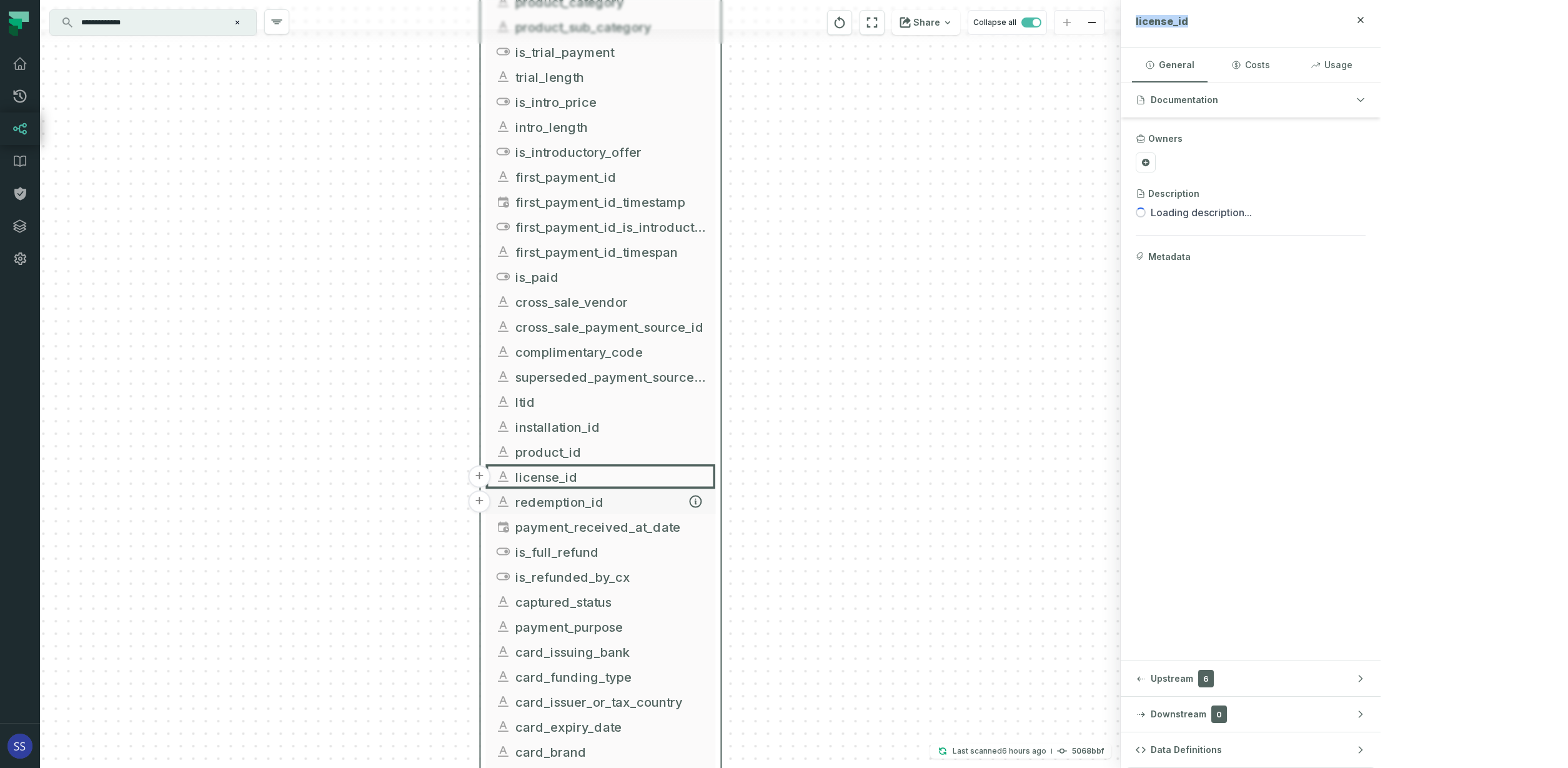
click at [631, 504] on span "redemption_id" at bounding box center [610, 502] width 190 height 19
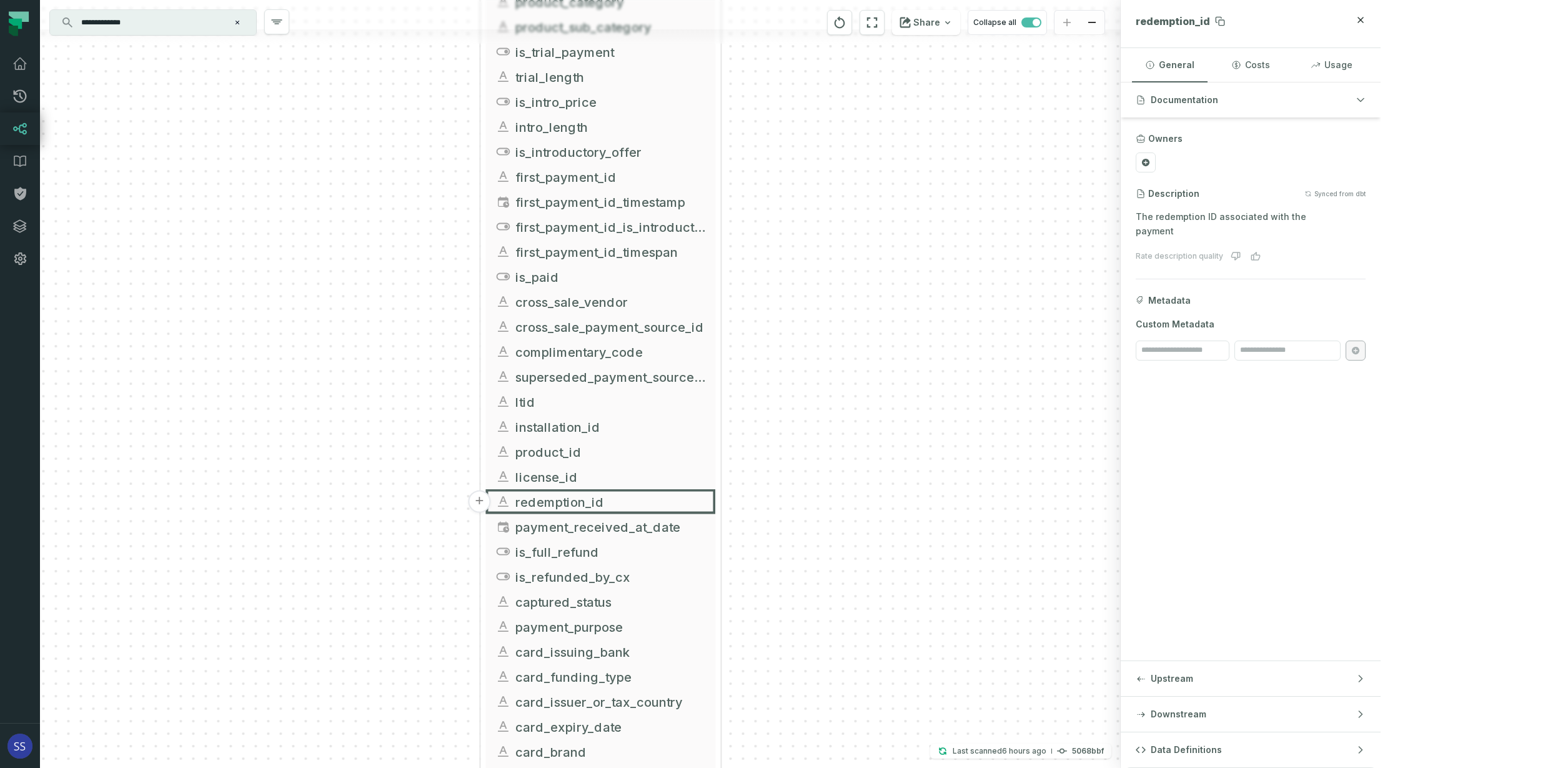
click at [1209, 20] on span "redemption_id" at bounding box center [1173, 21] width 75 height 12
click at [646, 523] on span "payment_received_at_date" at bounding box center [610, 527] width 190 height 19
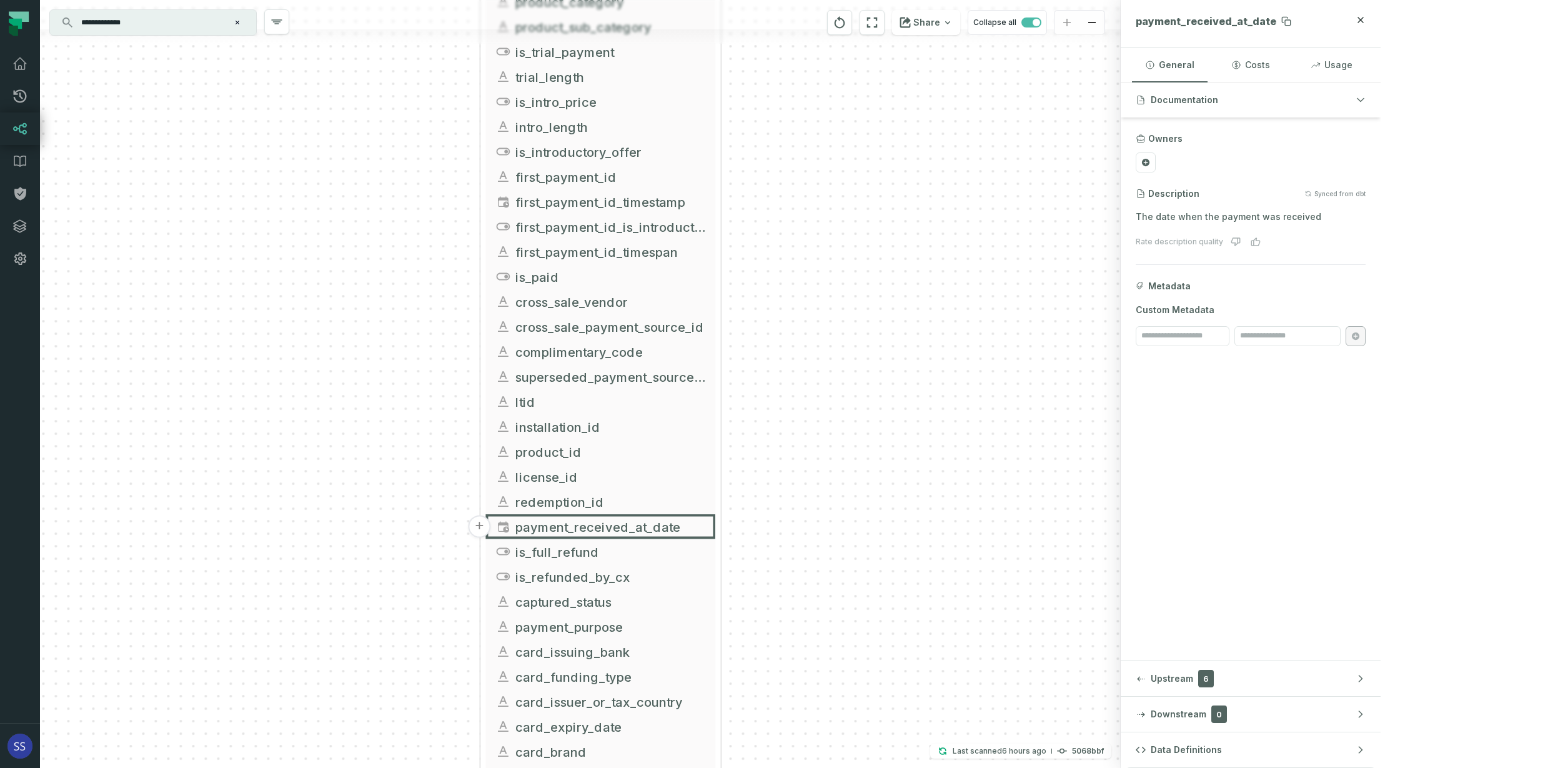
click at [1276, 19] on span "payment_received_at_date" at bounding box center [1206, 21] width 141 height 12
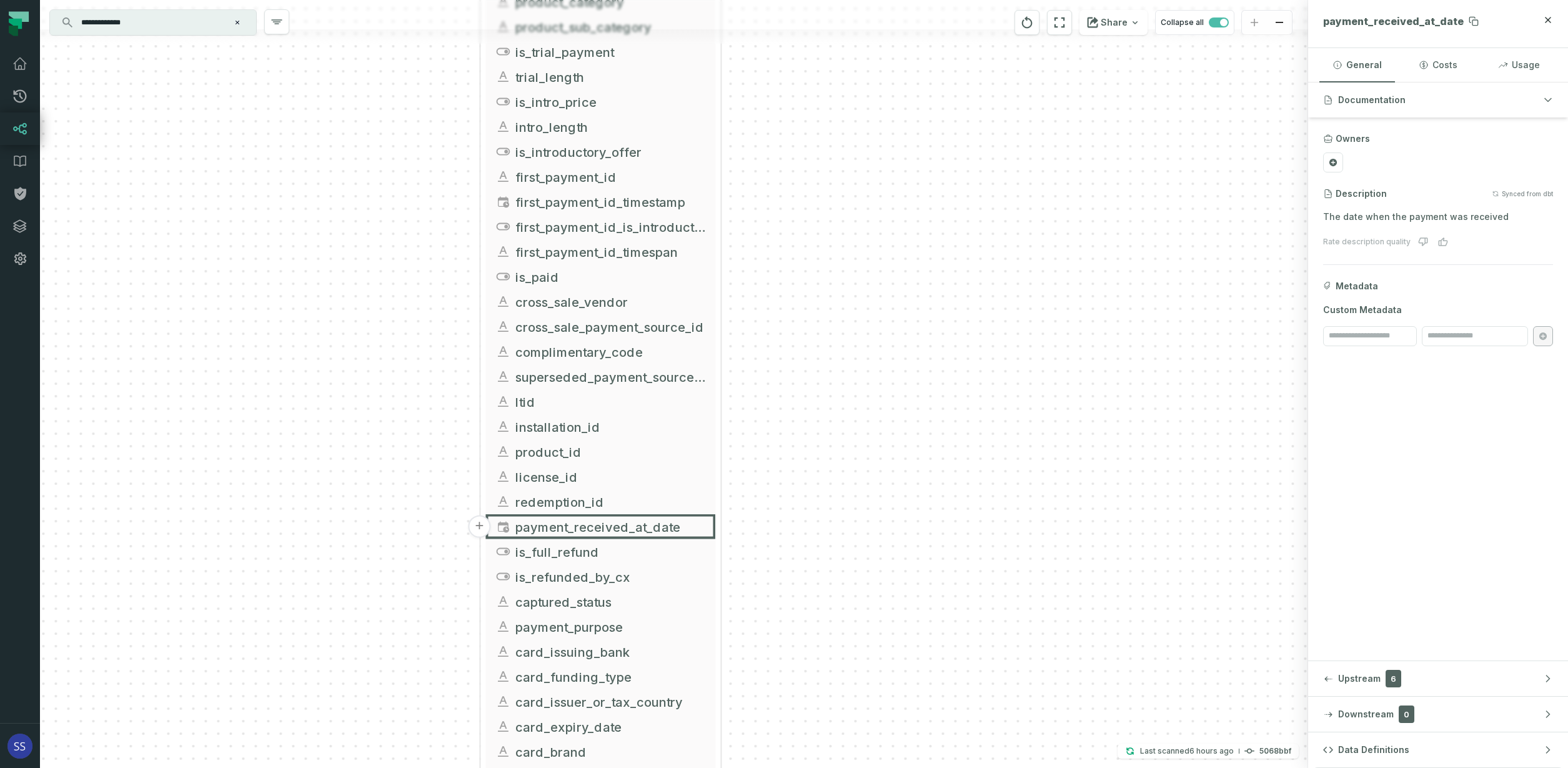
click at [1424, 20] on span "payment_received_at_date" at bounding box center [1393, 21] width 141 height 12
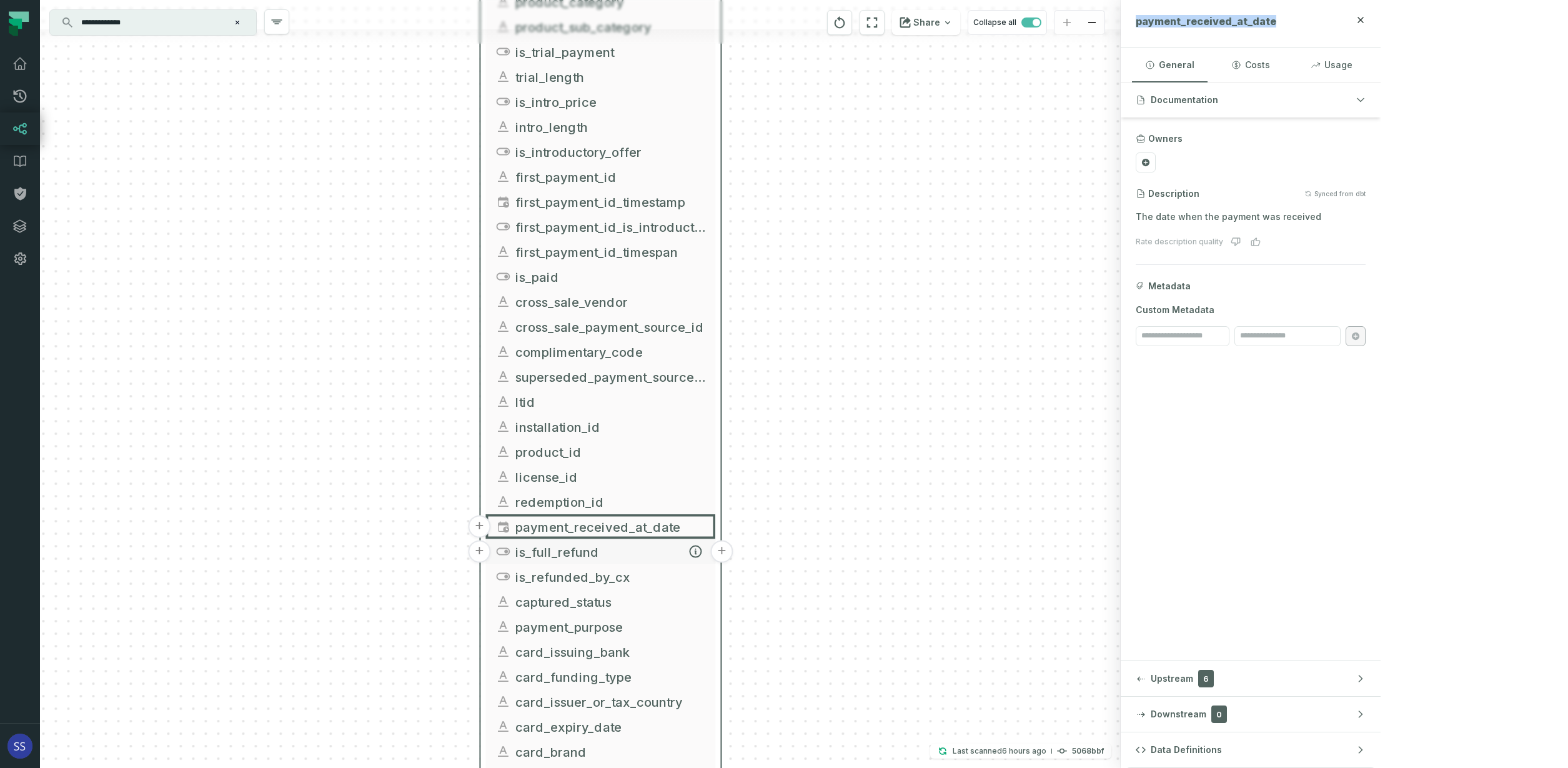
click at [621, 551] on span "is_full_refund" at bounding box center [610, 552] width 190 height 19
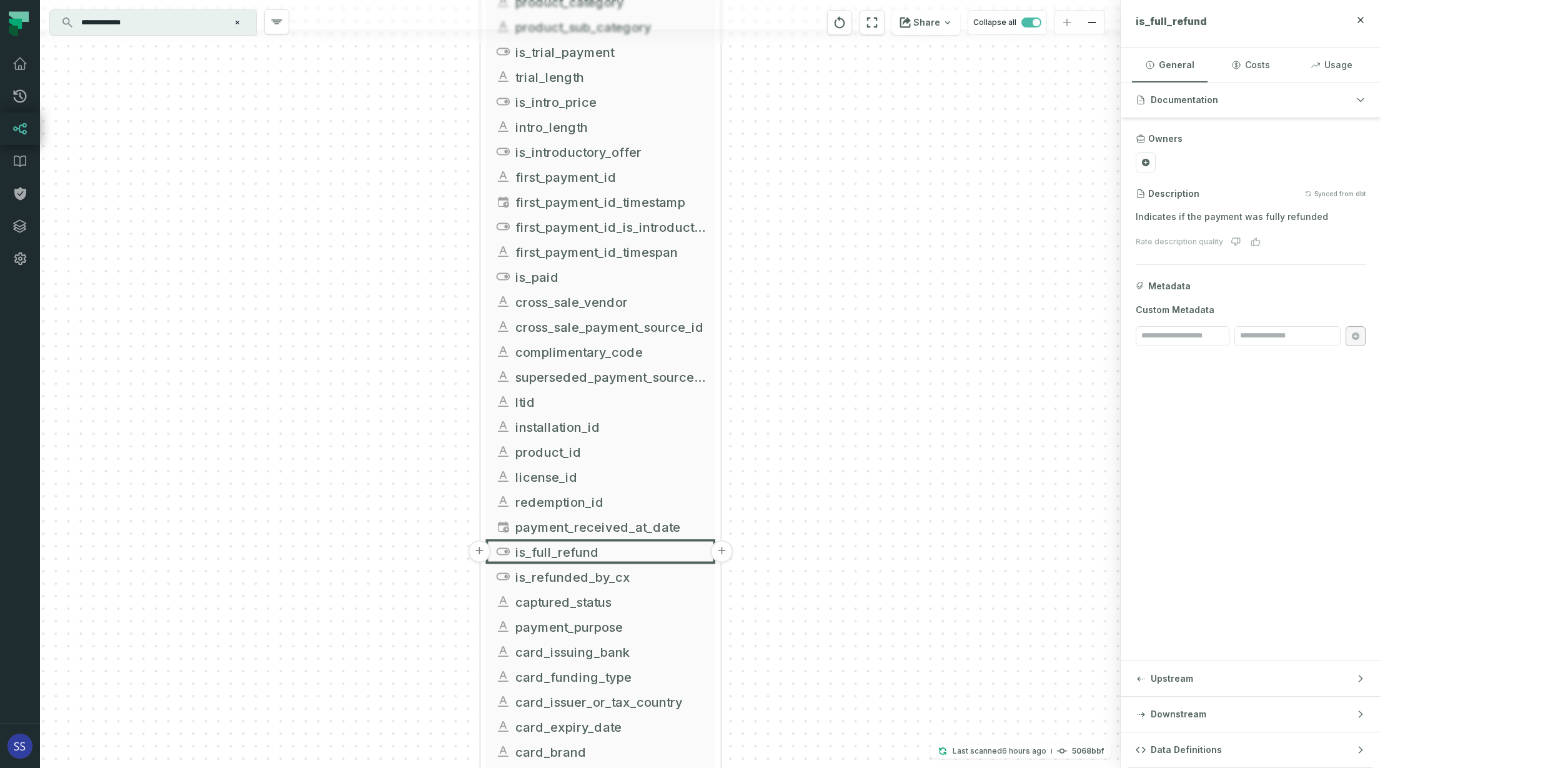
click at [882, 535] on div "+ griffin_transactions ltx-dwh-prod-processed subscriptions + 102 columns + uni…" at bounding box center [580, 384] width 1080 height 768
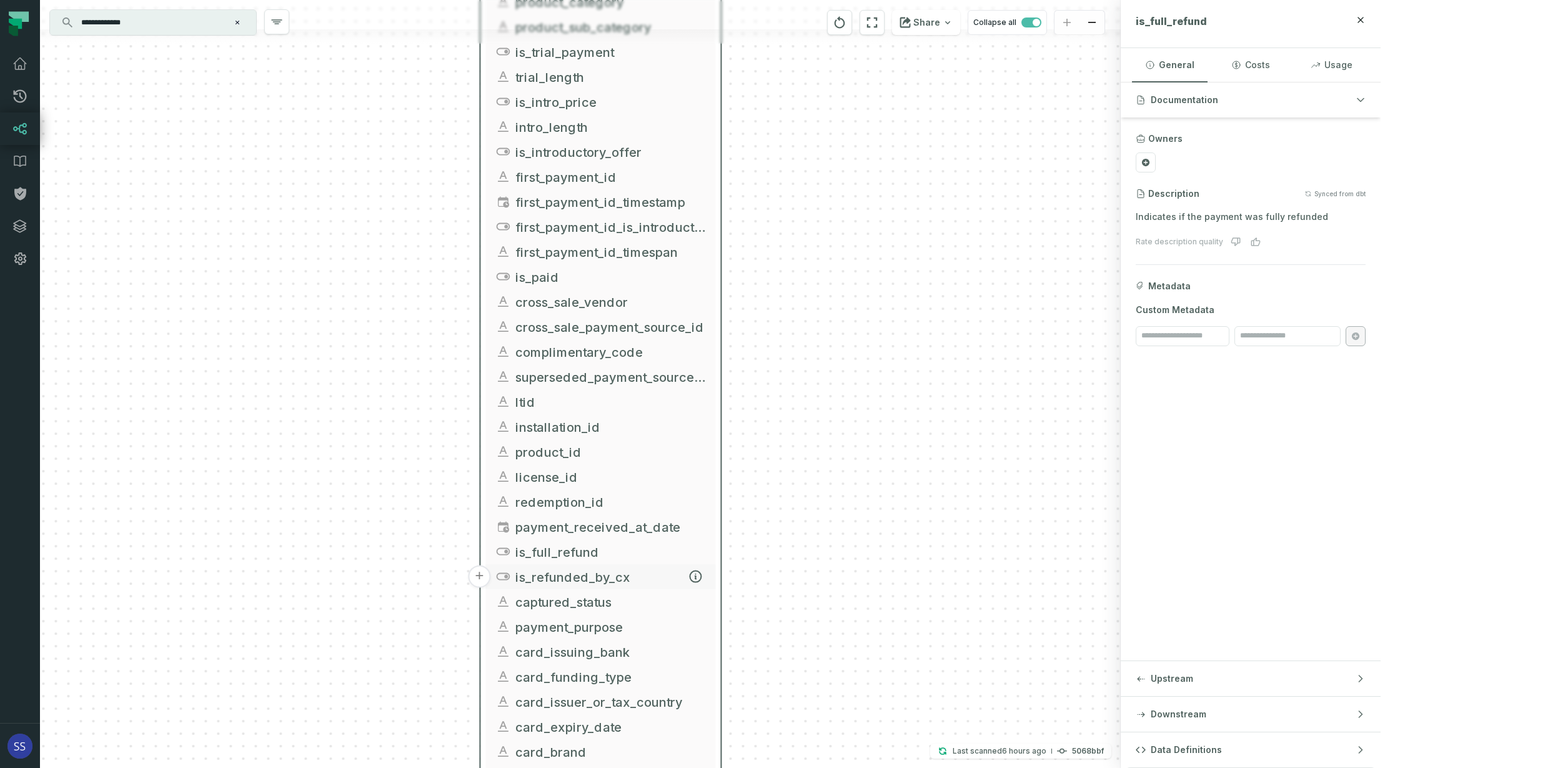
click at [645, 578] on span "is_refunded_by_cx" at bounding box center [610, 577] width 190 height 19
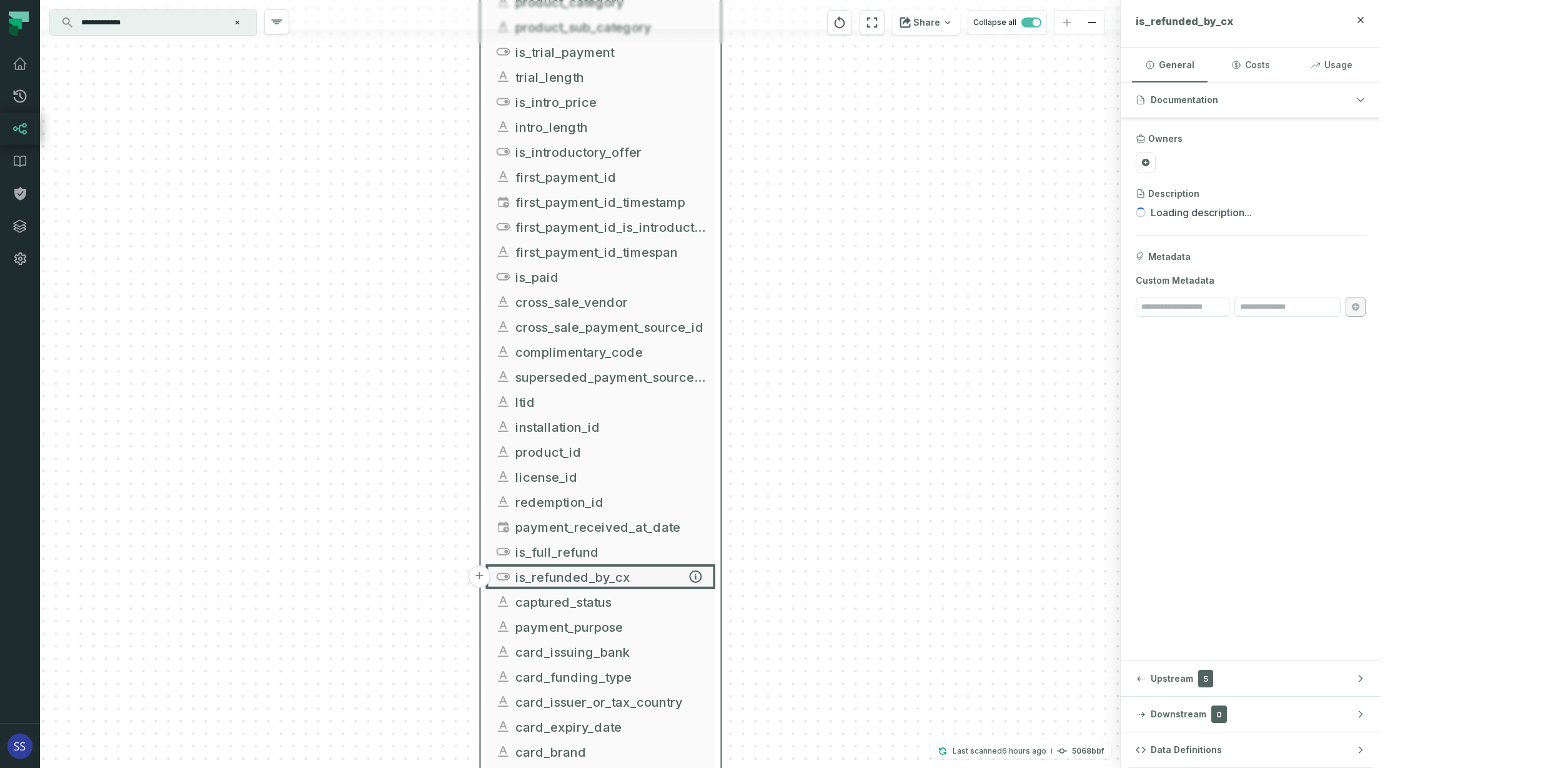
click at [478, 576] on button "+" at bounding box center [479, 577] width 23 height 23
click at [1233, 20] on span "is_refunded_by_cx" at bounding box center [1185, 21] width 98 height 12
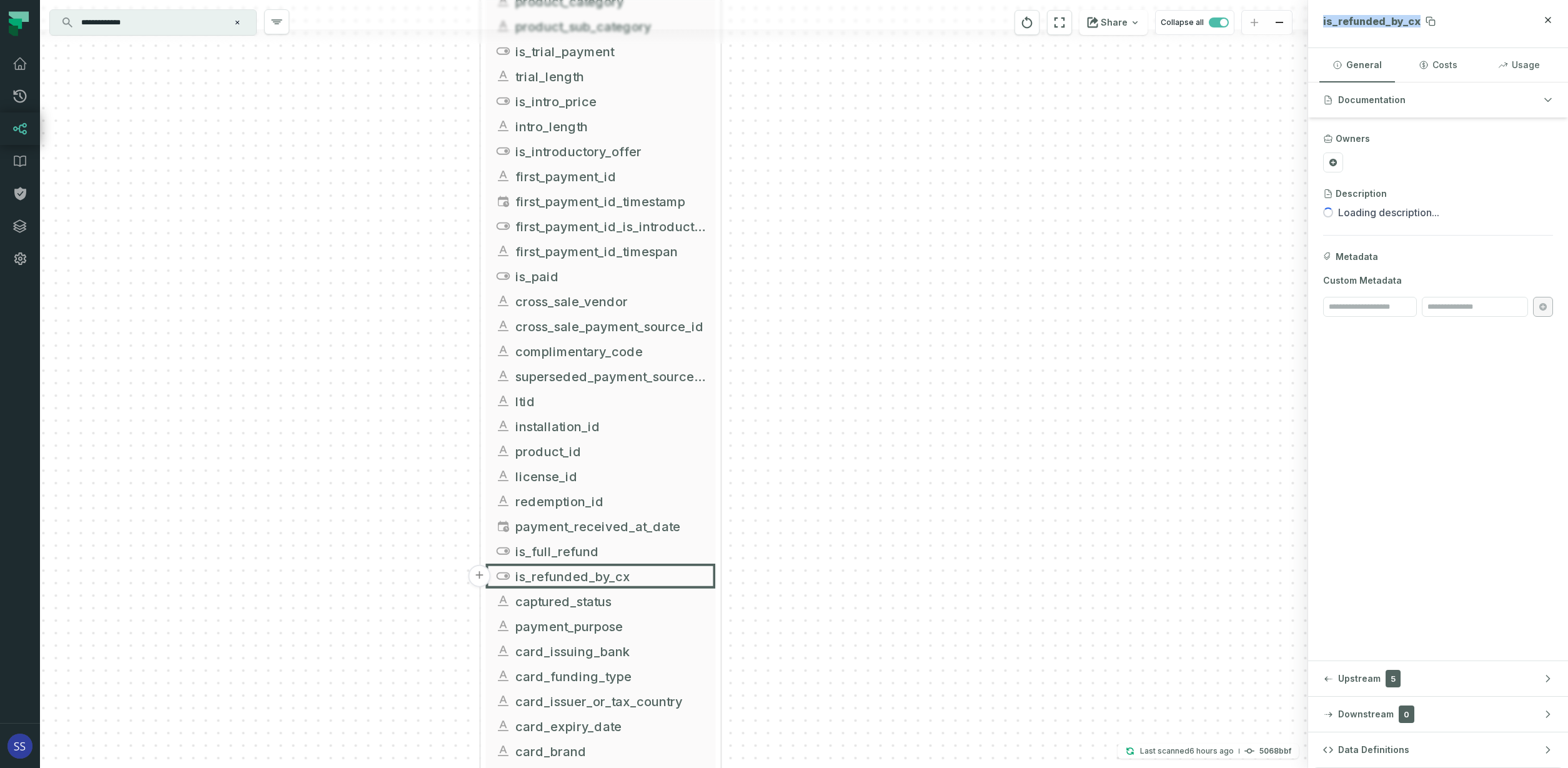
click at [1366, 19] on span "is_refunded_by_cx" at bounding box center [1372, 21] width 98 height 12
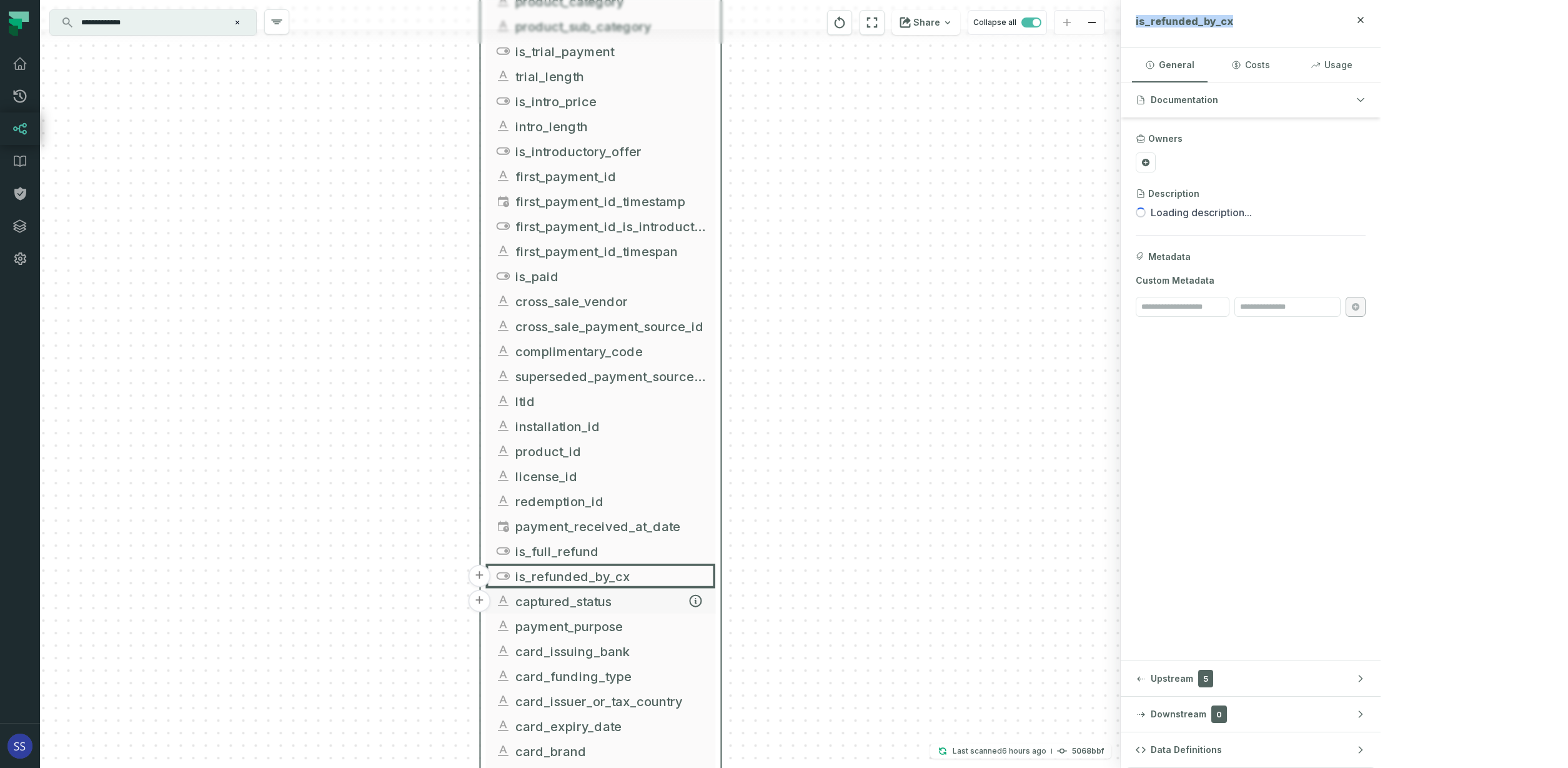
click at [623, 605] on span "captured_status" at bounding box center [610, 602] width 190 height 19
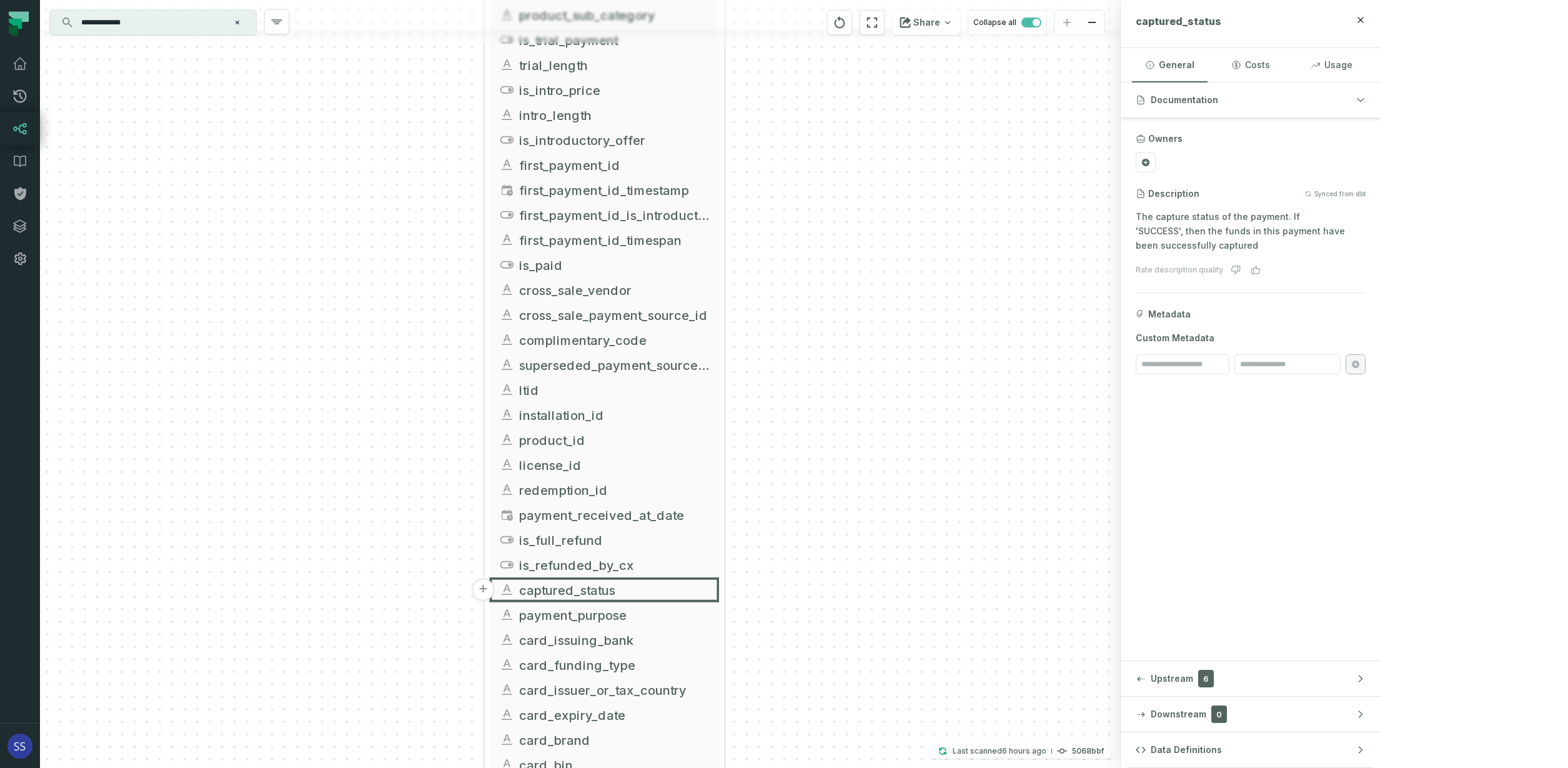
drag, startPoint x: 770, startPoint y: 563, endPoint x: 807, endPoint y: 428, distance: 140.0
click at [795, 466] on div "+ griffin_transactions ltx-dwh-prod-processed subscriptions + 102 columns + uni…" at bounding box center [580, 384] width 1080 height 768
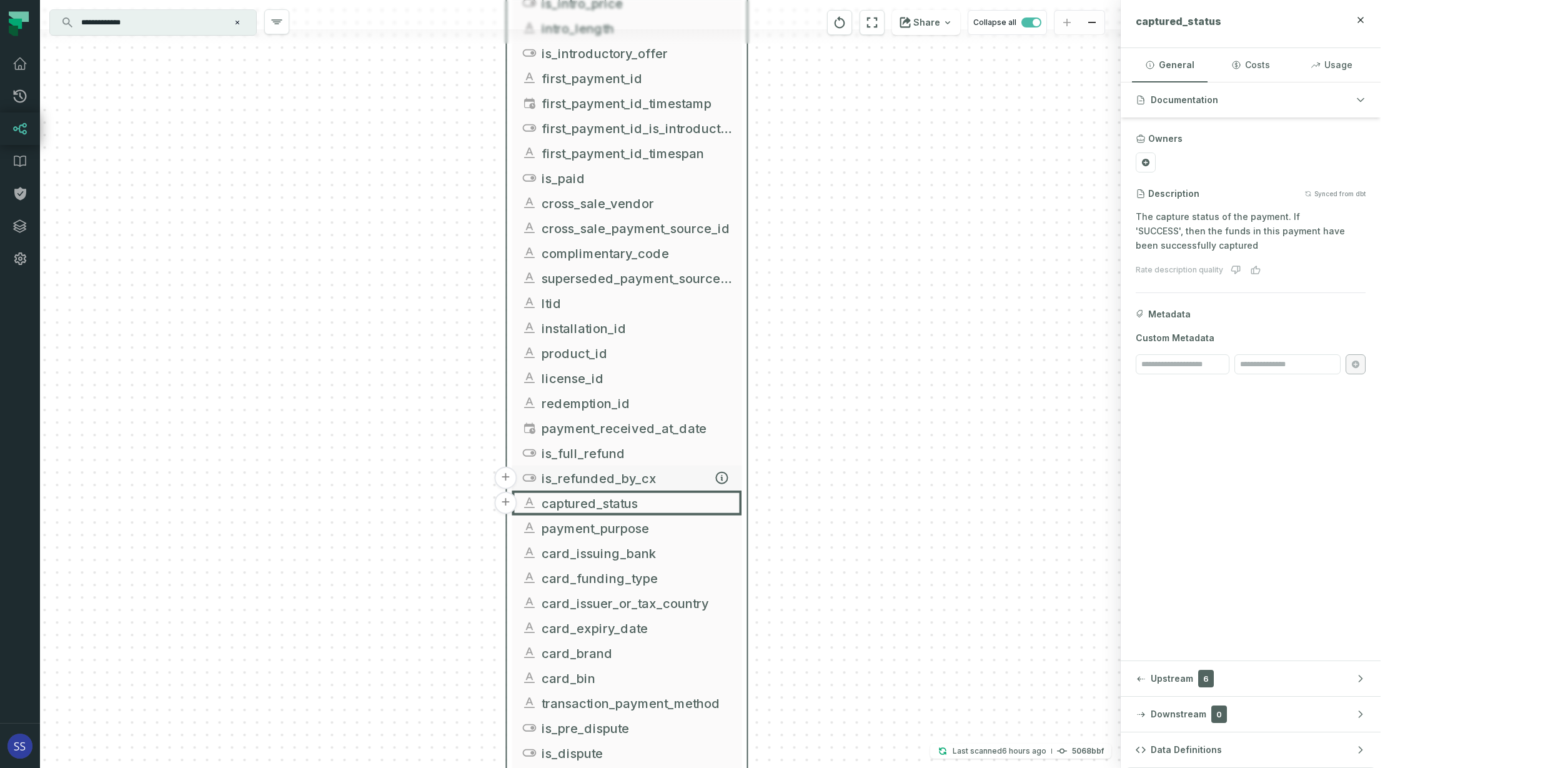
drag, startPoint x: 802, startPoint y: 482, endPoint x: 738, endPoint y: 488, distance: 64.3
click at [802, 482] on div "+ griffin_transactions ltx-dwh-prod-processed subscriptions + 102 columns + uni…" at bounding box center [580, 384] width 1080 height 768
drag, startPoint x: 684, startPoint y: 507, endPoint x: 645, endPoint y: 480, distance: 47.4
click at [645, 493] on span "captured_status" at bounding box center [636, 502] width 190 height 19
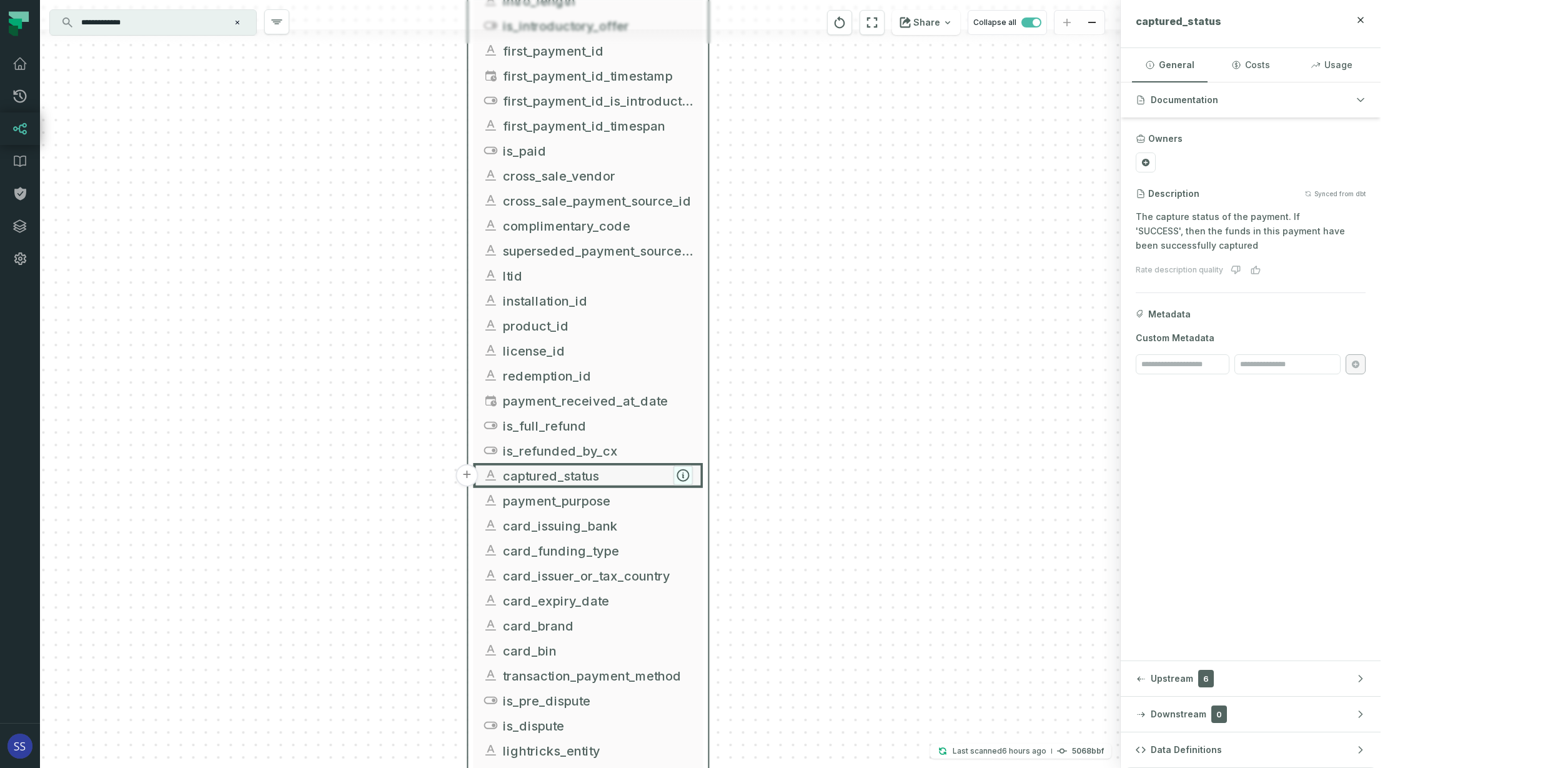
click at [684, 474] on icon "button" at bounding box center [683, 475] width 11 height 11
click at [604, 476] on span "captured_status" at bounding box center [598, 475] width 190 height 19
click at [613, 506] on span "payment_purpose" at bounding box center [598, 500] width 190 height 19
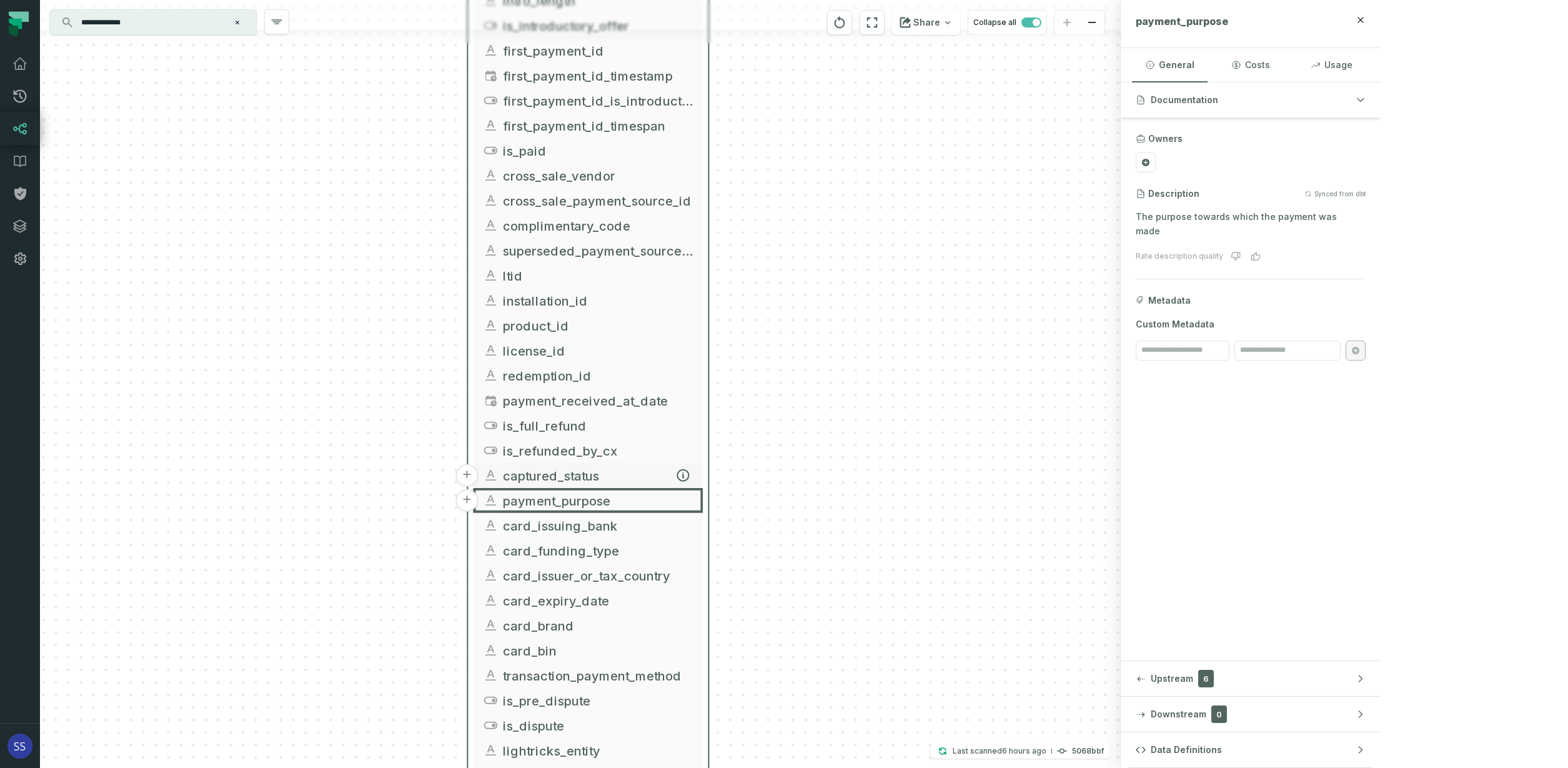
click at [615, 467] on span "captured_status" at bounding box center [598, 475] width 190 height 19
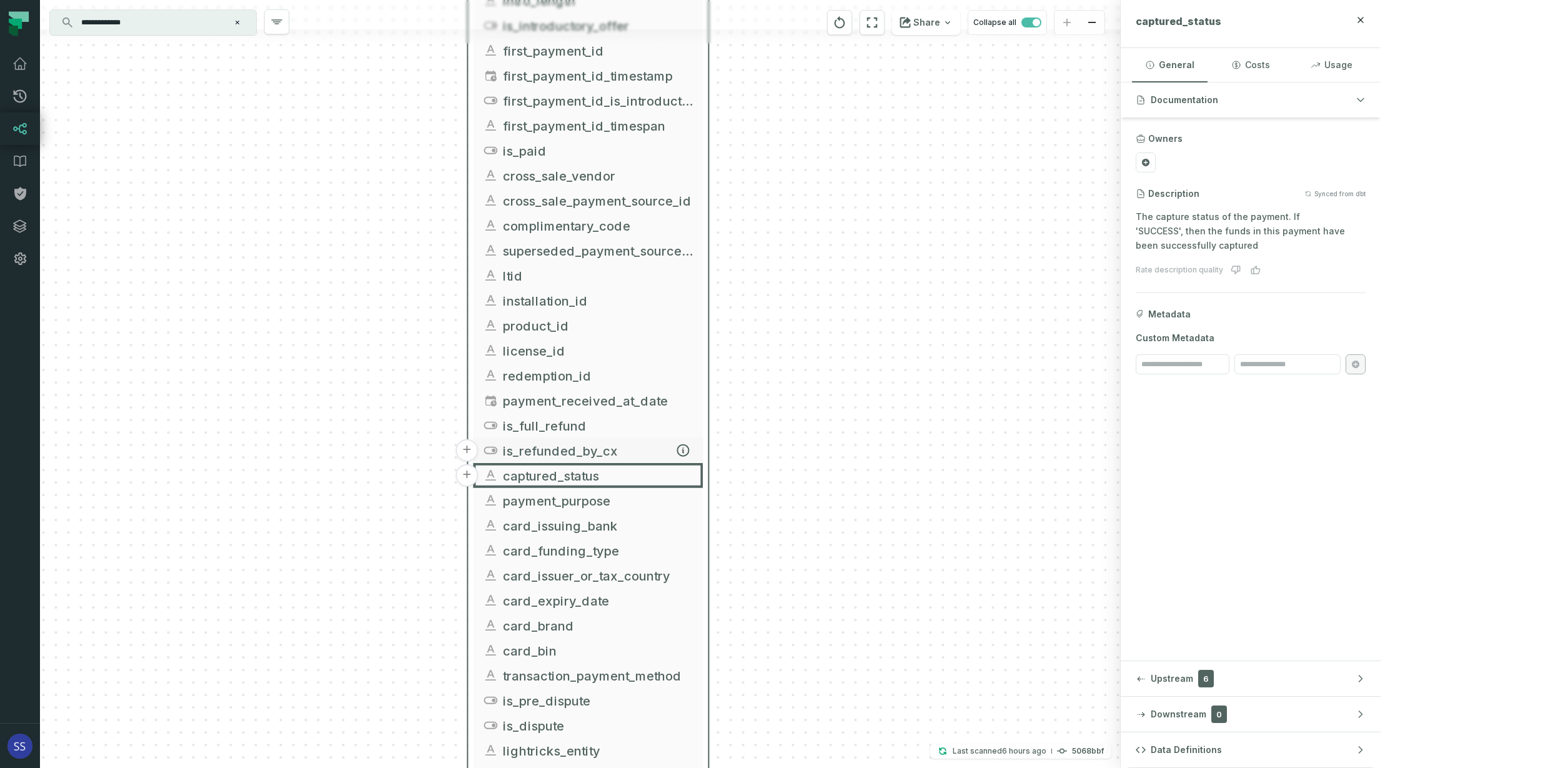
click at [619, 450] on span "is_refunded_by_cx" at bounding box center [598, 450] width 190 height 19
click at [606, 472] on span "captured_status" at bounding box center [598, 475] width 190 height 19
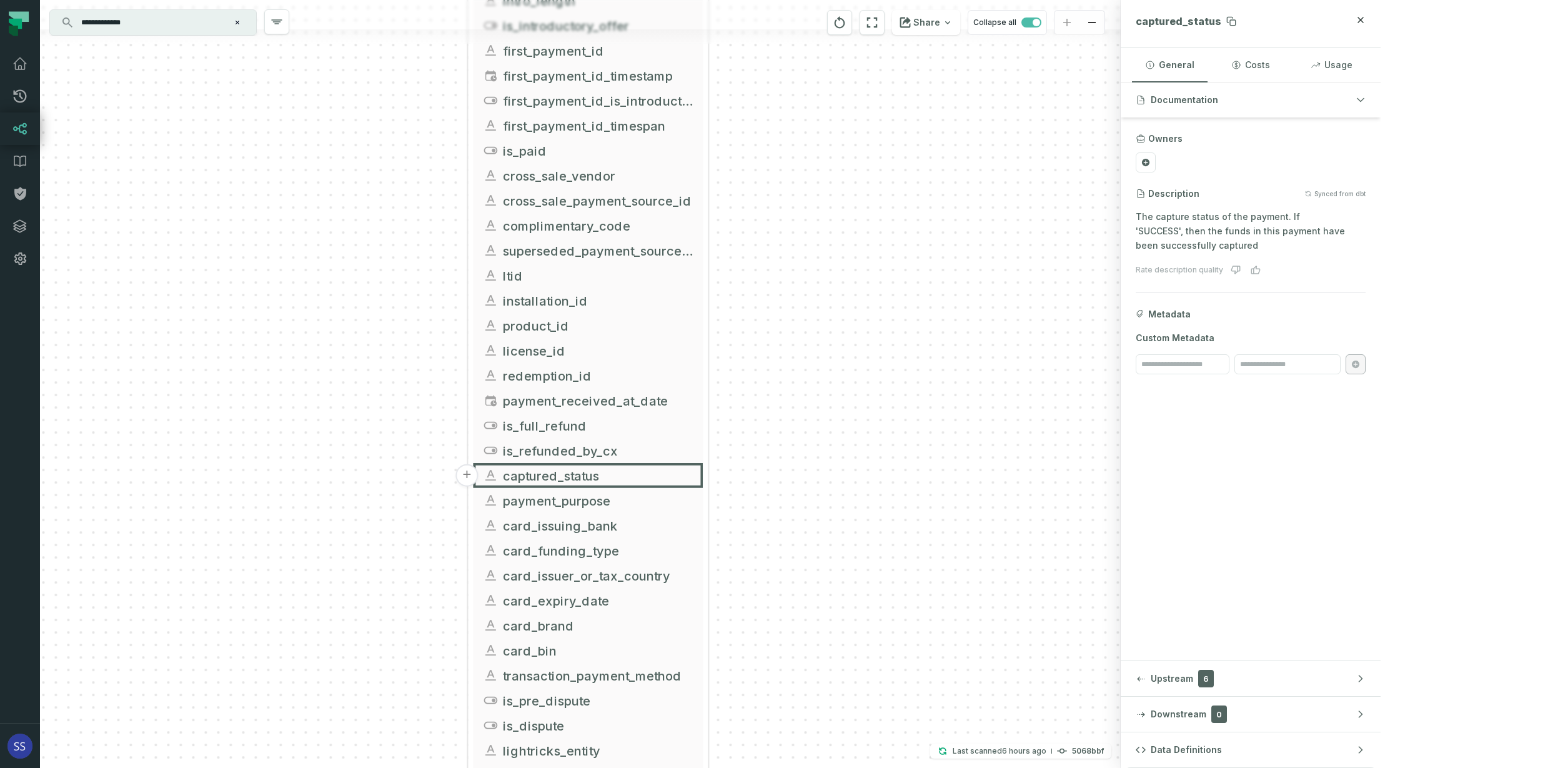
click at [1221, 24] on span "captured_status" at bounding box center [1179, 21] width 86 height 12
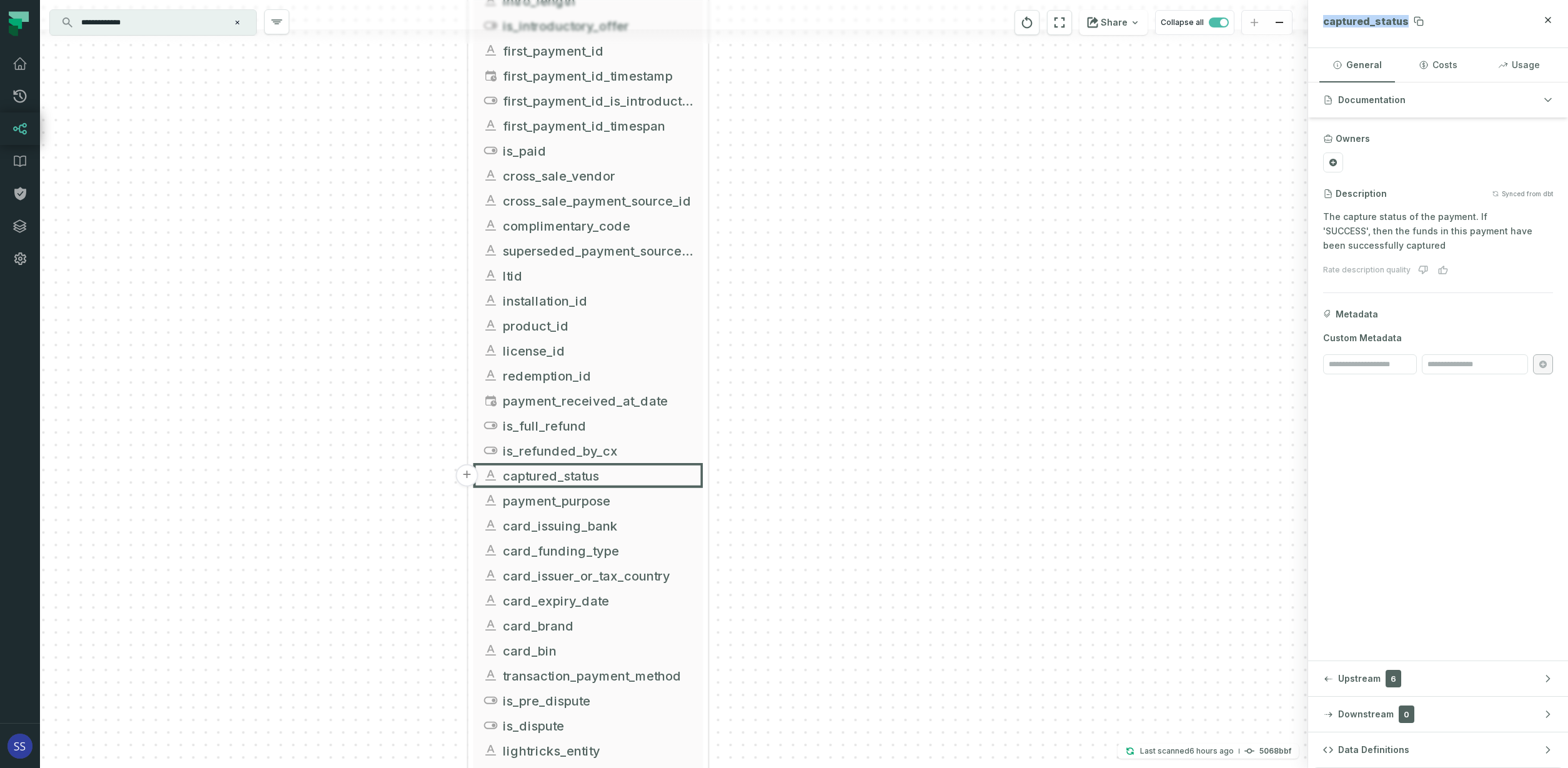
click at [1353, 24] on span "captured_status" at bounding box center [1366, 21] width 86 height 12
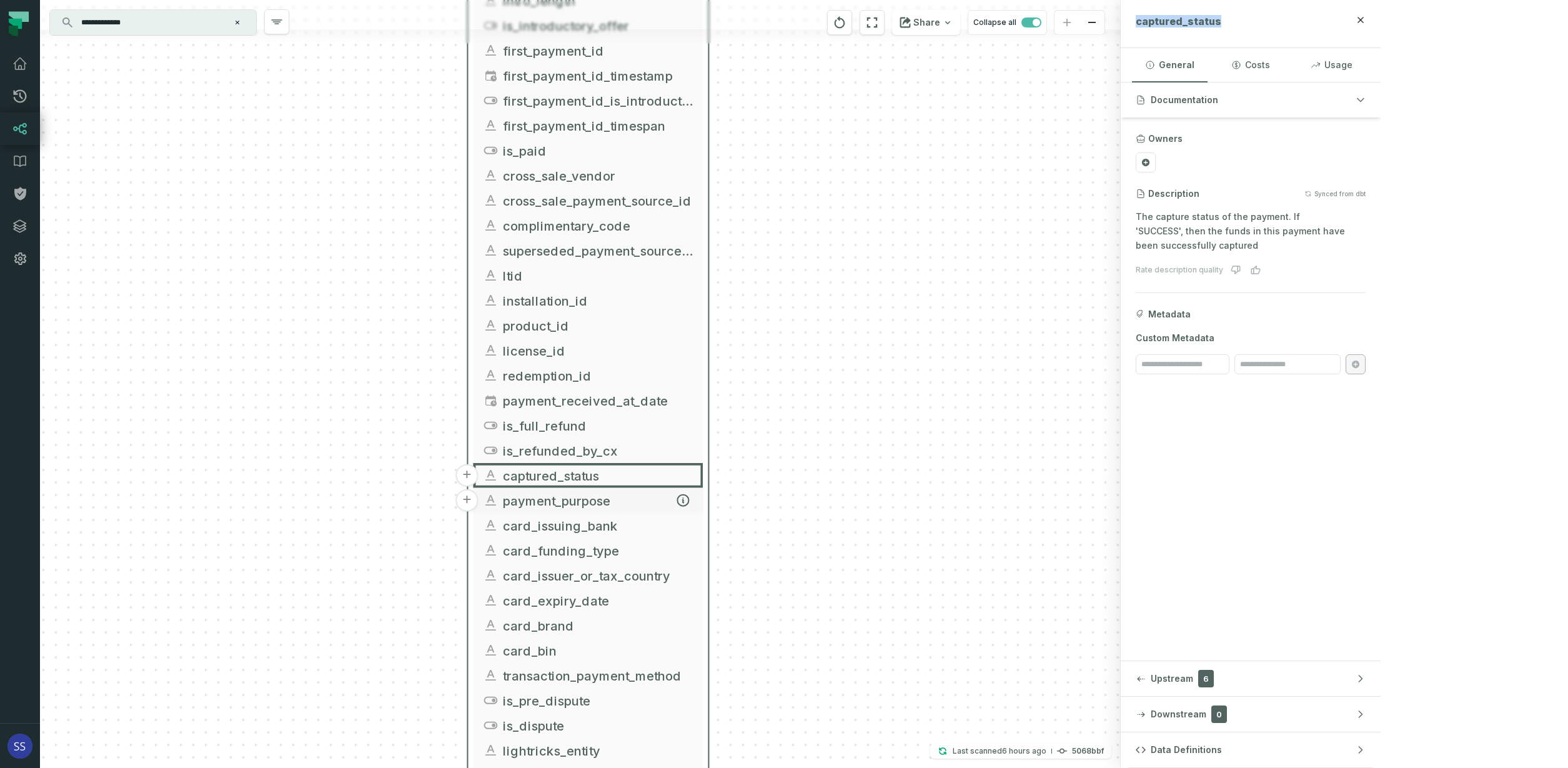
click at [609, 500] on span "payment_purpose" at bounding box center [598, 500] width 190 height 19
click at [629, 501] on span "payment_purpose" at bounding box center [598, 500] width 190 height 19
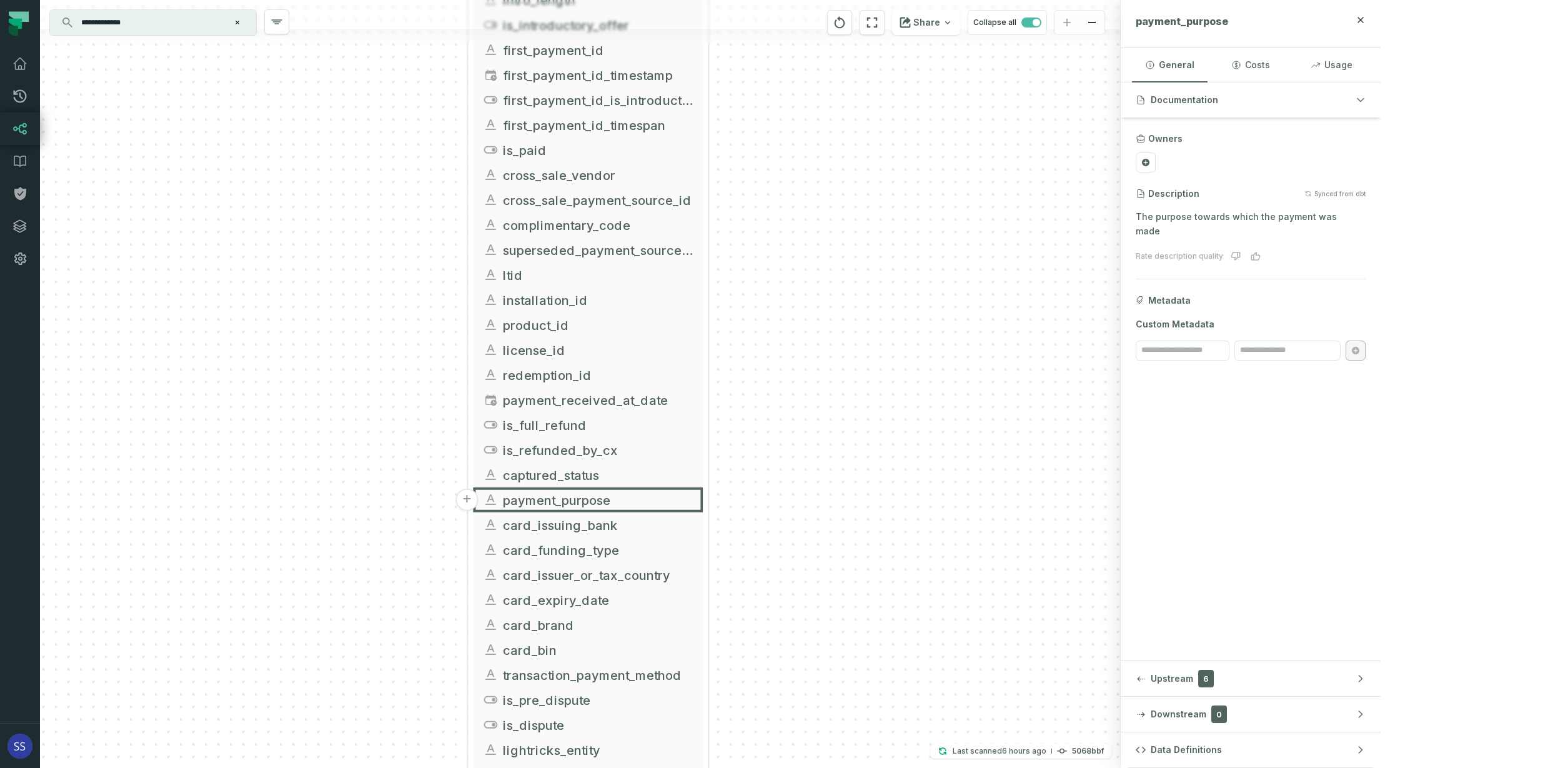
click at [1338, 28] on div "payment_purpose" at bounding box center [1237, 24] width 203 height 17
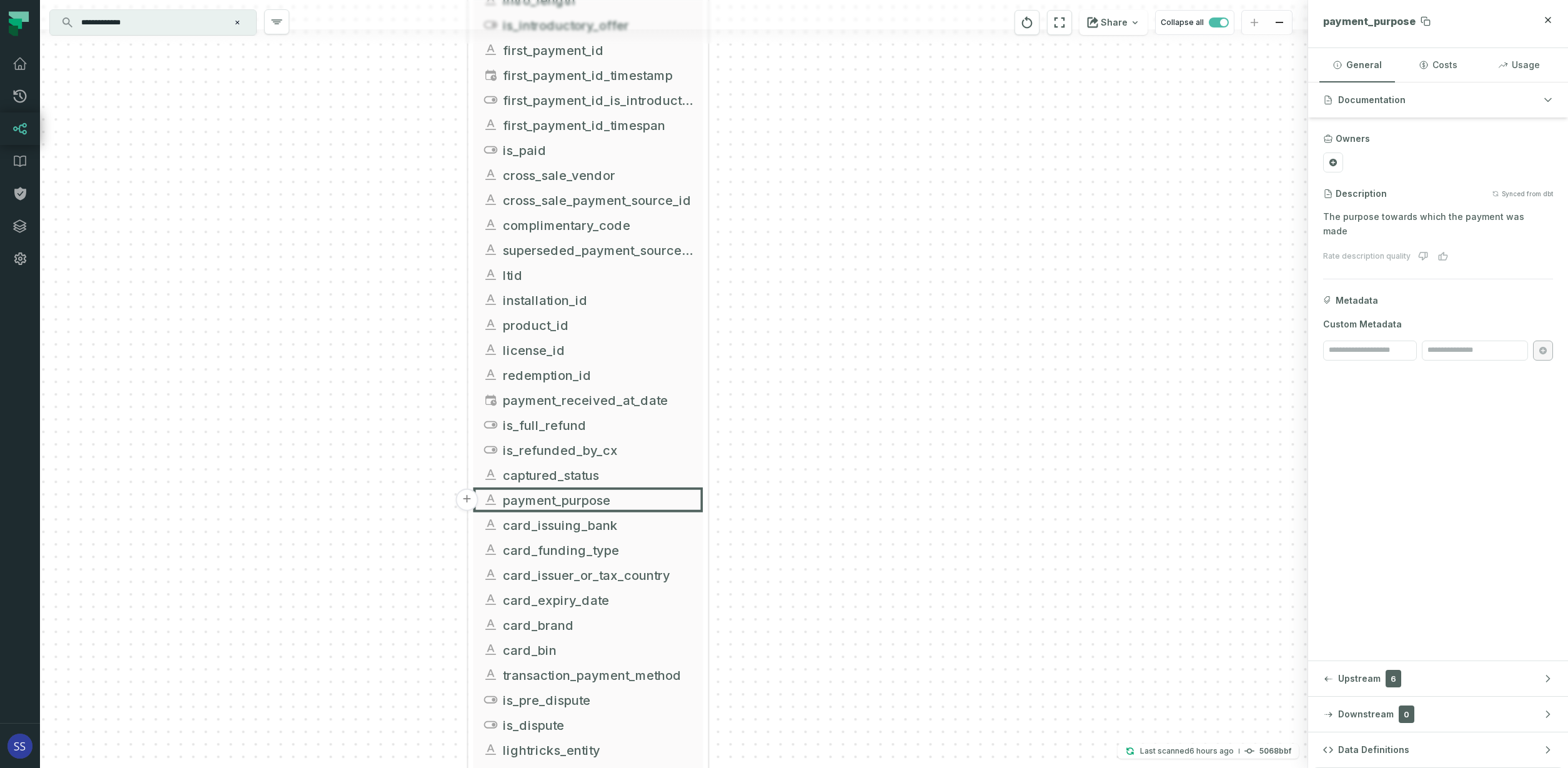
click at [1347, 24] on span "payment_purpose" at bounding box center [1369, 21] width 93 height 12
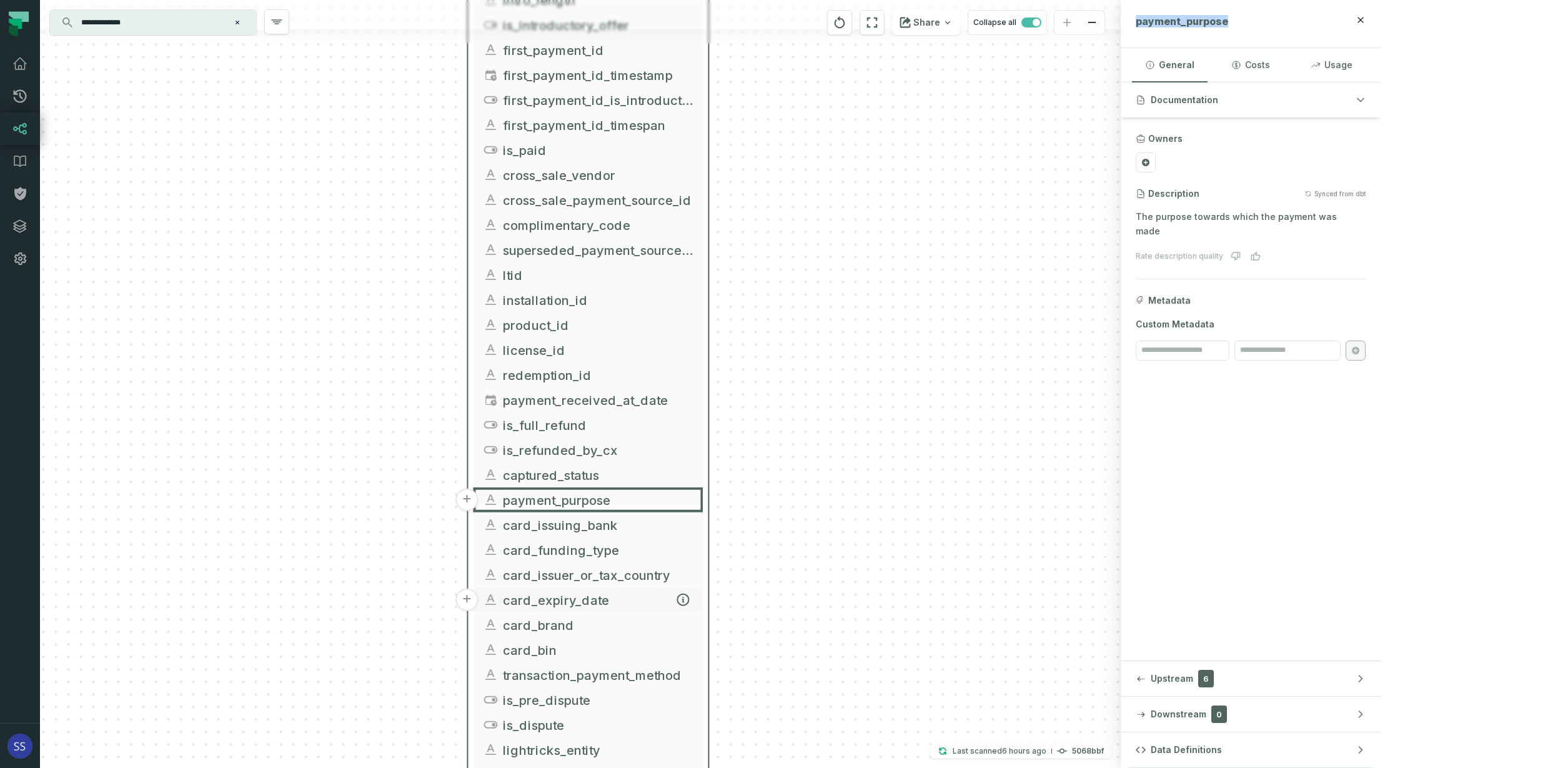
click at [622, 601] on span "card_expiry_date" at bounding box center [598, 600] width 190 height 19
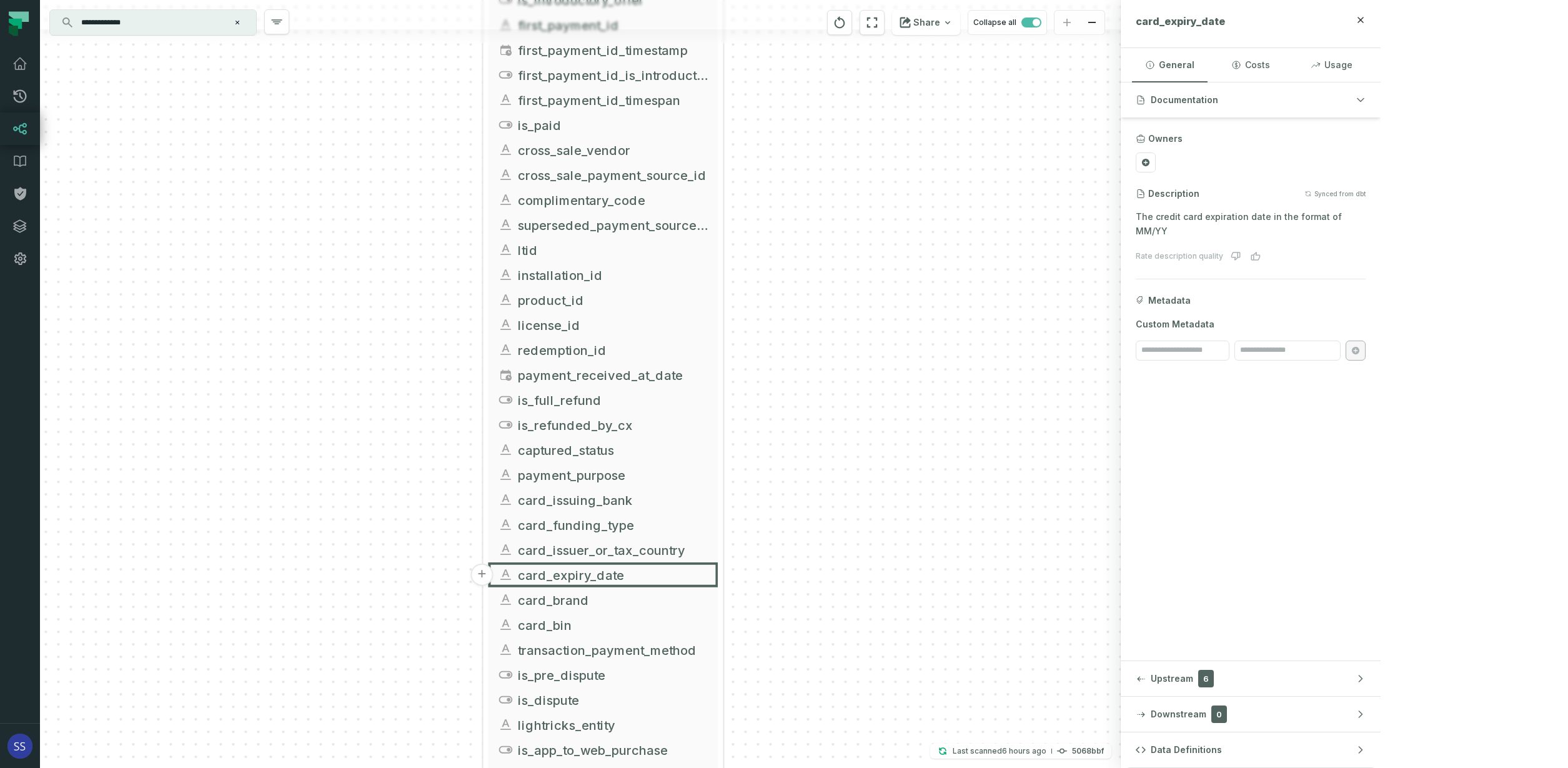
drag, startPoint x: 826, startPoint y: 587, endPoint x: 918, endPoint y: 398, distance: 210.2
click at [915, 404] on div "+ griffin_transactions ltx-dwh-prod-processed subscriptions + 102 columns + uni…" at bounding box center [580, 384] width 1080 height 768
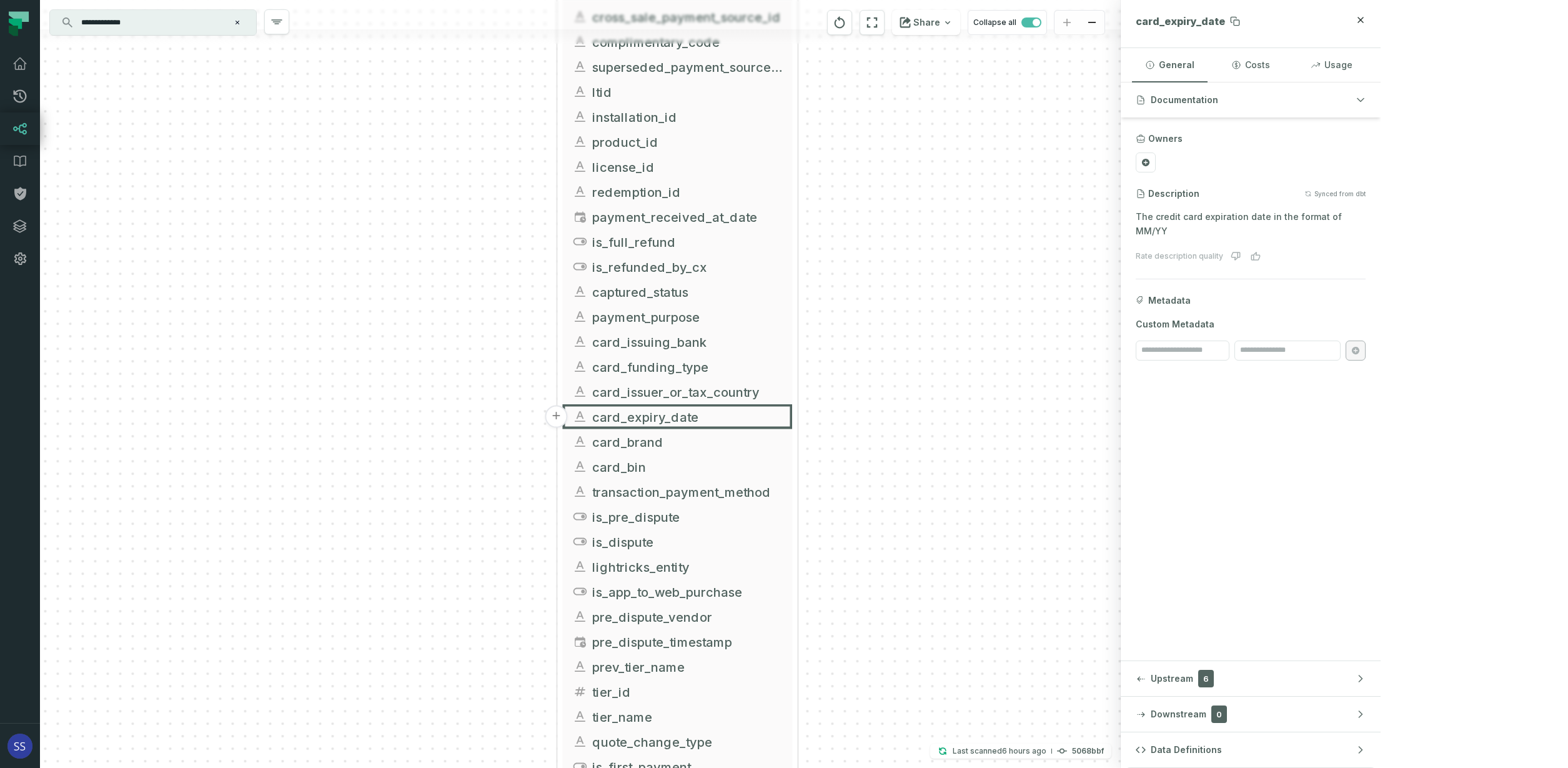
click at [1225, 23] on span "card_expiry_date" at bounding box center [1180, 21] width 89 height 12
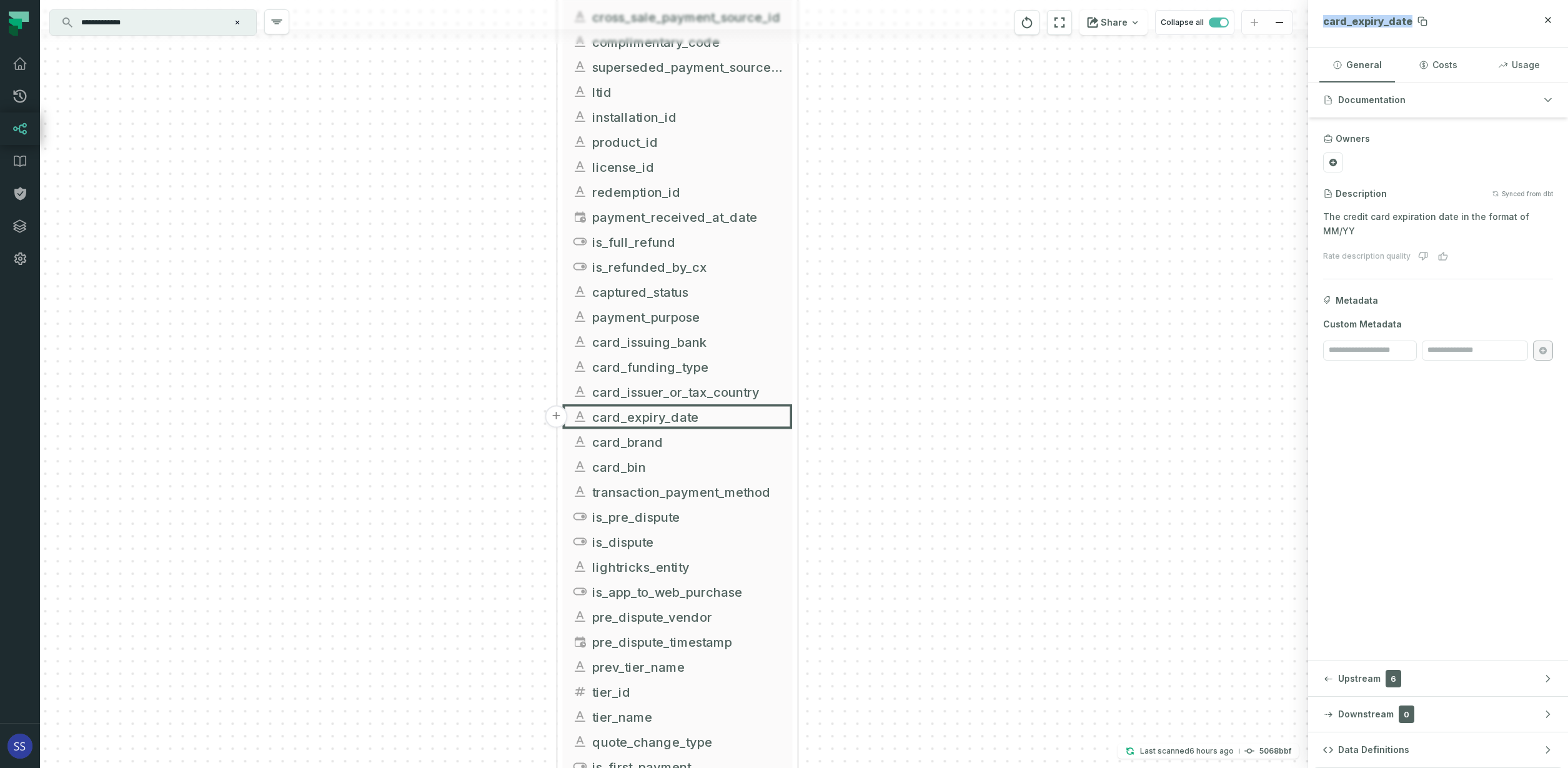
click at [1376, 23] on span "card_expiry_date" at bounding box center [1367, 21] width 89 height 12
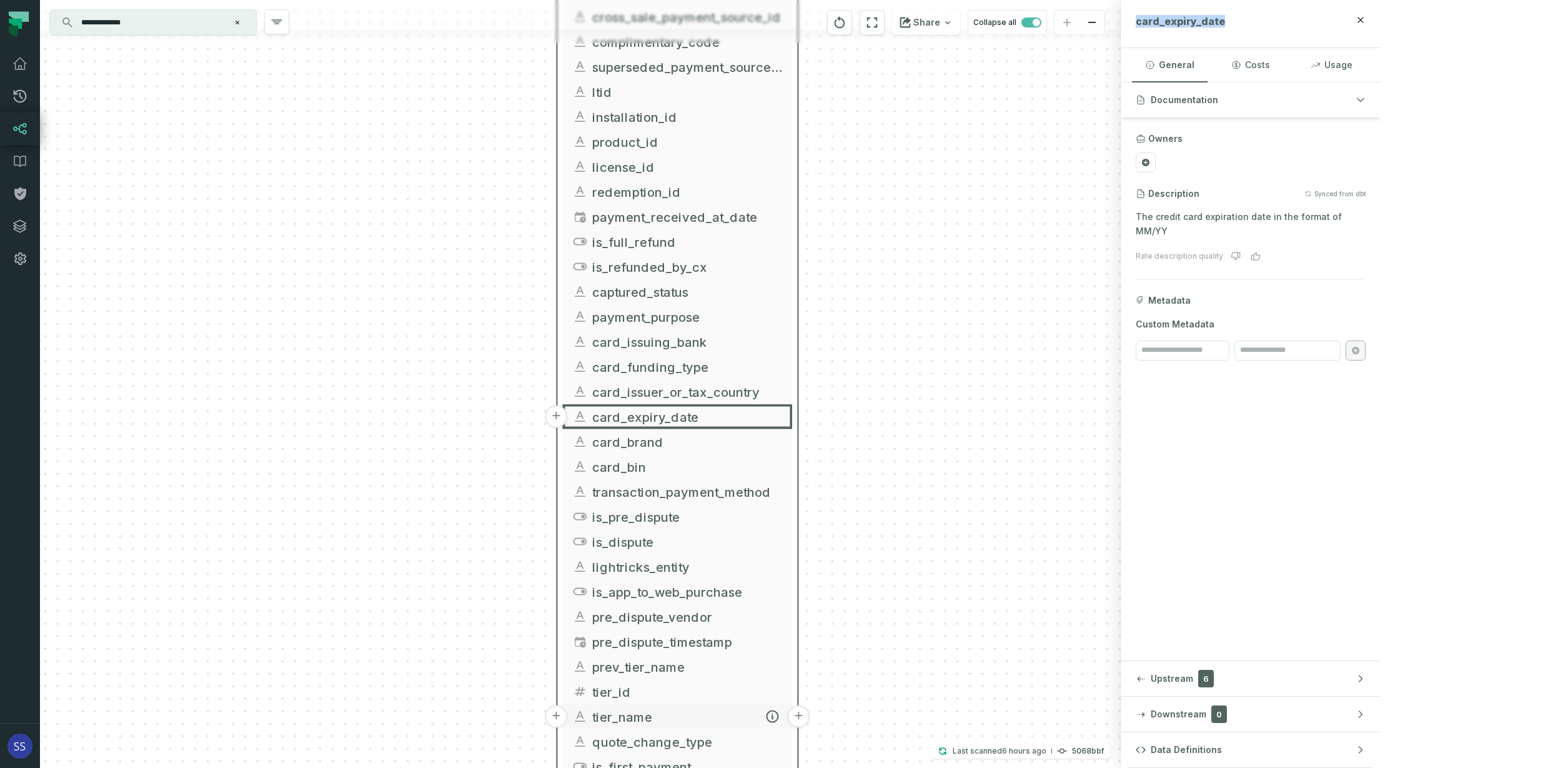
click at [687, 715] on span "tier_name" at bounding box center [686, 717] width 190 height 19
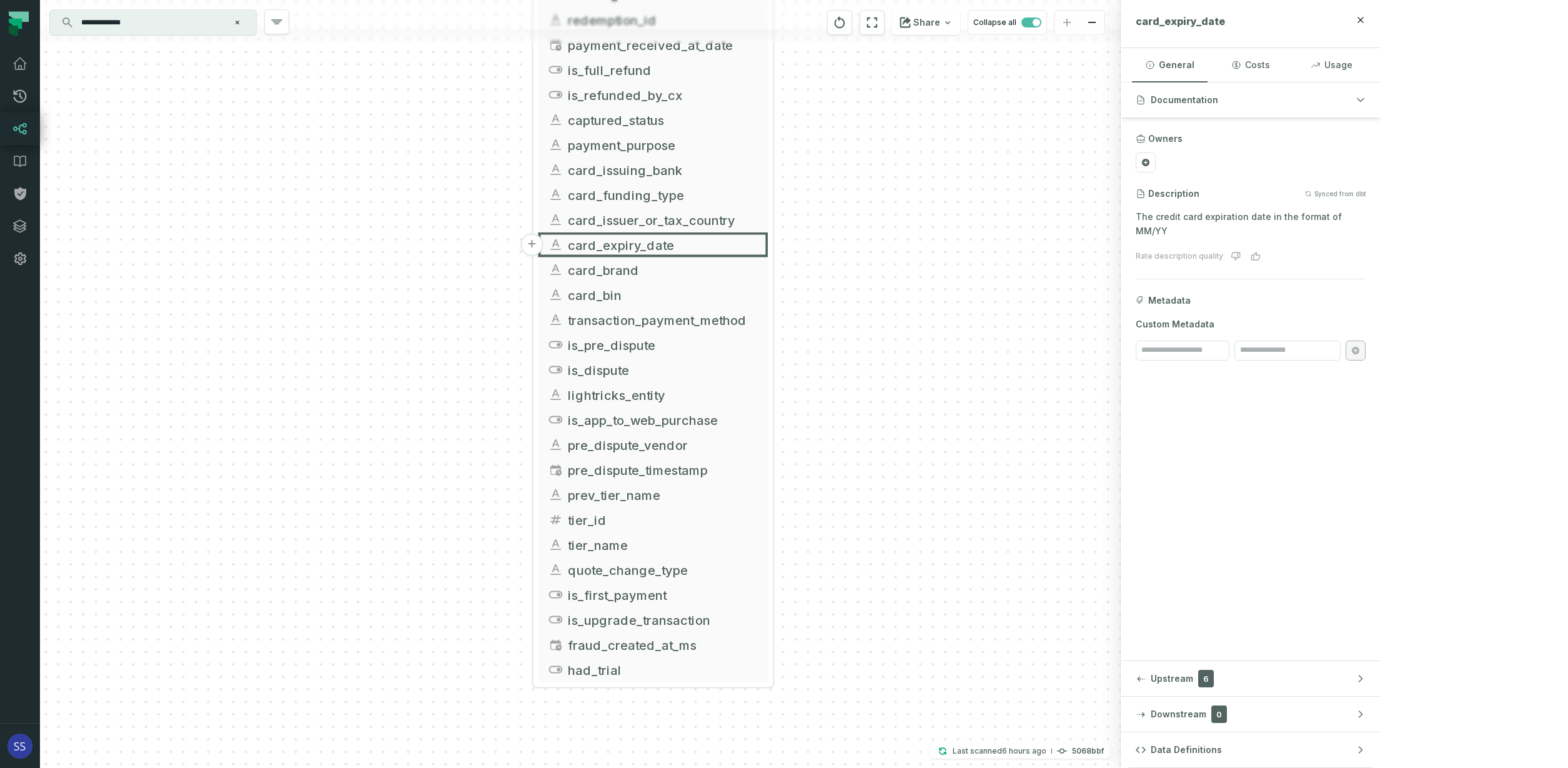
drag, startPoint x: 896, startPoint y: 603, endPoint x: 867, endPoint y: 412, distance: 193.2
click at [867, 409] on div "+ griffin_transactions ltx-dwh-prod-processed subscriptions + 102 columns + uni…" at bounding box center [580, 384] width 1080 height 768
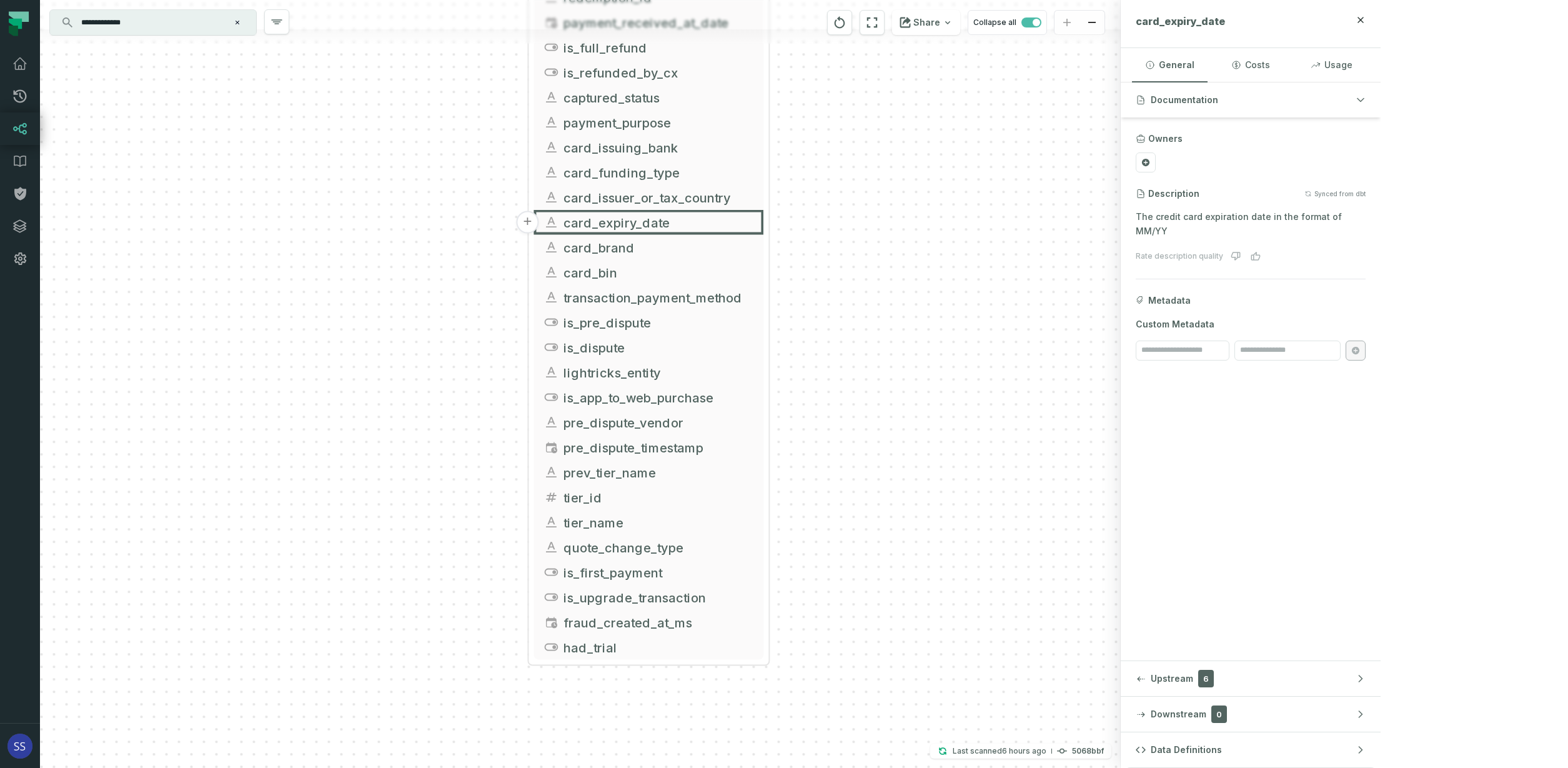
drag, startPoint x: 878, startPoint y: 498, endPoint x: 878, endPoint y: 476, distance: 22.0
click at [879, 478] on div "+ griffin_transactions ltx-dwh-prod-processed subscriptions + 102 columns + uni…" at bounding box center [580, 384] width 1080 height 768
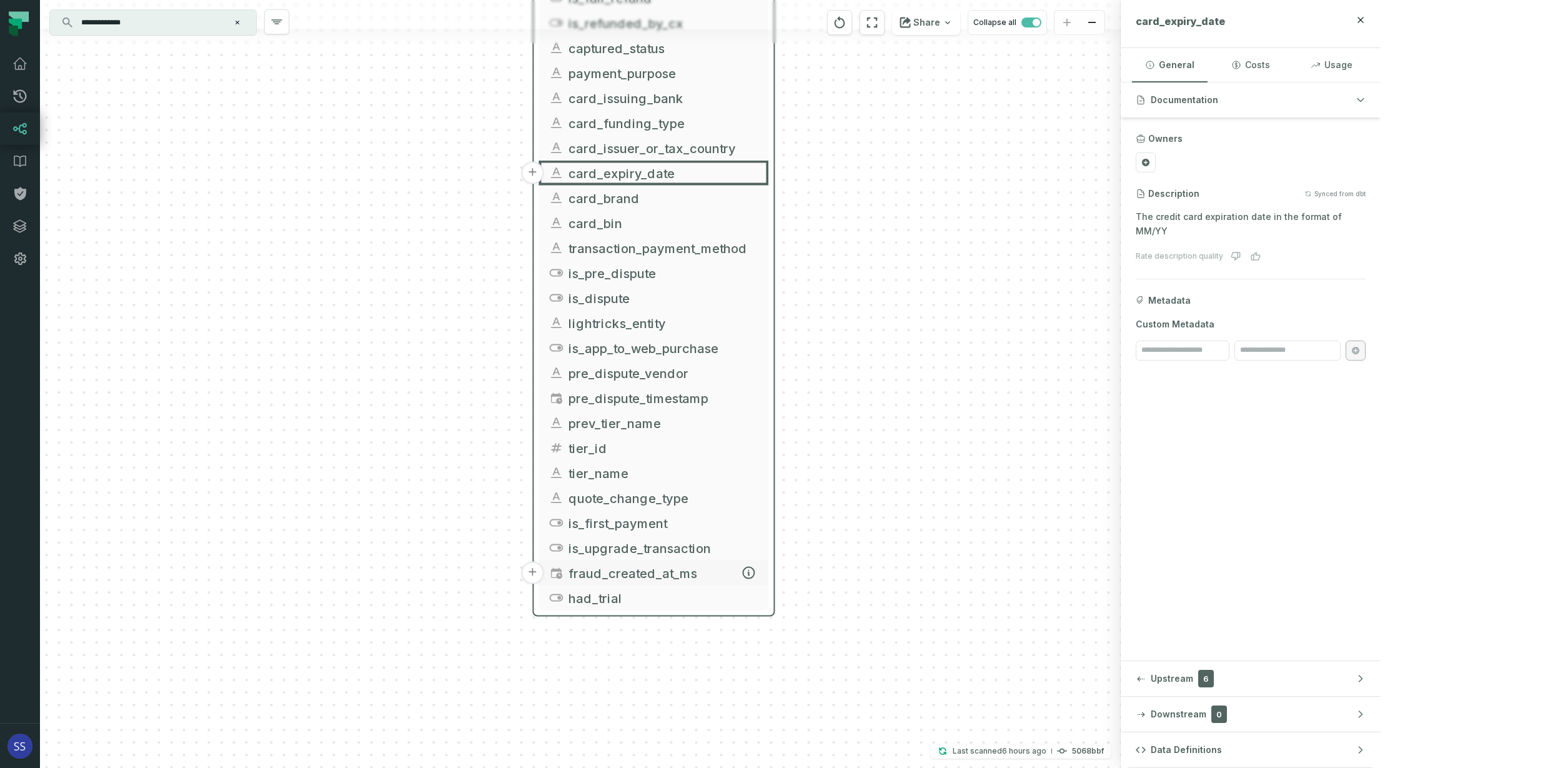
click at [691, 572] on span "fraud_created_at_ms" at bounding box center [664, 573] width 190 height 19
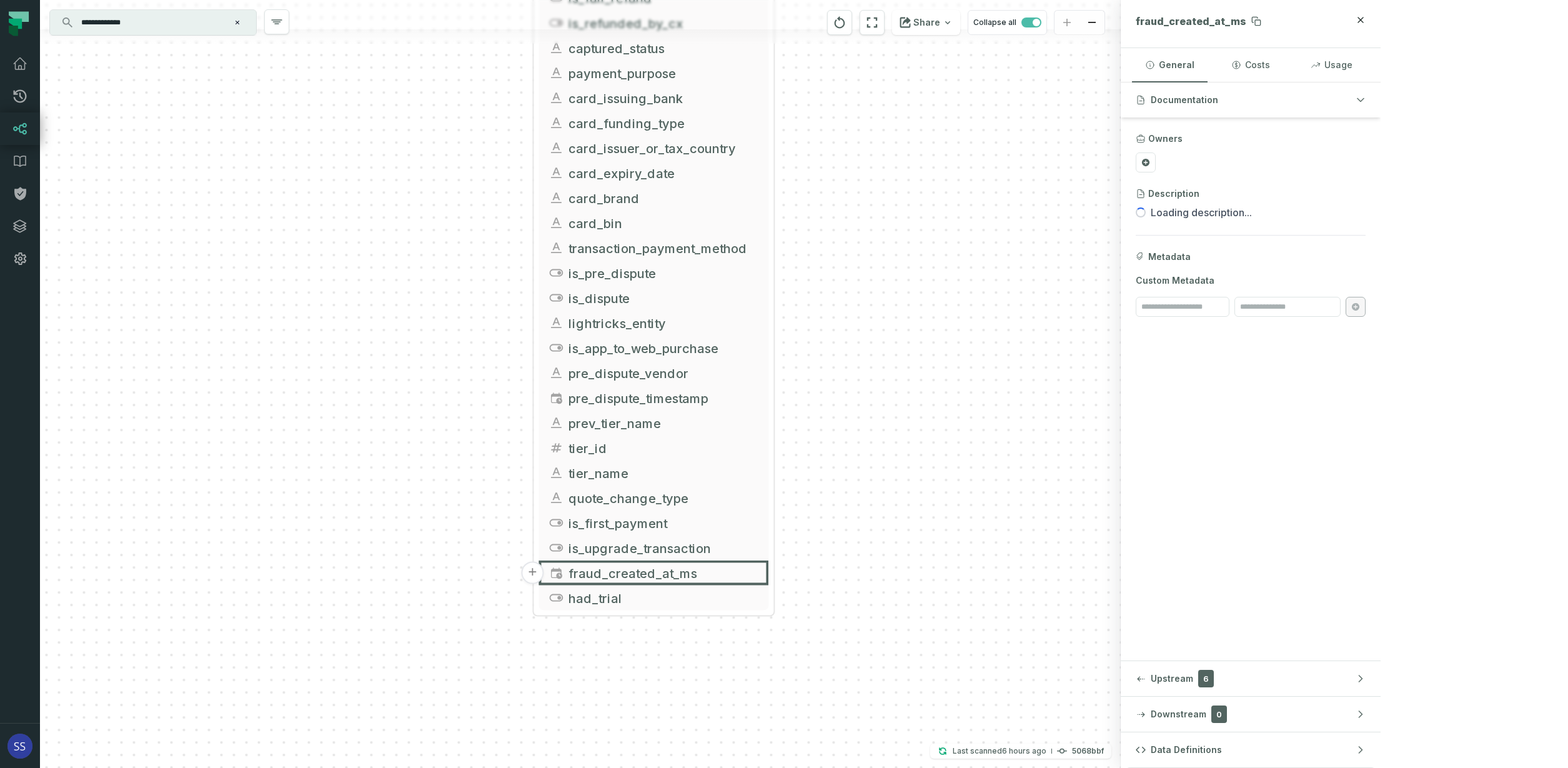
click at [1246, 26] on span "fraud_created_at_ms" at bounding box center [1191, 21] width 111 height 12
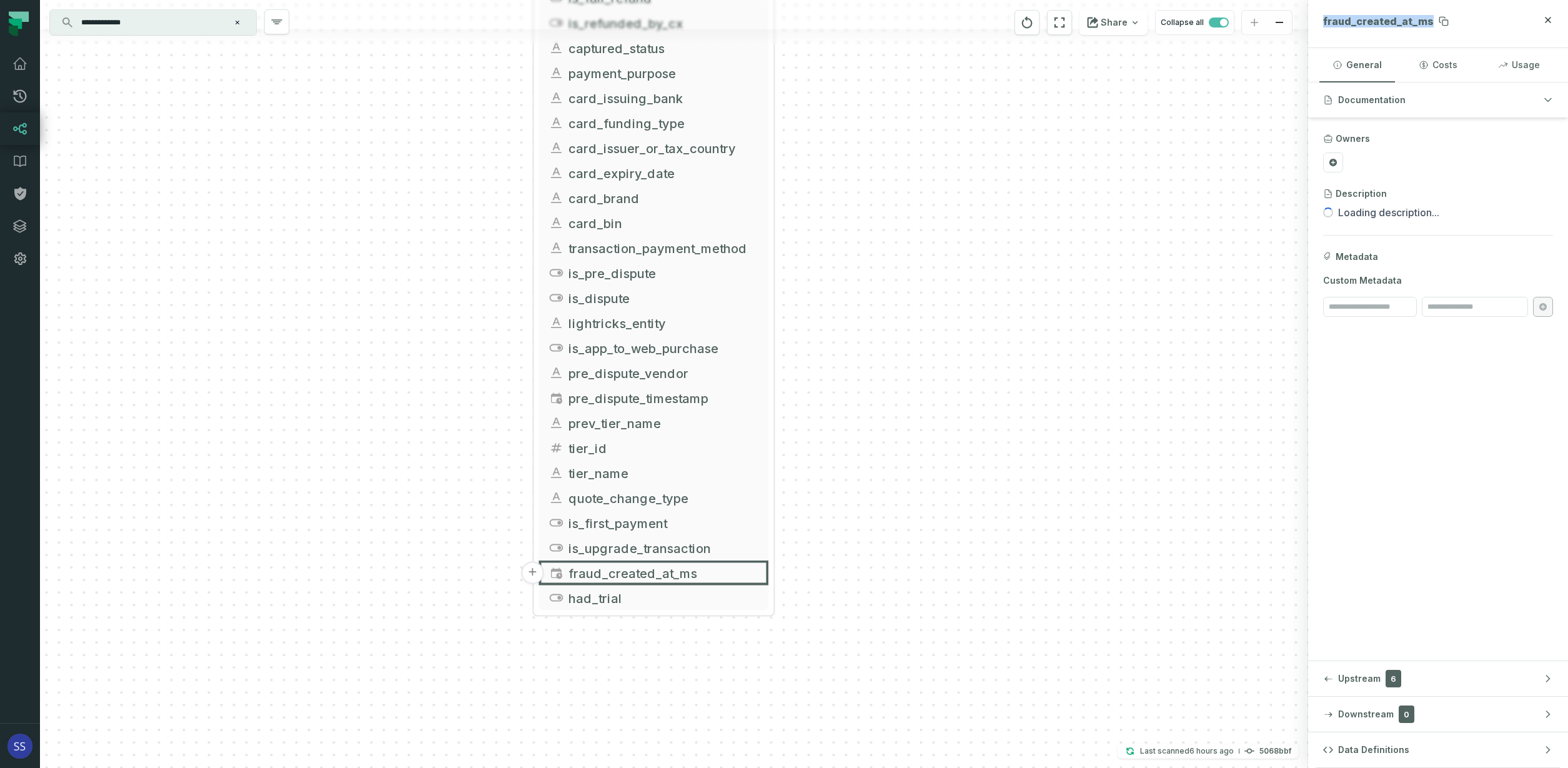
click at [1356, 26] on span "fraud_created_at_ms" at bounding box center [1379, 21] width 111 height 12
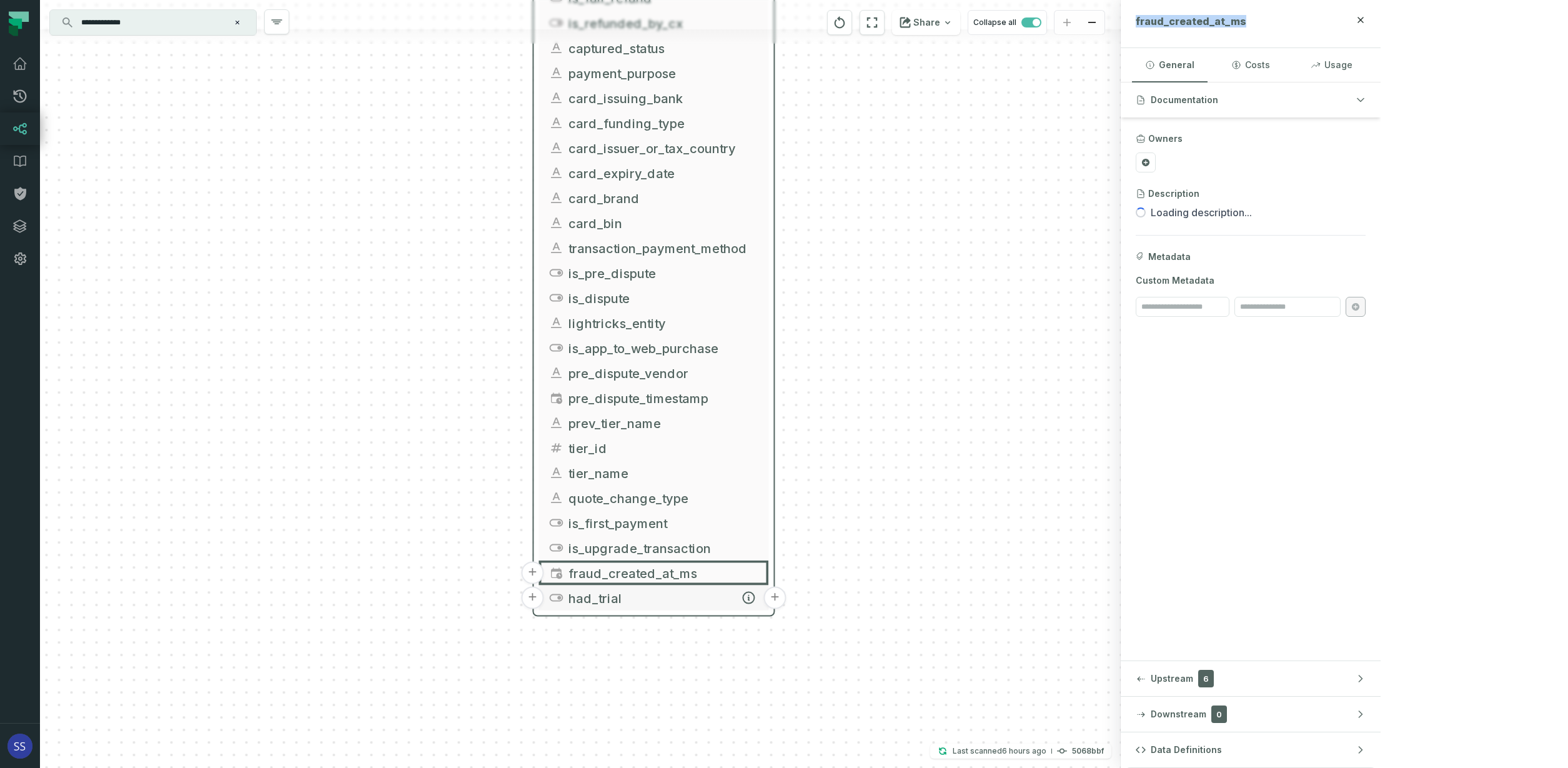
click at [616, 597] on span "had_trial" at bounding box center [664, 598] width 190 height 19
